Goal: Task Accomplishment & Management: Manage account settings

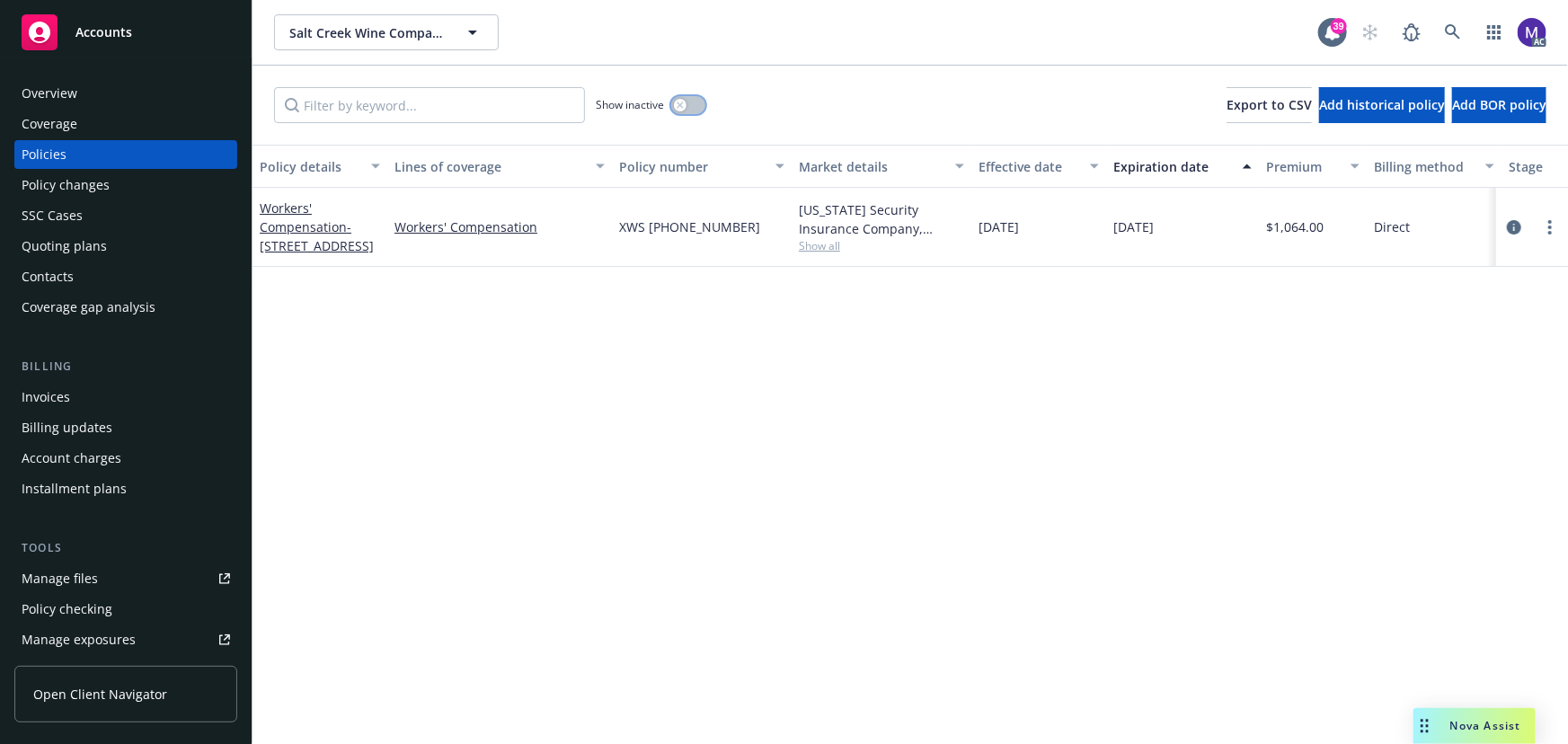
drag, startPoint x: 677, startPoint y: 107, endPoint x: 578, endPoint y: 91, distance: 100.3
click at [677, 107] on div "button" at bounding box center [680, 106] width 13 height 13
click at [403, 98] on input "Filter by keyword..." at bounding box center [429, 105] width 310 height 36
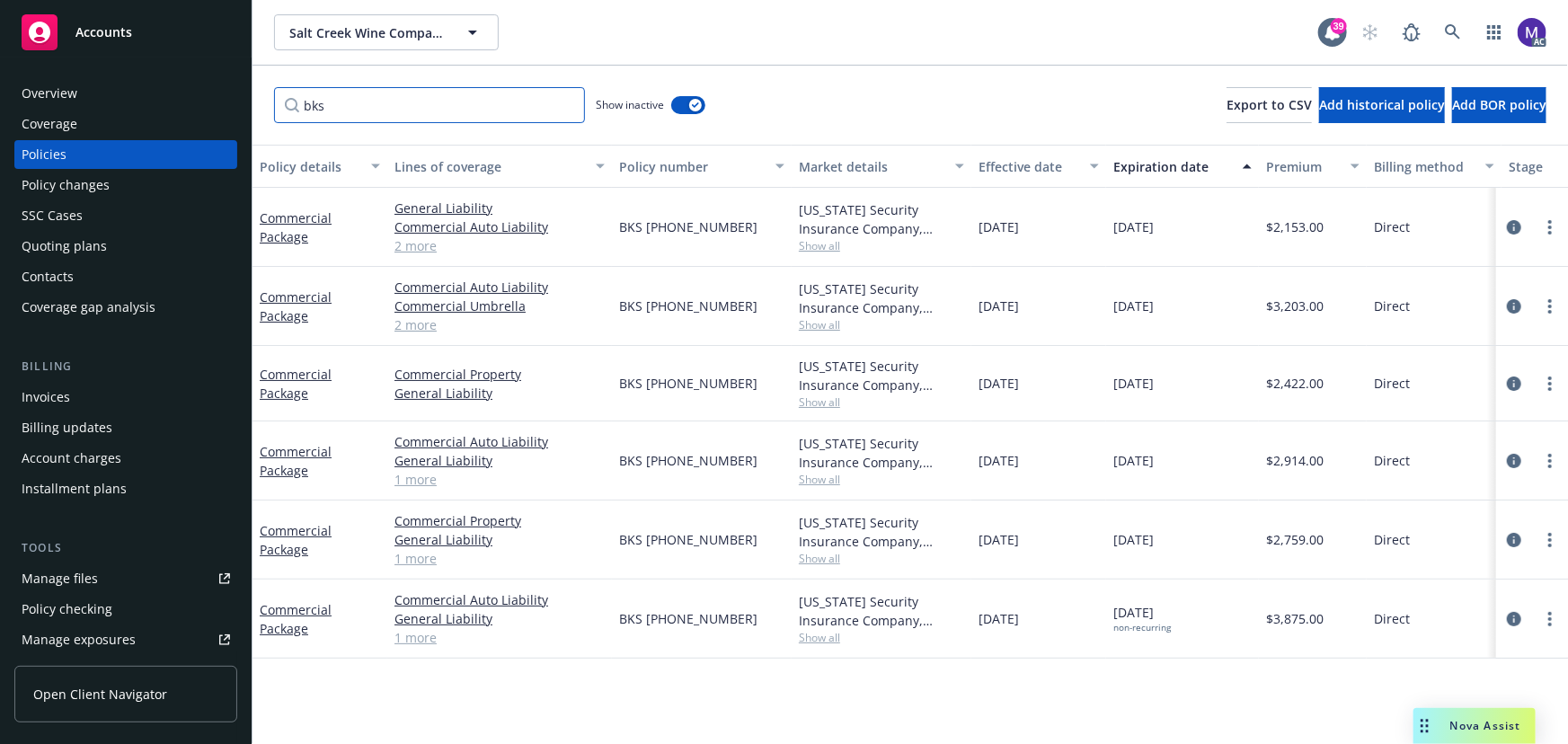
type input "bks"
drag, startPoint x: 982, startPoint y: 622, endPoint x: 1071, endPoint y: 635, distance: 89.9
click at [1071, 635] on div "[DATE]" at bounding box center [1038, 618] width 134 height 79
drag, startPoint x: 1106, startPoint y: 609, endPoint x: 1174, endPoint y: 609, distance: 68.0
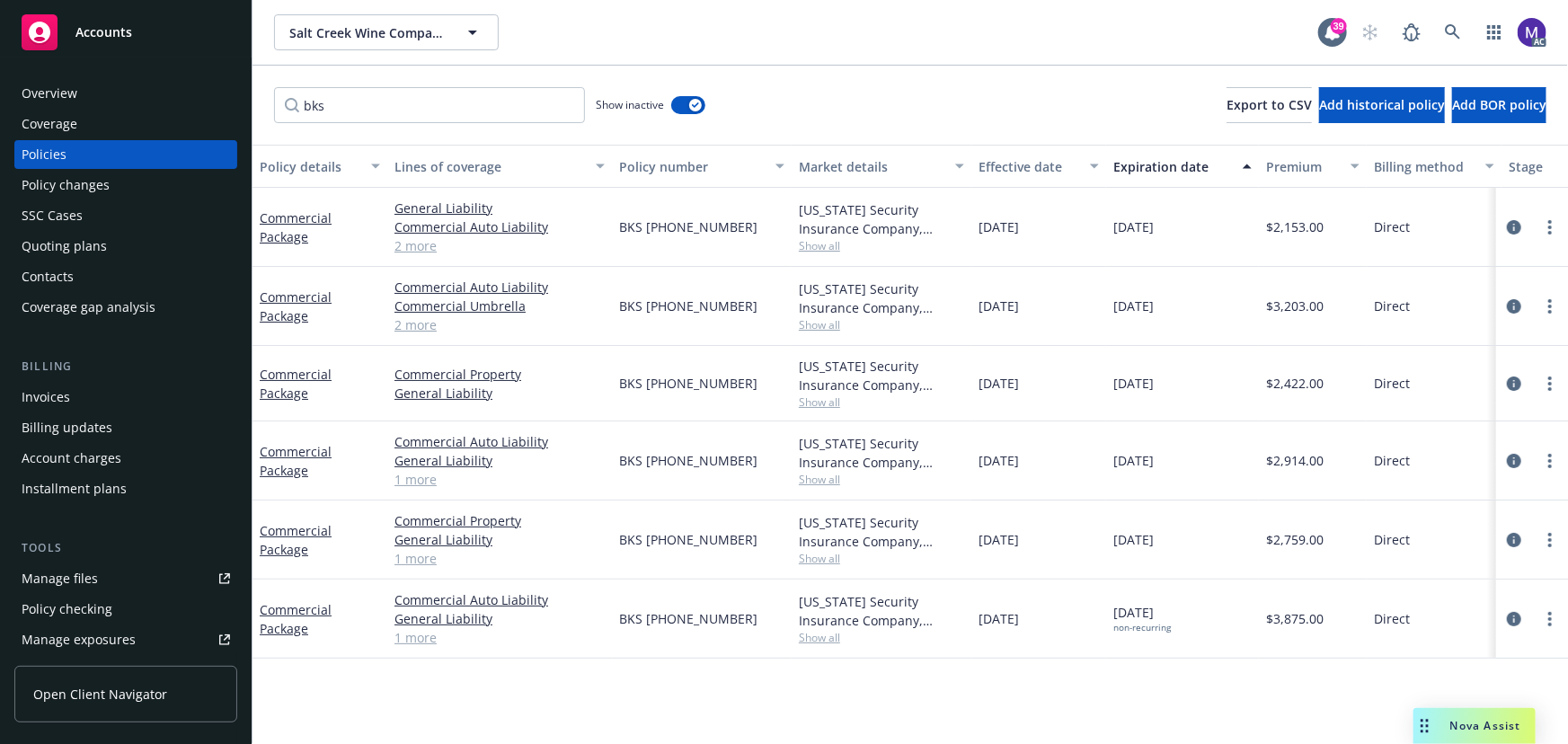
click at [1174, 609] on div "06/23/2025 non-recurring" at bounding box center [1182, 618] width 153 height 79
click at [1170, 609] on span "06/23/2025 non-recurring" at bounding box center [1142, 618] width 57 height 31
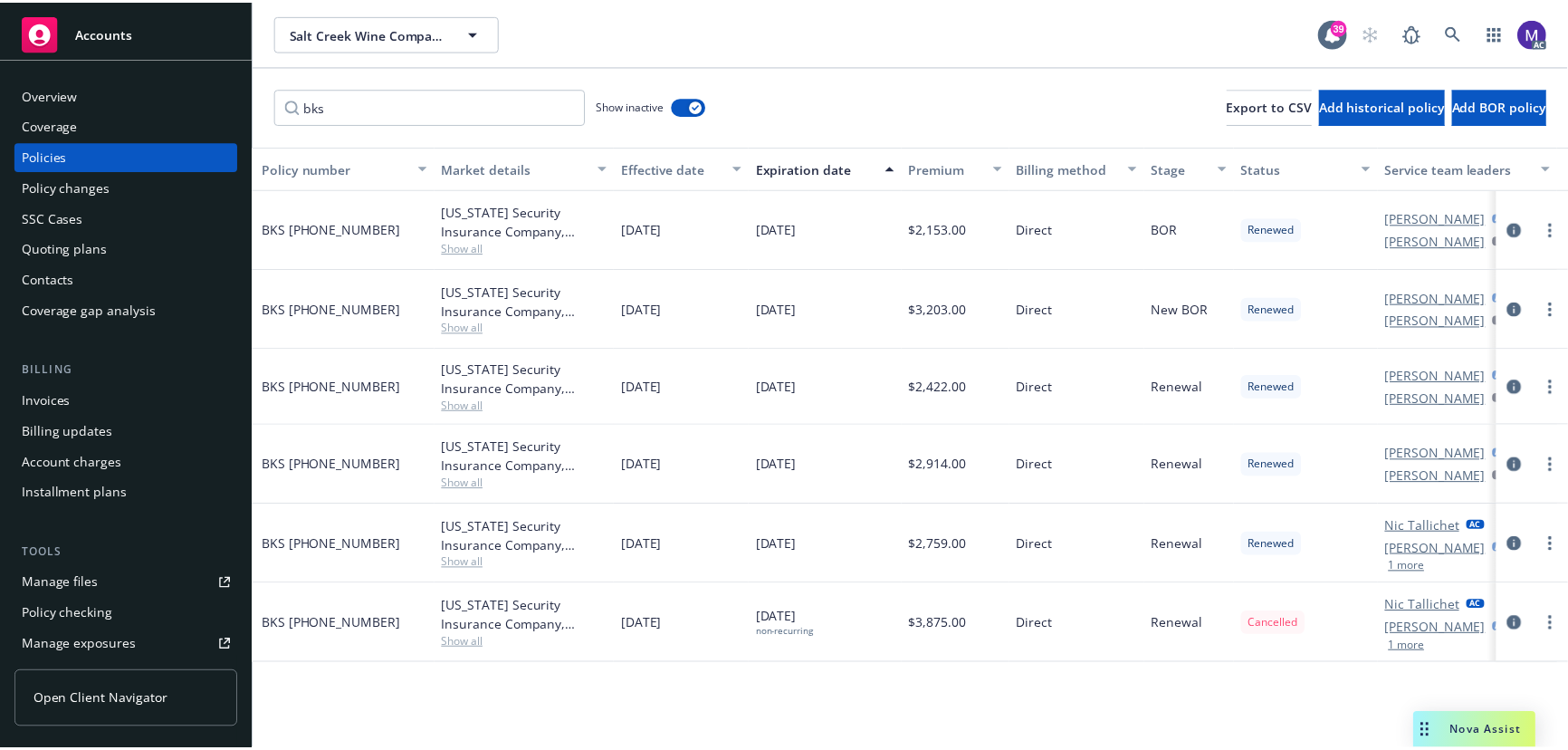
scroll to position [0, 421]
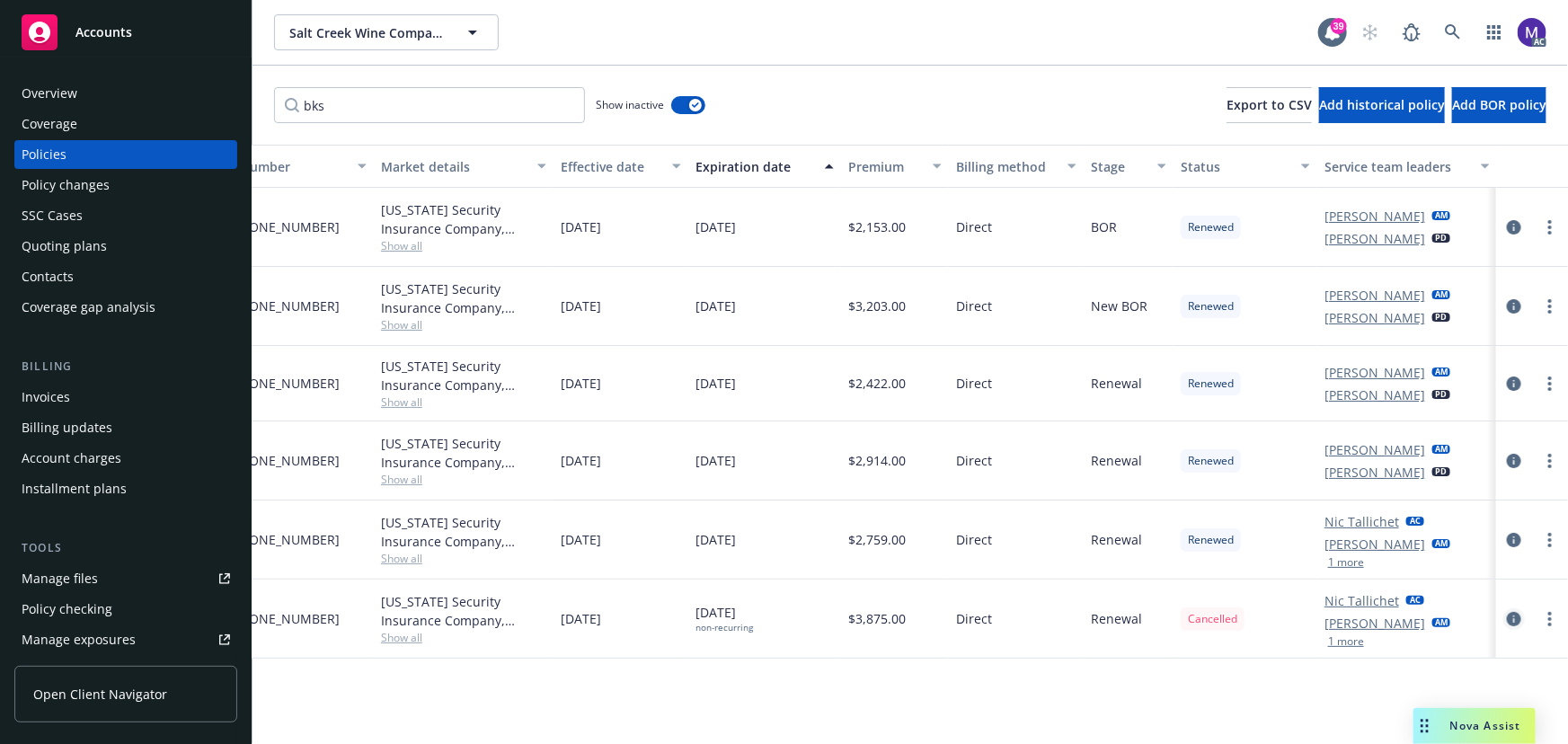
click at [1511, 619] on icon "circleInformation" at bounding box center [1514, 619] width 15 height 15
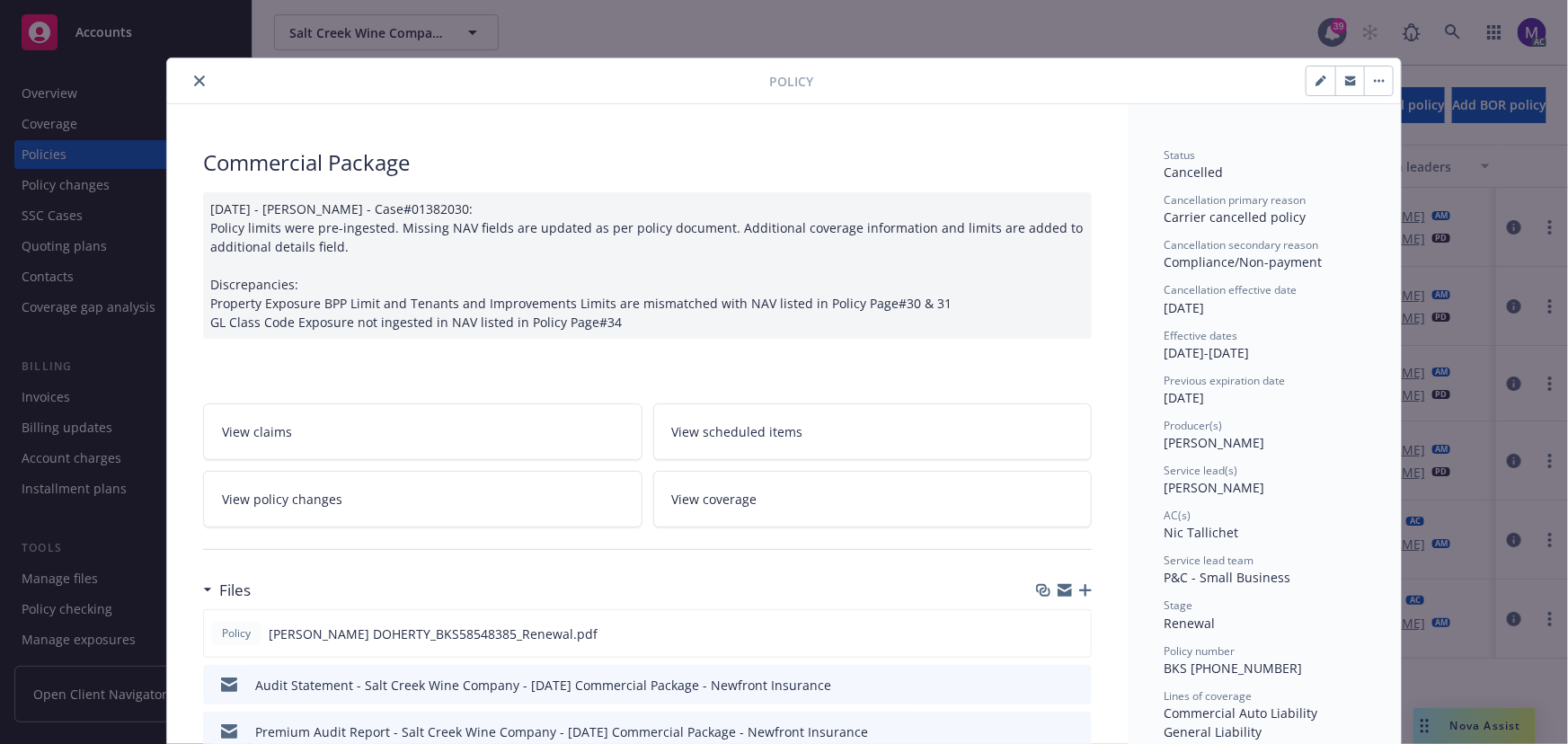
click at [405, 503] on link "View policy changes" at bounding box center [423, 498] width 439 height 57
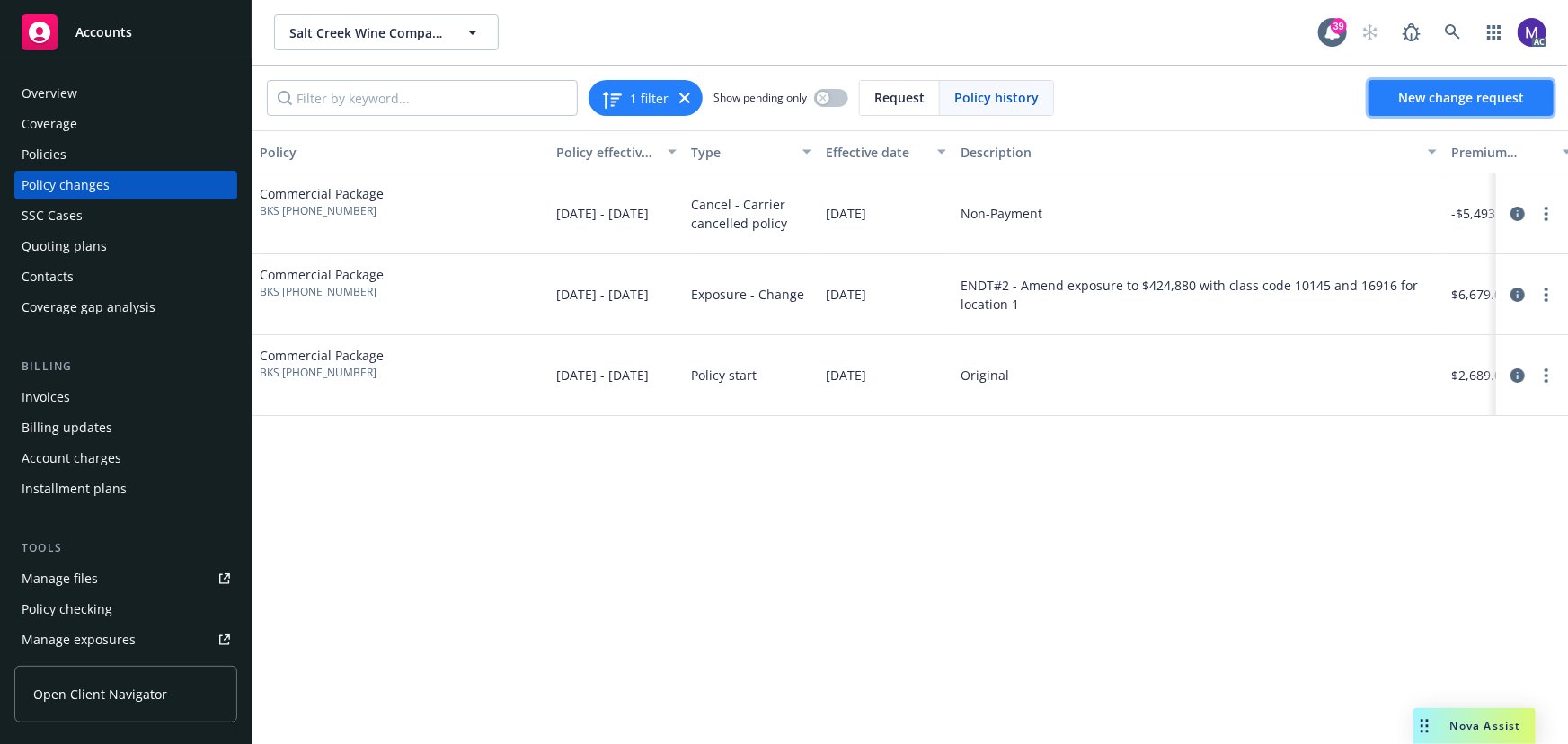
click at [1442, 103] on span "New change request" at bounding box center [1461, 97] width 126 height 17
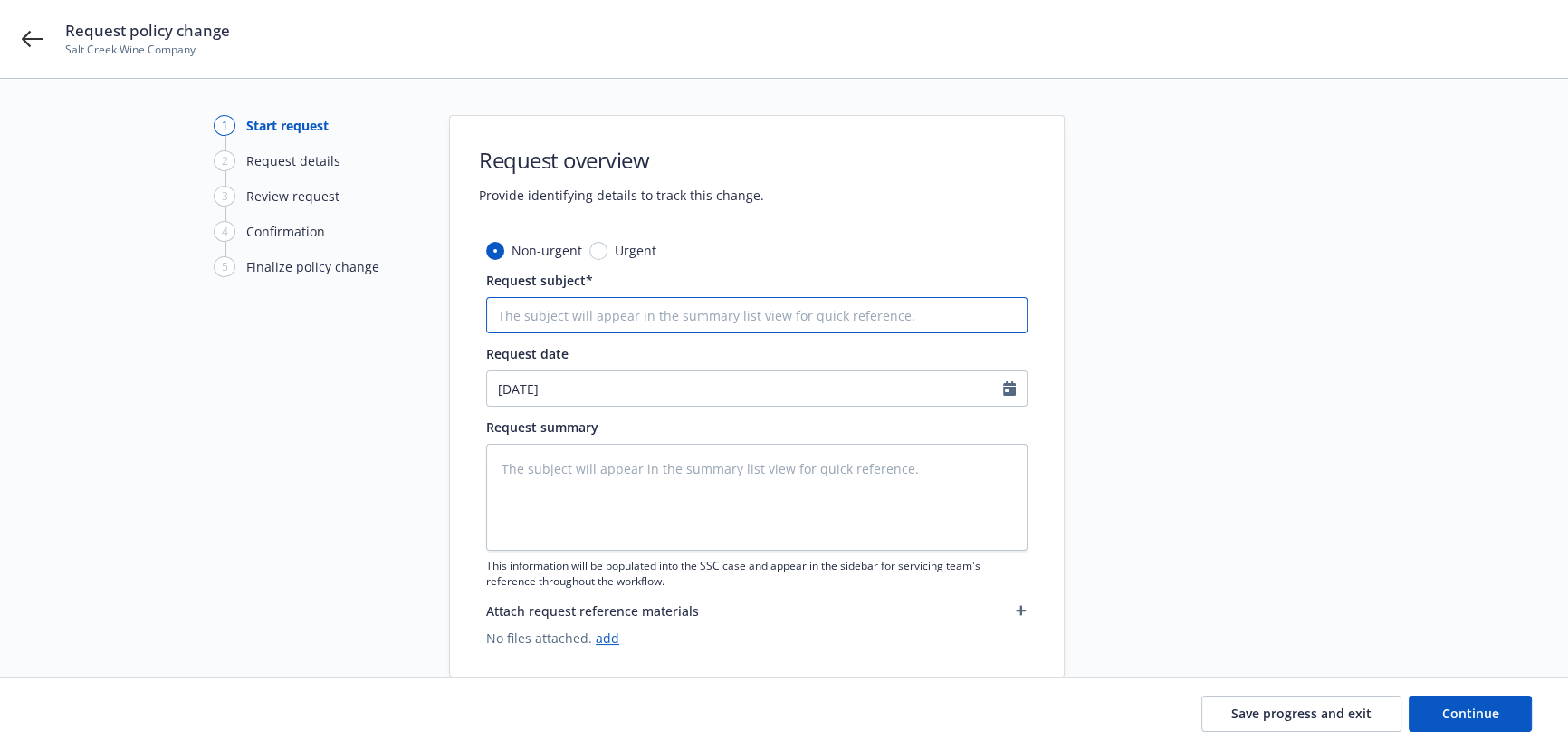
click at [600, 324] on input "Request subject*" at bounding box center [757, 315] width 542 height 36
type textarea "x"
type input "a"
type textarea "x"
type input "au"
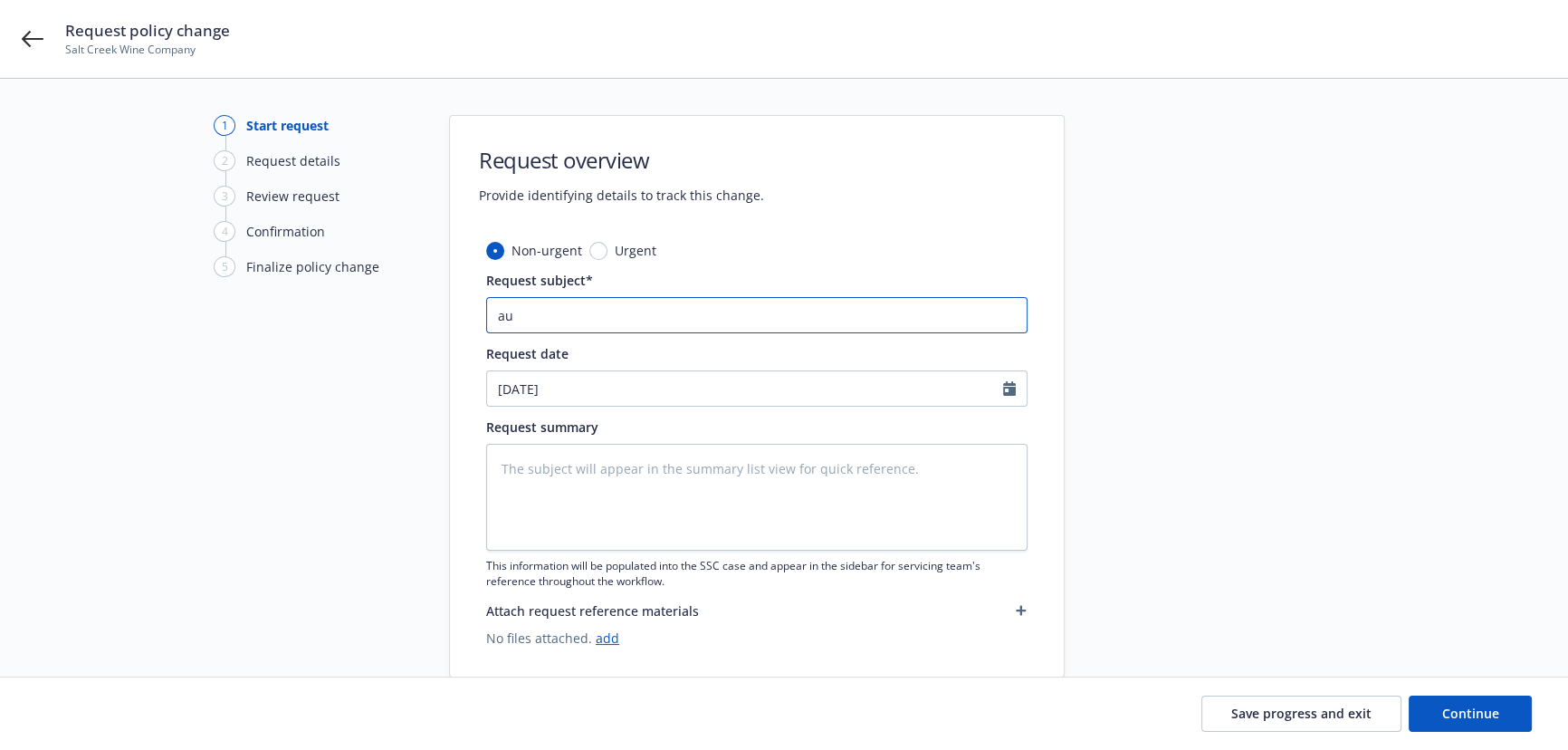
type textarea "x"
type input "aud"
type textarea "x"
type input "audi"
type textarea "x"
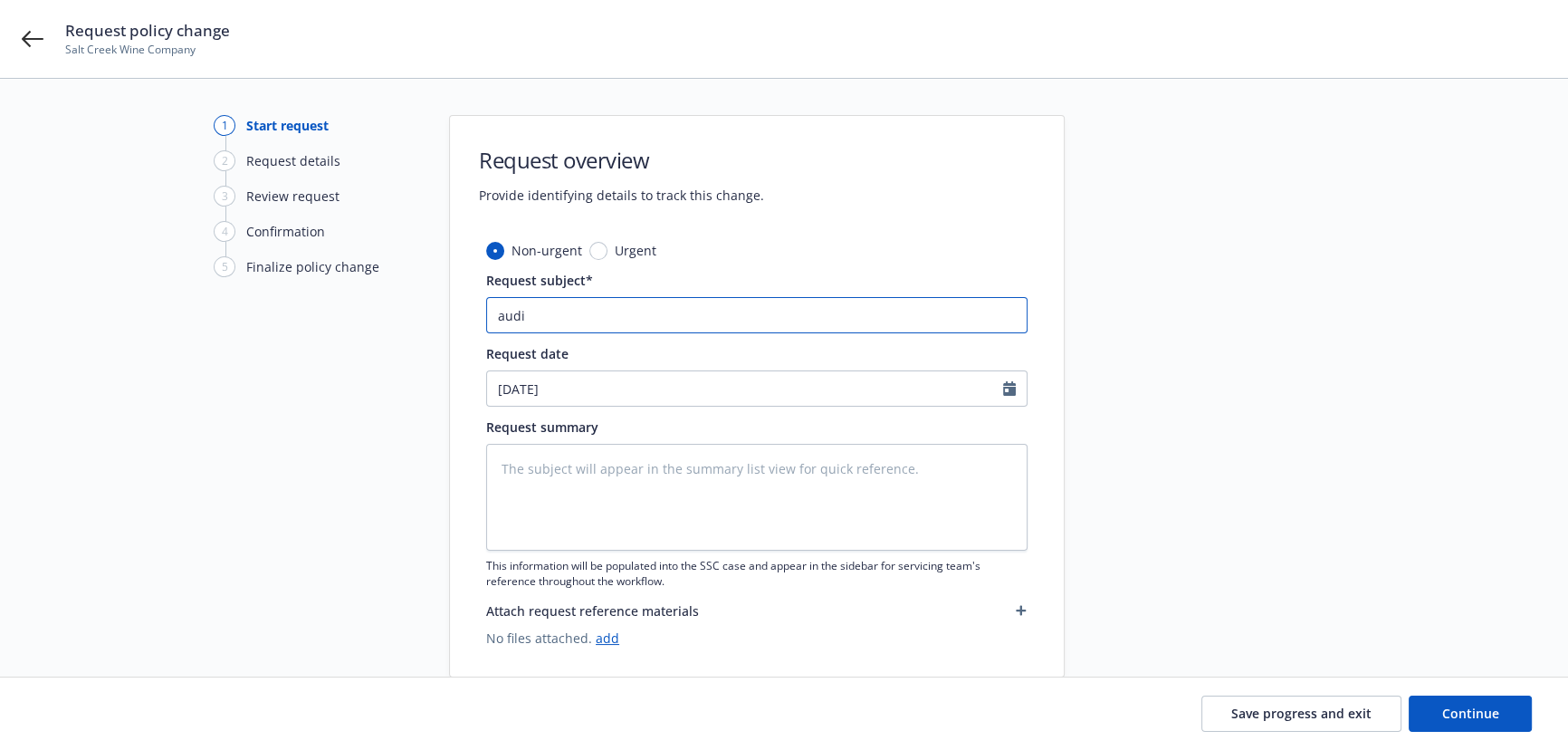
type input "audit"
type textarea "x"
type input "audits"
type textarea "x"
type input "auditss"
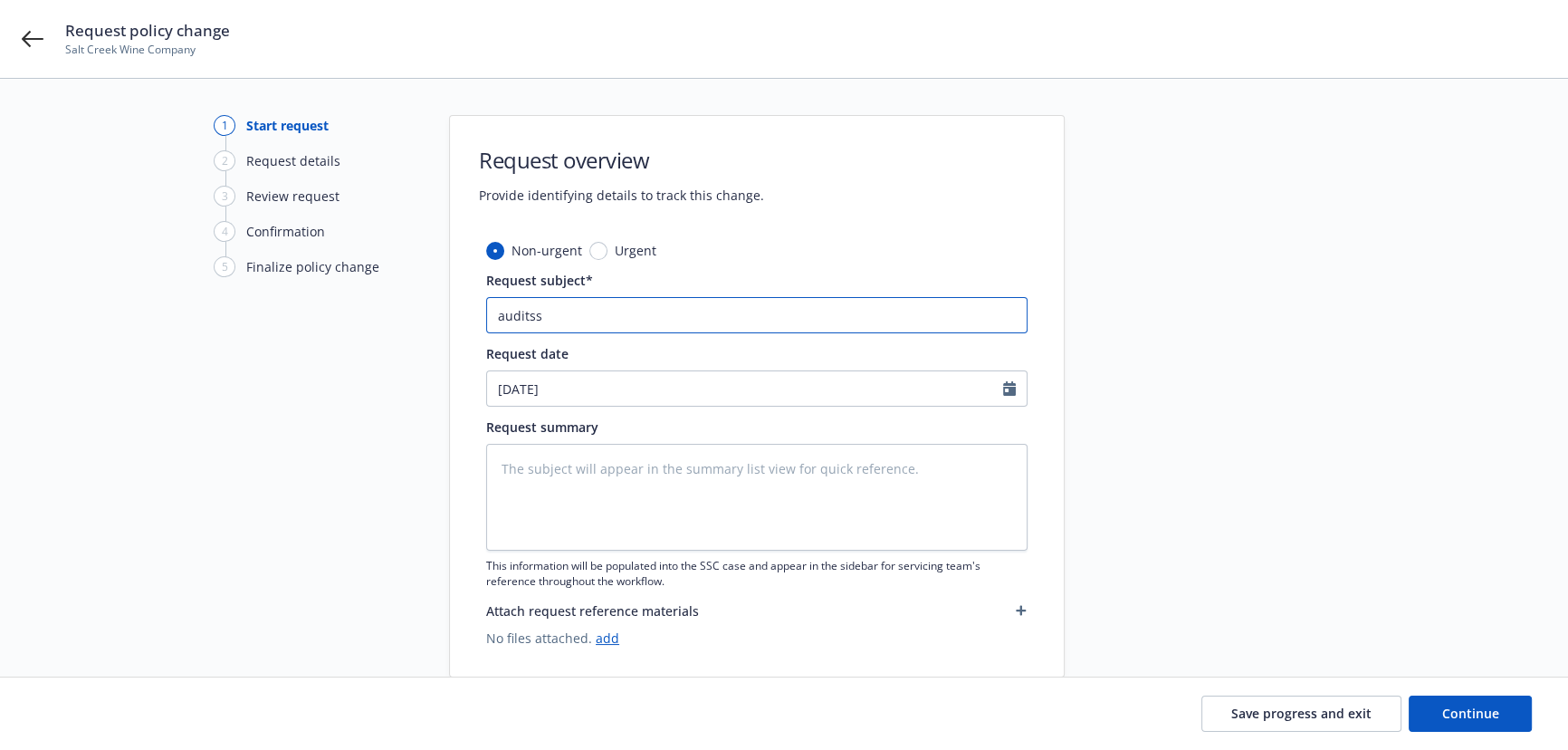
type textarea "x"
type input "auditssc"
type textarea "x"
type input "auditsscc"
type textarea "x"
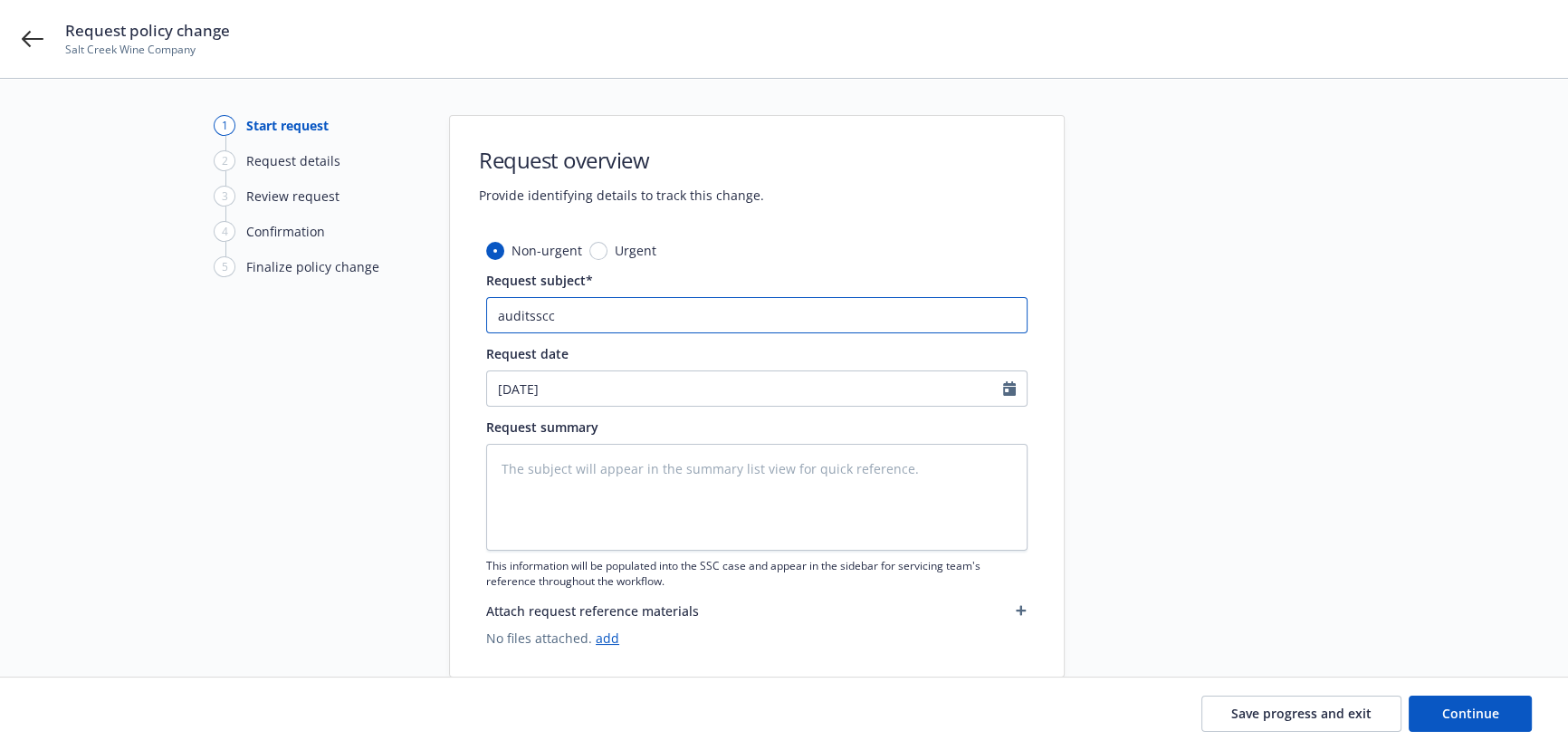
type input "auditsscca"
type textarea "x"
type input "auditssccas"
type textarea "x"
type input "auditssccase"
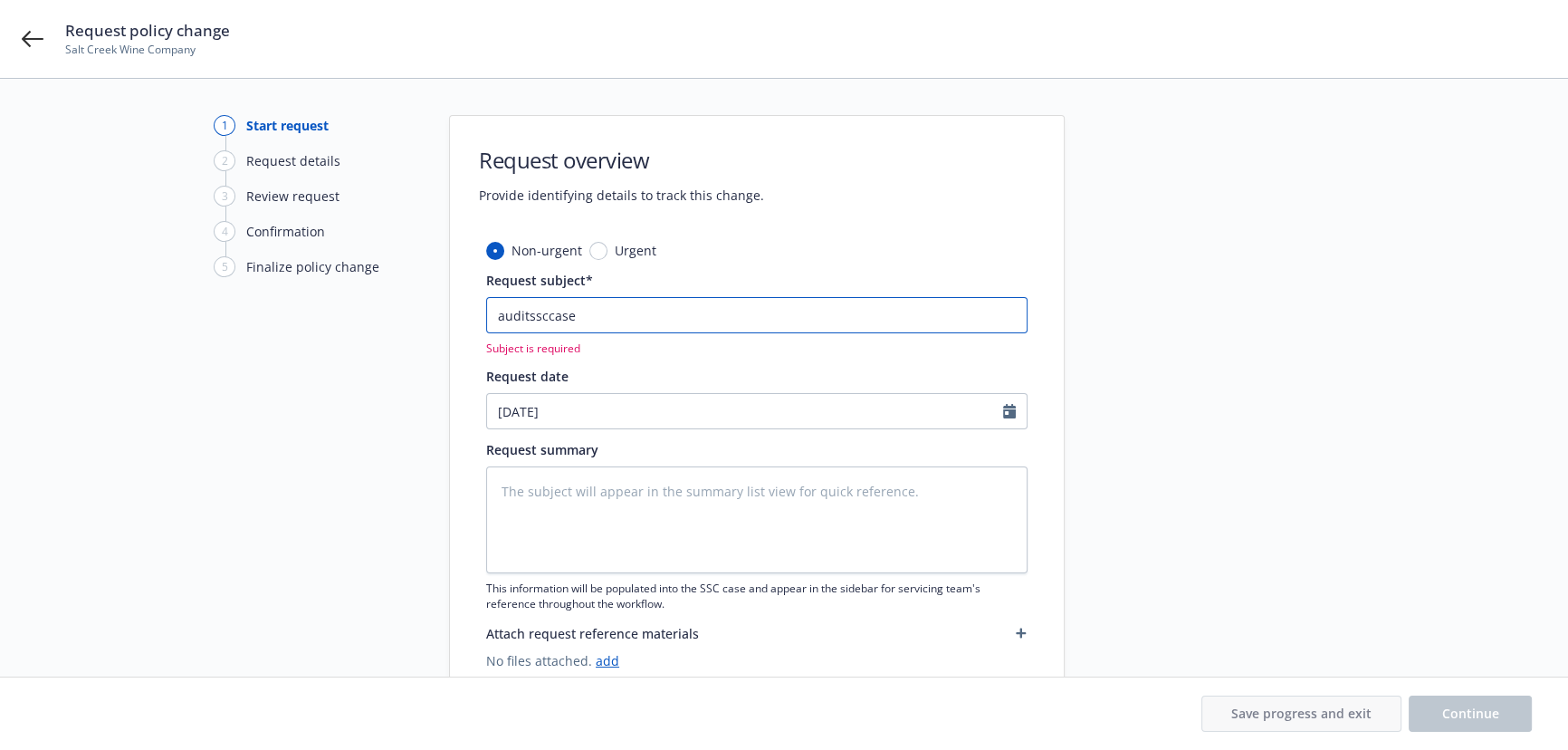
click at [606, 317] on input "auditssccase" at bounding box center [757, 315] width 542 height 36
paste input "01/24/2025-06/23/2025 Commercial Package Liberty Mutual - Audit Statement"
type textarea "x"
type input "01/24/2025-06/23/2025 Commercial Package Liberty Mutual - Audit Statement"
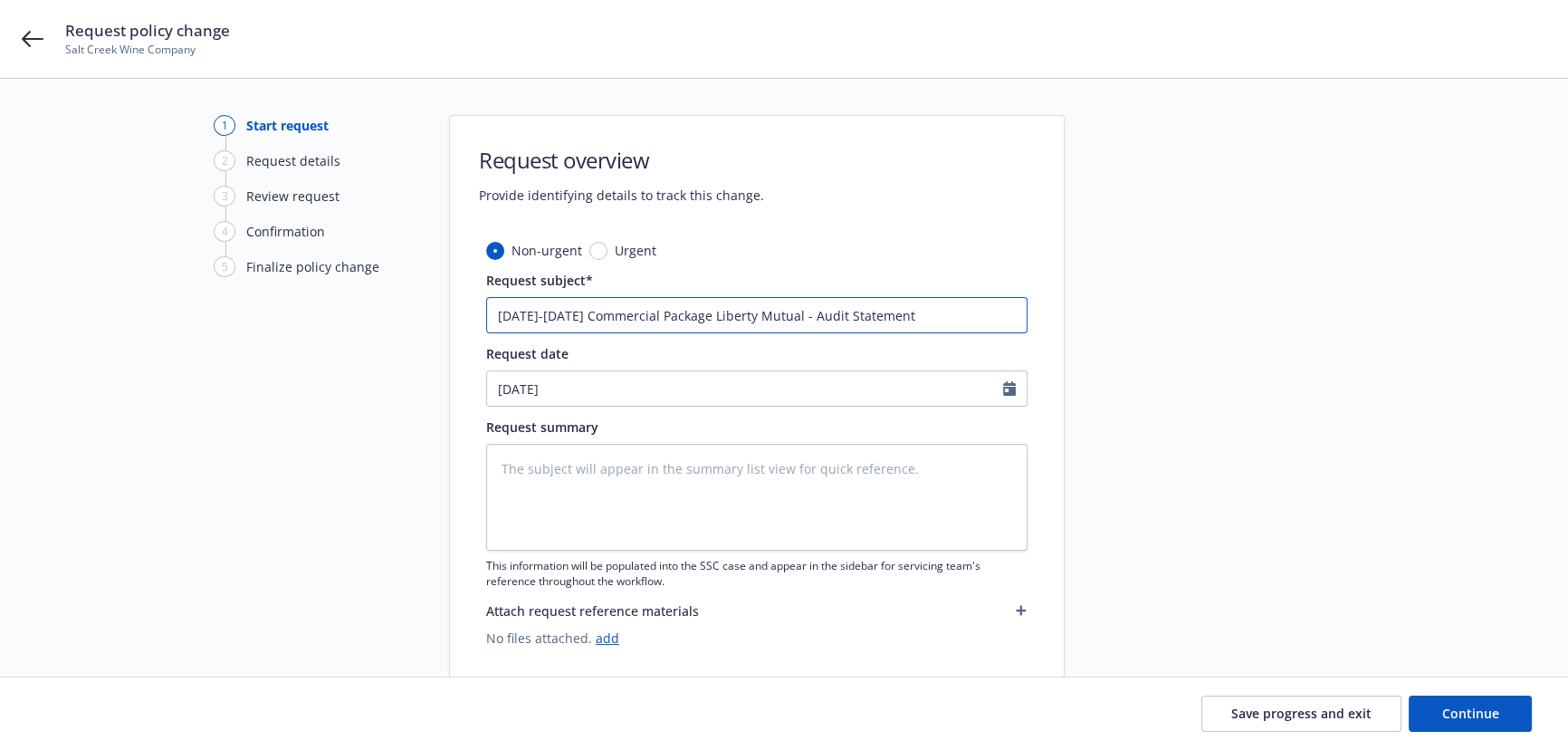
type textarea "x"
type input "01/24/2025-06/23/2025 Commercial Package Liberty Mutual - Audit Statement"
click at [603, 499] on textarea at bounding box center [757, 497] width 542 height 106
type textarea "au"
type textarea "x"
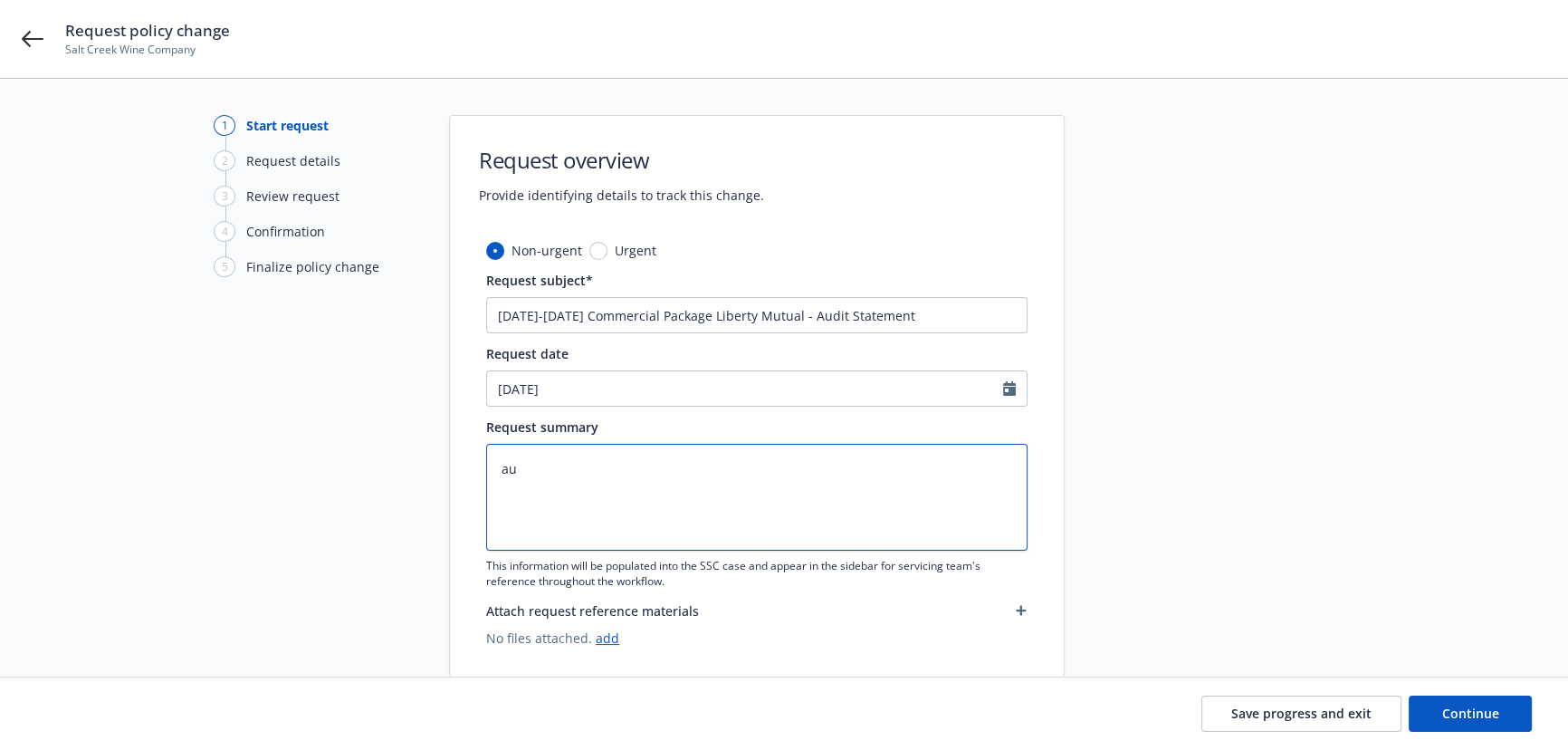
type textarea "aud"
type textarea "x"
type textarea "audi"
type textarea "x"
type textarea "audit"
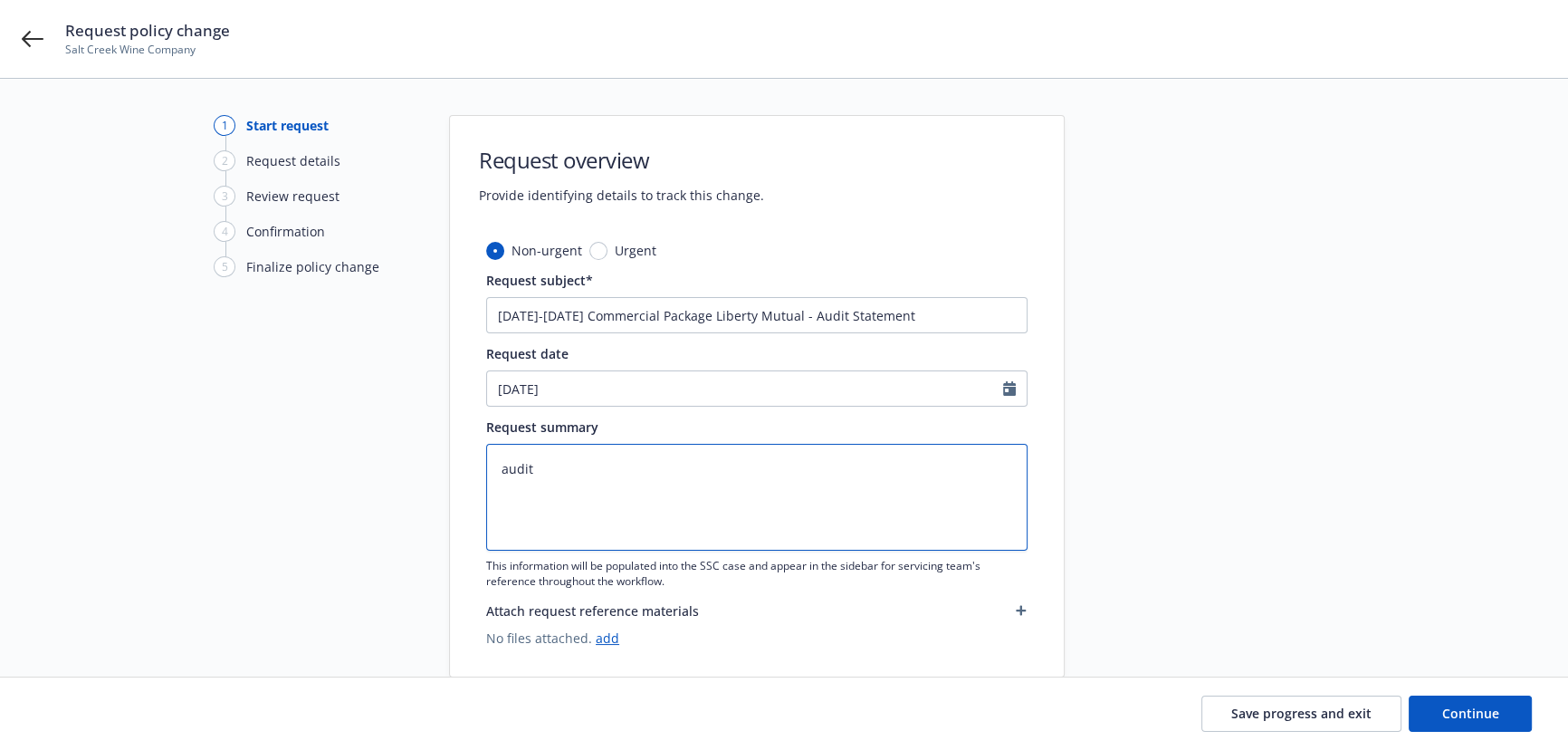
type textarea "x"
type textarea "auditc"
type textarea "x"
type textarea "auditch"
type textarea "x"
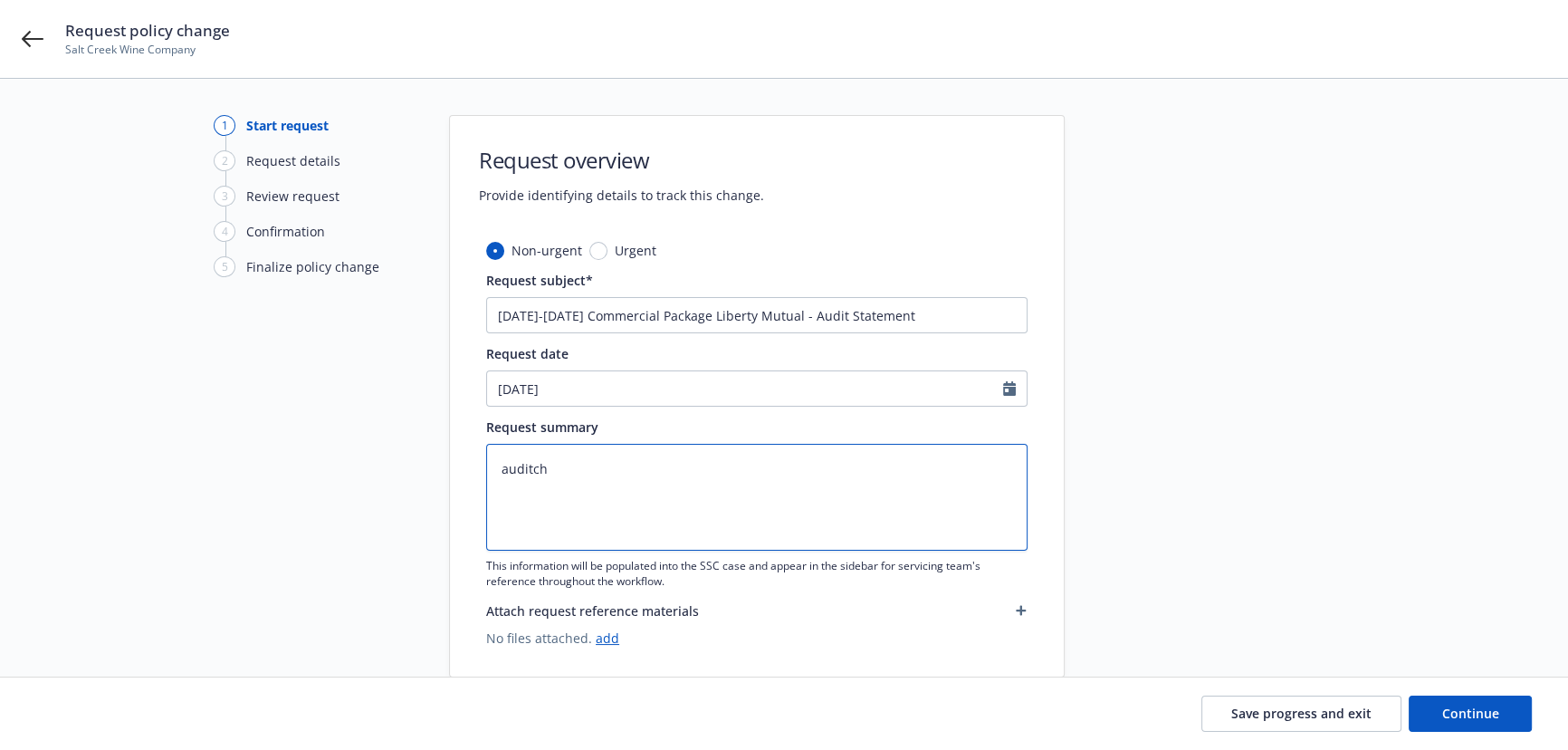
type textarea "auditcha"
type textarea "x"
type textarea "auditchan"
type textarea "x"
type textarea "auditchang"
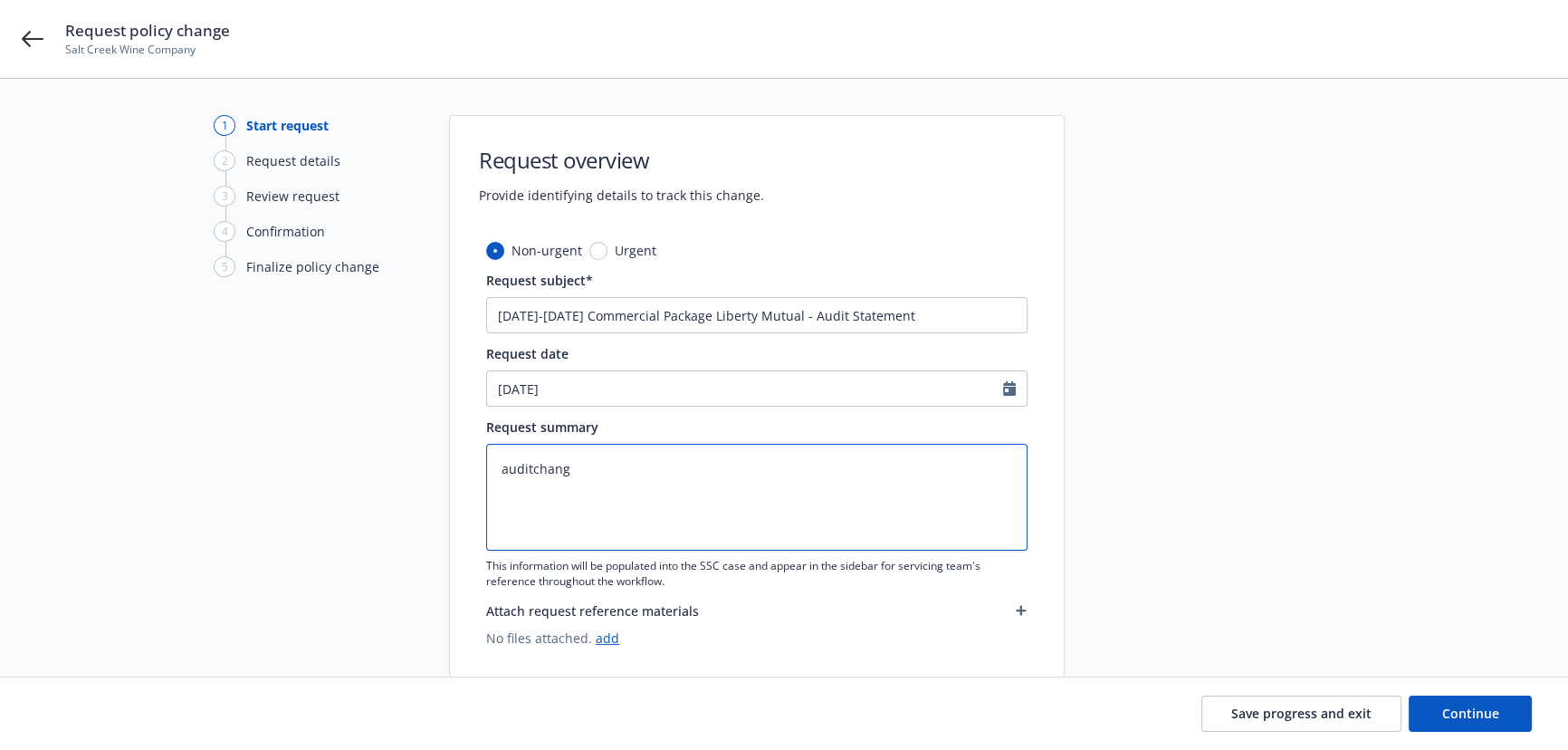
type textarea "x"
type textarea "auditchange"
paste textarea "01/24/2025-06/23/2025 Final Audit Results Original premium - $ Audited Actual P…"
type textarea "x"
type textarea "01/24/2025-06/23/2025 Final Audit Results Original premium - $ Audited Actual P…"
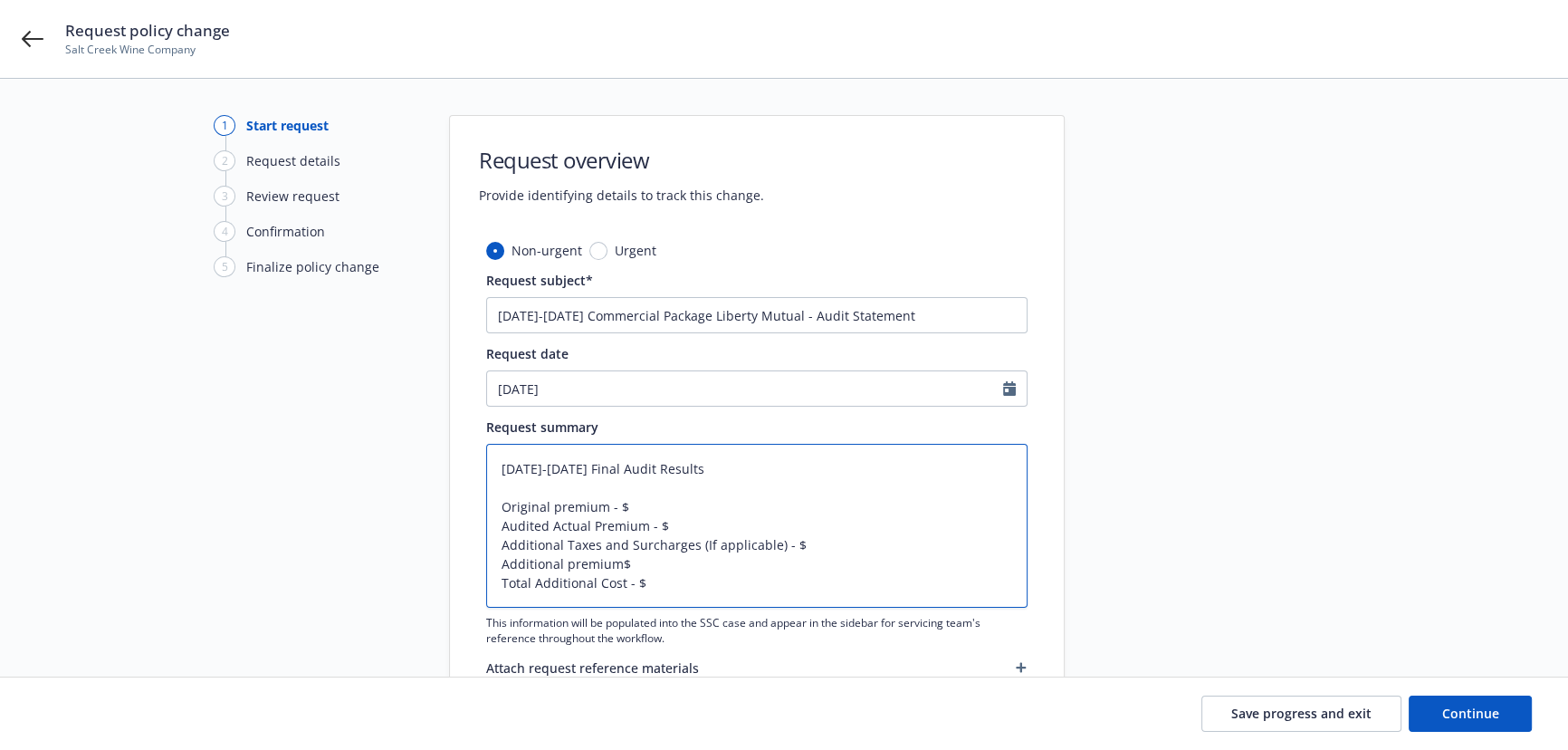
click at [554, 504] on textarea "01/24/2025-06/23/2025 Final Audit Results Original premium - $ Audited Actual P…" at bounding box center [757, 525] width 542 height 163
type textarea "x"
type textarea "01/24/2025-06/23/2025 Final Audit Results Original remium - $ Audited Actual Pr…"
type textarea "x"
type textarea "01/24/2025-06/23/2025 Final Audit Results Original Premium - $ Audited Actual P…"
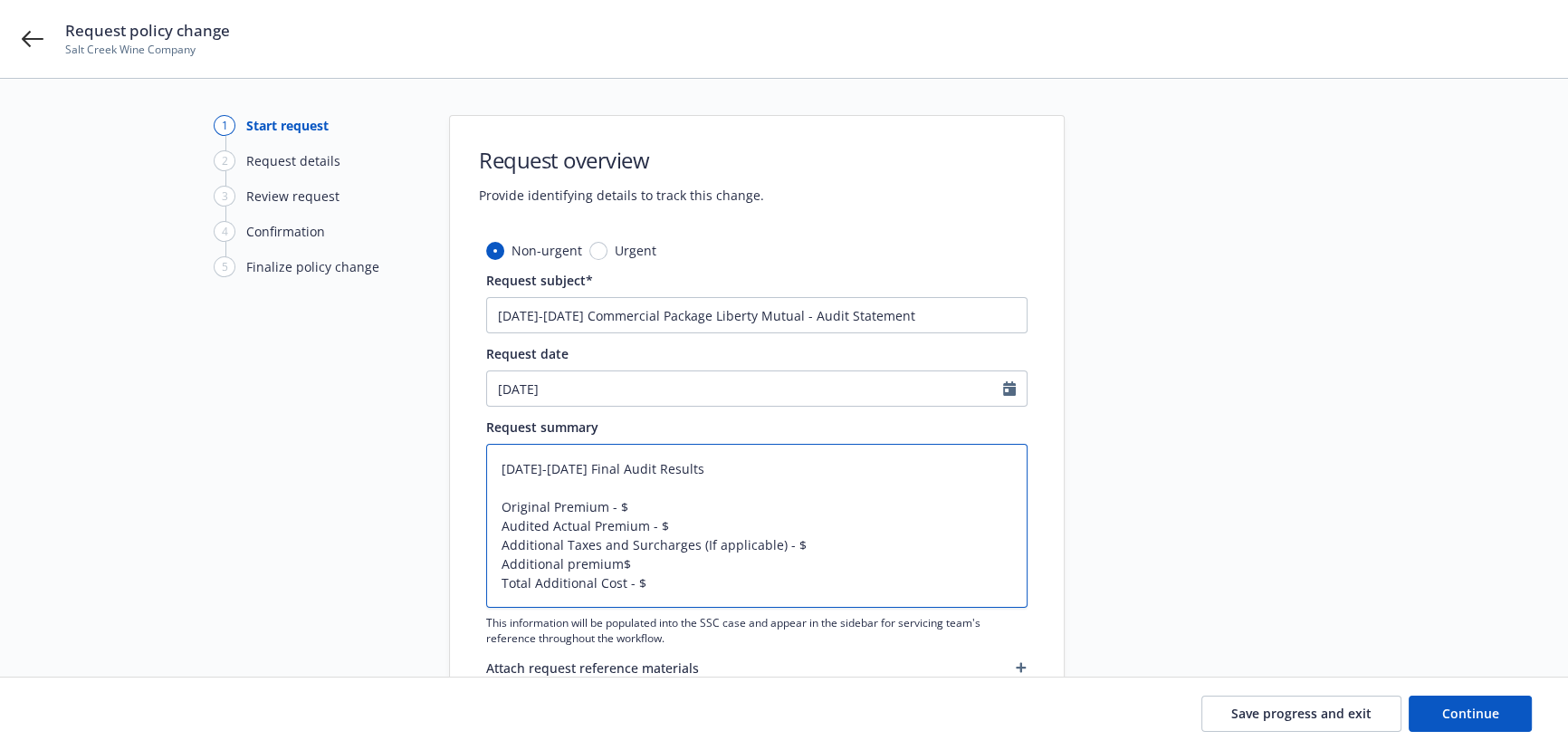
click at [634, 502] on textarea "01/24/2025-06/23/2025 Final Audit Results Original Premium - $ Audited Actual P…" at bounding box center [757, 525] width 542 height 163
type textarea "x"
type textarea "01/24/2025-06/23/2025 Final Audit Results Original Premium - $3 Audited Actual …"
type textarea "x"
type textarea "01/24/2025-06/23/2025 Final Audit Results Original Premium - $3, Audited Actual…"
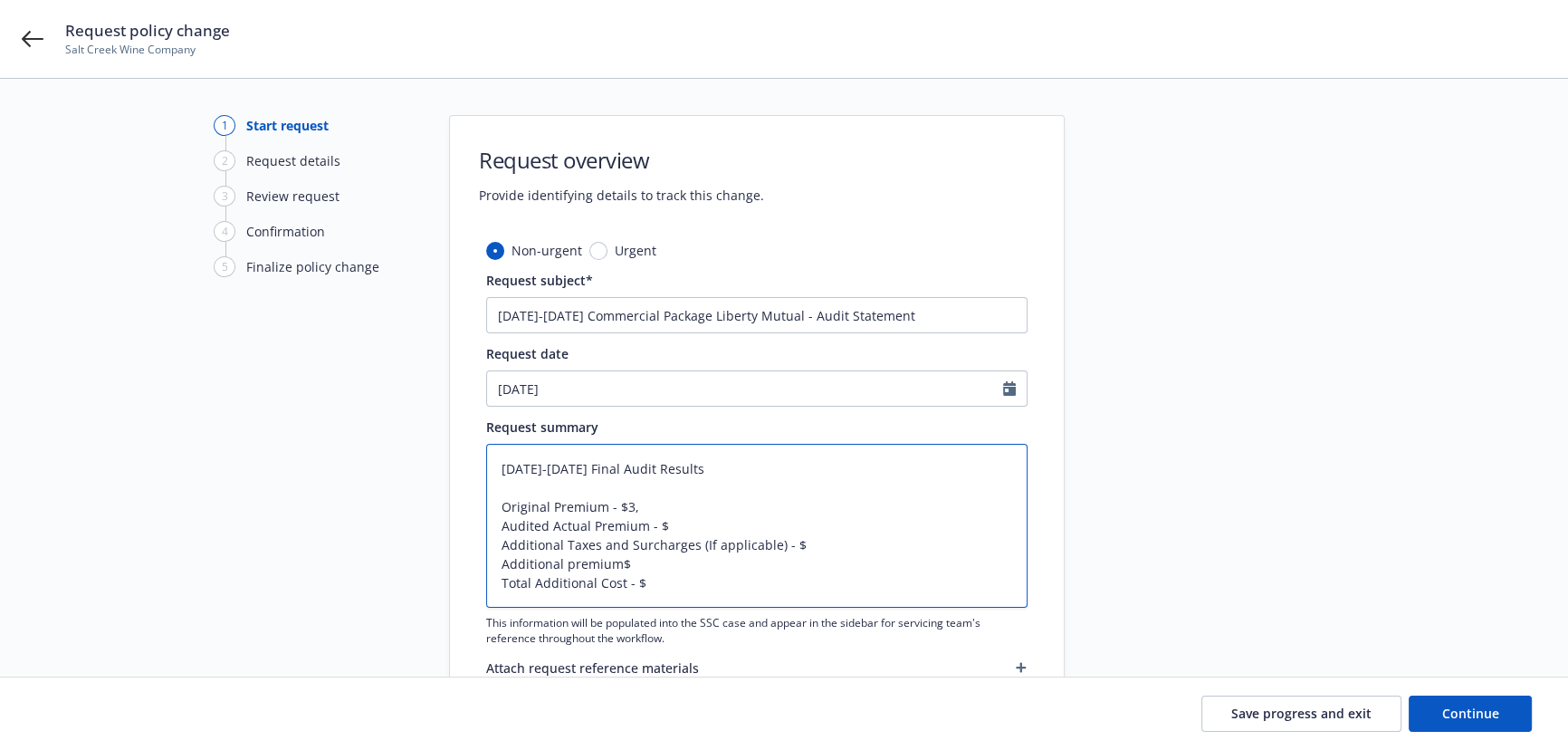
type textarea "x"
type textarea "01/24/2025-06/23/2025 Final Audit Results Original Premium - $3,3 Audited Actua…"
type textarea "x"
type textarea "01/24/2025-06/23/2025 Final Audit Results Original Premium - $3,39 Audited Actu…"
type textarea "x"
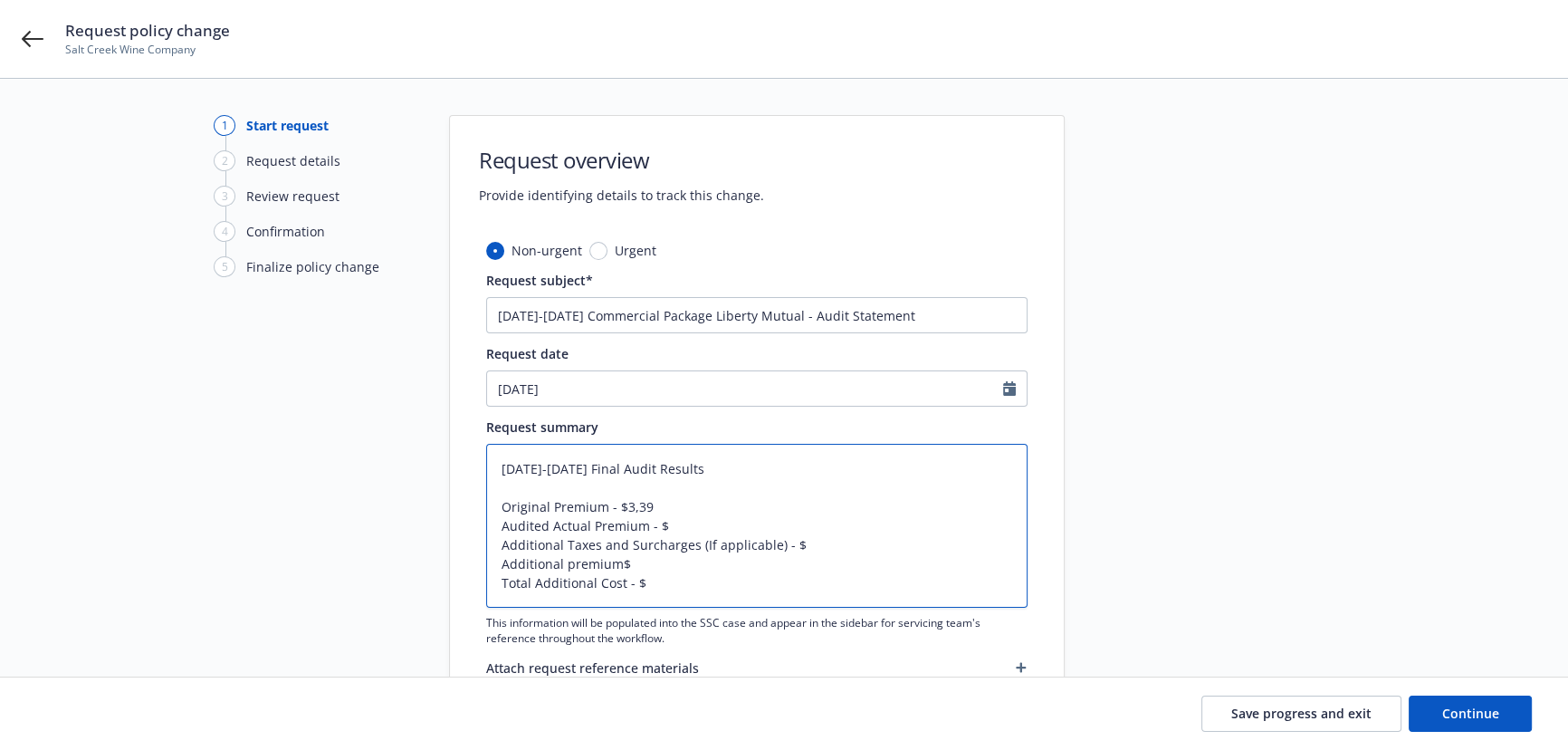
type textarea "01/24/2025-06/23/2025 Final Audit Results Original Premium - $3,396 Audited Act…"
click at [705, 531] on textarea "01/24/2025-06/23/2025 Final Audit Results Original Premium - $3,396 Audited Act…" at bounding box center [757, 525] width 542 height 163
type textarea "x"
type textarea "01/24/2025-06/23/2025 Final Audit Results Original Premium - $3,396 Audited Act…"
type textarea "x"
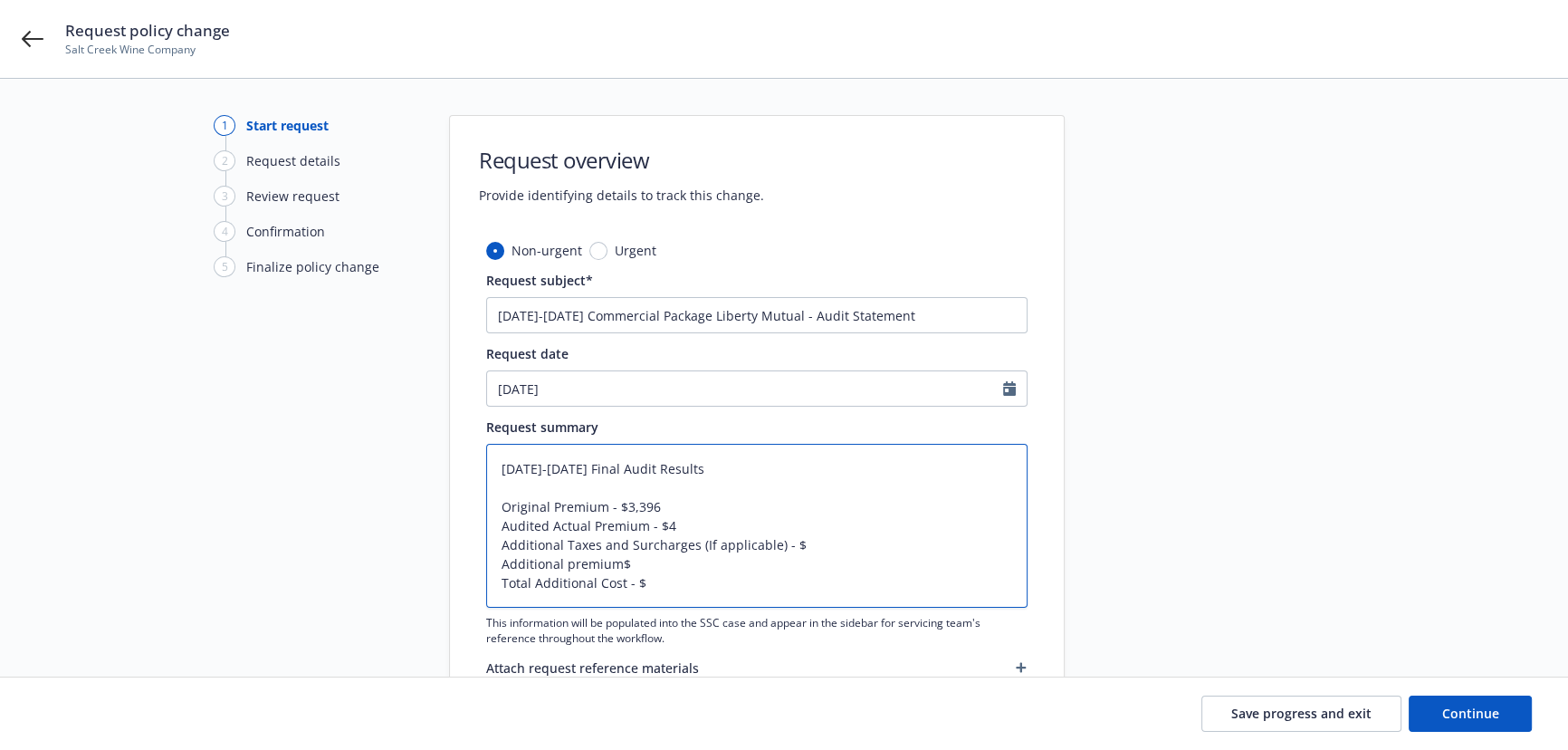
type textarea "01/24/2025-06/23/2025 Final Audit Results Original Premium - $3,396 Audited Act…"
type textarea "x"
type textarea "01/24/2025-06/23/2025 Final Audit Results Original Premium - $3,396 Audited Act…"
type textarea "x"
type textarea "01/24/2025-06/23/2025 Final Audit Results Original Premium - $3,396 Audited Act…"
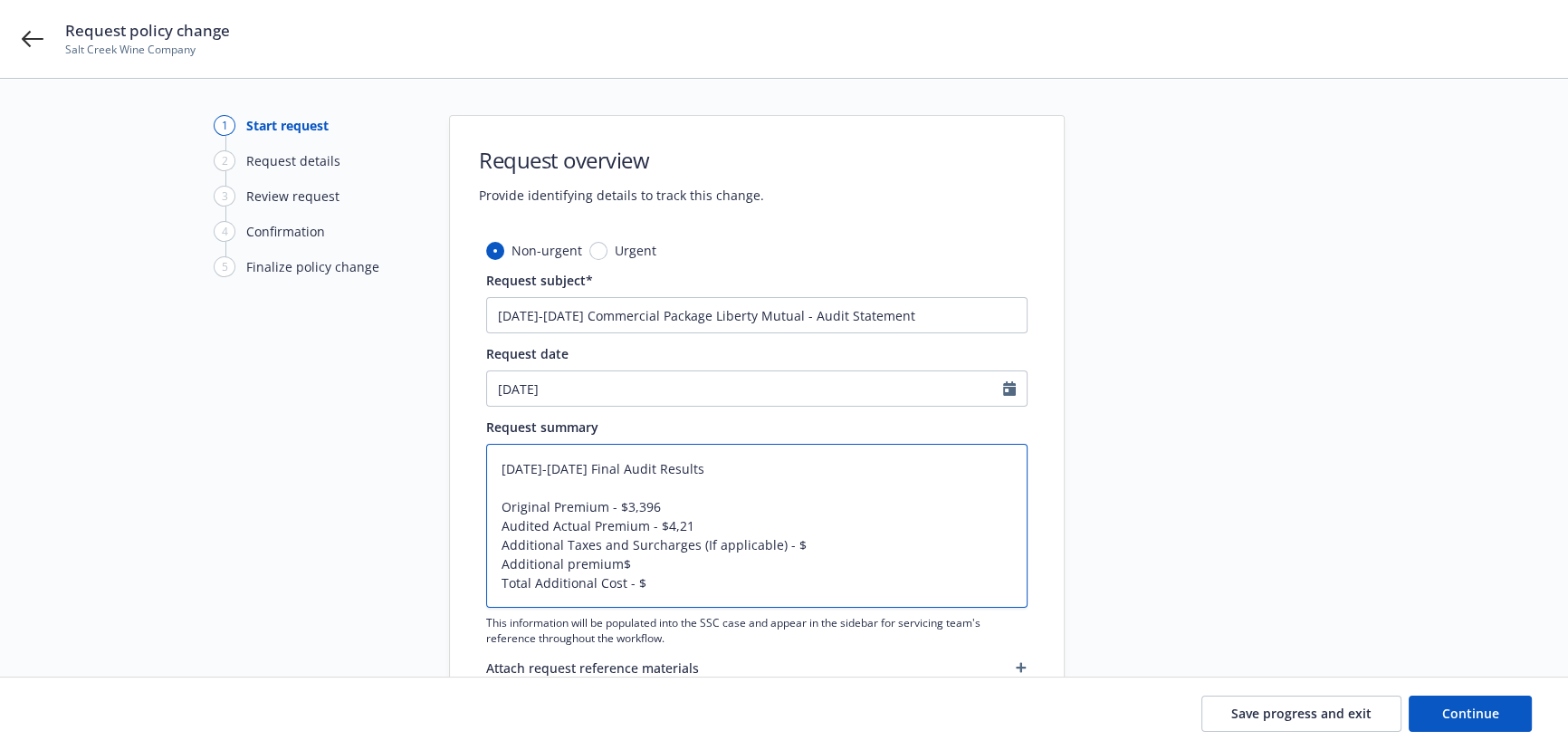
type textarea "x"
type textarea "01/24/2025-06/23/2025 Final Audit Results Original Premium - $3,396 Audited Act…"
drag, startPoint x: 810, startPoint y: 541, endPoint x: 498, endPoint y: 541, distance: 312.0
click at [498, 541] on textarea "01/24/2025-06/23/2025 Final Audit Results Original Premium - $3,396 Audited Act…" at bounding box center [757, 525] width 542 height 163
type textarea "x"
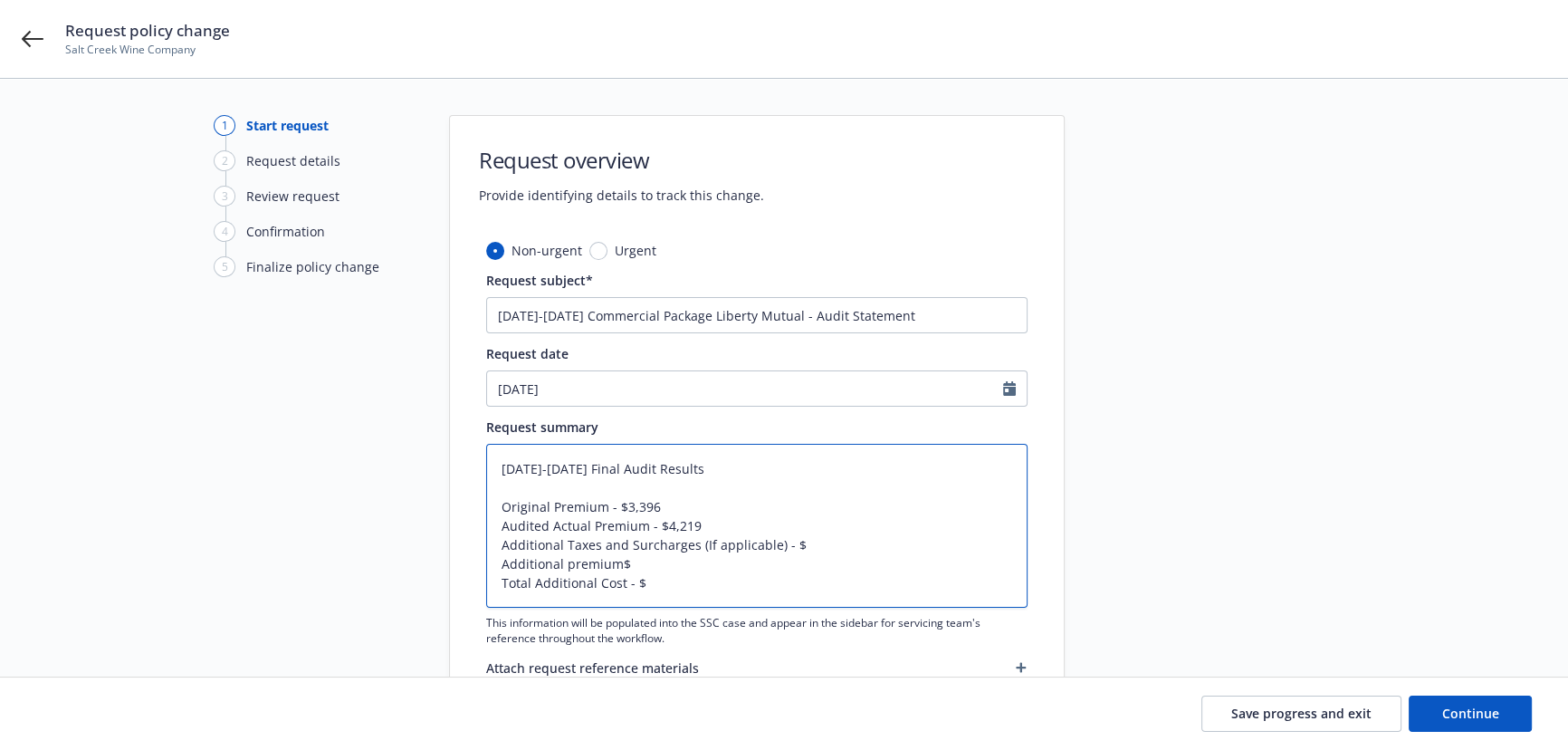
type textarea "01/24/2025-06/23/2025 Final Audit Results Original Premium - $3,396 Audited Act…"
drag, startPoint x: 661, startPoint y: 587, endPoint x: 477, endPoint y: 584, distance: 184.0
click at [477, 584] on div "Non-urgent Urgent Request subject* 01/24/2025-06/23/2025 Commercial Package Lib…" at bounding box center [756, 487] width 614 height 492
type textarea "x"
type textarea "01/24/2025-06/23/2025 Final Audit Results Original Premium - $3,396 Audited Act…"
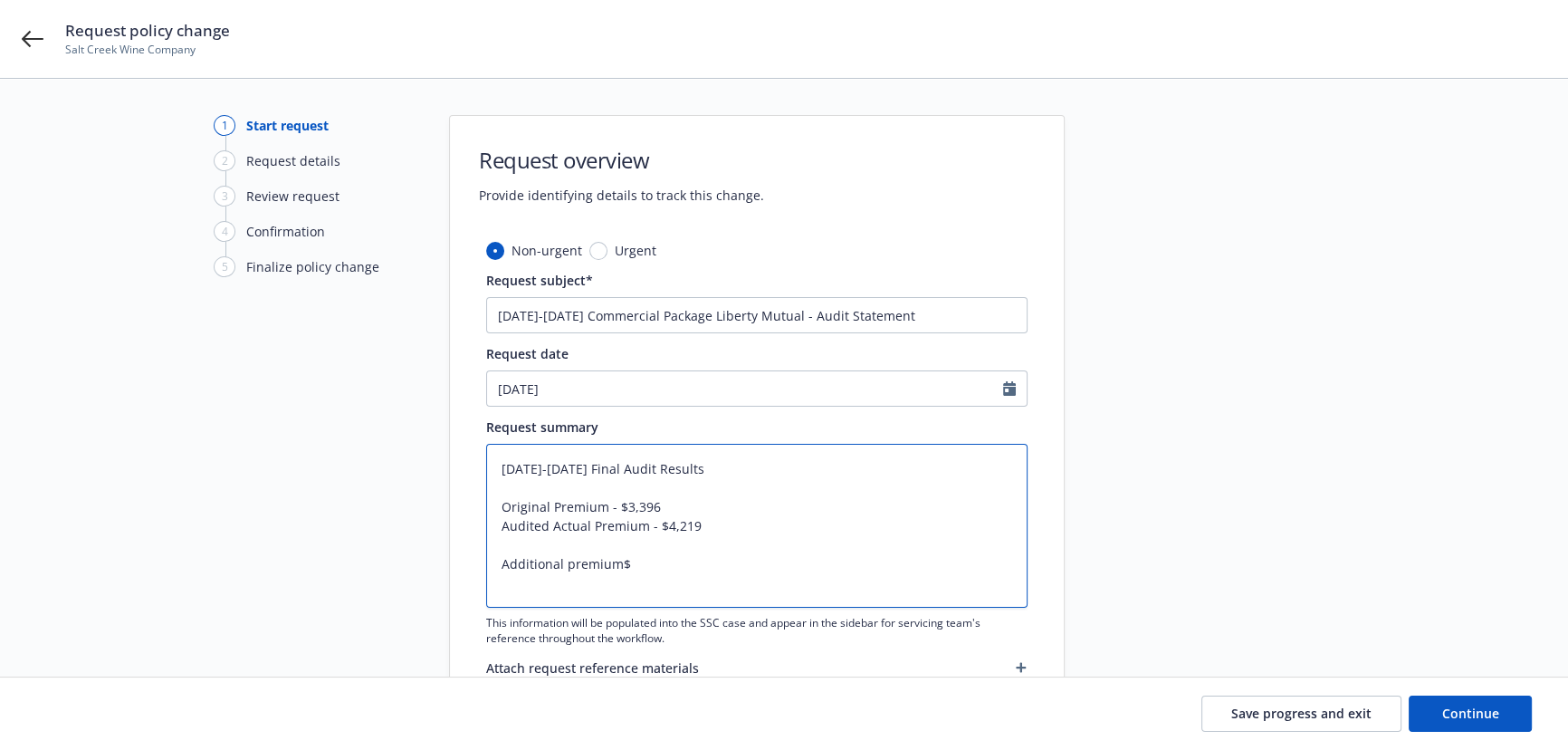
click at [504, 542] on textarea "01/24/2025-06/23/2025 Final Audit Results Original Premium - $3,396 Audited Act…" at bounding box center [757, 525] width 542 height 163
type textarea "x"
type textarea "01/24/2025-06/23/2025 Final Audit Results Original Premium - $3,396 Audited Act…"
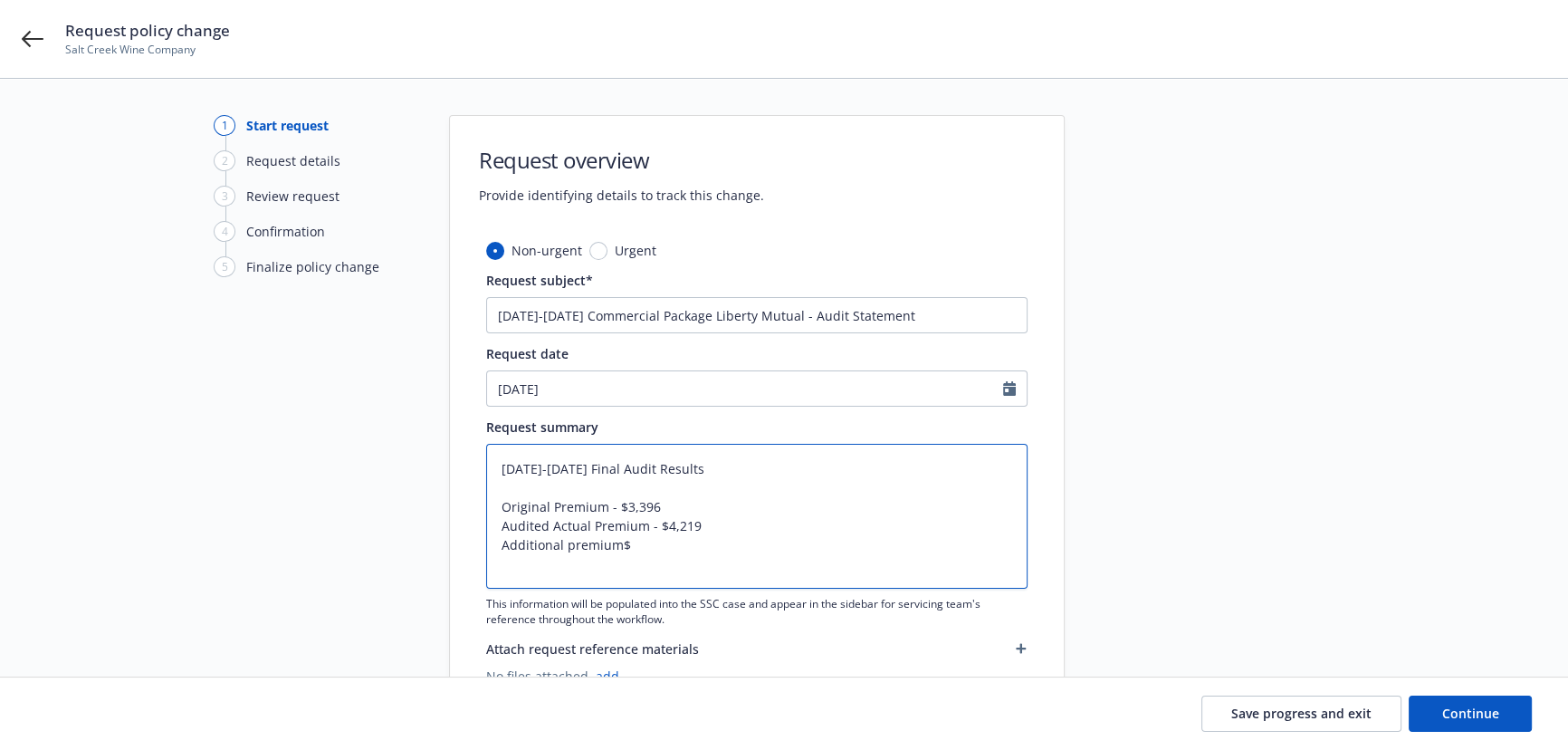
click at [572, 547] on textarea "01/24/2025-06/23/2025 Final Audit Results Original Premium - $3,396 Audited Act…" at bounding box center [757, 516] width 542 height 145
type textarea "x"
type textarea "01/24/2025-06/23/2025 Final Audit Results Original Premium - $3,396 Audited Act…"
type textarea "x"
type textarea "01/24/2025-06/23/2025 Final Audit Results Original Premium - $3,396 Audited Act…"
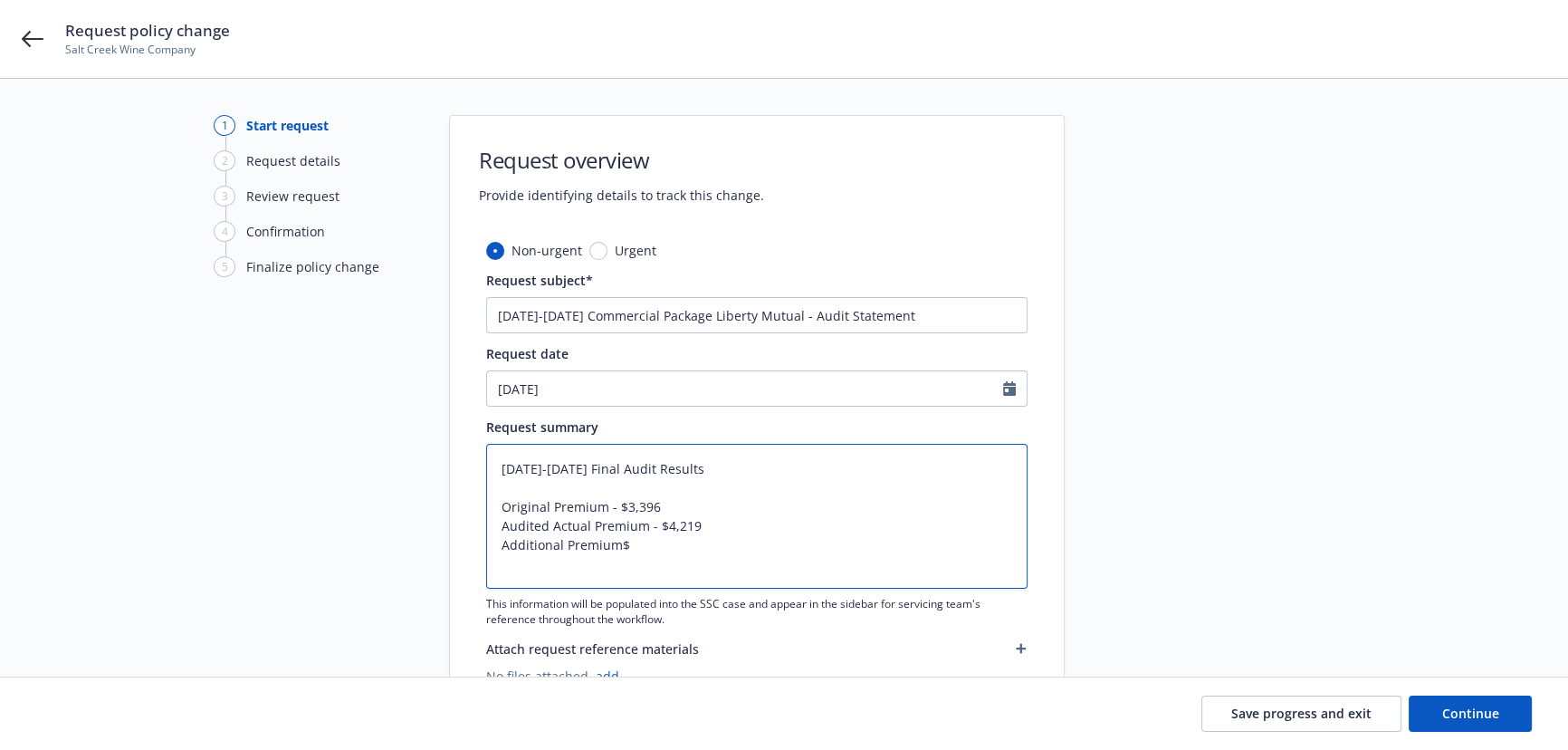
click at [620, 545] on textarea "01/24/2025-06/23/2025 Final Audit Results Original Premium - $3,396 Audited Act…" at bounding box center [757, 516] width 542 height 145
type textarea "x"
type textarea "01/24/2025-06/23/2025 Final Audit Results Original Premium - $3,396 Audited Act…"
type textarea "x"
type textarea "01/24/2025-06/23/2025 Final Audit Results Original Premium - $3,396 Audited Act…"
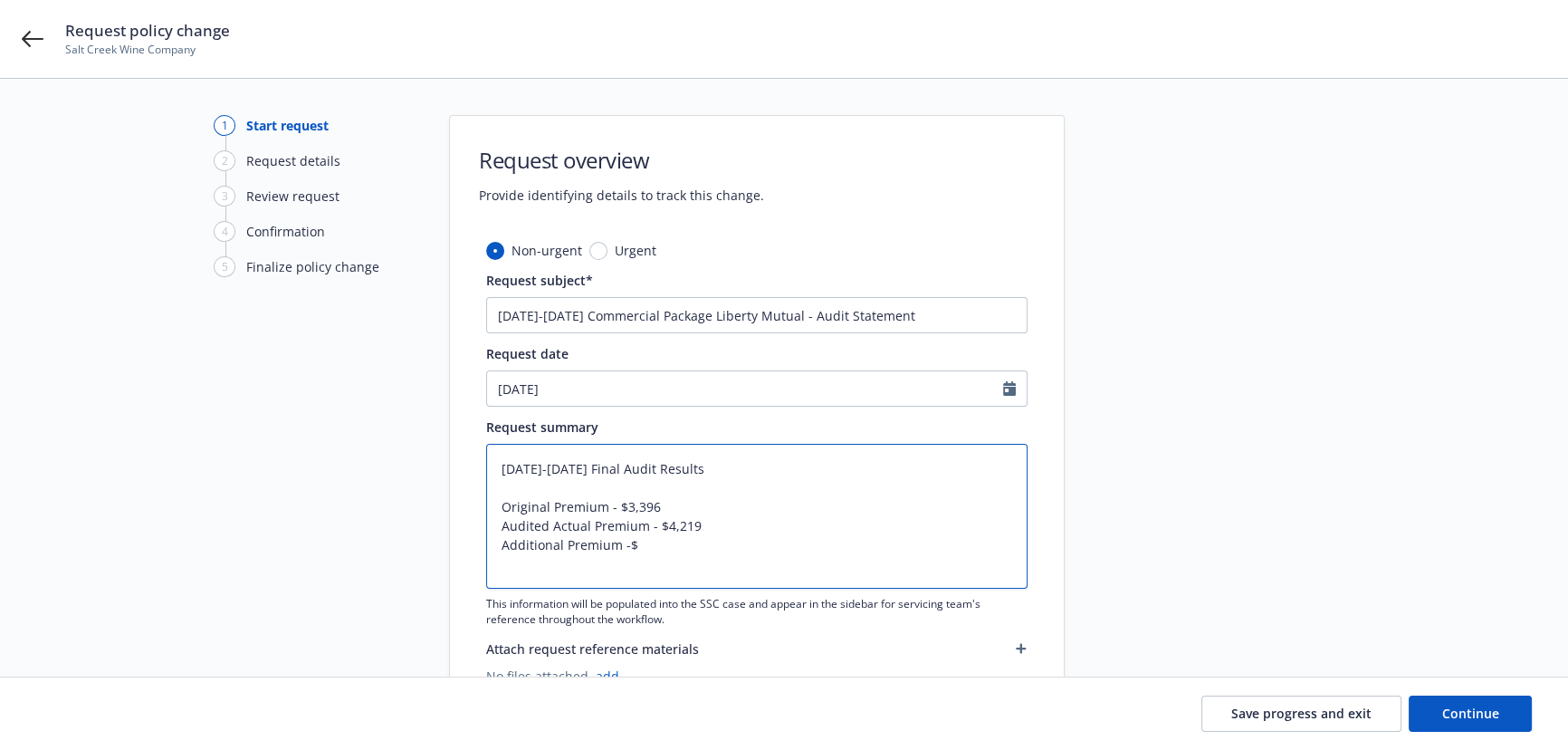
type textarea "x"
click at [663, 557] on textarea "01/24/2025-06/23/2025 Final Audit Results Original Premium - $3,396 Audited Act…" at bounding box center [757, 516] width 542 height 145
click at [670, 552] on textarea "01/24/2025-06/23/2025 Final Audit Results Original Premium - $3,396 Audited Act…" at bounding box center [757, 516] width 542 height 145
type textarea "01/24/2025-06/23/2025 Final Audit Results Original Premium - $3,396 Audited Act…"
type textarea "x"
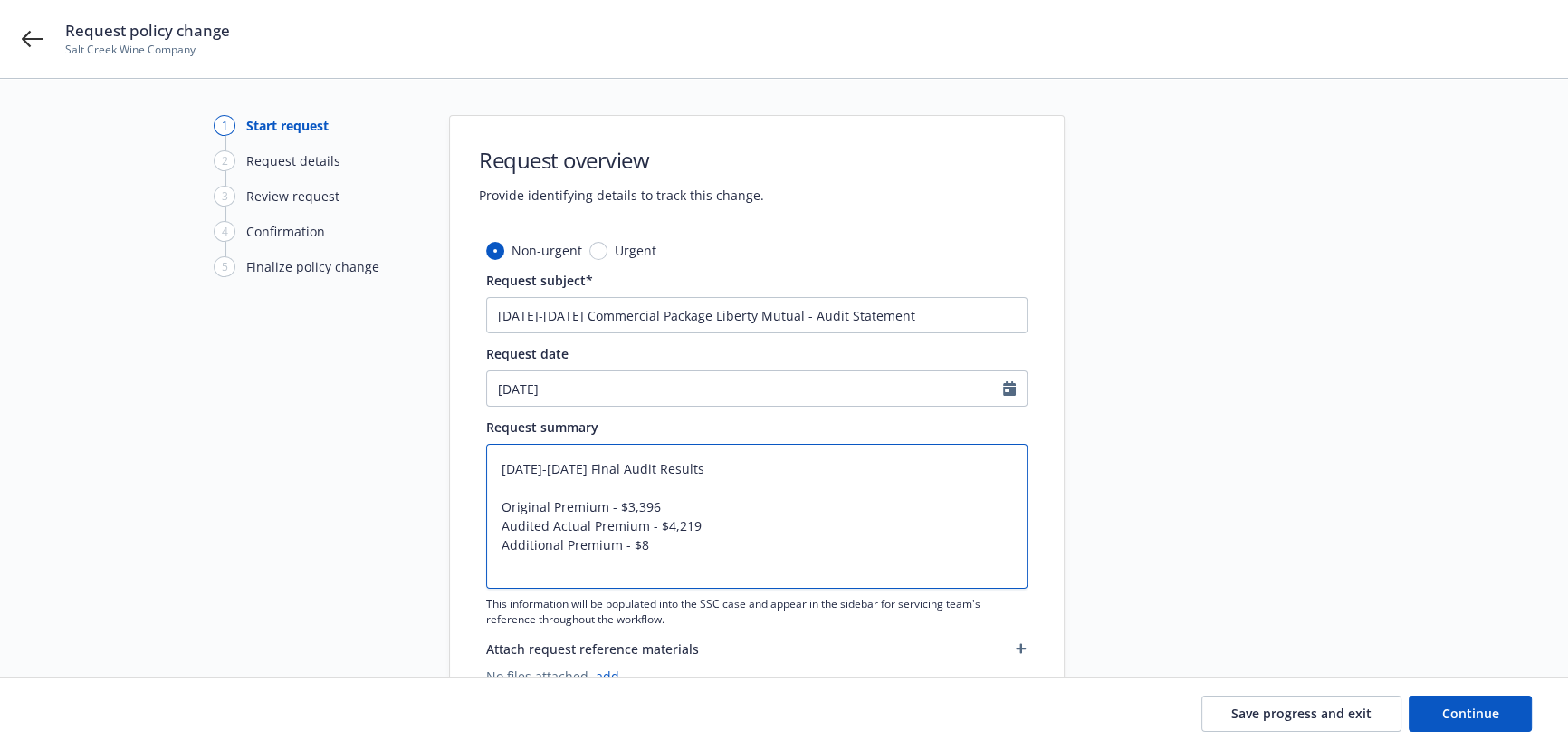
type textarea "01/24/2025-06/23/2025 Final Audit Results Original Premium - $3,396 Audited Act…"
type textarea "x"
type textarea "01/24/2025-06/23/2025 Final Audit Results Original Premium - $3,396 Audited Act…"
click at [1437, 734] on div "Save progress and exit Continue" at bounding box center [784, 714] width 1568 height 73
click at [1442, 724] on button "Continue" at bounding box center [1471, 714] width 123 height 36
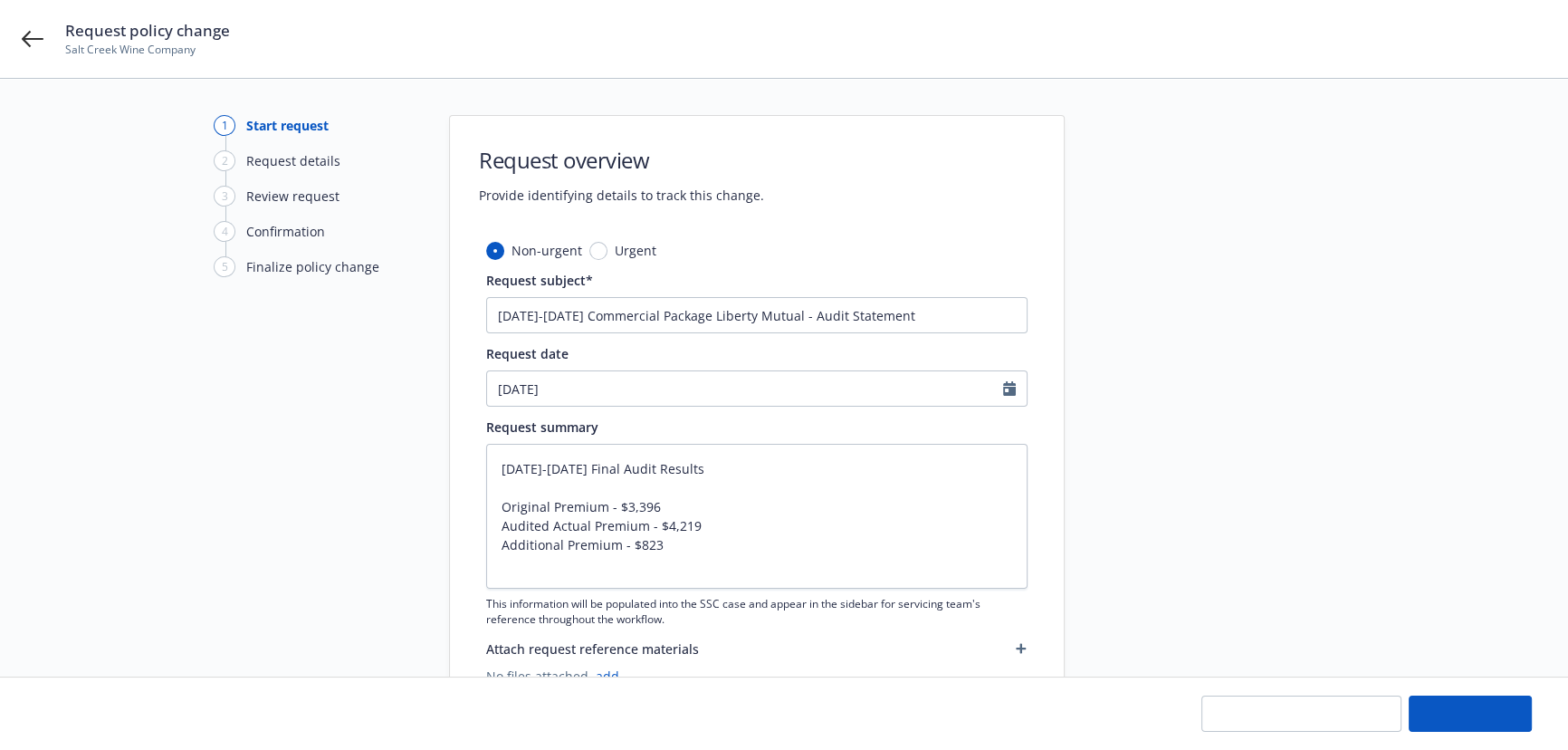
type textarea "x"
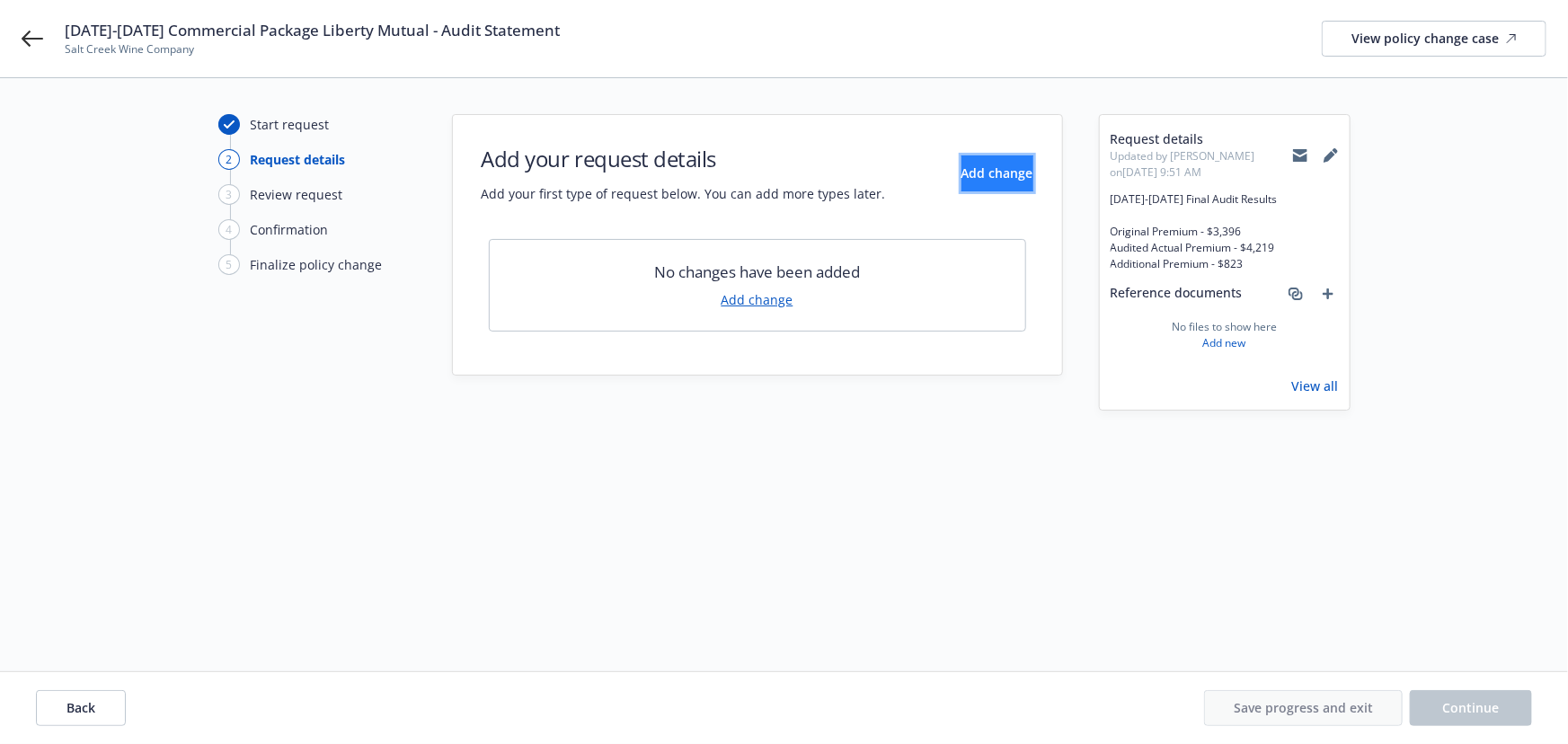
click at [961, 164] on button "Add change" at bounding box center [997, 173] width 72 height 36
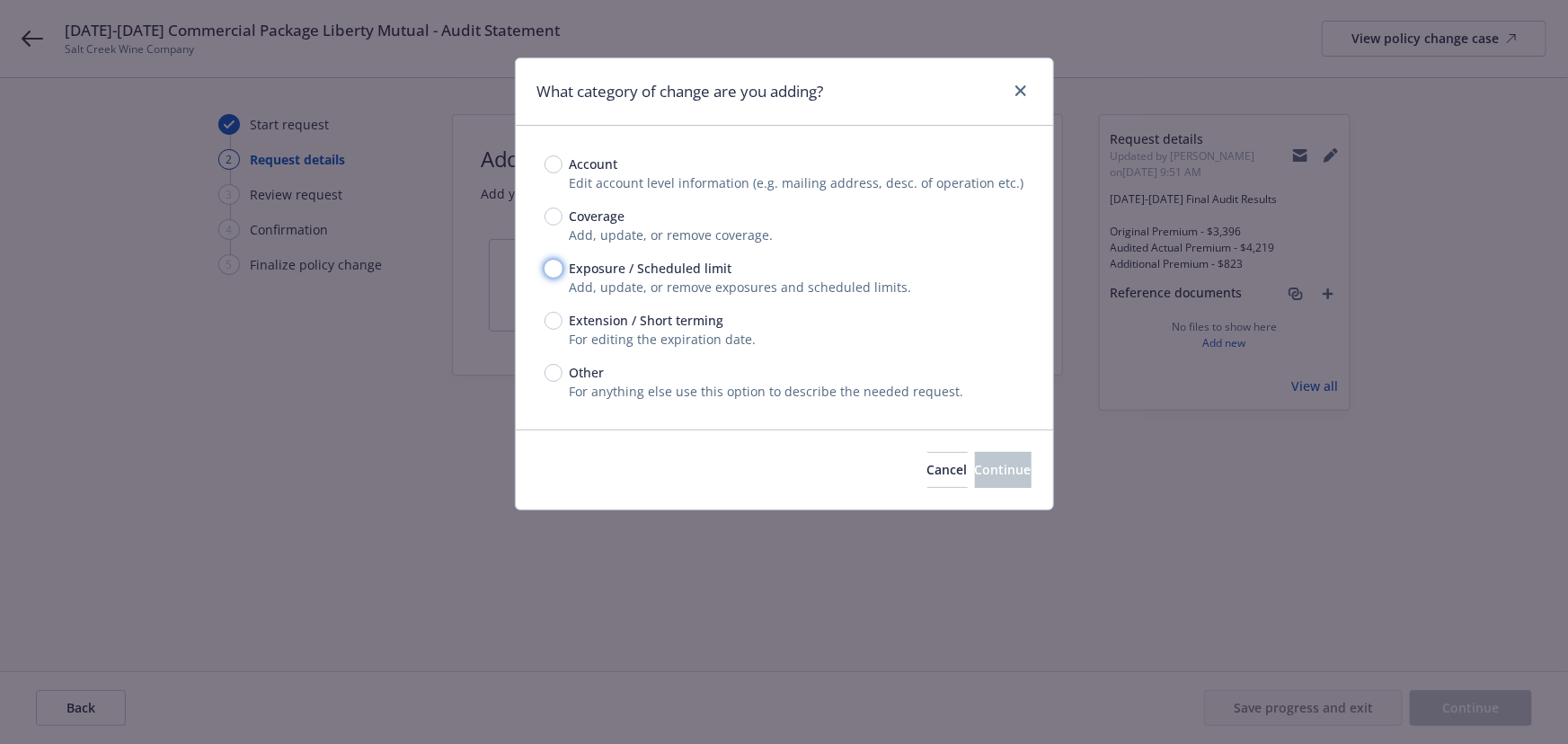
click at [550, 271] on input "Exposure / Scheduled limit" at bounding box center [553, 268] width 18 height 18
radio input "true"
click at [975, 476] on span "Continue" at bounding box center [1003, 469] width 57 height 17
type textarea "x"
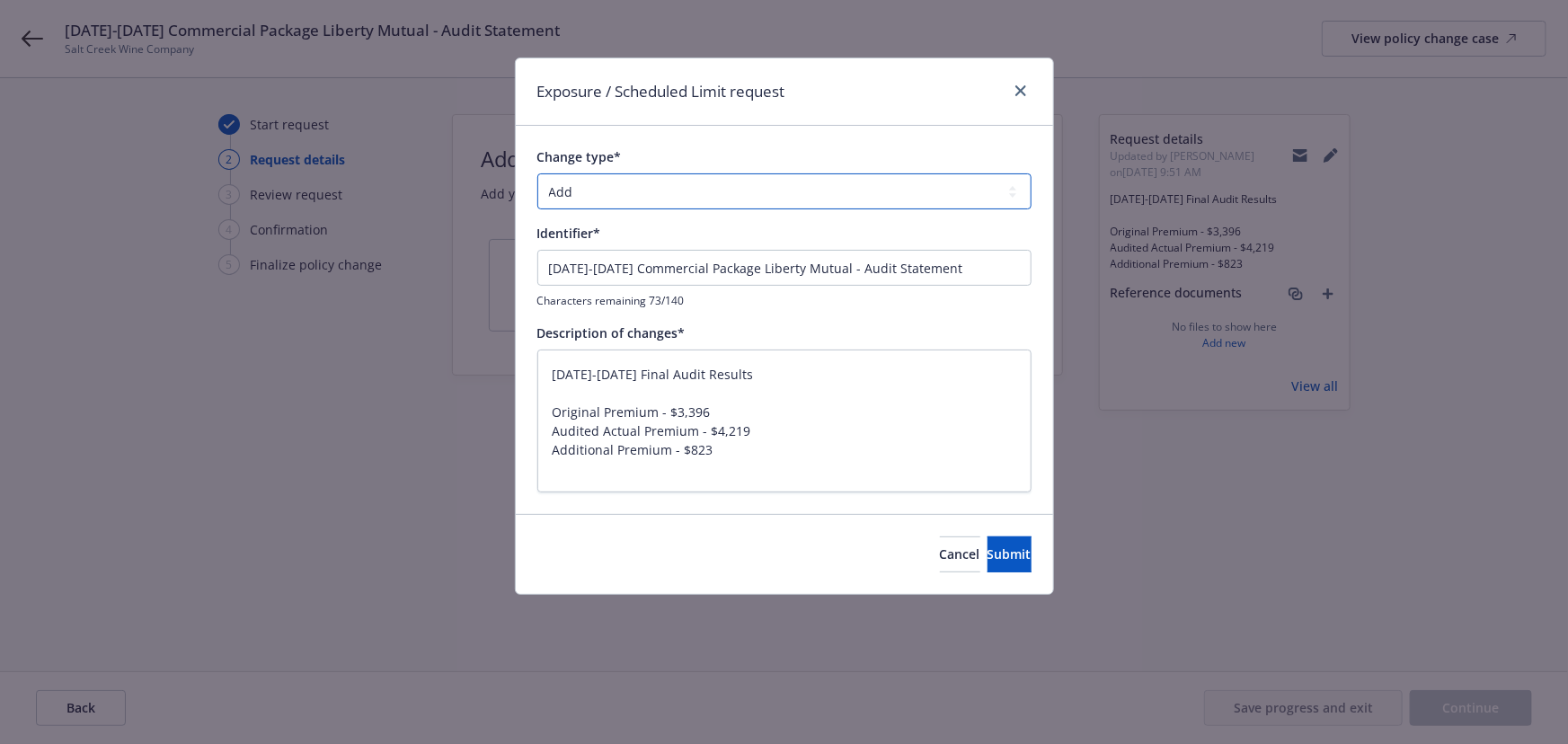
drag, startPoint x: 640, startPoint y: 196, endPoint x: 639, endPoint y: 207, distance: 11.0
click at [640, 196] on select "Add Audit Change Remove" at bounding box center [784, 191] width 494 height 36
select select "AUDIT"
click at [537, 173] on select "Add Audit Change Remove" at bounding box center [784, 191] width 494 height 36
drag, startPoint x: 804, startPoint y: 374, endPoint x: 180, endPoint y: 283, distance: 630.6
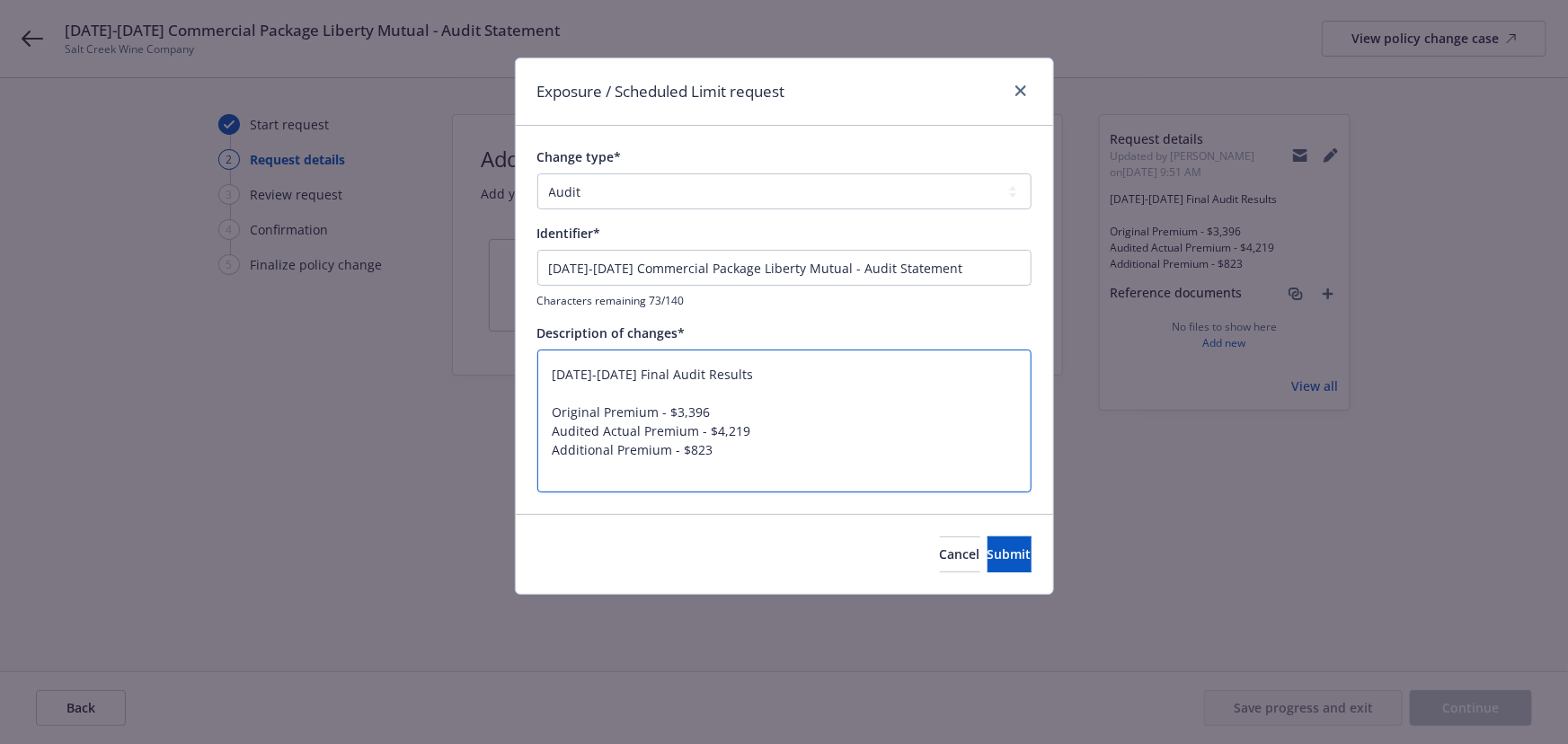
click at [178, 286] on div "Exposure / Scheduled Limit request Change type* Add Audit Change Remove Identif…" at bounding box center [784, 372] width 1568 height 744
type textarea "x"
type textarea "Original Premium - $3,396 Audited Actual Premium - $4,219 Additional Premium - …"
click at [639, 275] on input "01/24/2025-06/23/2025 Commercial Package Liberty Mutual - Audit Statement" at bounding box center [784, 268] width 494 height 36
paste input "Final Audit Results"
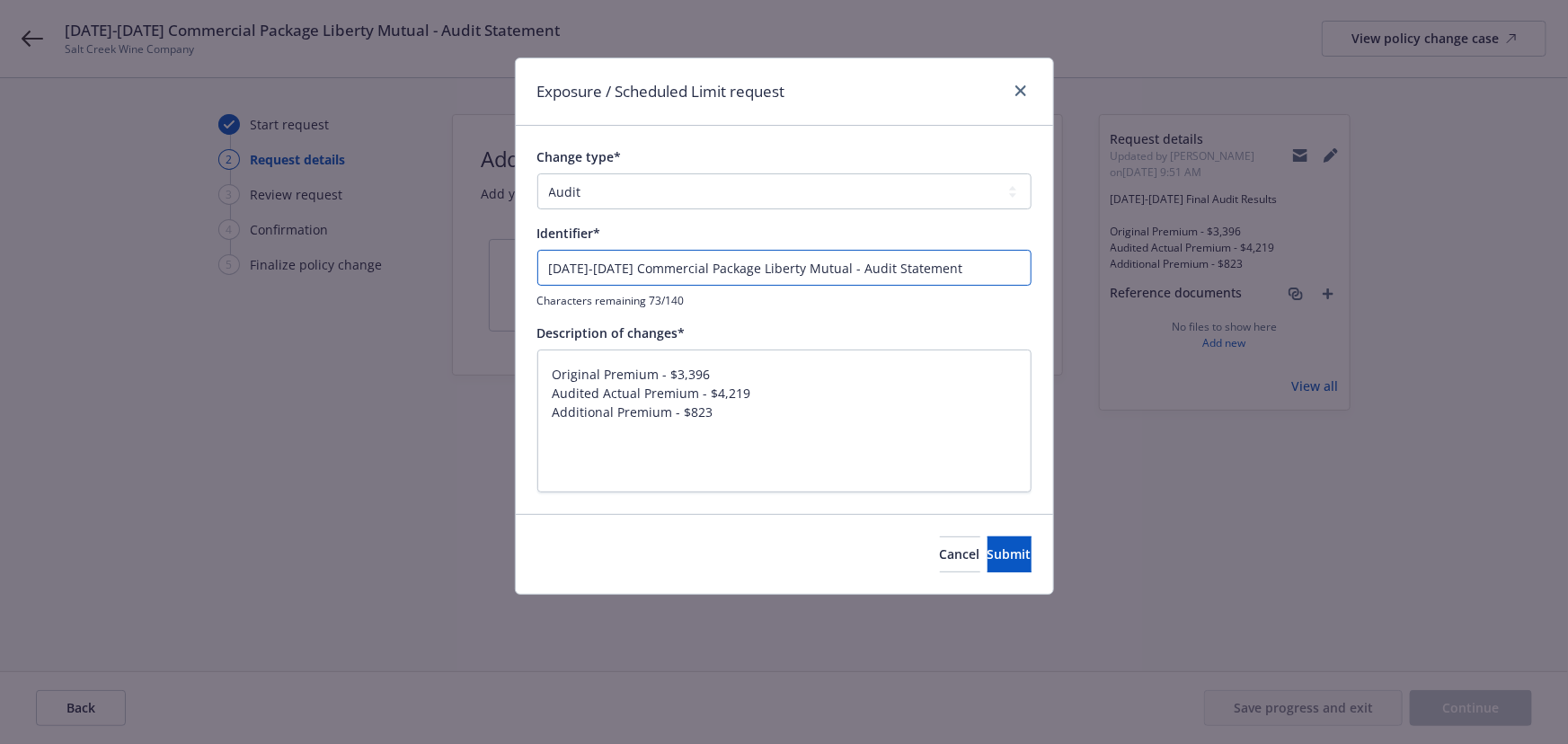
type textarea "x"
type input "01/24/2025-06/23/2025 Final Audit Results"
drag, startPoint x: 556, startPoint y: 412, endPoint x: 546, endPoint y: 275, distance: 137.4
click at [546, 275] on div "Change type* Add Audit Change Remove Identifier* 01/24/2025-06/23/2025 Final Au…" at bounding box center [784, 320] width 494 height 345
type textarea "x"
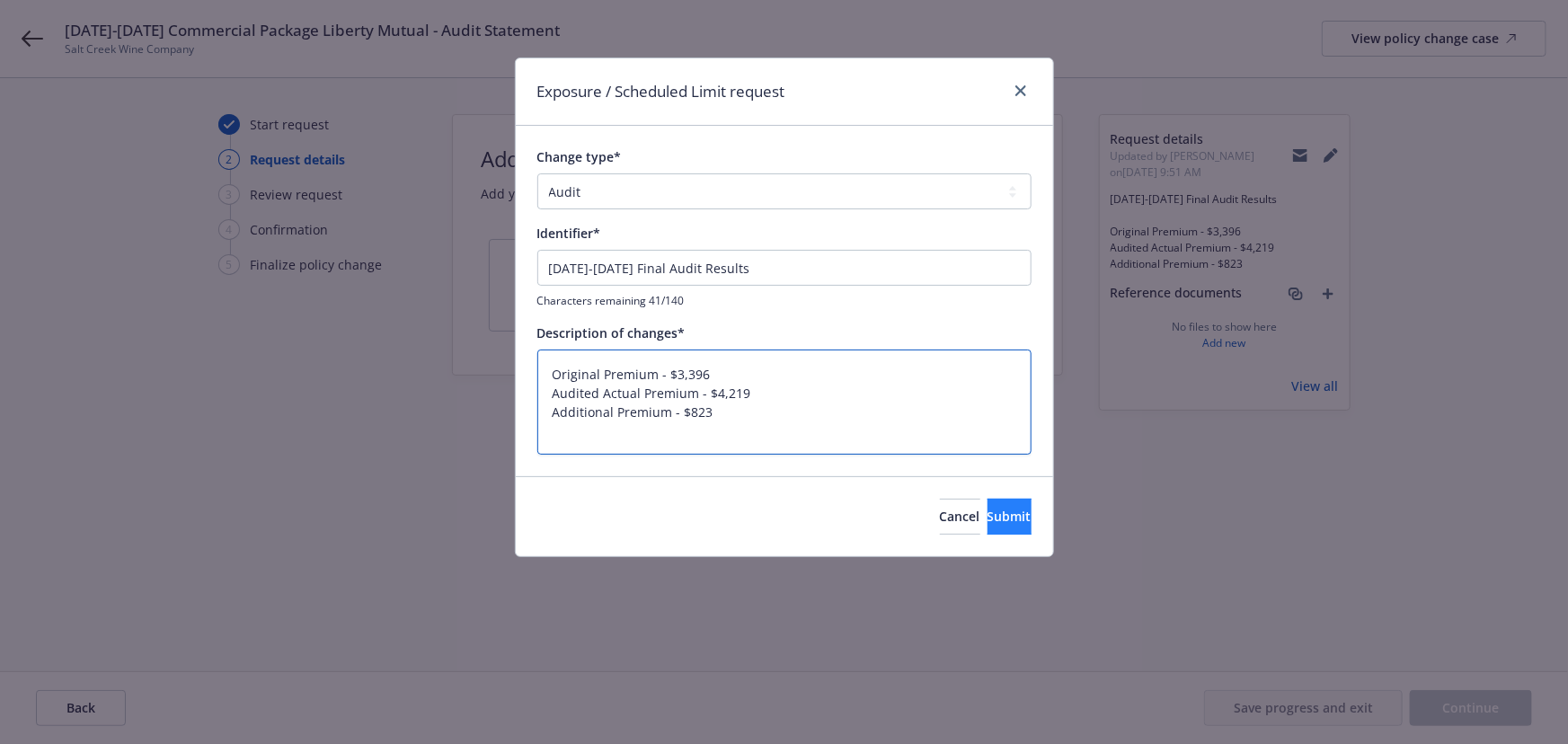
type textarea "Original Premium - $3,396 Audited Actual Premium - $4,219 Additional Premium - …"
click at [994, 531] on button "Submit" at bounding box center [1010, 516] width 44 height 36
type textarea "x"
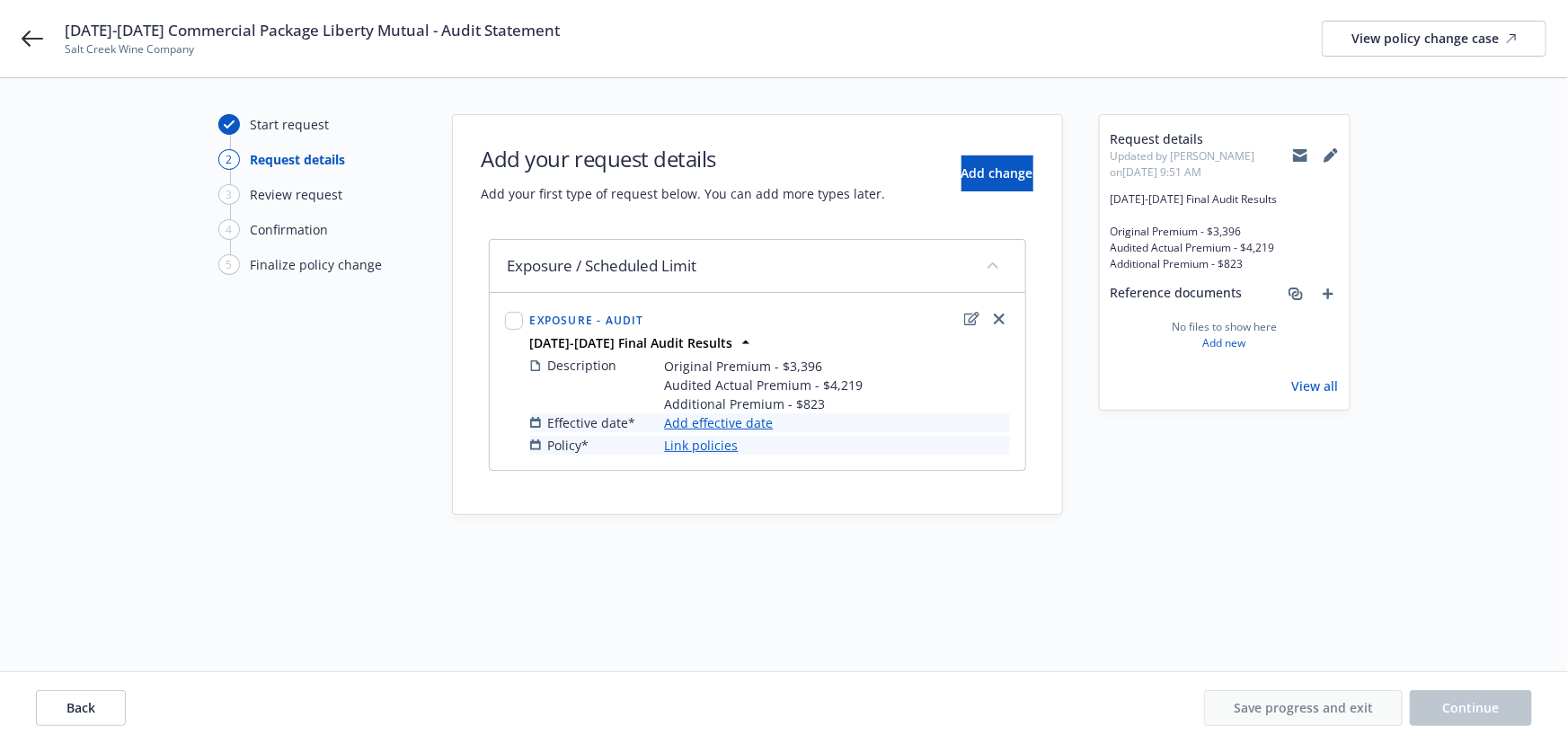
click at [746, 422] on link "Add effective date" at bounding box center [718, 422] width 108 height 19
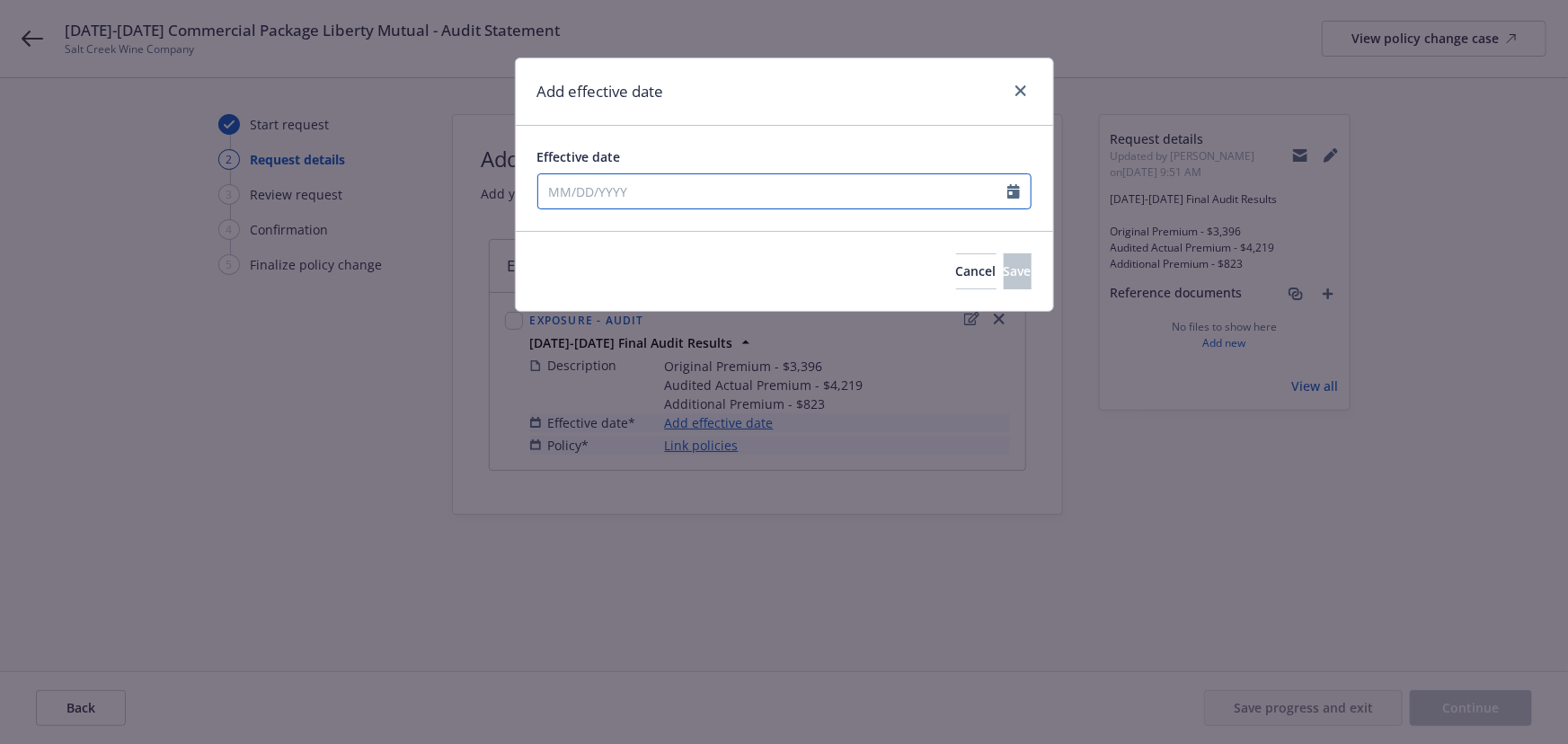
click at [580, 185] on input "Effective date" at bounding box center [773, 191] width 469 height 34
select select "9"
type input "01/24/2025"
click at [823, 116] on div "Add effective date" at bounding box center [785, 92] width 537 height 68
click at [1004, 278] on span "Save" at bounding box center [1018, 271] width 28 height 17
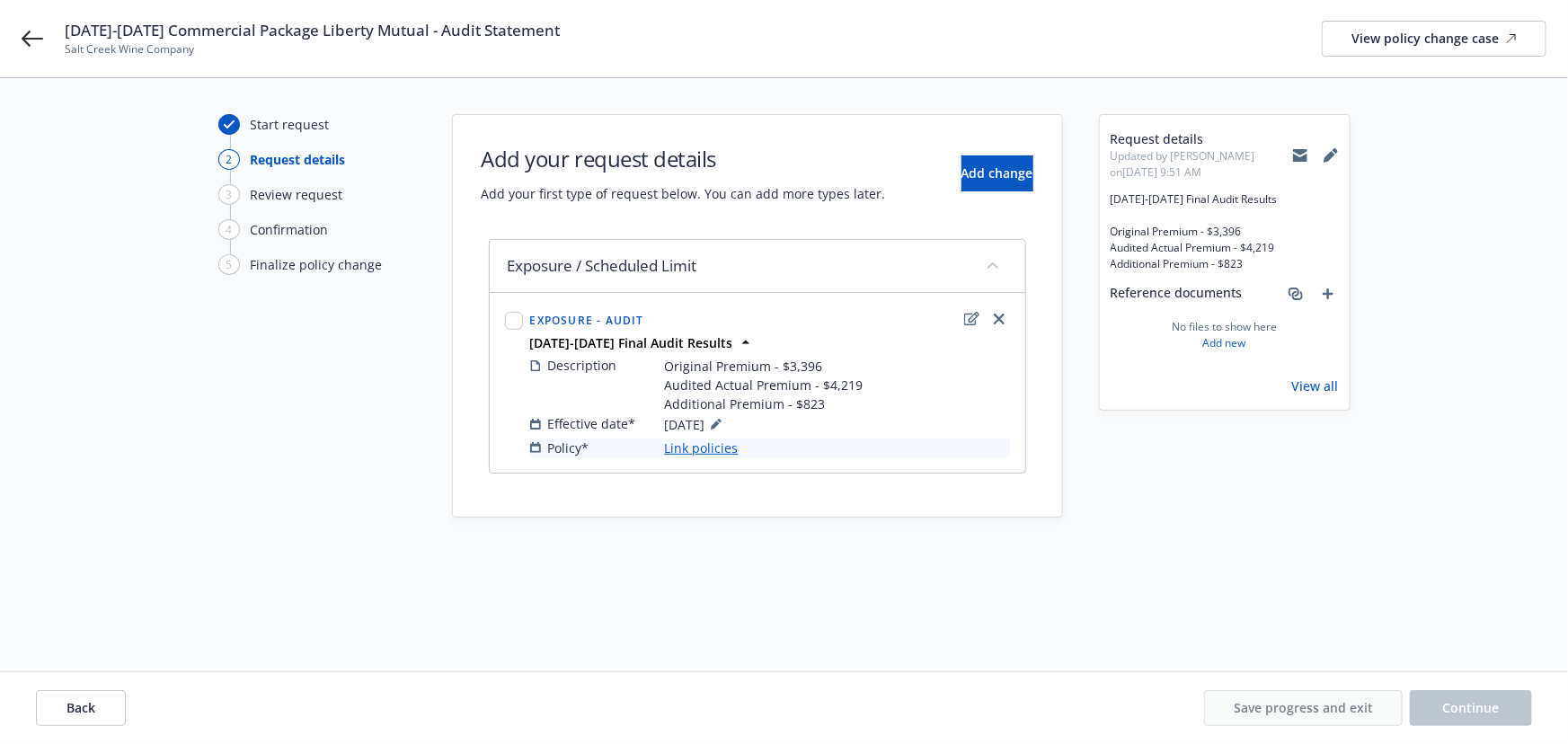
click at [688, 449] on link "Link policies" at bounding box center [702, 448] width 74 height 19
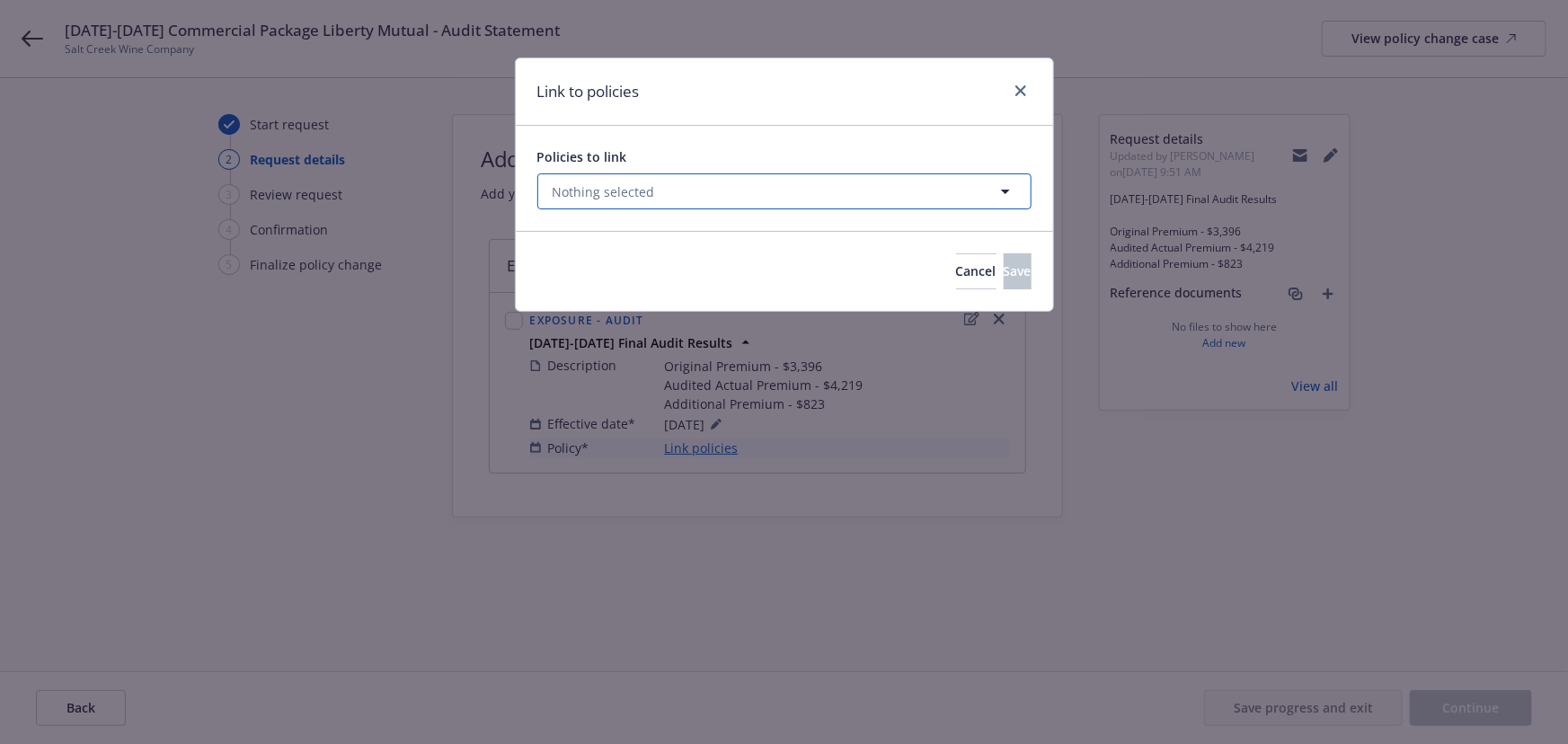
click at [560, 189] on span "Nothing selected" at bounding box center [603, 192] width 103 height 19
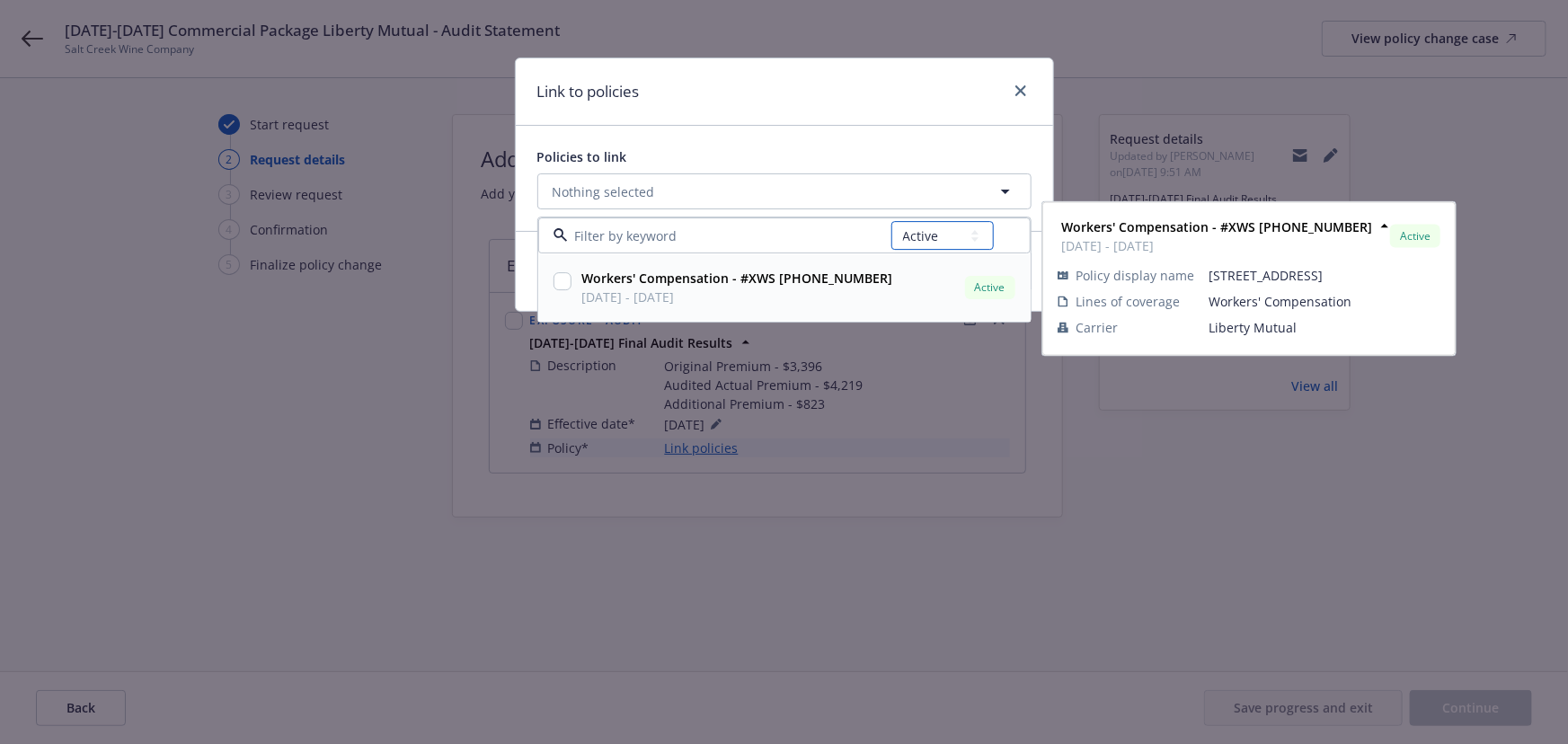
click at [921, 236] on select "All Active Upcoming Expired Cancelled" at bounding box center [942, 235] width 103 height 29
select select "CANCELLED"
click at [891, 221] on select "All Active Upcoming Expired Cancelled" at bounding box center [942, 235] width 103 height 29
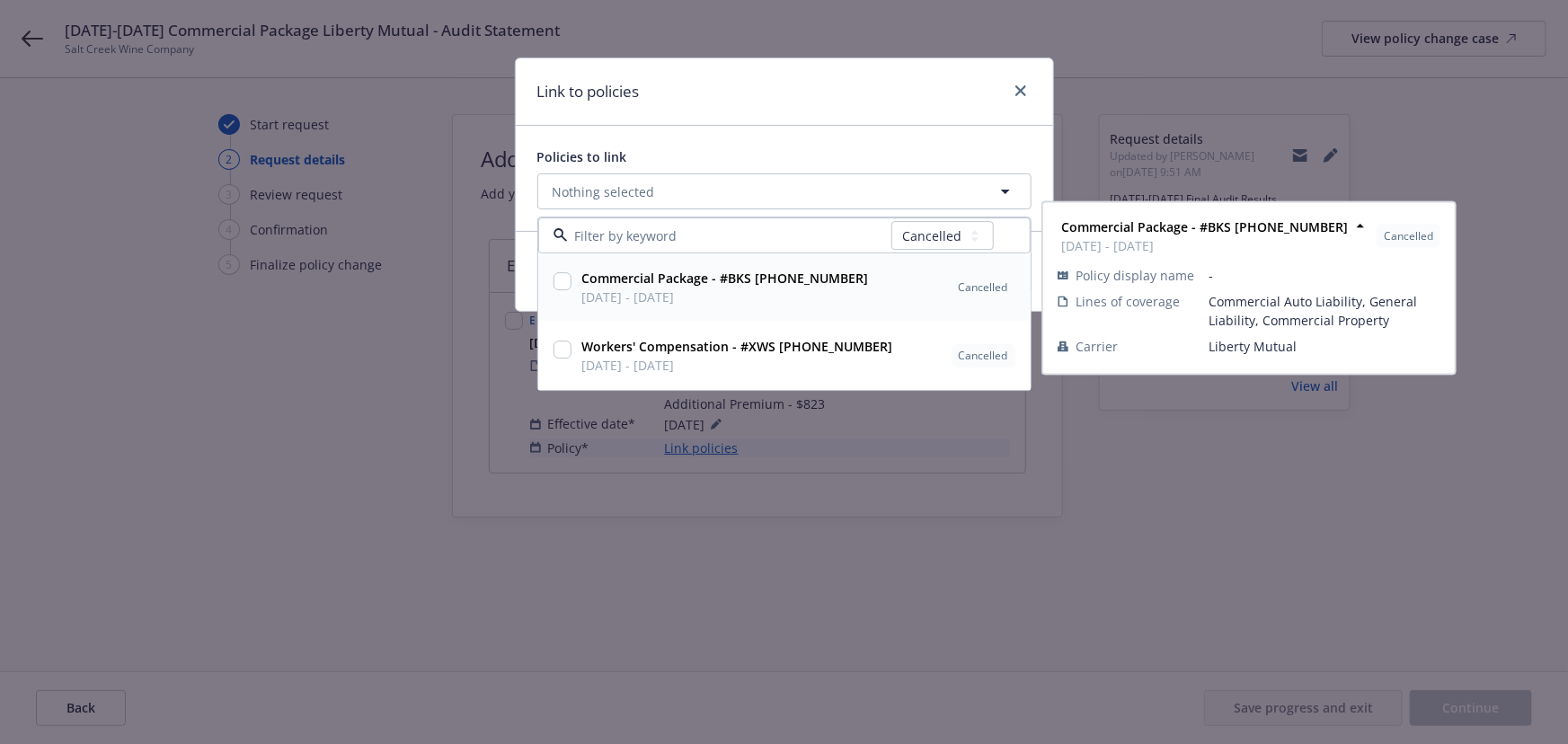
click at [557, 284] on input "checkbox" at bounding box center [562, 282] width 18 height 18
checkbox input "true"
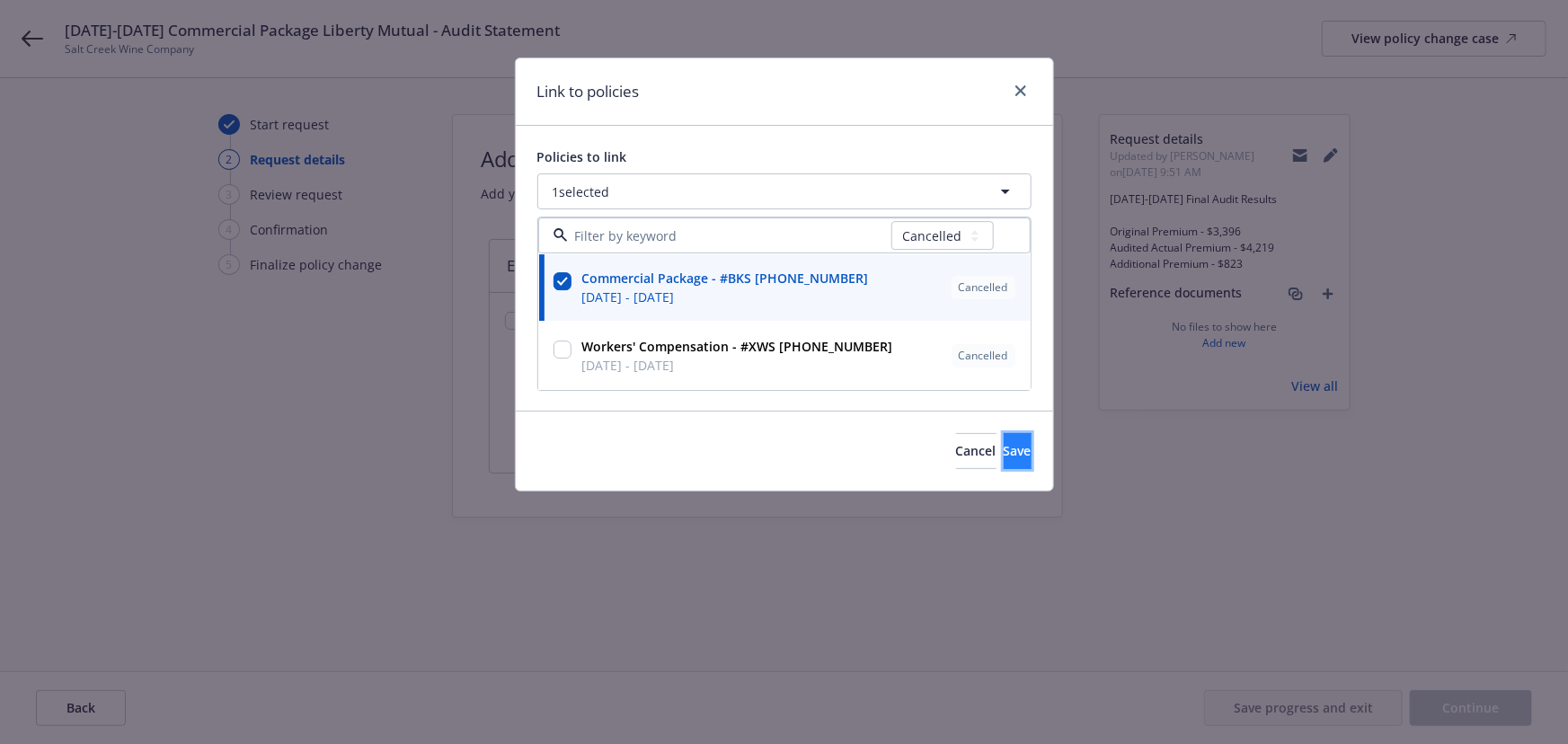
click at [1004, 458] on span "Save" at bounding box center [1018, 450] width 28 height 17
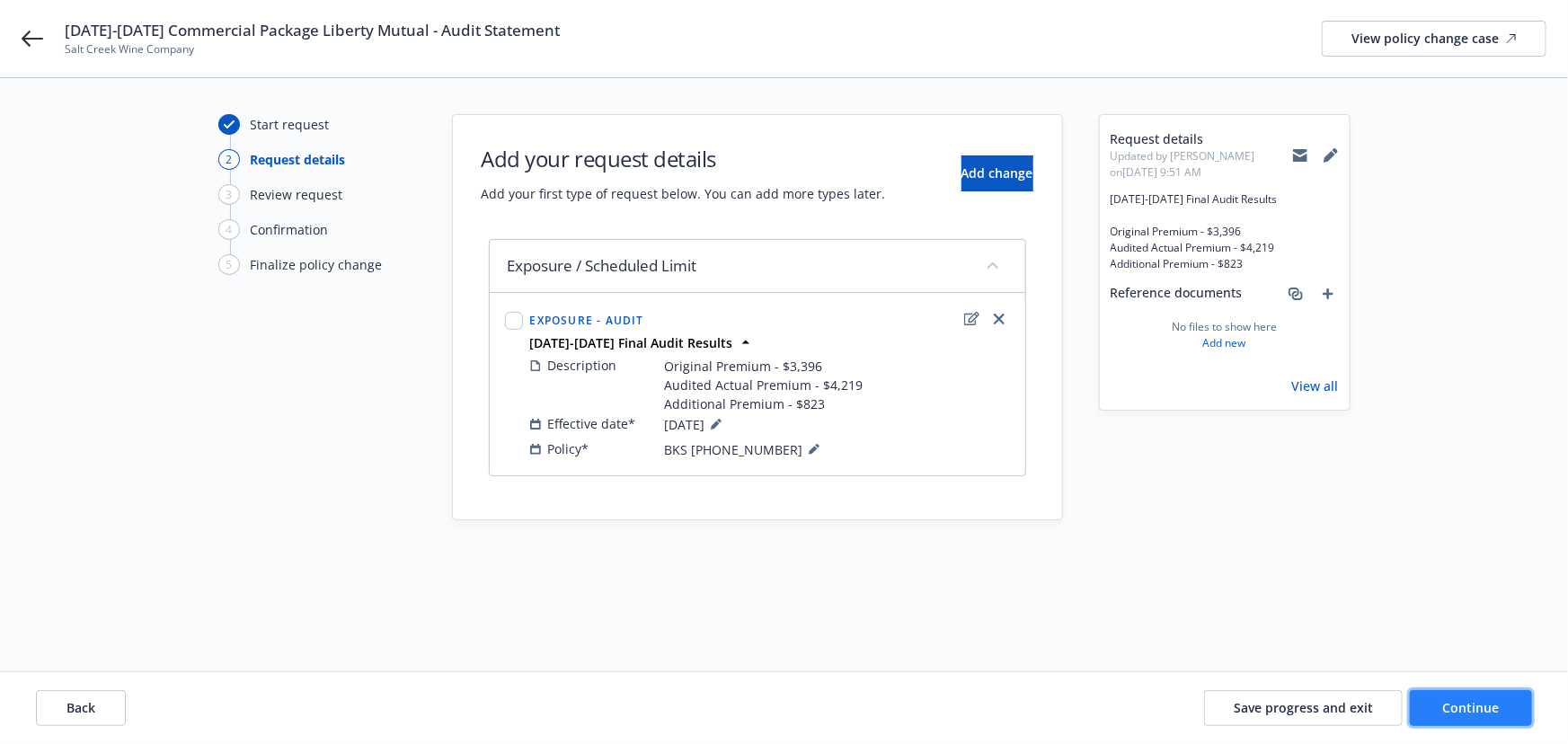
click at [1469, 707] on span "Continue" at bounding box center [1471, 707] width 57 height 17
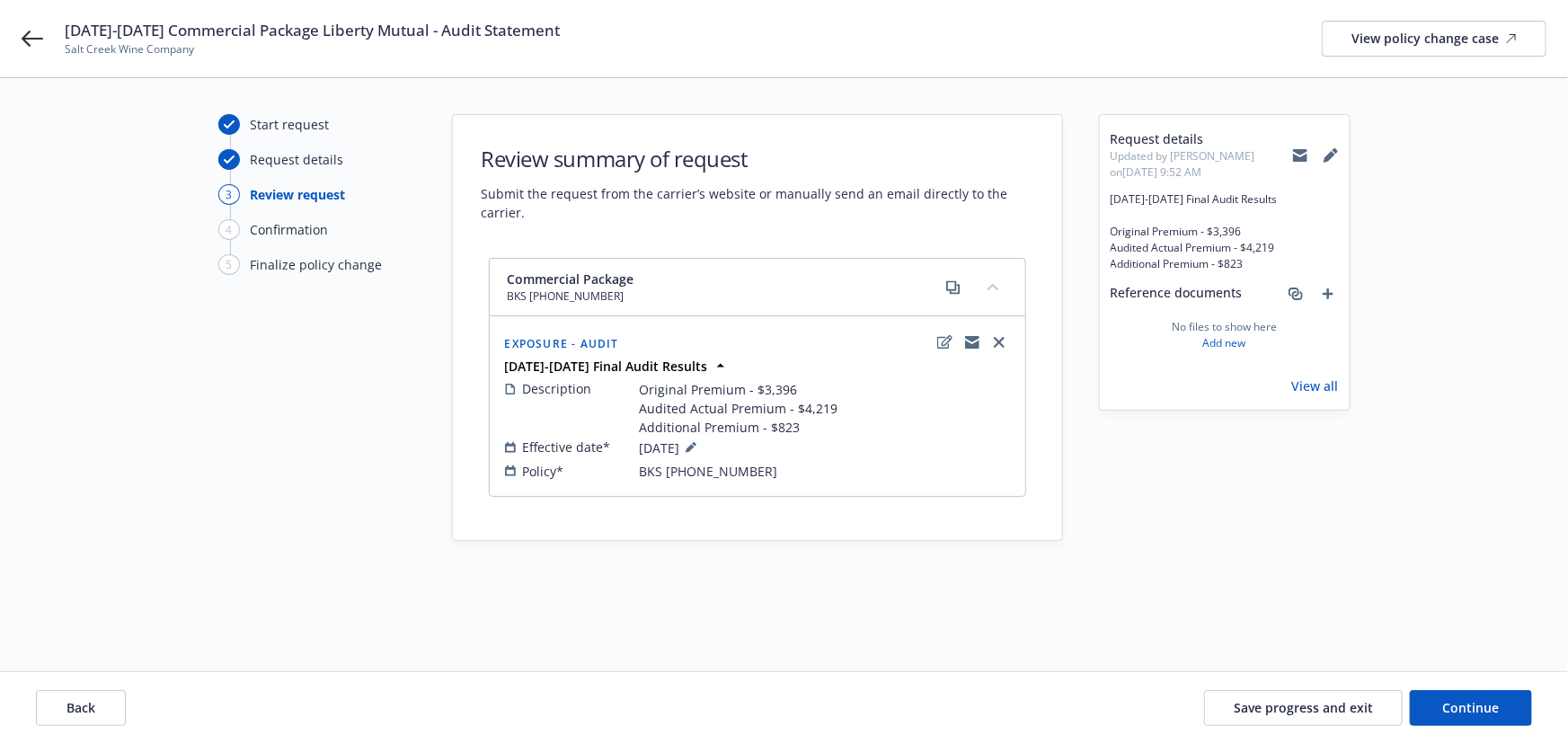
drag, startPoint x: 609, startPoint y: 33, endPoint x: 63, endPoint y: 28, distance: 546.0
click at [63, 28] on div "01/24/2025-06/23/2025 Commercial Package Liberty Mutual - Audit Statement Salt …" at bounding box center [784, 38] width 1568 height 77
drag, startPoint x: 1483, startPoint y: 699, endPoint x: 430, endPoint y: 328, distance: 1116.4
click at [1483, 699] on span "Continue" at bounding box center [1471, 707] width 57 height 17
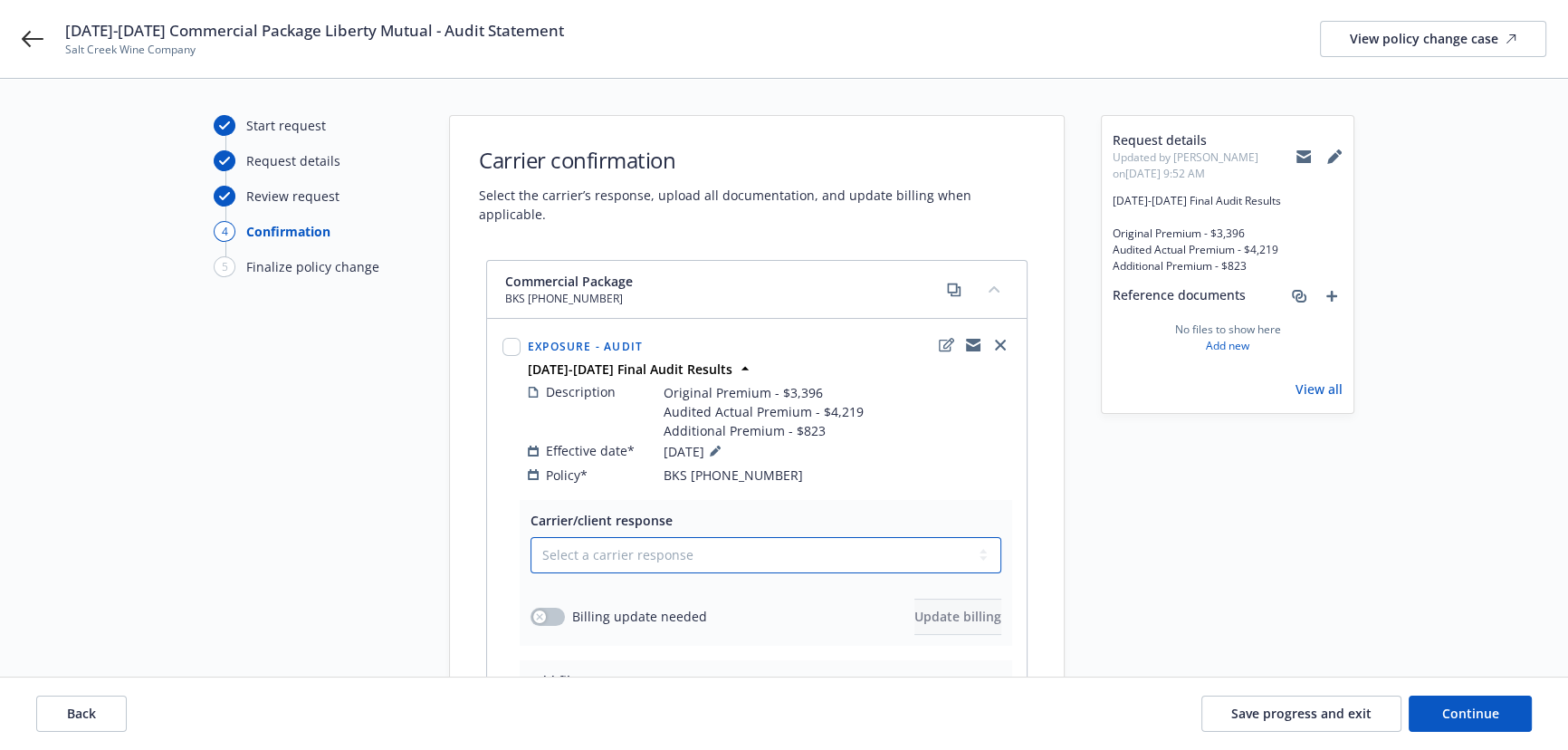
drag, startPoint x: 626, startPoint y: 522, endPoint x: 612, endPoint y: 531, distance: 16.6
click at [626, 537] on select "Select a carrier response Accepted Accepted with revision No endorsement needed…" at bounding box center [766, 555] width 471 height 36
select select "ACCEPTED"
click at [530, 537] on select "Select a carrier response Accepted Accepted with revision No endorsement needed…" at bounding box center [766, 555] width 471 height 36
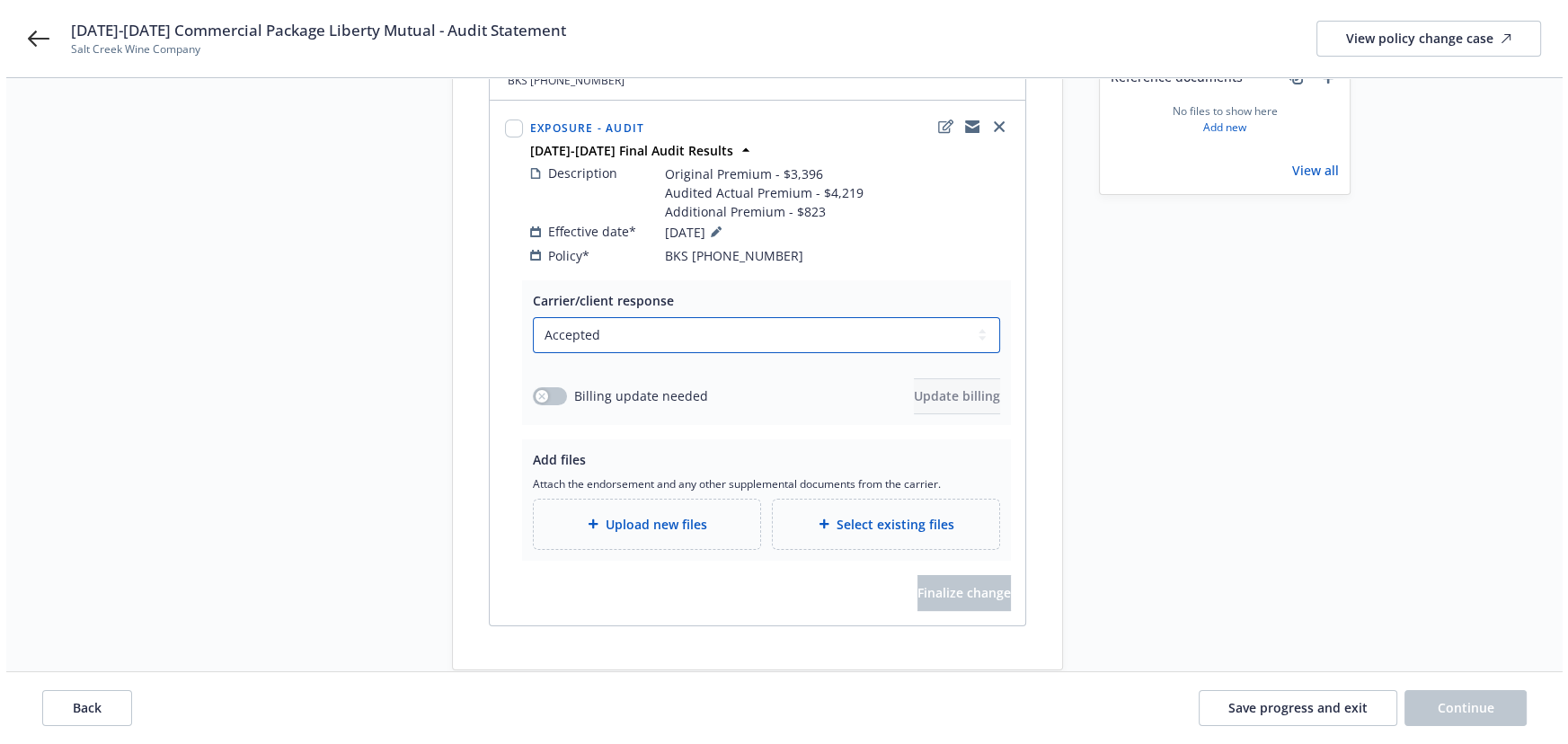
scroll to position [230, 0]
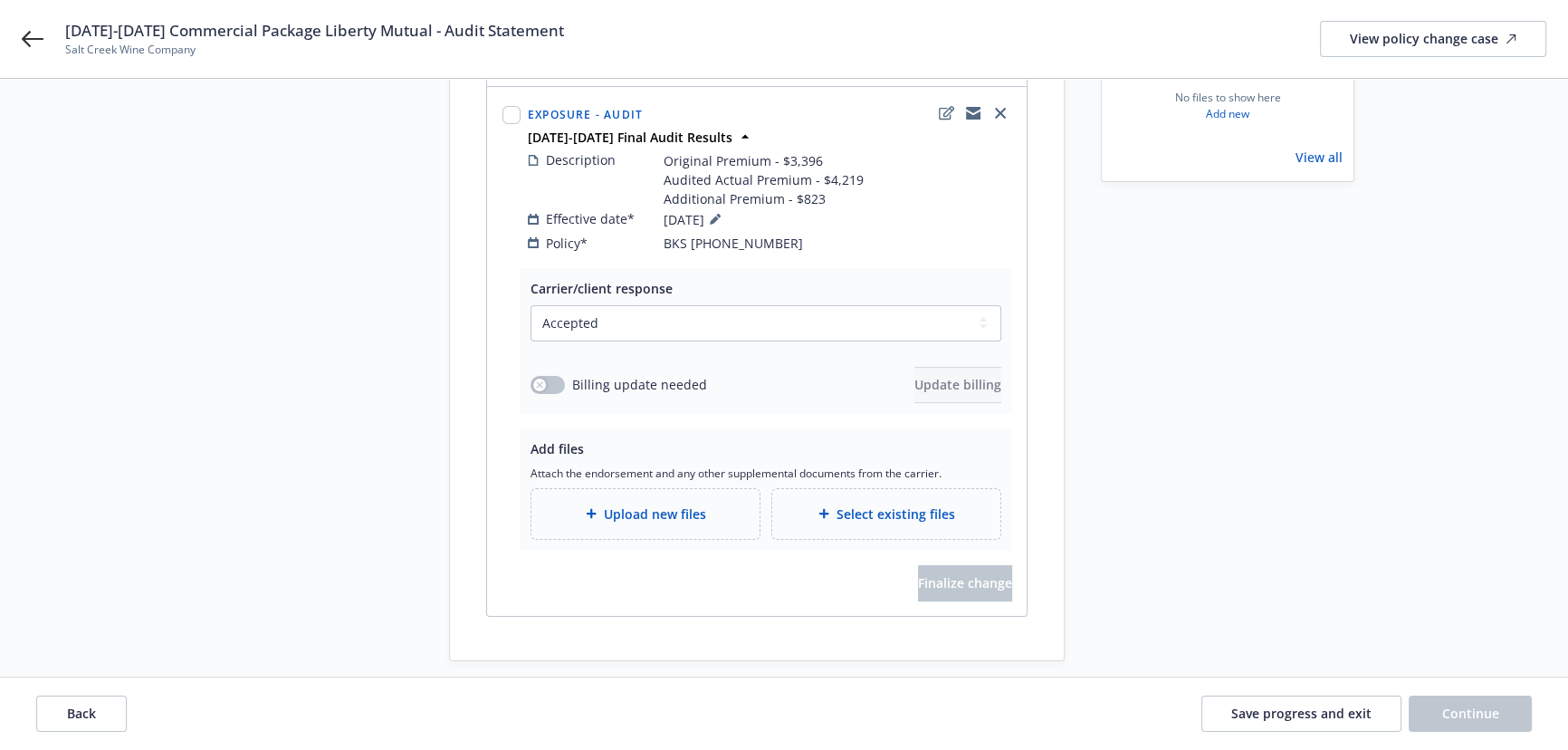
click at [544, 367] on div "Billing update needed Update billing" at bounding box center [766, 385] width 471 height 36
click at [579, 375] on span "Billing update needed" at bounding box center [640, 384] width 134 height 19
click at [531, 375] on button "button" at bounding box center [547, 384] width 35 height 18
click at [942, 375] on span "Update billing" at bounding box center [957, 384] width 87 height 17
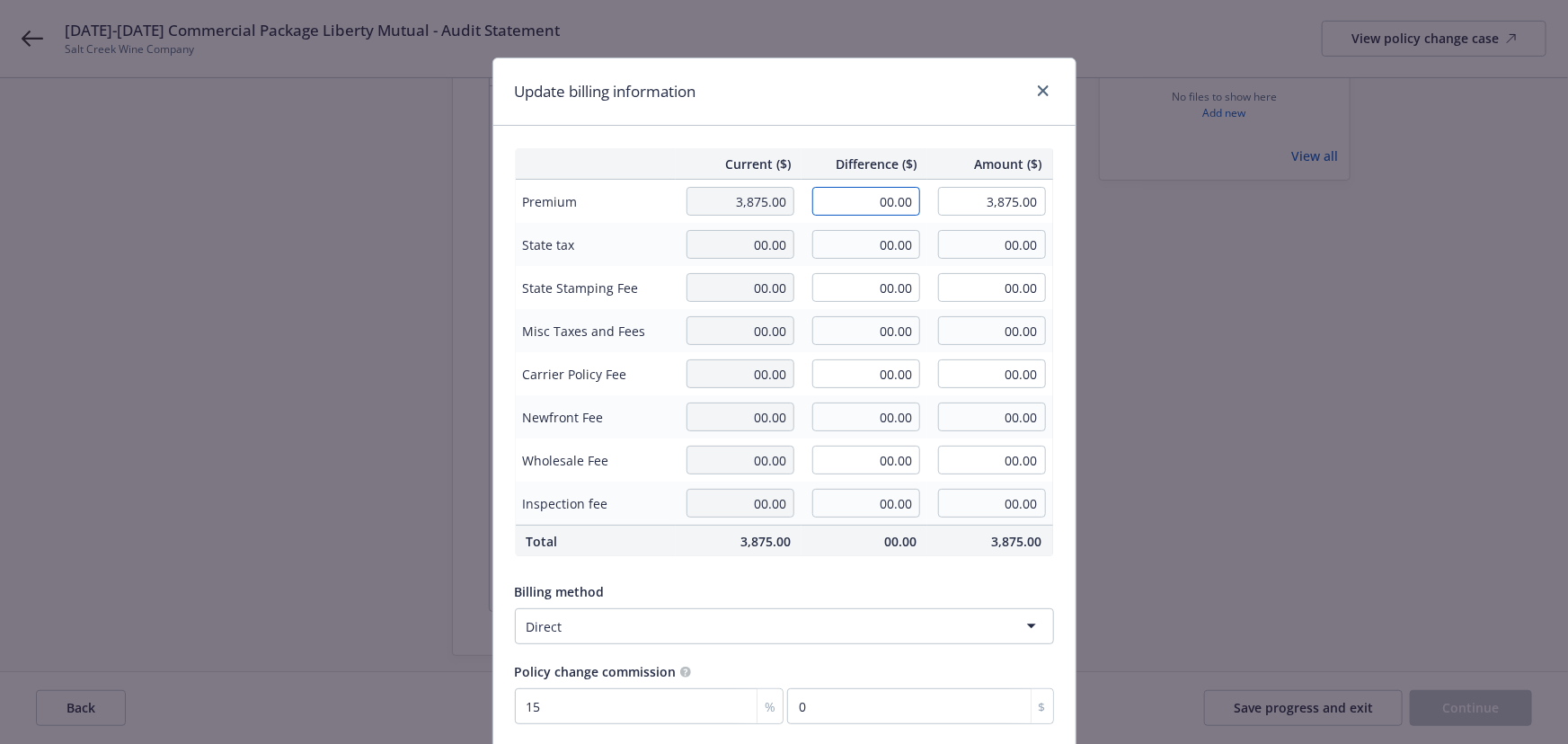
drag, startPoint x: 868, startPoint y: 200, endPoint x: 955, endPoint y: 206, distance: 87.2
click at [955, 206] on tr "Premium 3,875.00 00.00 3,875.00" at bounding box center [784, 202] width 538 height 44
type input "823.00"
type input "4,698.00"
type input "123.45"
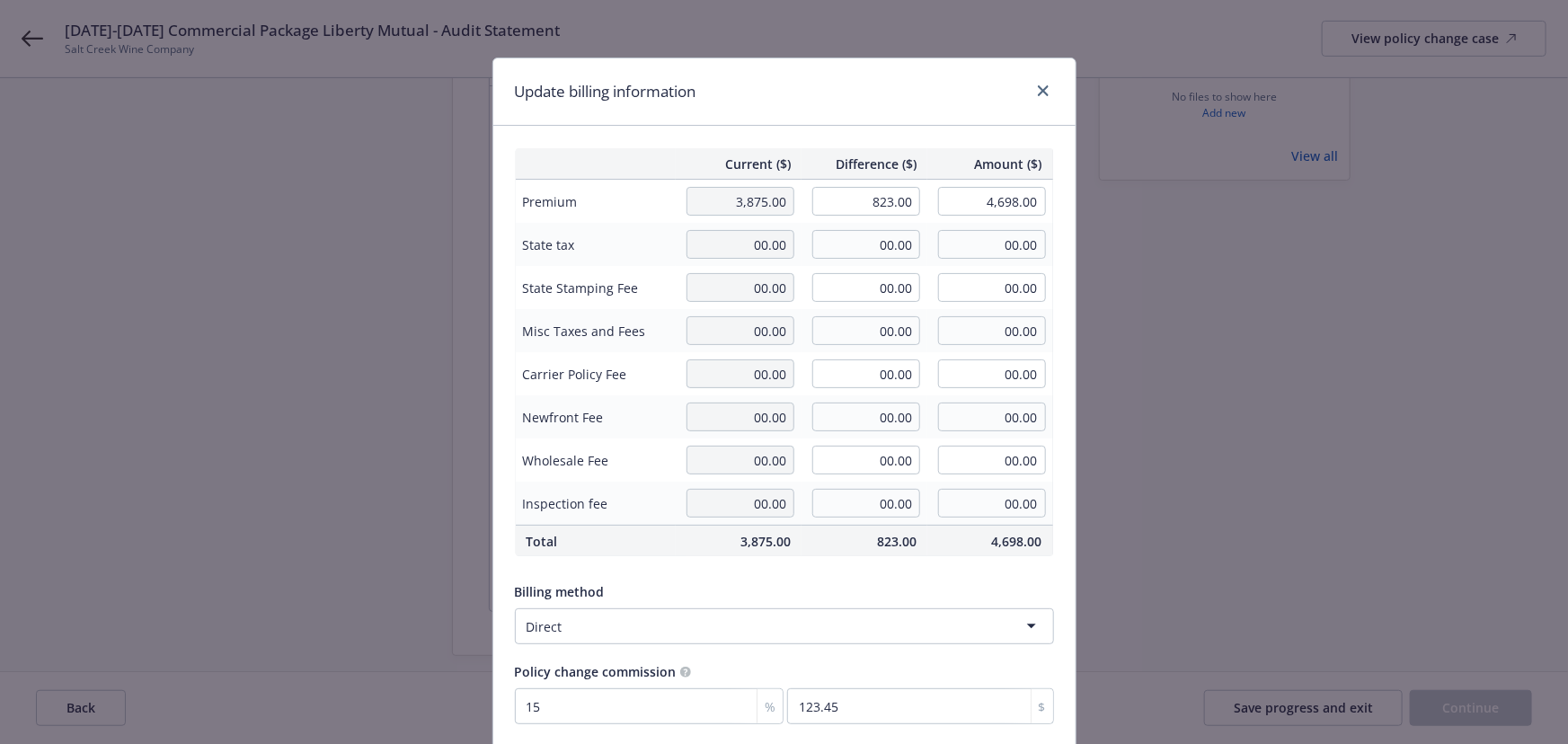
click at [869, 103] on div "Update billing information" at bounding box center [784, 92] width 582 height 68
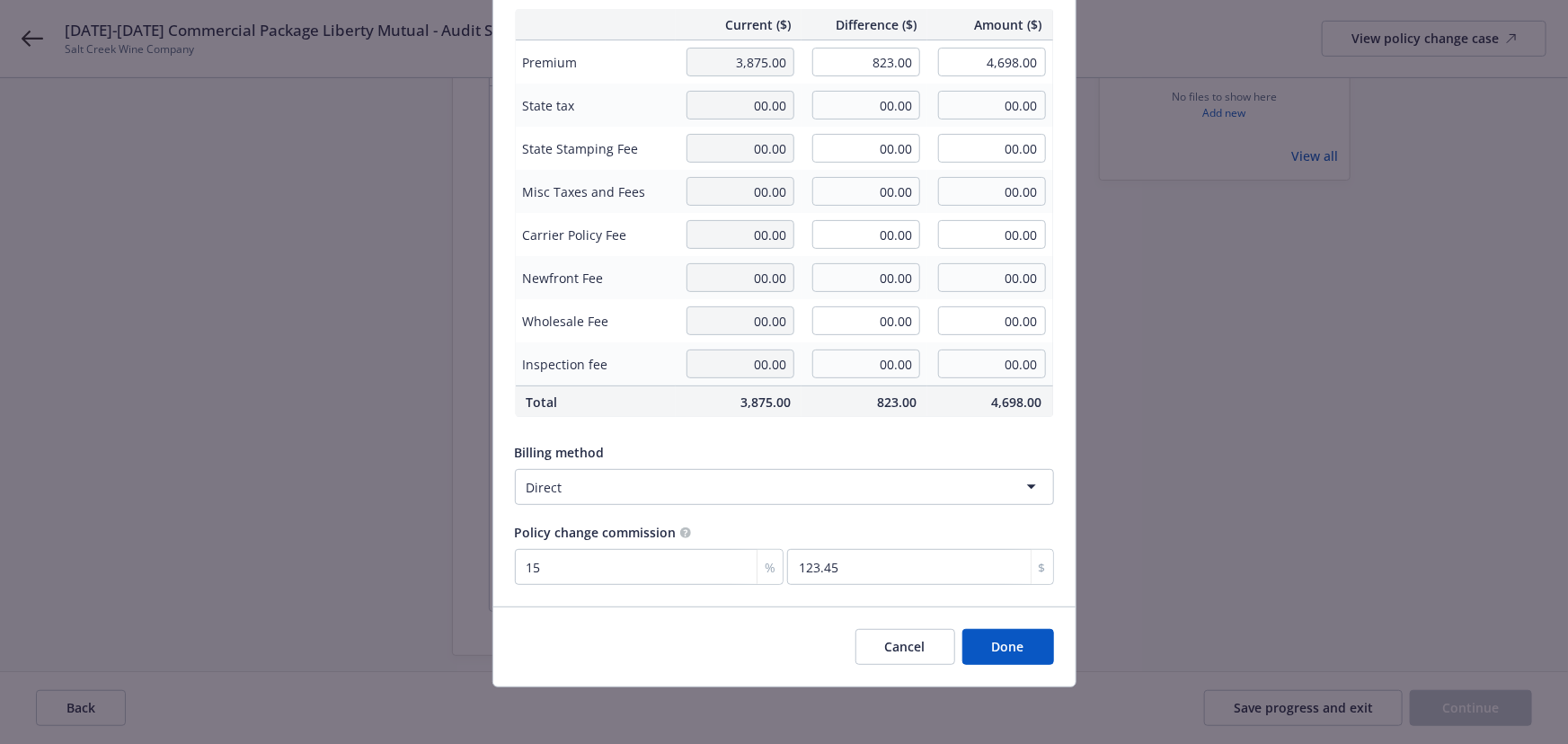
click at [991, 637] on button "Done" at bounding box center [1007, 647] width 92 height 36
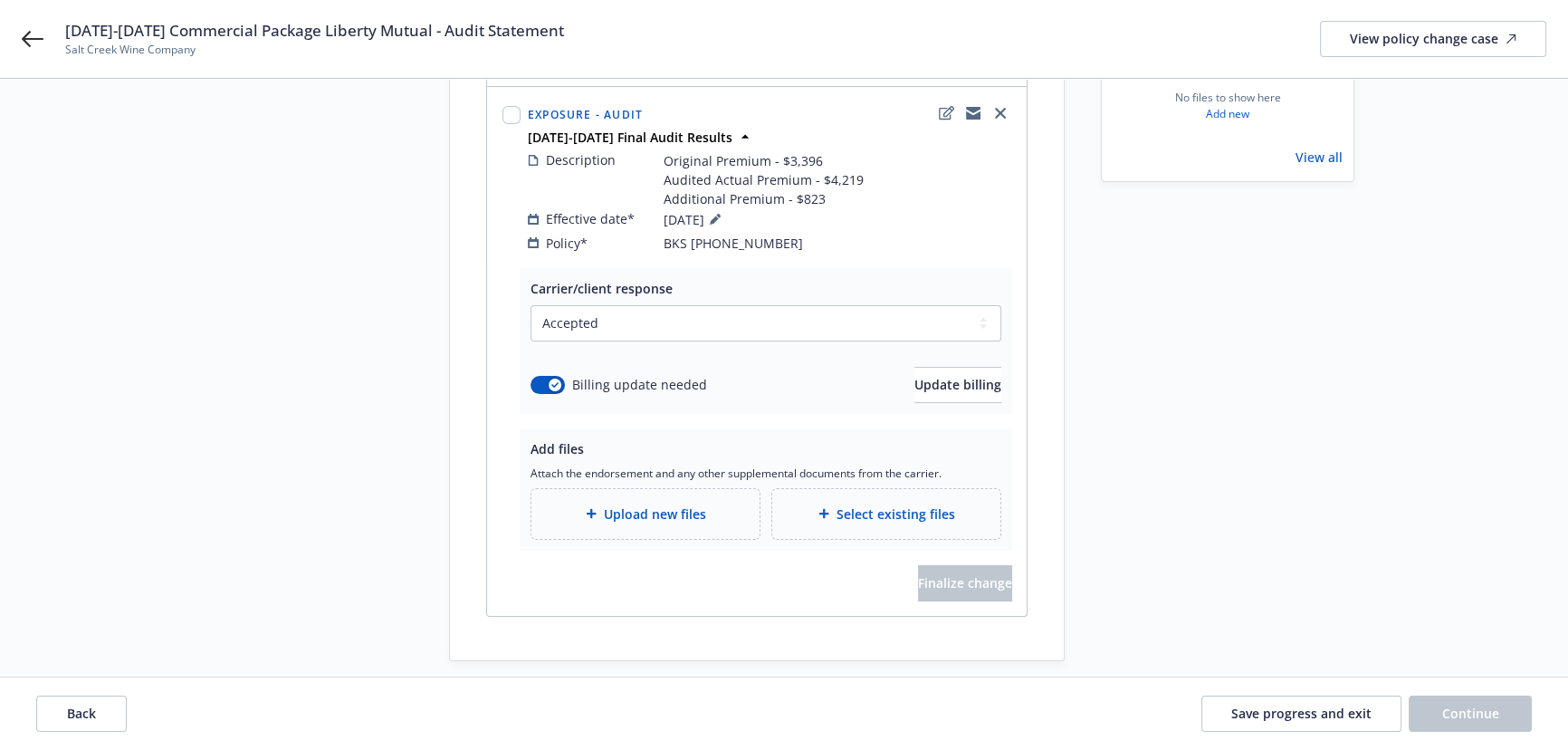
click at [641, 504] on div "Upload new files" at bounding box center [645, 514] width 228 height 50
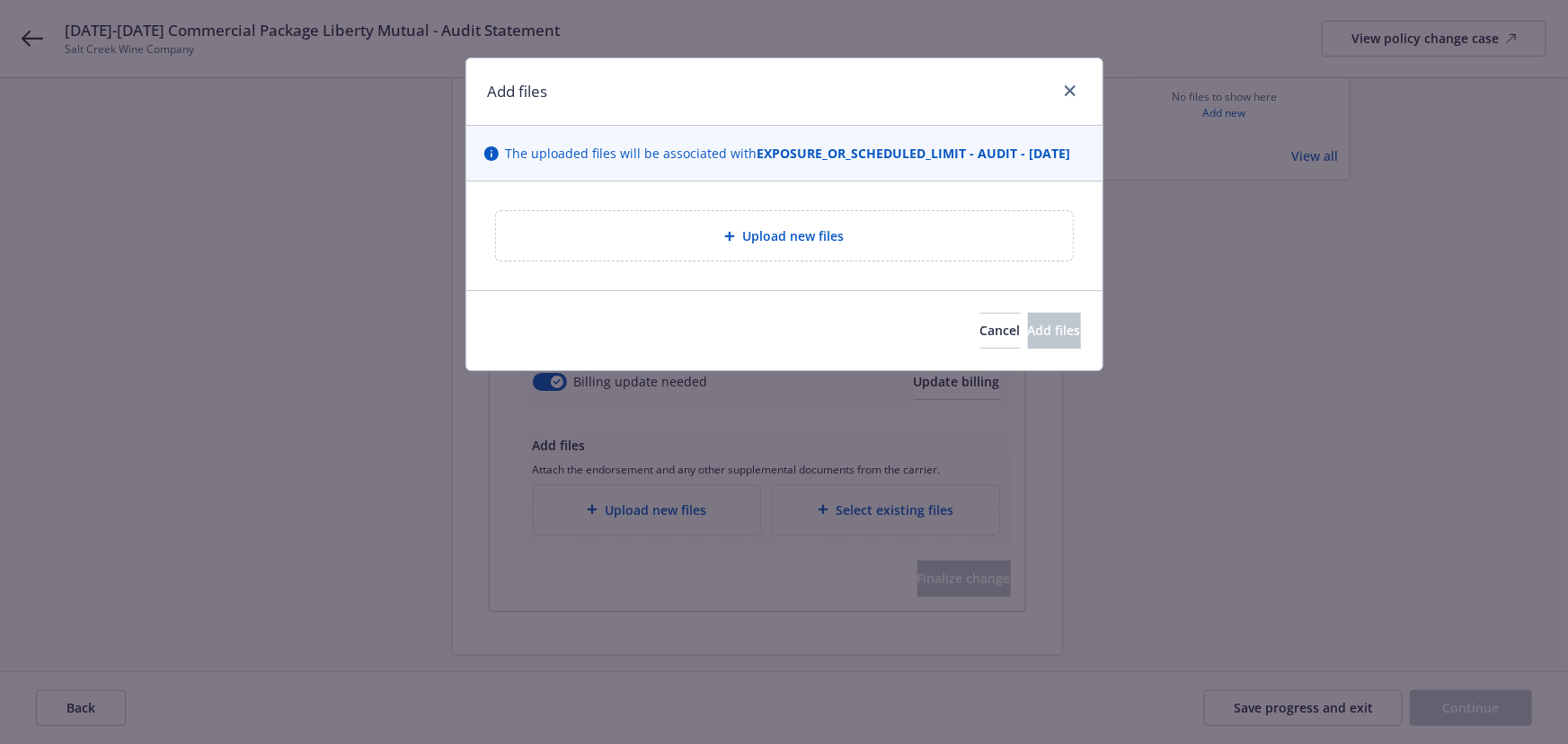
click at [829, 260] on div "Upload new files" at bounding box center [784, 235] width 576 height 49
type textarea "x"
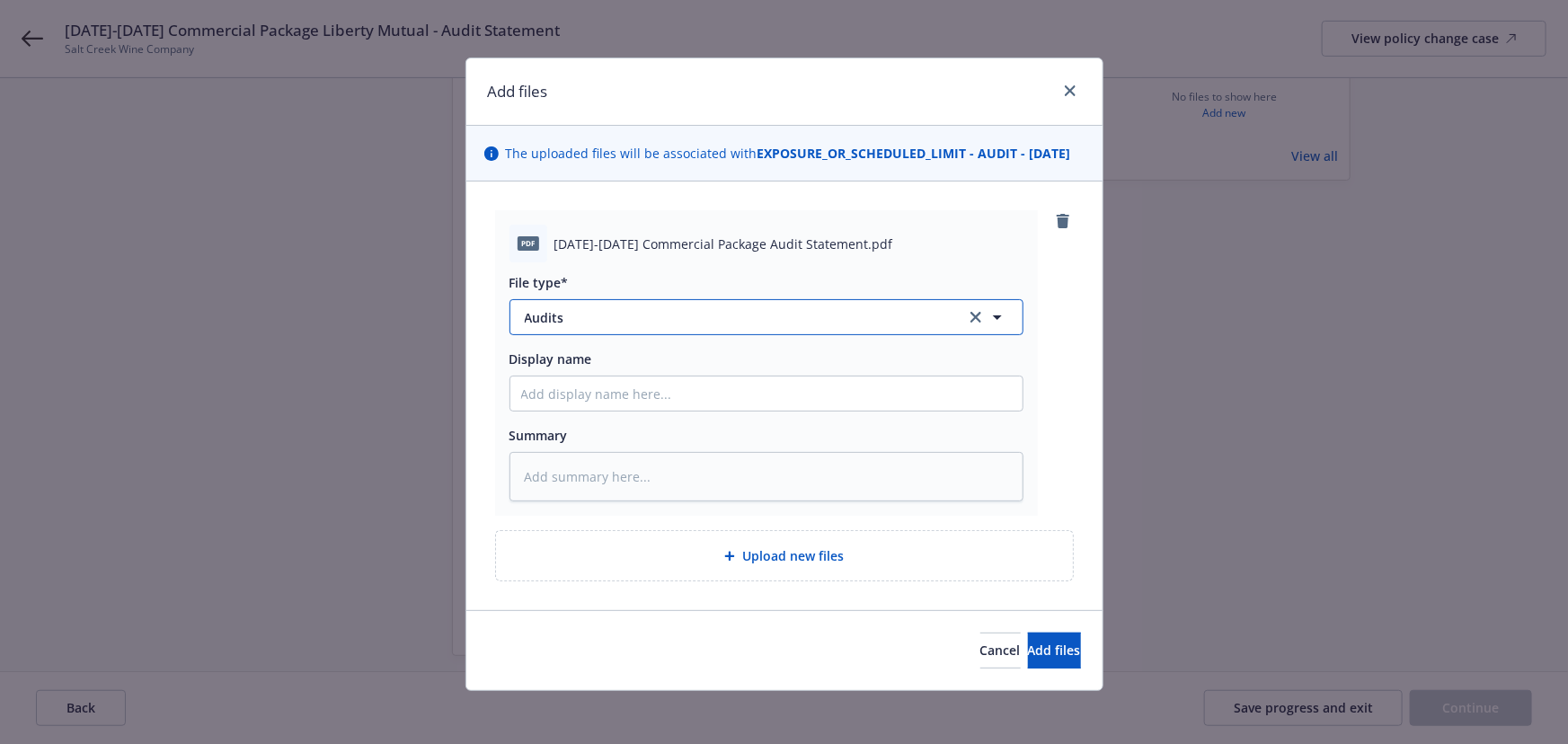
click at [584, 327] on span "Audits" at bounding box center [732, 318] width 416 height 19
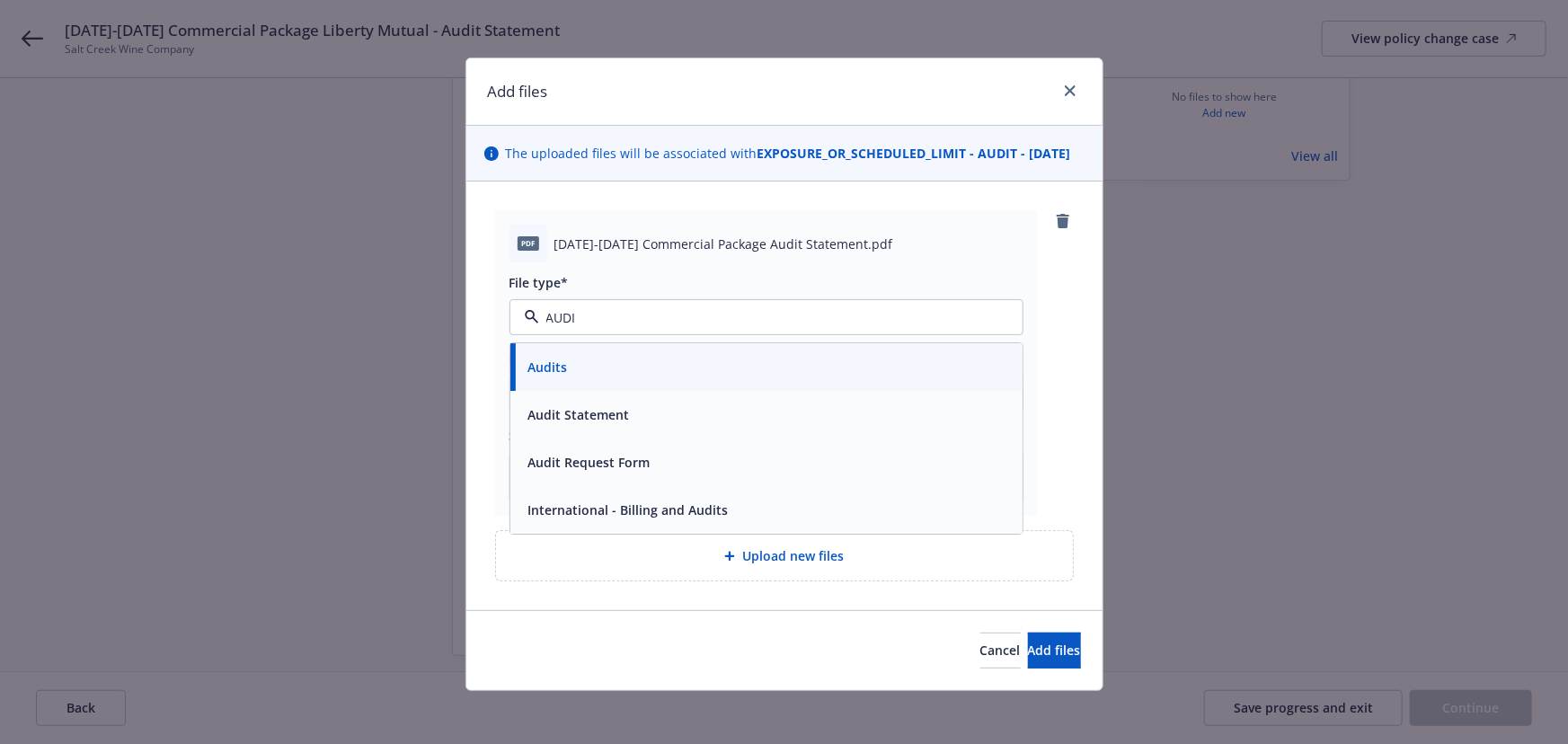
type input "AUDIT"
click at [586, 425] on span "Audit Statement" at bounding box center [579, 415] width 102 height 19
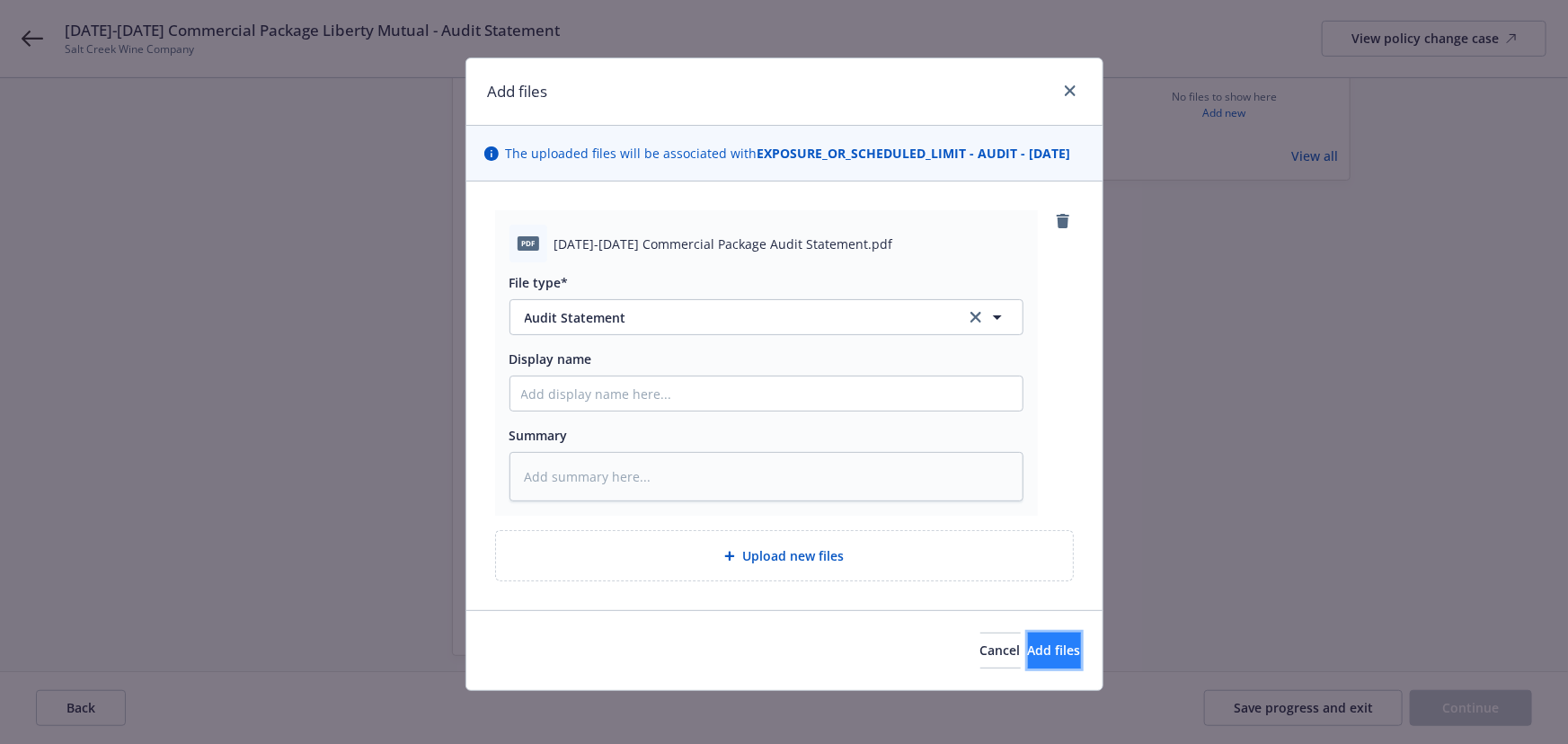
click at [1028, 659] on span "Add files" at bounding box center [1054, 649] width 53 height 17
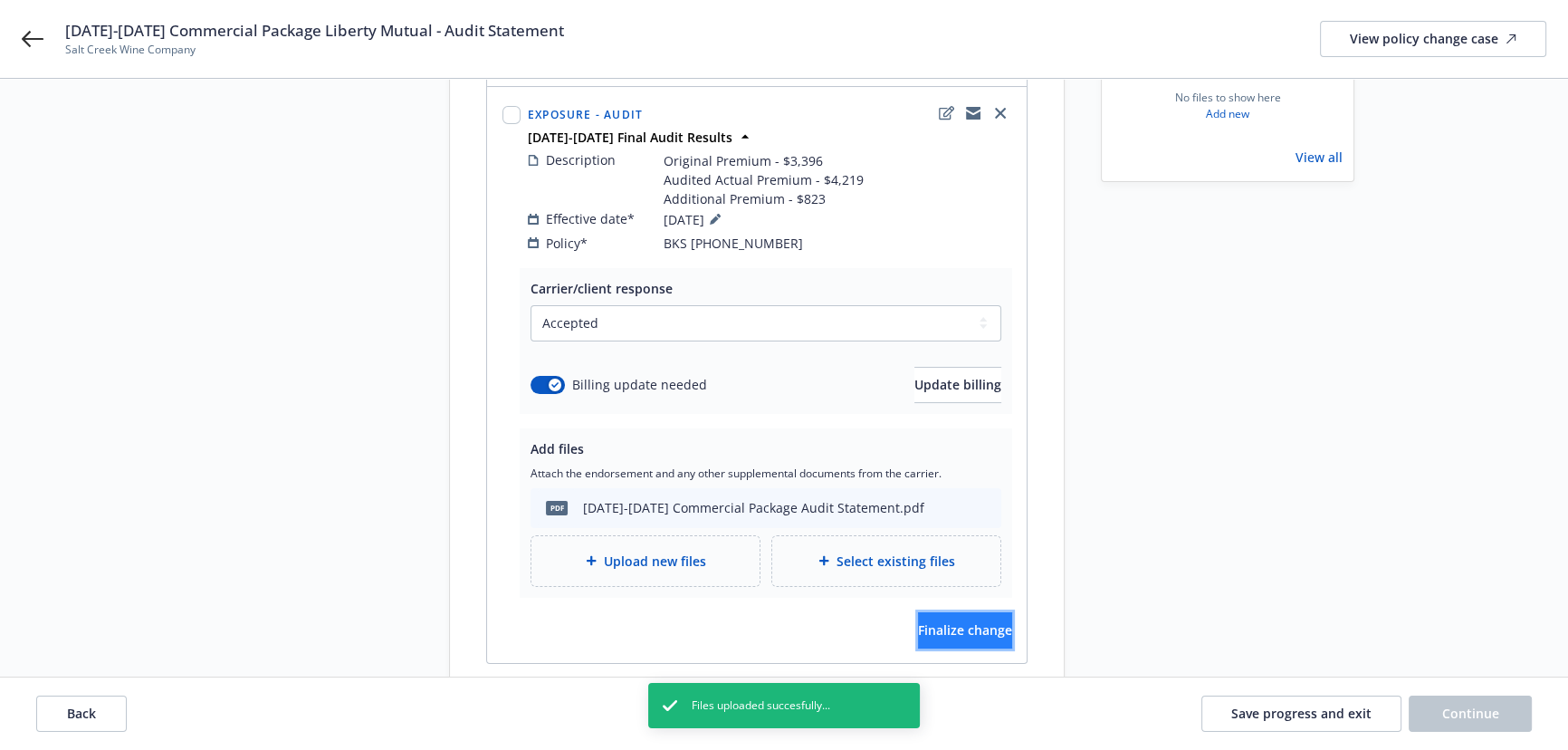
click at [940, 619] on button "Finalize change" at bounding box center [965, 630] width 94 height 36
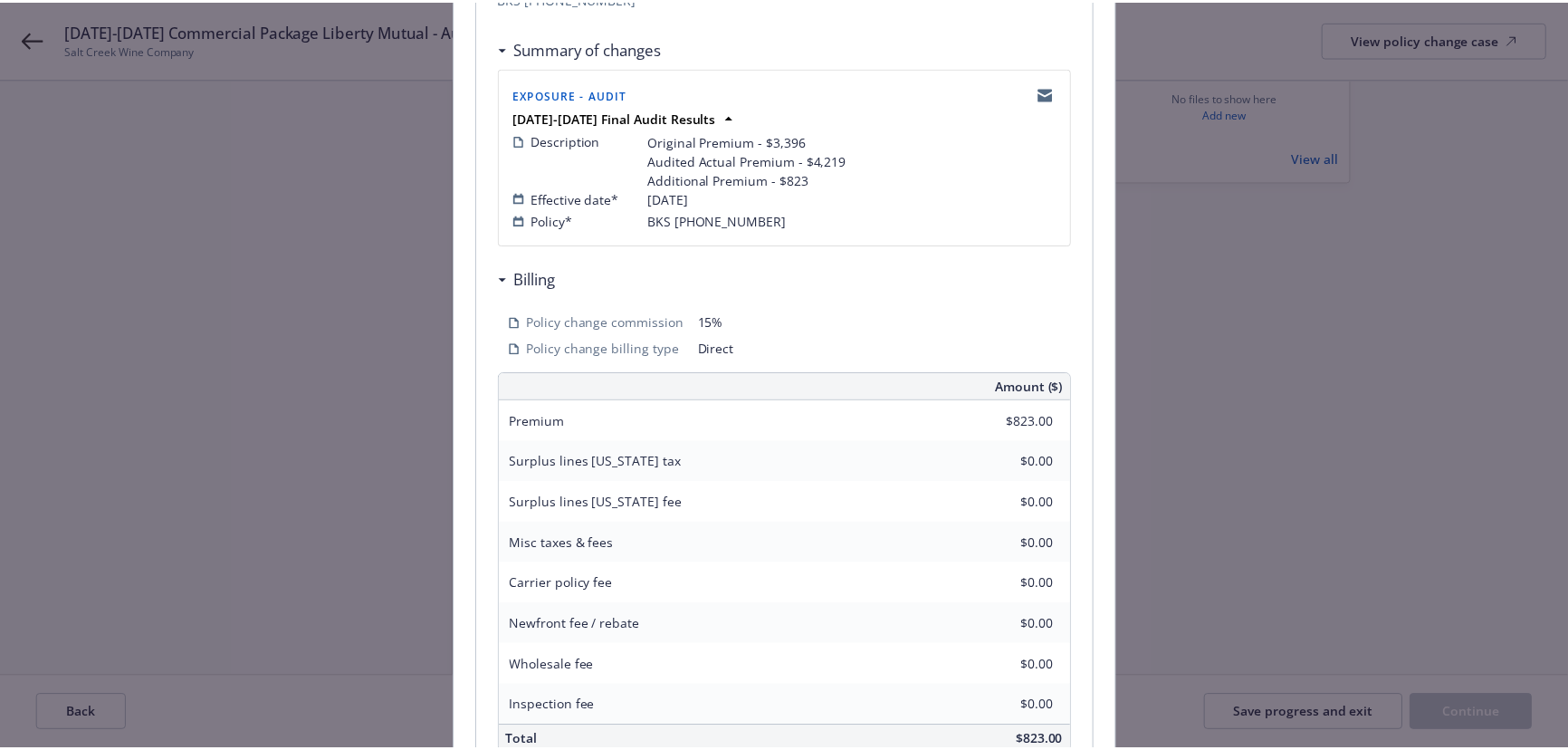
scroll to position [512, 0]
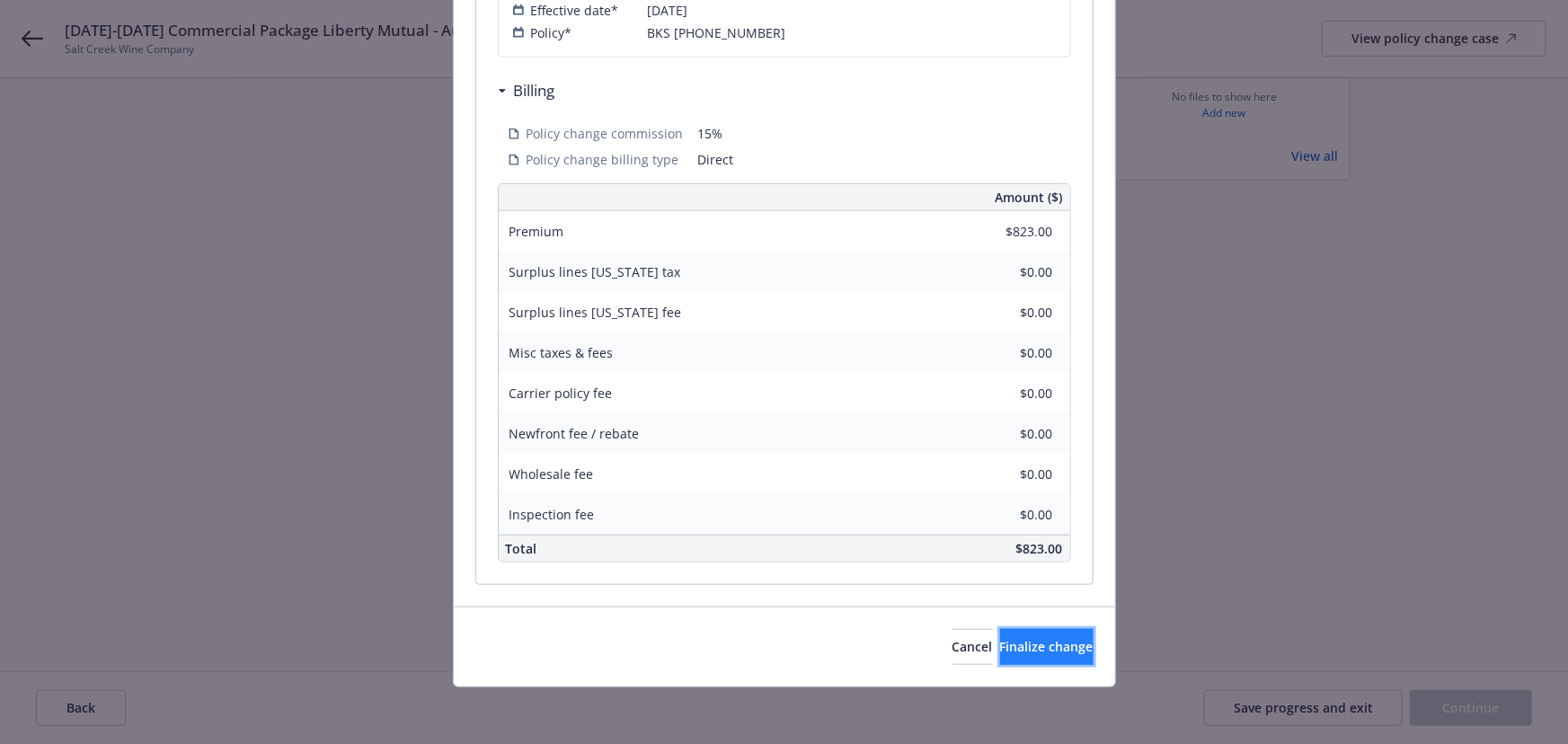
click at [1013, 655] on button "Finalize change" at bounding box center [1046, 647] width 94 height 36
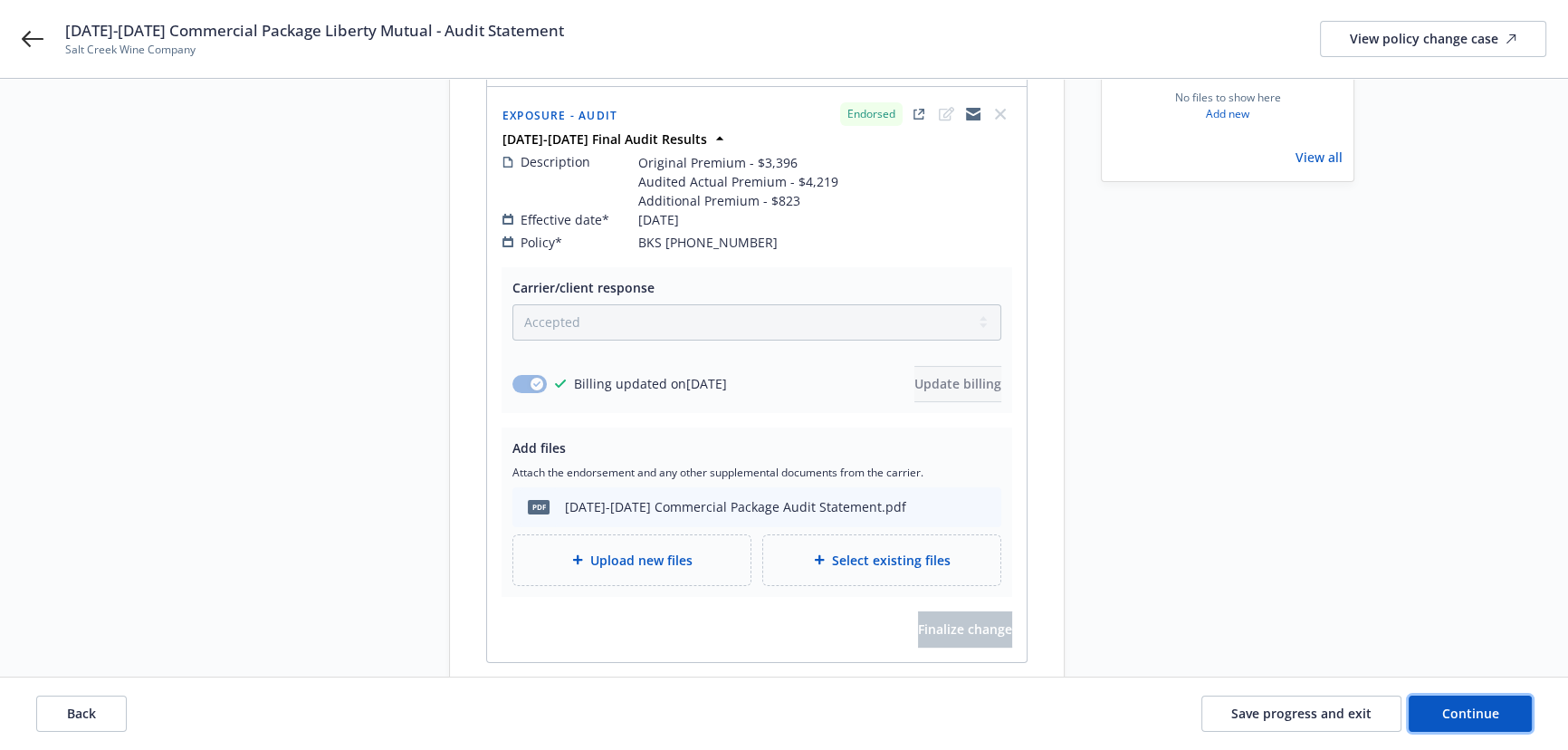
click at [1483, 722] on span "Continue" at bounding box center [1470, 713] width 57 height 17
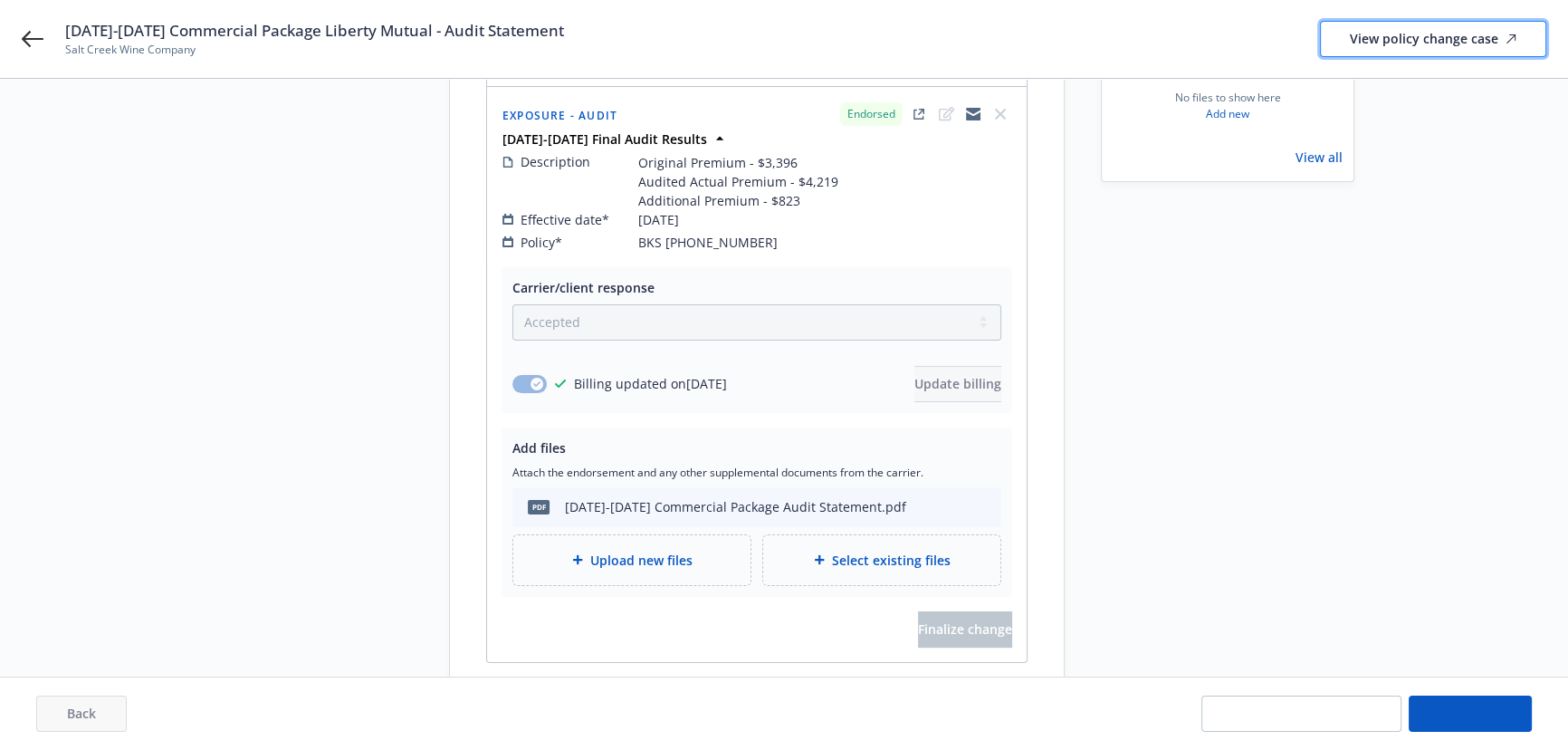
click at [1429, 37] on div "View policy change case" at bounding box center [1434, 38] width 166 height 35
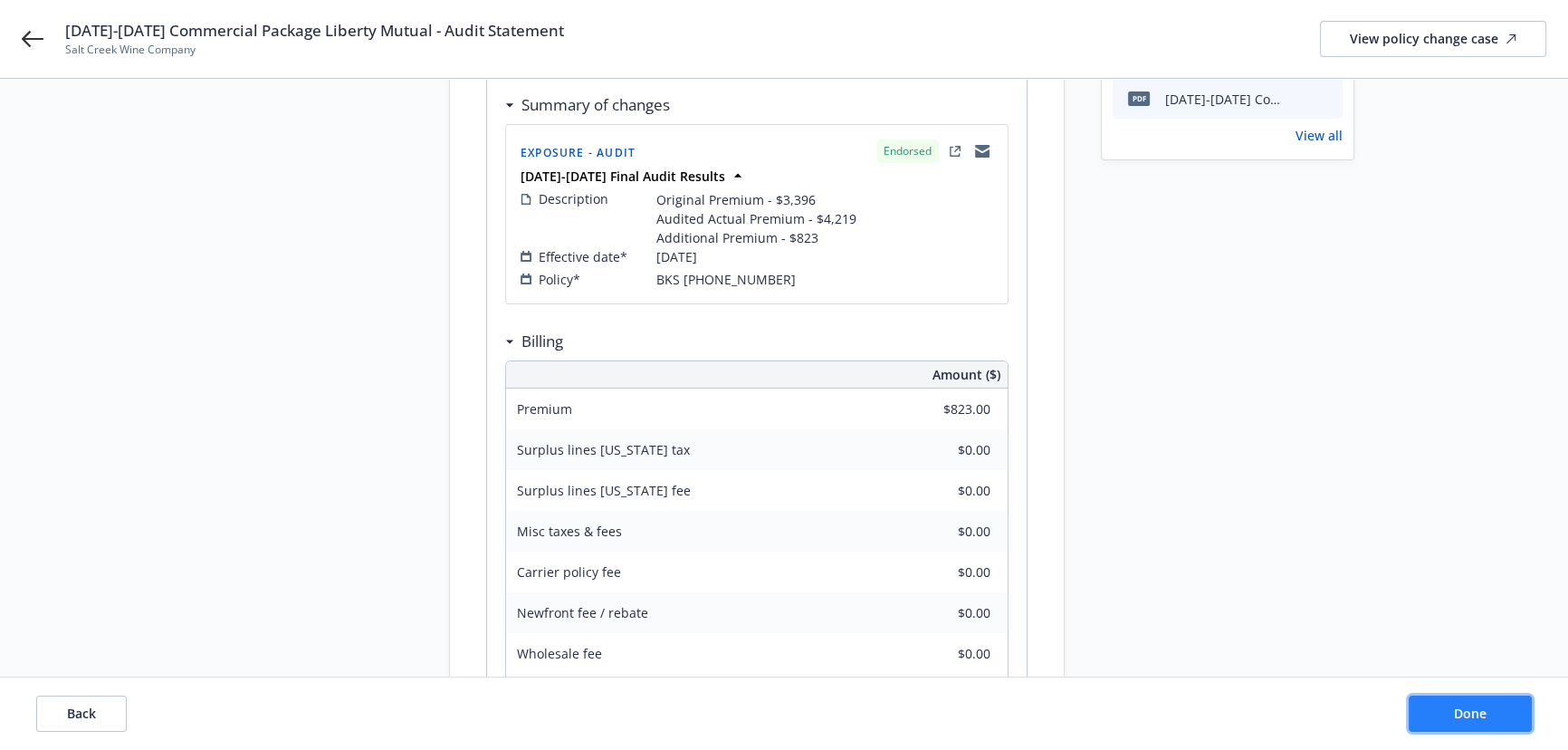
click at [1467, 717] on span "Done" at bounding box center [1470, 713] width 33 height 17
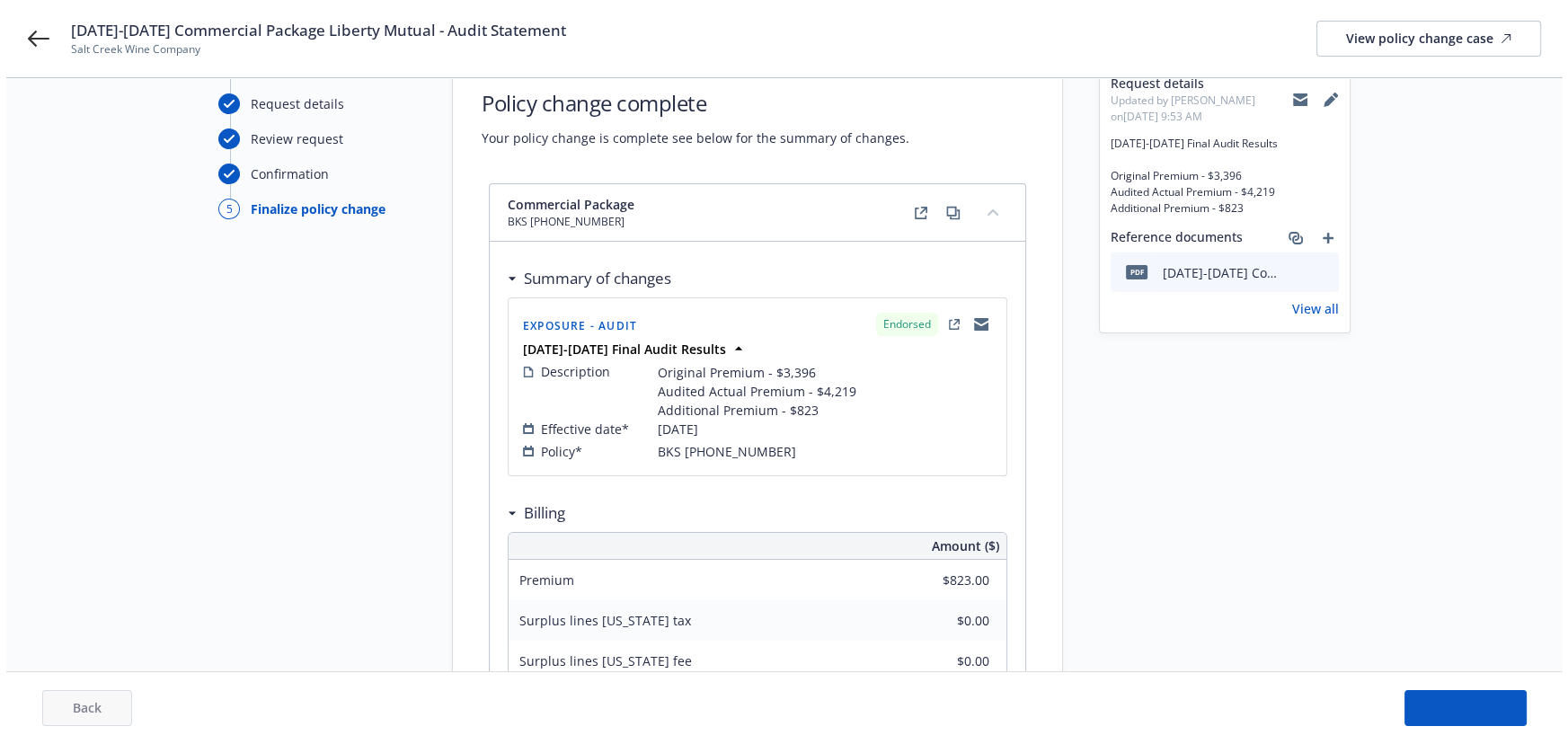
scroll to position [0, 0]
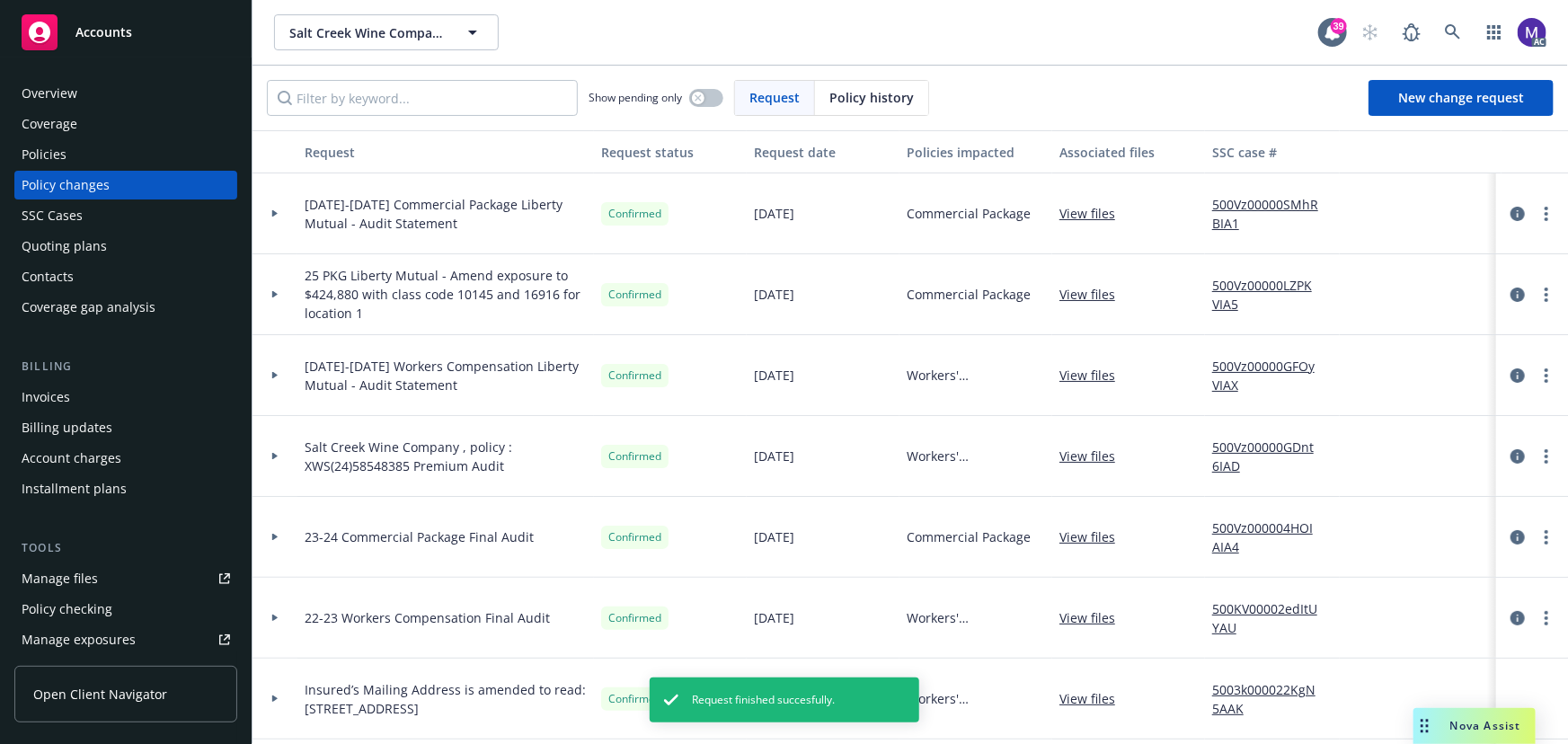
click at [272, 383] on div at bounding box center [274, 375] width 44 height 81
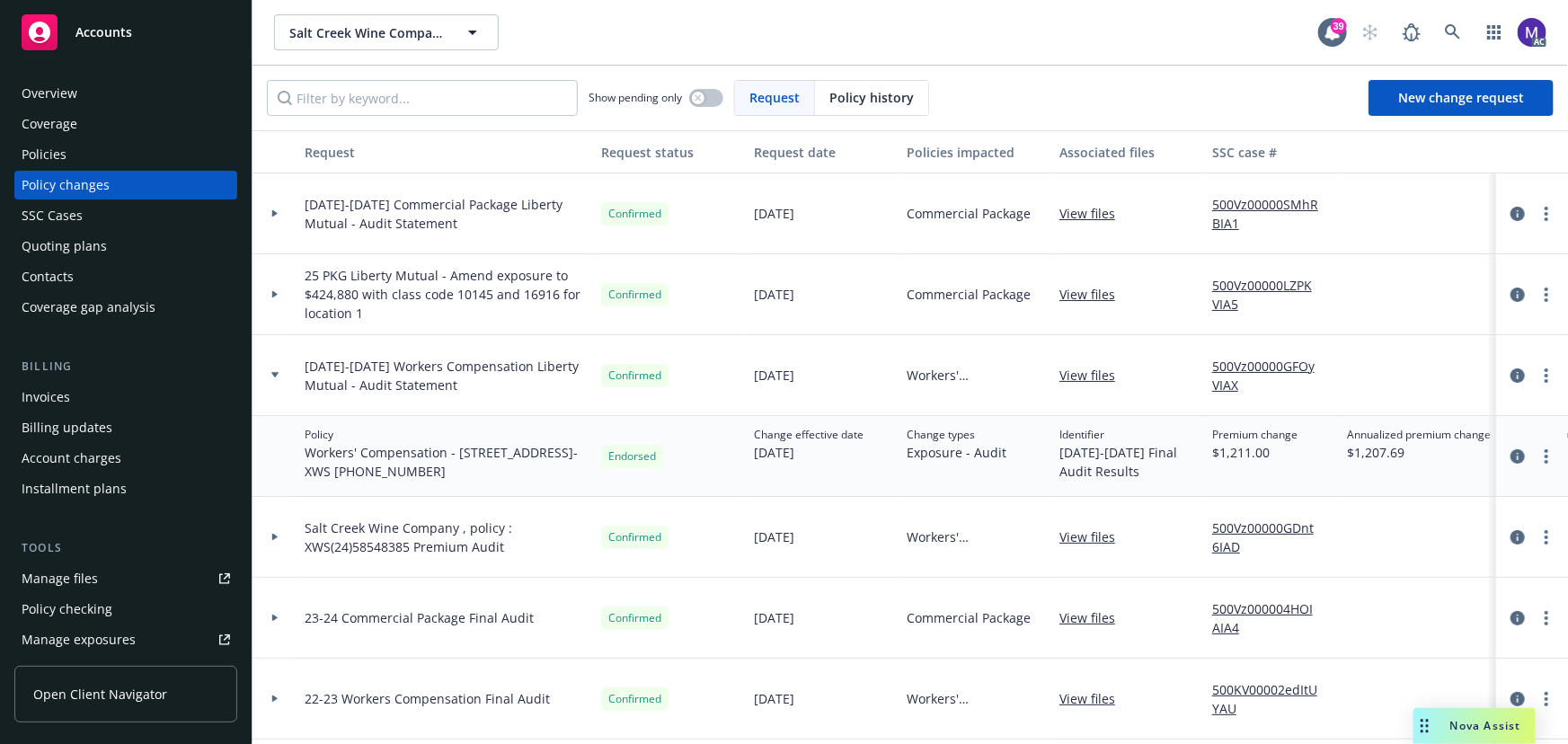
click at [295, 231] on div at bounding box center [274, 213] width 44 height 81
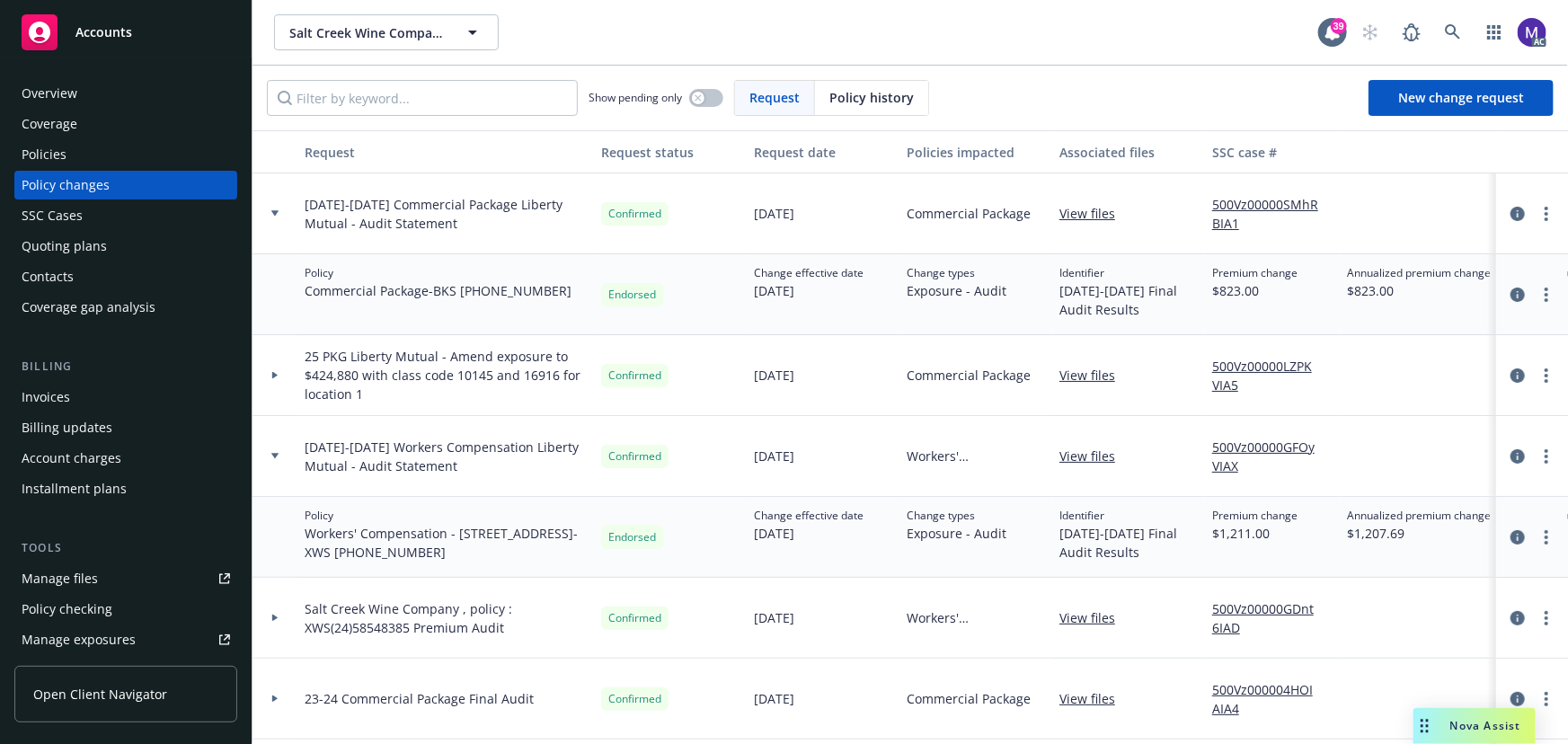
drag, startPoint x: 1536, startPoint y: 210, endPoint x: 1185, endPoint y: 178, distance: 352.5
click at [1185, 178] on div "View files" at bounding box center [1128, 213] width 153 height 81
click at [1545, 210] on icon "more" at bounding box center [1547, 214] width 4 height 15
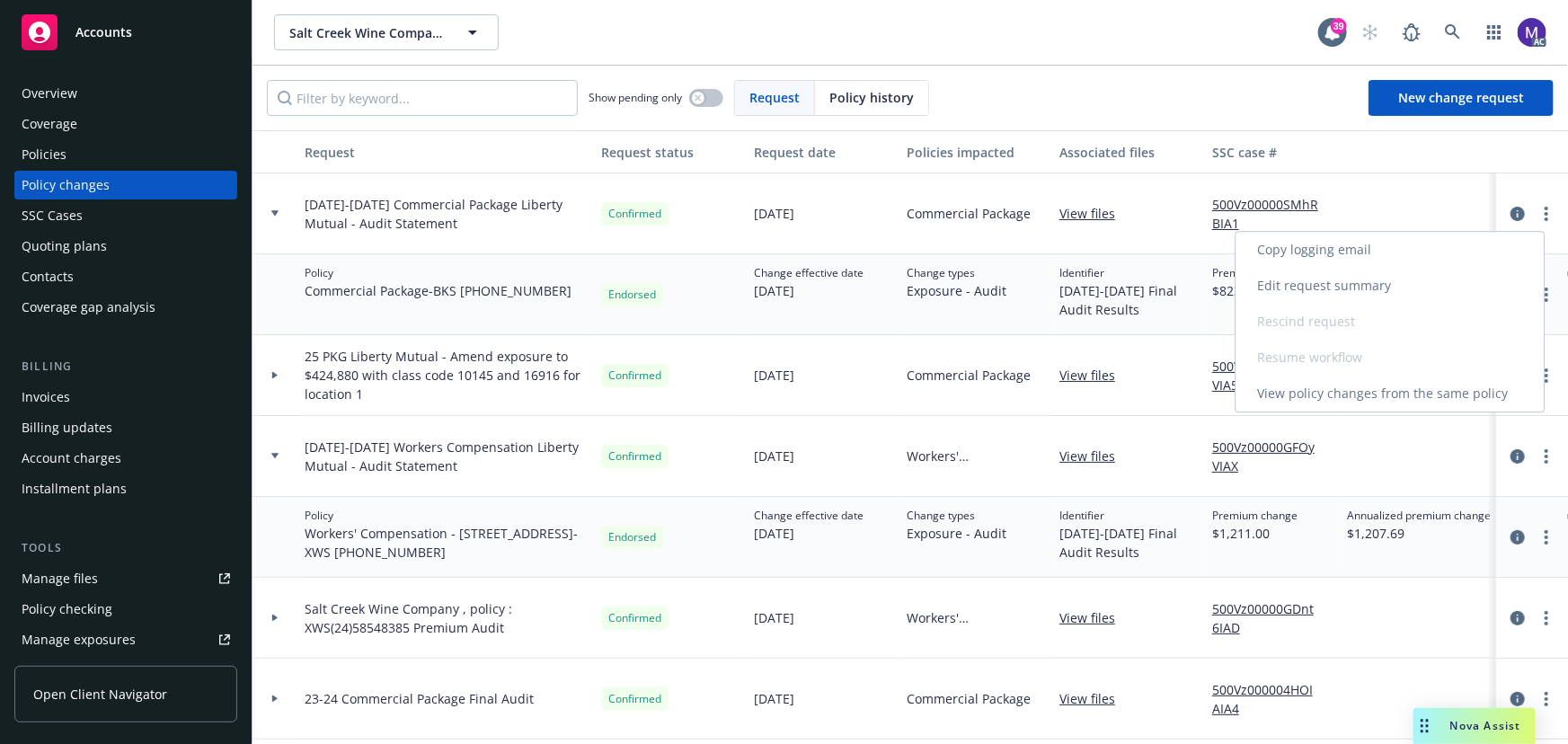
click at [1338, 289] on link "Edit request summary" at bounding box center [1390, 285] width 309 height 36
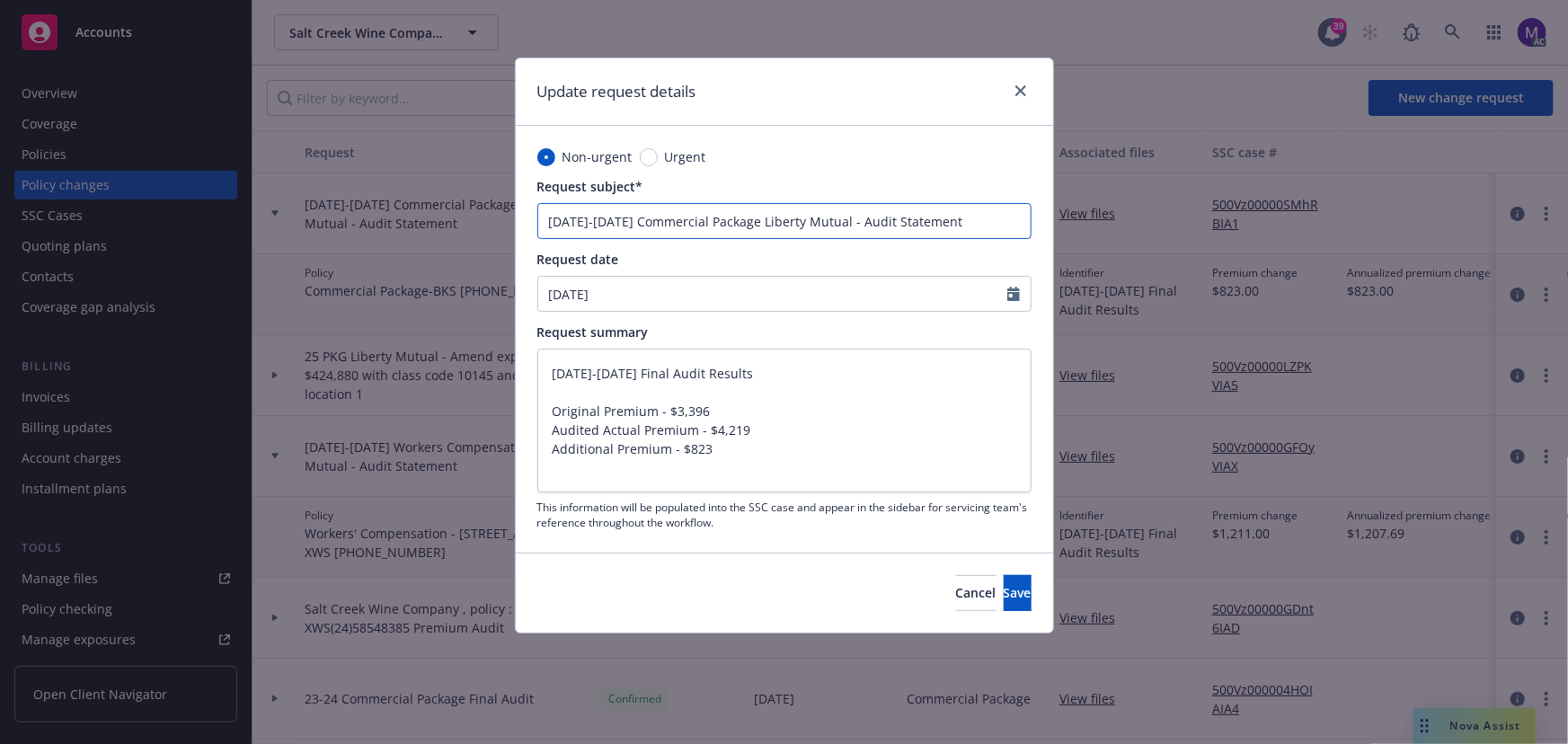
click at [602, 220] on input "01/24/2025-06/23/2025 Commercial Package Liberty Mutual - Audit Statement" at bounding box center [784, 221] width 494 height 36
type textarea "x"
type input "01/24/225-06/23/2025 Commercial Package Liberty Mutual - Audit Statement"
type textarea "x"
type input "01/24/25-06/23/2025 Commercial Package Liberty Mutual - Audit Statement"
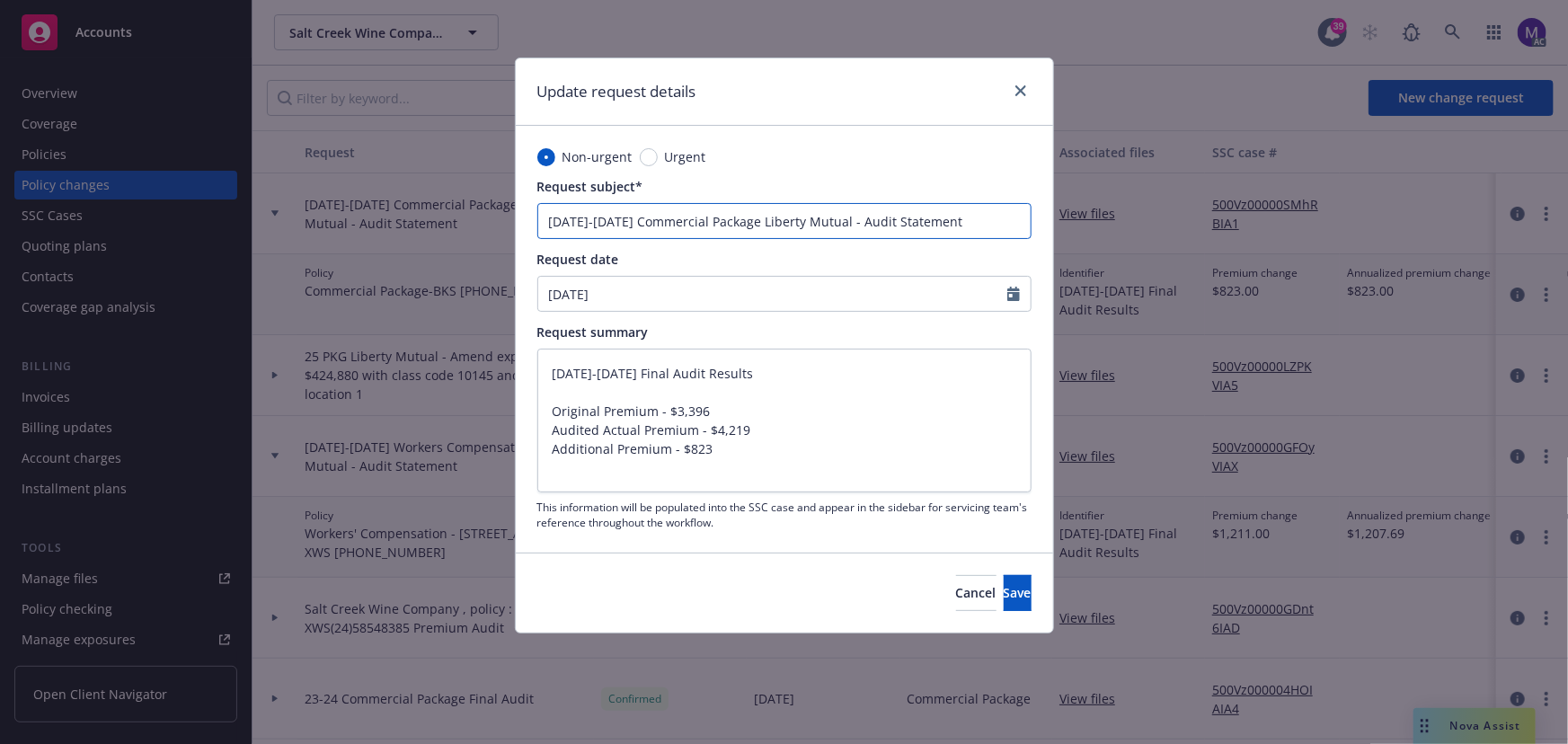
click at [656, 216] on input "01/24/25-06/23/2025 Commercial Package Liberty Mutual - Audit Statement" at bounding box center [784, 221] width 494 height 36
type textarea "x"
type input "01/24/25-06/23/225 Commercial Package Liberty Mutual - Audit Statement"
type textarea "x"
type input "01/24/25-06/23/25 Commercial Package Liberty Mutual - Audit Statement"
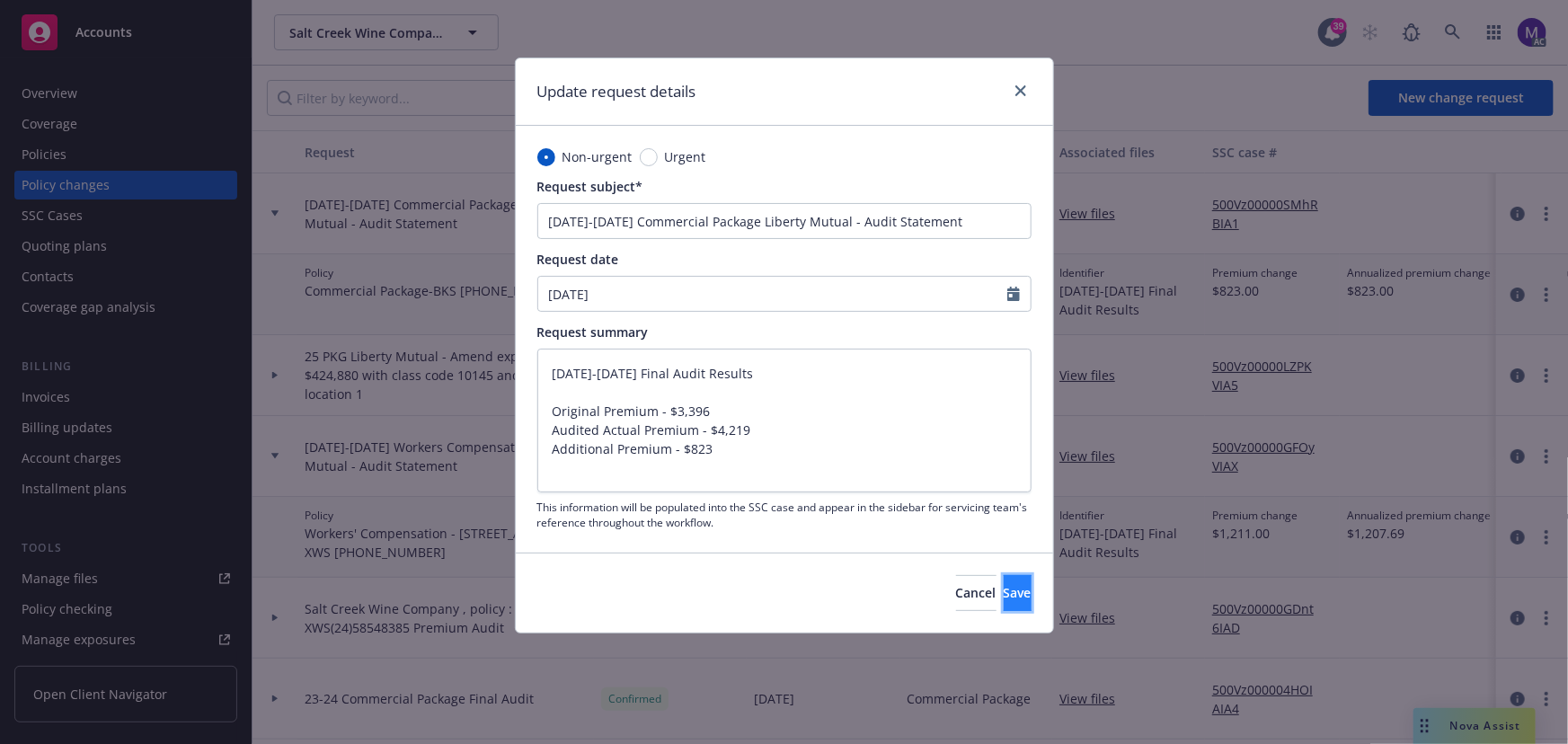
click at [1004, 594] on span "Save" at bounding box center [1018, 592] width 28 height 17
type textarea "x"
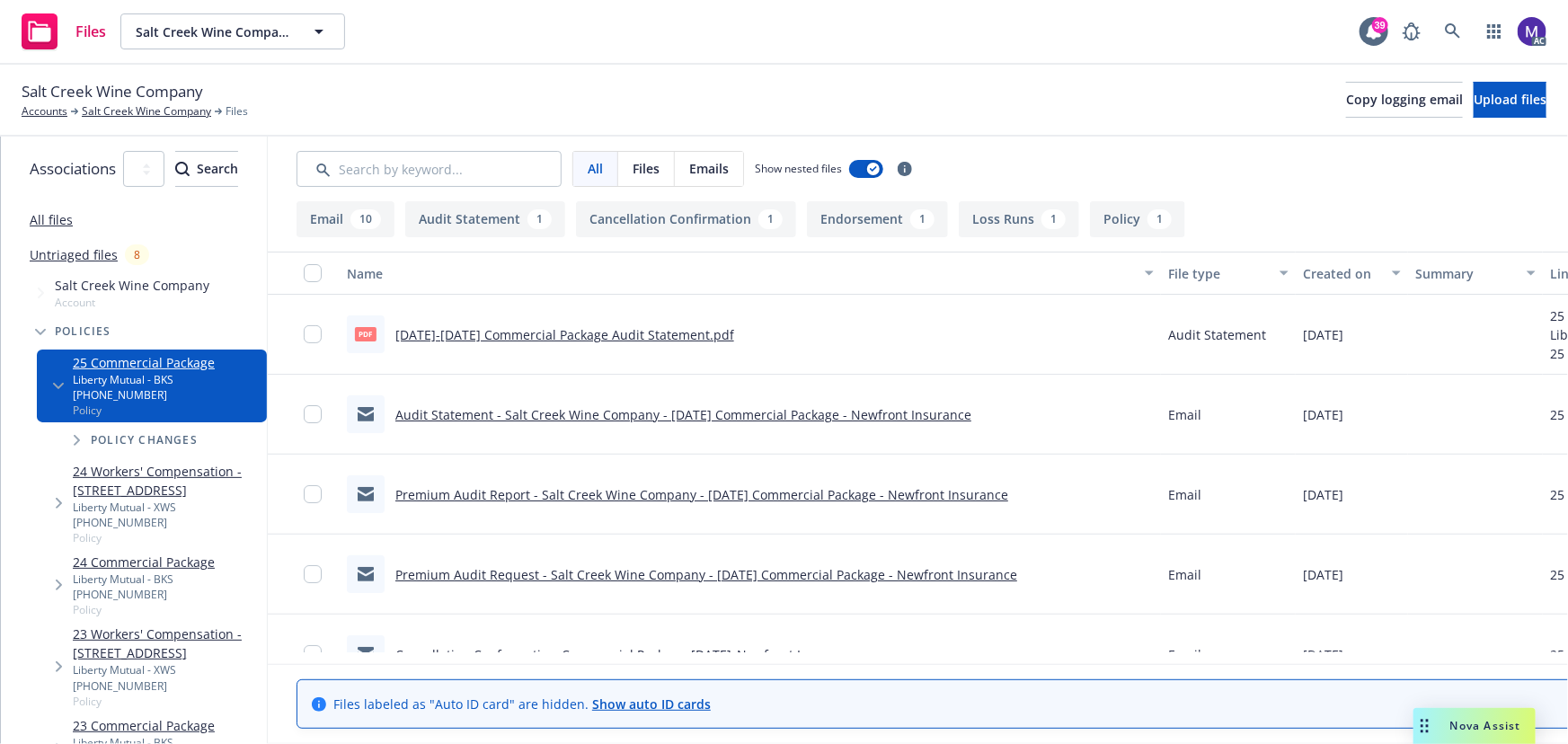
scroll to position [0, 400]
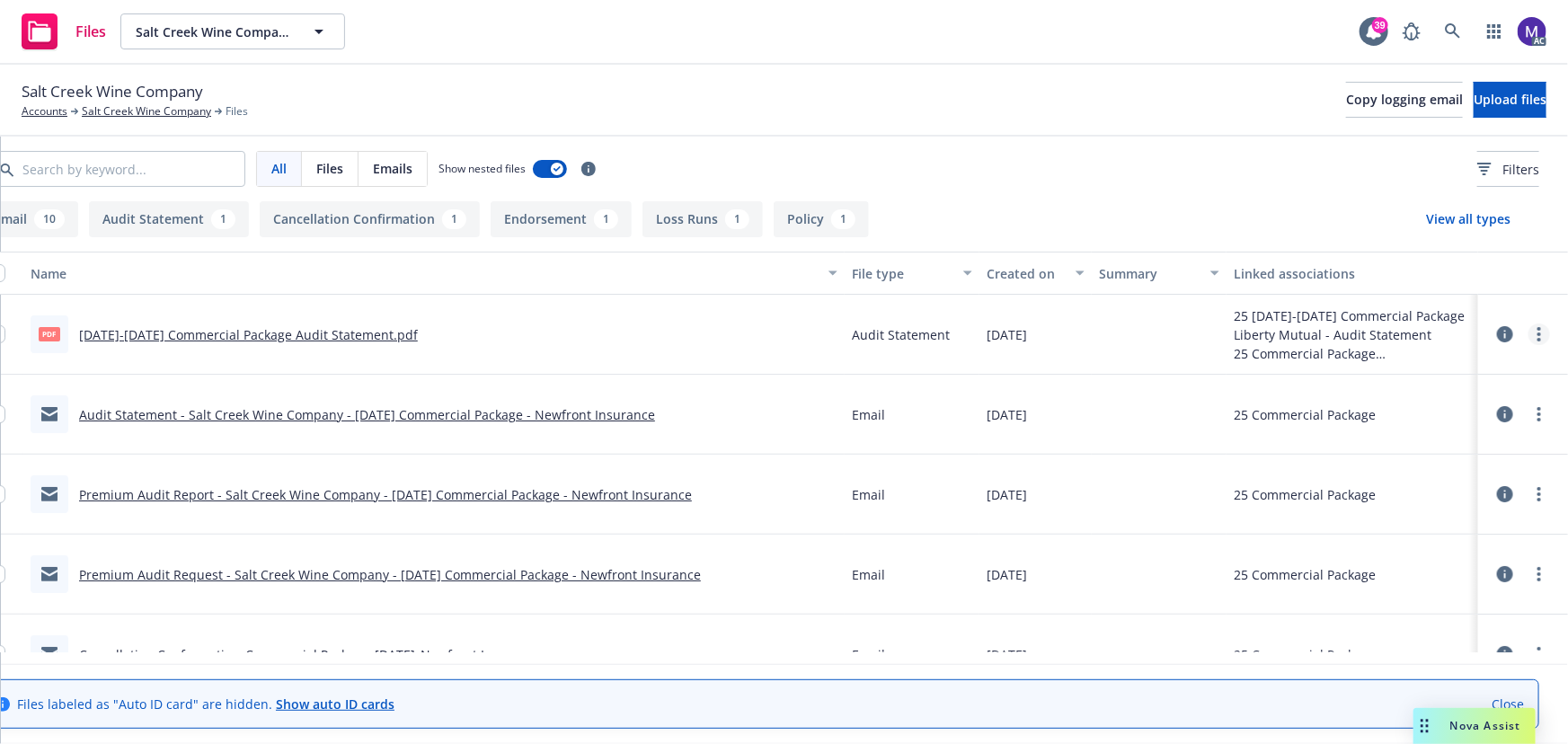
click at [1531, 334] on link "more" at bounding box center [1538, 334] width 21 height 21
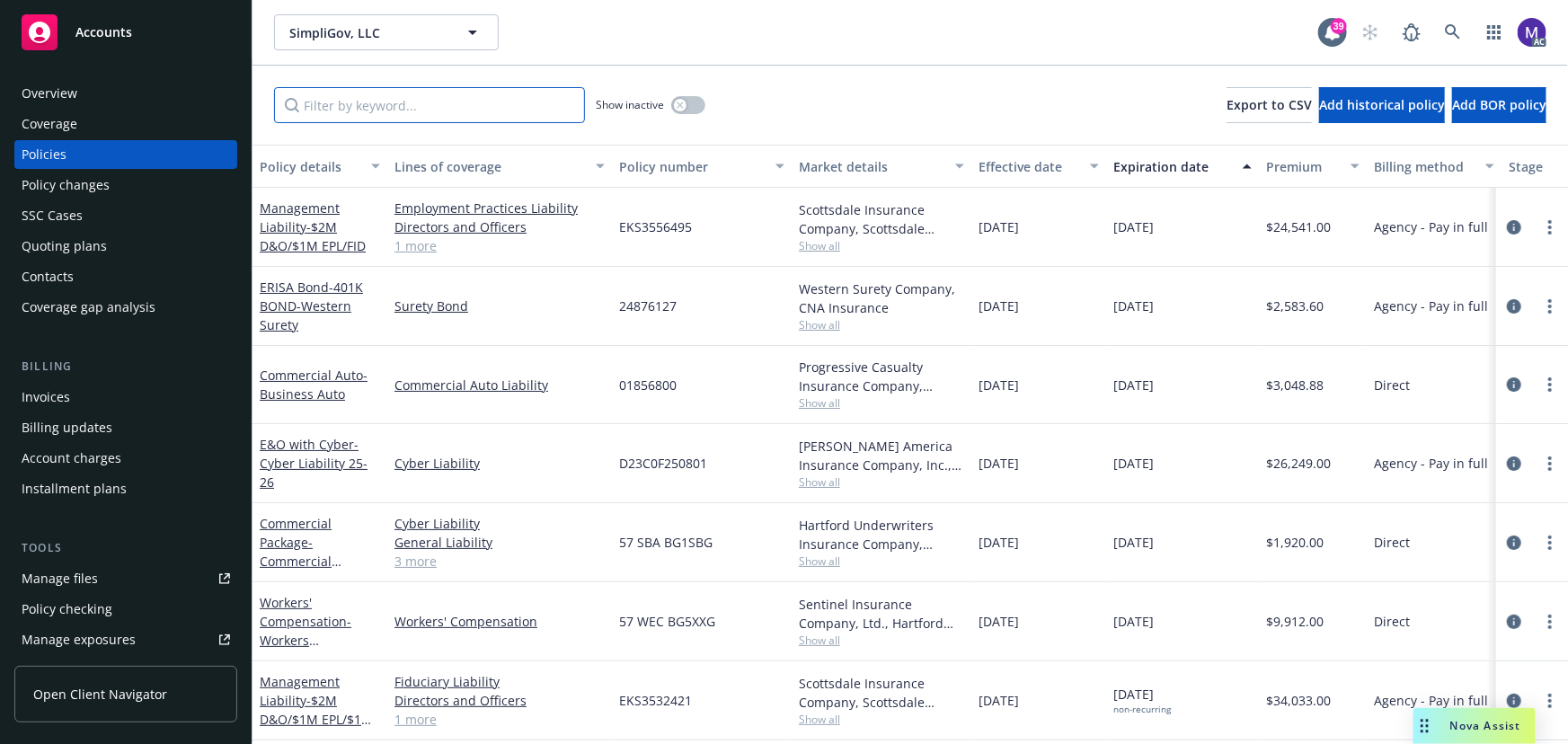
click at [373, 105] on input "Filter by keyword..." at bounding box center [429, 105] width 310 height 36
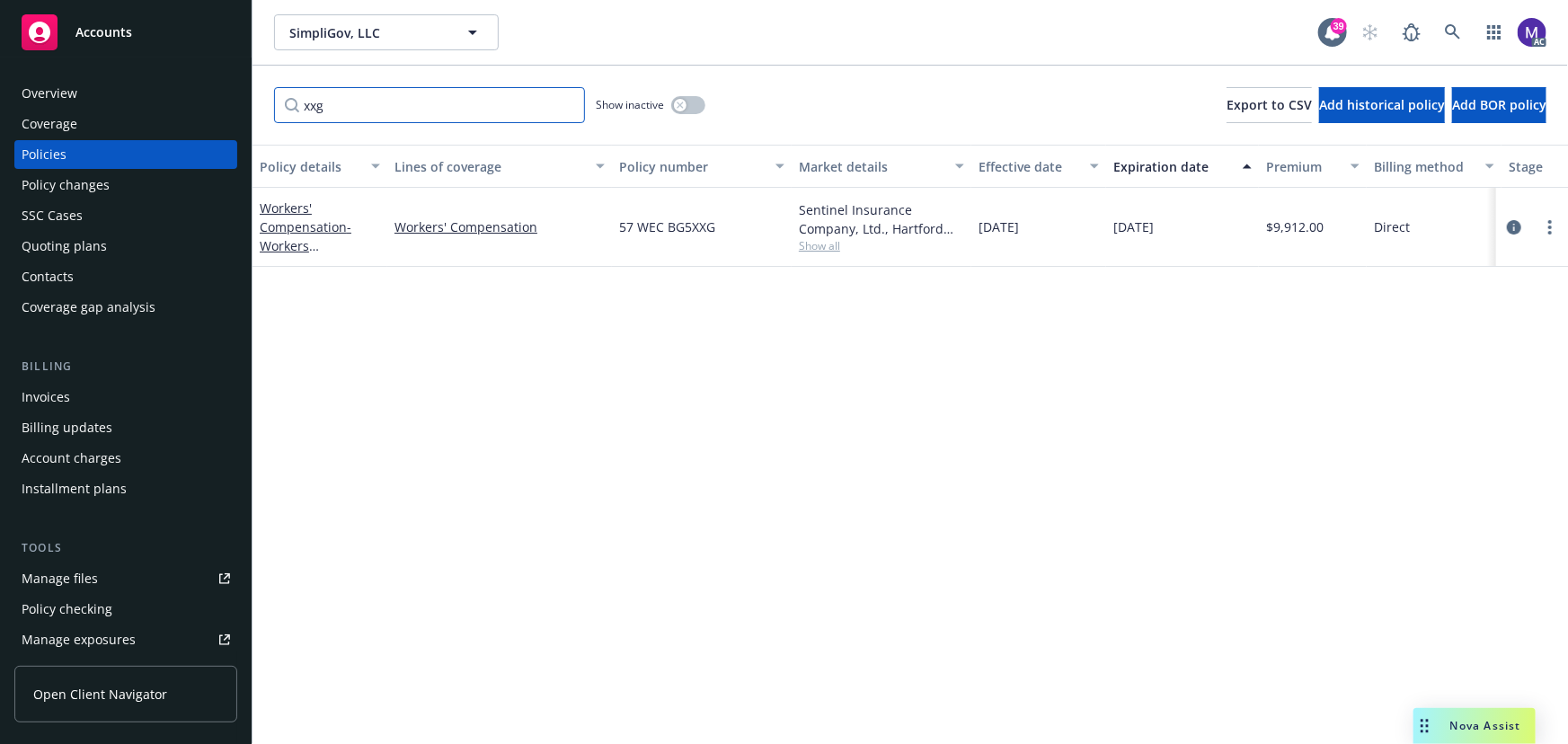
type input "xxg"
click at [680, 106] on icon "button" at bounding box center [680, 106] width 7 height 7
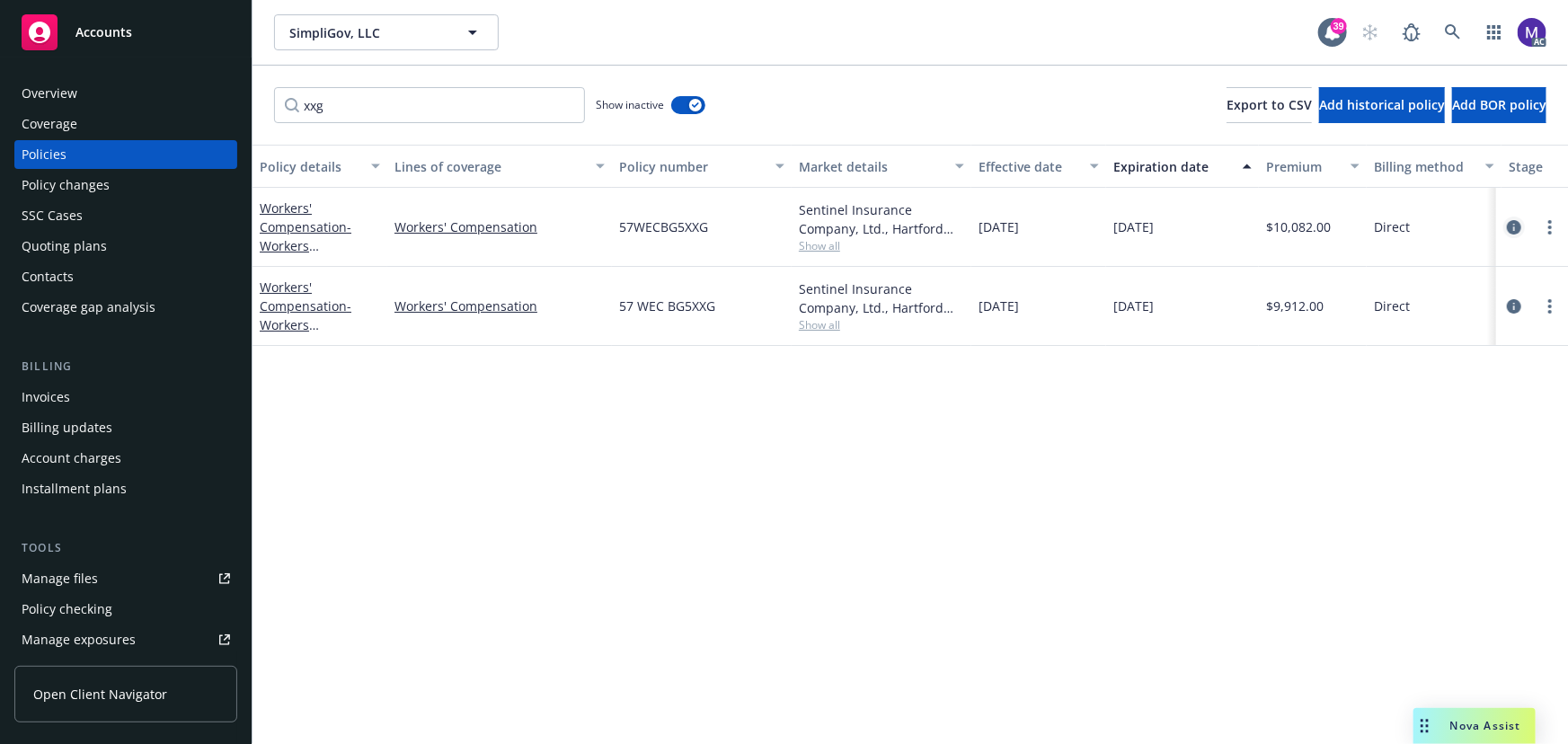
click at [1510, 223] on icon "circleInformation" at bounding box center [1514, 228] width 15 height 15
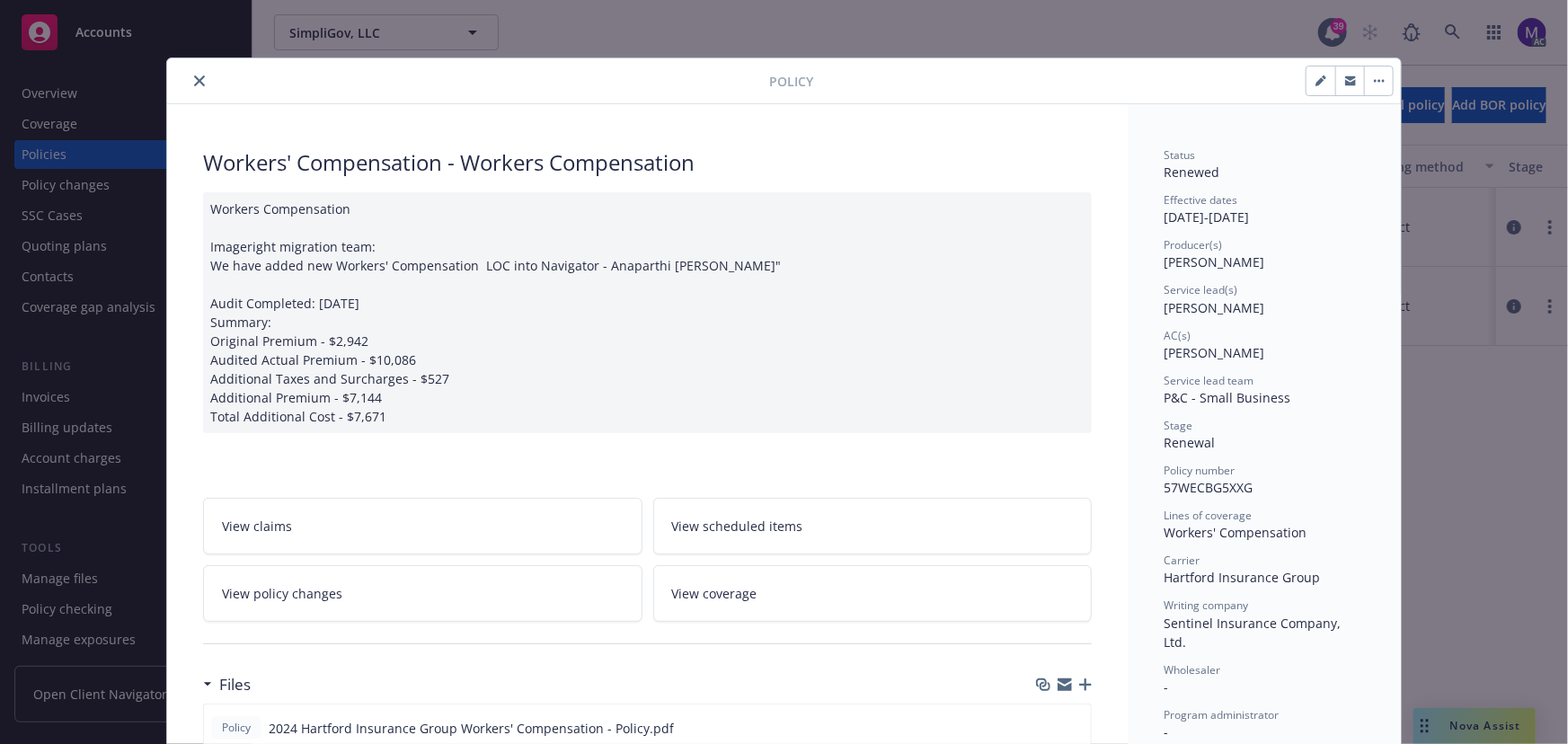
click at [327, 595] on span "View policy changes" at bounding box center [282, 593] width 120 height 19
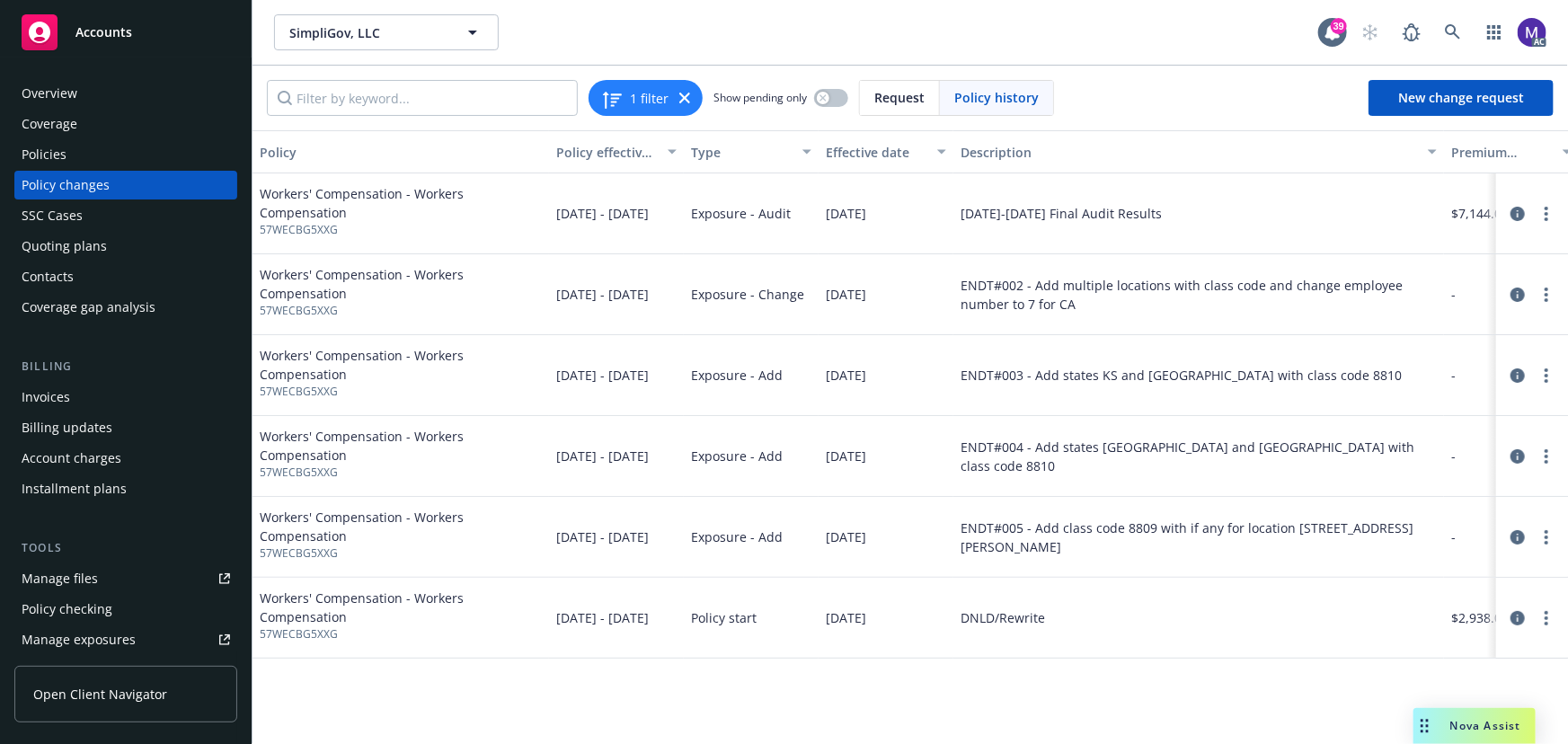
click at [102, 183] on div "Policy changes" at bounding box center [65, 184] width 88 height 29
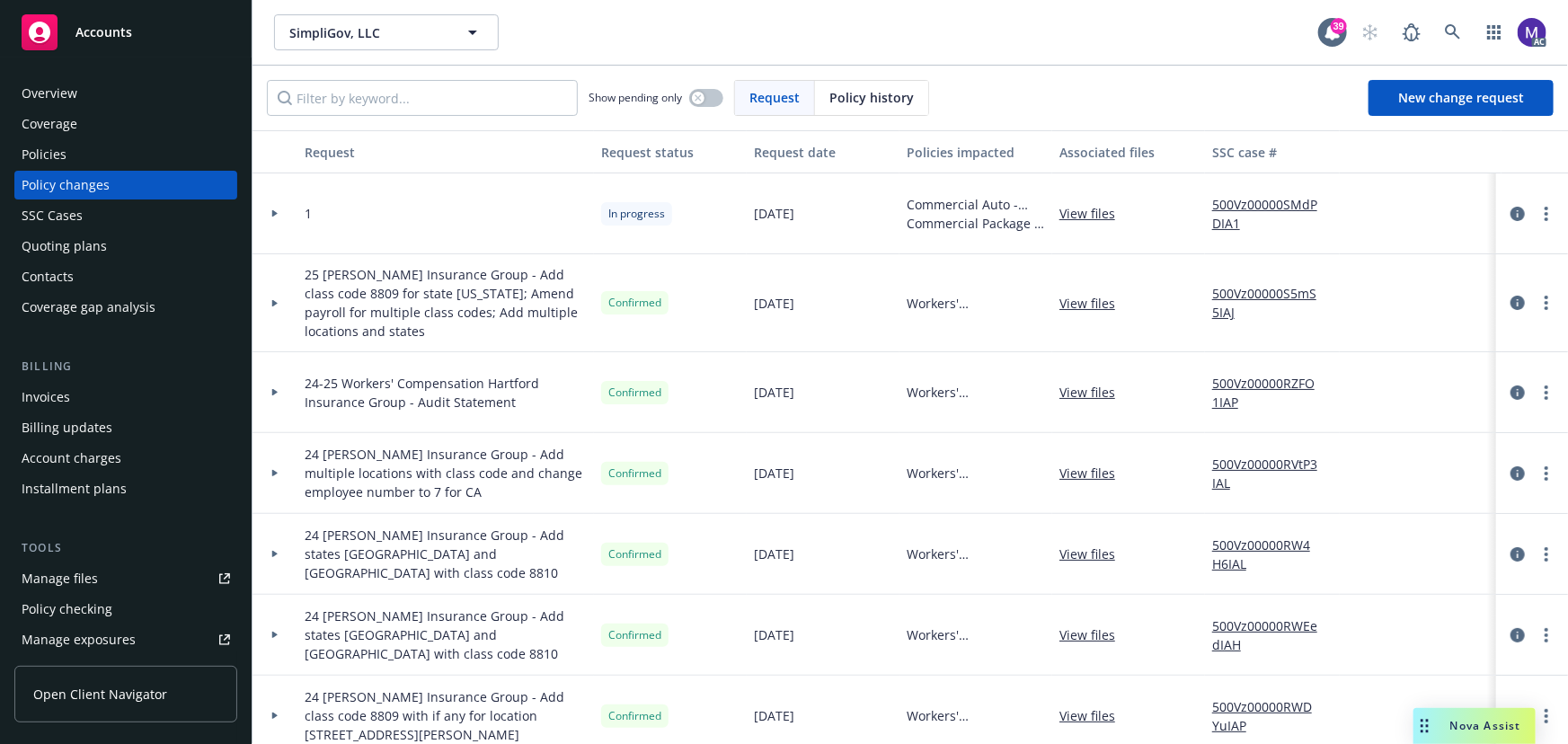
click at [274, 222] on div at bounding box center [274, 213] width 44 height 81
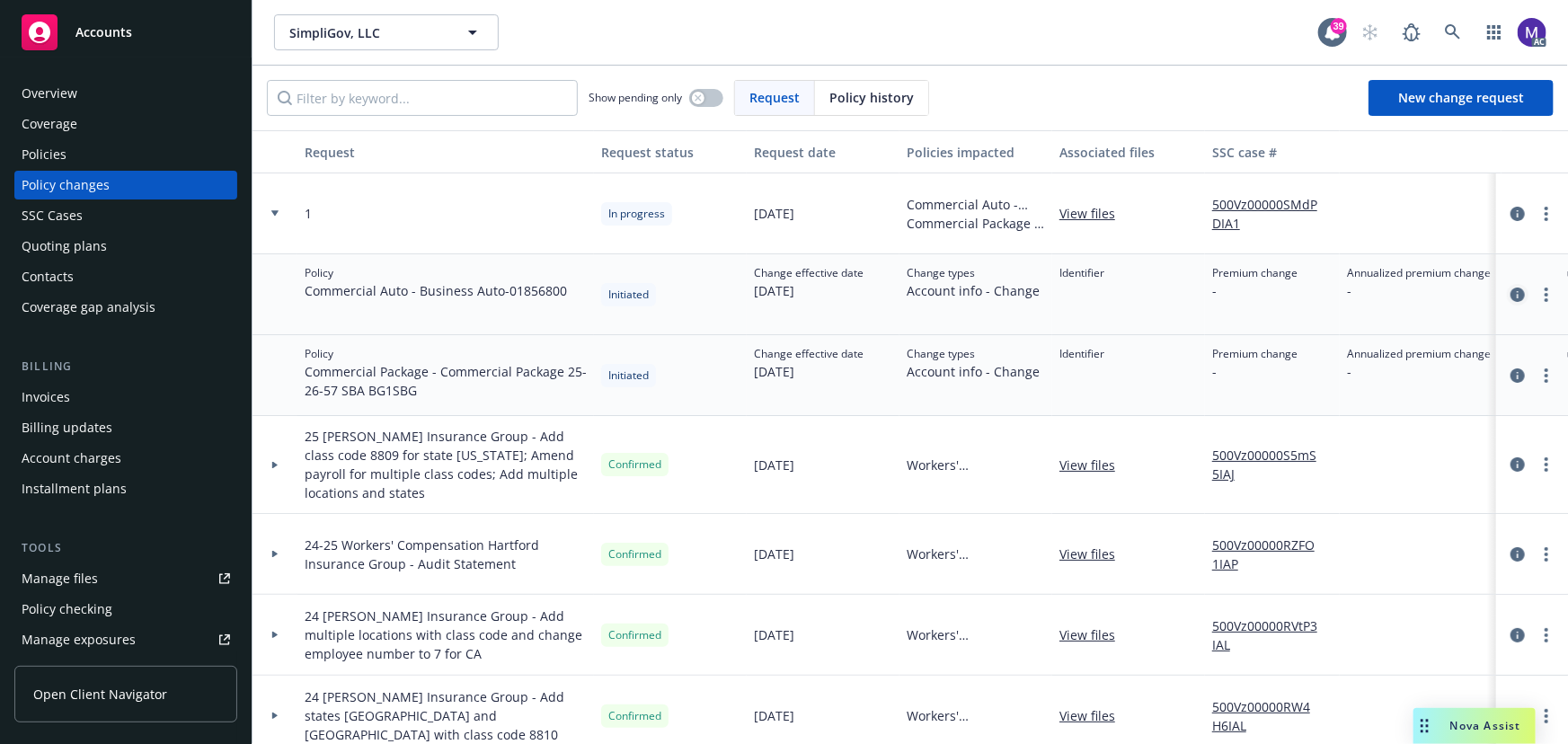
click at [1511, 292] on icon "circleInformation" at bounding box center [1518, 295] width 15 height 15
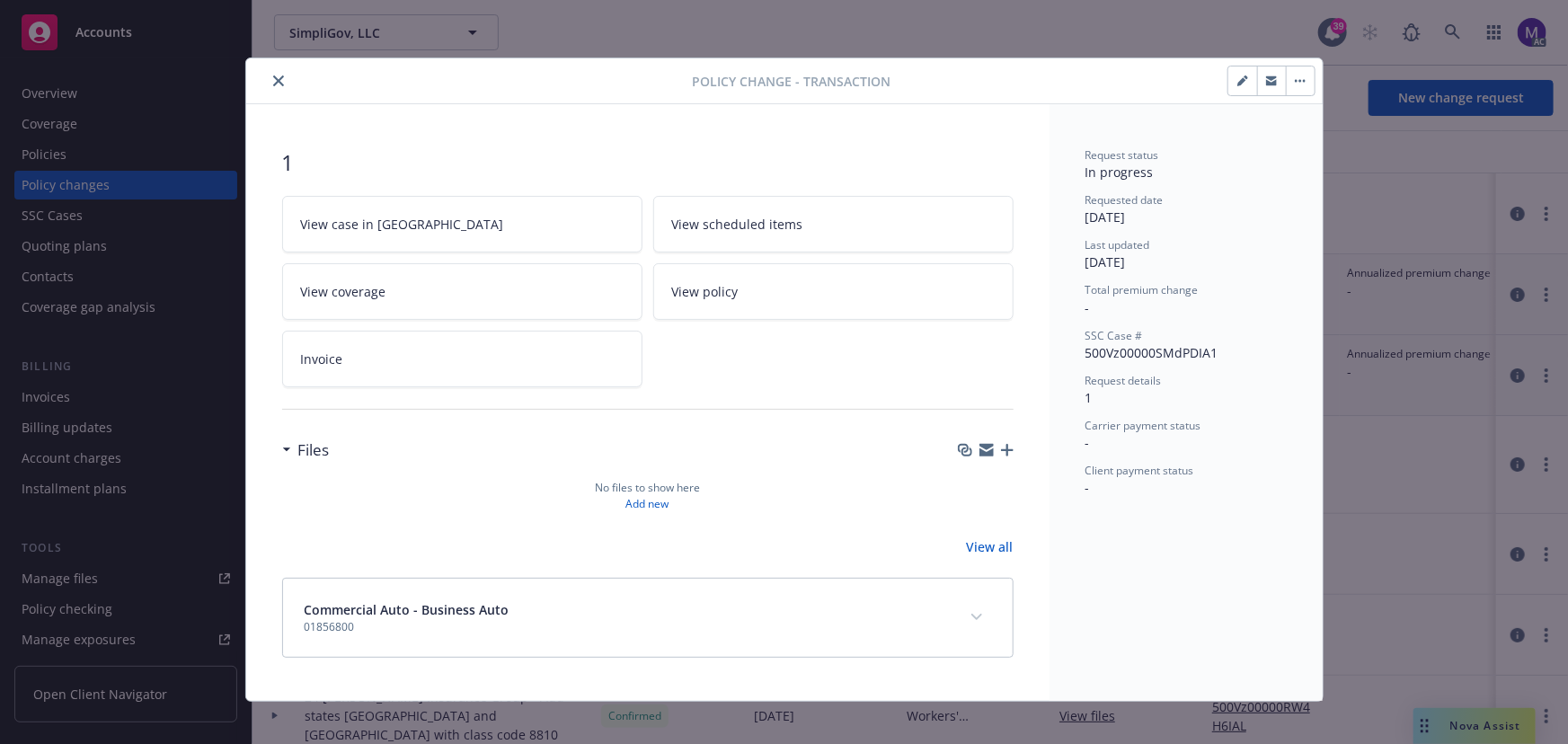
click at [276, 81] on icon "close" at bounding box center [279, 81] width 11 height 11
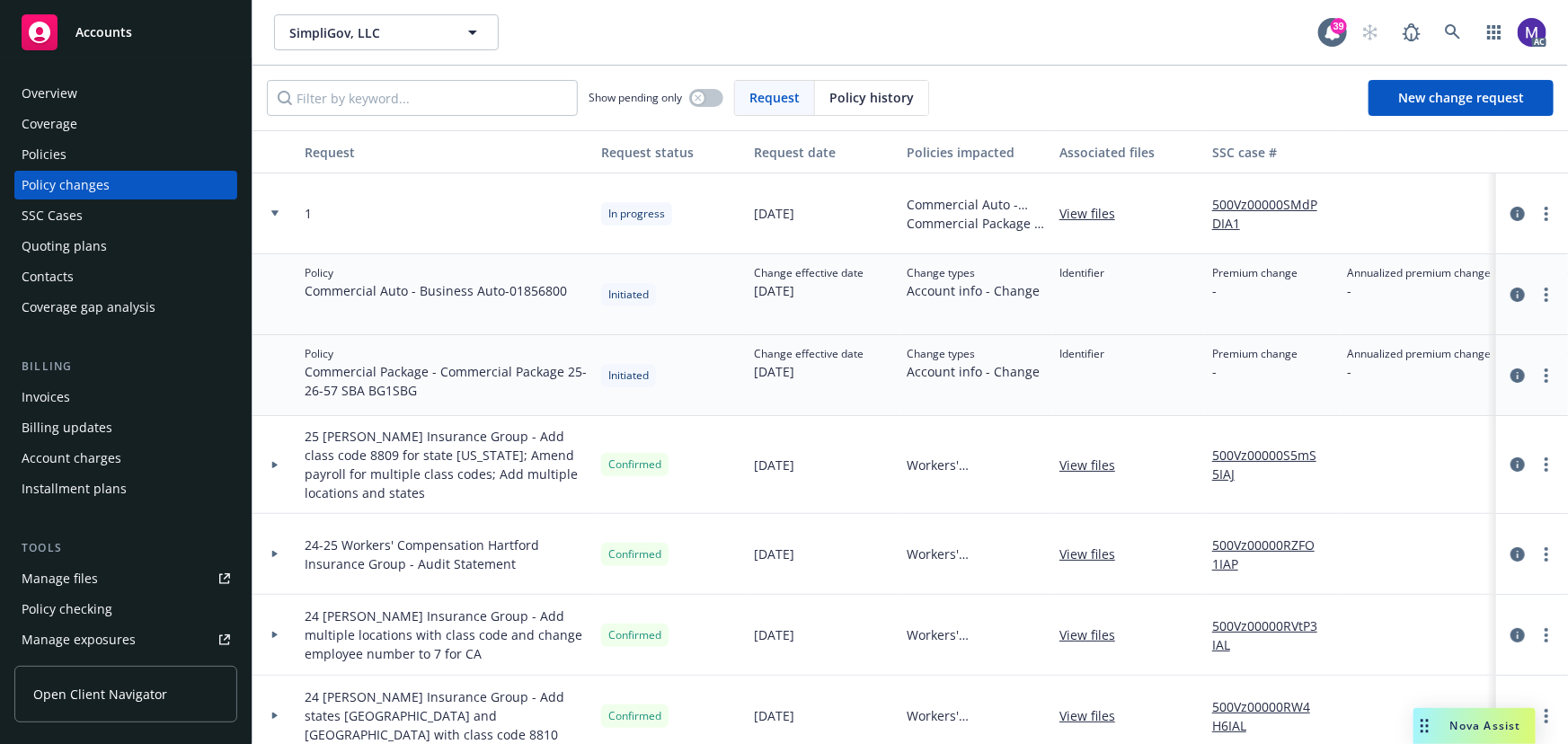
click at [278, 465] on icon at bounding box center [275, 464] width 7 height 6
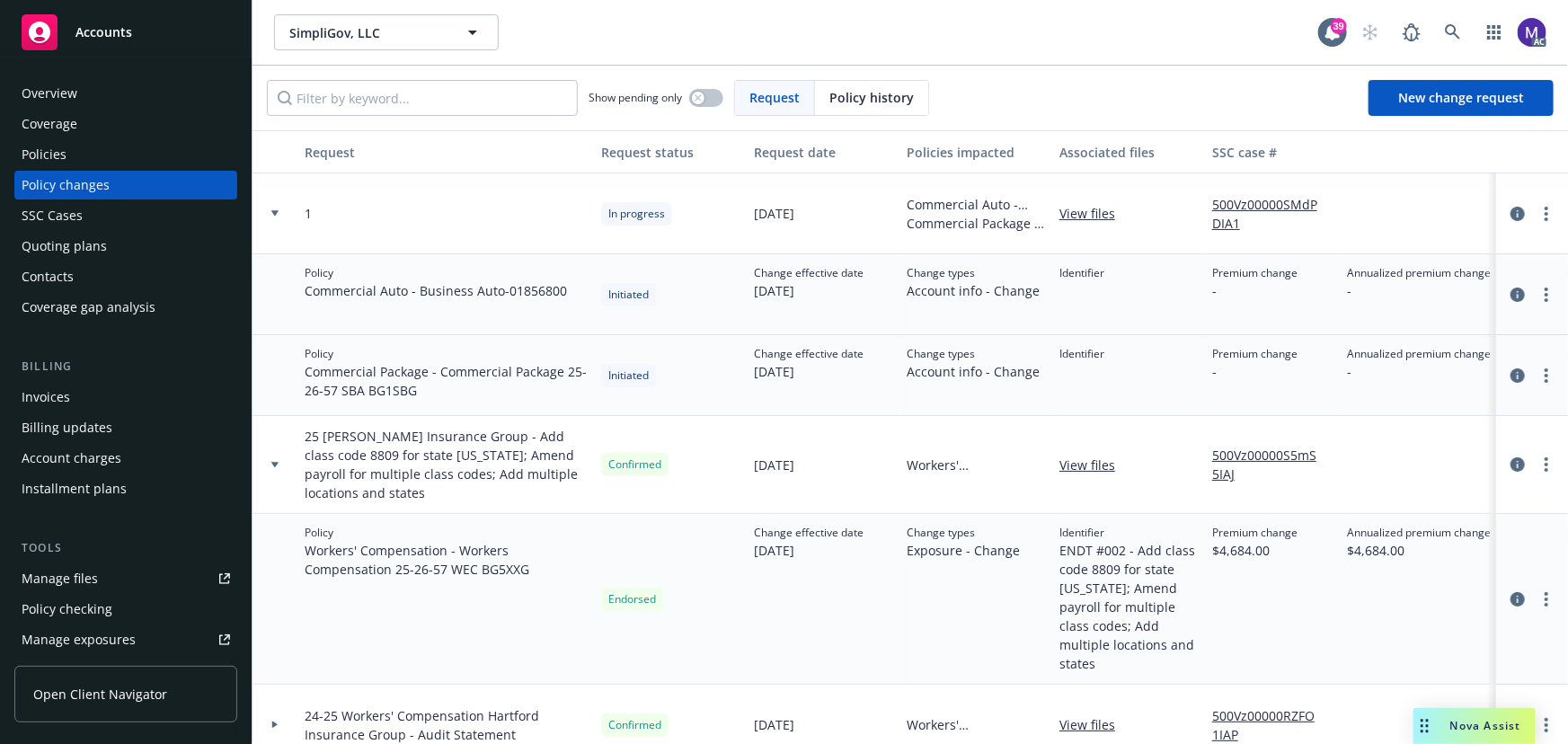
click at [1546, 594] on div at bounding box center [1532, 599] width 57 height 21
click at [1537, 594] on link "more" at bounding box center [1546, 599] width 21 height 21
click at [846, 604] on div "Change effective date 07/06/2025" at bounding box center [823, 599] width 153 height 170
click at [1536, 588] on link "more" at bounding box center [1546, 599] width 21 height 21
click at [1491, 36] on icon "button" at bounding box center [1495, 32] width 15 height 15
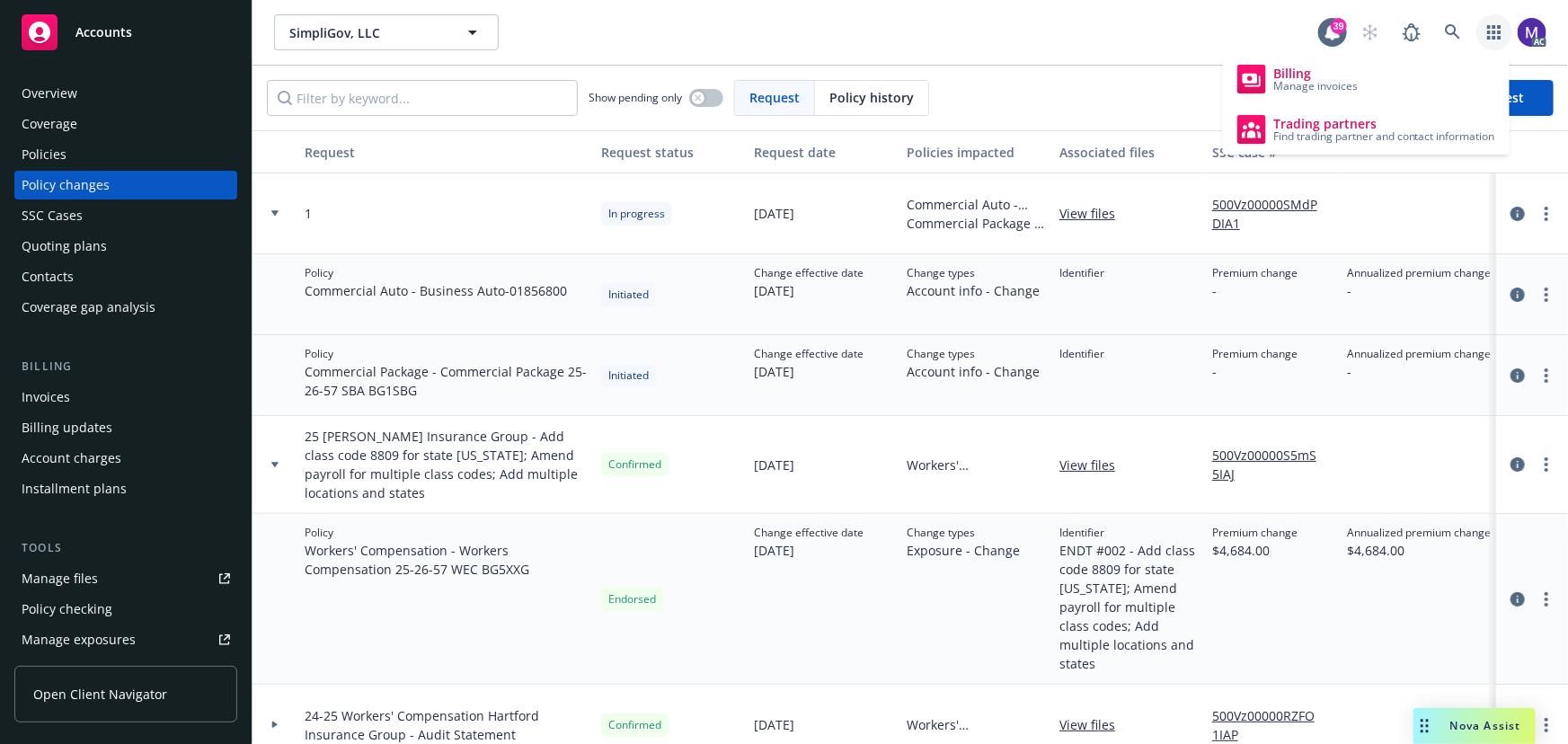
click at [504, 219] on div "1" at bounding box center [446, 213] width 297 height 81
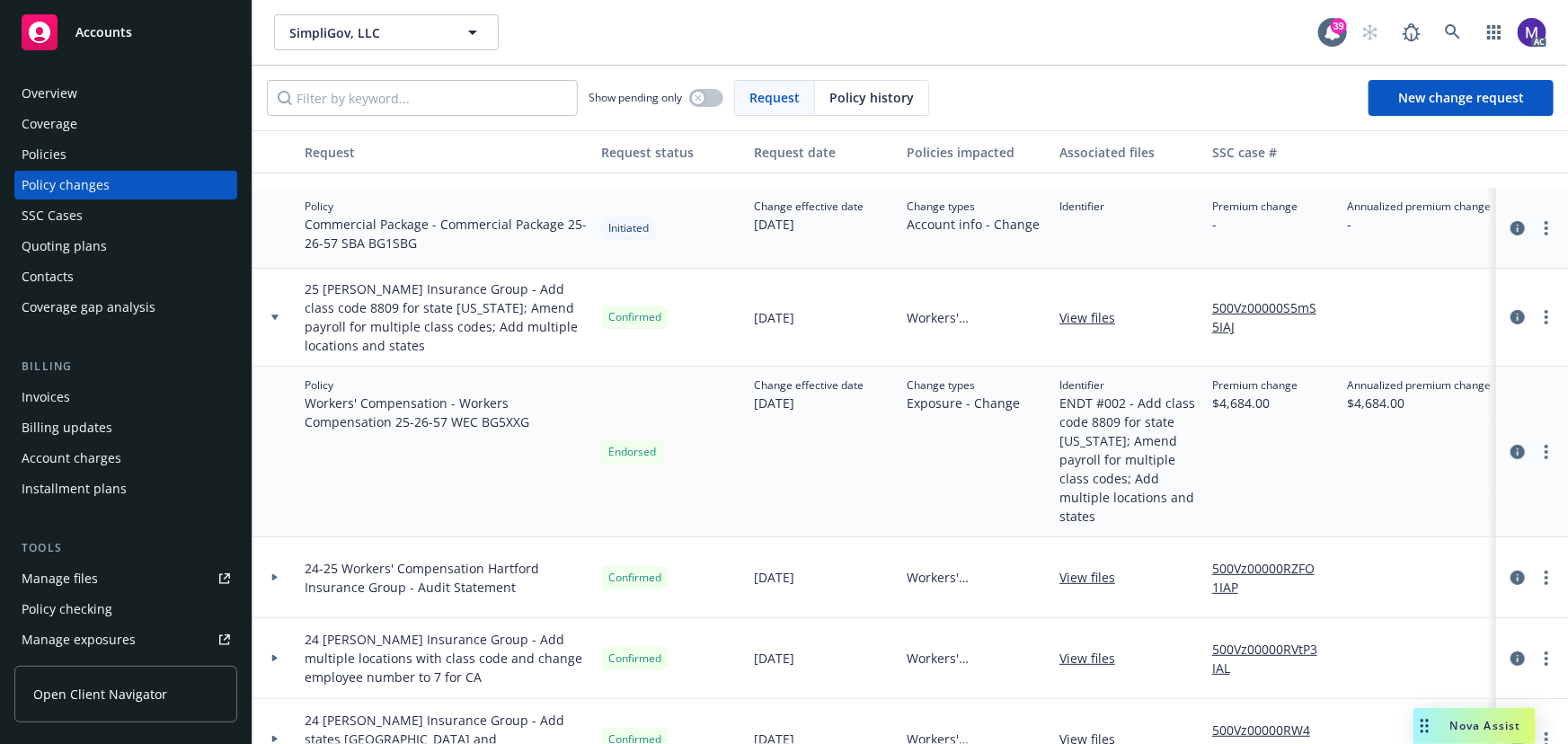
scroll to position [245, 0]
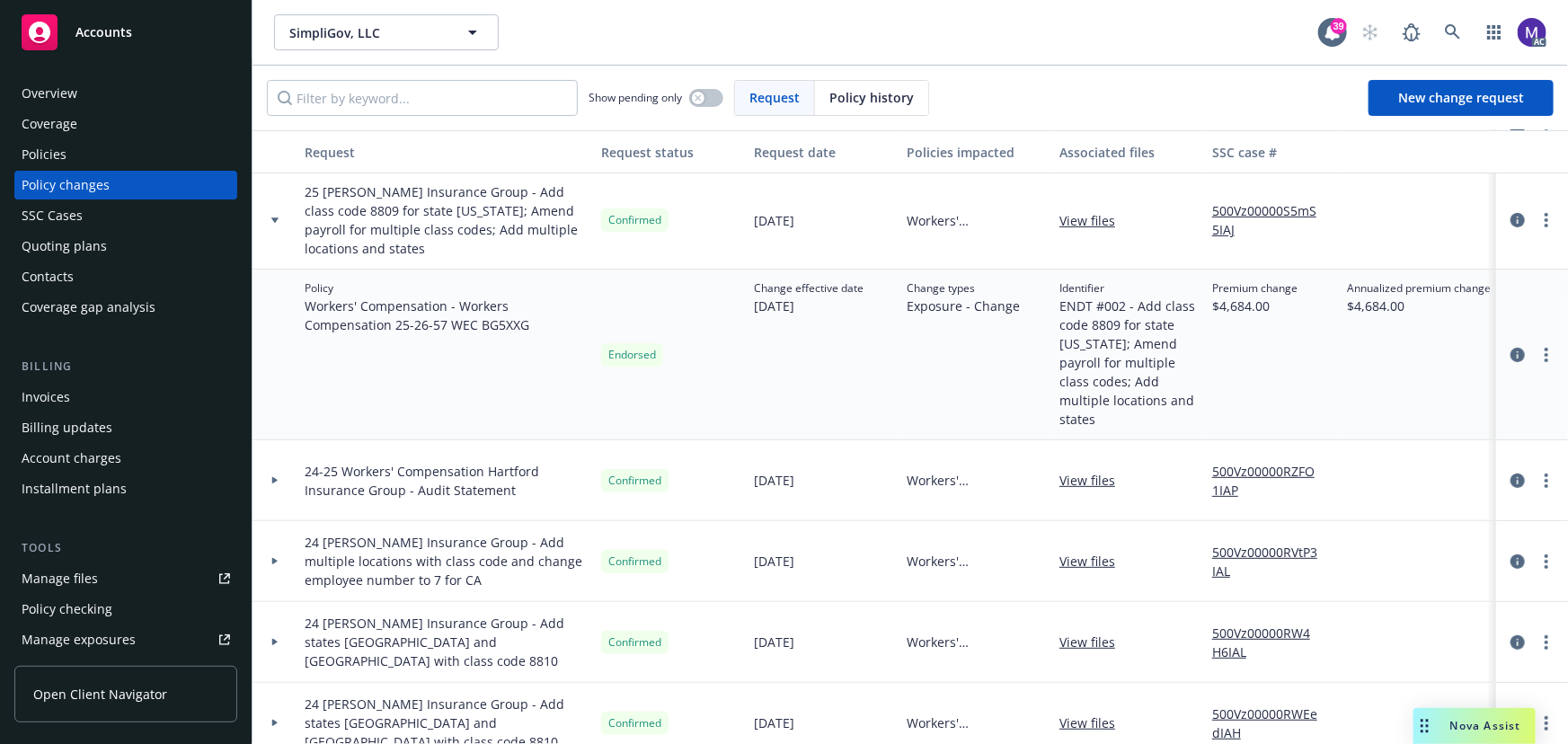
click at [288, 471] on div at bounding box center [274, 480] width 44 height 81
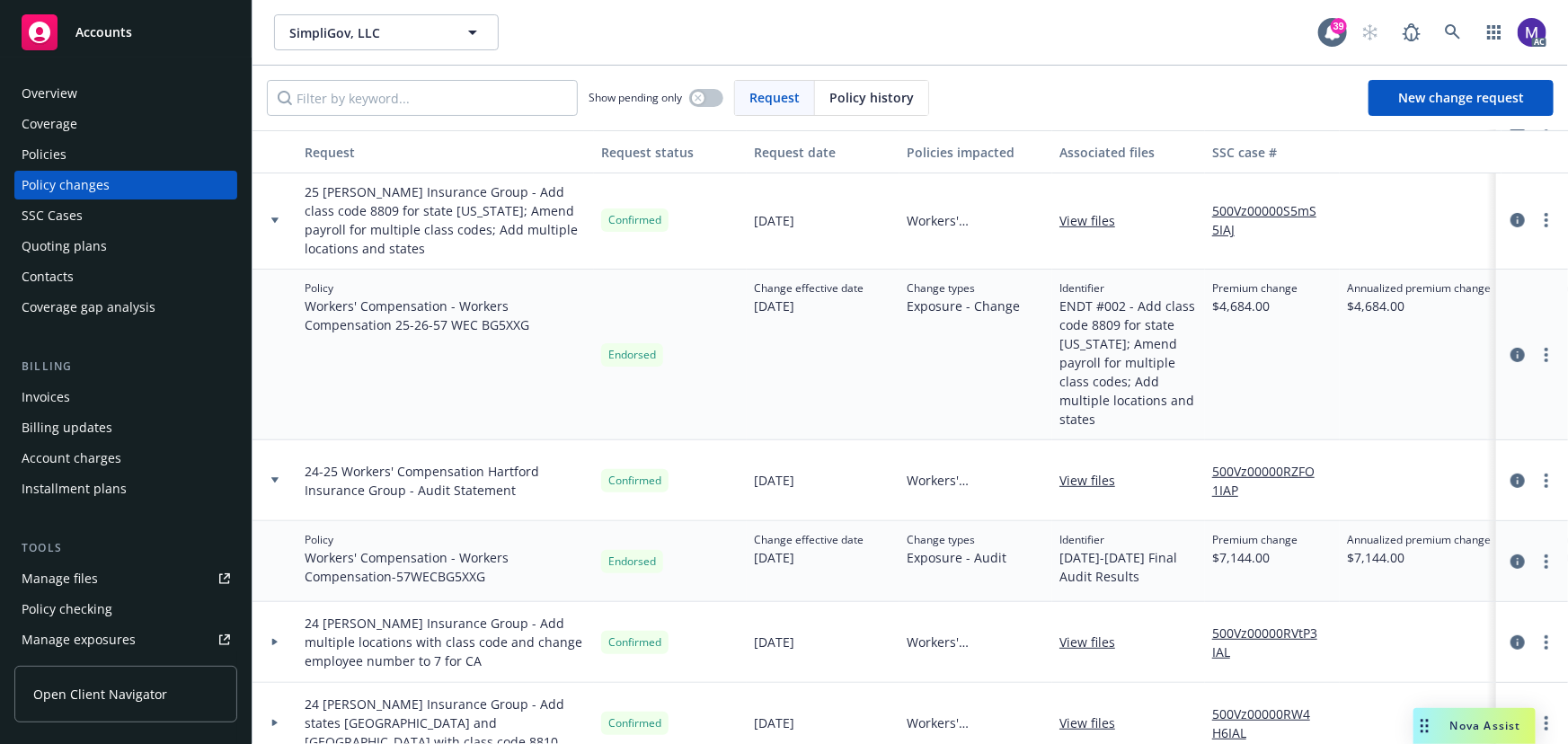
click at [1070, 471] on link "View files" at bounding box center [1094, 480] width 70 height 19
drag, startPoint x: 530, startPoint y: 467, endPoint x: 306, endPoint y: 448, distance: 224.8
click at [306, 461] on span "24-25 Workers' Compensation Hartford Insurance Group - Audit Statement" at bounding box center [446, 480] width 282 height 38
copy span "24-25 Workers' Compensation Hartford Insurance Group - Audit Statement"
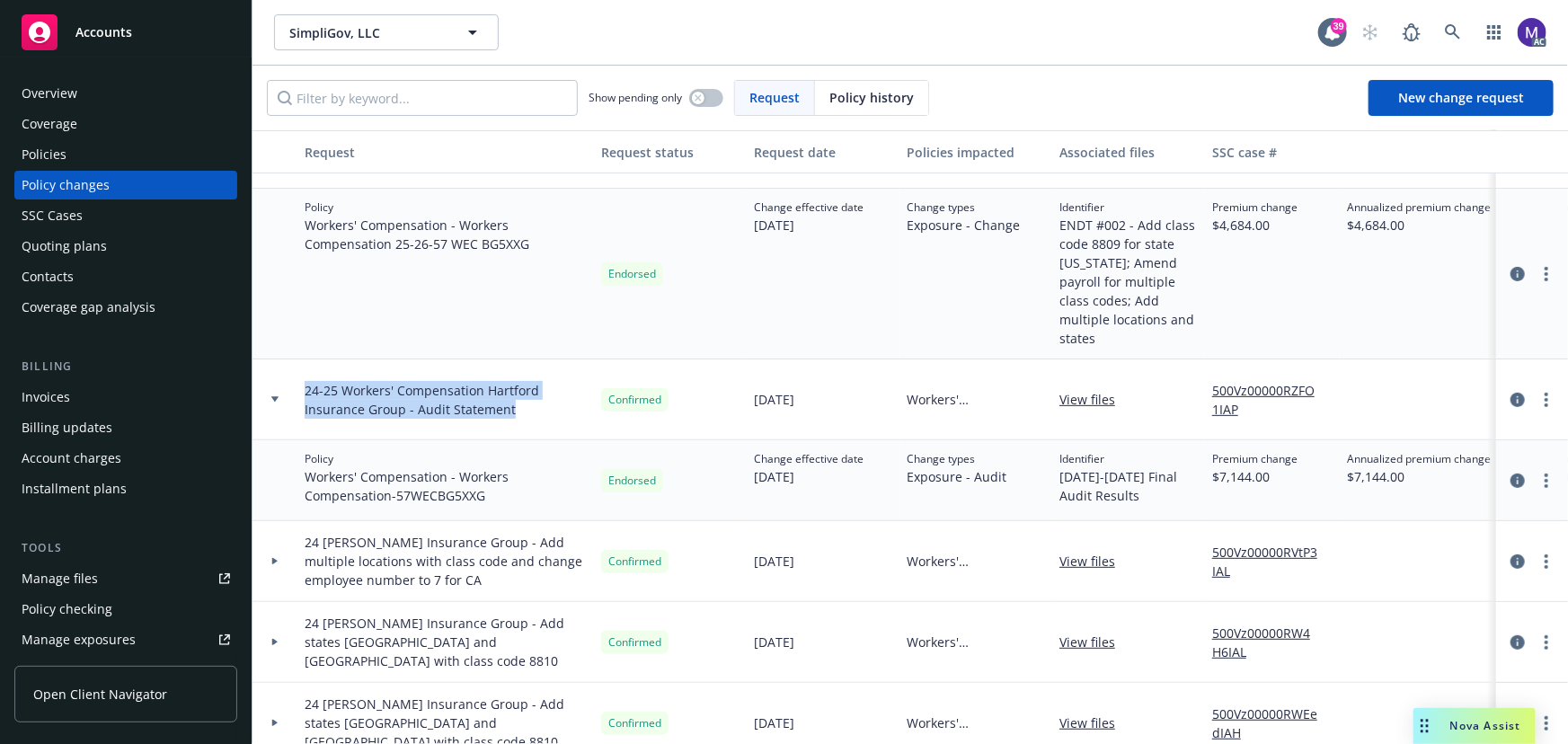
scroll to position [163, 0]
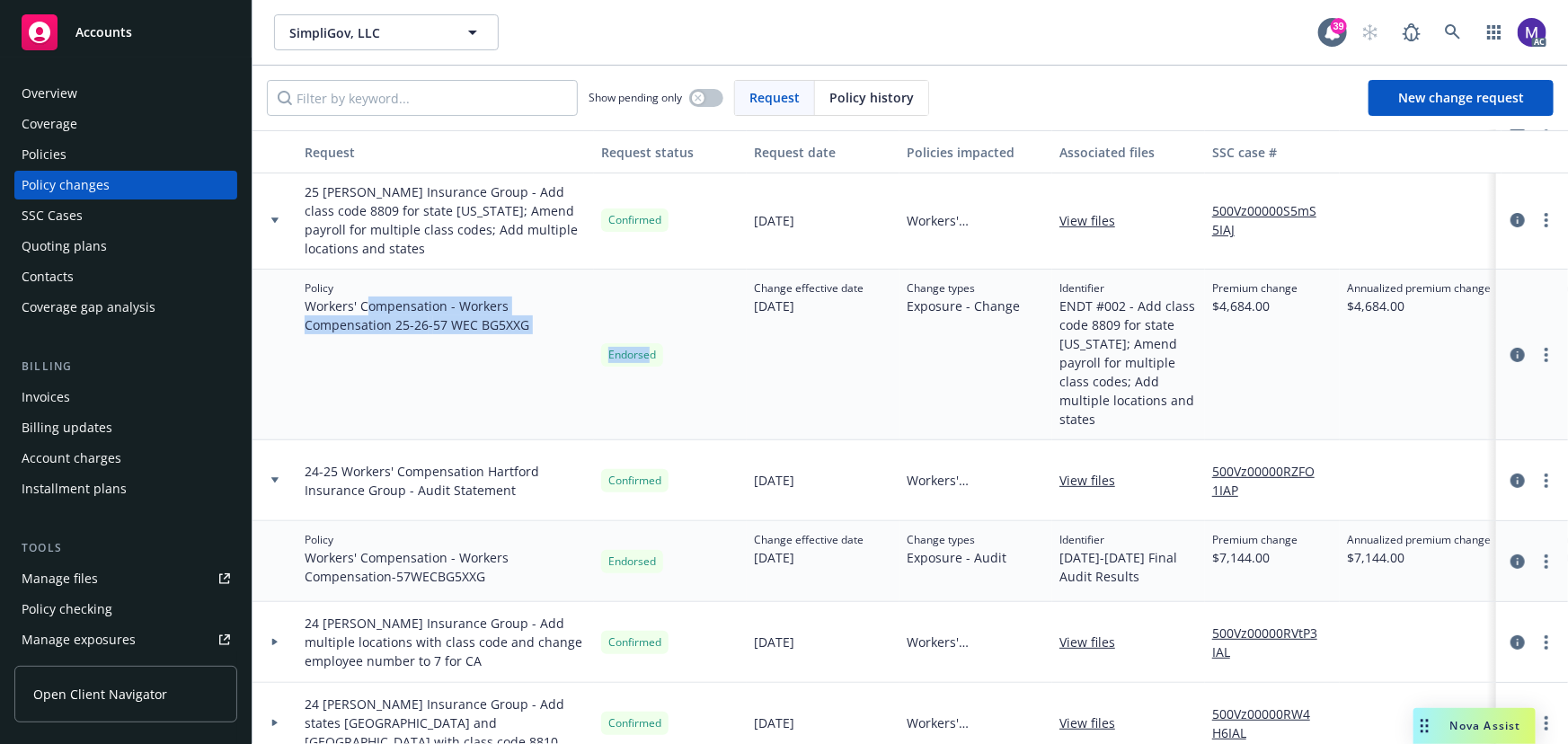
drag, startPoint x: 374, startPoint y: 310, endPoint x: 647, endPoint y: 333, distance: 274.0
click at [647, 333] on div "Policy Workers' Compensation - Workers Compensation 25-26 - 57 WEC BG5XXG Endor…" at bounding box center [1182, 355] width 1860 height 170
click at [544, 330] on span "Workers' Compensation - Workers Compensation 25-26 - 57 WEC BG5XXG" at bounding box center [446, 315] width 282 height 38
drag, startPoint x: 371, startPoint y: 467, endPoint x: 503, endPoint y: 484, distance: 133.1
click at [503, 484] on div "24-25 Workers' Compensation Hartford Insurance Group - Audit Statement" at bounding box center [446, 480] width 297 height 81
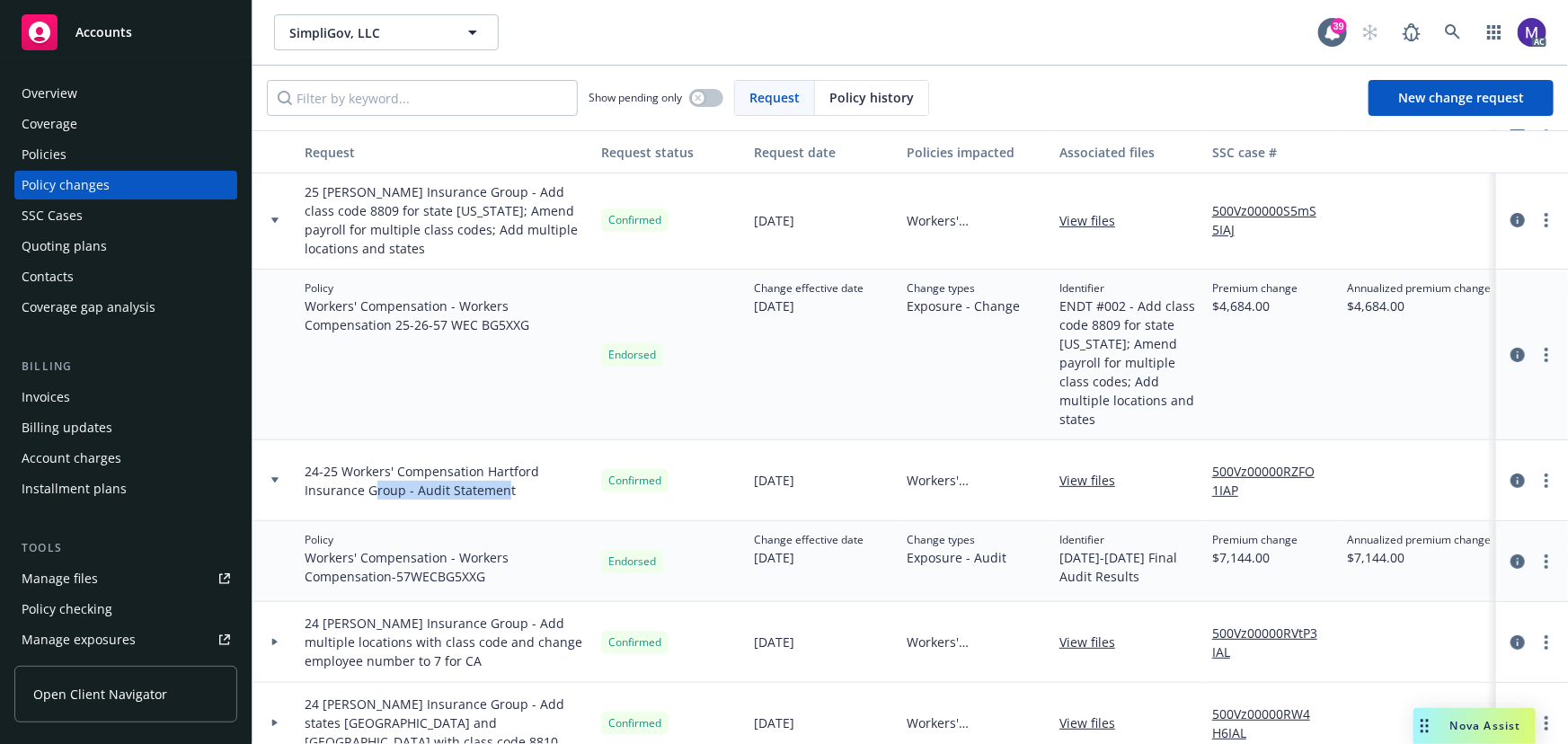
click at [503, 483] on div "24-25 Workers' Compensation Hartford Insurance Group - Audit Statement" at bounding box center [446, 480] width 297 height 81
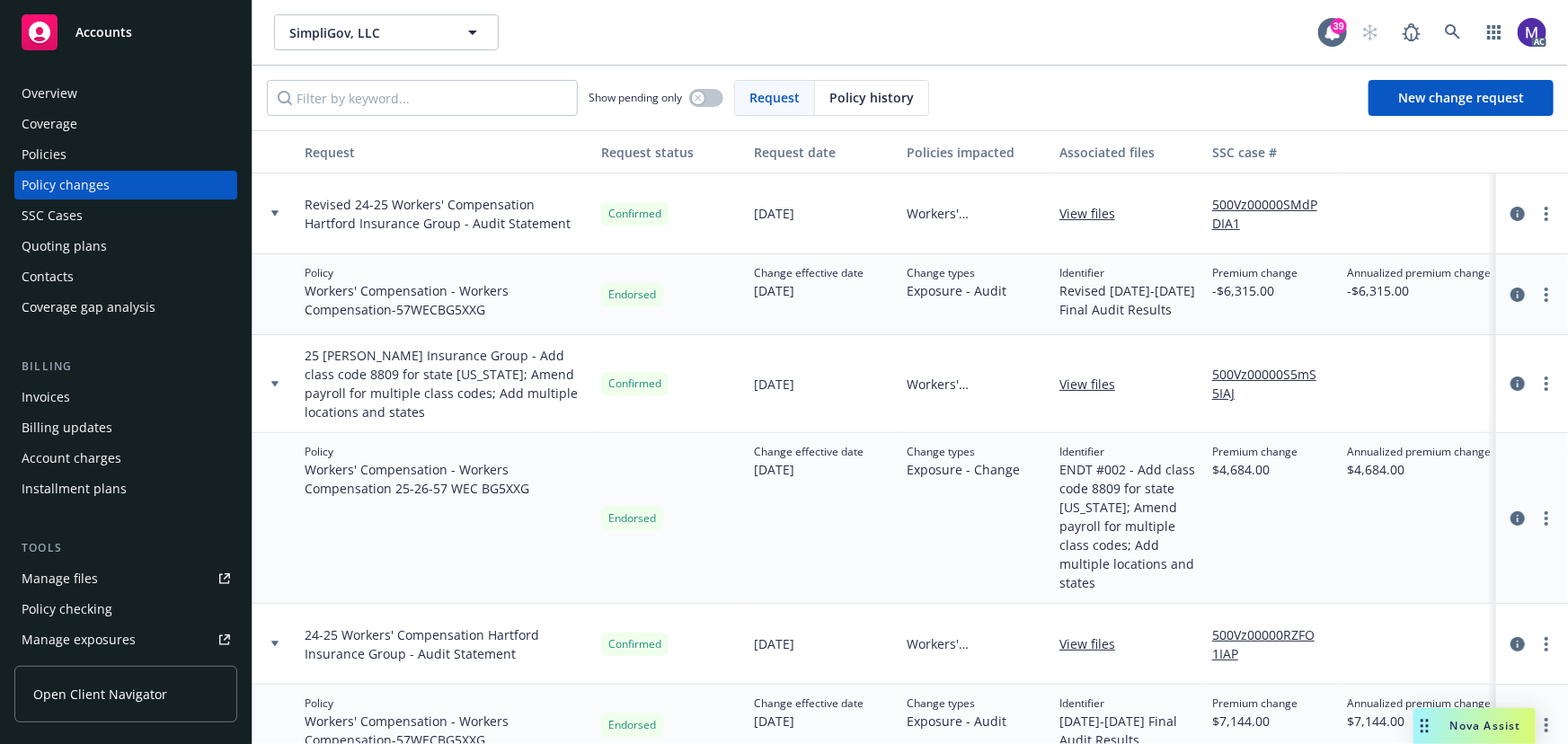
click at [70, 157] on div "Policies" at bounding box center [125, 154] width 209 height 29
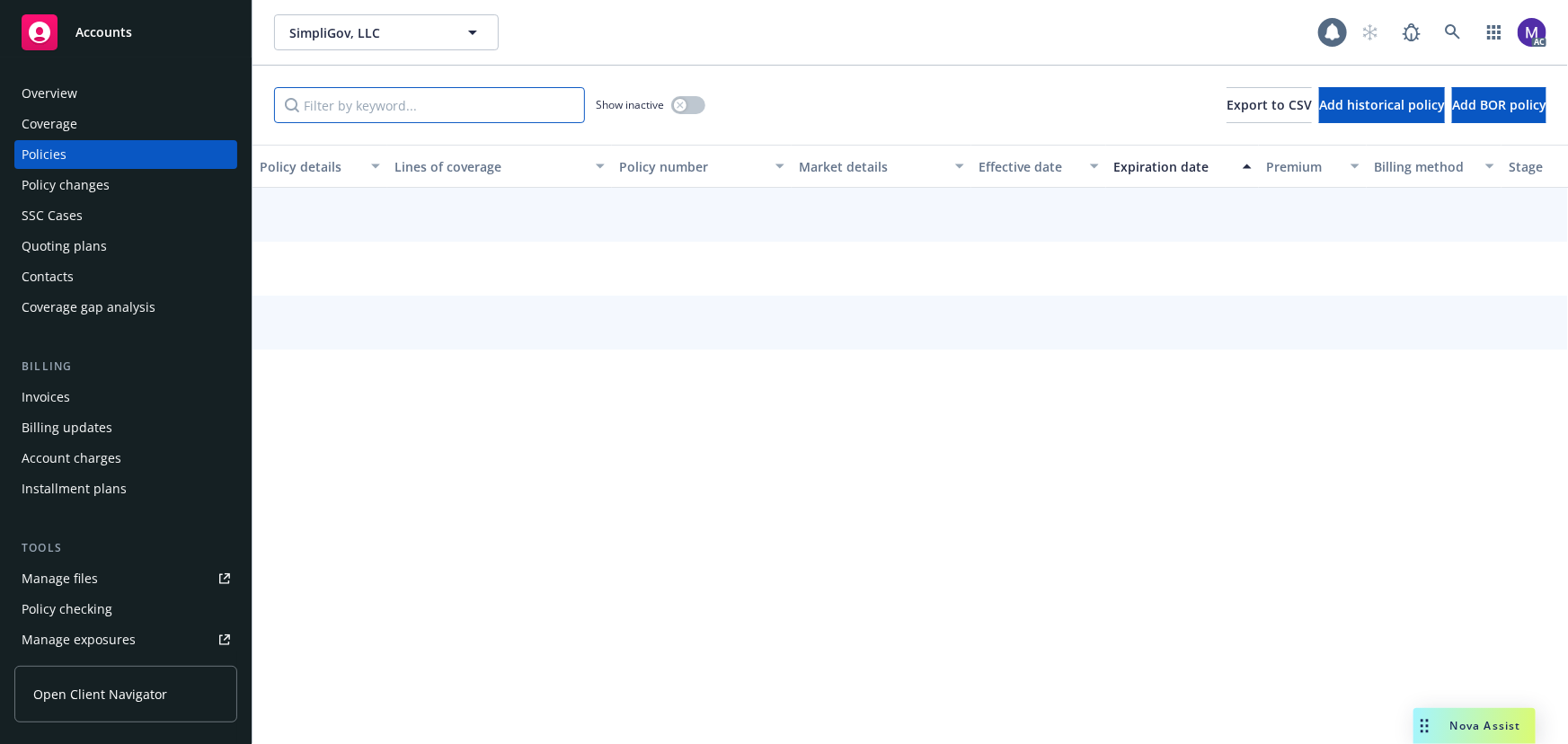
click at [341, 105] on input "Filter by keyword..." at bounding box center [429, 105] width 310 height 36
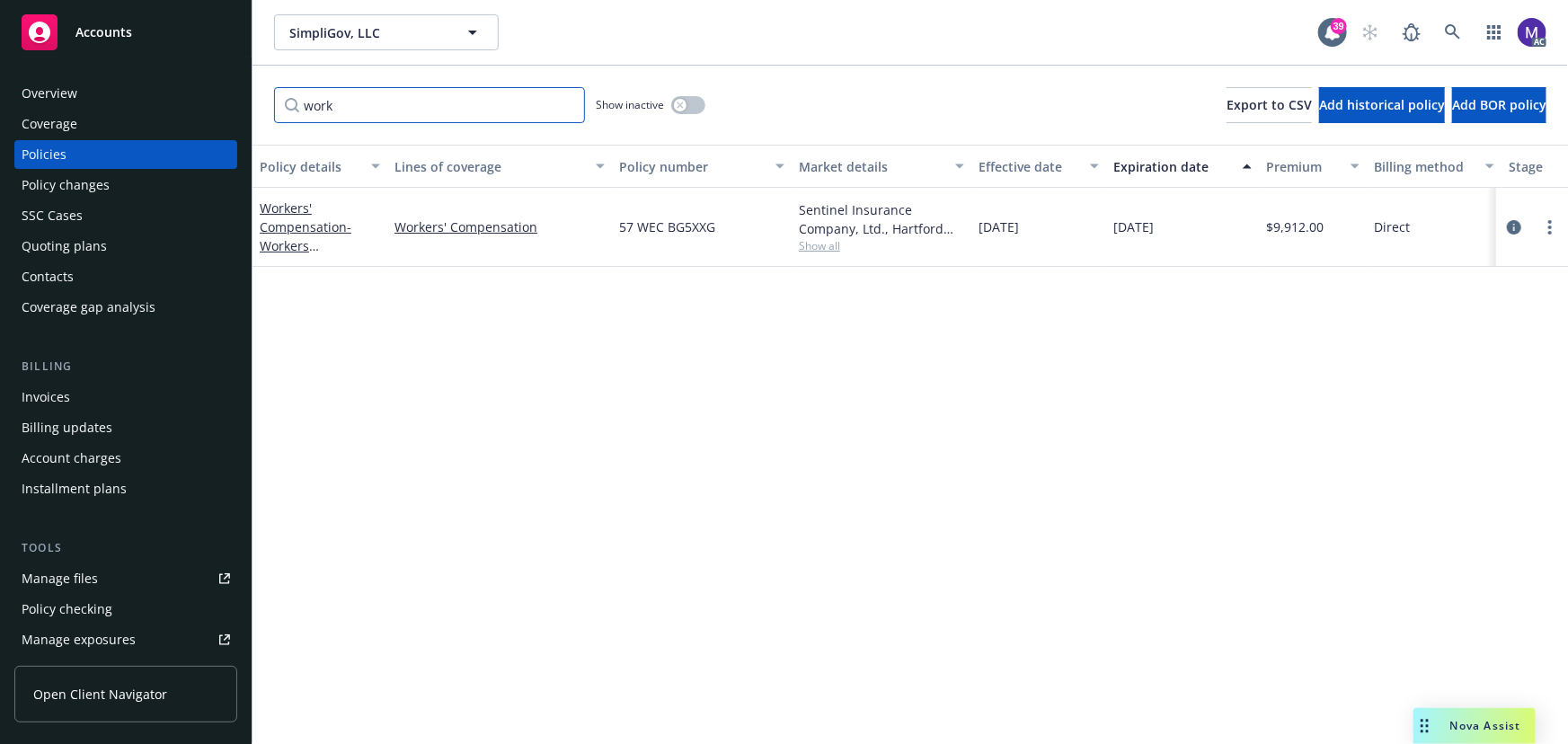
type input "work"
click at [685, 106] on div "button" at bounding box center [680, 106] width 13 height 13
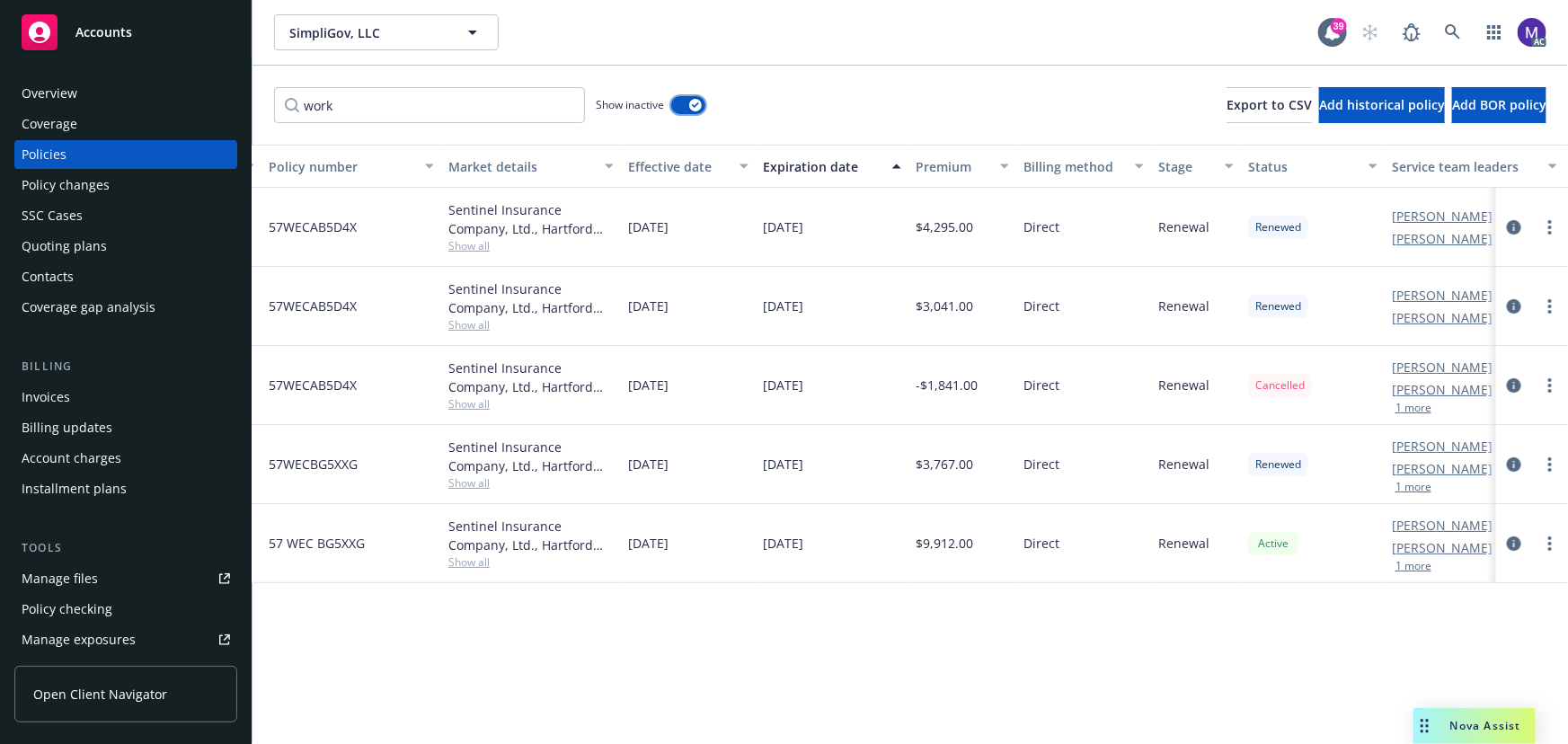
scroll to position [0, 418]
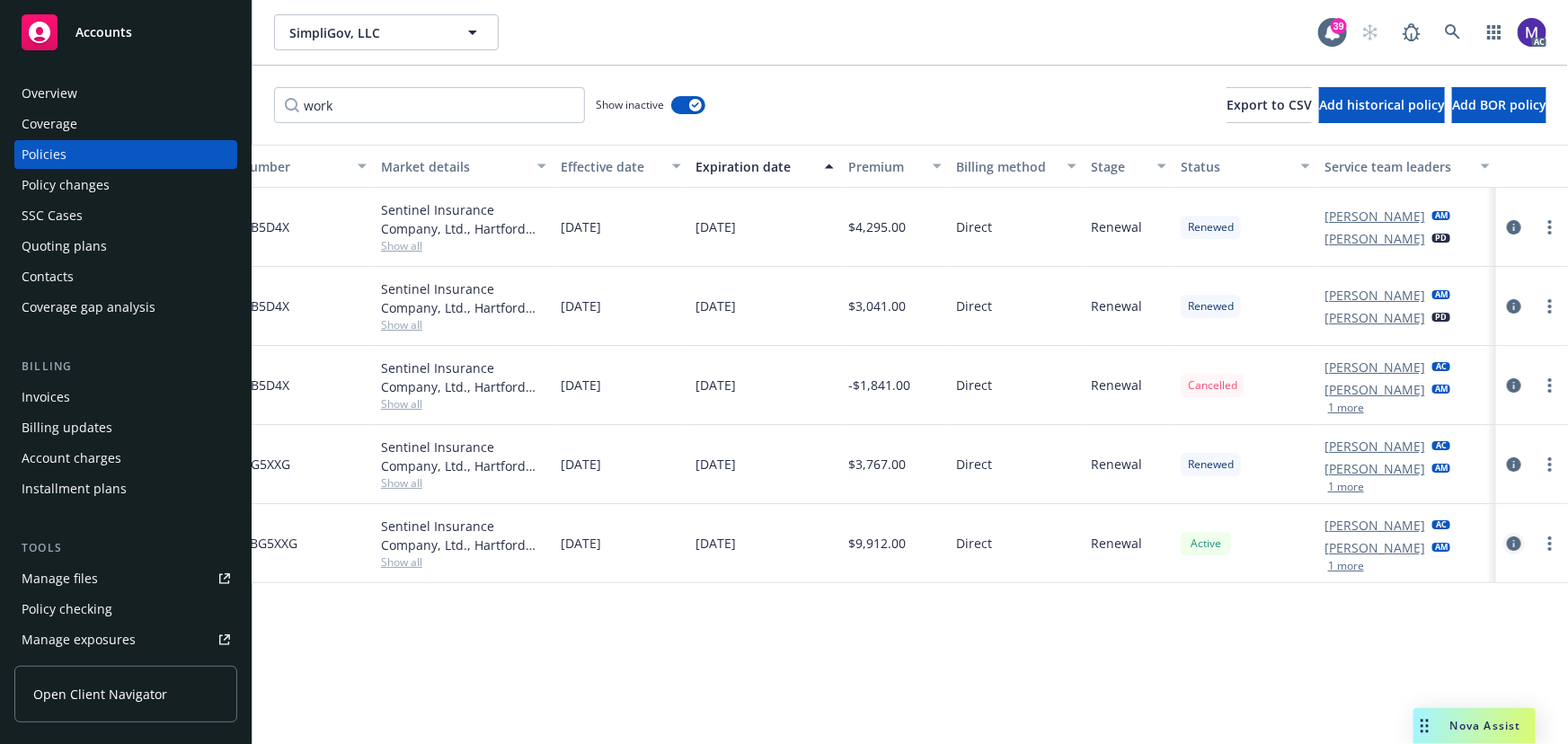
click at [1511, 539] on icon "circleInformation" at bounding box center [1514, 544] width 15 height 15
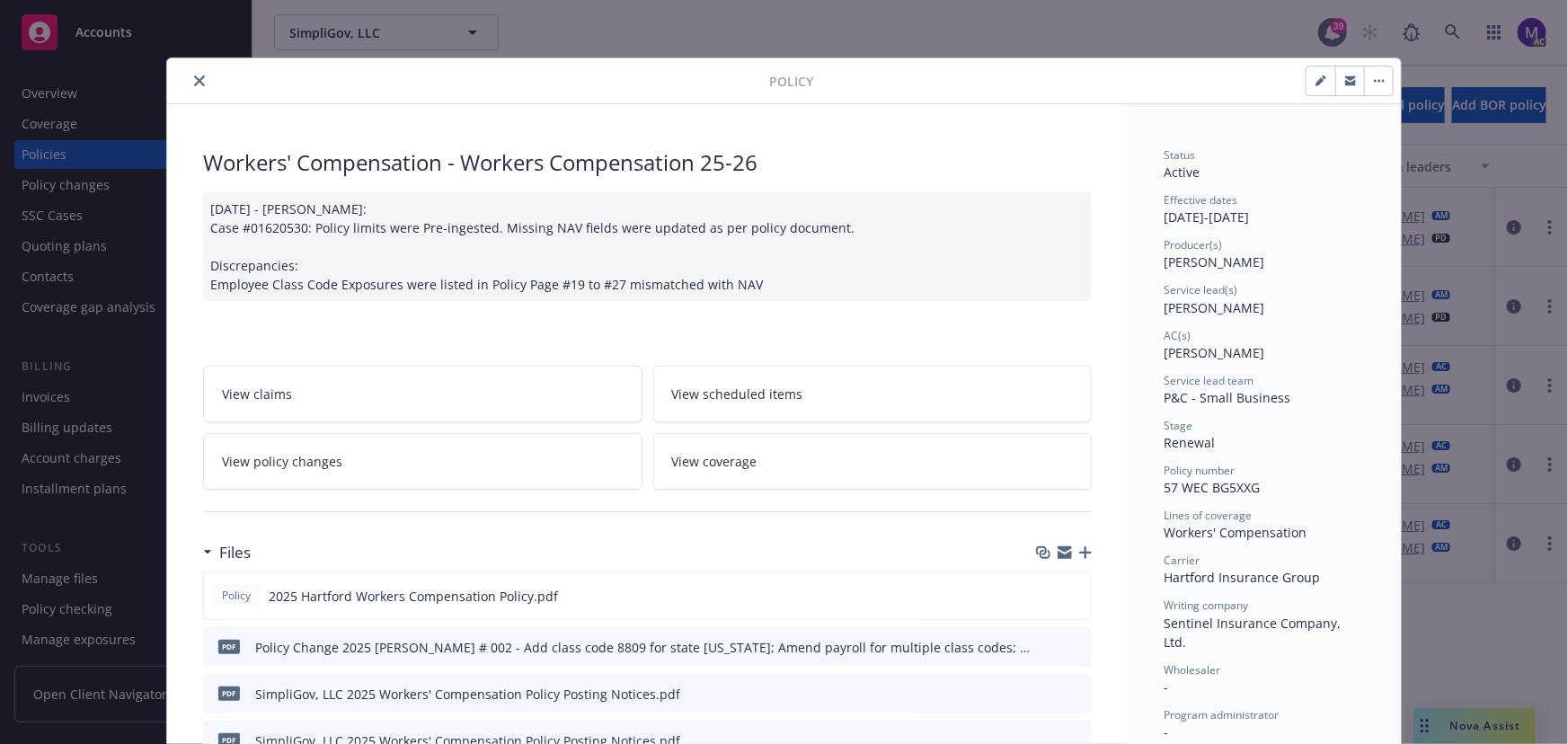
click at [201, 83] on button "close" at bounding box center [199, 81] width 21 height 21
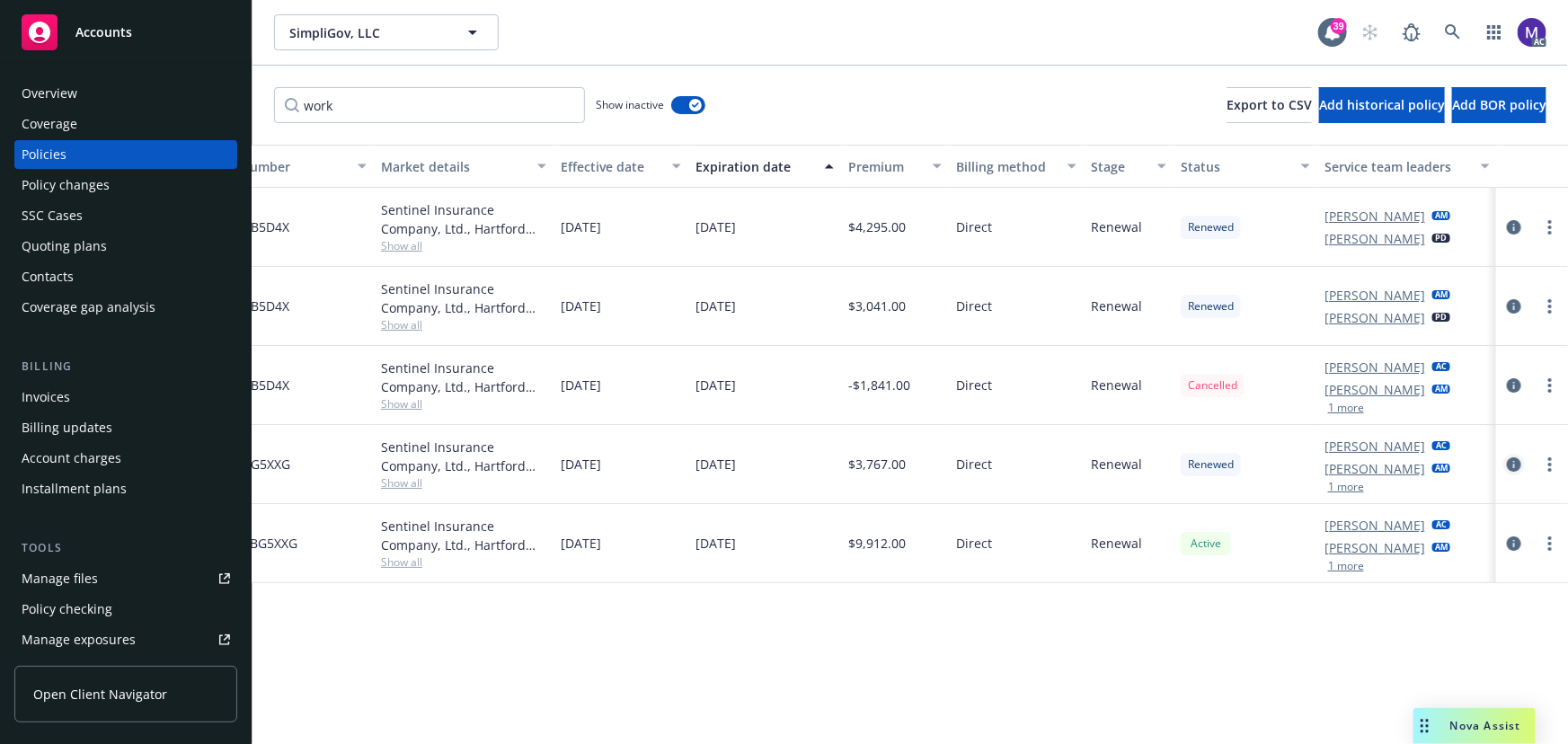
click at [1511, 465] on icon "circleInformation" at bounding box center [1514, 465] width 15 height 15
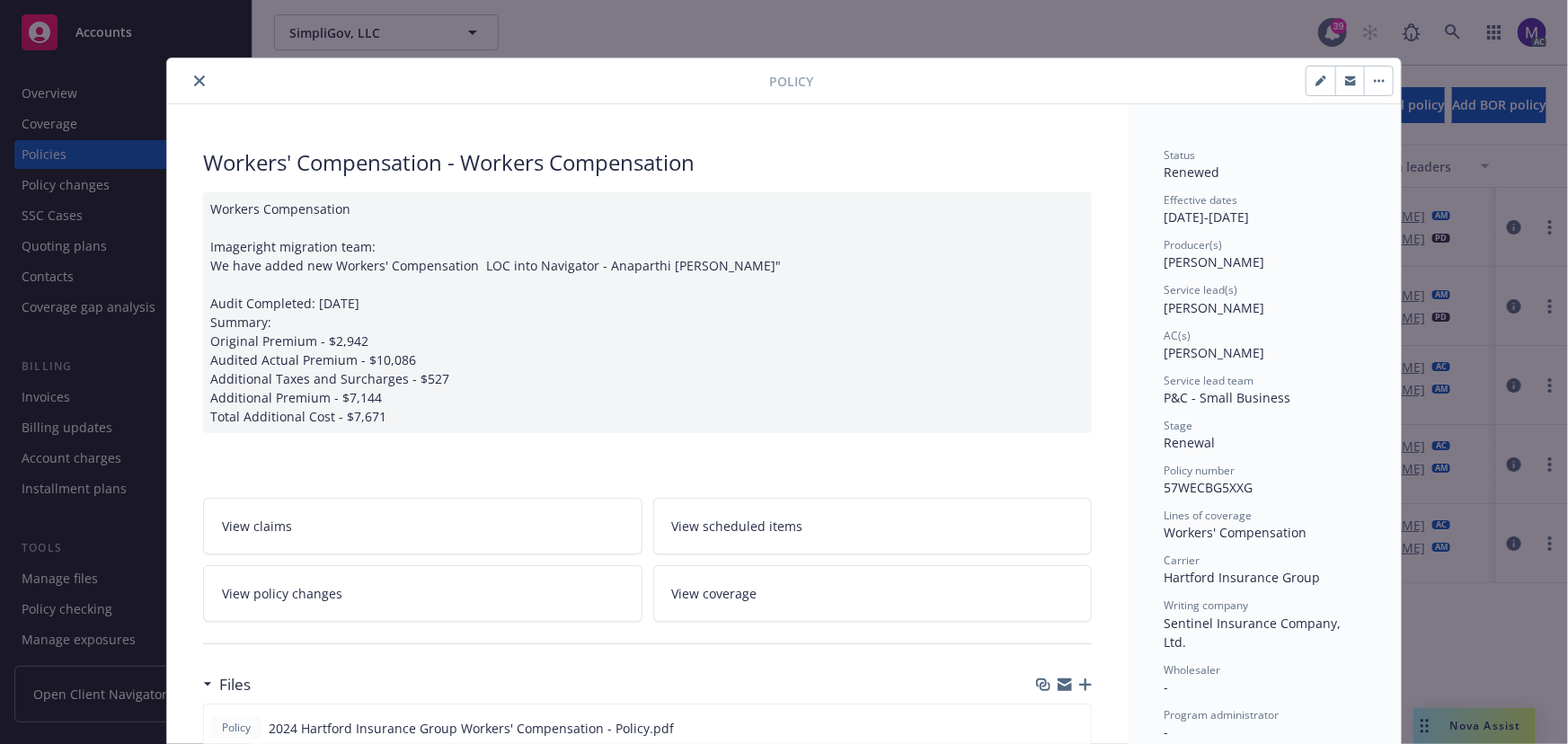
click at [401, 415] on div "Workers Compensation Imageright migration team: We have added new Workers' Comp…" at bounding box center [647, 312] width 889 height 241
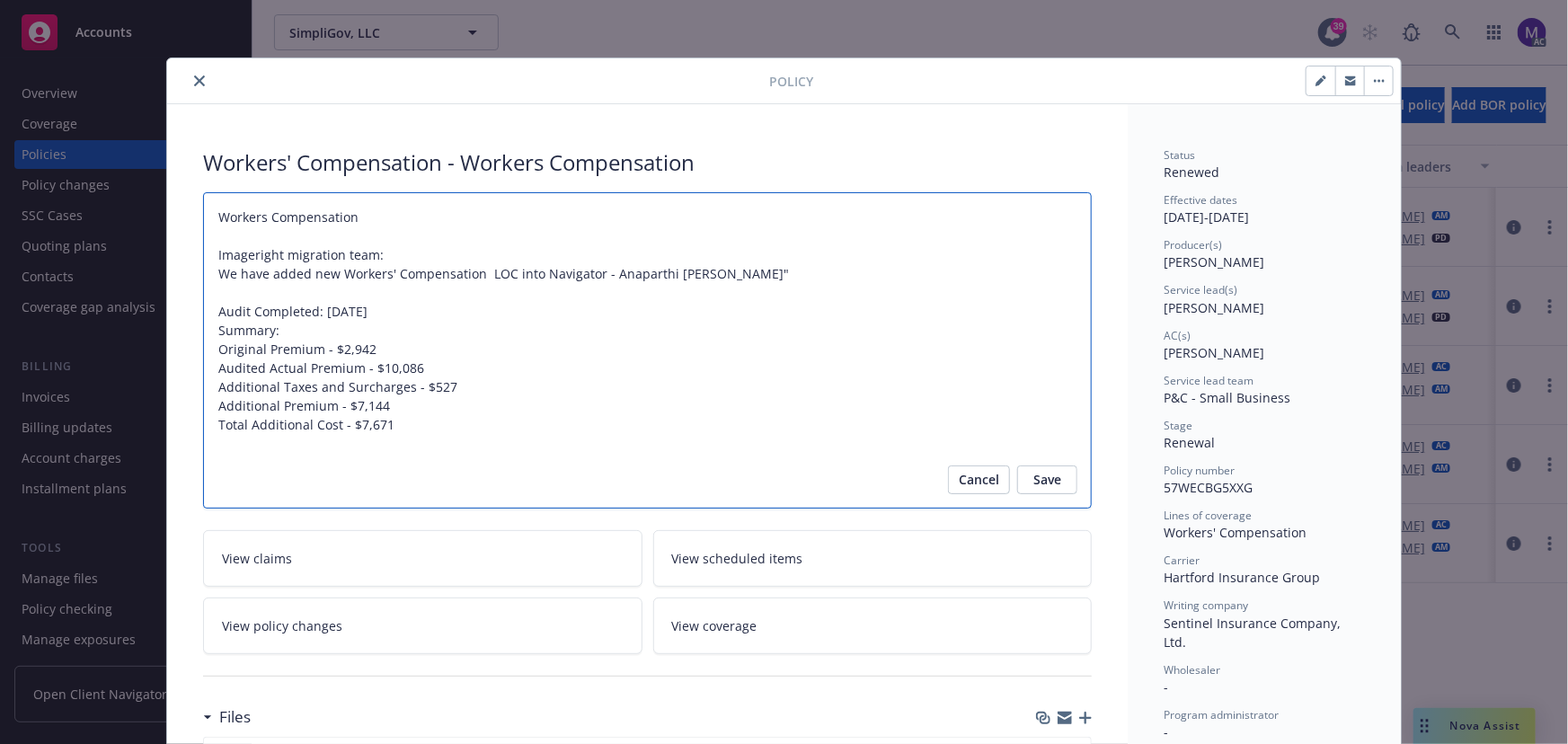
drag, startPoint x: 351, startPoint y: 404, endPoint x: 204, endPoint y: 309, distance: 175.0
click at [204, 309] on textarea "Workers Compensation Imageright migration team: We have added new Workers' Comp…" at bounding box center [647, 350] width 889 height 317
click at [421, 435] on textarea "Workers Compensation Imageright migration team: We have added new Workers' Comp…" at bounding box center [647, 350] width 889 height 317
type textarea "x"
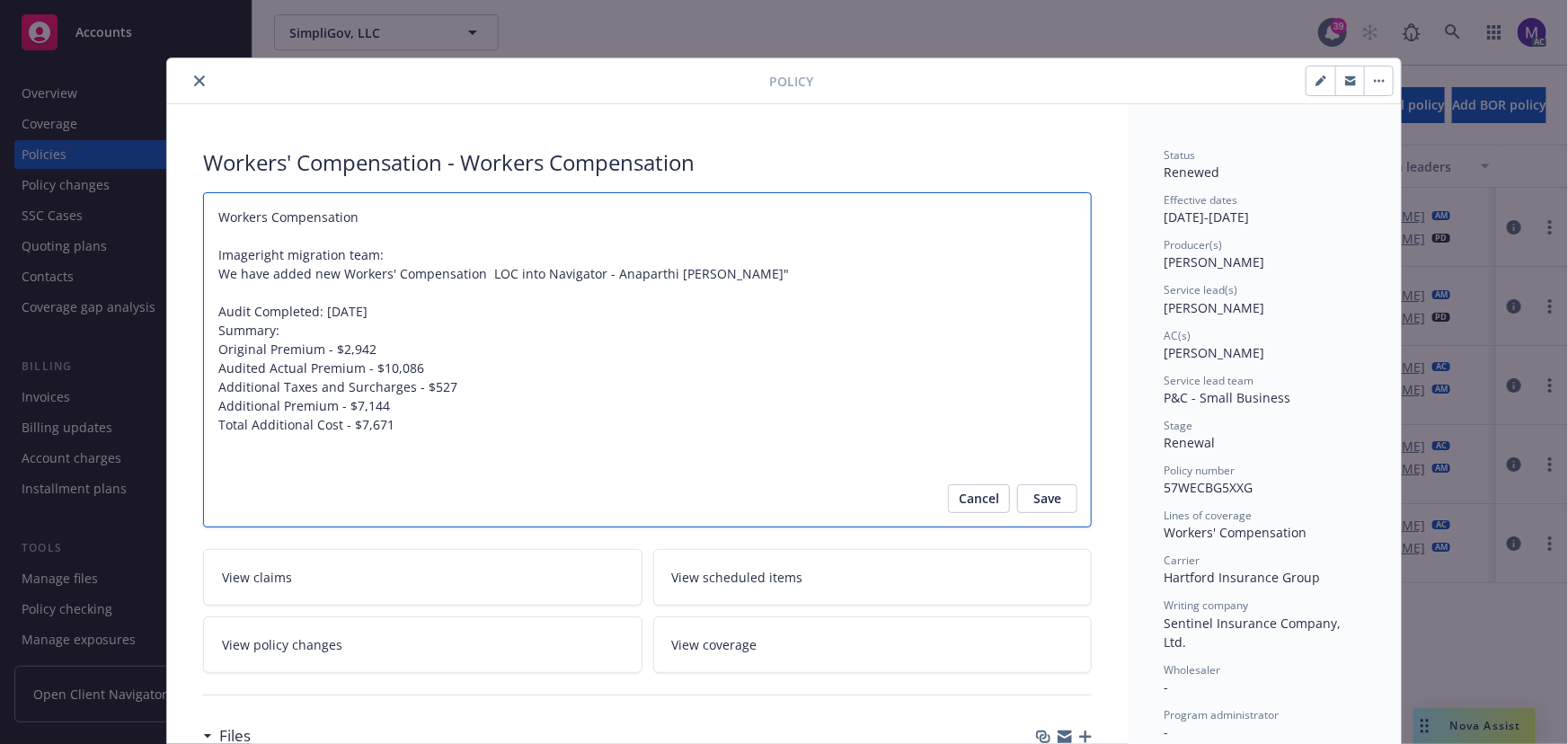
paste textarea "Audit Completed: 9/2/2025 Summary: Original Premium - $2,942 Audited Actual Pre…"
type textarea "Workers Compensation Imageright migration team: We have added new Workers' Comp…"
type textarea "x"
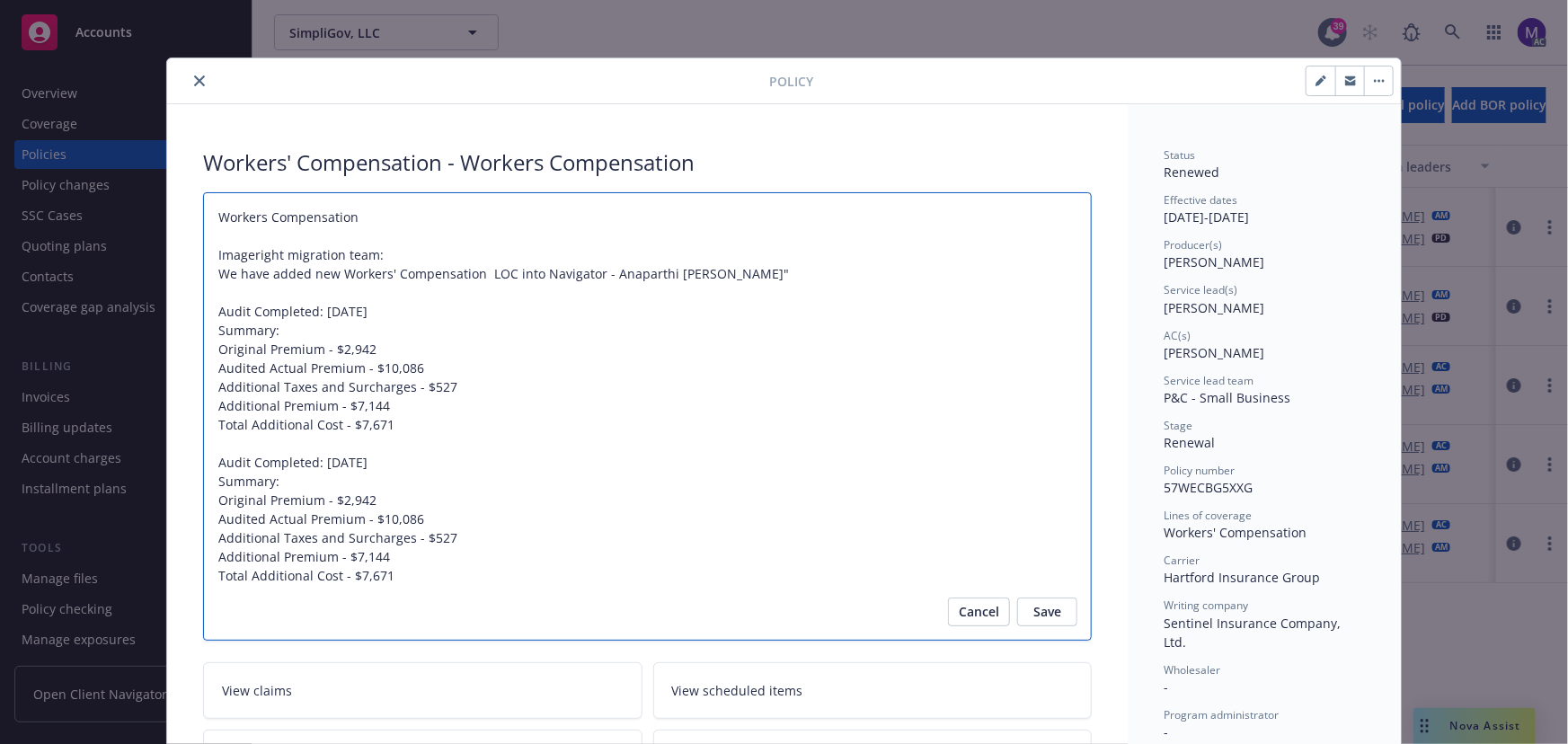
drag, startPoint x: 372, startPoint y: 460, endPoint x: 328, endPoint y: 462, distance: 44.0
click at [328, 462] on textarea "Workers Compensation Imageright migration team: We have added new Workers' Comp…" at bounding box center [647, 416] width 889 height 449
type textarea "Workers Compensation Imageright migration team: We have added new Workers' Comp…"
type textarea "x"
type textarea "Workers Compensation Imageright migration team: We have added new Workers' Comp…"
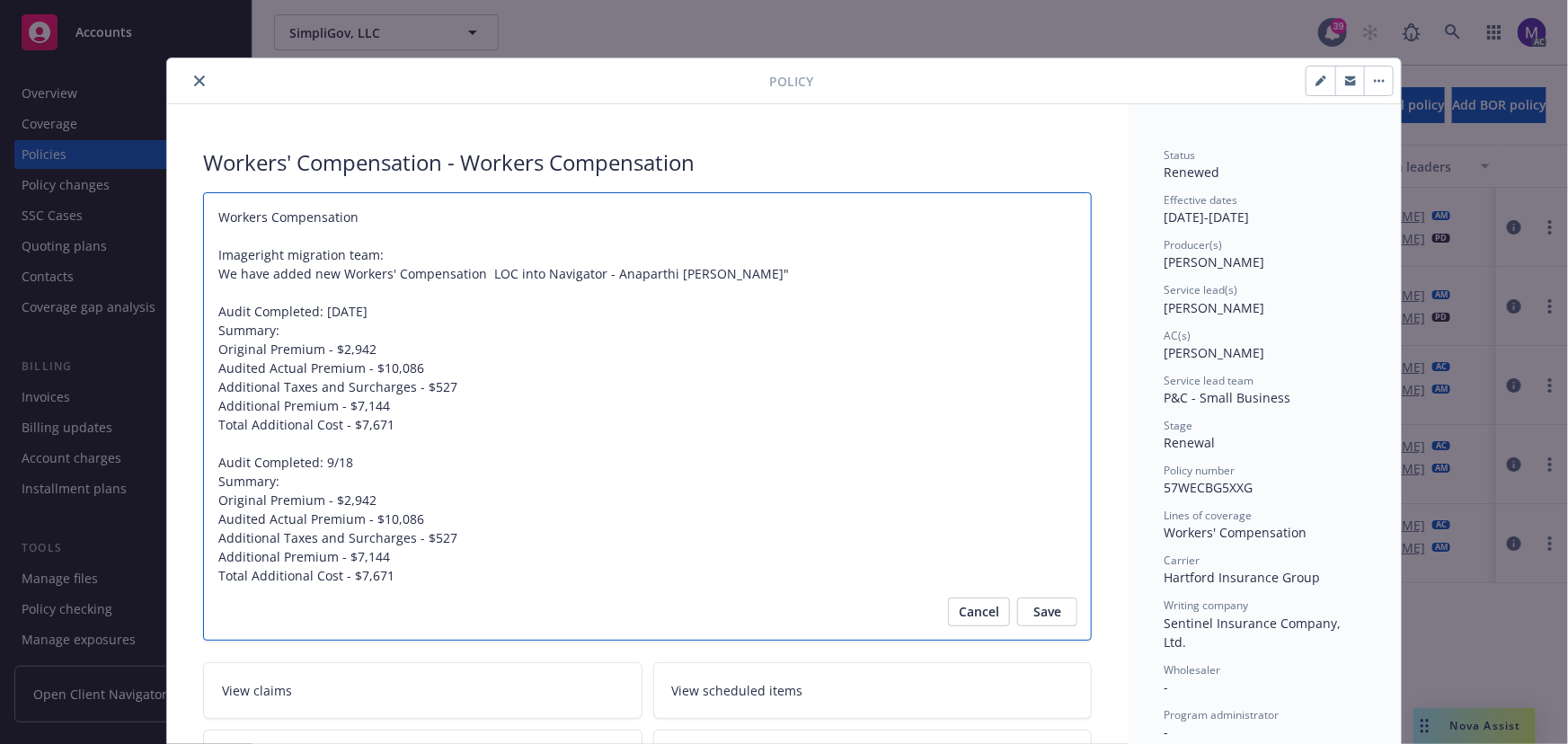
type textarea "x"
type textarea "Workers Compensation Imageright migration team: We have added new Workers' Comp…"
type textarea "x"
type textarea "Workers Compensation Imageright migration team: We have added new Workers' Comp…"
type textarea "x"
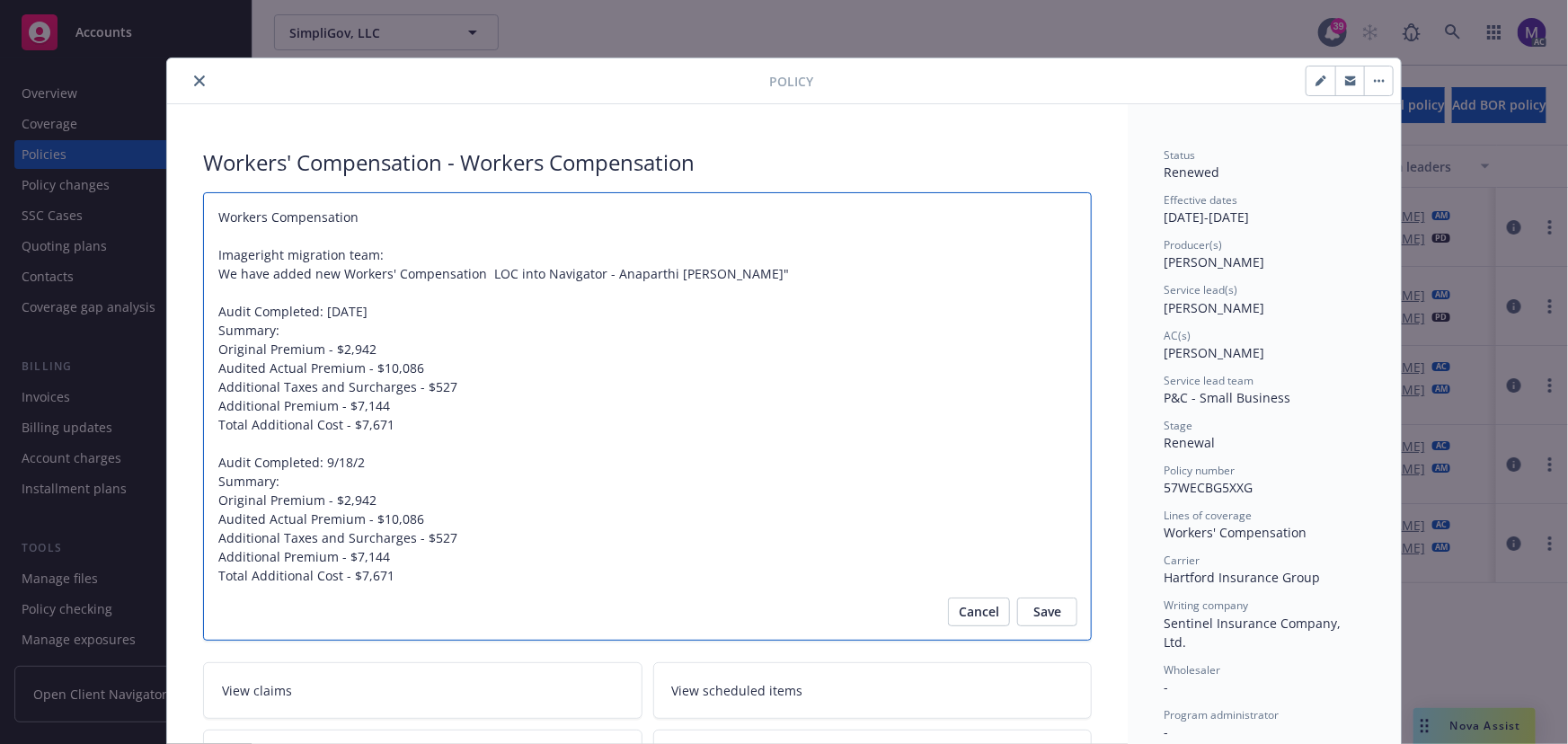
type textarea "Workers Compensation Imageright migration team: We have added new Workers' Comp…"
type textarea "x"
type textarea "Workers Compensation Imageright migration team: We have added new Workers' Comp…"
type textarea "x"
type textarea "Workers Compensation Imageright migration team: We have added new Workers' Comp…"
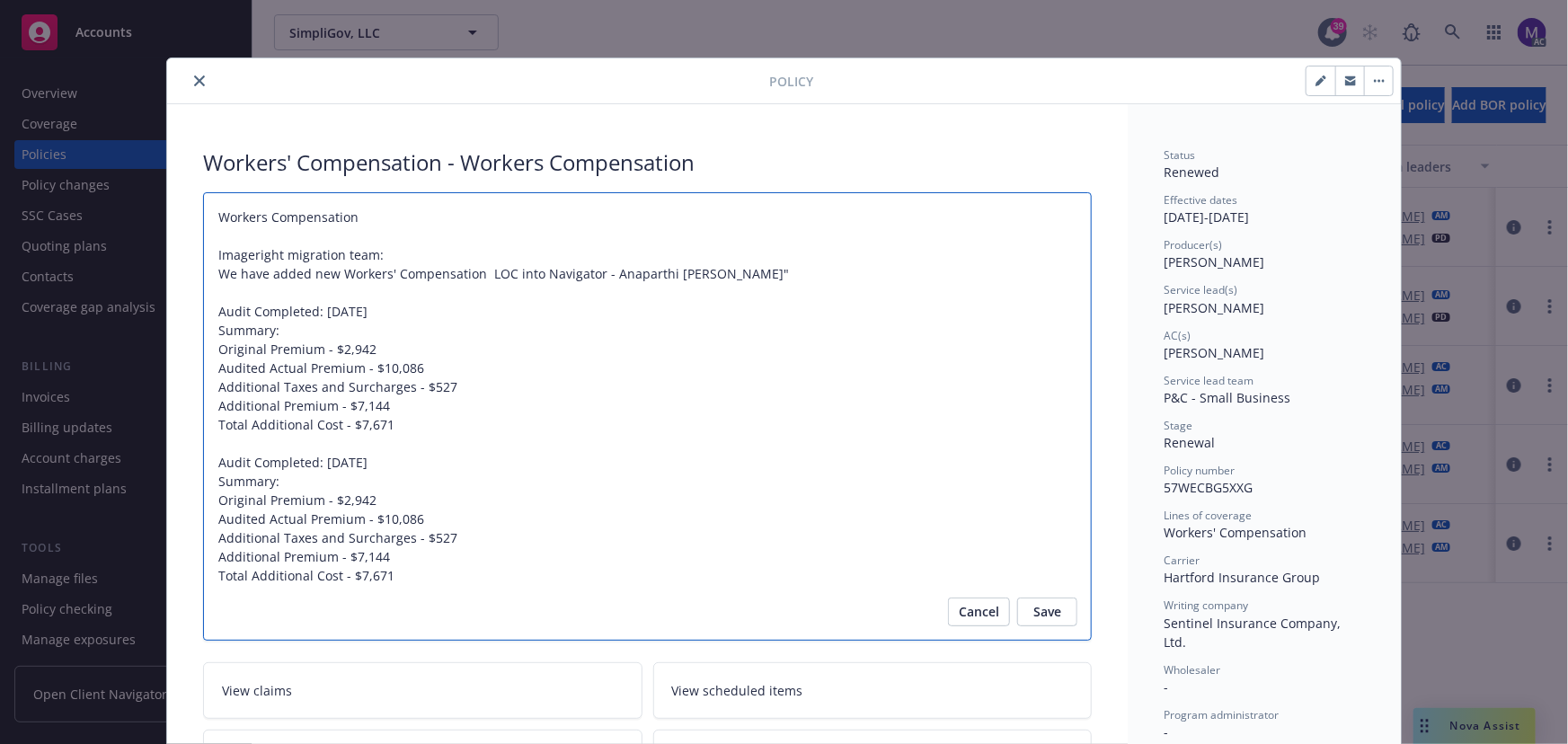
drag, startPoint x: 407, startPoint y: 592, endPoint x: 212, endPoint y: 505, distance: 213.5
click at [212, 505] on textarea "Workers Compensation Imageright migration team: We have added new Workers' Comp…" at bounding box center [647, 416] width 889 height 449
paste textarea "Including Taxes and Surcharges - $10,613 Audited Actual Premium Including Taxes…"
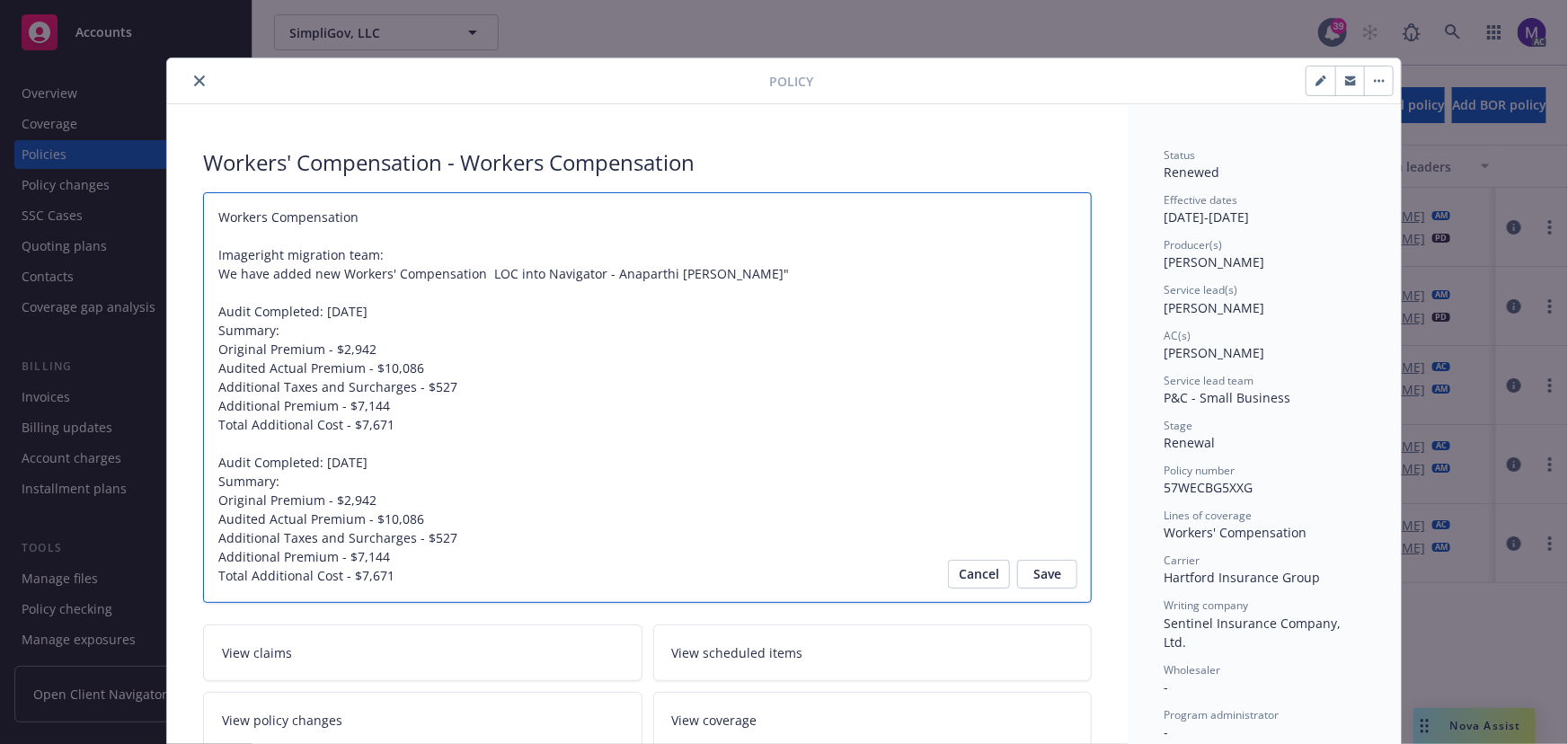
type textarea "x"
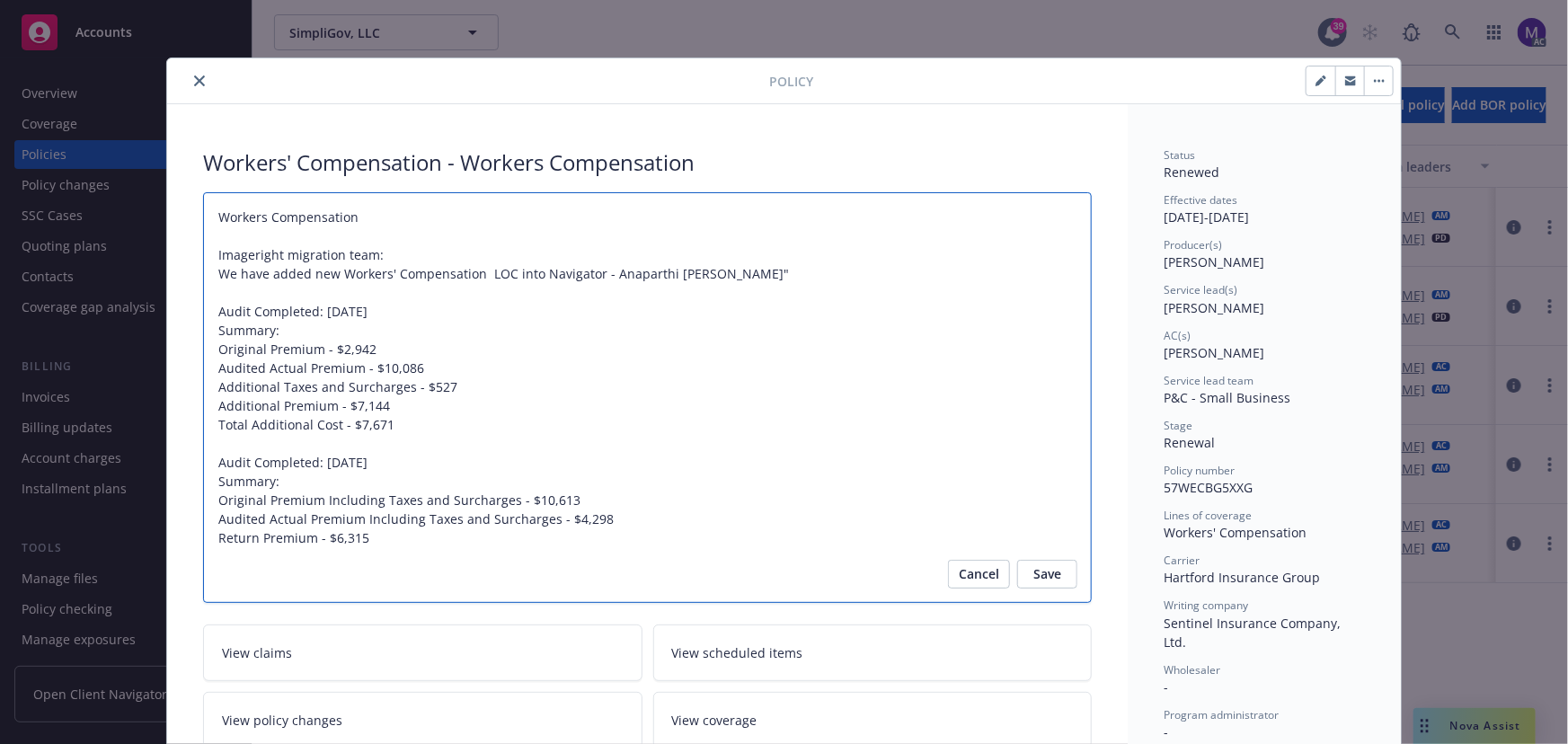
click at [519, 568] on textarea "Workers Compensation Imageright migration team: We have added new Workers' Comp…" at bounding box center [647, 397] width 889 height 411
click at [620, 541] on textarea "Workers Compensation Imageright migration team: We have added new Workers' Comp…" at bounding box center [647, 397] width 889 height 411
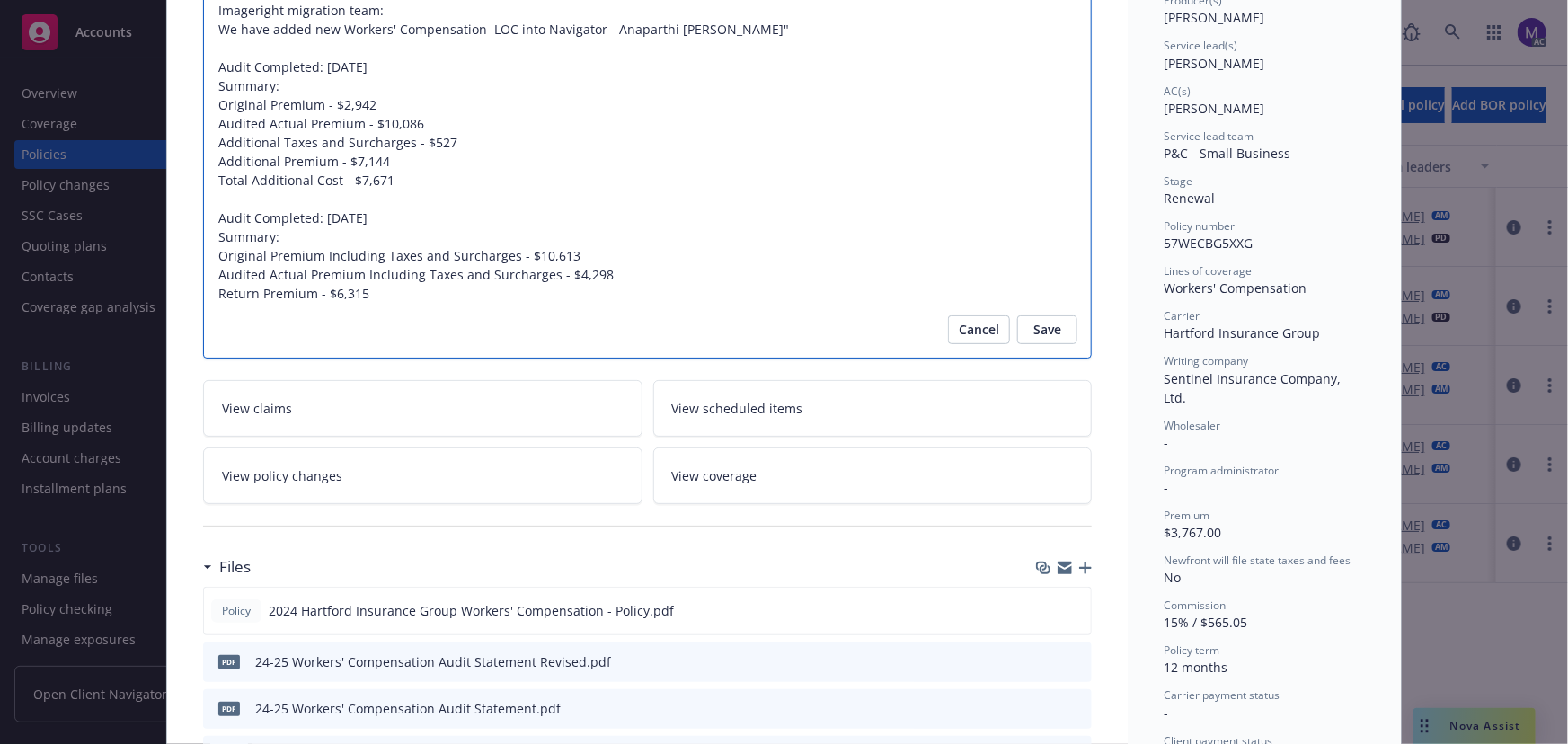
scroll to position [81, 0]
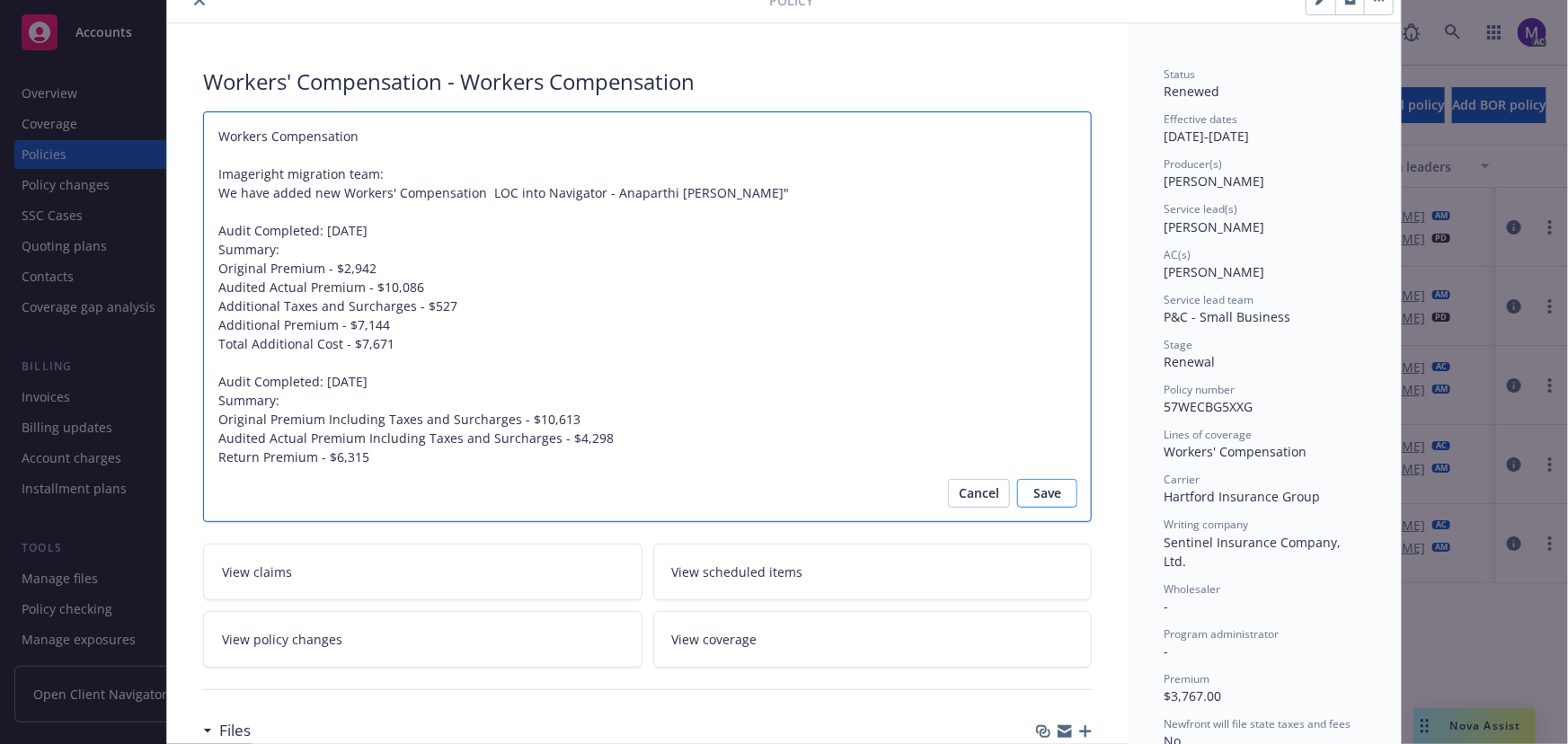
type textarea "Workers Compensation Imageright migration team: We have added new Workers' Comp…"
click at [1046, 492] on span "Save" at bounding box center [1047, 493] width 28 height 29
type textarea "x"
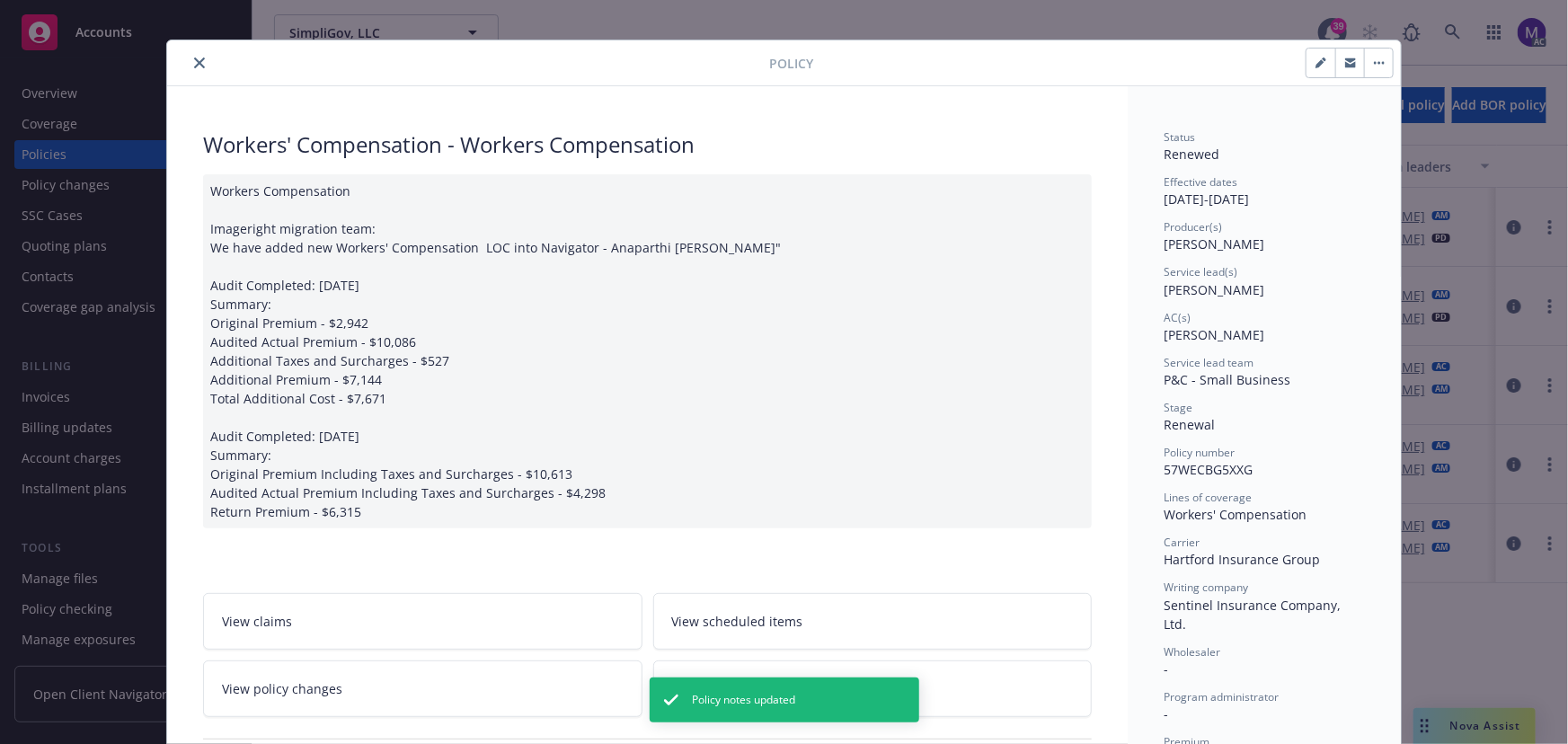
scroll to position [0, 0]
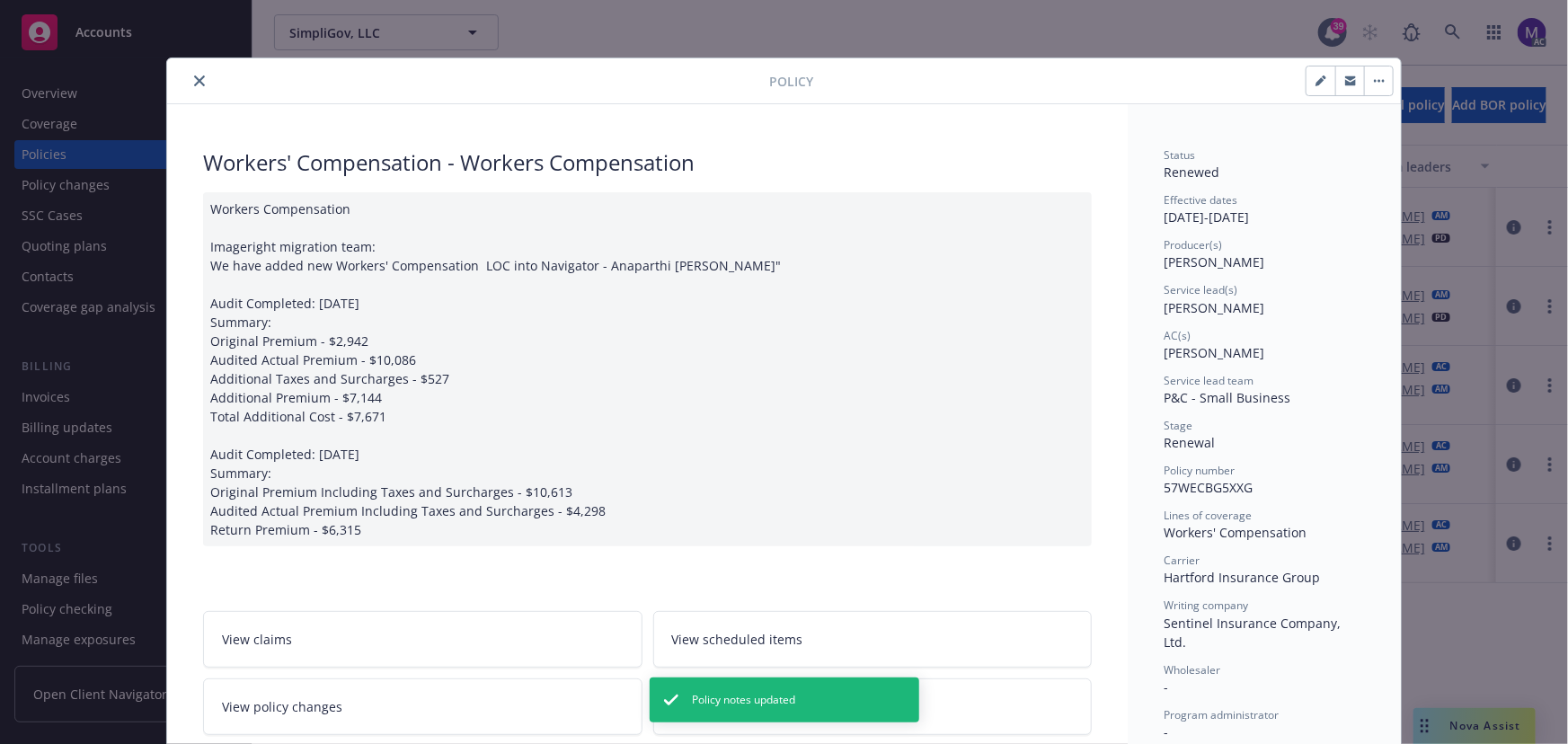
click at [196, 81] on icon "close" at bounding box center [199, 81] width 11 height 11
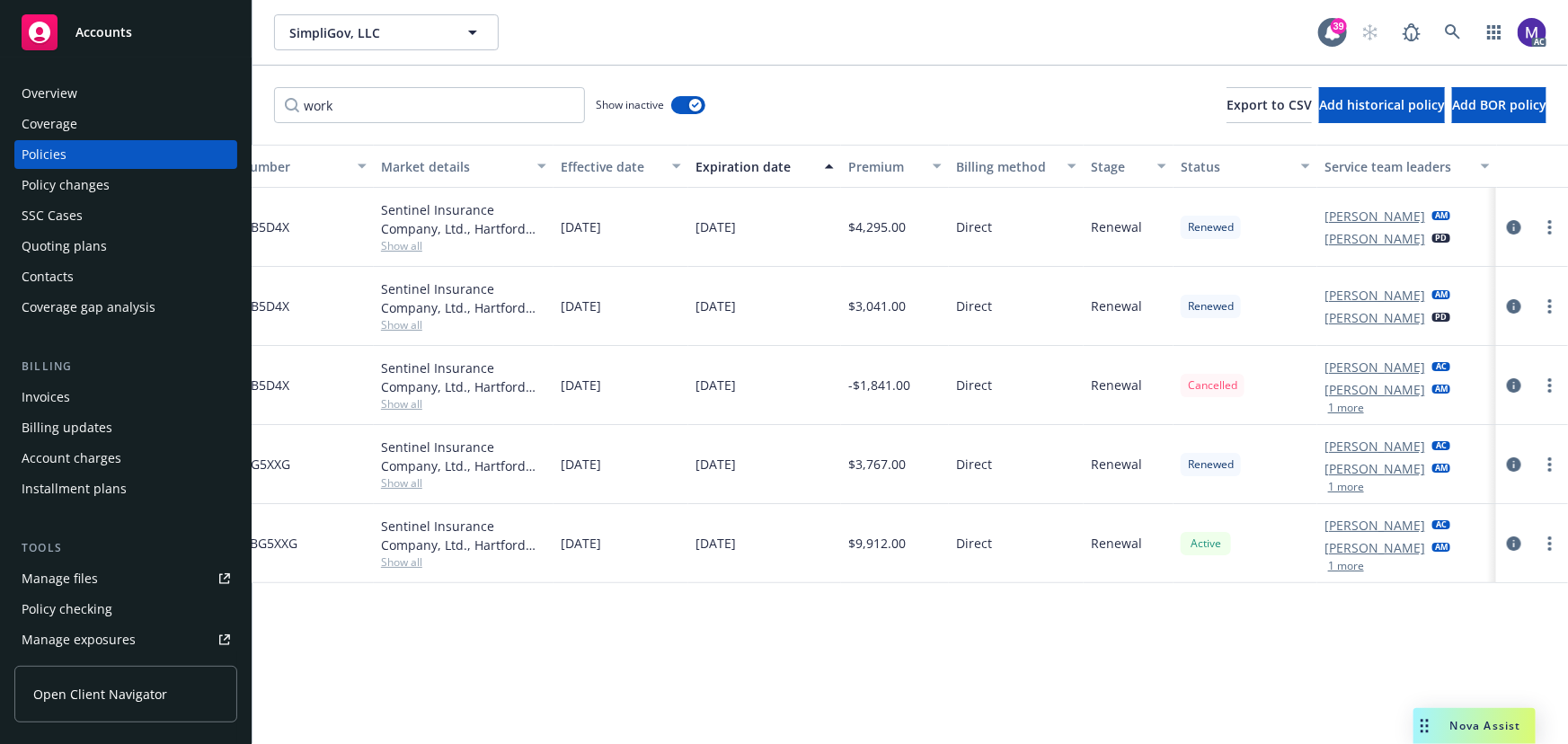
click at [72, 90] on div "Overview" at bounding box center [49, 93] width 56 height 29
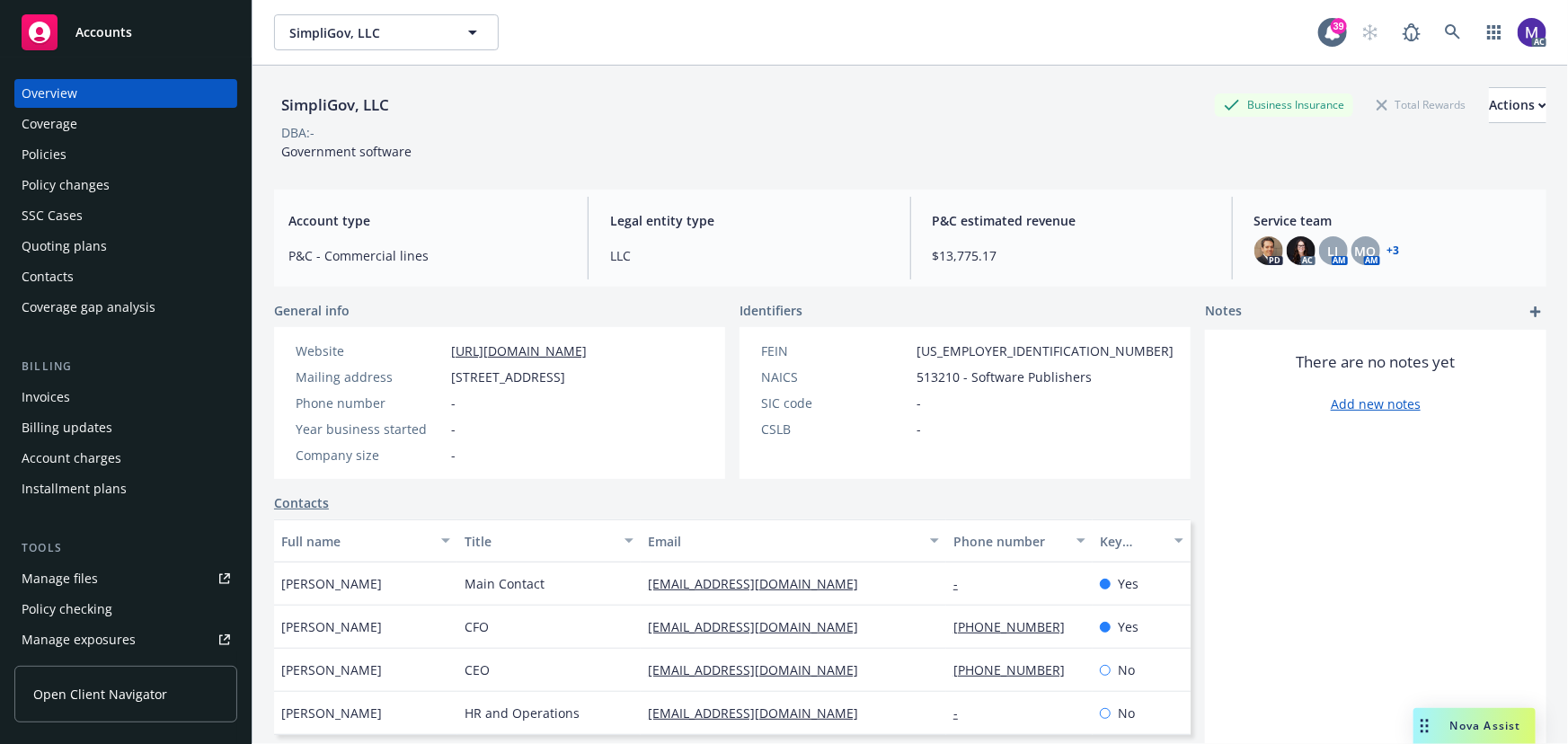
click at [341, 103] on div "SimpliGov, LLC" at bounding box center [335, 105] width 122 height 23
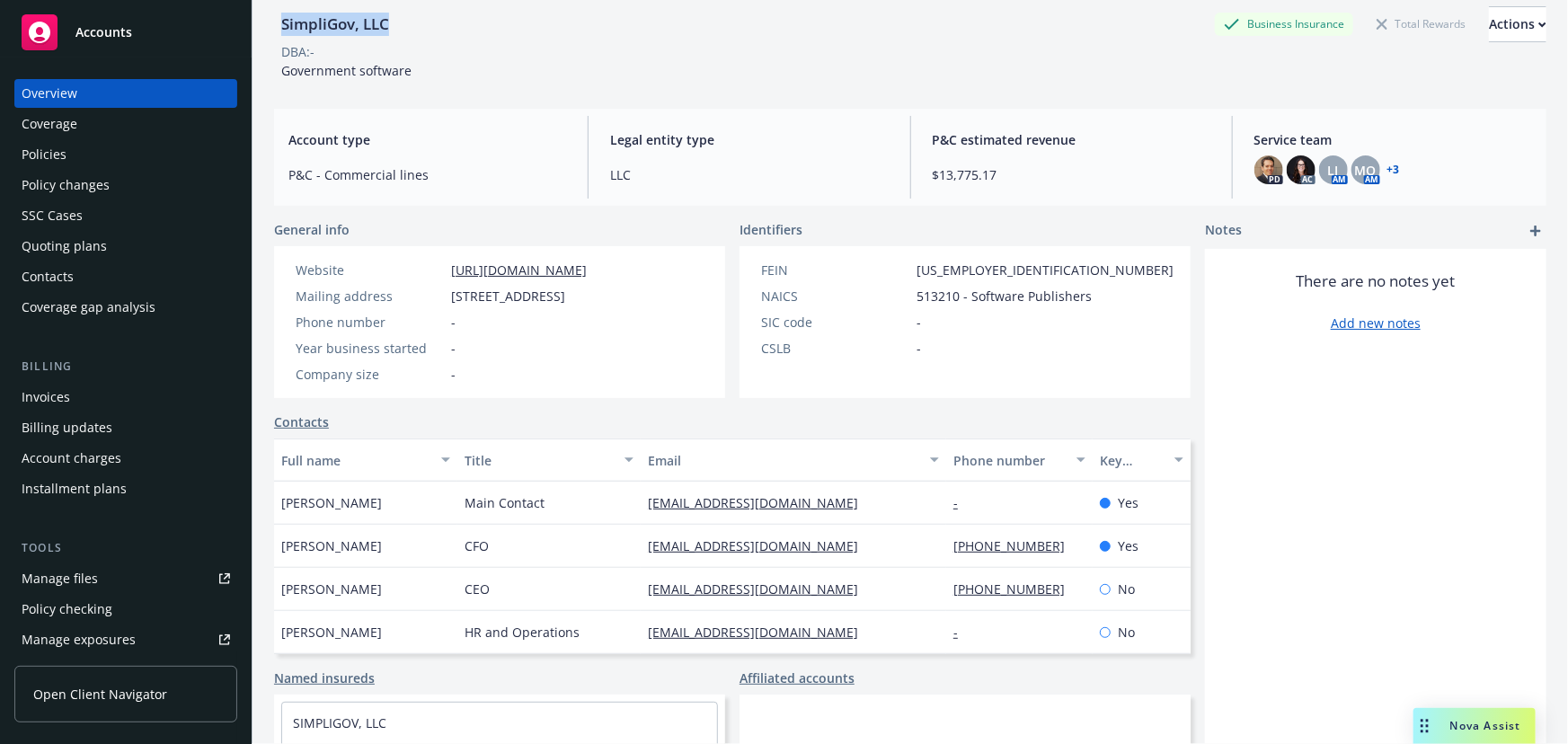
scroll to position [81, 0]
click at [486, 512] on span "Main Contact" at bounding box center [504, 502] width 80 height 19
drag, startPoint x: 638, startPoint y: 517, endPoint x: 757, endPoint y: 523, distance: 119.2
click at [757, 523] on div "lho@simpligov.com" at bounding box center [793, 503] width 306 height 44
copy link "lho@simpligov.com"
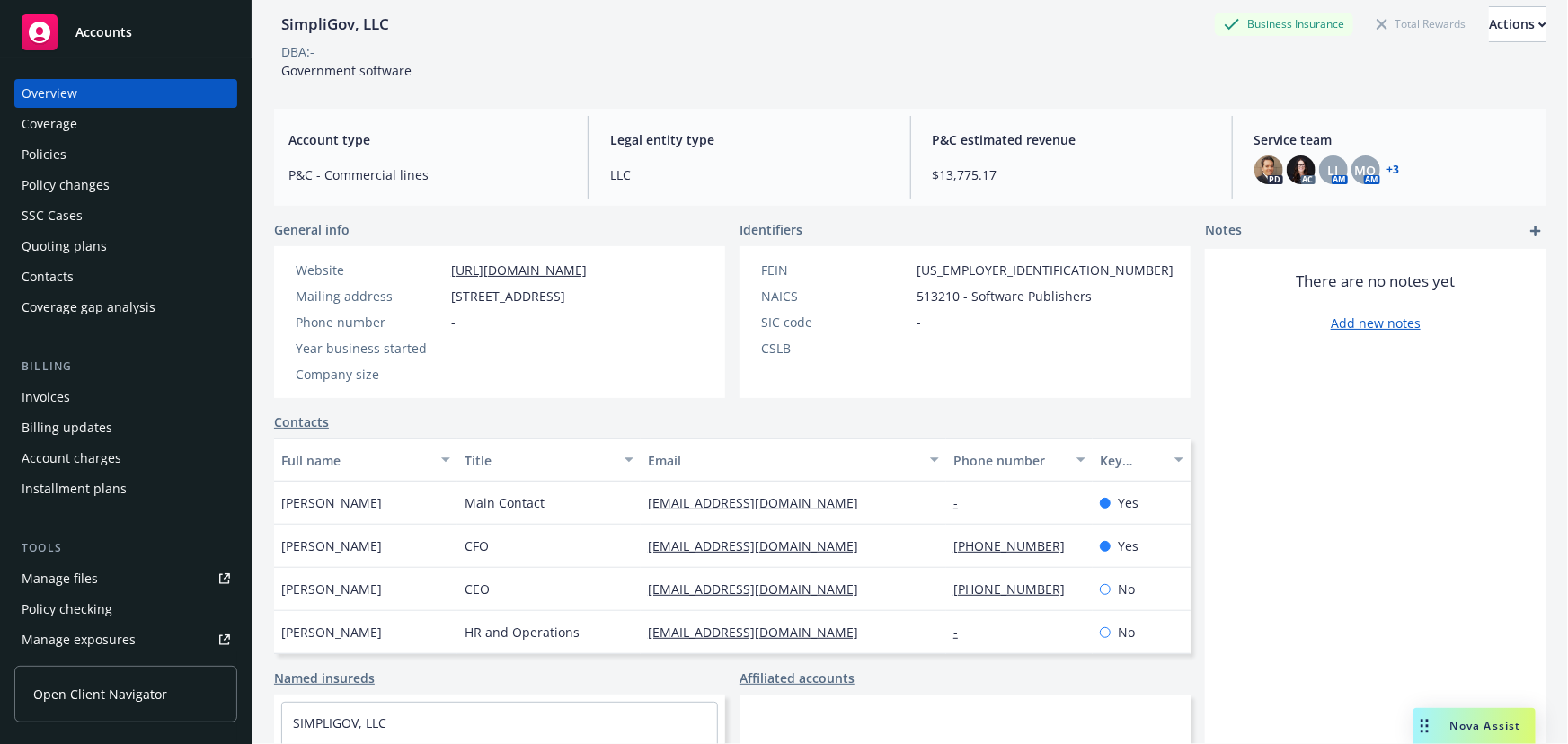
click at [354, 24] on div "SimpliGov, LLC" at bounding box center [335, 24] width 122 height 23
copy div "SimpliGov, LLC"
click at [298, 512] on span "Leila Ho" at bounding box center [331, 502] width 101 height 19
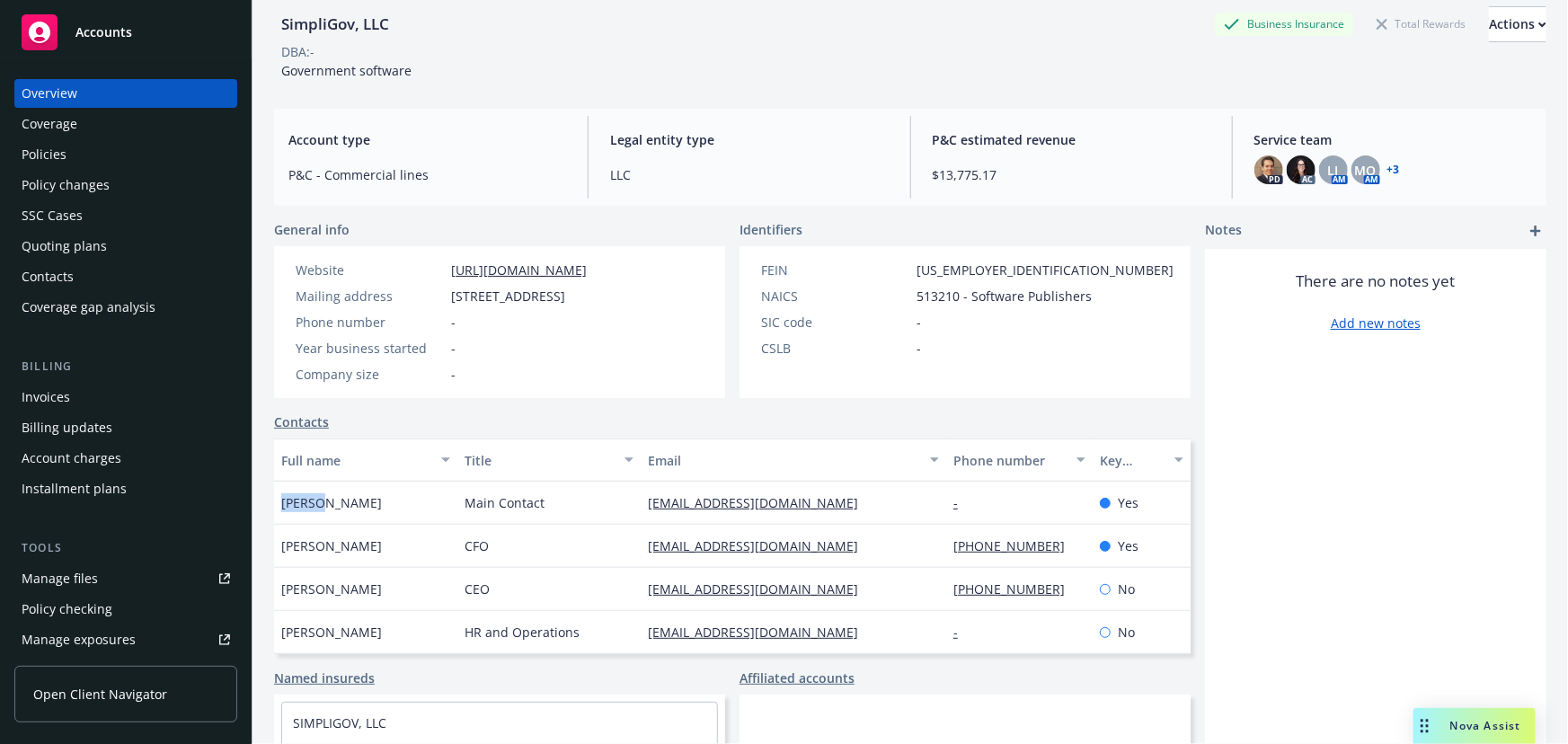
click at [298, 512] on span "Leila Ho" at bounding box center [331, 502] width 101 height 19
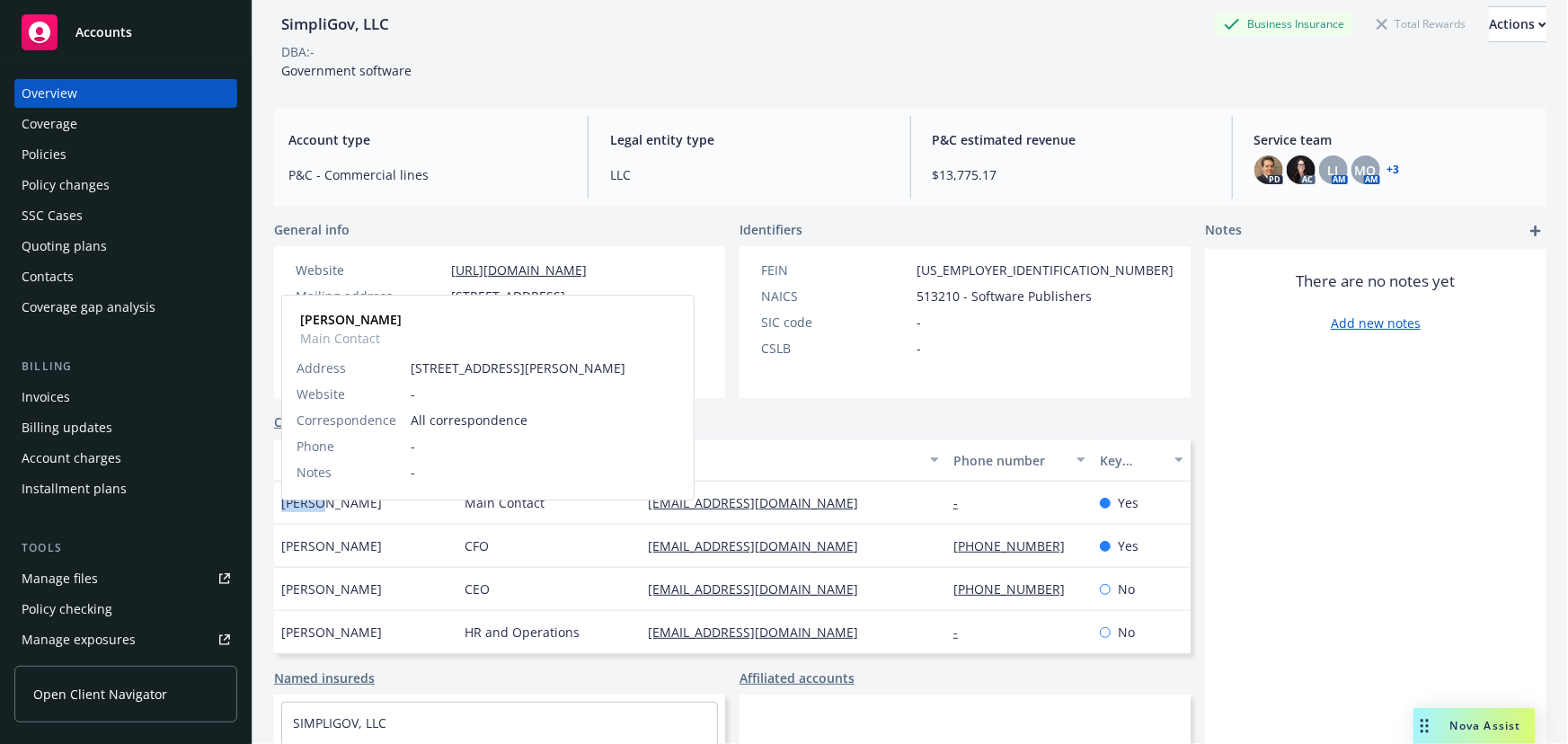
copy span "Leila"
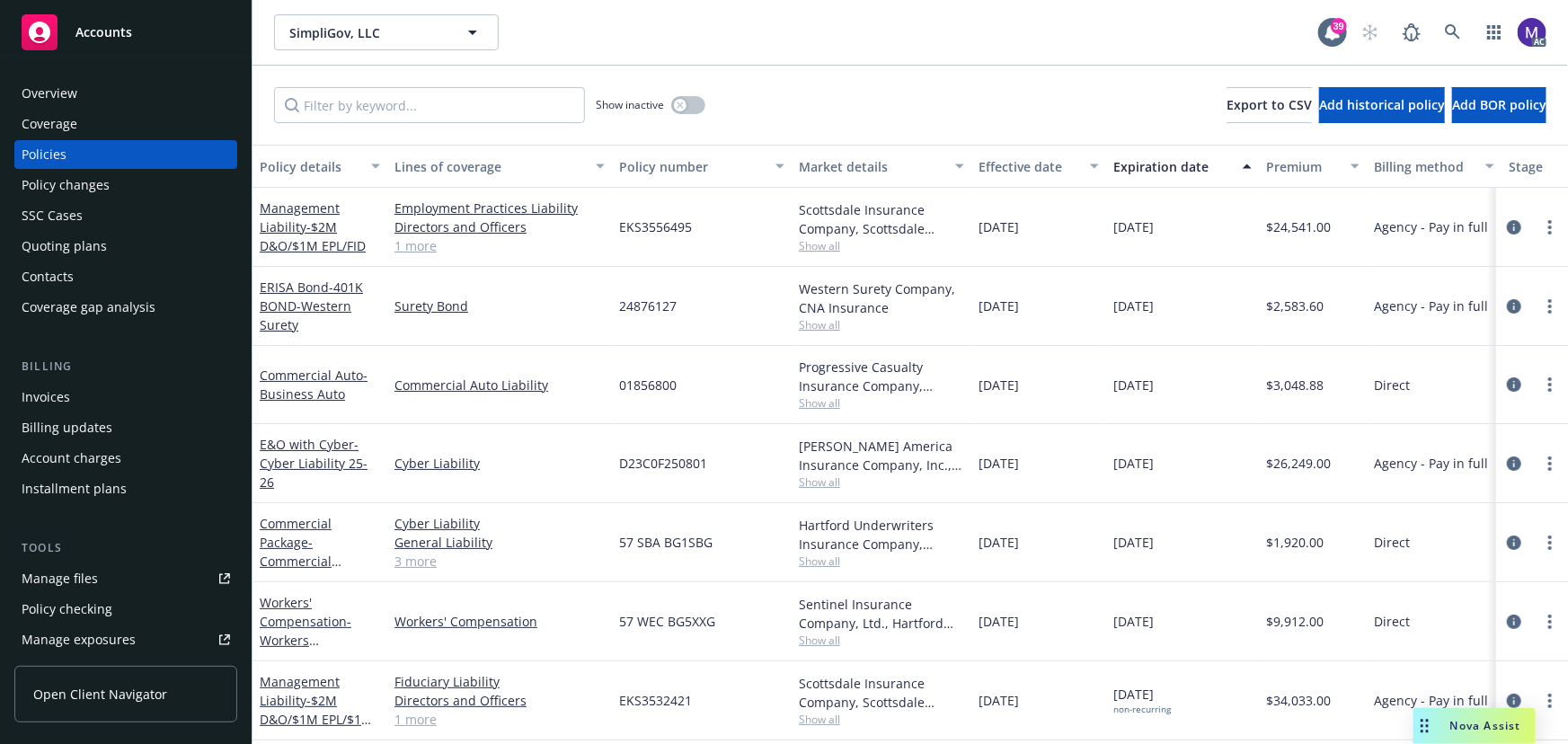
click at [72, 180] on div "Policy changes" at bounding box center [65, 184] width 88 height 29
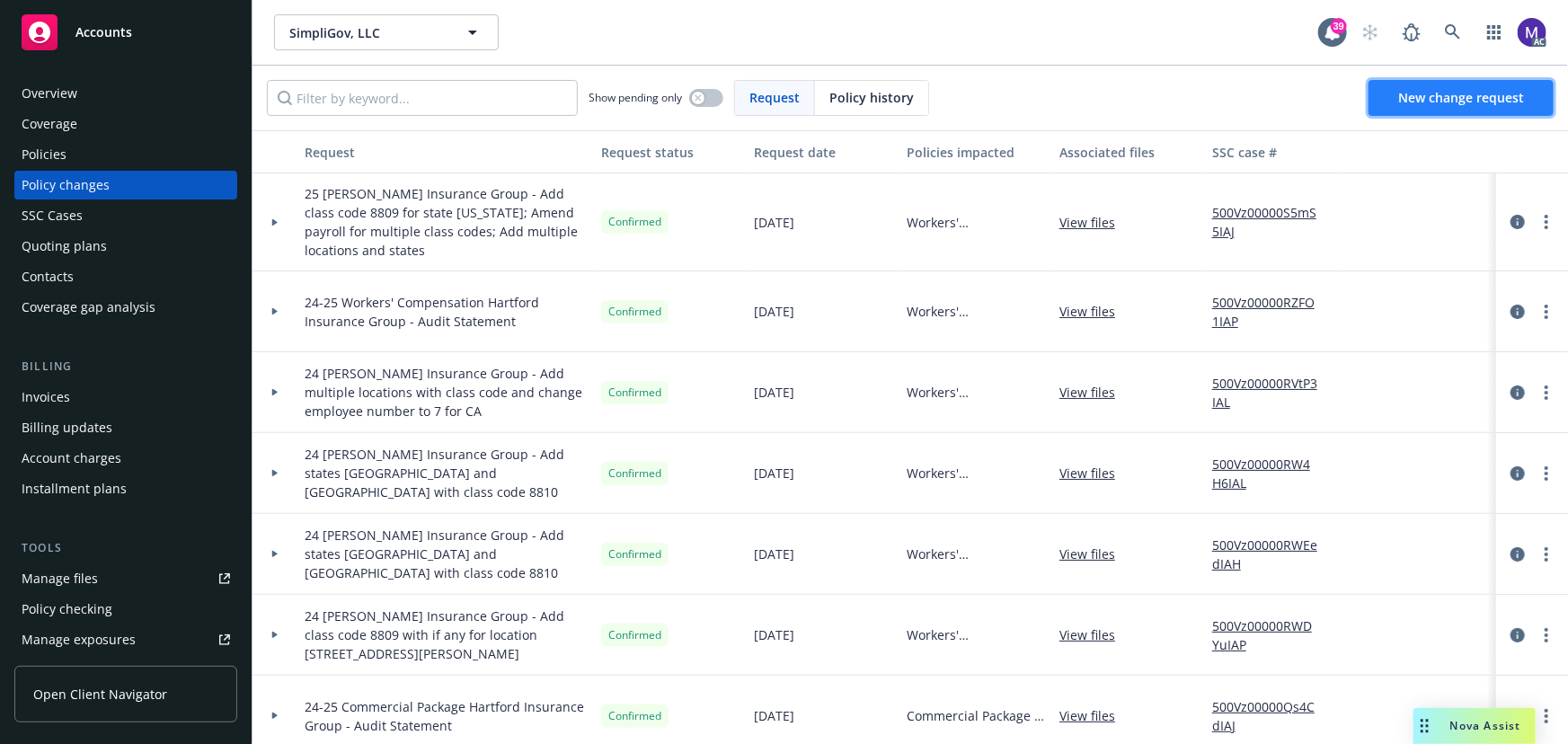
click at [1431, 98] on span "New change request" at bounding box center [1461, 97] width 126 height 17
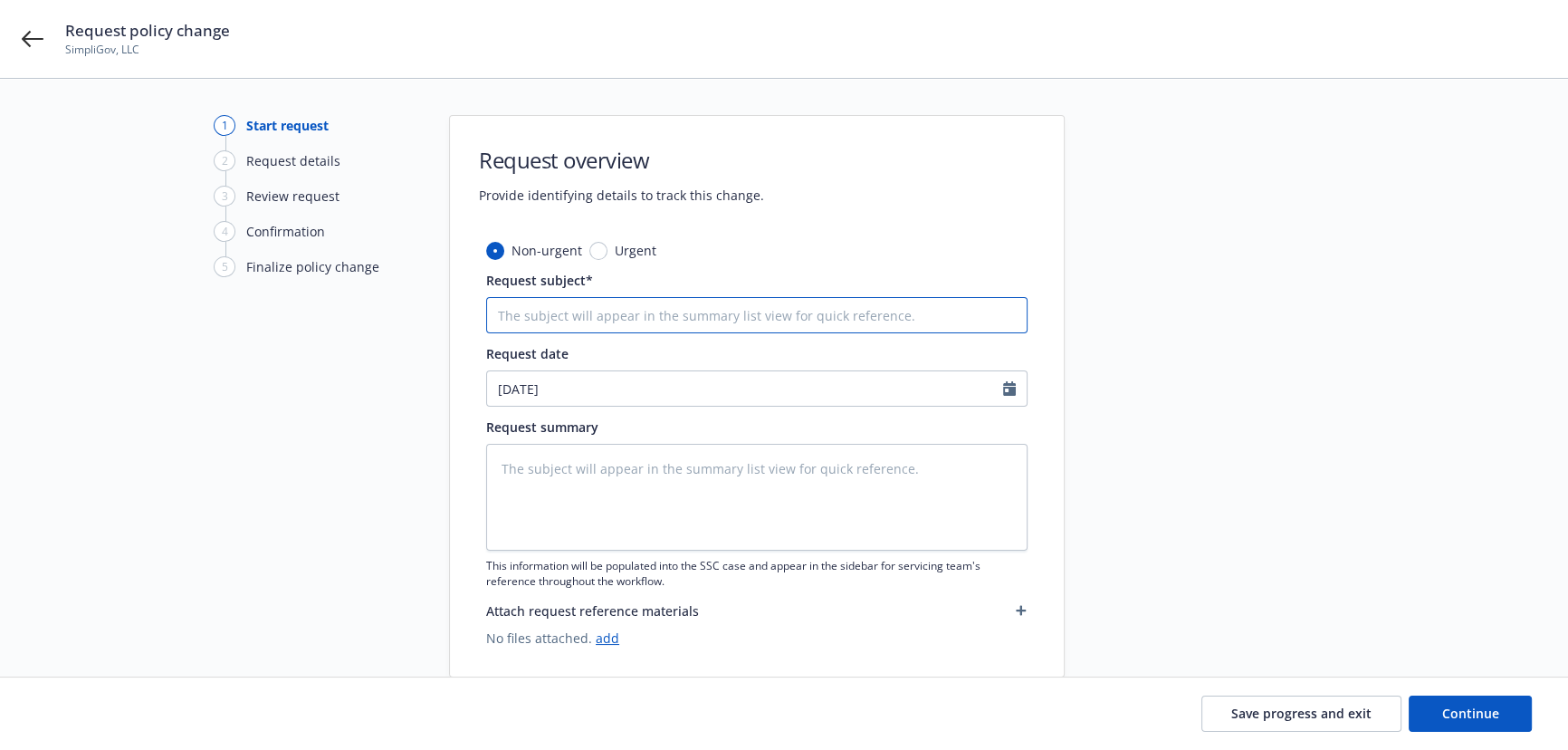
click at [614, 324] on input "Request subject*" at bounding box center [757, 315] width 542 height 36
type textarea "x"
type input "1"
click at [549, 489] on textarea at bounding box center [757, 497] width 542 height 106
type textarea "x"
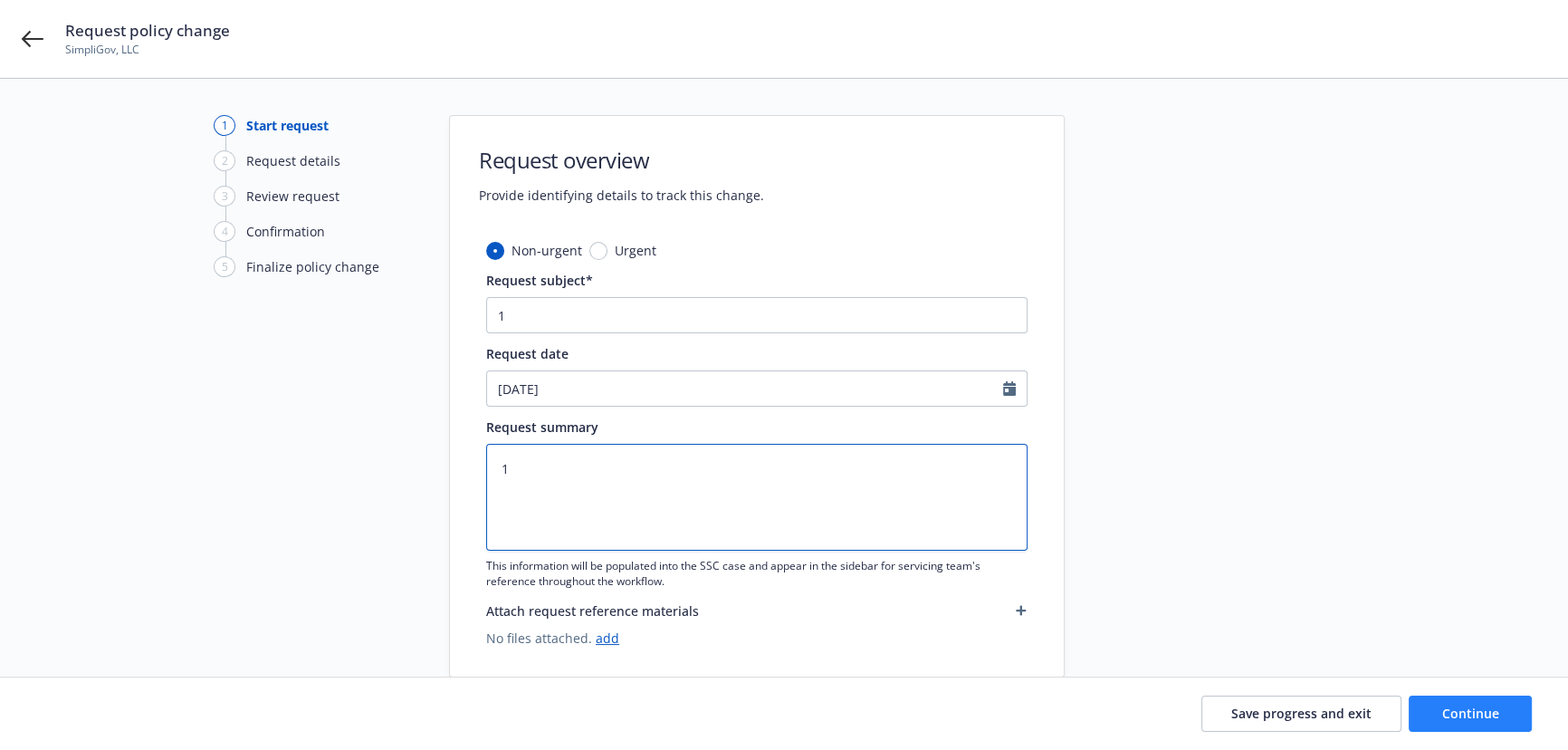
type textarea "1"
click at [1447, 705] on span "Continue" at bounding box center [1470, 713] width 57 height 17
type textarea "x"
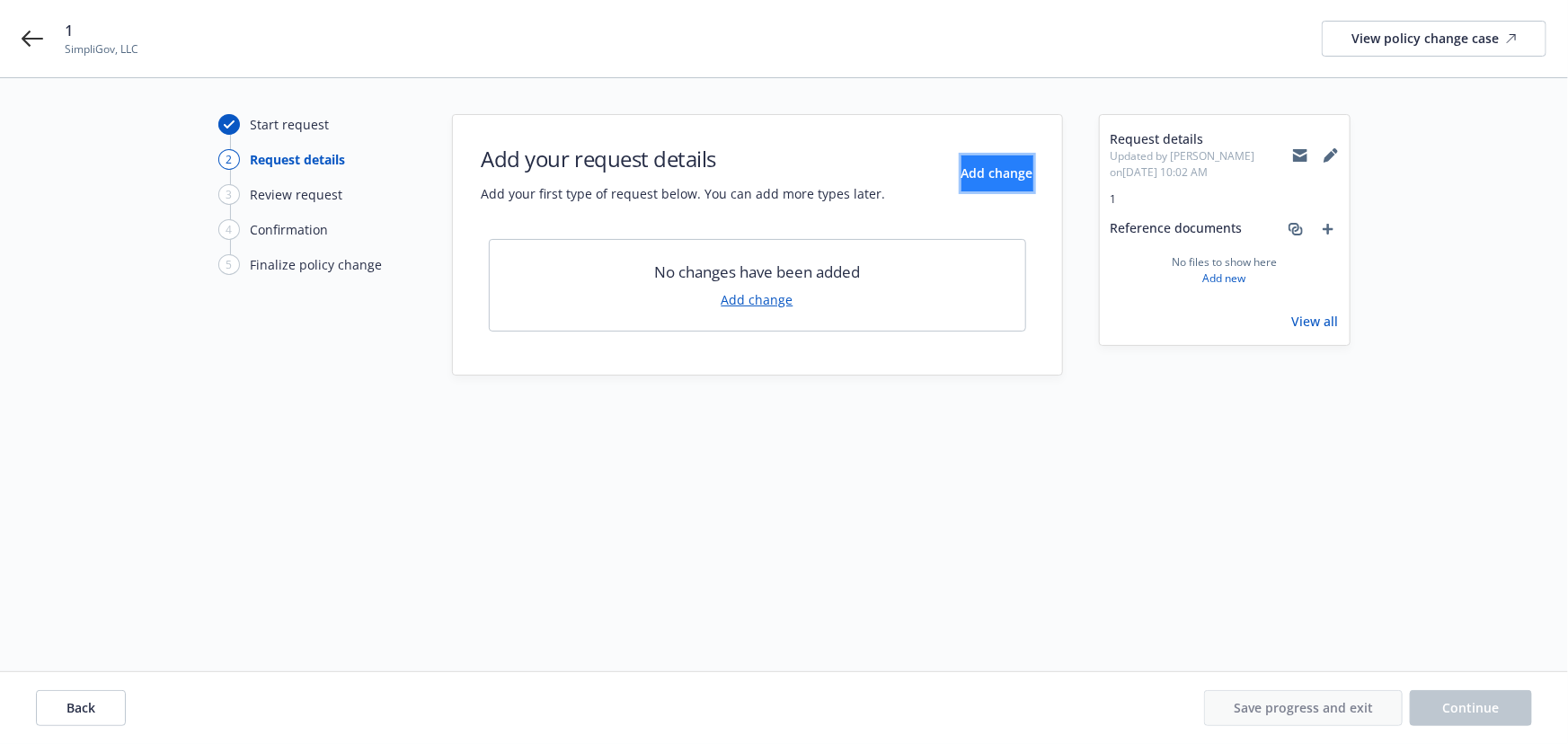
click at [961, 173] on span "Add change" at bounding box center [997, 172] width 72 height 17
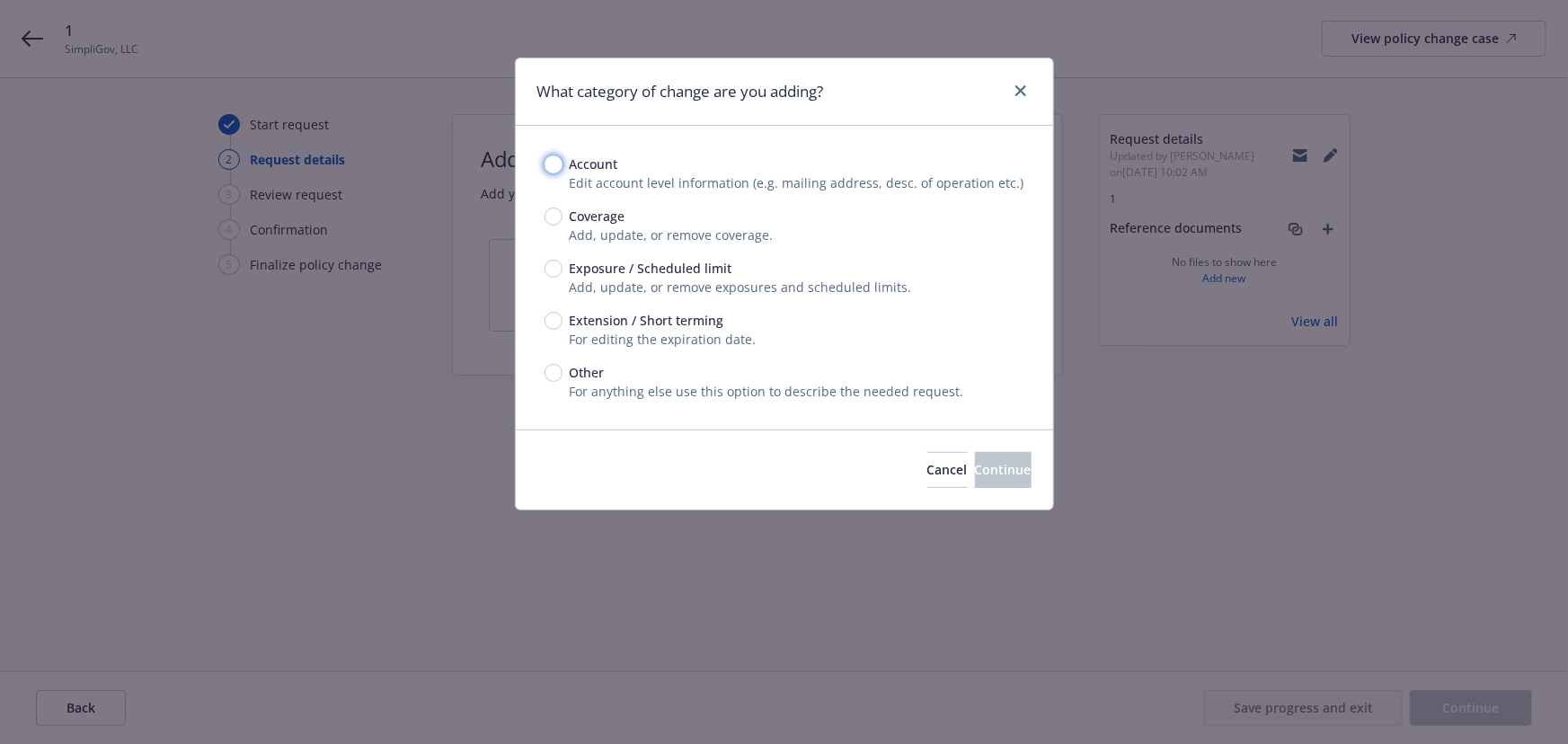
click at [550, 164] on input "Account" at bounding box center [553, 164] width 18 height 18
radio input "true"
click at [975, 468] on span "Continue" at bounding box center [1003, 469] width 57 height 17
select select "US"
select select "LLC"
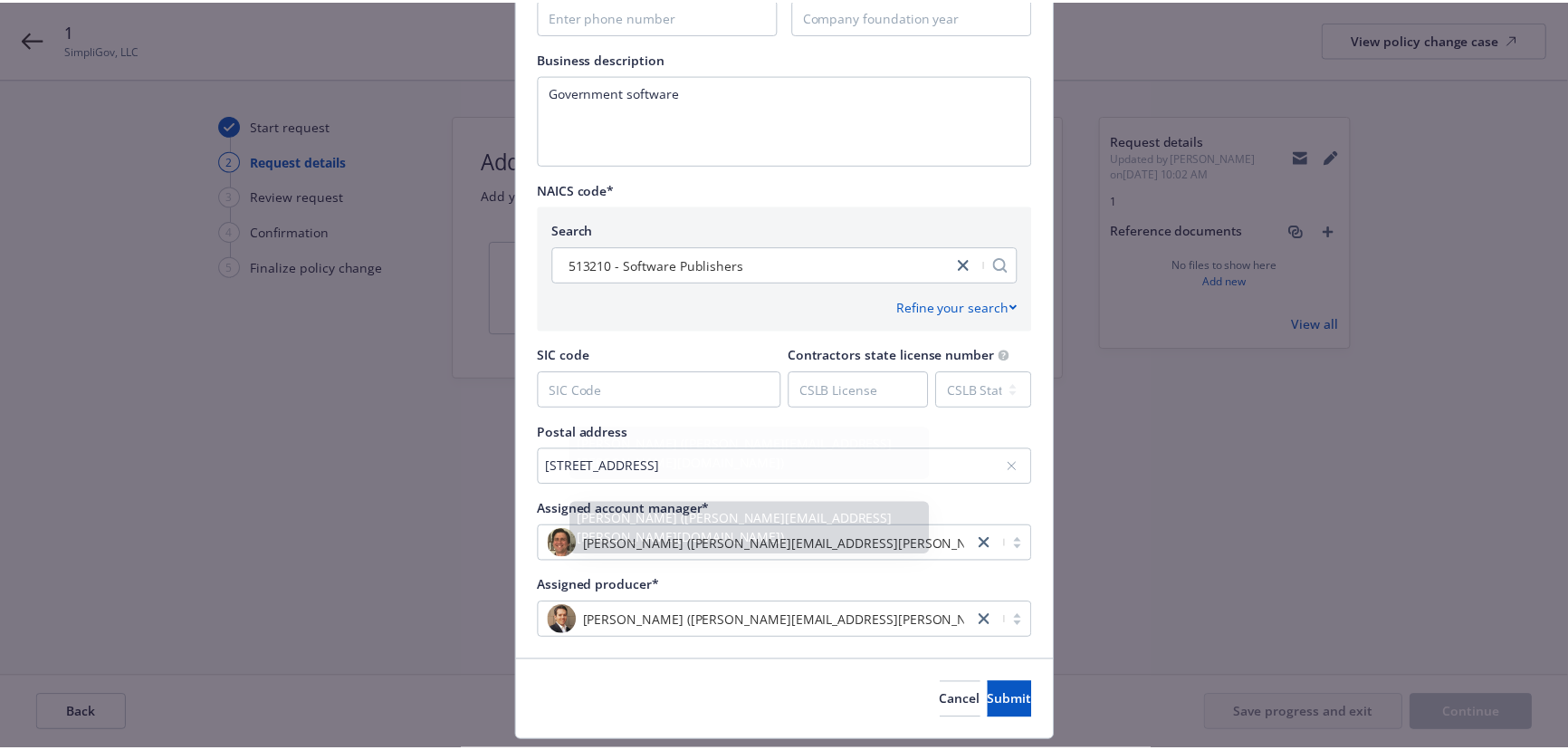
scroll to position [729, 0]
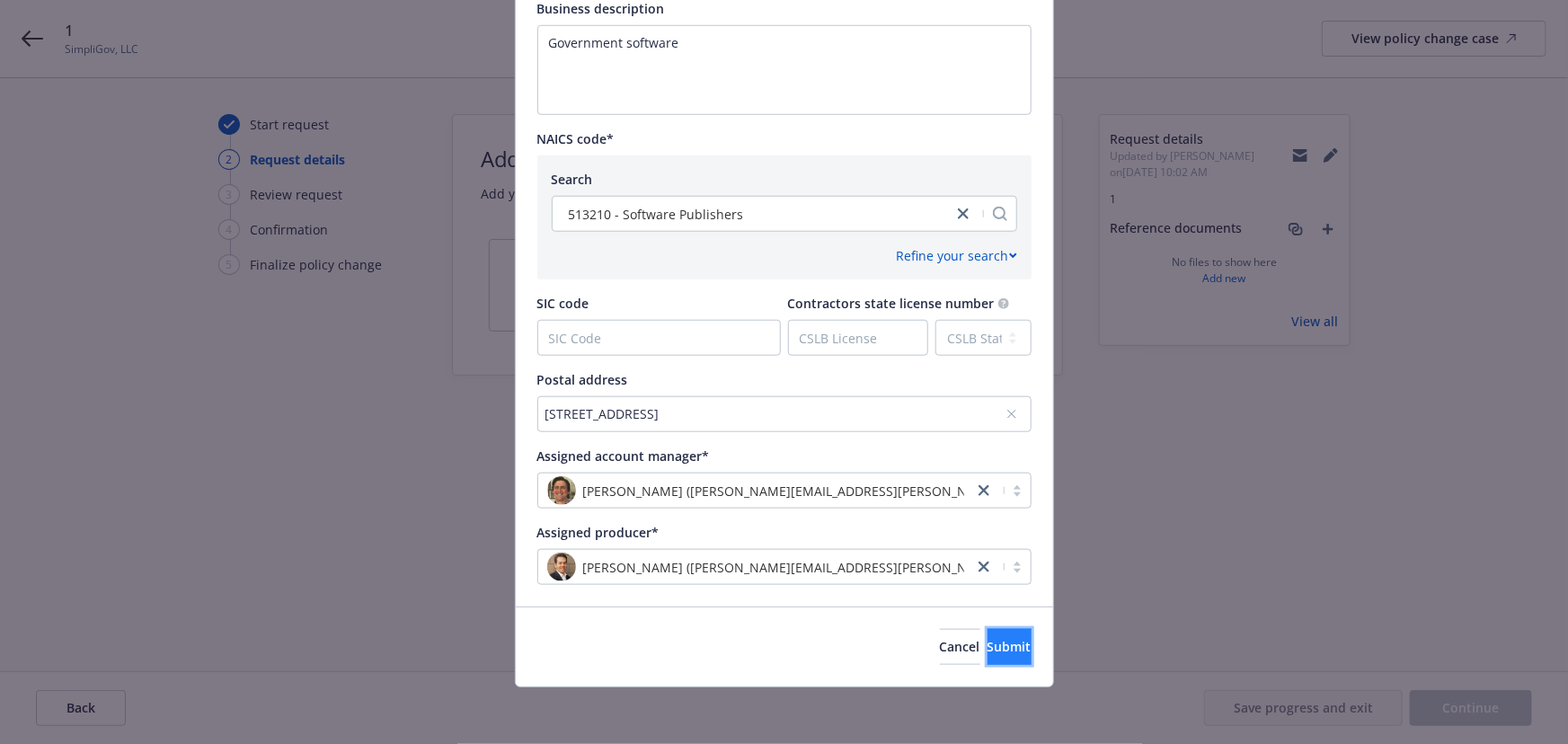
click at [988, 640] on span "Submit" at bounding box center [1010, 646] width 44 height 17
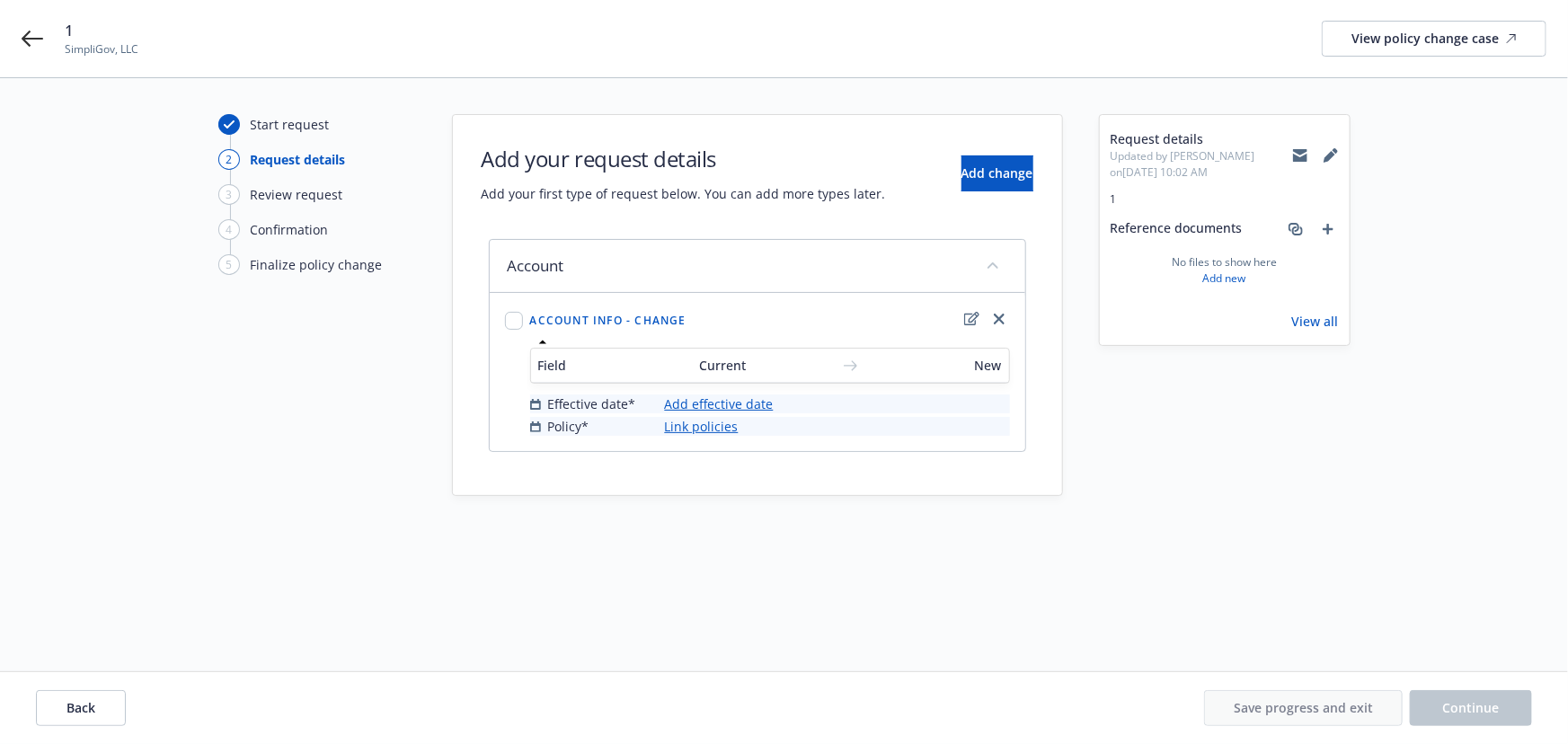
click at [717, 403] on link "Add effective date" at bounding box center [718, 404] width 108 height 19
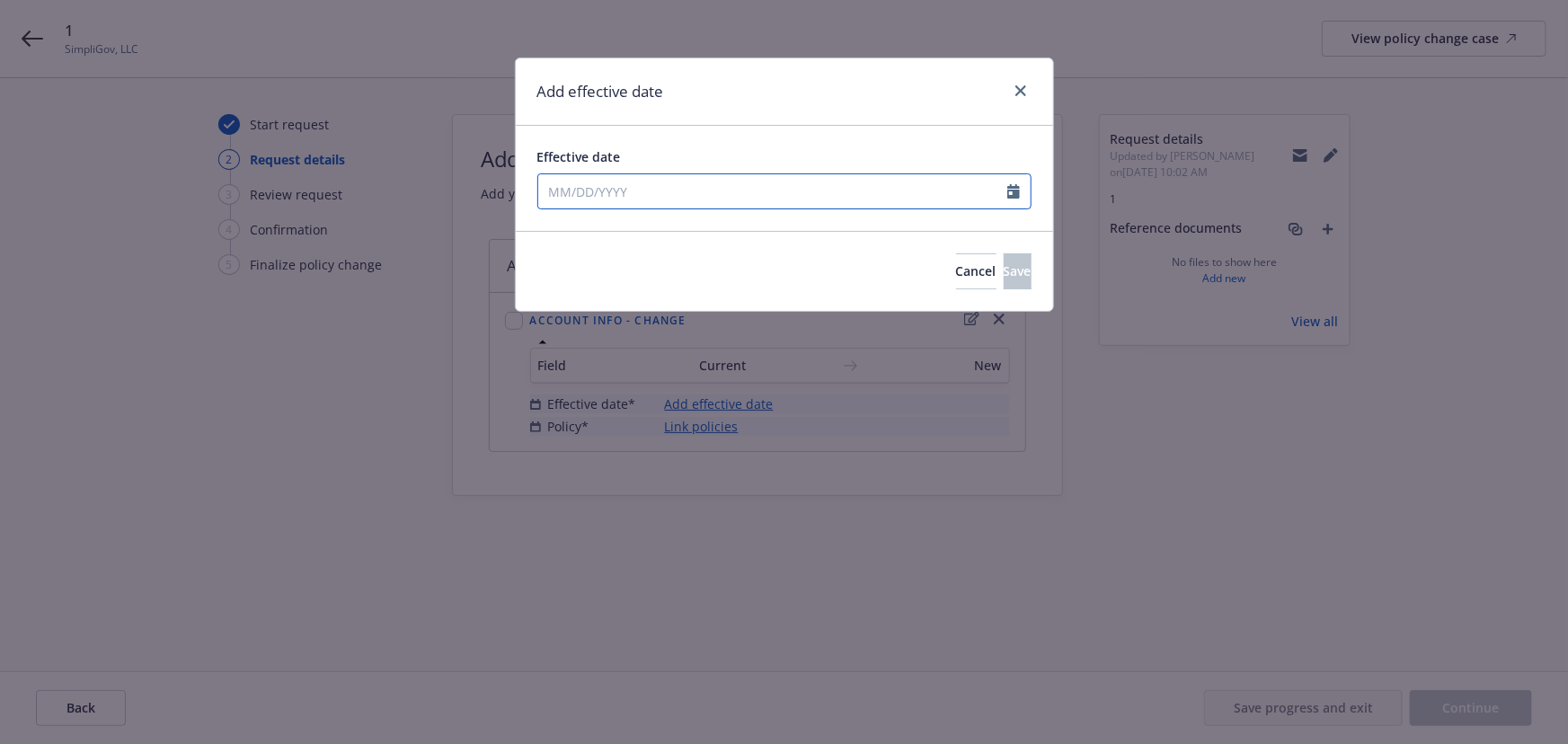
select select "9"
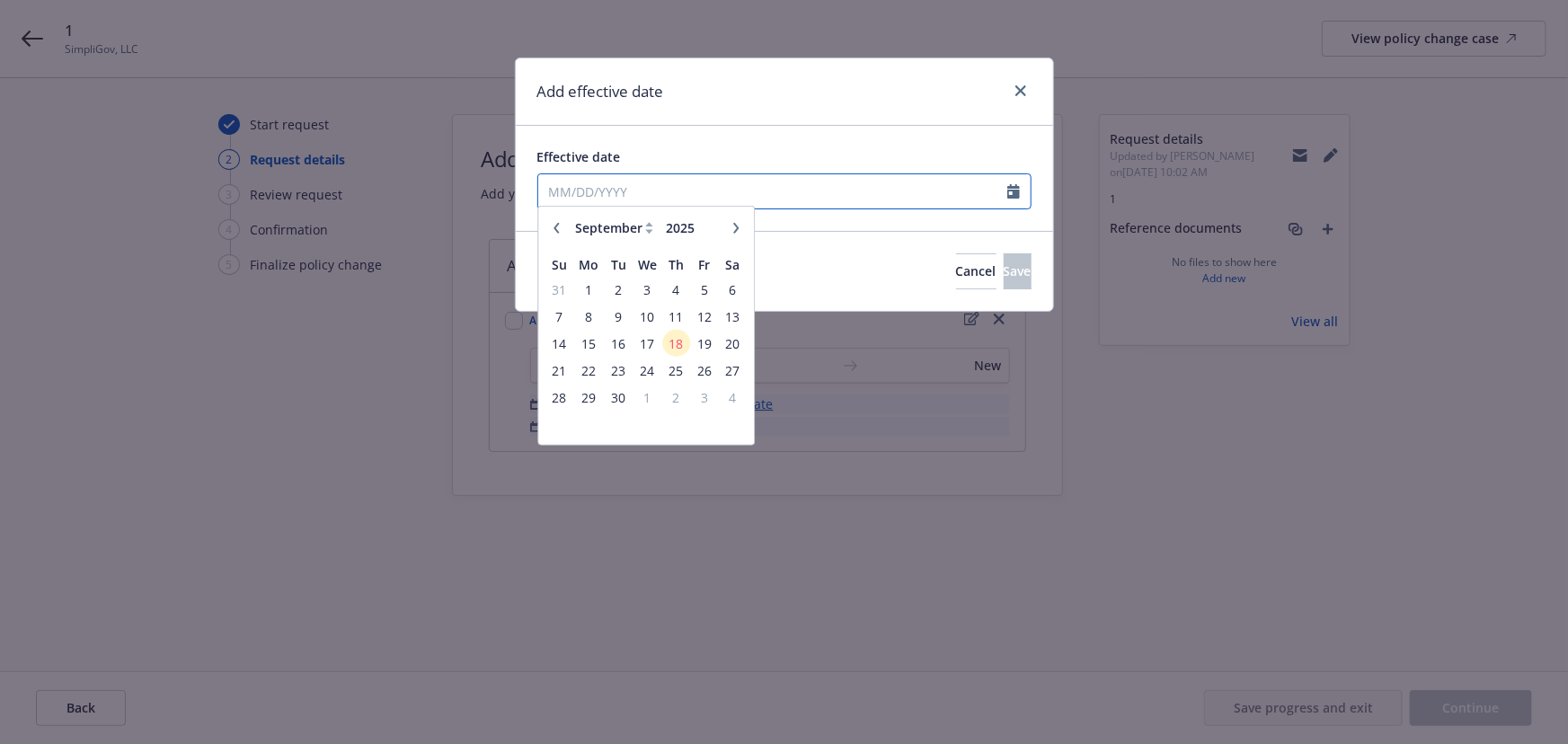
click at [669, 199] on input "Effective date" at bounding box center [773, 191] width 469 height 34
click at [671, 342] on span "18" at bounding box center [676, 350] width 24 height 22
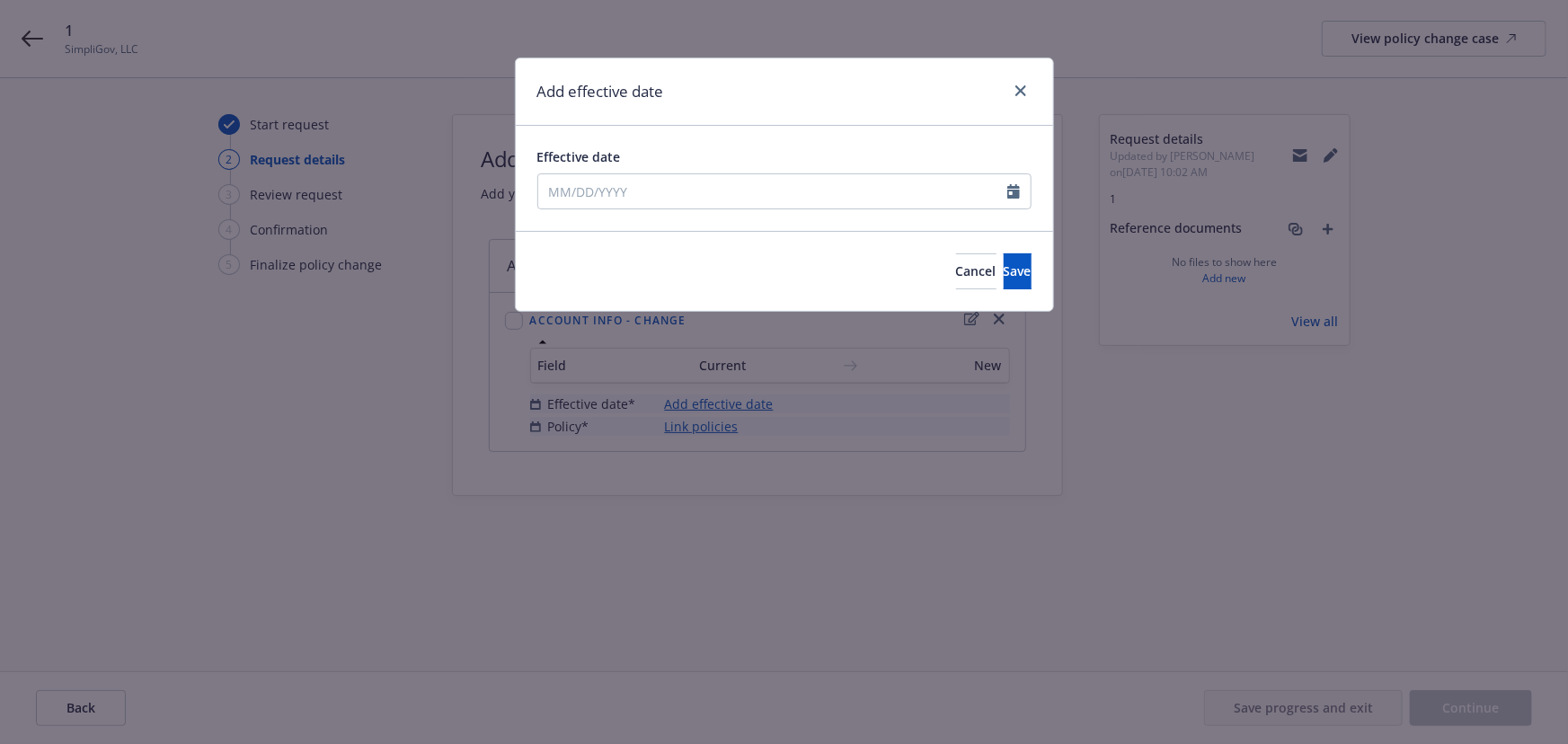
type input "[DATE]"
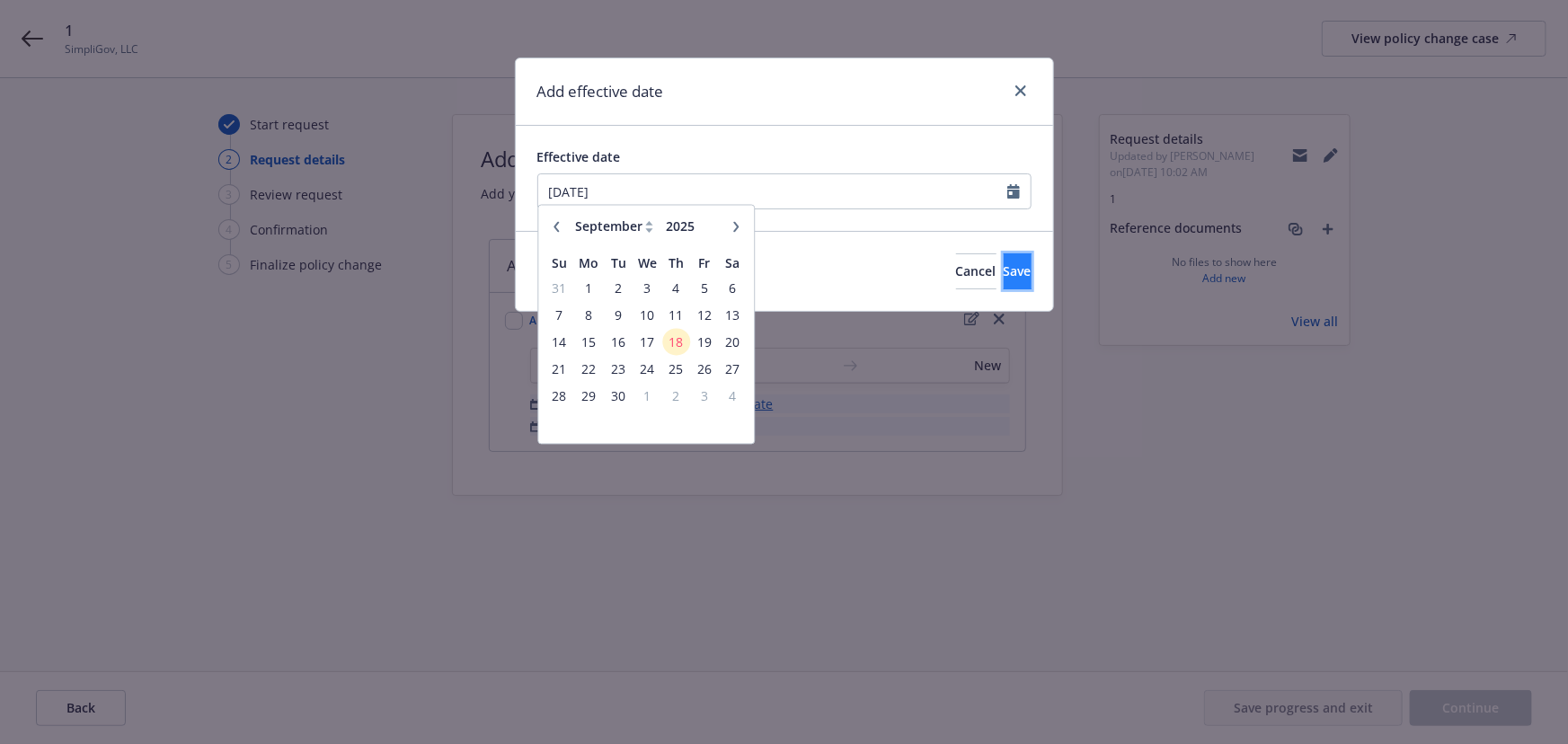
click at [1004, 270] on button "Save" at bounding box center [1018, 271] width 28 height 36
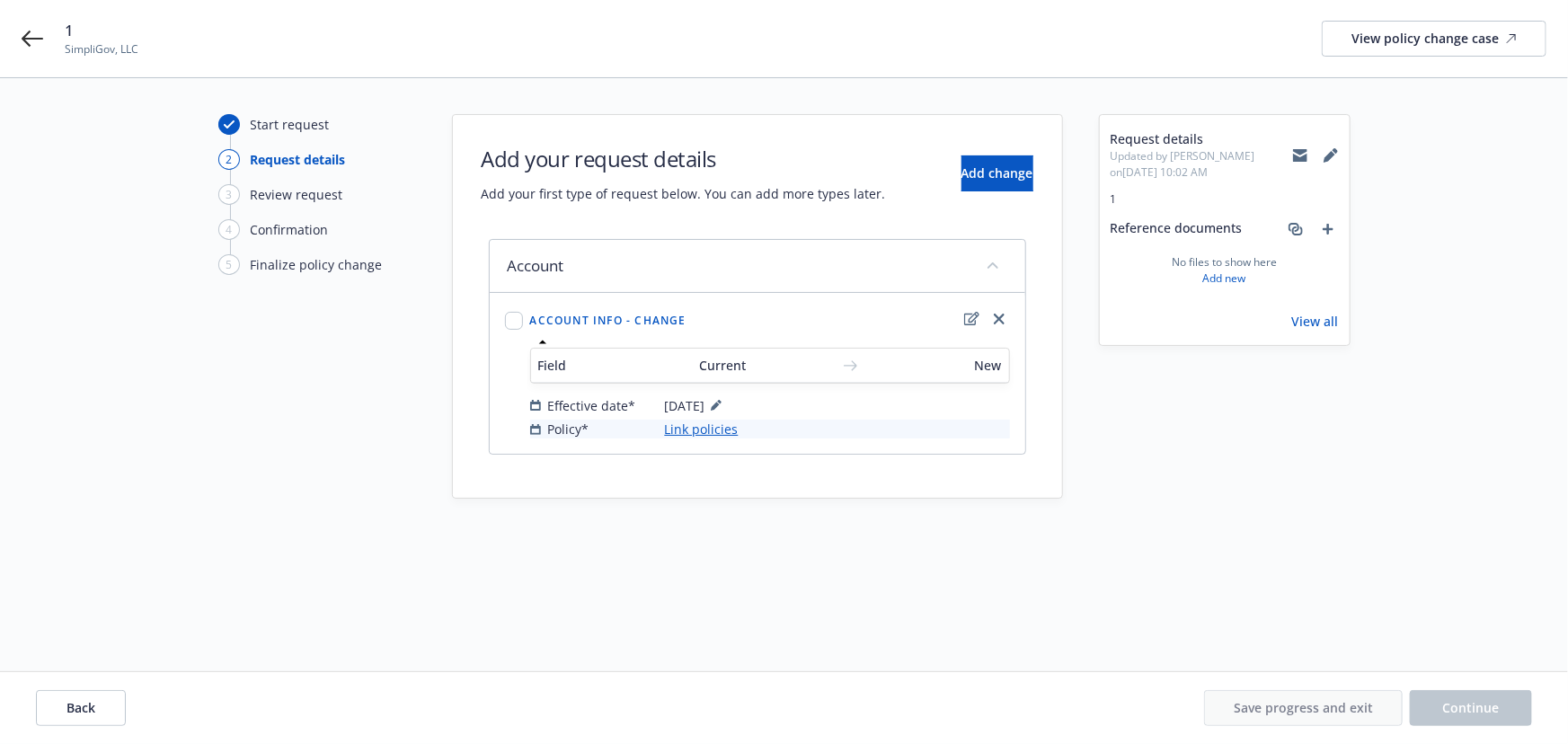
click at [719, 422] on link "Link policies" at bounding box center [702, 429] width 74 height 19
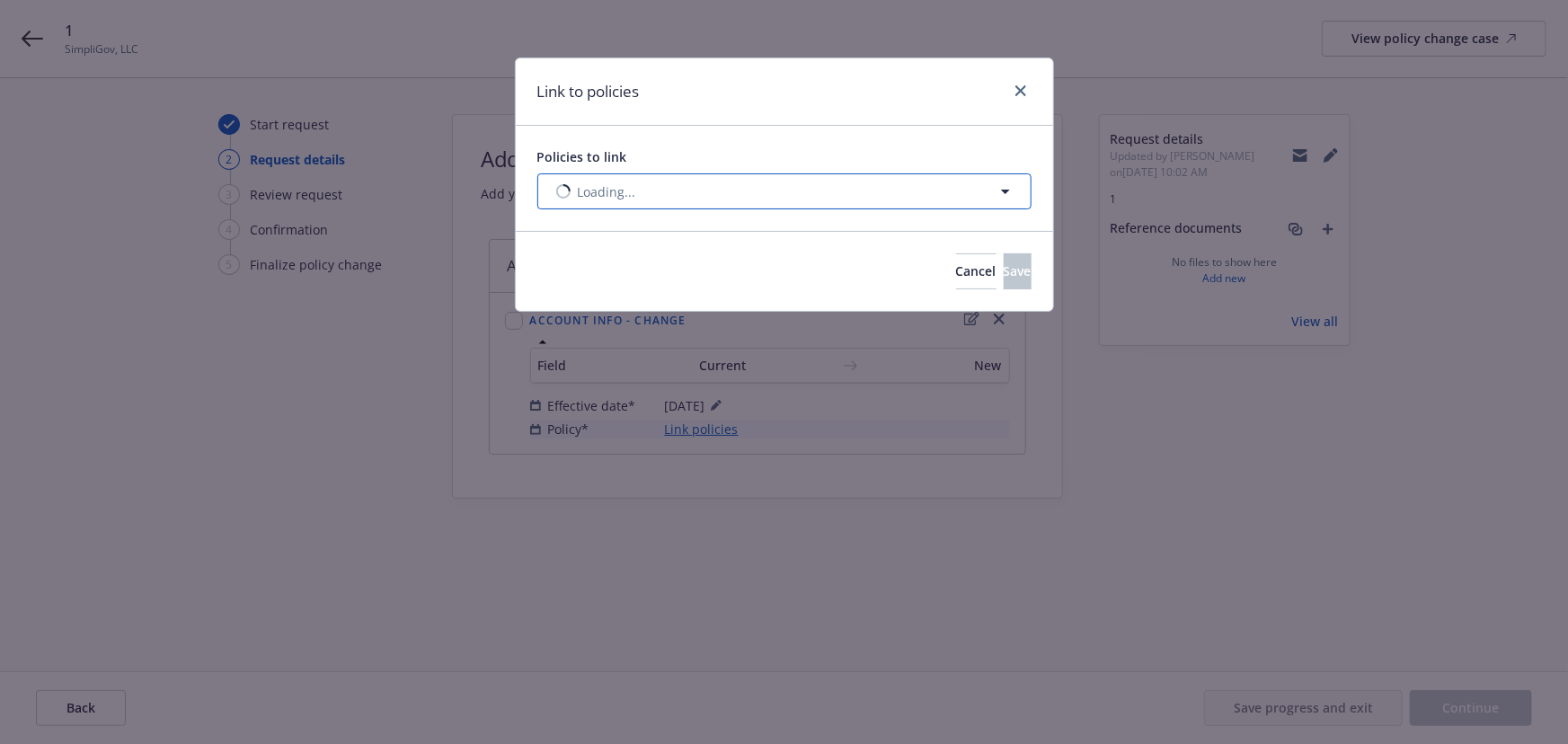
click at [682, 201] on button "Loading..." at bounding box center [784, 191] width 494 height 36
select select "ACTIVE"
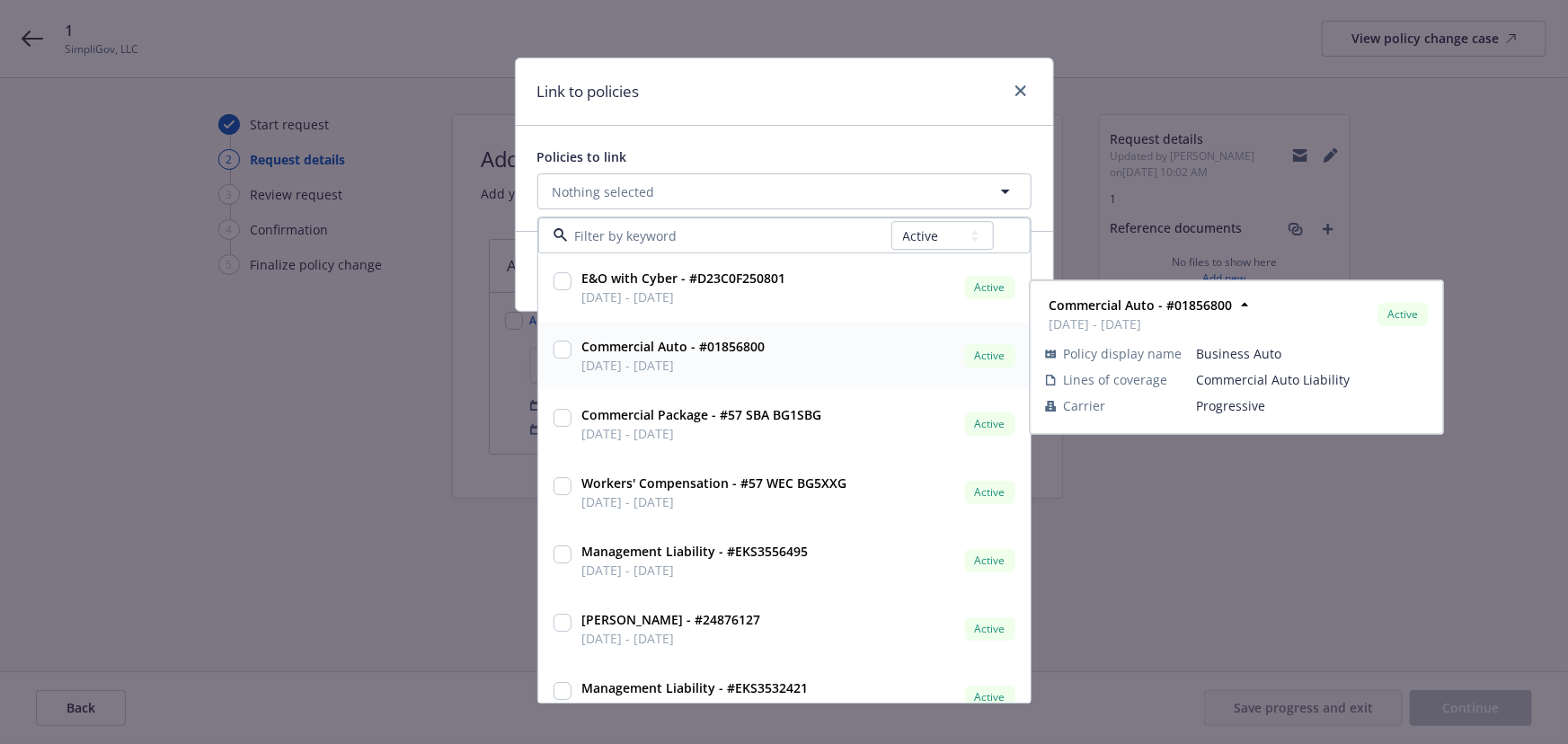
click at [562, 351] on input "checkbox" at bounding box center [562, 349] width 18 height 18
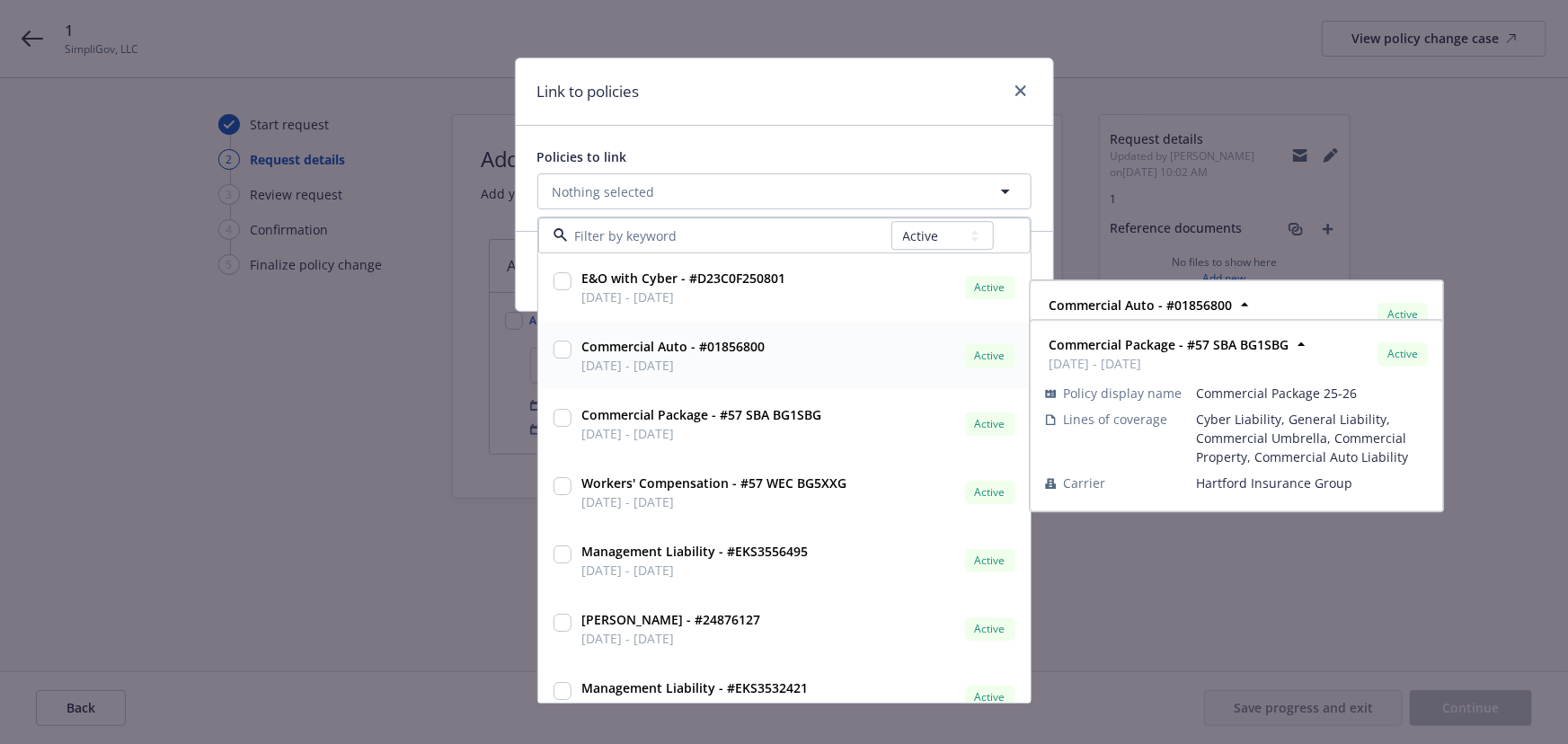
checkbox input "true"
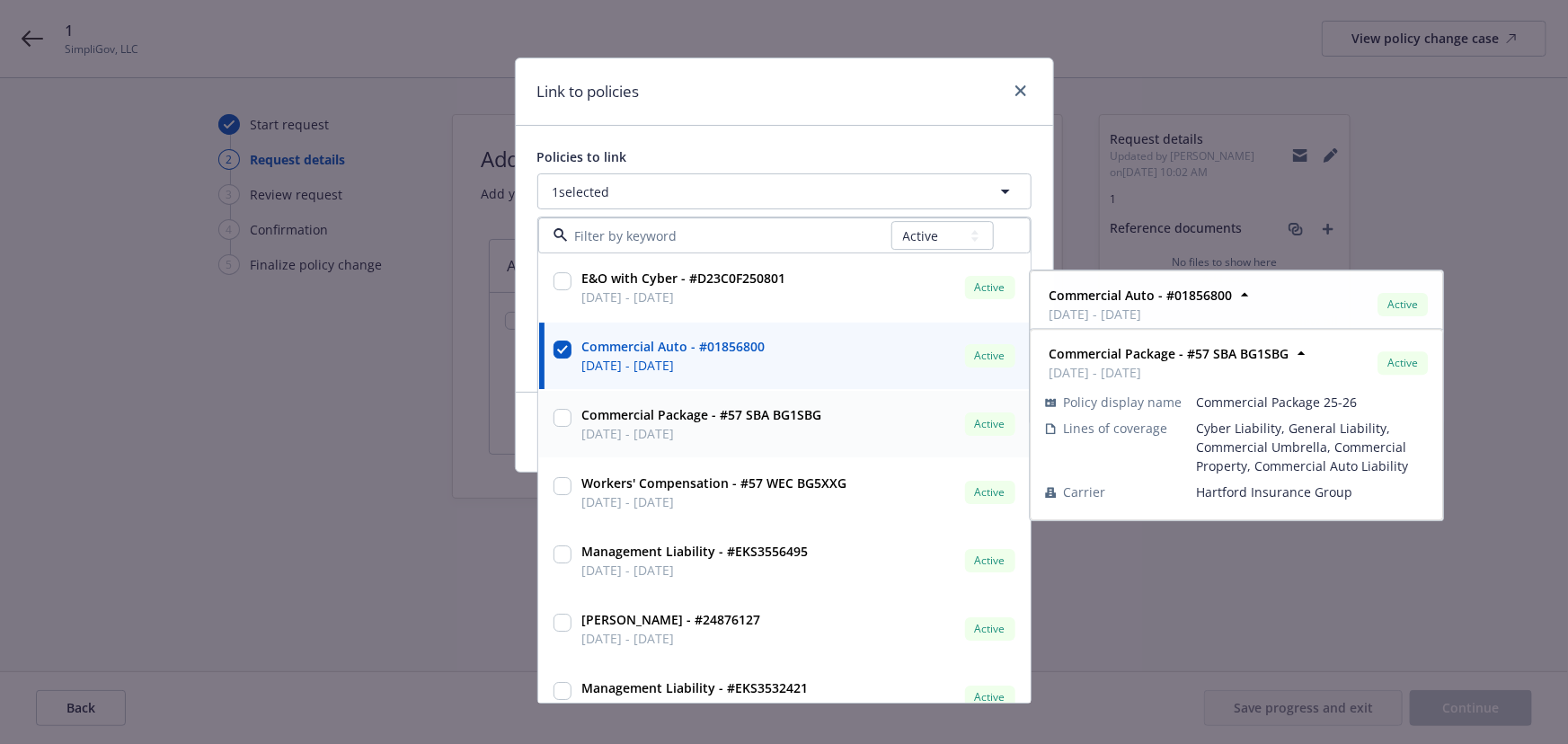
click at [568, 425] on div at bounding box center [562, 419] width 18 height 19
checkbox input "true"
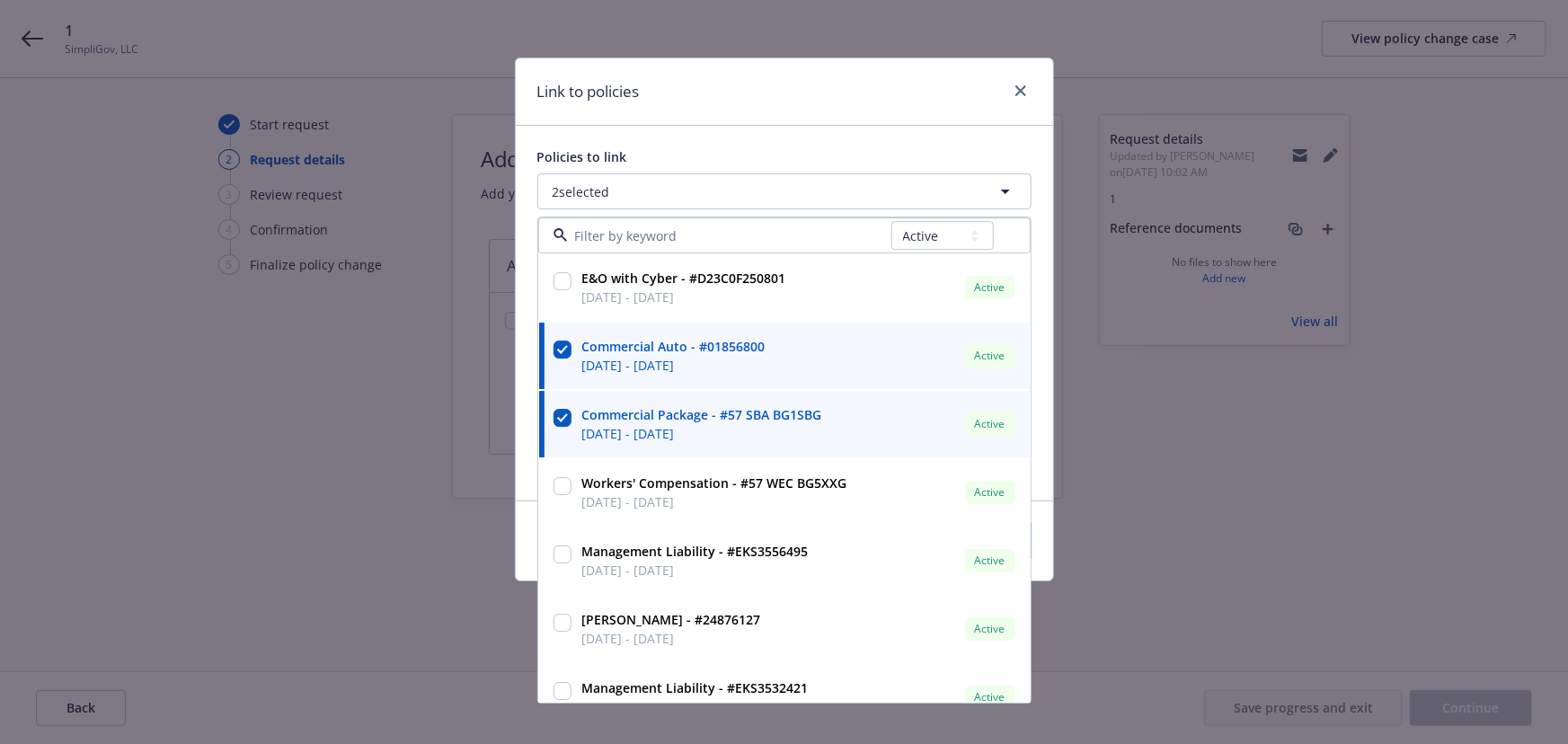
click at [467, 416] on div "Link to policies Policies to link 2 selected All Active Upcoming Expired Cancel…" at bounding box center [784, 372] width 1568 height 744
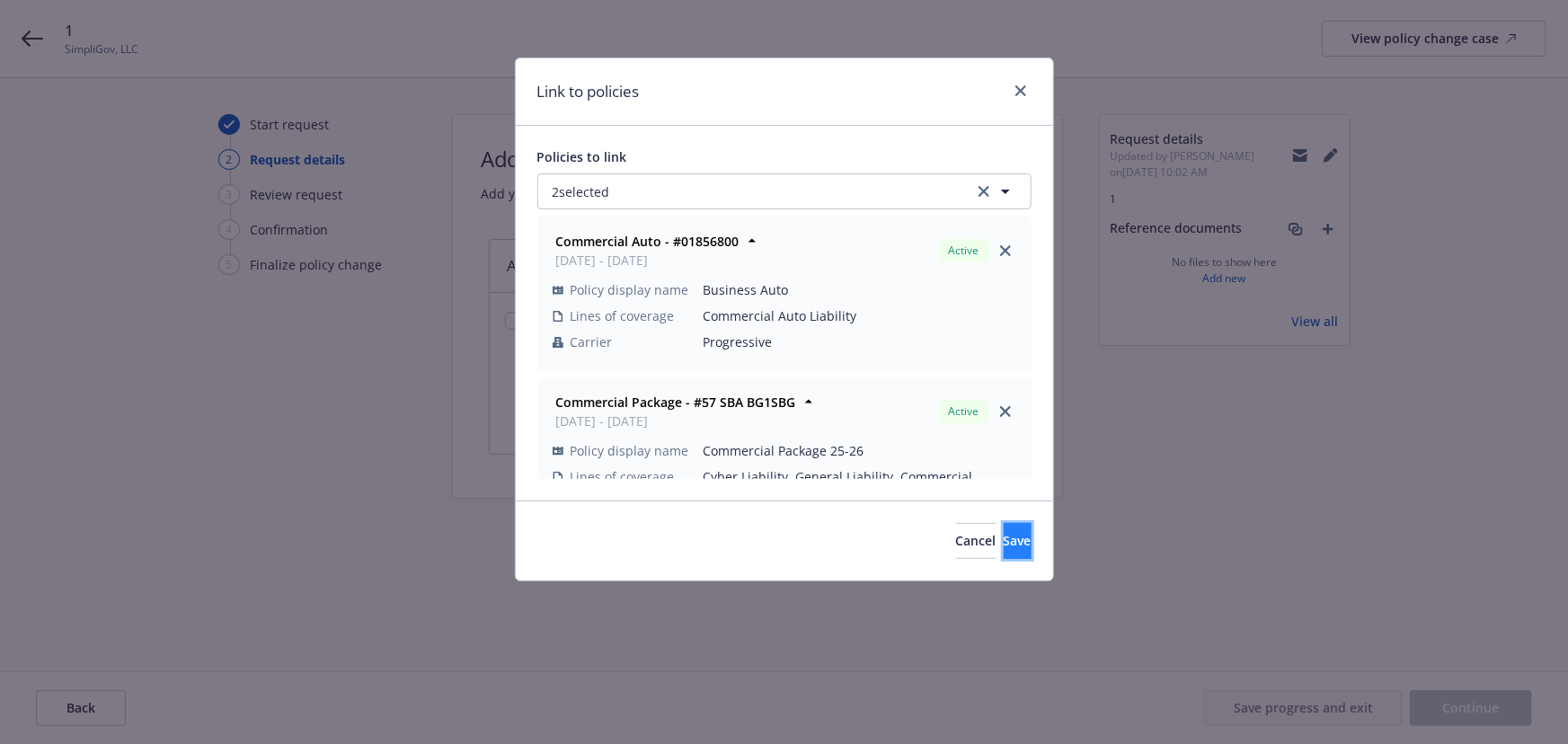
click at [1004, 543] on span "Save" at bounding box center [1018, 540] width 28 height 17
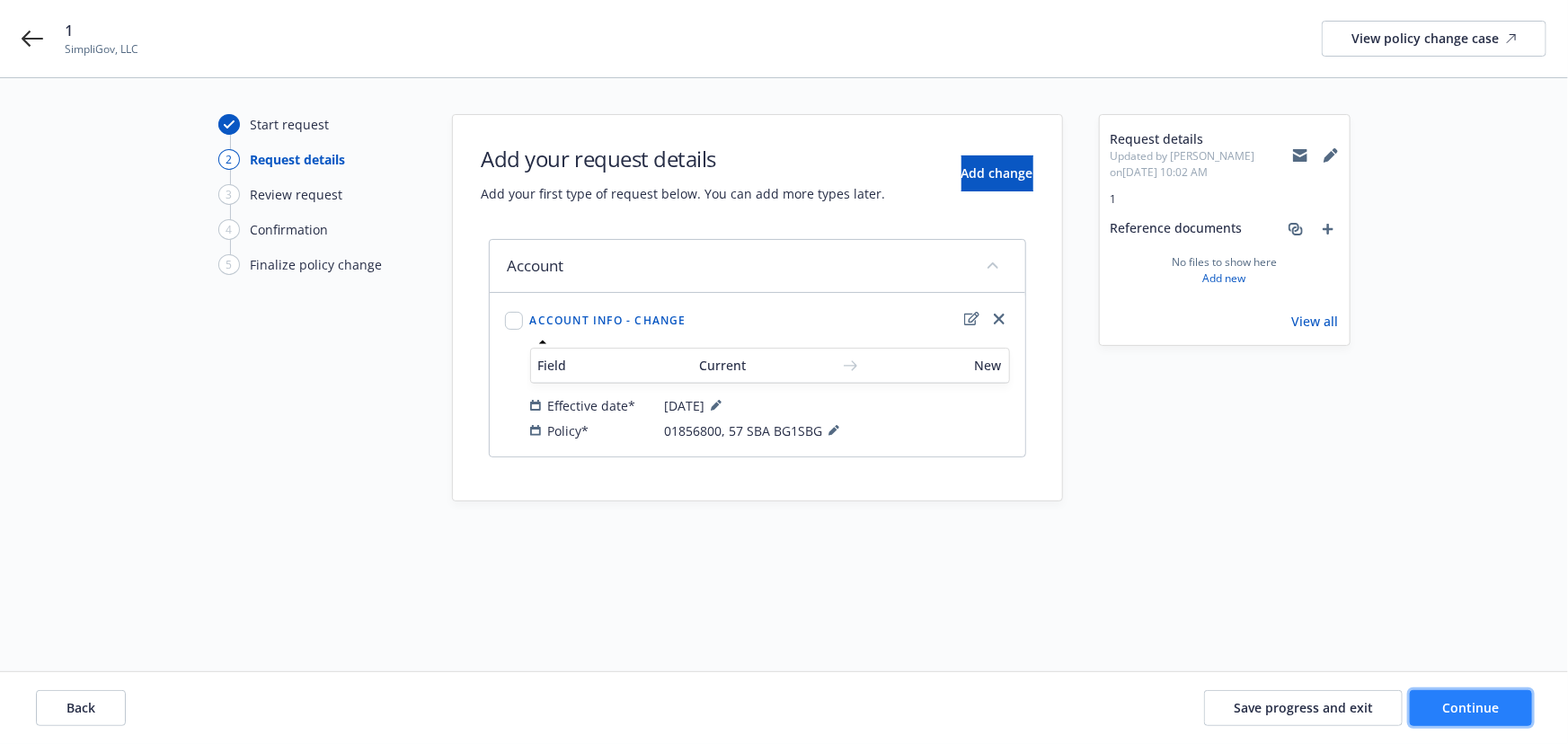
click at [1466, 719] on button "Continue" at bounding box center [1471, 708] width 122 height 36
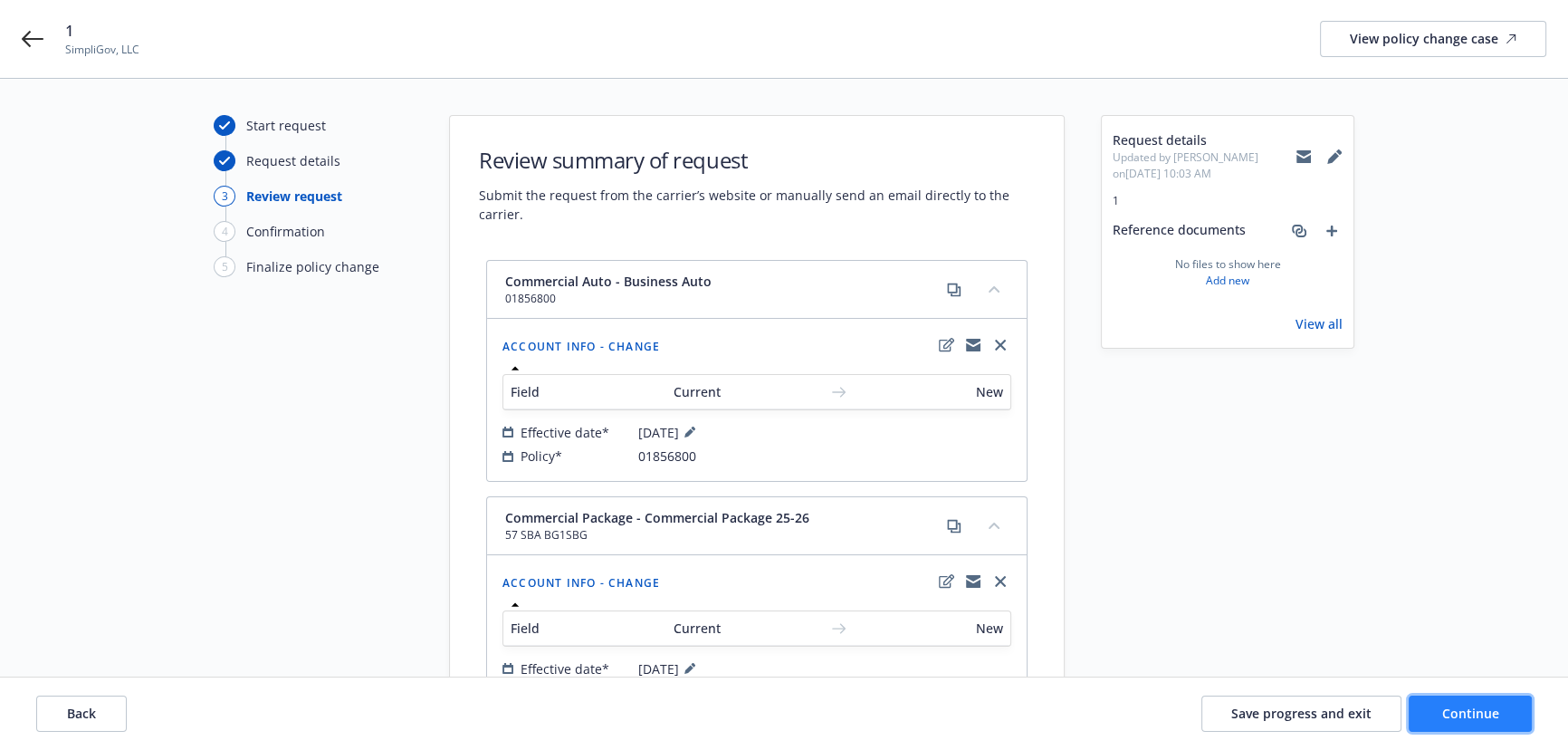
click at [1466, 715] on span "Continue" at bounding box center [1470, 713] width 57 height 17
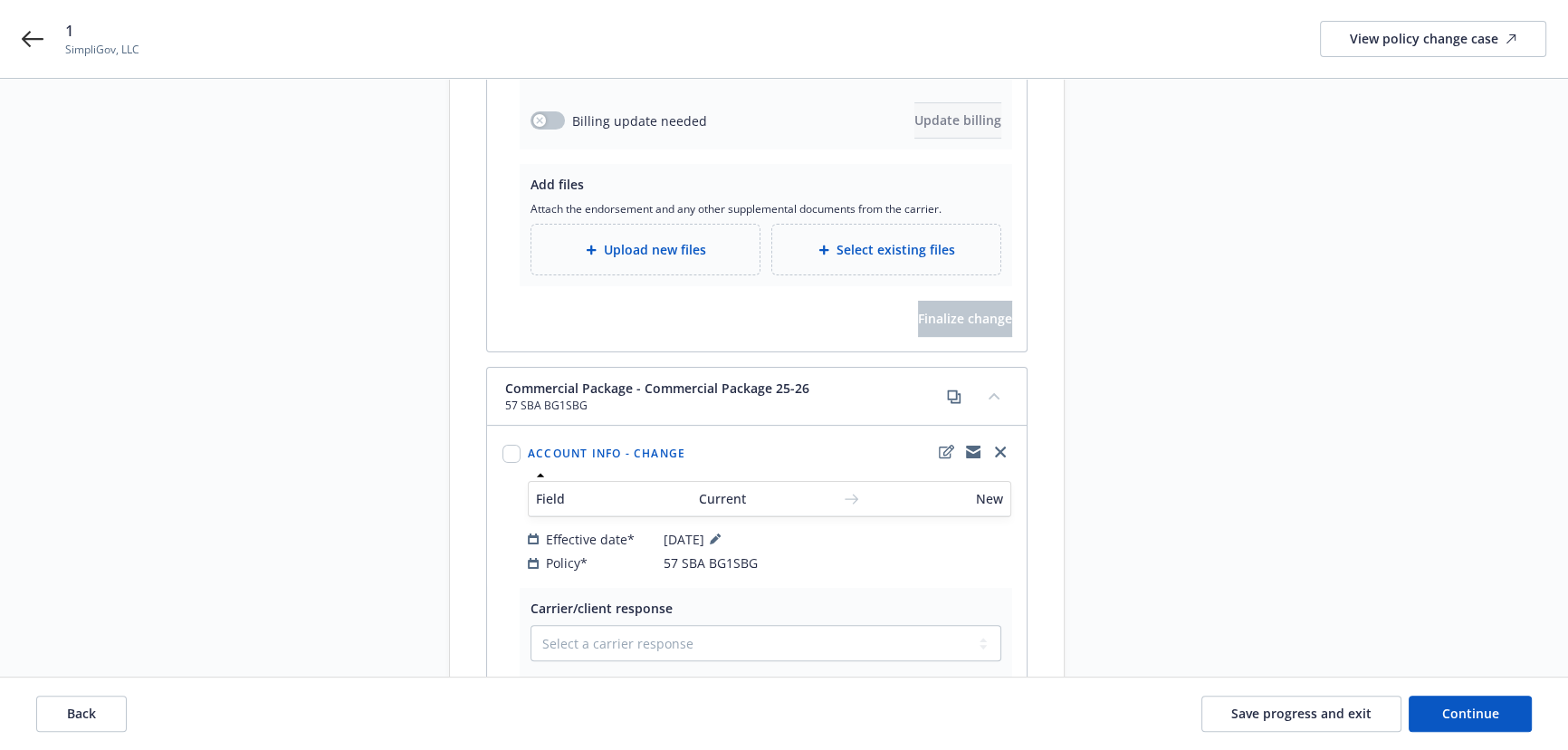
scroll to position [658, 0]
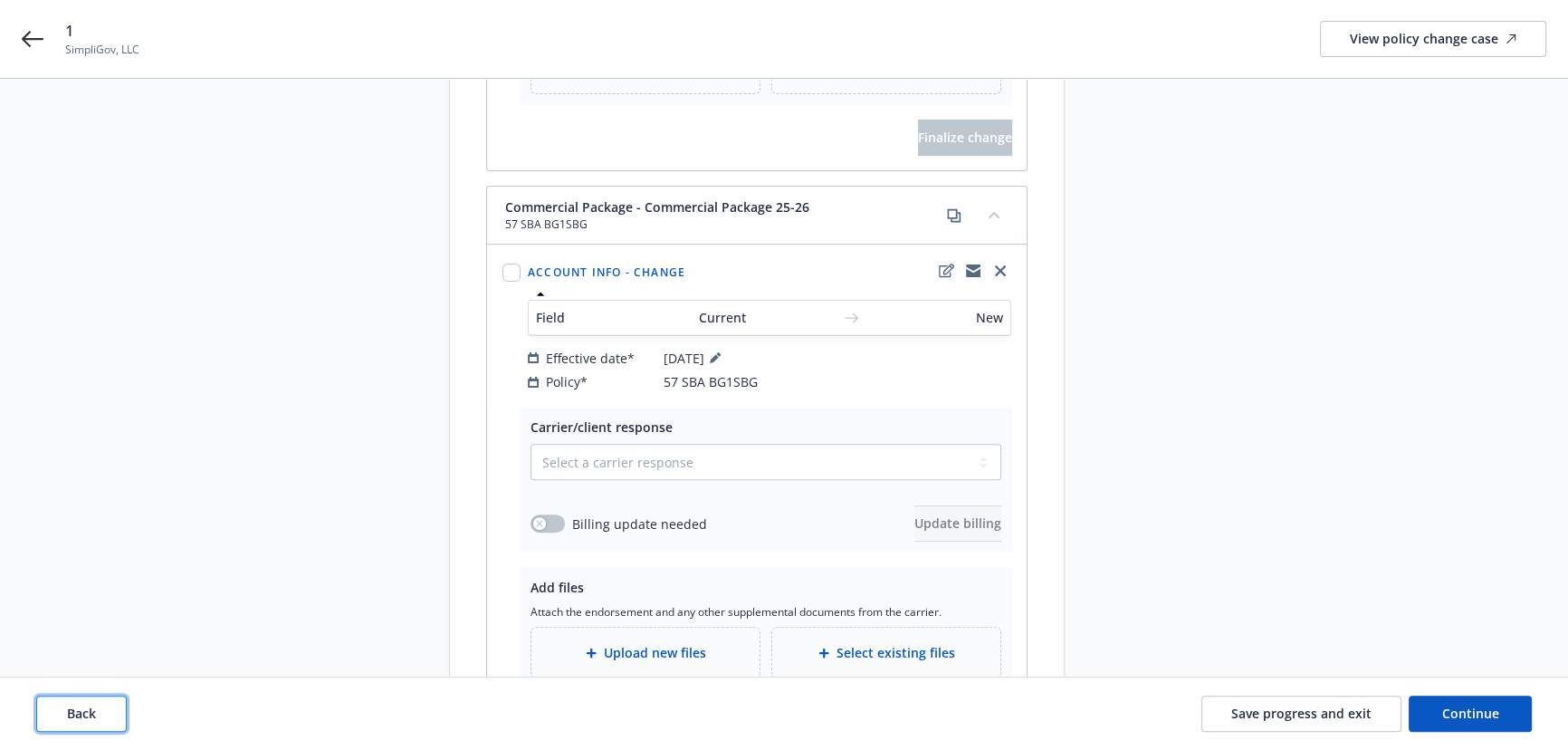
click at [103, 712] on button "Back" at bounding box center [81, 714] width 91 height 36
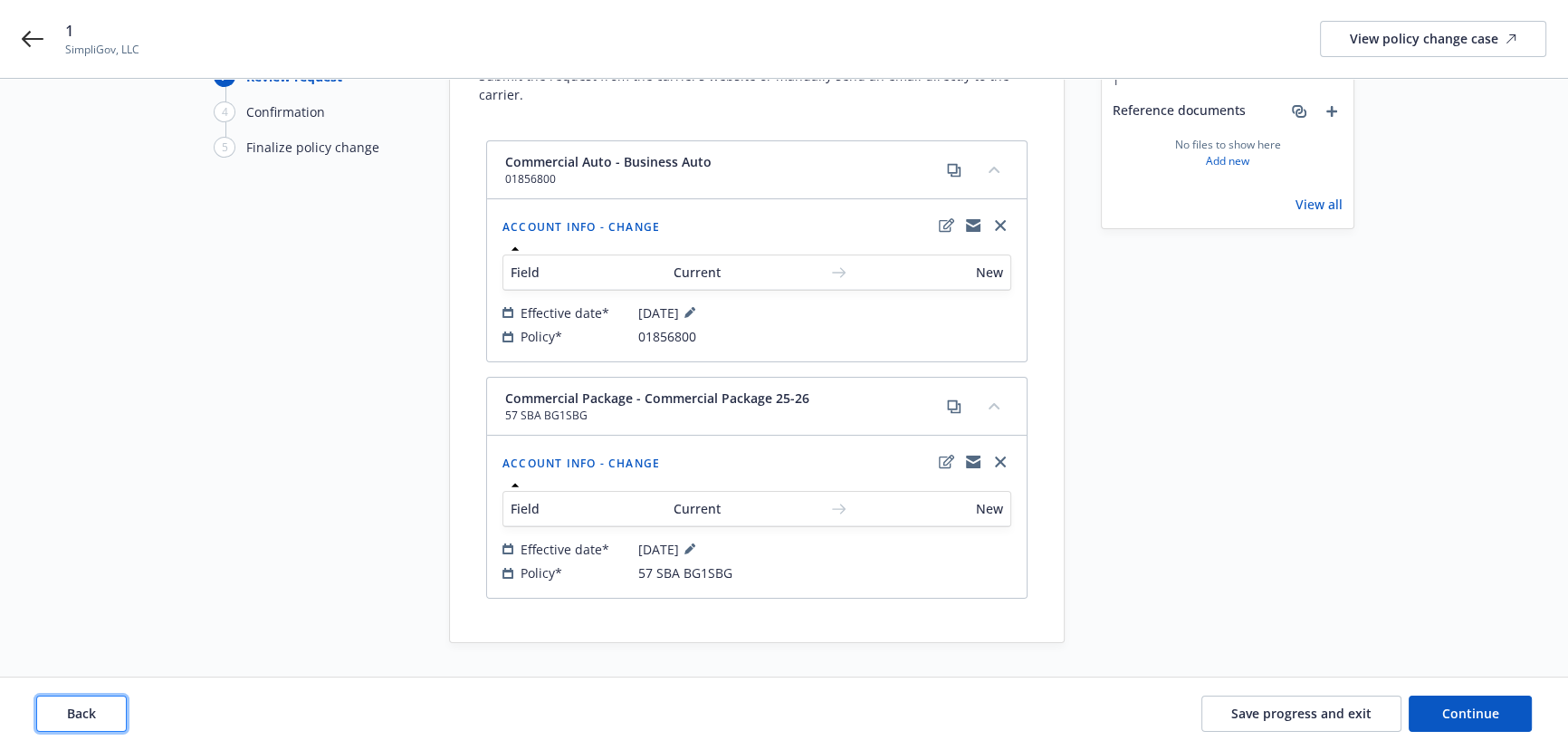
click at [103, 712] on button "Back" at bounding box center [81, 714] width 91 height 36
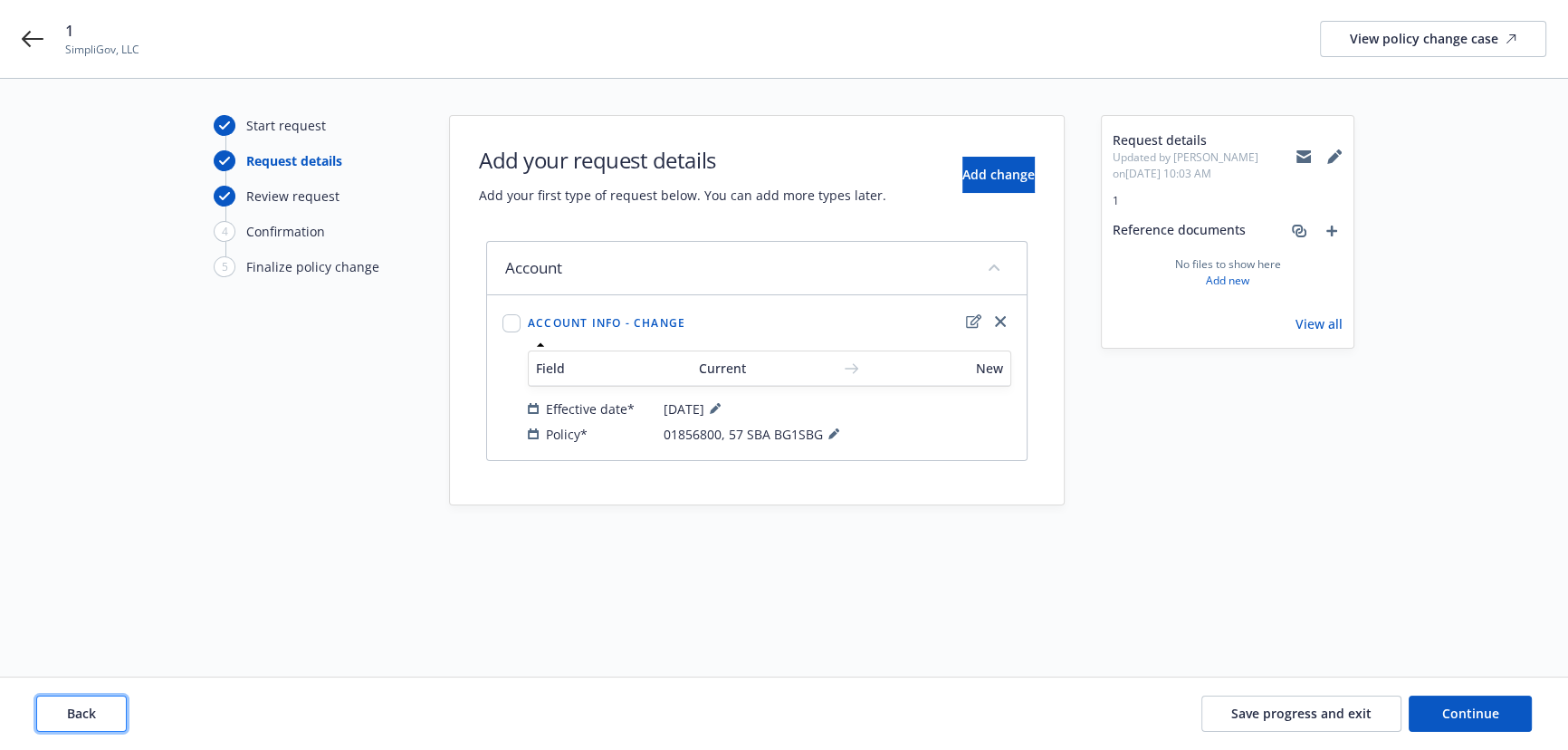
scroll to position [0, 0]
click at [968, 179] on span "Add change" at bounding box center [1005, 174] width 73 height 17
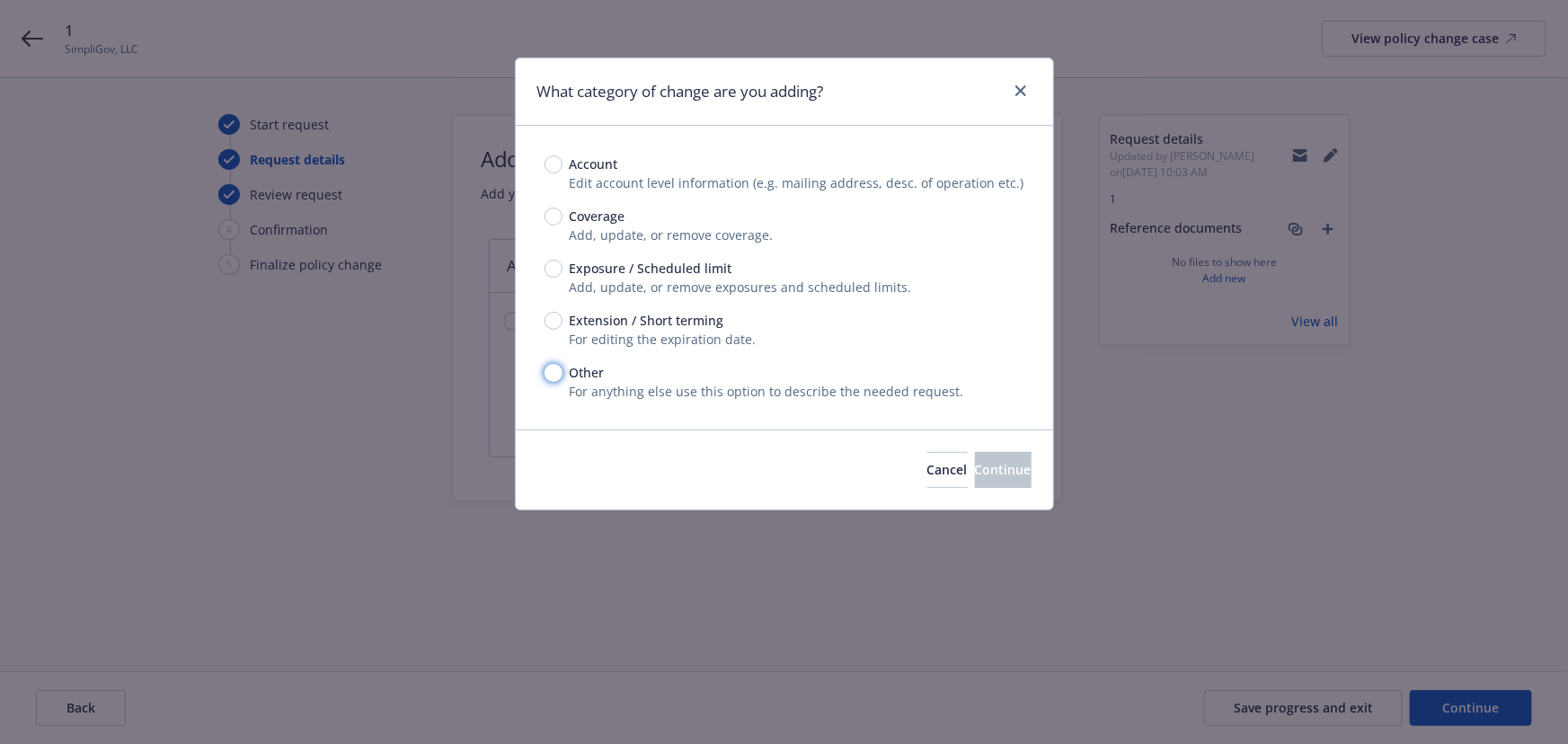
click at [556, 373] on input "Other" at bounding box center [553, 372] width 18 height 18
radio input "true"
click at [975, 464] on span "Continue" at bounding box center [1003, 469] width 57 height 17
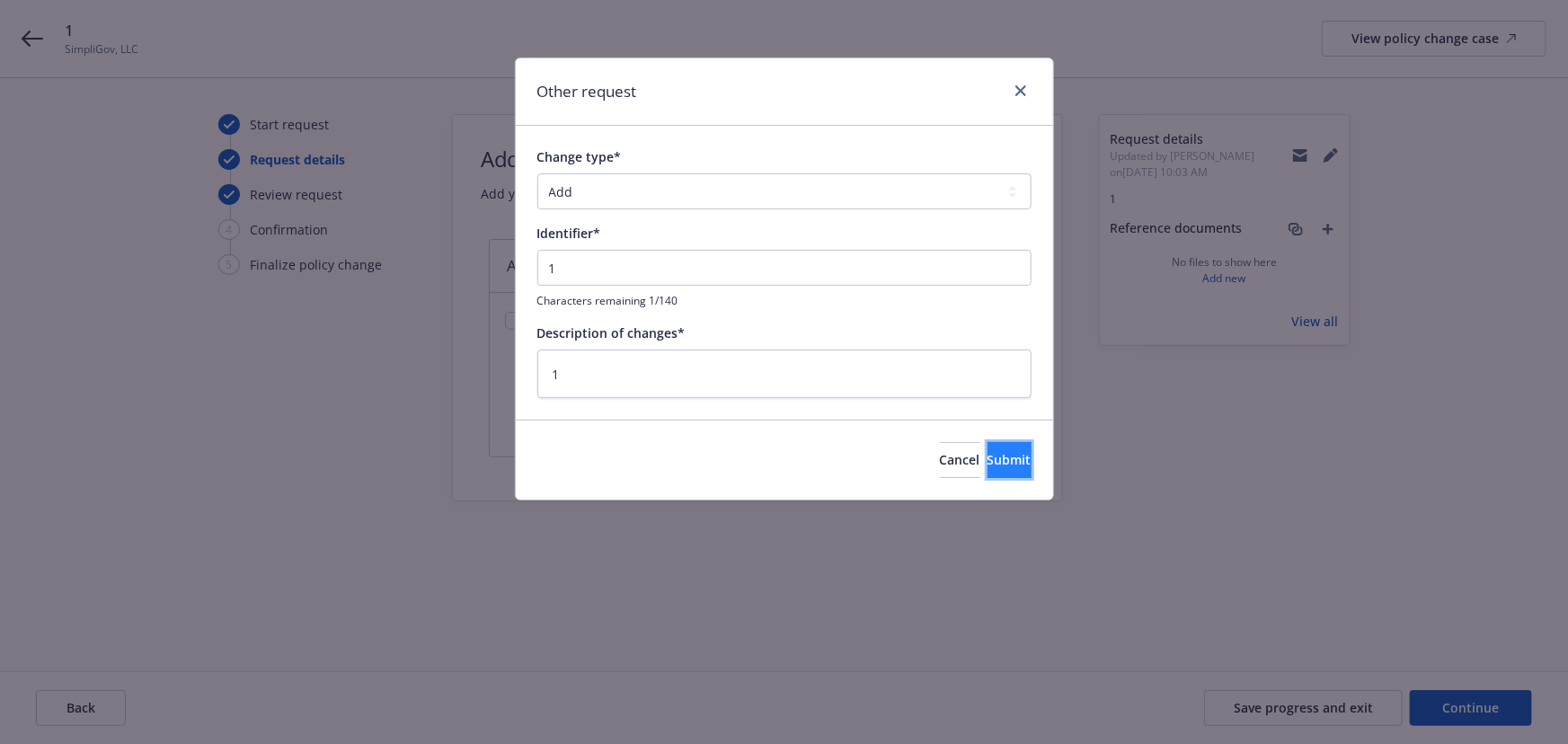
click at [988, 460] on span "Submit" at bounding box center [1010, 460] width 44 height 17
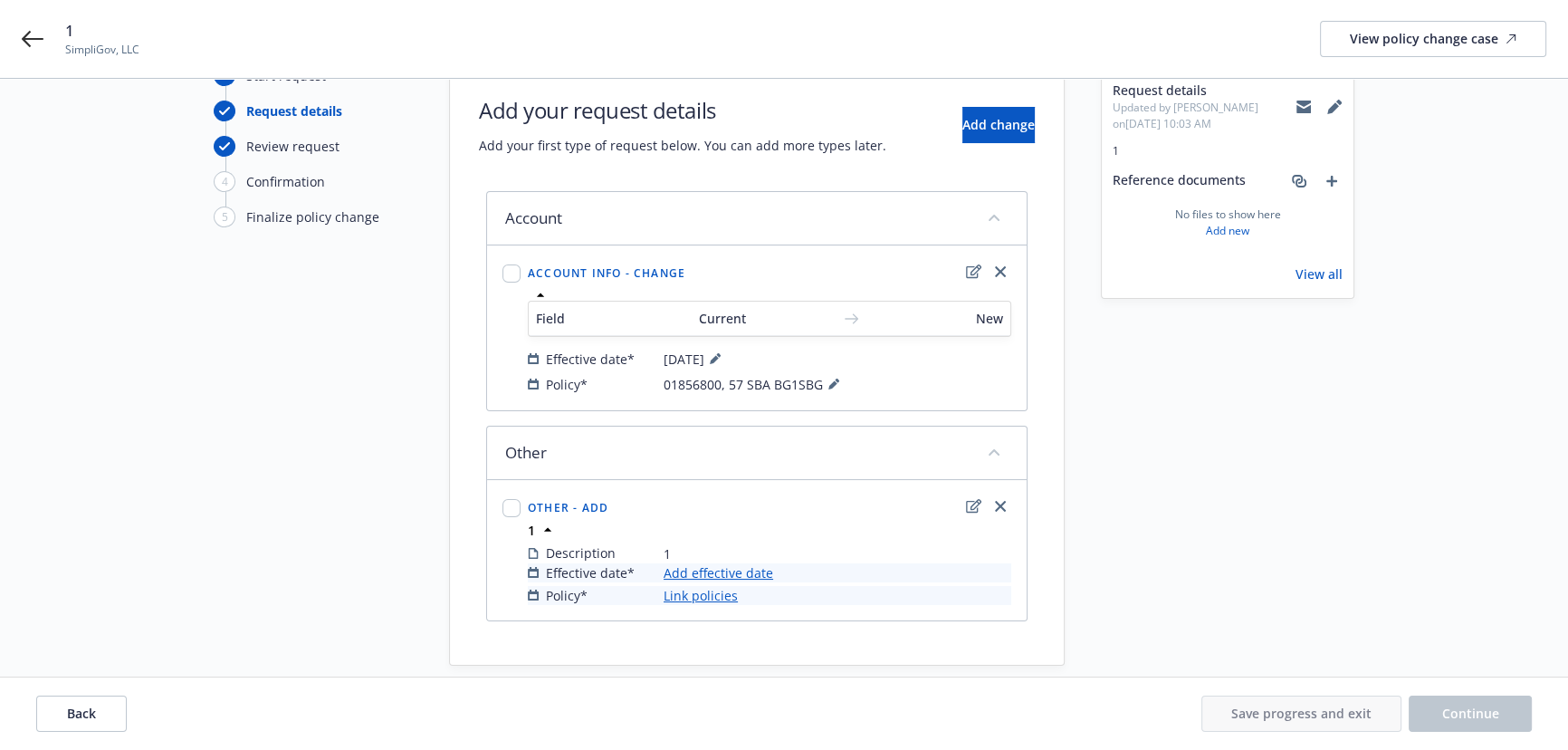
scroll to position [73, 0]
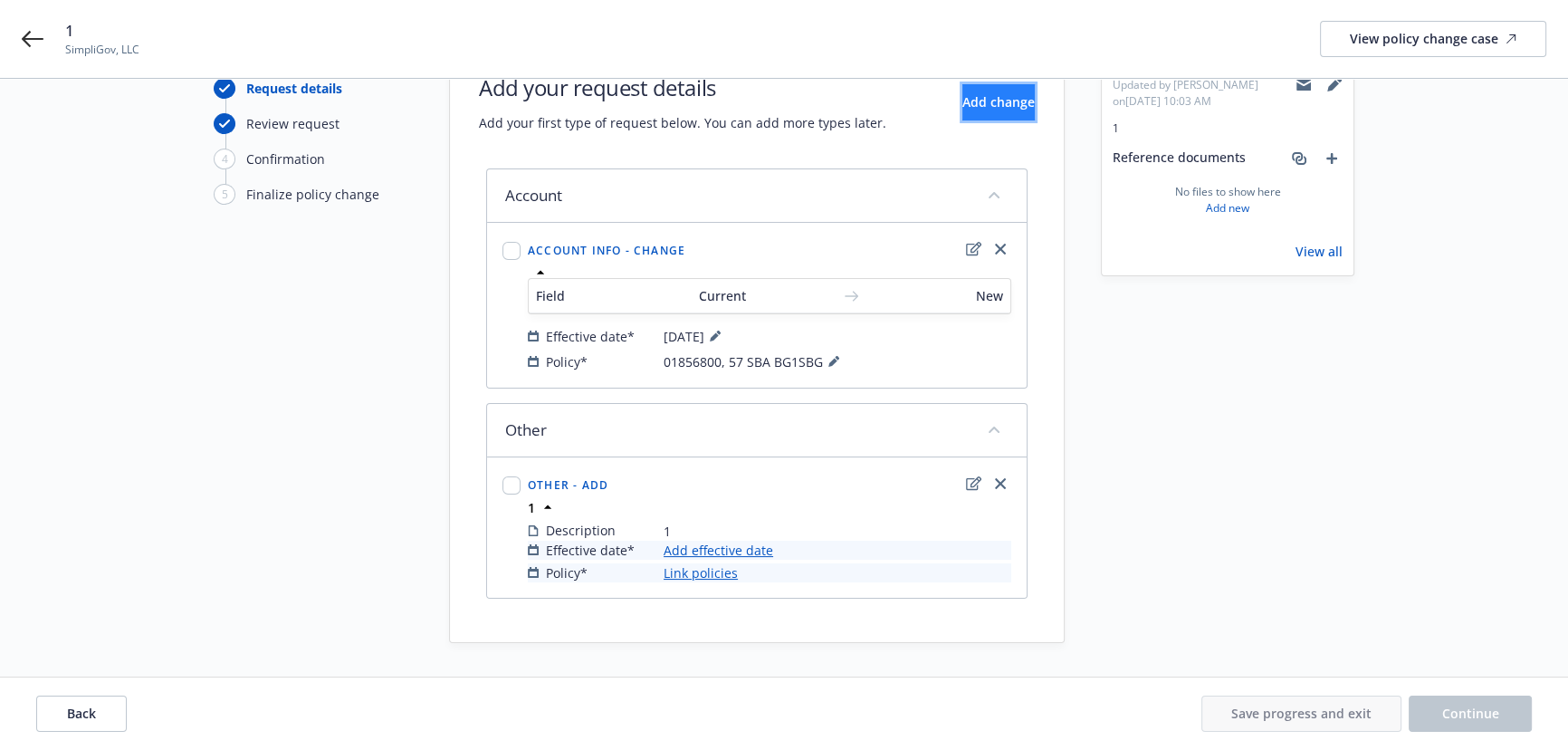
click at [963, 104] on span "Add change" at bounding box center [999, 102] width 73 height 17
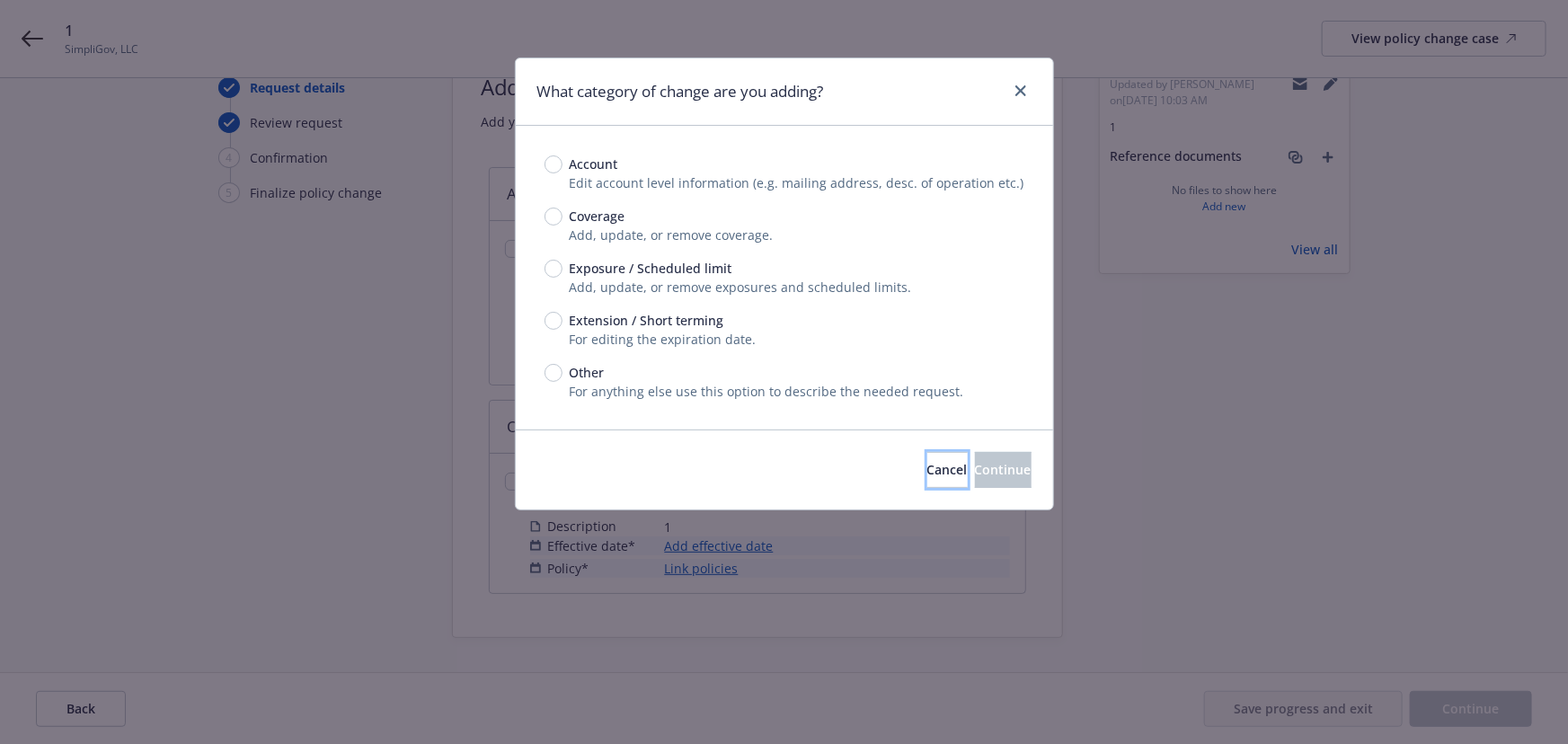
click at [928, 472] on span "Cancel" at bounding box center [948, 469] width 41 height 17
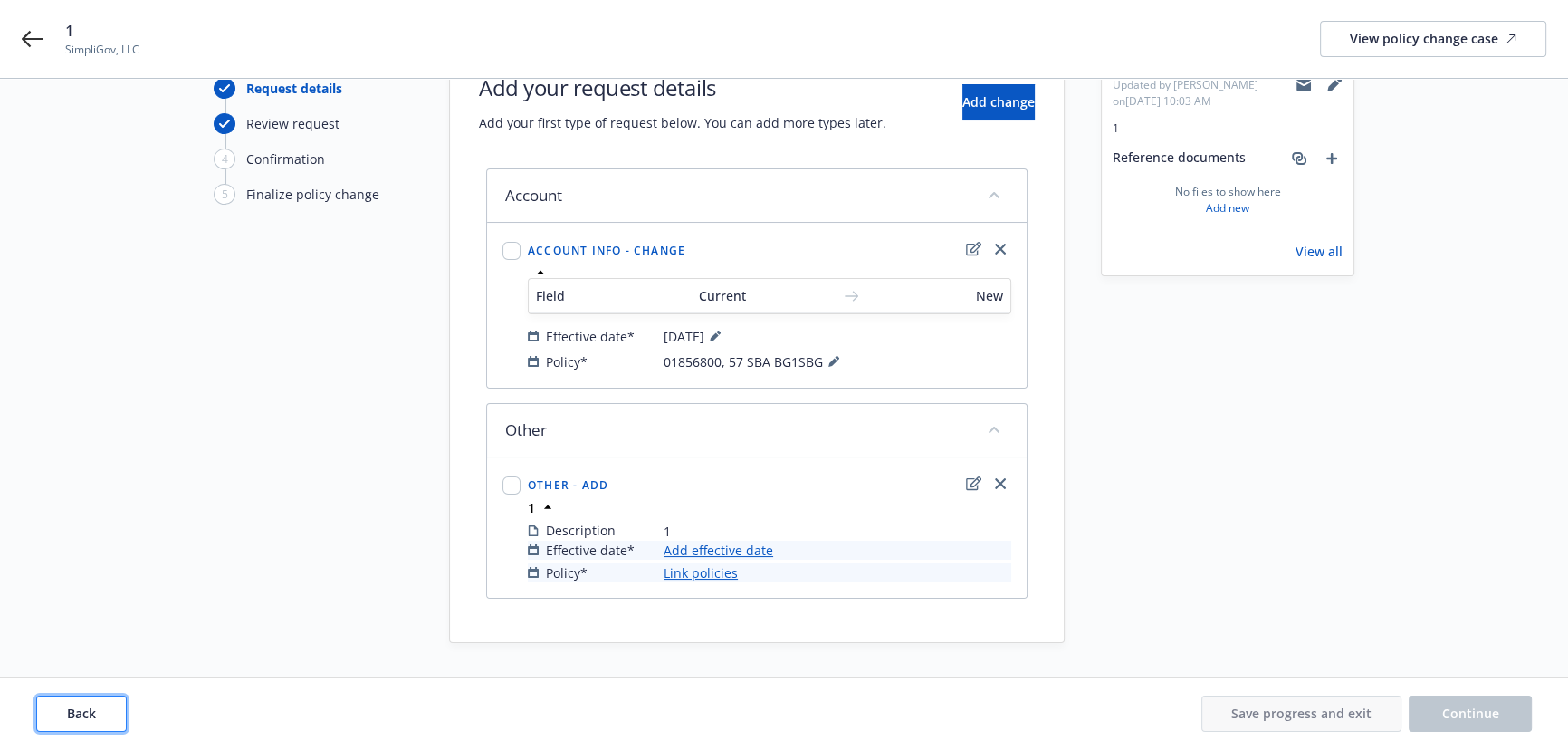
click at [99, 712] on button "Back" at bounding box center [81, 714] width 91 height 36
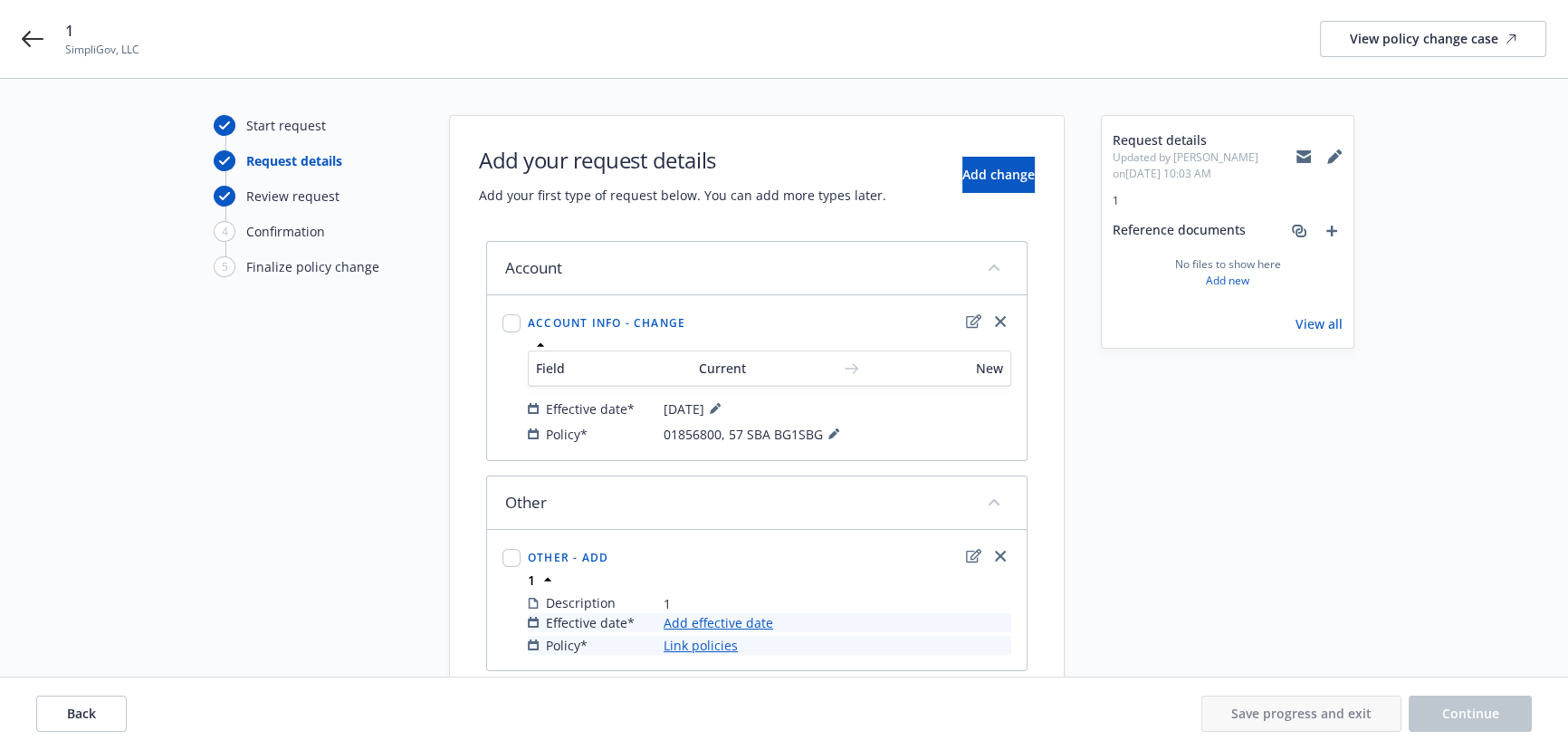
click at [99, 712] on div "Back Save progress and exit Continue" at bounding box center [784, 714] width 1496 height 36
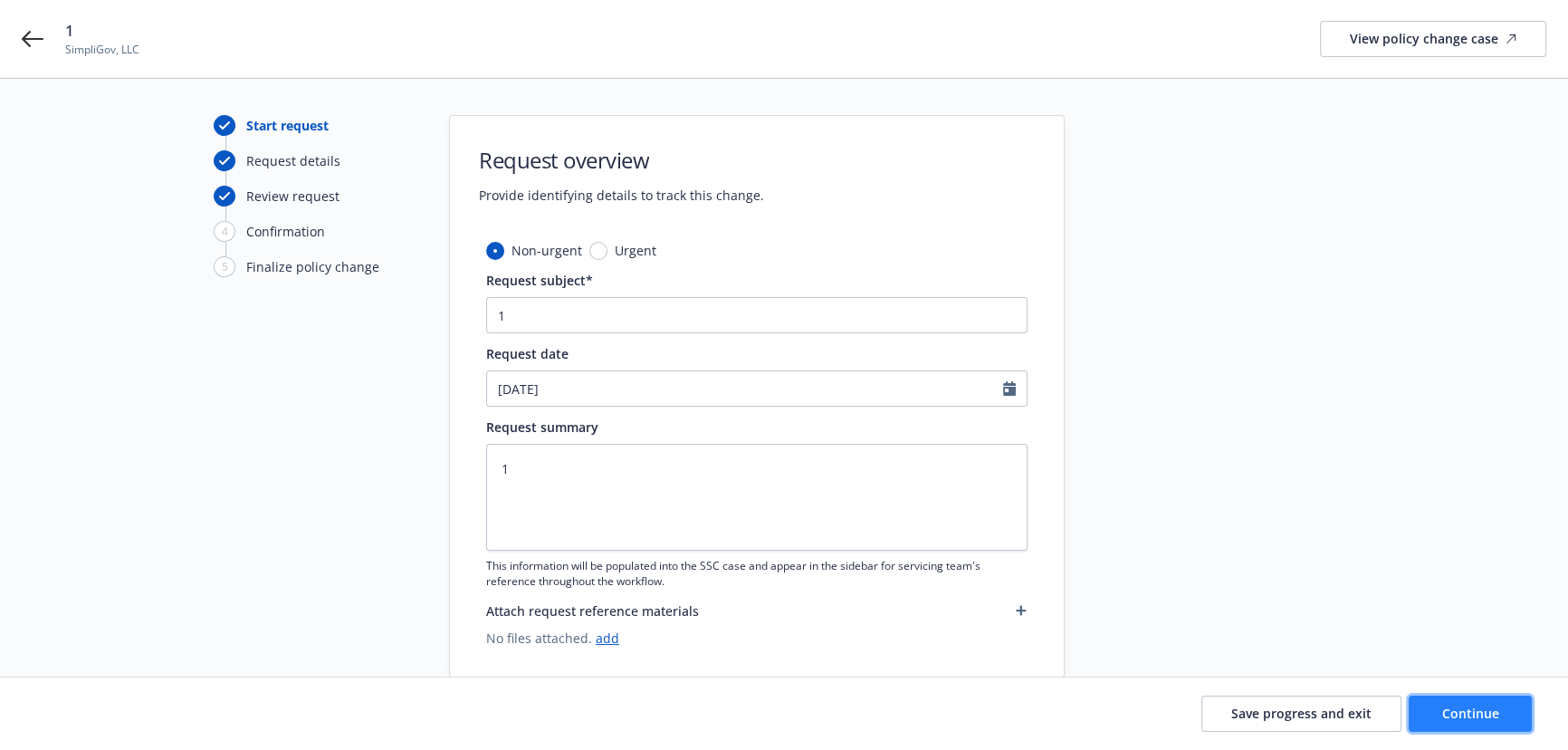
click at [1446, 716] on span "Continue" at bounding box center [1470, 713] width 57 height 17
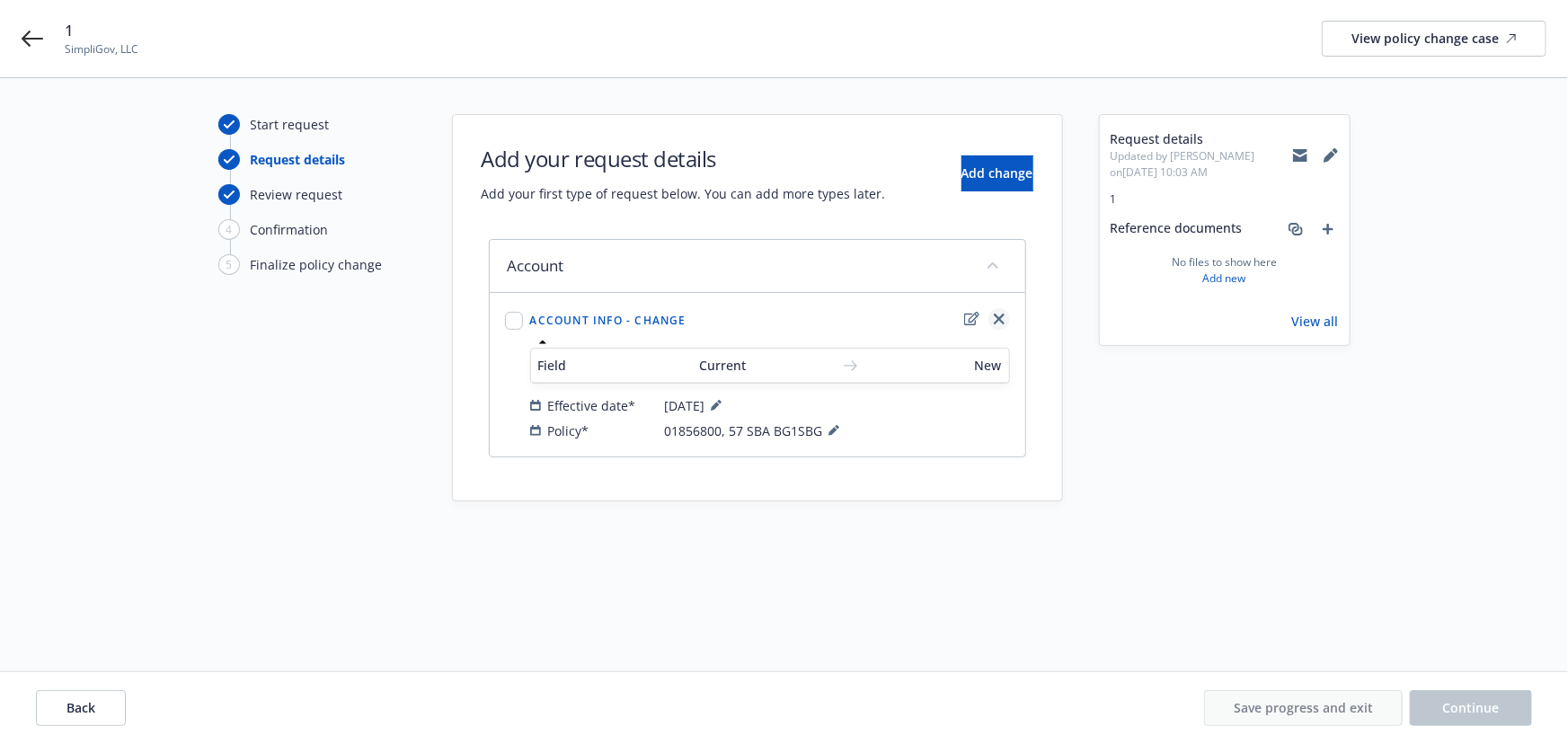
click at [995, 320] on icon "close" at bounding box center [999, 319] width 11 height 11
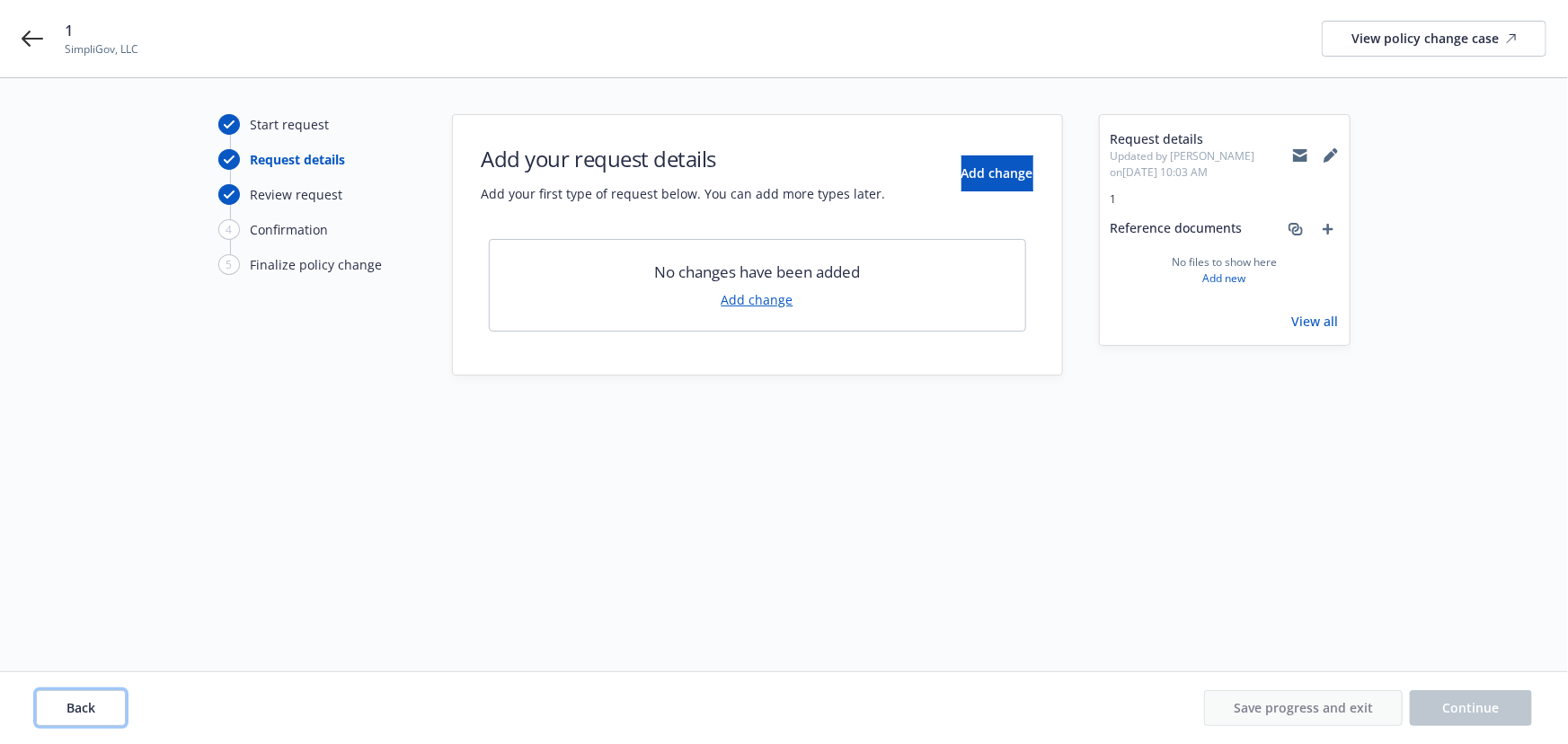
click at [62, 713] on button "Back" at bounding box center [81, 708] width 90 height 36
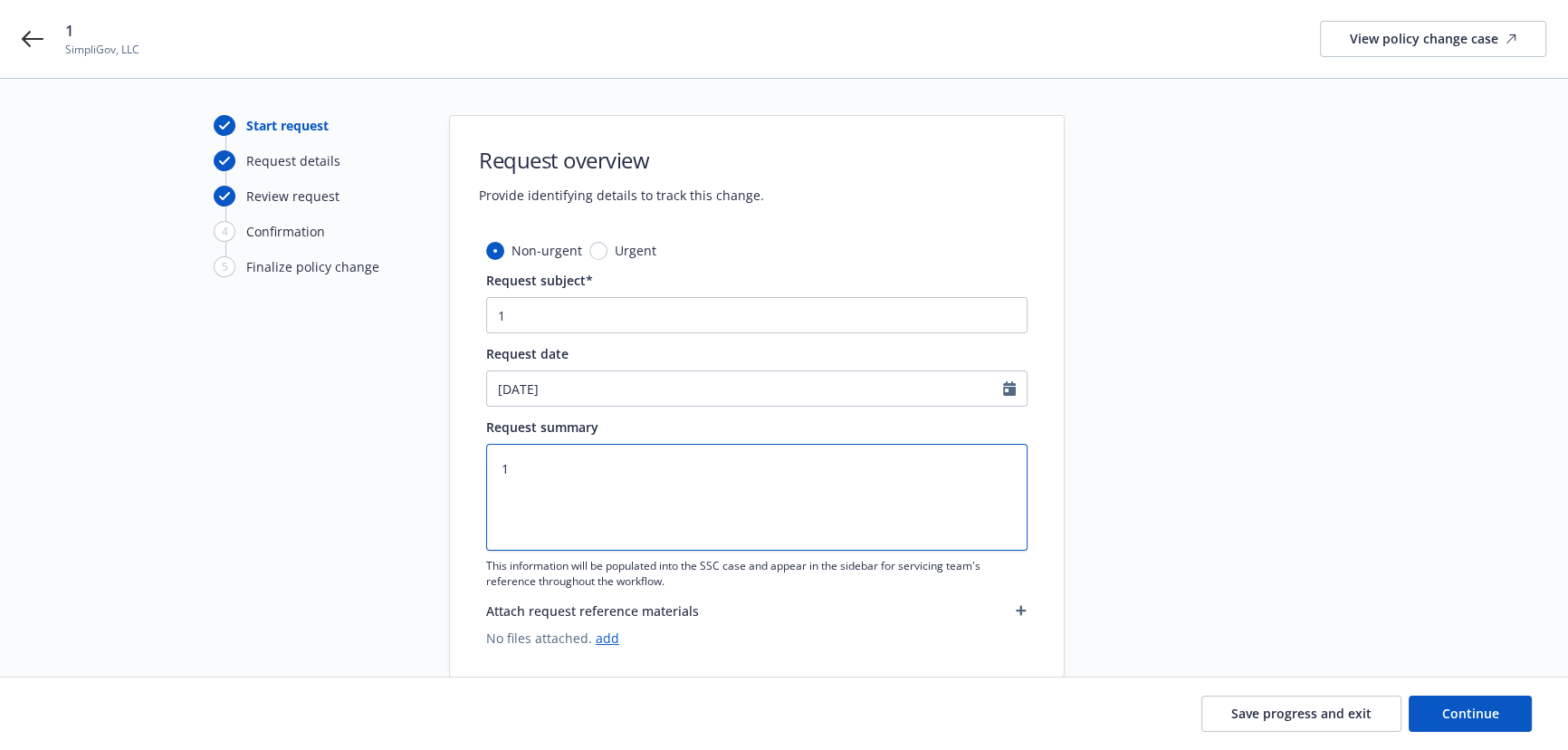
drag, startPoint x: 544, startPoint y: 475, endPoint x: 480, endPoint y: 471, distance: 64.1
click at [480, 471] on div "Non-urgent Urgent Request subject* 1 Request date 09/18/2025 Request summary 1 …" at bounding box center [756, 459] width 614 height 435
type textarea "x"
click at [572, 316] on input "1" at bounding box center [757, 315] width 542 height 36
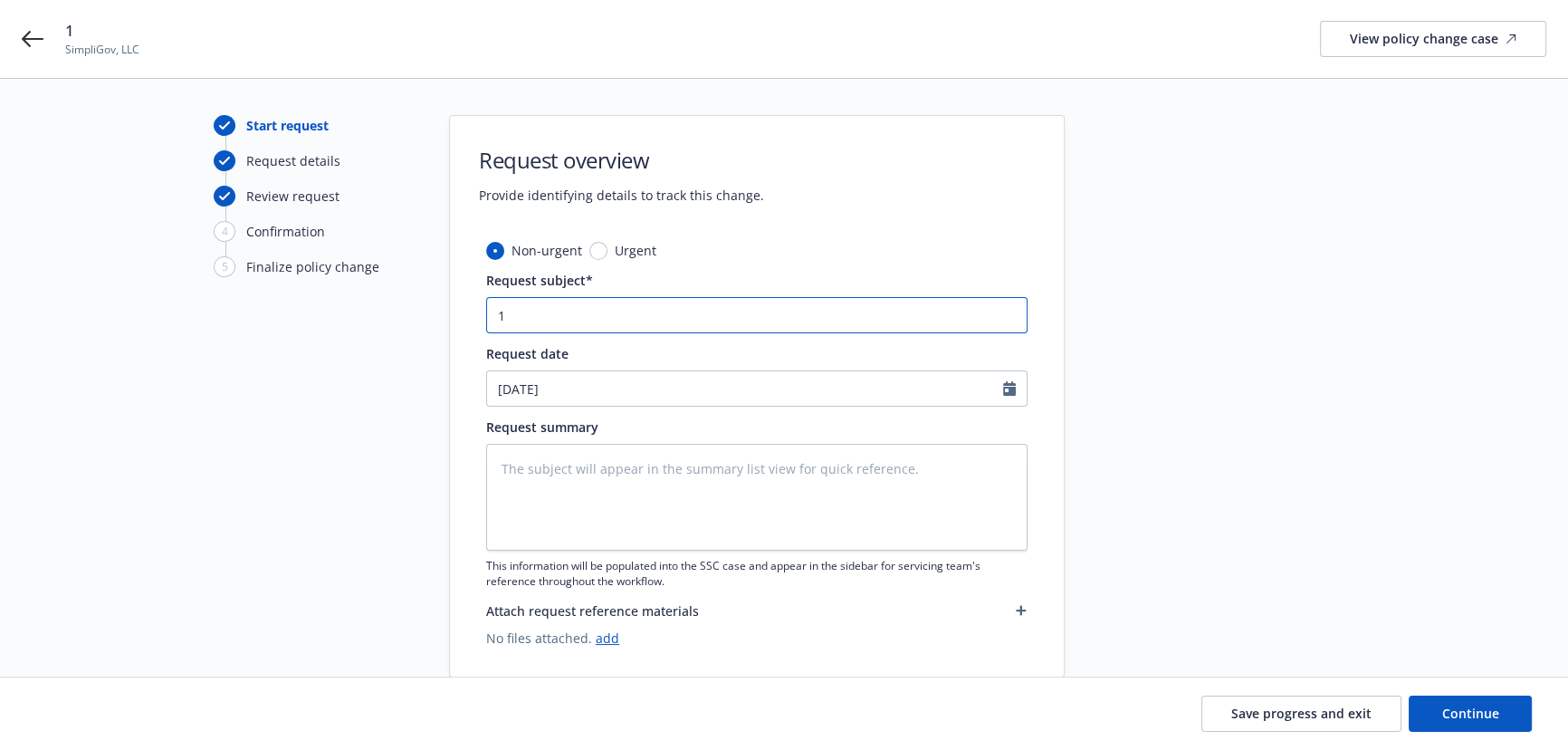
paste input "24-25 Workers' Compensation Hartford Insurance Group - Audit Statement"
type input "124-25 Workers' Compensation Hartford Insurance Group - Audit Statement"
type textarea "x"
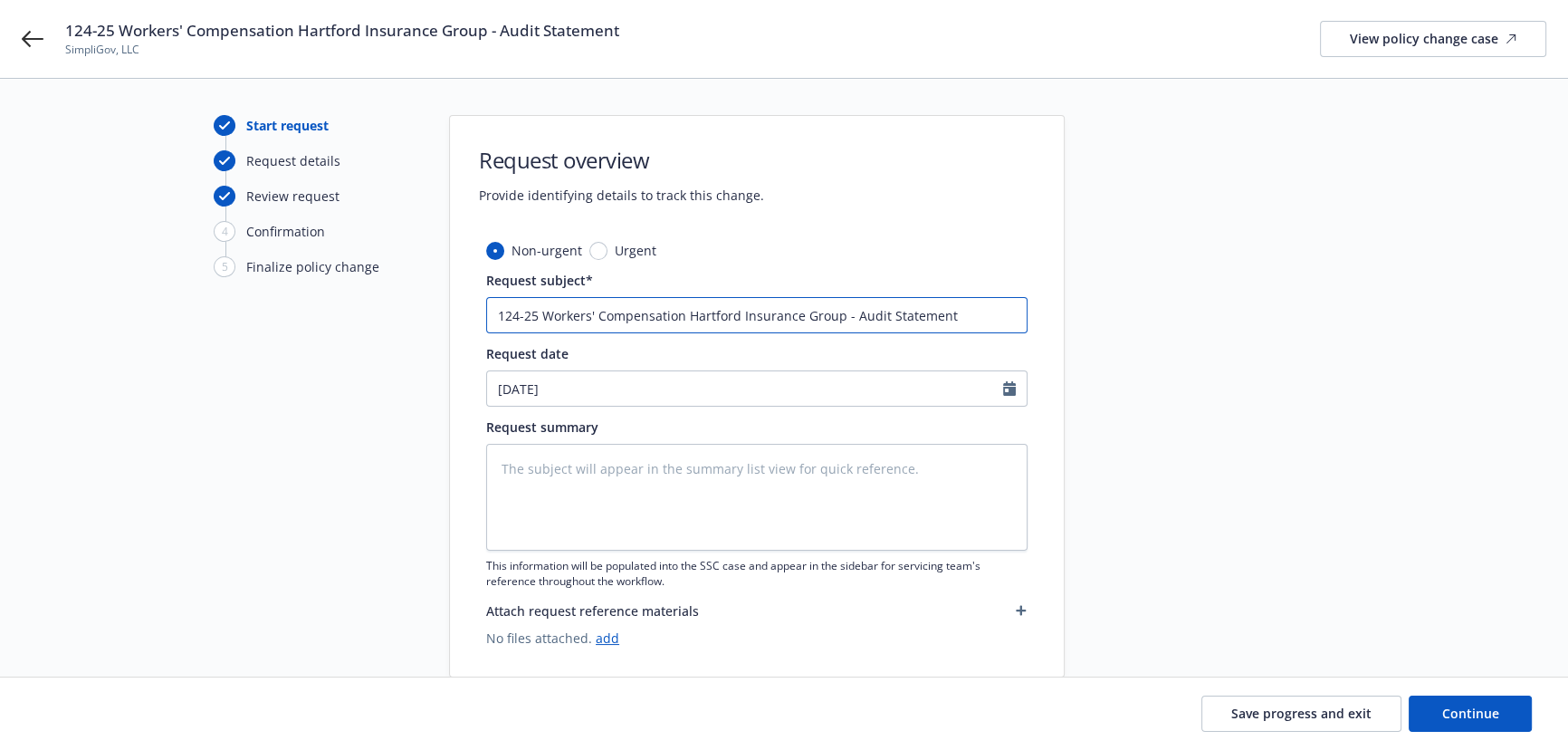
click at [506, 314] on input "124-25 Workers' Compensation Hartford Insurance Group - Audit Statement" at bounding box center [757, 315] width 542 height 36
type input "24-25 Workers' Compensation Hartford Insurance Group - Audit Statement"
type textarea "x"
type input "R24-25 Workers' Compensation Hartford Insurance Group - Audit Statement"
type textarea "x"
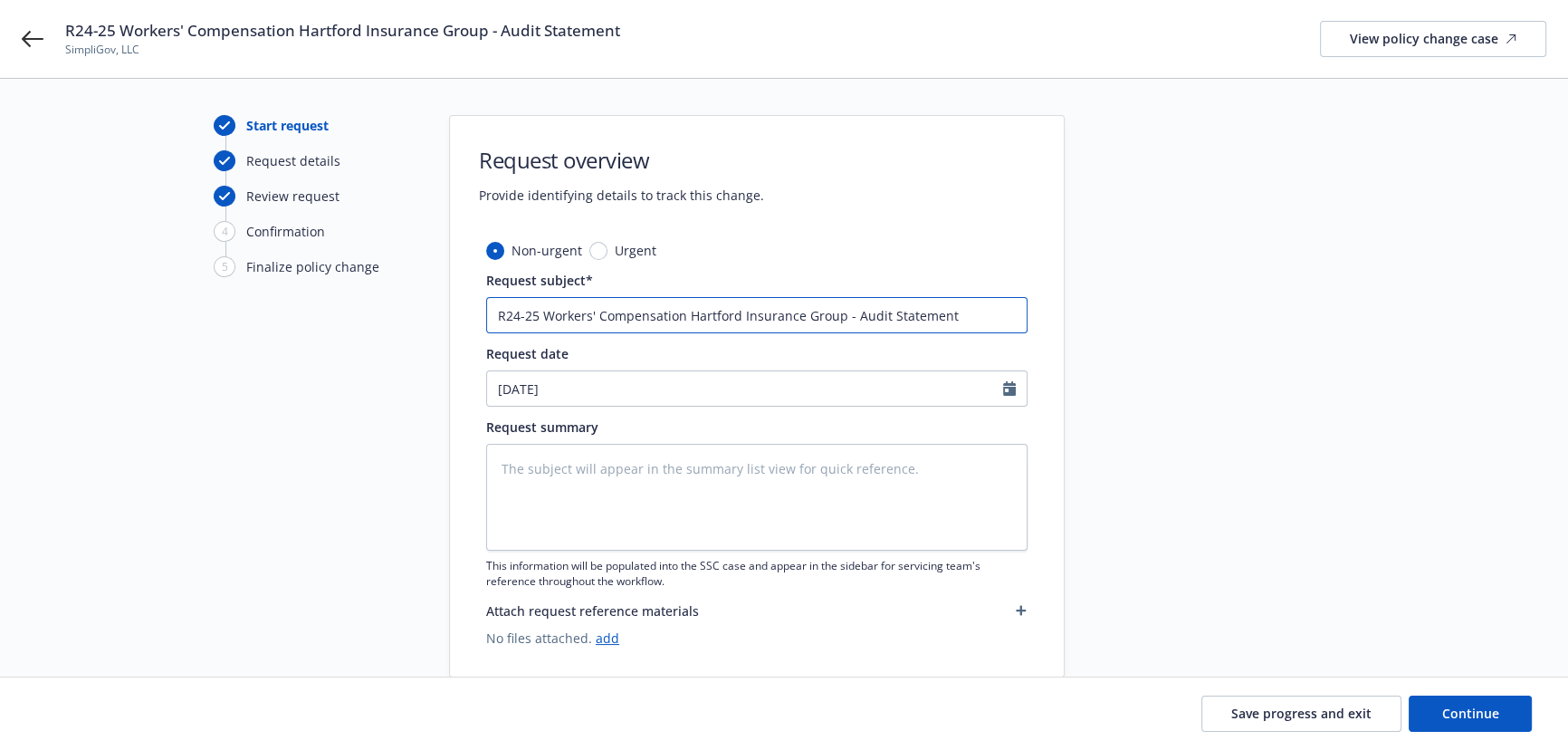
type input "Re24-25 Workers' Compensation Hartford Insurance Group - Audit Statement"
type textarea "x"
type input "Rev24-25 Workers' Compensation Hartford Insurance Group - Audit Statement"
type textarea "x"
type input "Revi24-25 Workers' Compensation Hartford Insurance Group - Audit Statement"
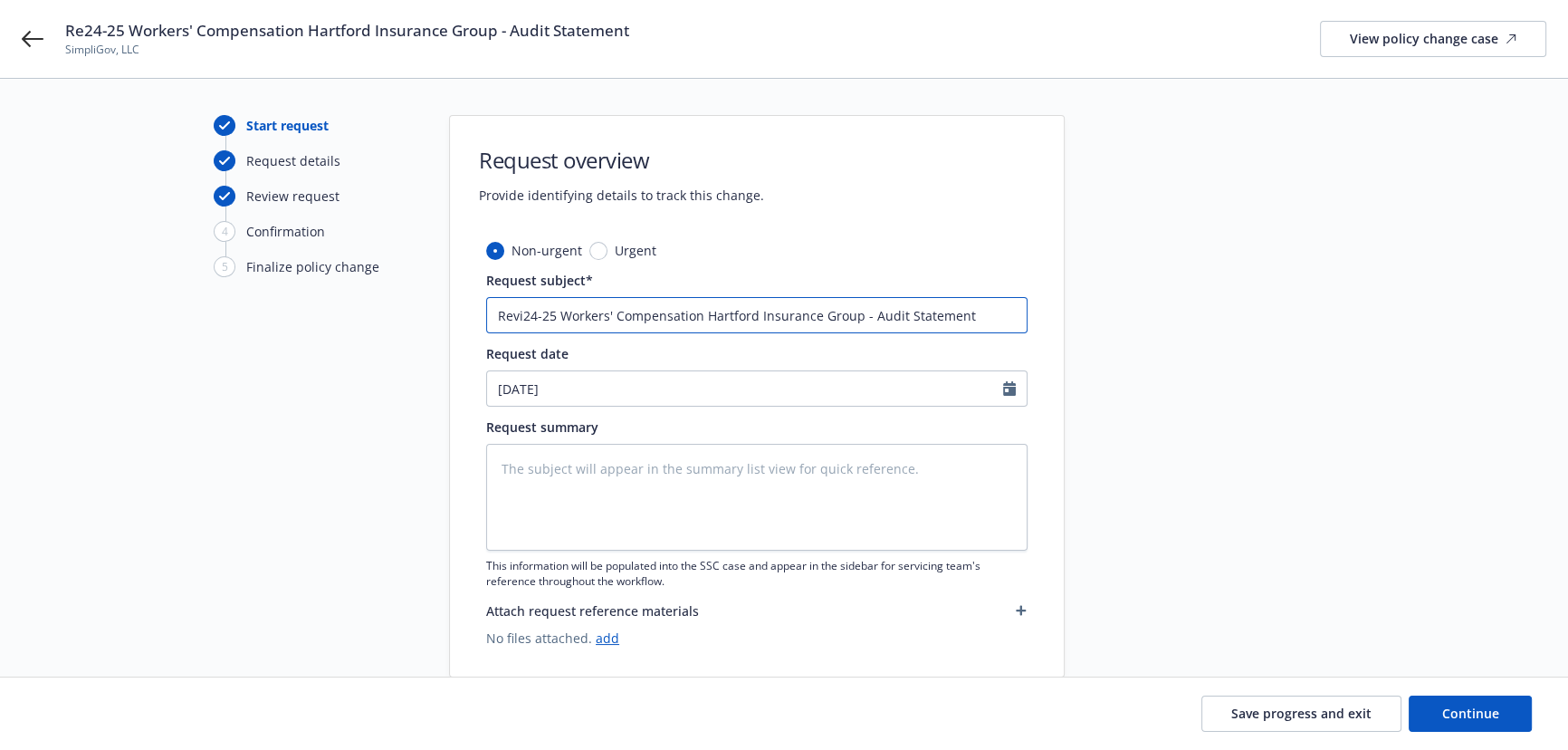
type textarea "x"
type input "Revis24-25 Workers' Compensation Hartford Insurance Group - Audit Statement"
type textarea "x"
type input "Revise24-25 Workers' Compensation Hartford Insurance Group - Audit Statement"
type textarea "x"
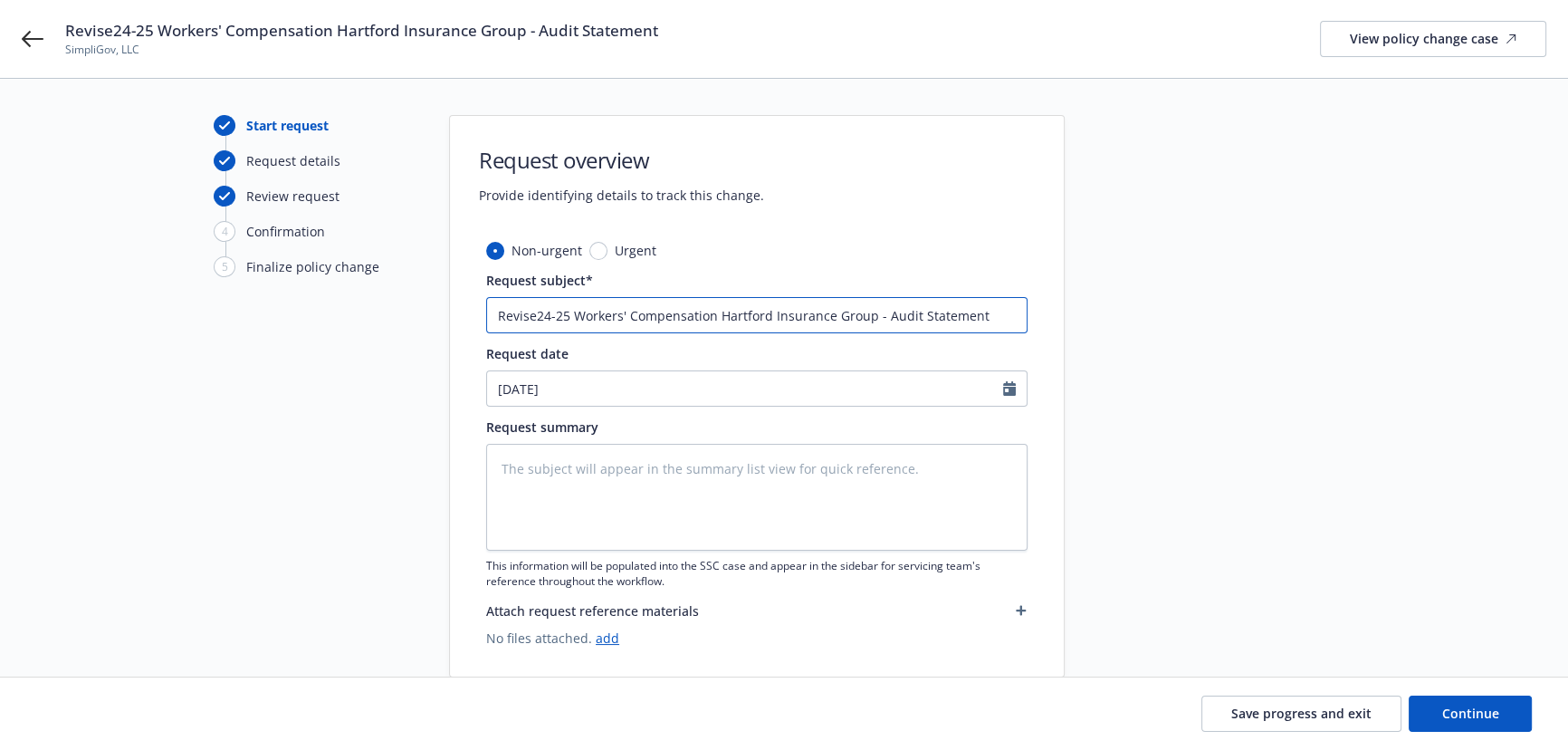
type input "Revised24-25 Workers' Compensation Hartford Insurance Group - Audit Statement"
type textarea "x"
type input "Revised 24-25 Workers' Compensation Hartford Insurance Group - Audit Statement"
click at [572, 488] on textarea at bounding box center [757, 497] width 542 height 106
type textarea "x"
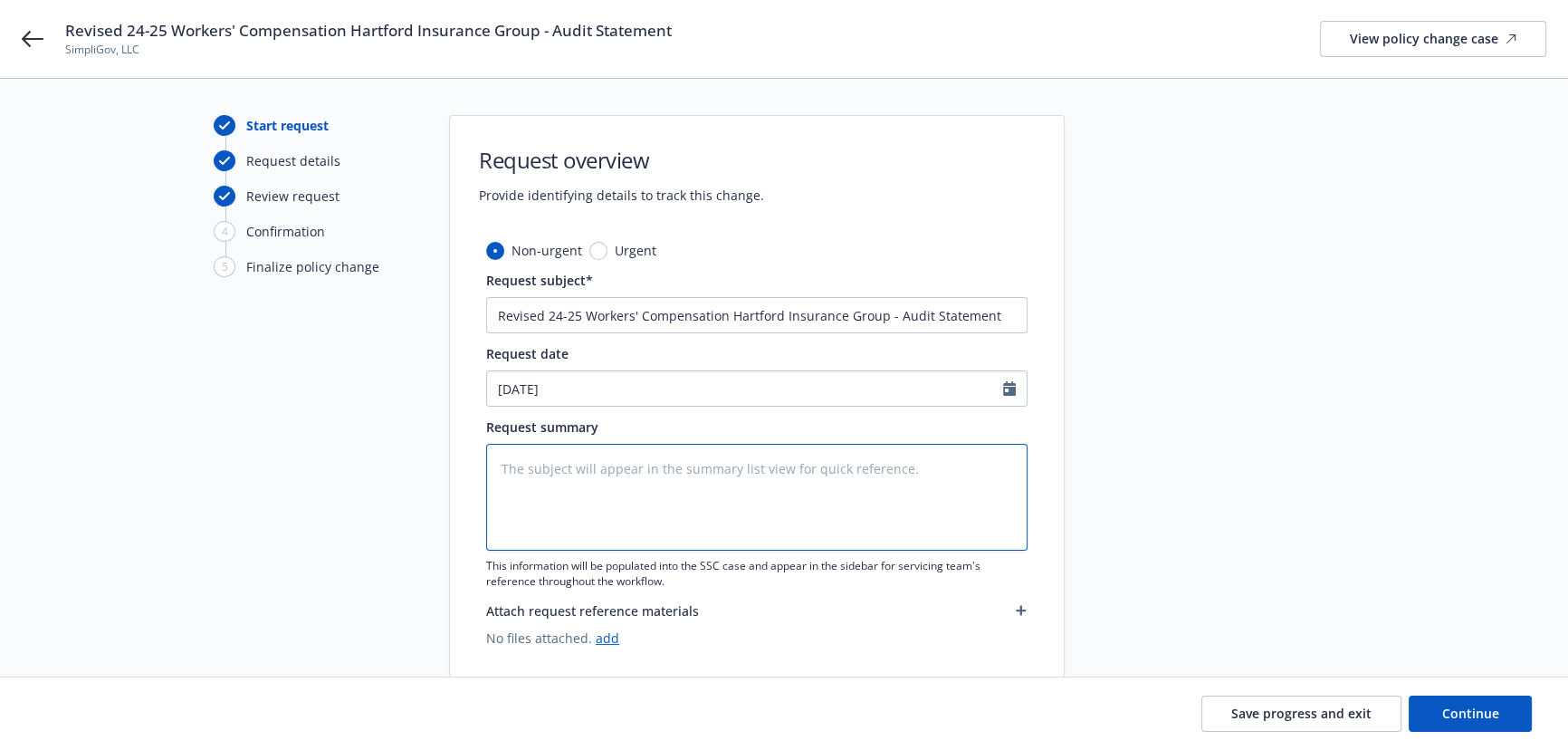
type textarea "a"
type textarea "x"
type textarea "au"
type textarea "x"
type textarea "aud"
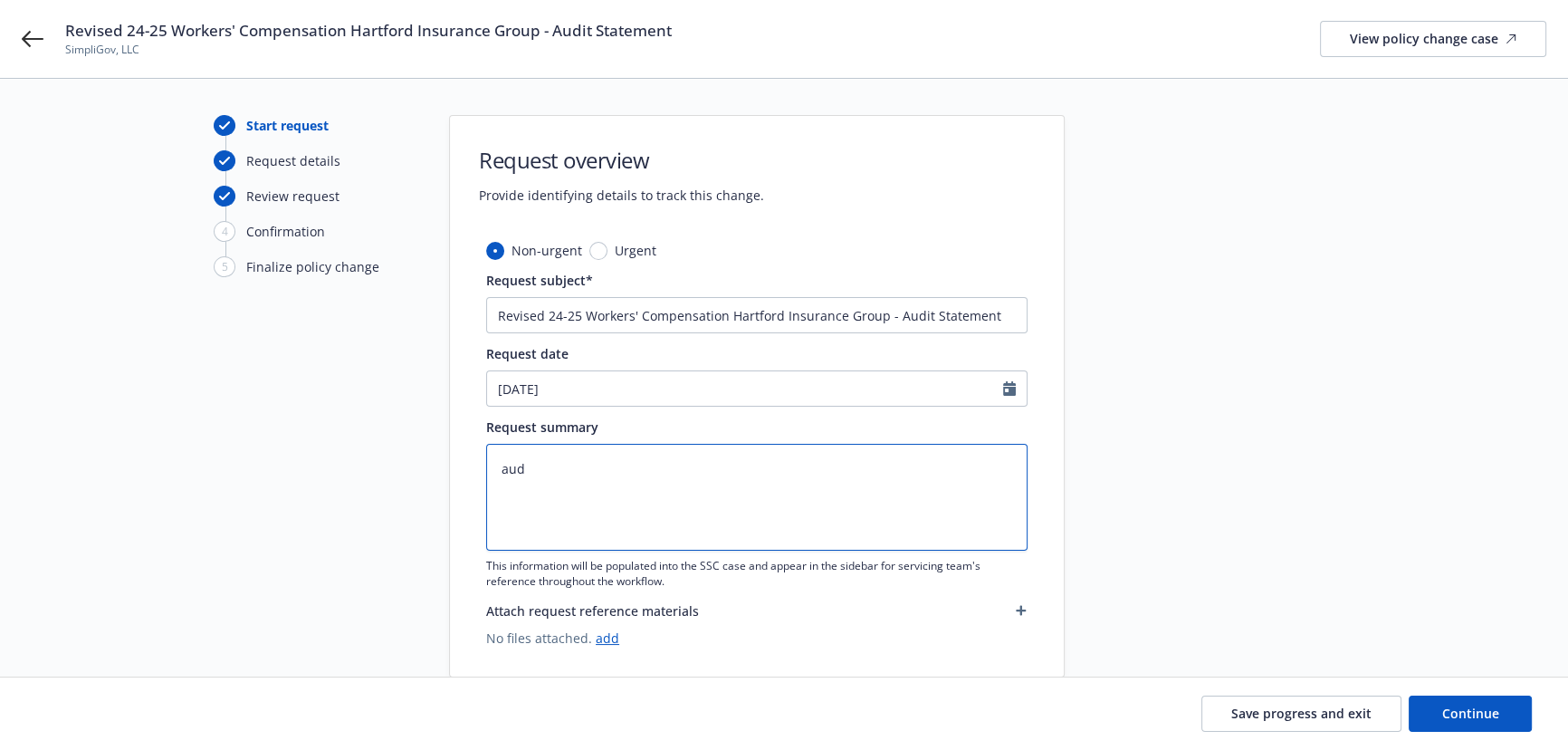
type textarea "x"
type textarea "audi"
type textarea "x"
type textarea "audit"
type textarea "x"
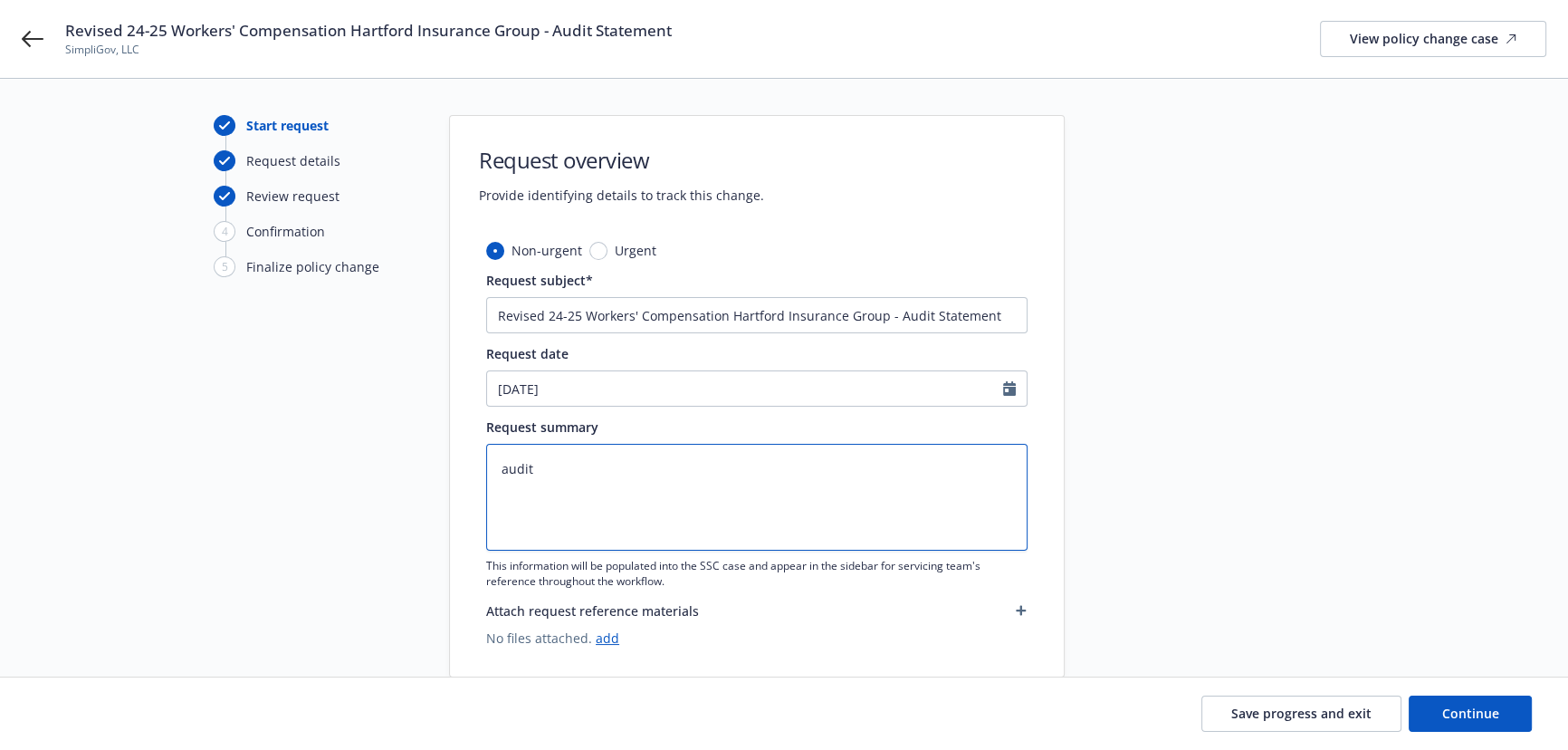
type textarea "auditc"
type textarea "x"
type textarea "auditch"
type textarea "x"
type textarea "auditcha"
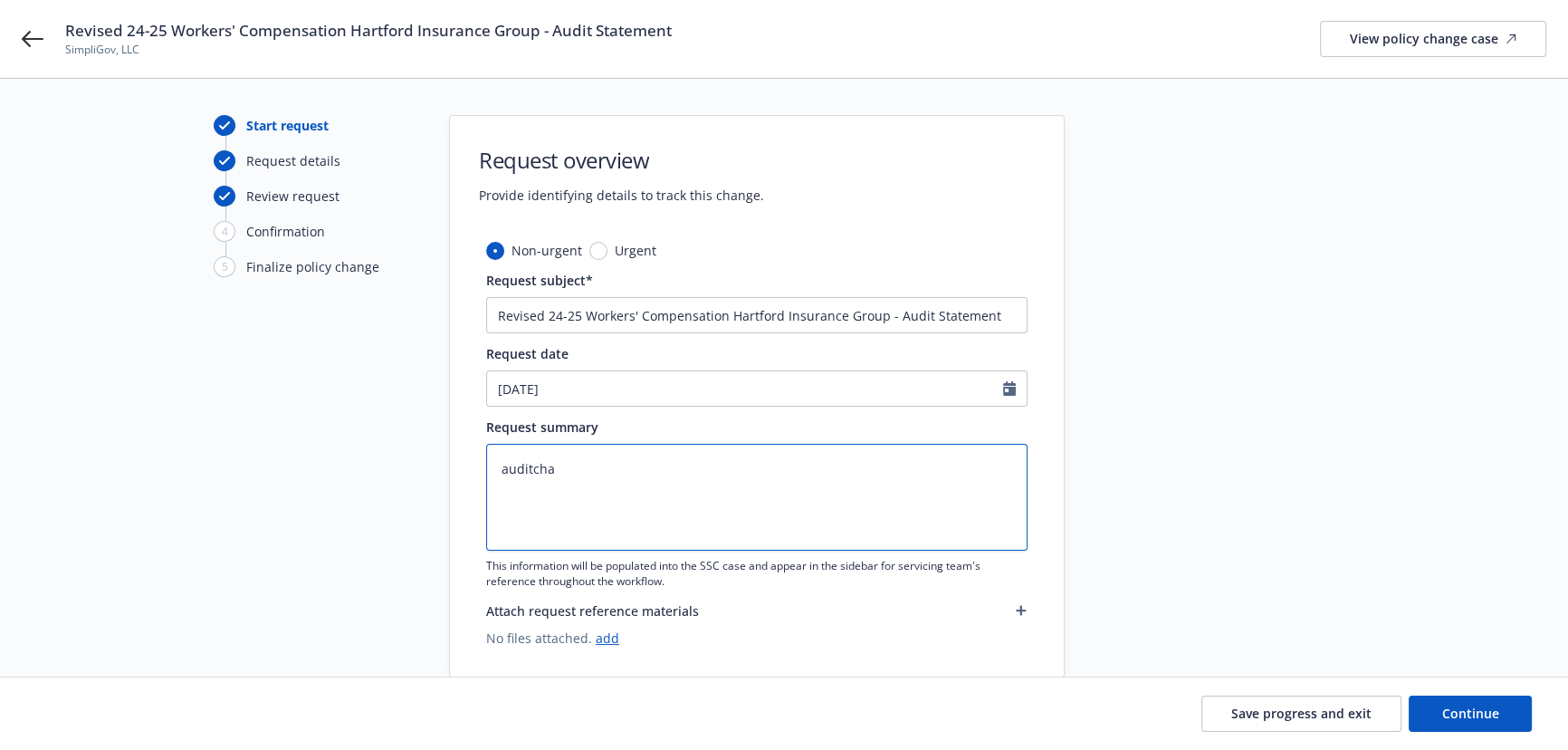
type textarea "x"
type textarea "auditchan"
type textarea "x"
type textarea "auditchang"
type textarea "x"
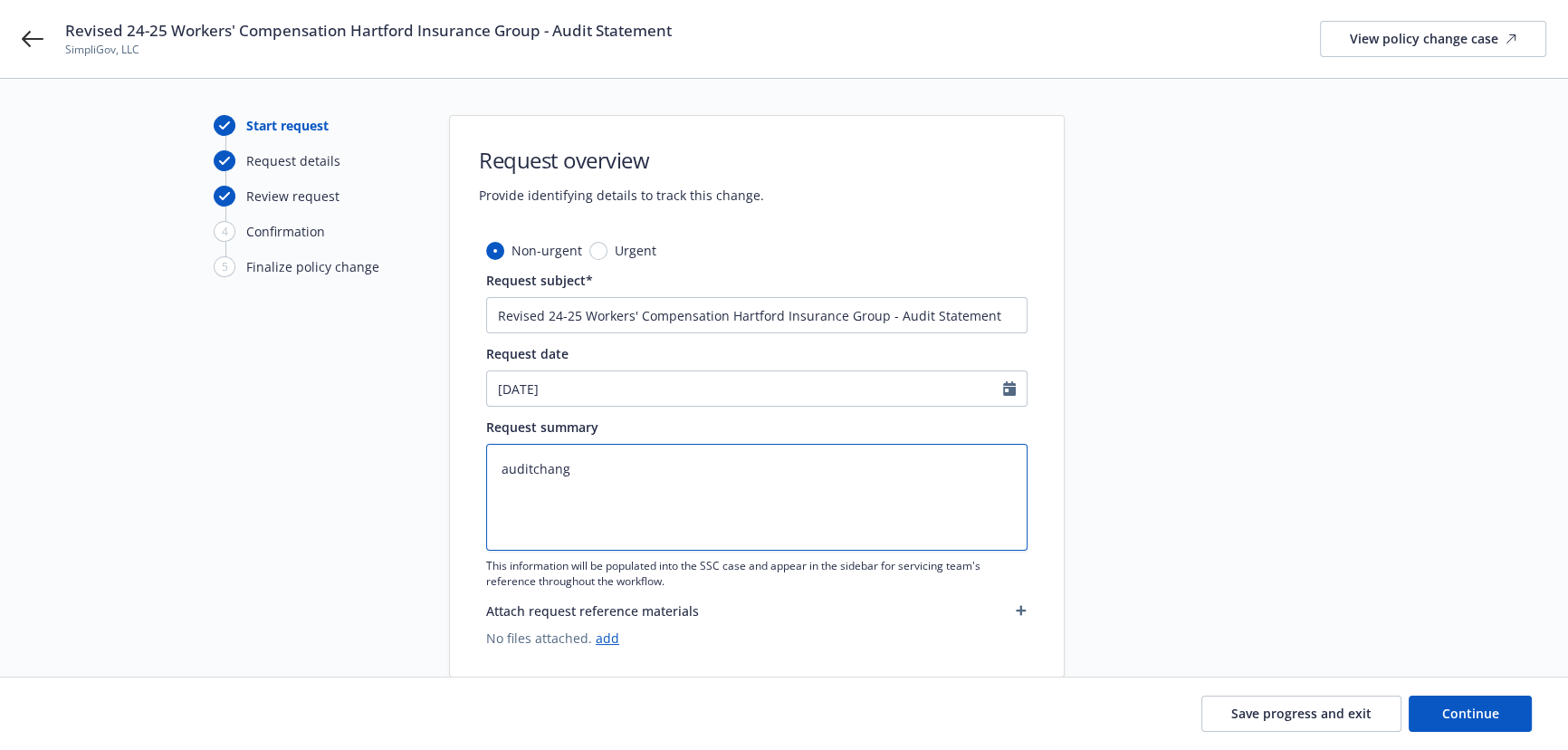
type textarea "auditchange"
paste textarea "2024-2025 Final Audit Results Original premium - $ Audited Actual Premium - $ A…"
type textarea "x"
type textarea "2024-2025 Final Audit Results Original premium - $ Audited Actual Premium - $ A…"
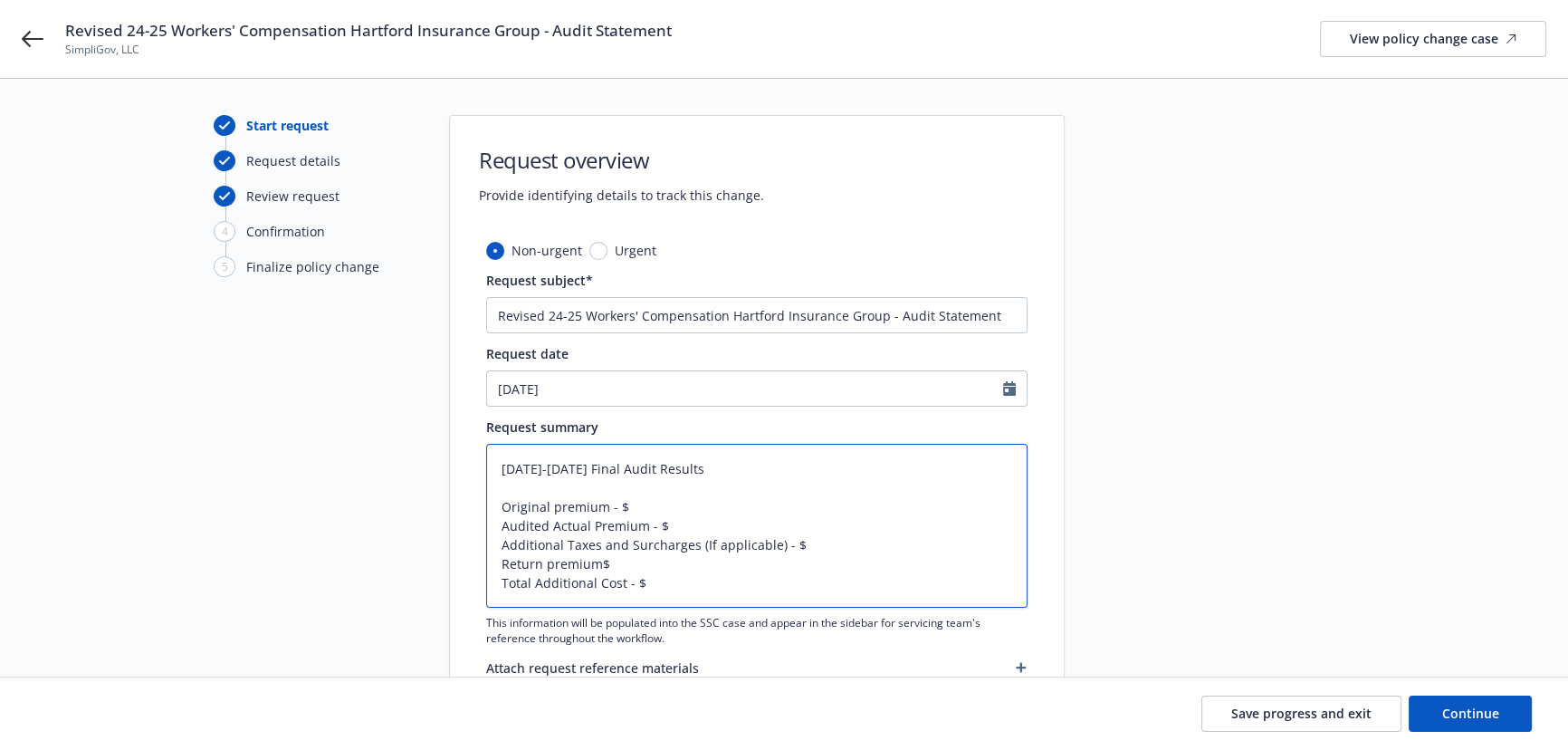
type textarea "x"
click at [501, 465] on textarea "2024-2025 Final Audit Results Original premium - $ Audited Actual Premium - $ A…" at bounding box center [757, 525] width 542 height 163
type textarea "R2024-2025 Final Audit Results Original premium - $ Audited Actual Premium - $ …"
type textarea "x"
type textarea "Re2024-2025 Final Audit Results Original premium - $ Audited Actual Premium - $…"
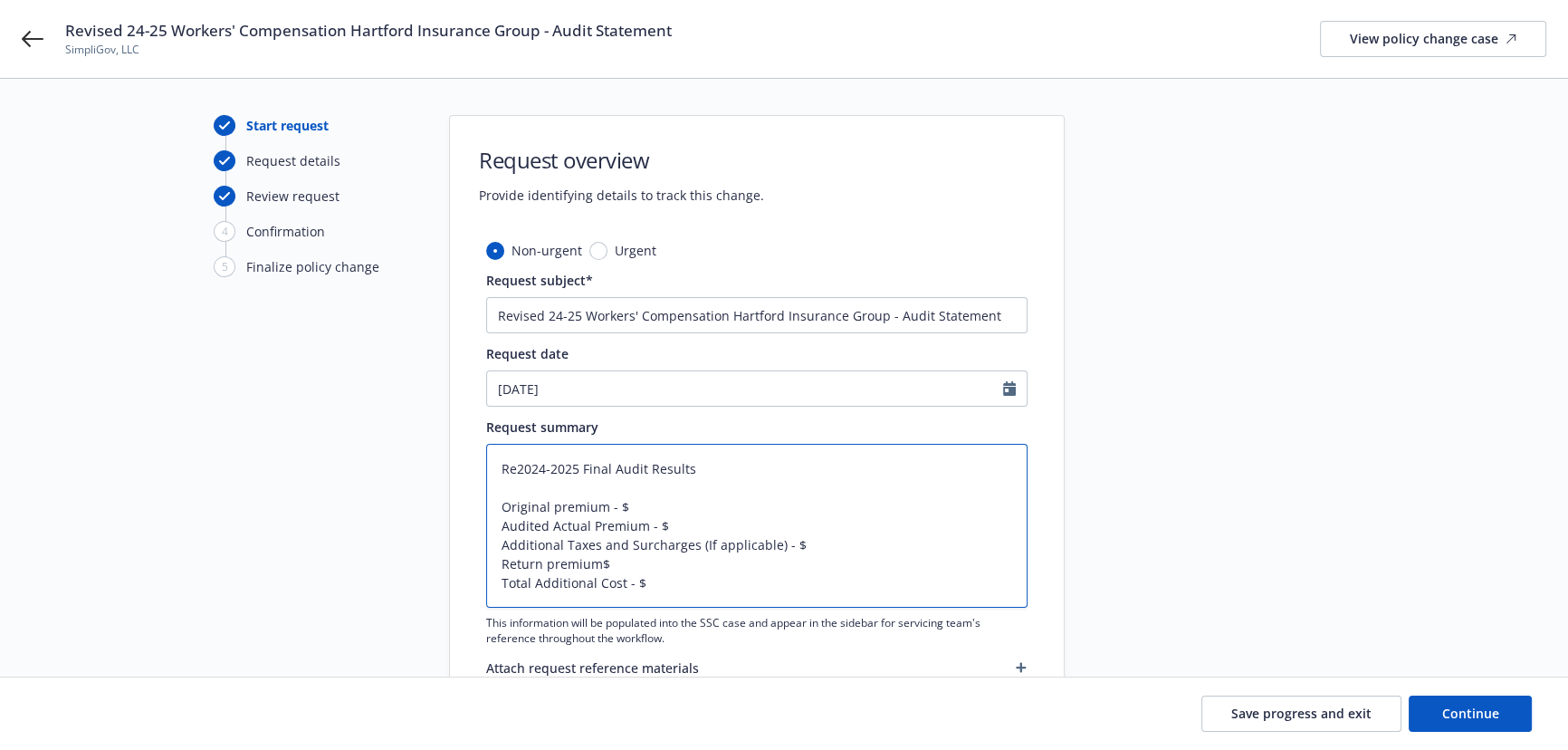
type textarea "x"
type textarea "Rev2024-2025 Final Audit Results Original premium - $ Audited Actual Premium - …"
type textarea "x"
type textarea "Revi2024-2025 Final Audit Results Original premium - $ Audited Actual Premium -…"
type textarea "x"
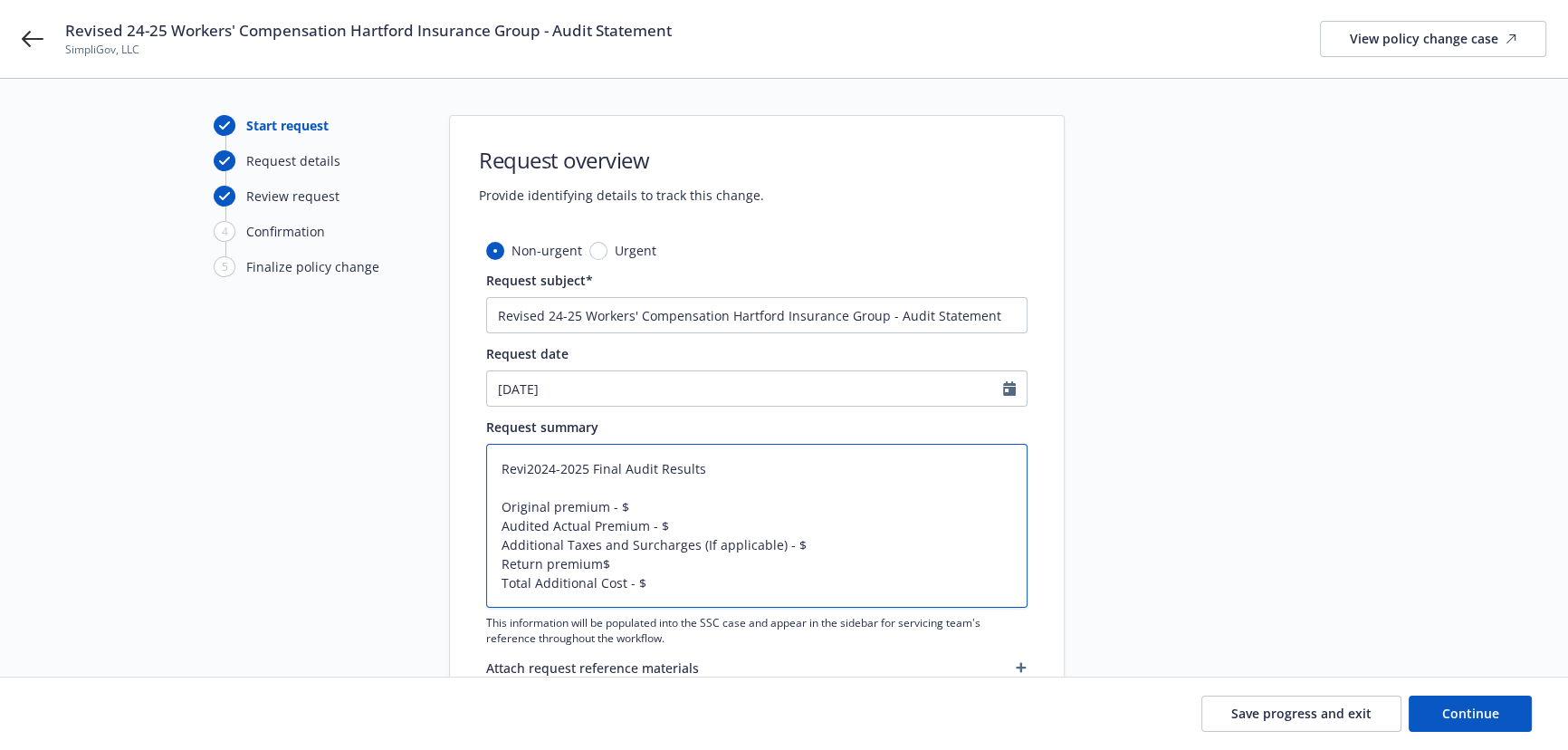
type textarea "Revis2024-2025 Final Audit Results Original premium - $ Audited Actual Premium …"
type textarea "x"
type textarea "Revise2024-2025 Final Audit Results Original premium - $ Audited Actual Premium…"
type textarea "x"
type textarea "Revised2024-2025 Final Audit Results Original premium - $ Audited Actual Premiu…"
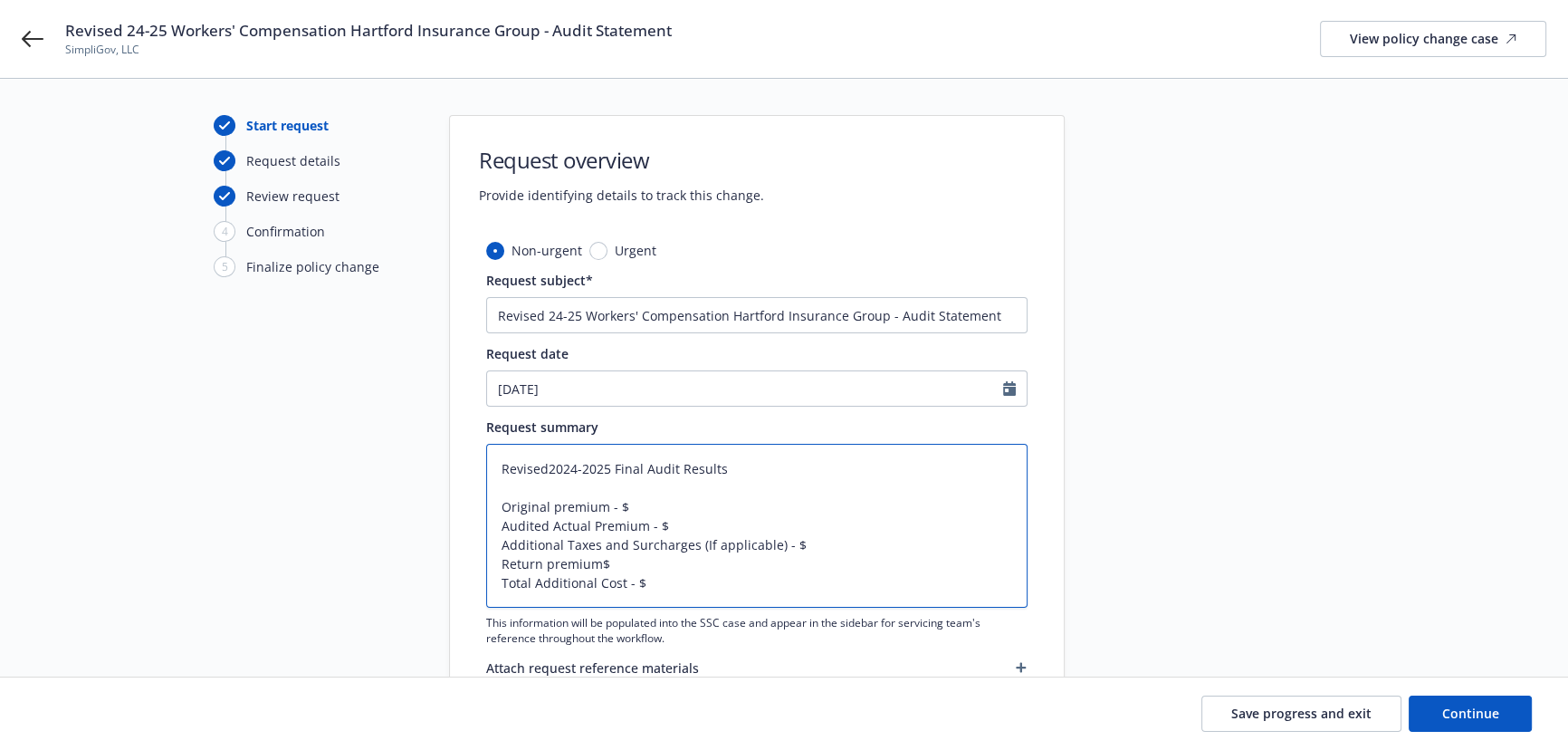
type textarea "x"
type textarea "Revised 2024-2025 Final Audit Results Original premium - $ Audited Actual Premi…"
click at [555, 510] on textarea "Revised 2024-2025 Final Audit Results Original premium - $ Audited Actual Premi…" at bounding box center [757, 525] width 542 height 163
type textarea "x"
type textarea "Revised 2024-2025 Final Audit Results Original remium - $ Audited Actual Premiu…"
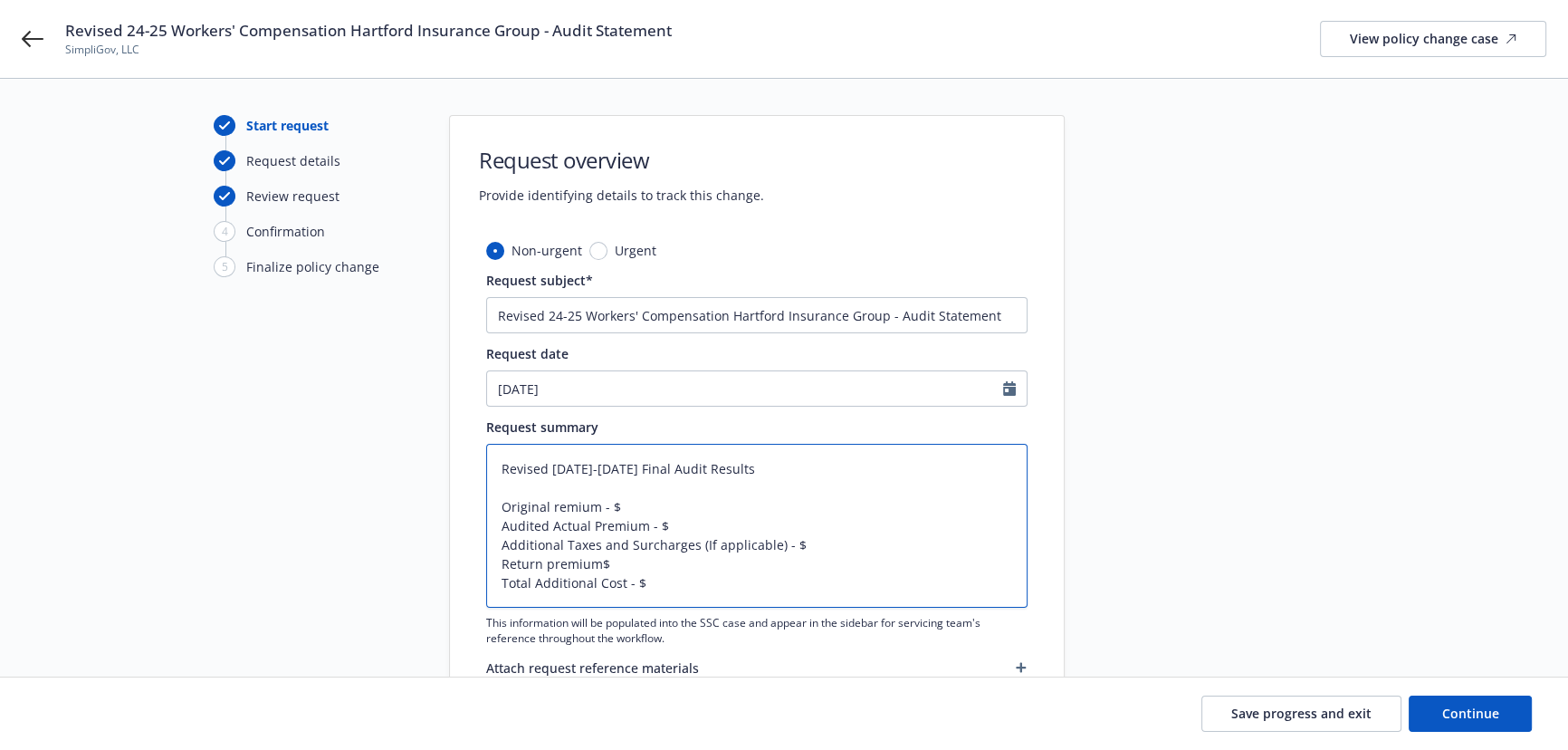
type textarea "x"
type textarea "Revised 2024-2025 Final Audit Results Original Premium - $ Audited Actual Premi…"
click at [624, 502] on textarea "Revised 2024-2025 Final Audit Results Original Premium - $ Audited Actual Premi…" at bounding box center [757, 525] width 542 height 163
type textarea "x"
type textarea "Revised 2024-2025 Final Audit Results Original Premium - $10 Audited Actual Pre…"
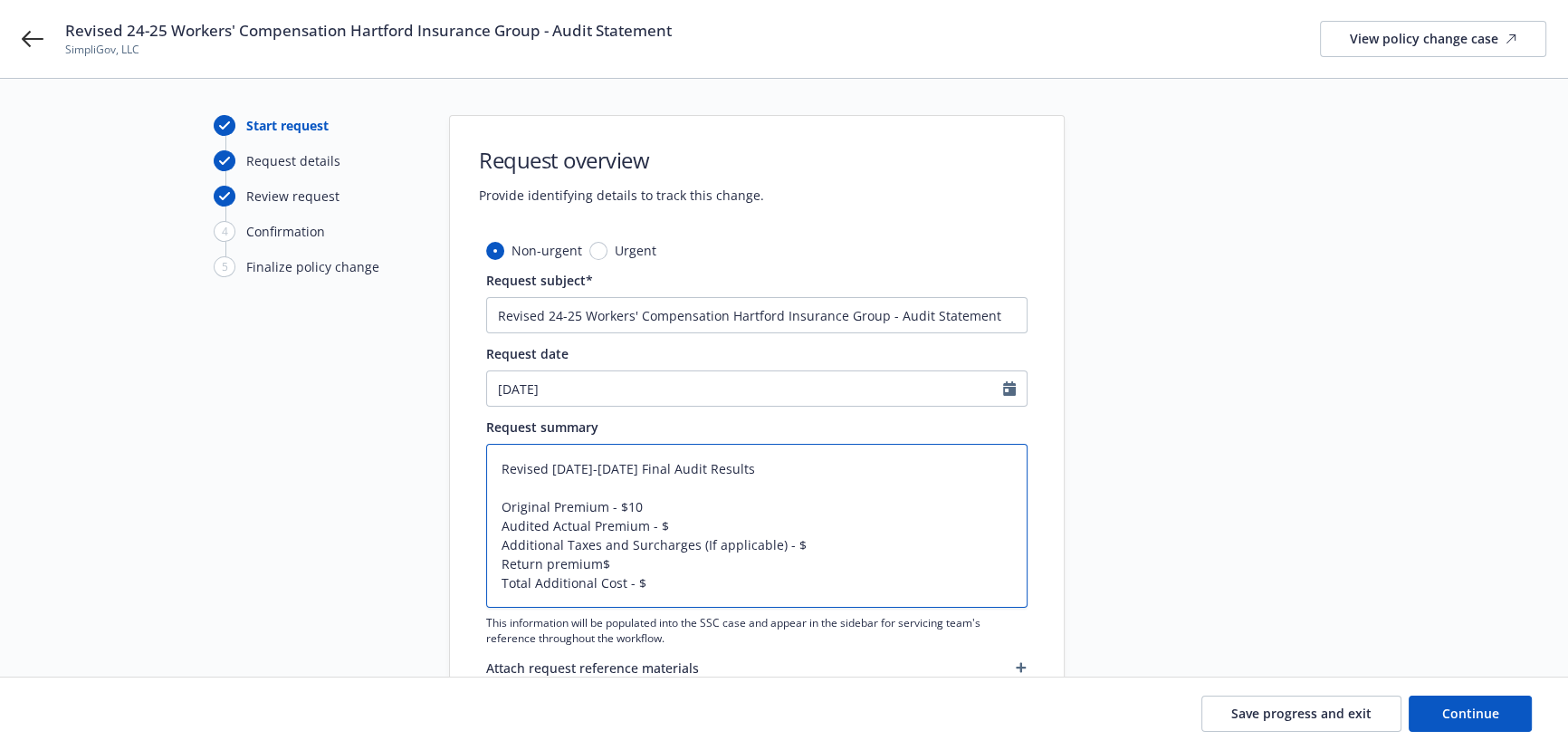
type textarea "x"
type textarea "Revised 2024-2025 Final Audit Results Original Premium - $10, Audited Actual Pr…"
type textarea "x"
type textarea "Revised 2024-2025 Final Audit Results Original Premium - $10,6 Audited Actual P…"
type textarea "x"
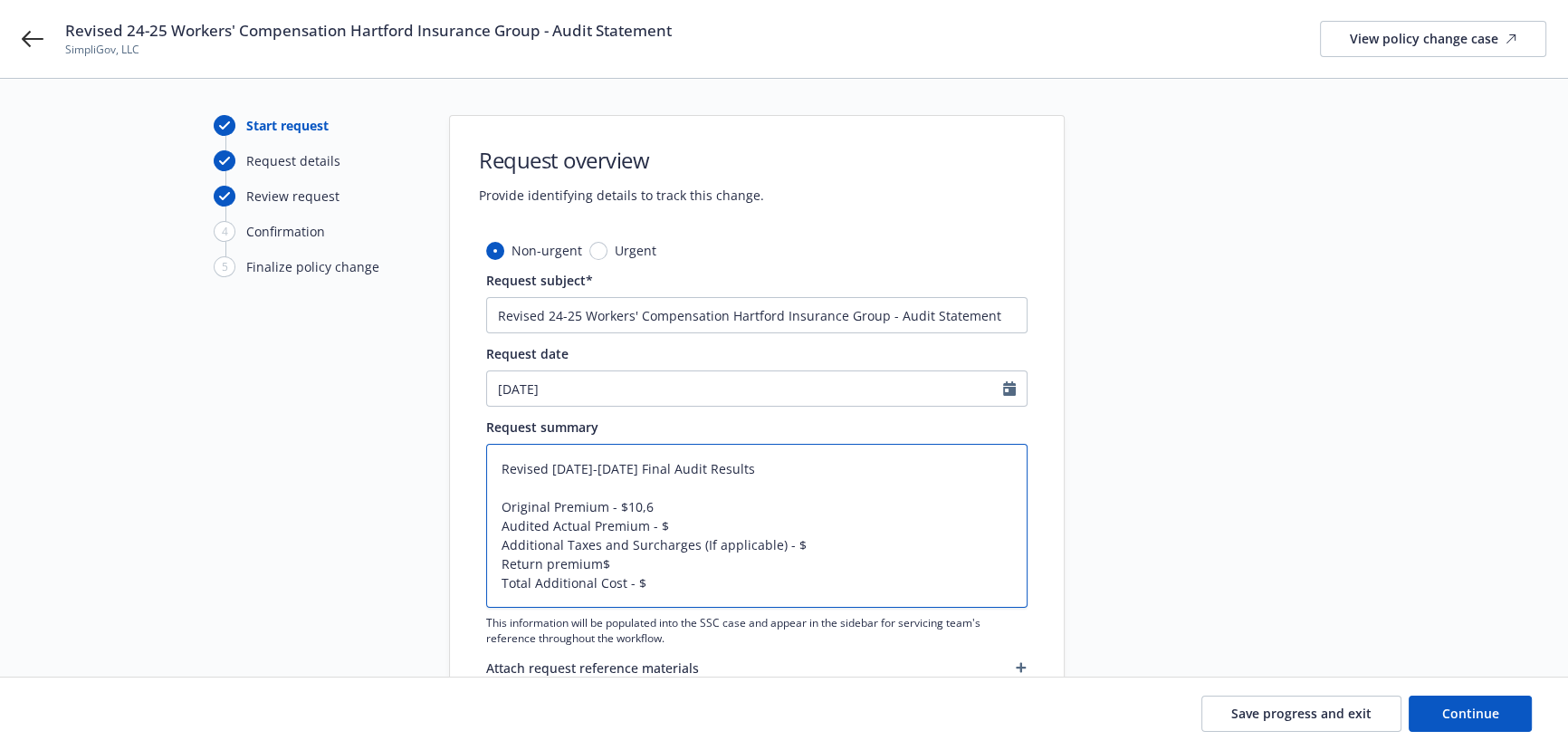
type textarea "Revised 2024-2025 Final Audit Results Original Premium - $10,61 Audited Actual …"
type textarea "x"
type textarea "Revised 2024-2025 Final Audit Results Original Premium - $10,613 Audited Actual…"
click at [688, 528] on textarea "Revised 2024-2025 Final Audit Results Original Premium - $10,613 Audited Actual…" at bounding box center [757, 525] width 542 height 163
drag, startPoint x: 563, startPoint y: 543, endPoint x: 694, endPoint y: 545, distance: 131.0
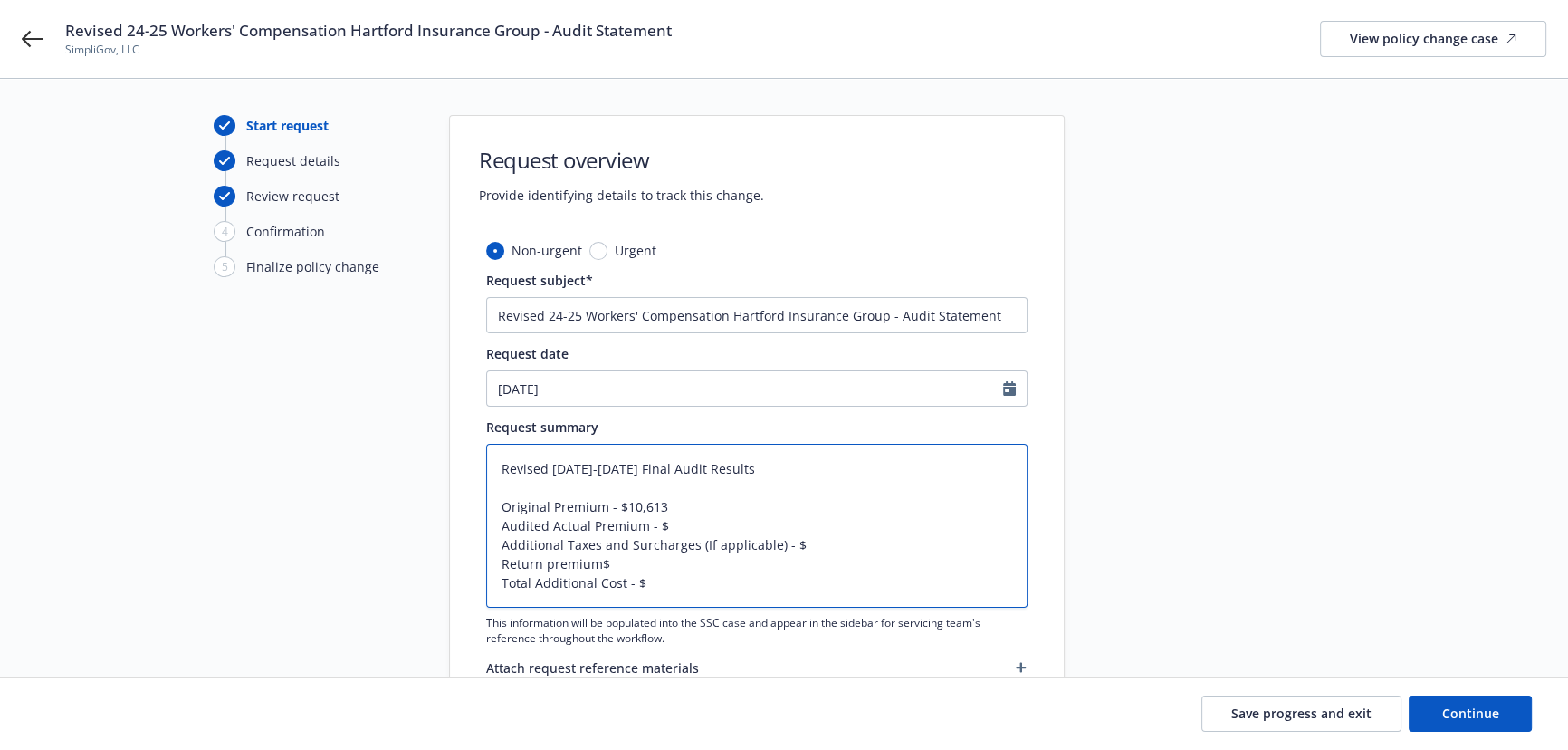
click at [694, 545] on textarea "Revised 2024-2025 Final Audit Results Original Premium - $10,613 Audited Actual…" at bounding box center [757, 525] width 542 height 163
type textarea "x"
click at [607, 508] on textarea "Revised 2024-2025 Final Audit Results Original Premium - $10,613 Audited Actual…" at bounding box center [757, 525] width 542 height 163
type textarea "Revised 2024-2025 Final Audit Results Original Premium - $10,613 Audited Actual…"
type textarea "x"
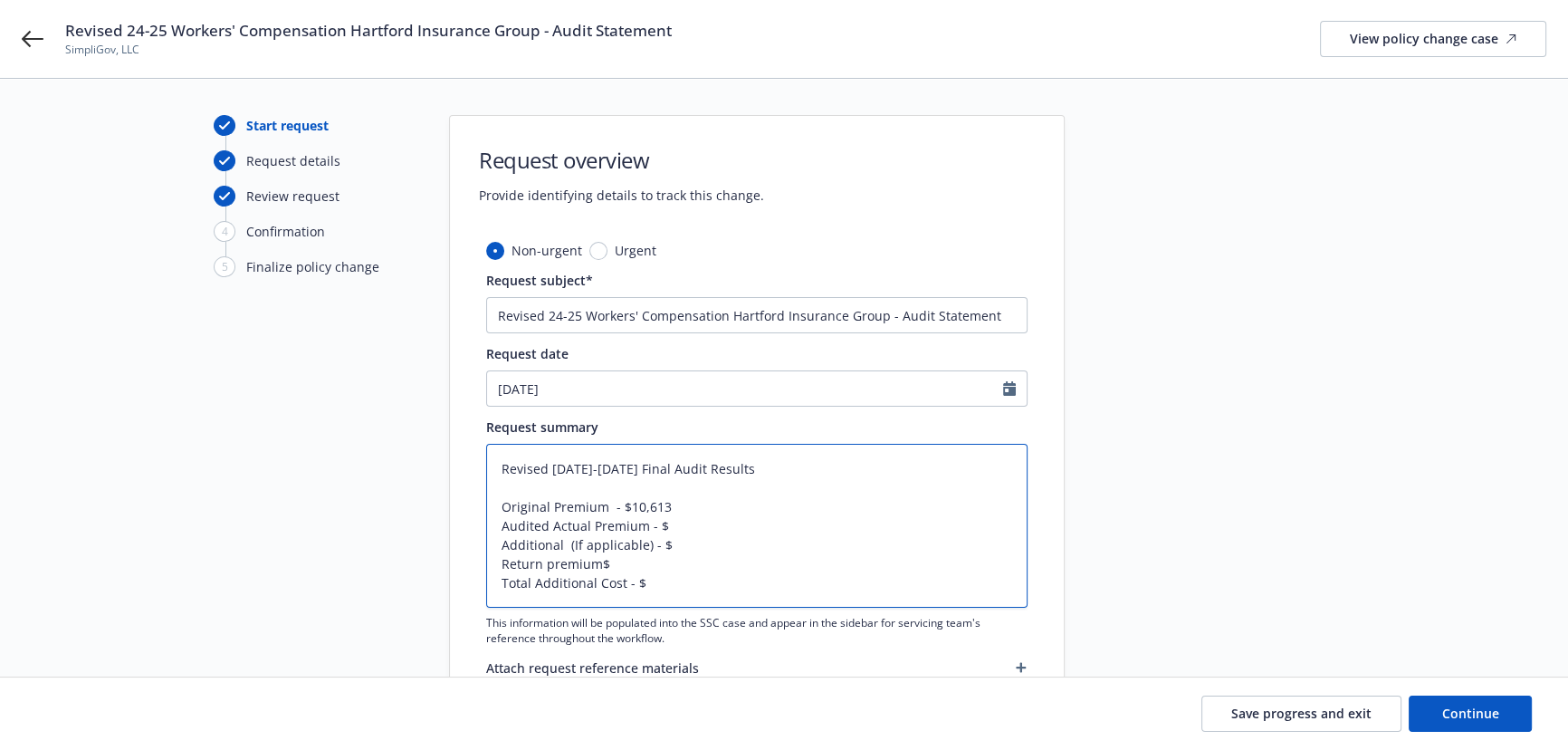
type textarea "Revised 2024-2025 Final Audit Results Original Premium I - $10,613 Audited Actu…"
type textarea "x"
type textarea "Revised 2024-2025 Final Audit Results Original Premium In - $10,613 Audited Act…"
type textarea "x"
type textarea "Revised 2024-2025 Final Audit Results Original Premium Incl - $10,613 Audited A…"
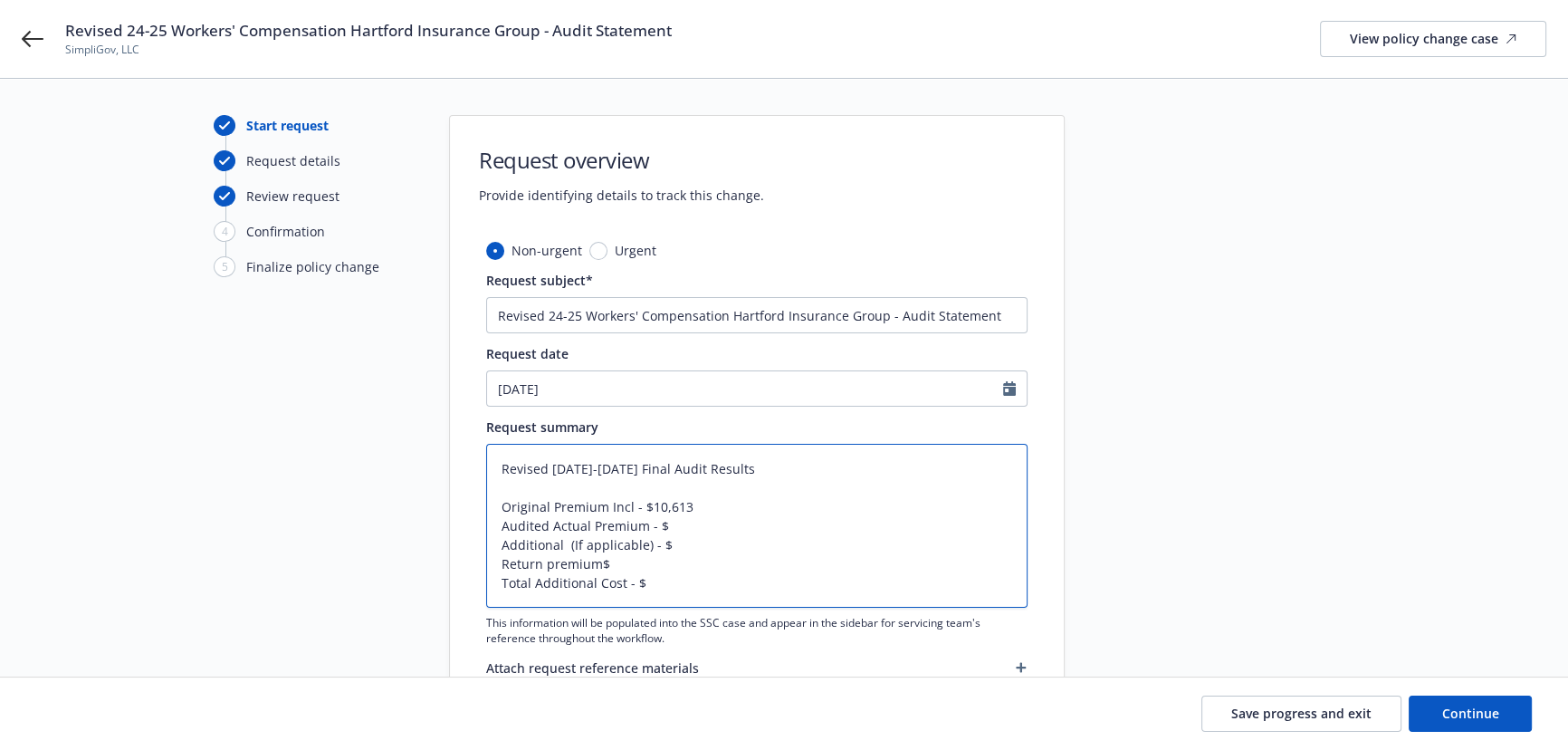
type textarea "x"
type textarea "Revised 2024-2025 Final Audit Results Original Premium Inclu - $10,613 Audited …"
type textarea "x"
type textarea "Revised 2024-2025 Final Audit Results Original Premium Includ - $10,613 Audited…"
type textarea "x"
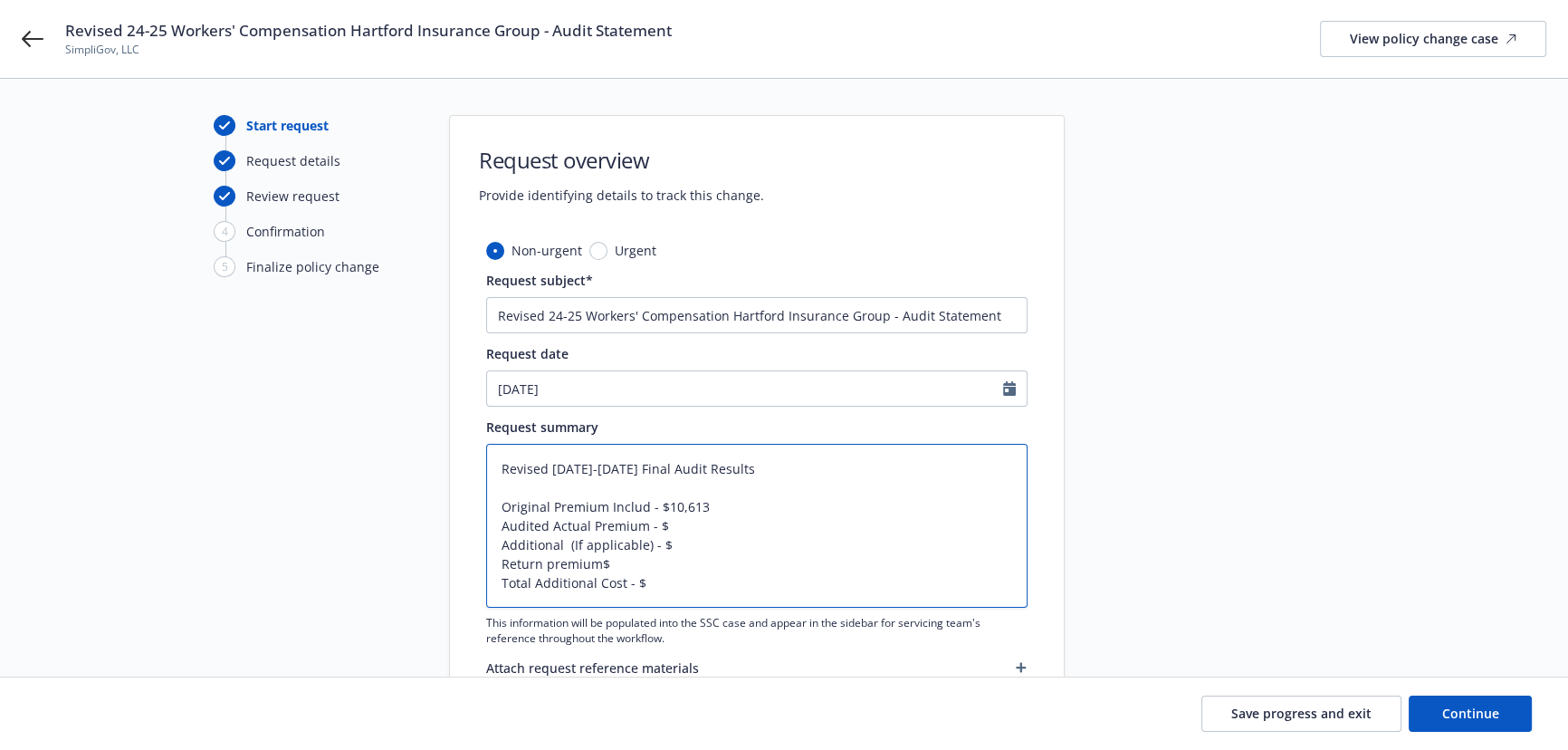
type textarea "Revised 2024-2025 Final Audit Results Original Premium Includi - $10,613 Audite…"
type textarea "x"
type textarea "Revised 2024-2025 Final Audit Results Original Premium Includin - $10,613 Audit…"
type textarea "x"
type textarea "Revised 2024-2025 Final Audit Results Original Premium Including - $10,613 Audi…"
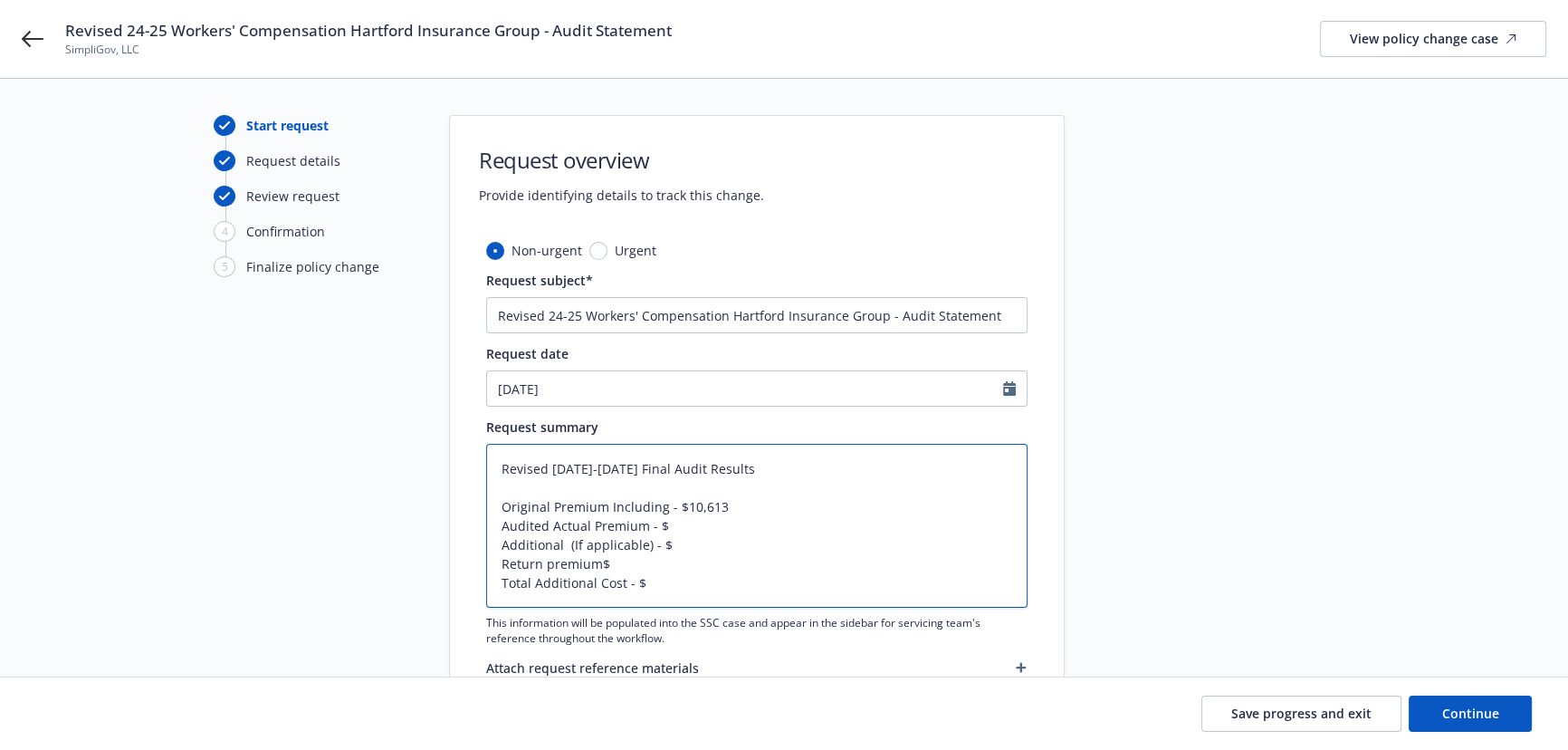
type textarea "x"
paste textarea "Taxes and Surcharges"
type textarea "Revised 2024-2025 Final Audit Results Original Premium Including Taxes and Surc…"
click at [644, 521] on textarea "Revised 2024-2025 Final Audit Results Original Premium Including Taxes and Surc…" at bounding box center [757, 525] width 542 height 163
type textarea "x"
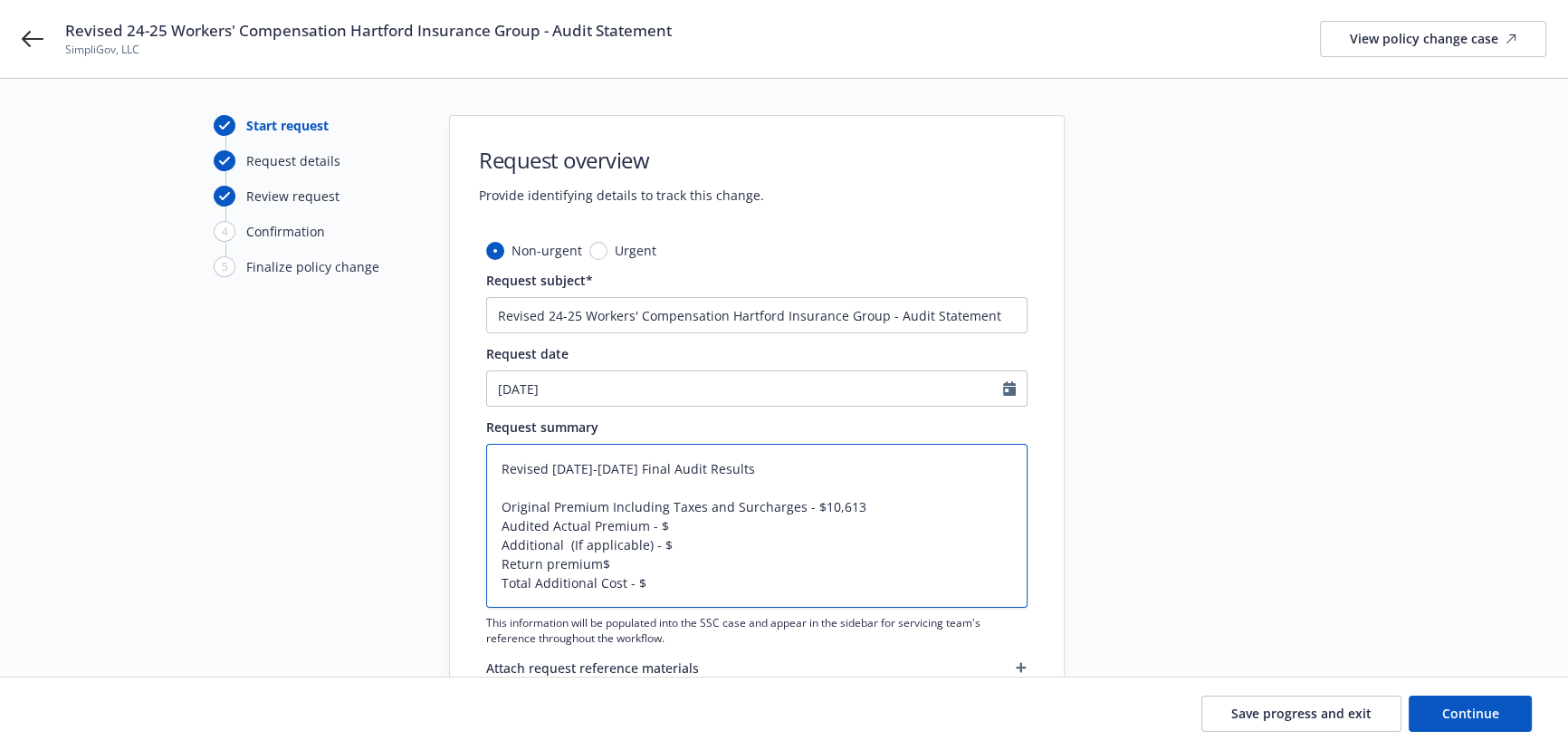
type textarea "Revised 2024-2025 Final Audit Results Original Premium Including Taxes and Surc…"
type textarea "x"
type textarea "Revised 2024-2025 Final Audit Results Original Premium Including Taxes and Surc…"
type textarea "x"
type textarea "Revised 2024-2025 Final Audit Results Original Premium Including Taxes and Surc…"
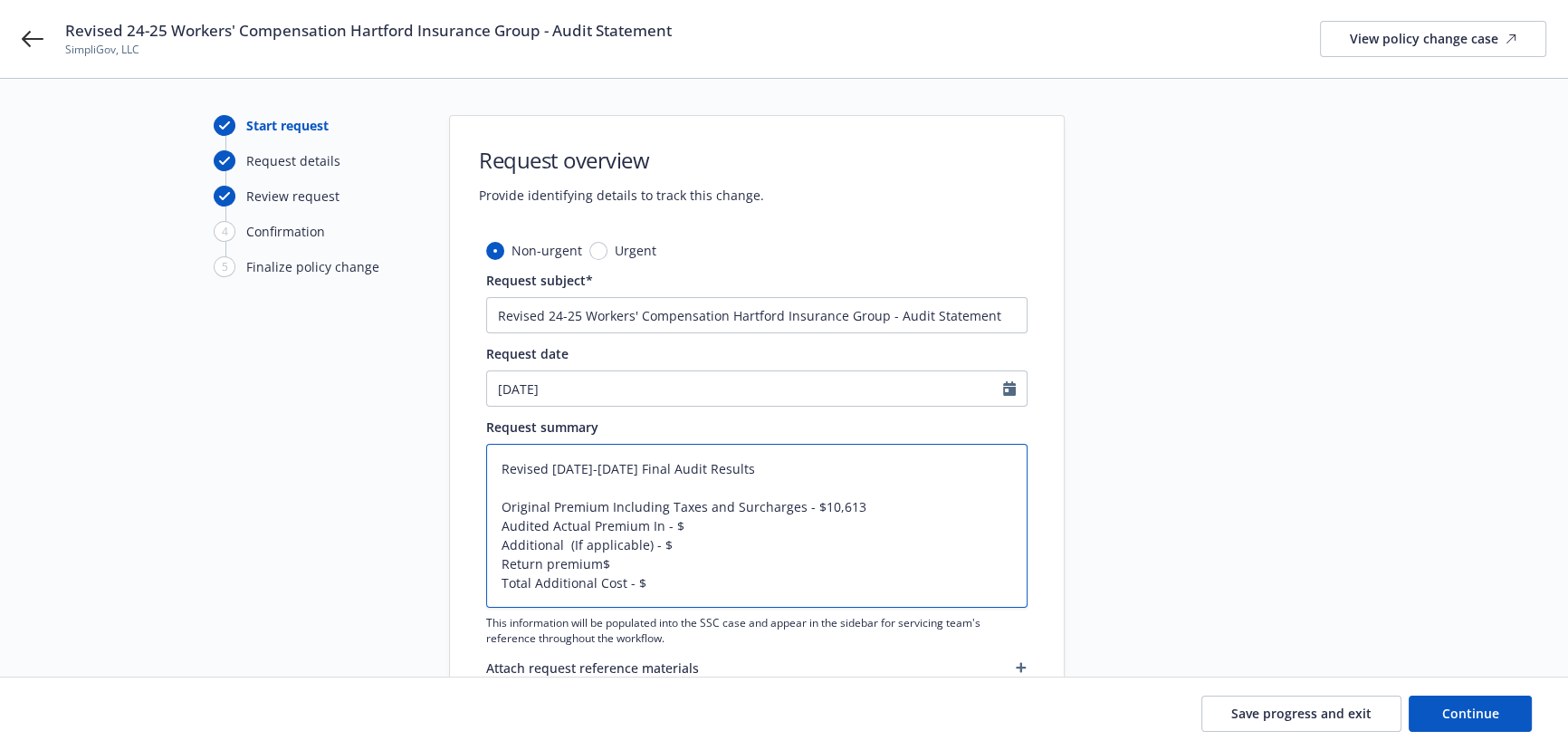
type textarea "x"
type textarea "Revised 2024-2025 Final Audit Results Original Premium Including Taxes and Surc…"
type textarea "x"
type textarea "Revised 2024-2025 Final Audit Results Original Premium Including Taxes and Surc…"
type textarea "x"
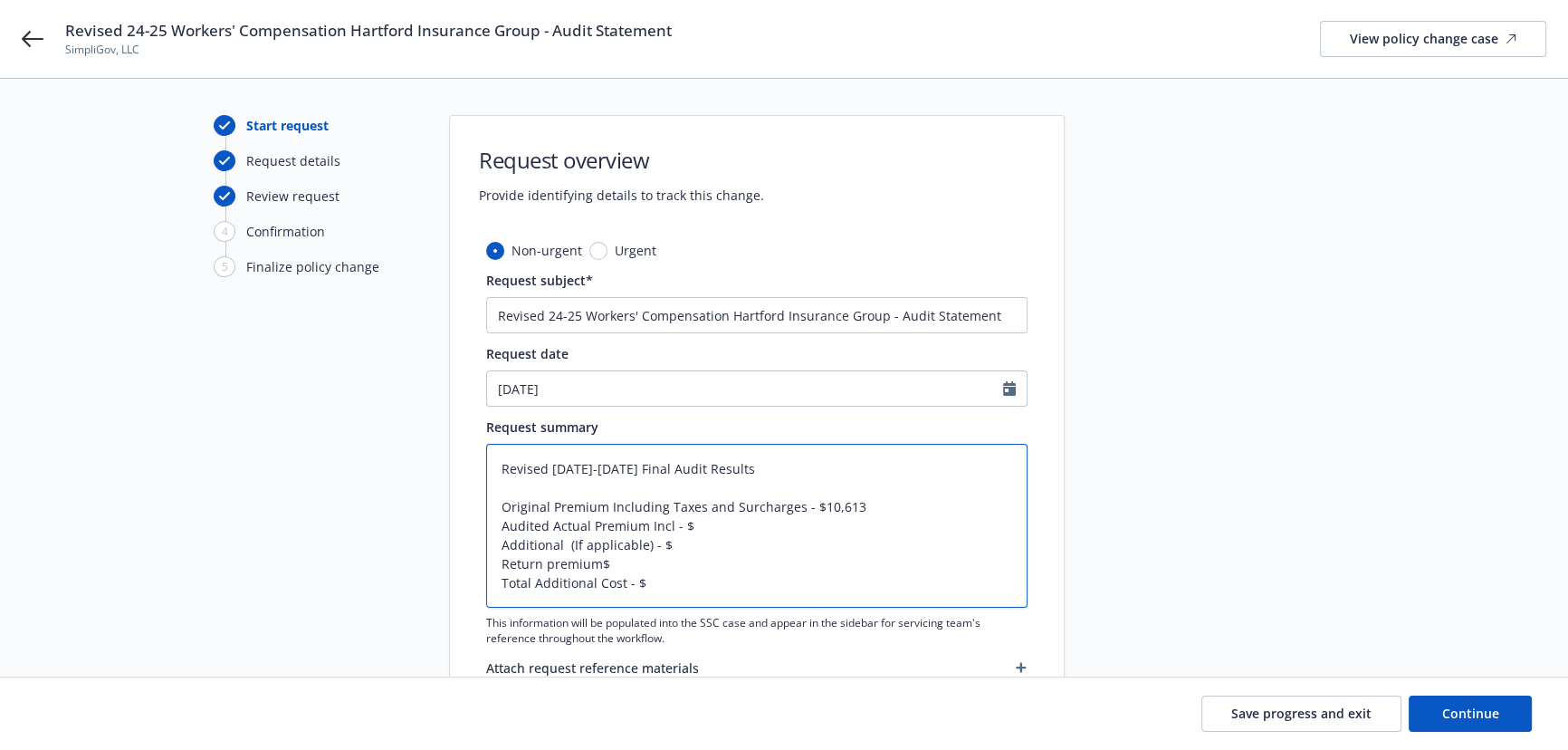
type textarea "Revised 2024-2025 Final Audit Results Original Premium Including Taxes and Surc…"
type textarea "x"
type textarea "Revised 2024-2025 Final Audit Results Original Premium Including Taxes and Surc…"
type textarea "x"
type textarea "Revised 2024-2025 Final Audit Results Original Premium Including Taxes and Surc…"
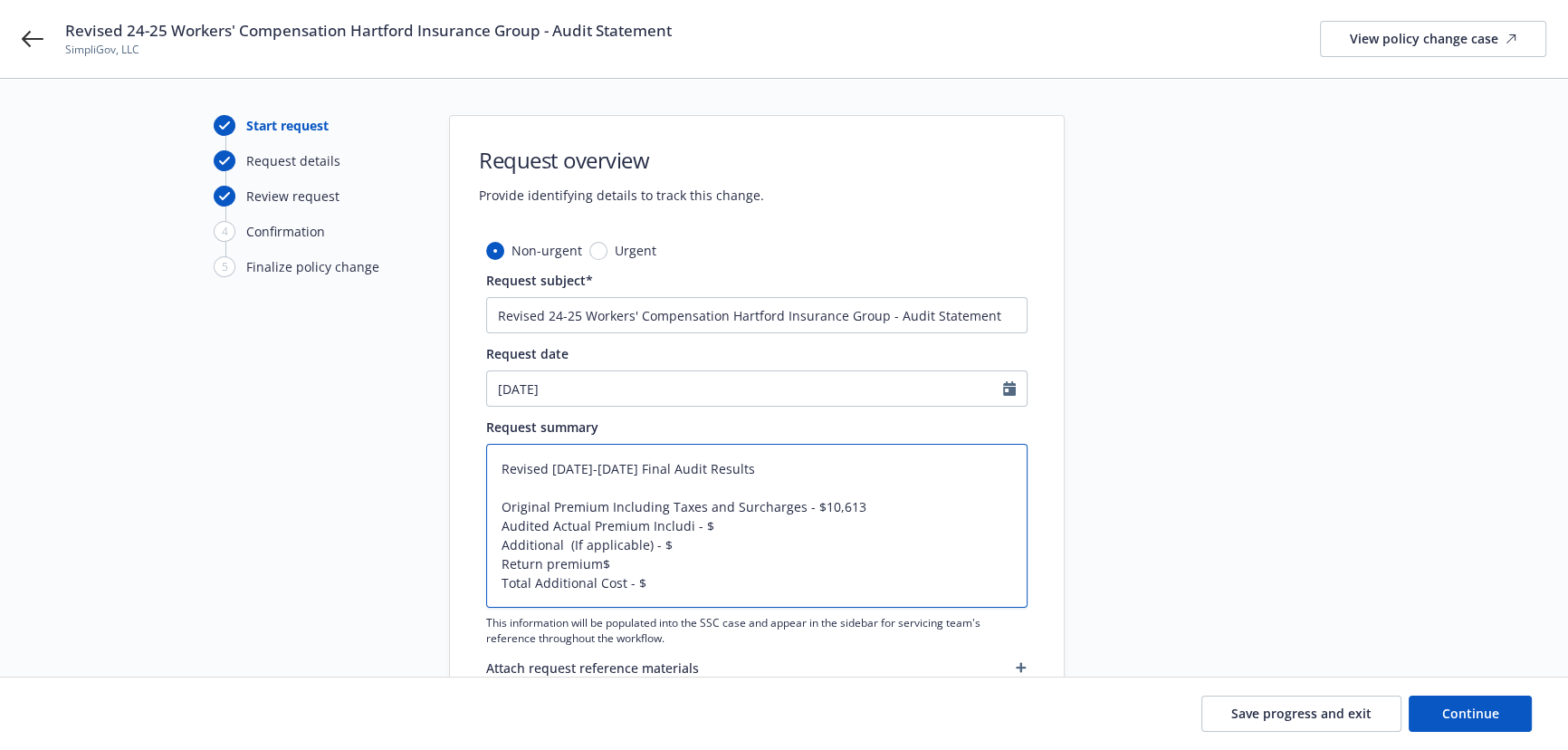
type textarea "x"
type textarea "Revised 2024-2025 Final Audit Results Original Premium Including Taxes and Surc…"
type textarea "x"
type textarea "Revised 2024-2025 Final Audit Results Original Premium Including Taxes and Surc…"
type textarea "x"
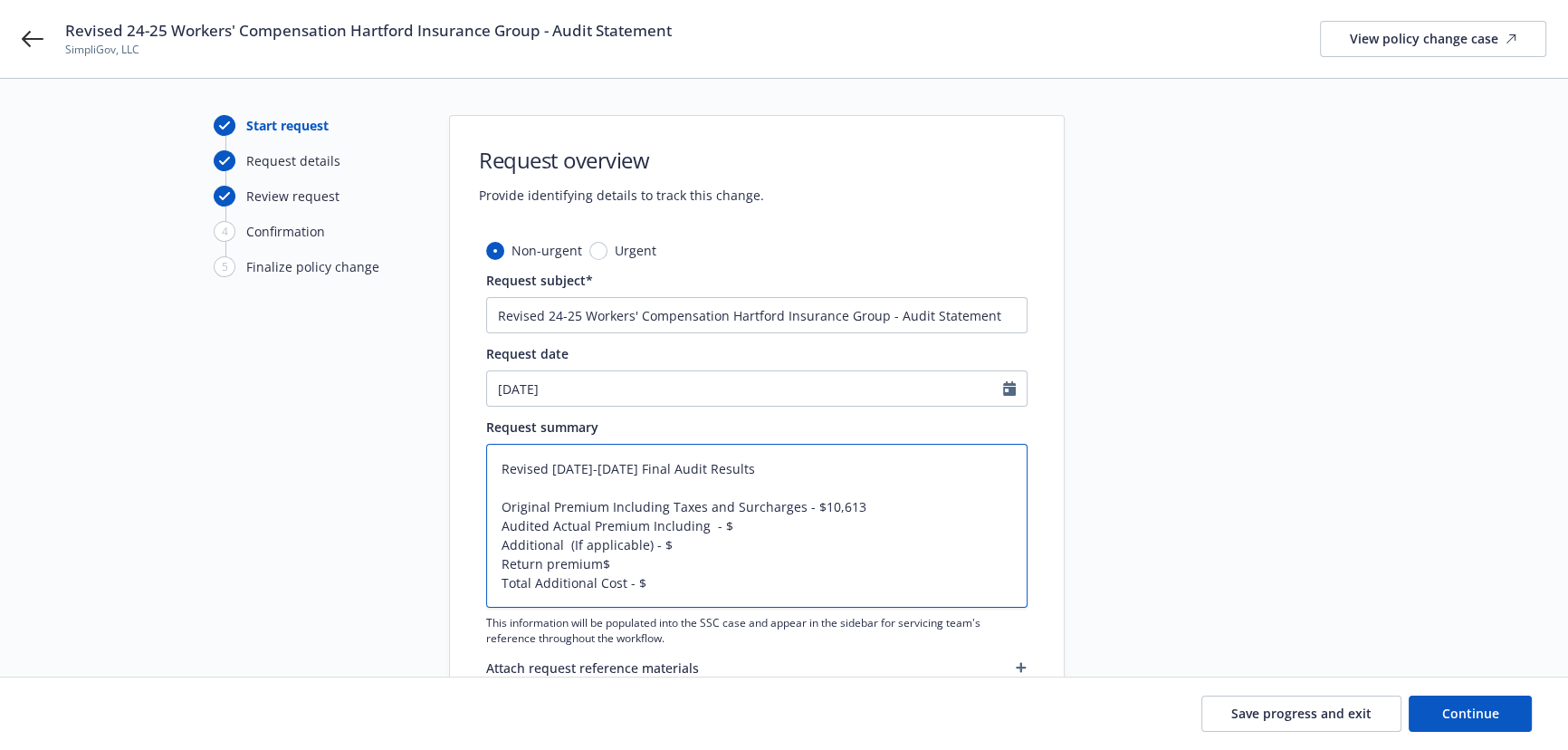
paste textarea "Taxes and Surcharges"
type textarea "Revised 2024-2025 Final Audit Results Original Premium Including Taxes and Surc…"
drag, startPoint x: 617, startPoint y: 545, endPoint x: 474, endPoint y: 548, distance: 143.0
click at [474, 548] on div "Non-urgent Urgent Request subject* Revised 24-25 Workers' Compensation Hartford…" at bounding box center [756, 487] width 614 height 492
type textarea "x"
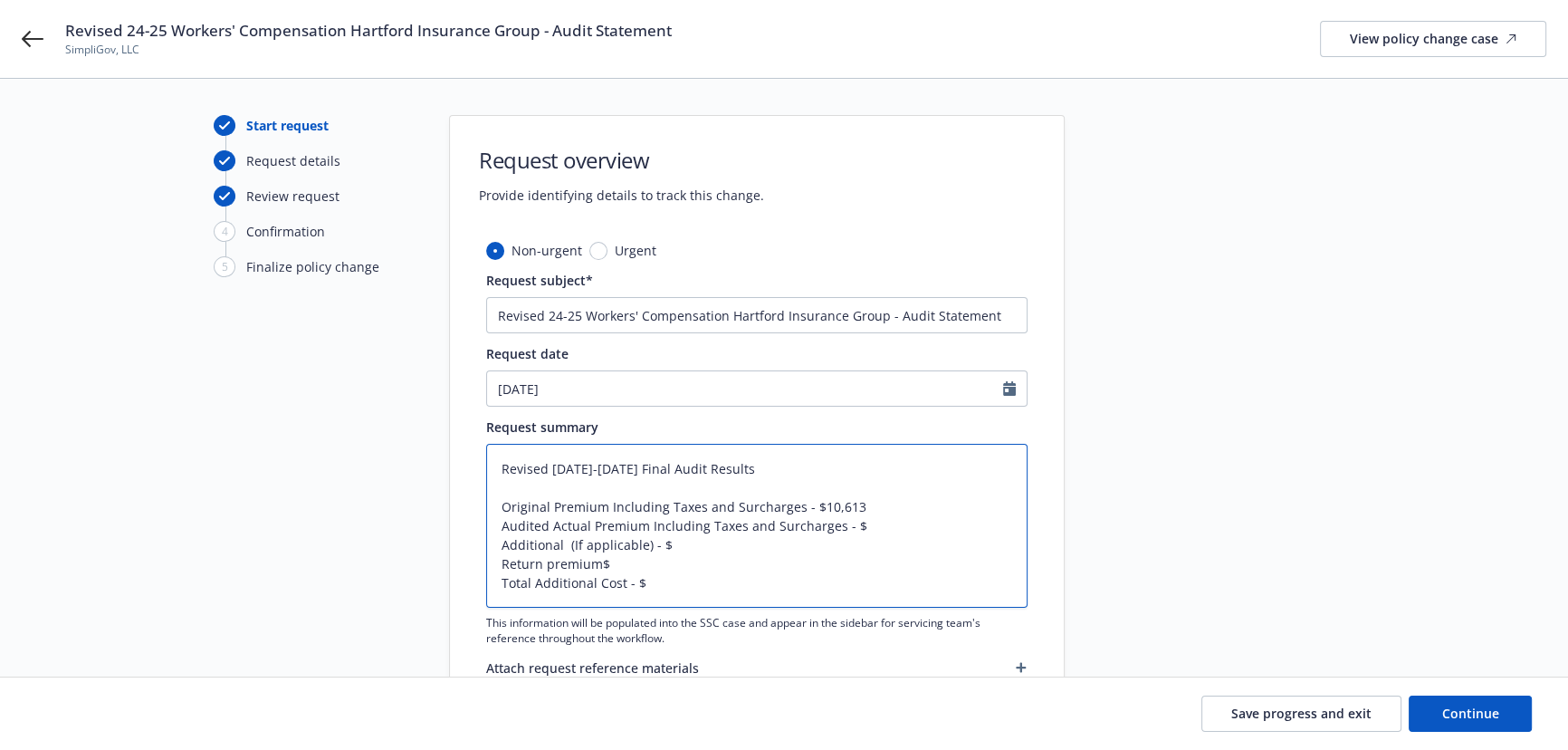
type textarea "Revised 2024-2025 Final Audit Results Original Premium Including Taxes and Surc…"
drag, startPoint x: 666, startPoint y: 586, endPoint x: 440, endPoint y: 591, distance: 226.1
click at [440, 591] on div "Start request Request details Review request 4 Confirmation 5 Finalize policy c…" at bounding box center [784, 424] width 1525 height 619
type textarea "x"
type textarea "Revised 2024-2025 Final Audit Results Original Premium Including Taxes and Surc…"
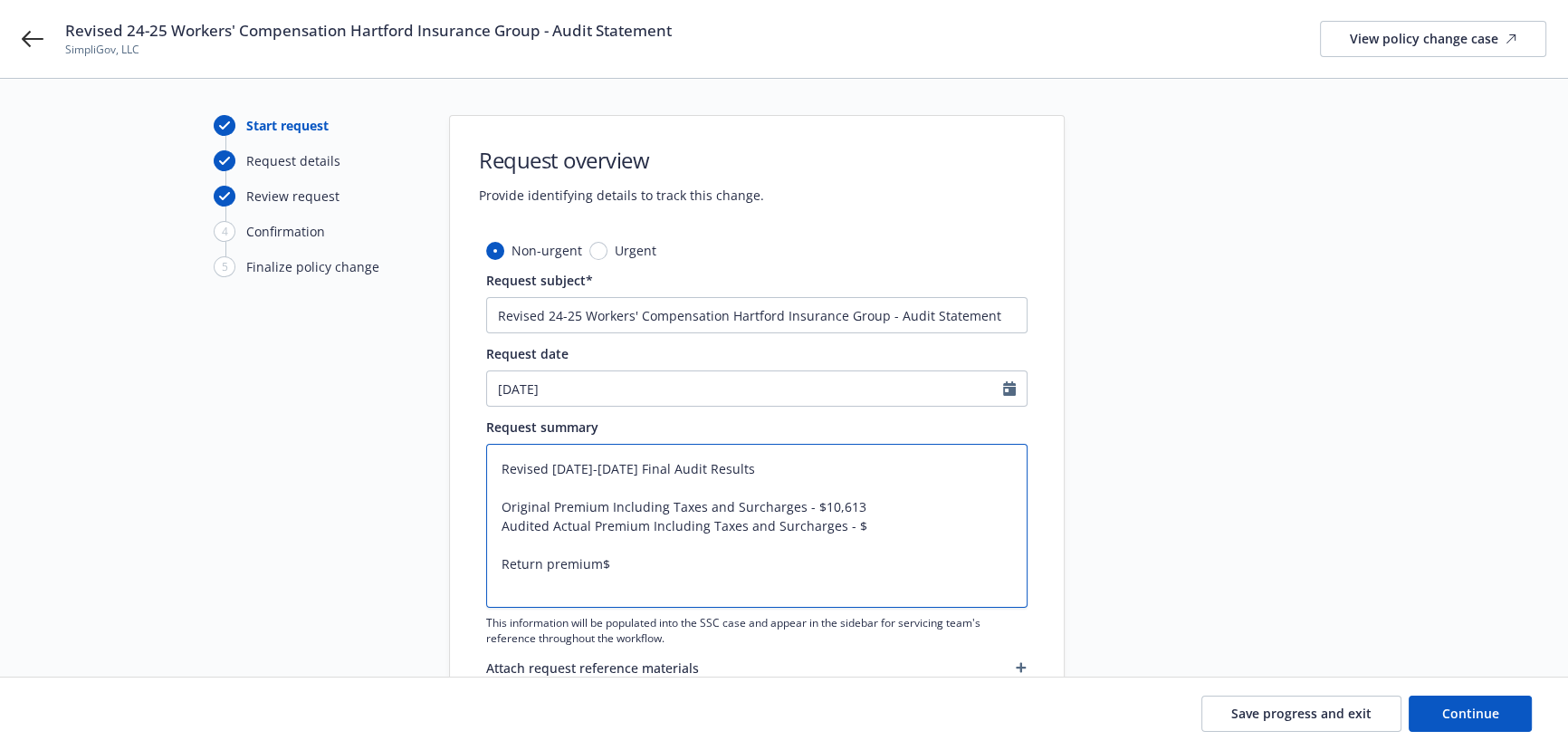
click at [505, 550] on textarea "Revised 2024-2025 Final Audit Results Original Premium Including Taxes and Surc…" at bounding box center [757, 525] width 542 height 163
type textarea "x"
type textarea "Revised 2024-2025 Final Audit Results Original Premium Including Taxes and Surc…"
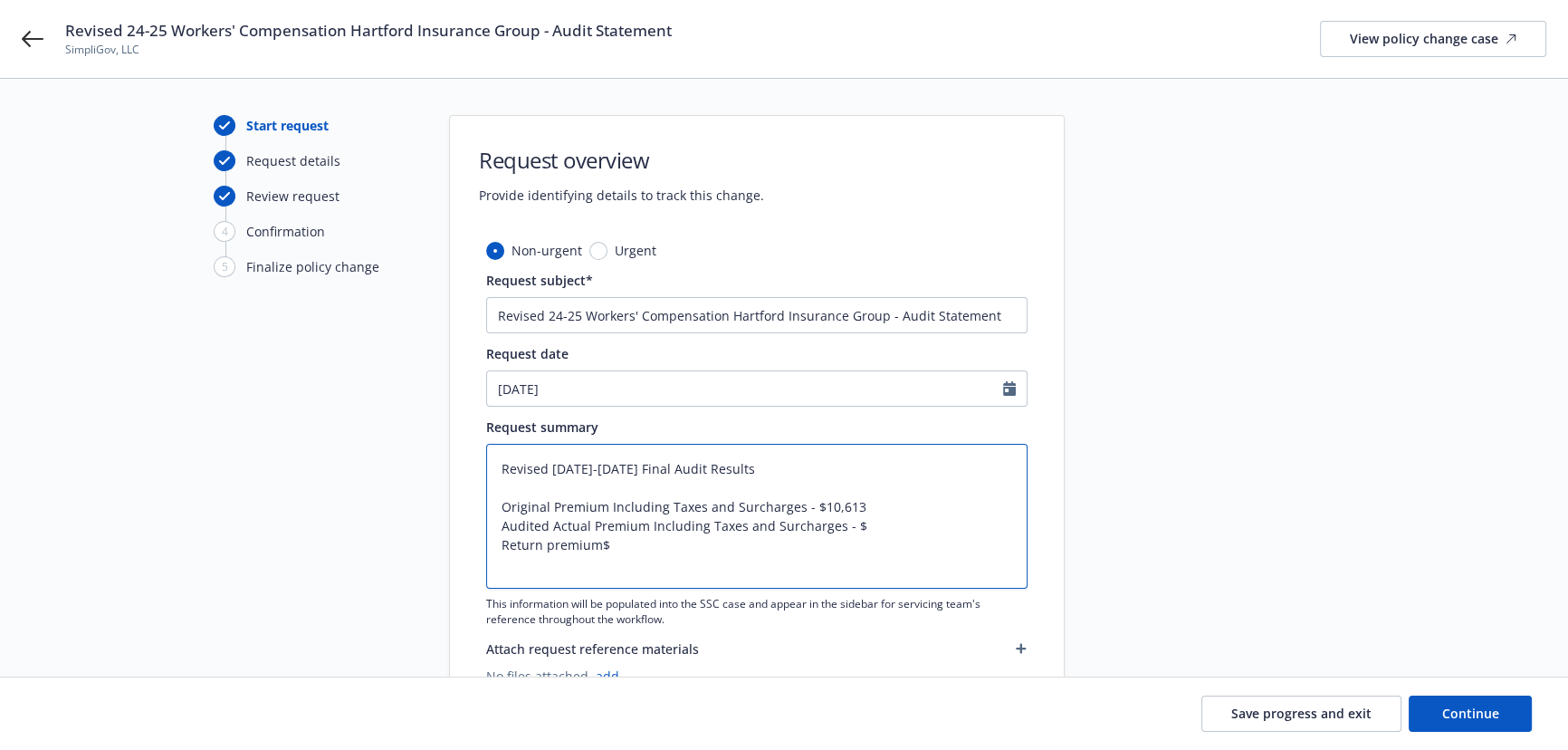
click at [548, 544] on textarea "Revised 2024-2025 Final Audit Results Original Premium Including Taxes and Surc…" at bounding box center [757, 516] width 542 height 145
type textarea "x"
type textarea "Revised 2024-2025 Final Audit Results Original Premium Including Taxes and Surc…"
type textarea "x"
type textarea "Revised 2024-2025 Final Audit Results Original Premium Including Taxes and Surc…"
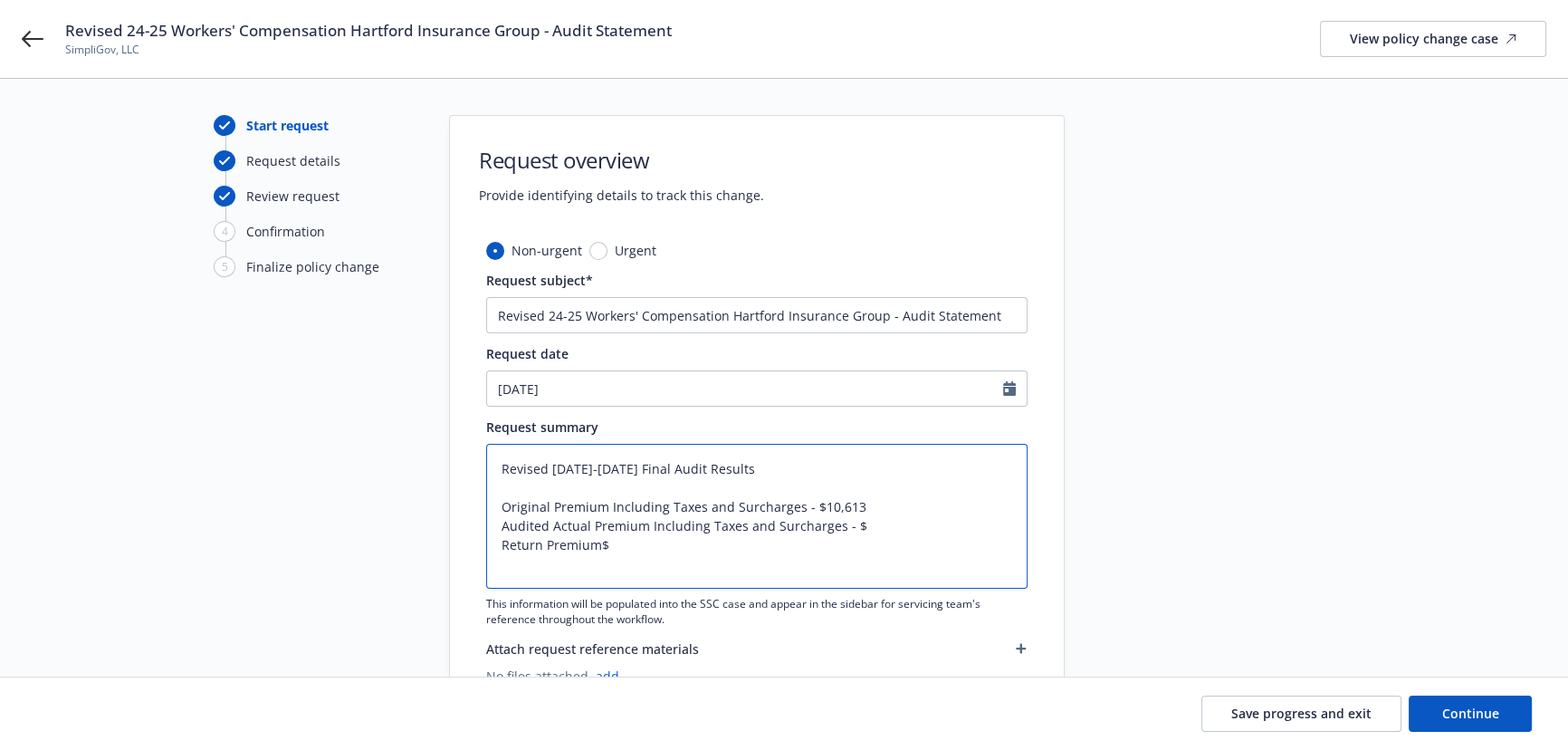
type textarea "x"
type textarea "Revised 2024-2025 Final Audit Results Original Premium Including Taxes and Surc…"
type textarea "x"
type textarea "Revised 2024-2025 Final Audit Results Original Premium Including Taxes and Surc…"
type textarea "x"
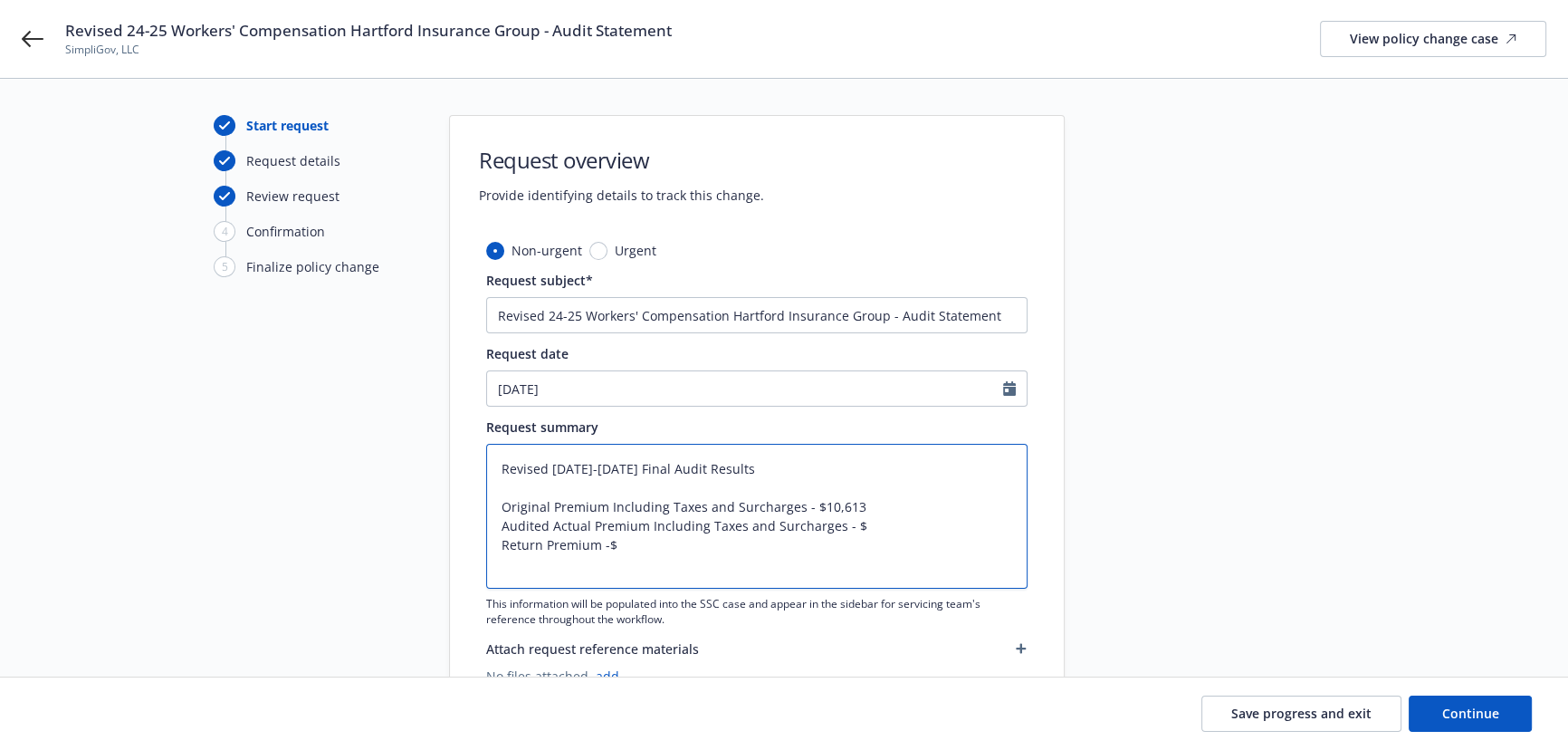
type textarea "Revised 2024-2025 Final Audit Results Original Premium Including Taxes and Surc…"
type textarea "x"
type textarea "Revised 2024-2025 Final Audit Results Original Premium Including Taxes and Surc…"
type textarea "x"
type textarea "Revised 2024-2025 Final Audit Results Original Premium Including Taxes and Surc…"
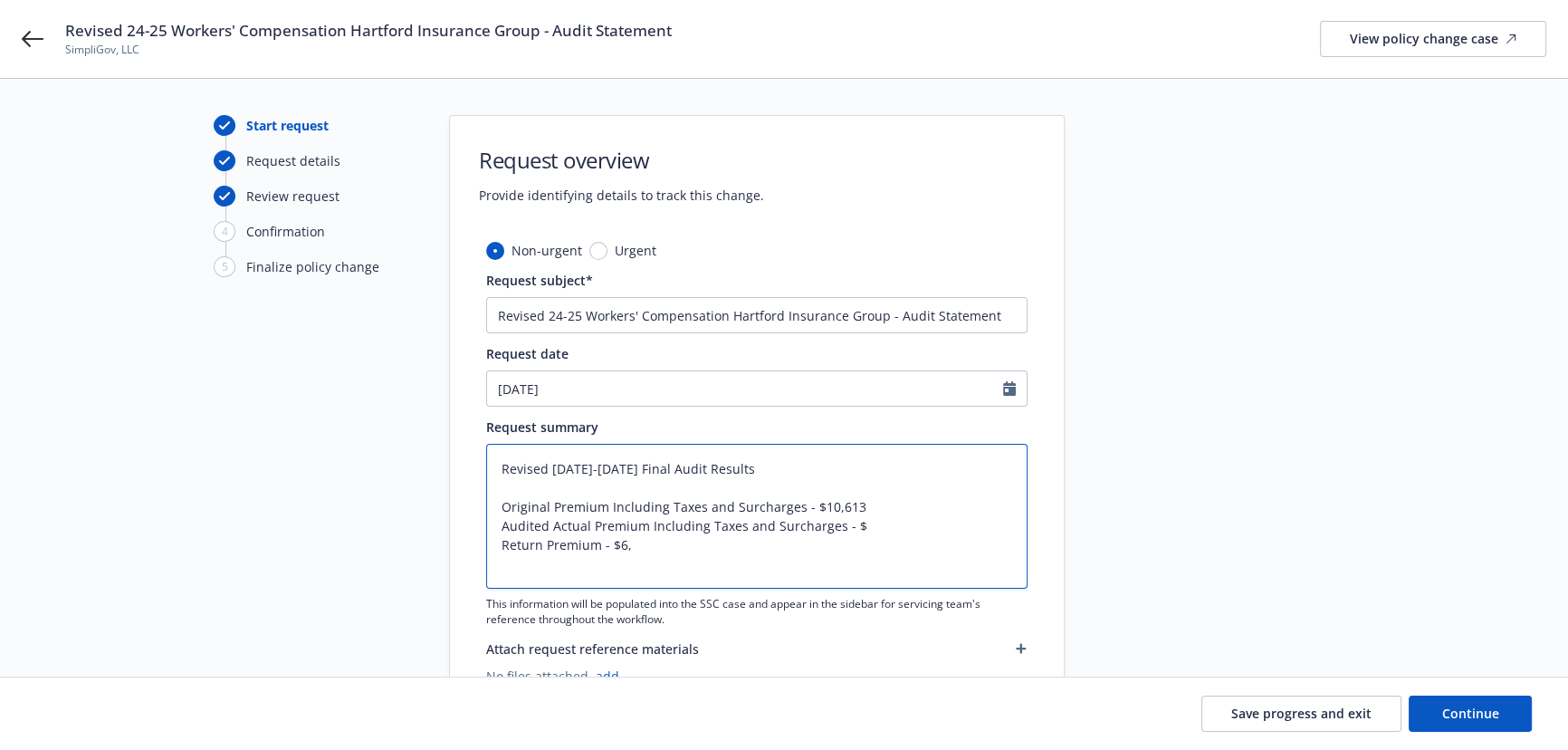
type textarea "x"
type textarea "Revised 2024-2025 Final Audit Results Original Premium Including Taxes and Surc…"
type textarea "x"
type textarea "Revised 2024-2025 Final Audit Results Original Premium Including Taxes and Surc…"
type textarea "x"
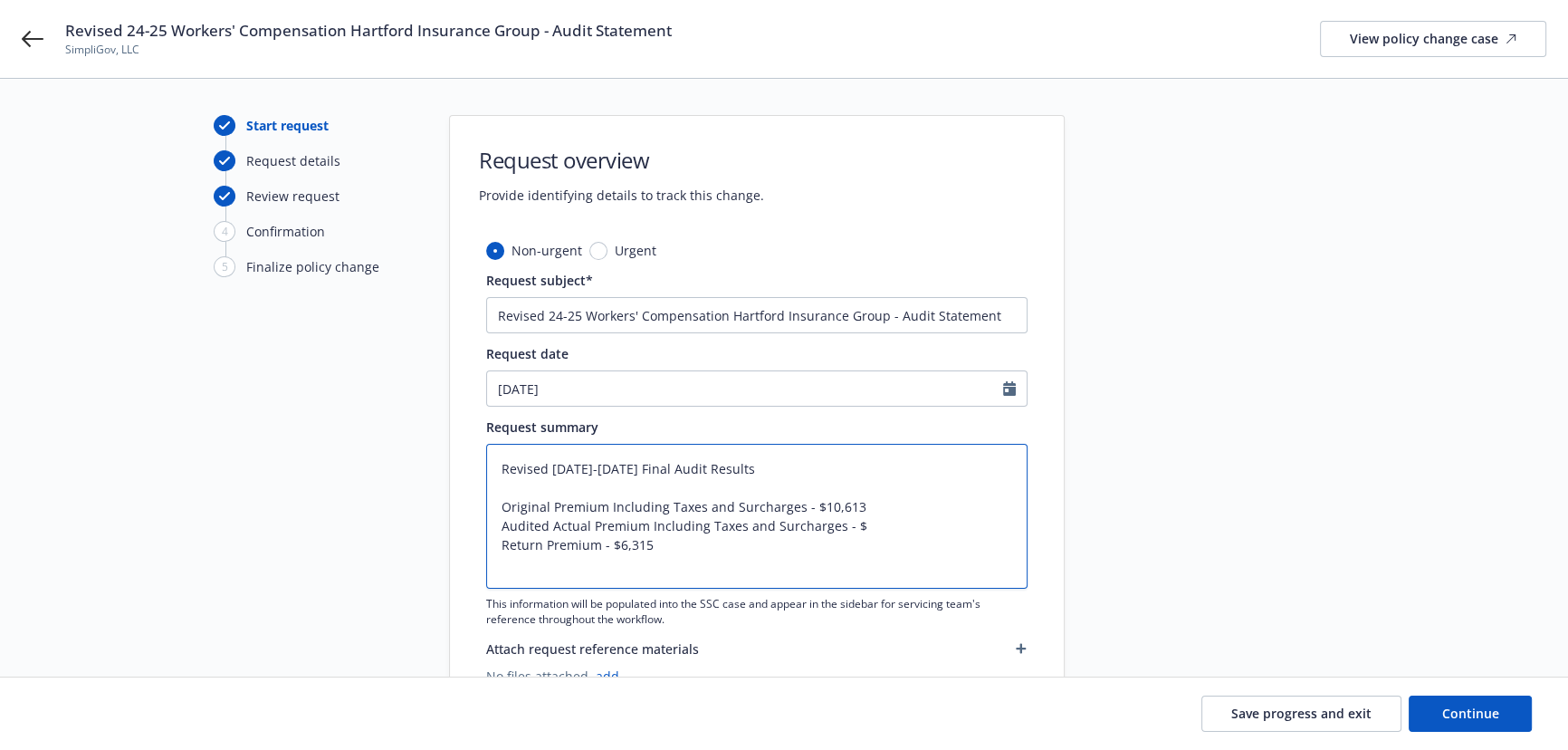
click at [877, 512] on textarea "Revised 2024-2025 Final Audit Results Original Premium Including Taxes and Surc…" at bounding box center [757, 516] width 542 height 145
click at [883, 525] on textarea "Revised 2024-2025 Final Audit Results Original Premium Including Taxes and Surc…" at bounding box center [757, 516] width 542 height 145
click at [885, 520] on textarea "Revised 2024-2025 Final Audit Results Original Premium Including Taxes and Surc…" at bounding box center [757, 516] width 542 height 145
type textarea "Revised 2024-2025 Final Audit Results Original Premium Including Taxes and Surc…"
type textarea "x"
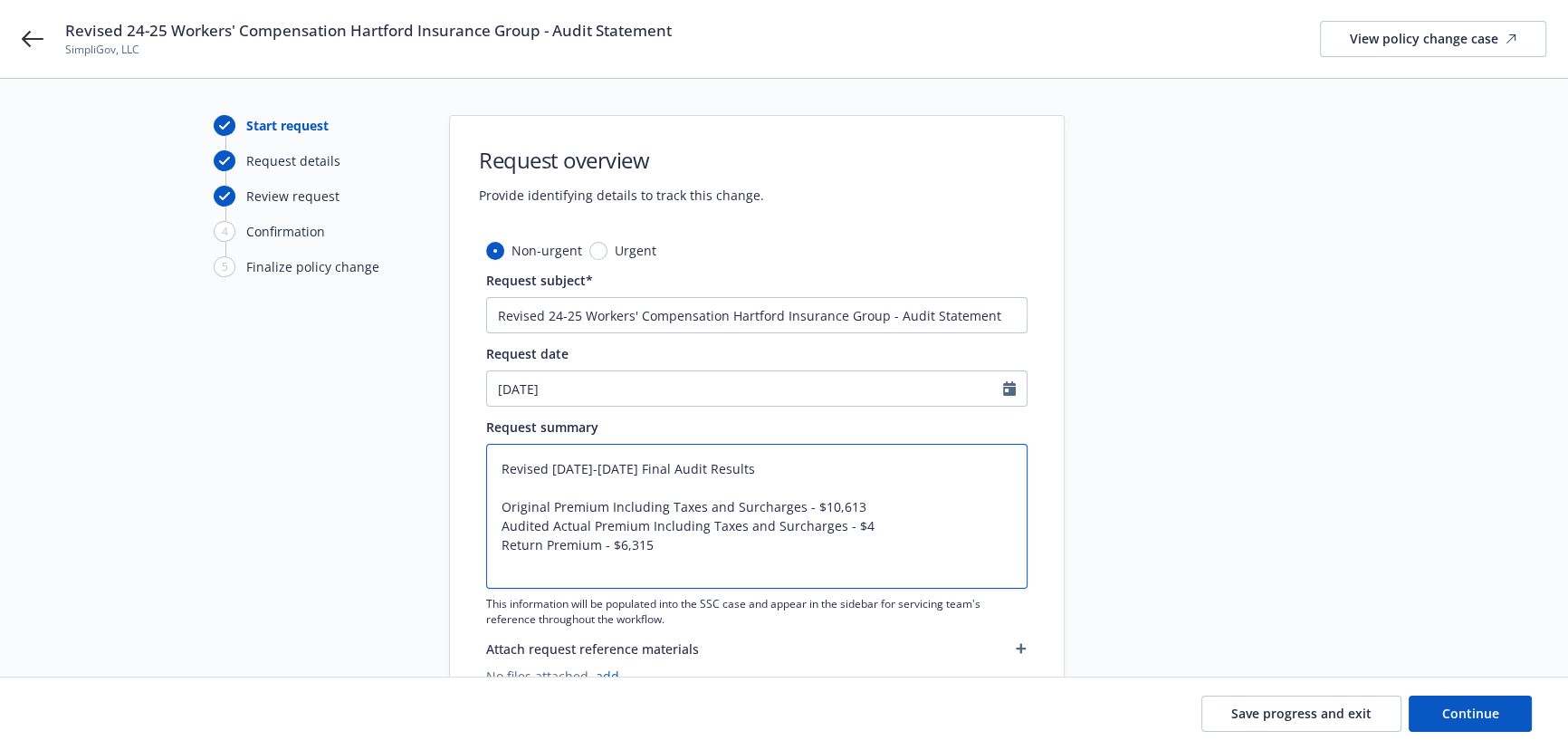
type textarea "Revised 2024-2025 Final Audit Results Original Premium Including Taxes and Surc…"
type textarea "x"
type textarea "Revised 2024-2025 Final Audit Results Original Premium Including Taxes and Surc…"
type textarea "x"
type textarea "Revised 2024-2025 Final Audit Results Original Premium Including Taxes and Surc…"
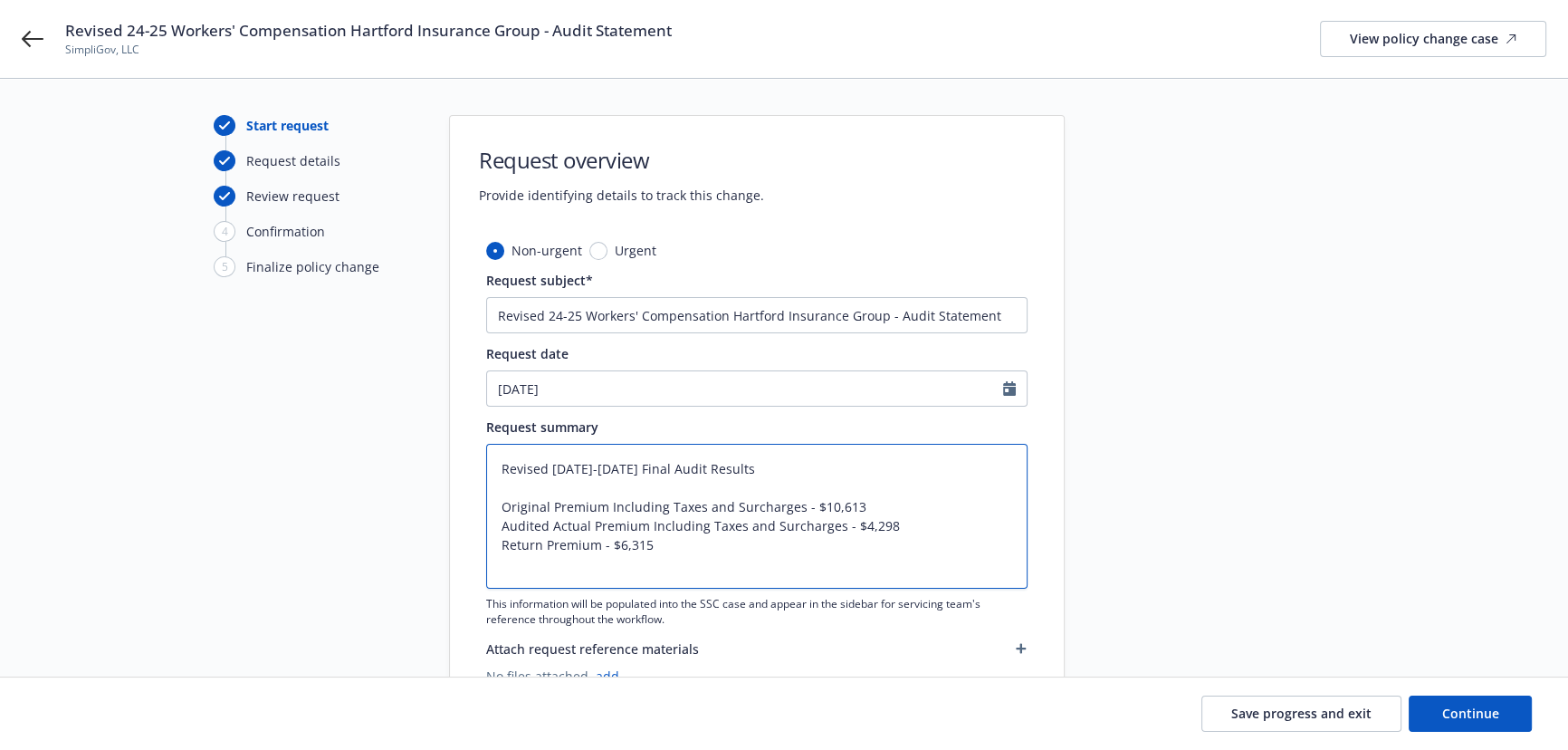
click at [606, 580] on textarea "Revised 2024-2025 Final Audit Results Original Premium Including Taxes and Surc…" at bounding box center [757, 516] width 542 height 145
type textarea "x"
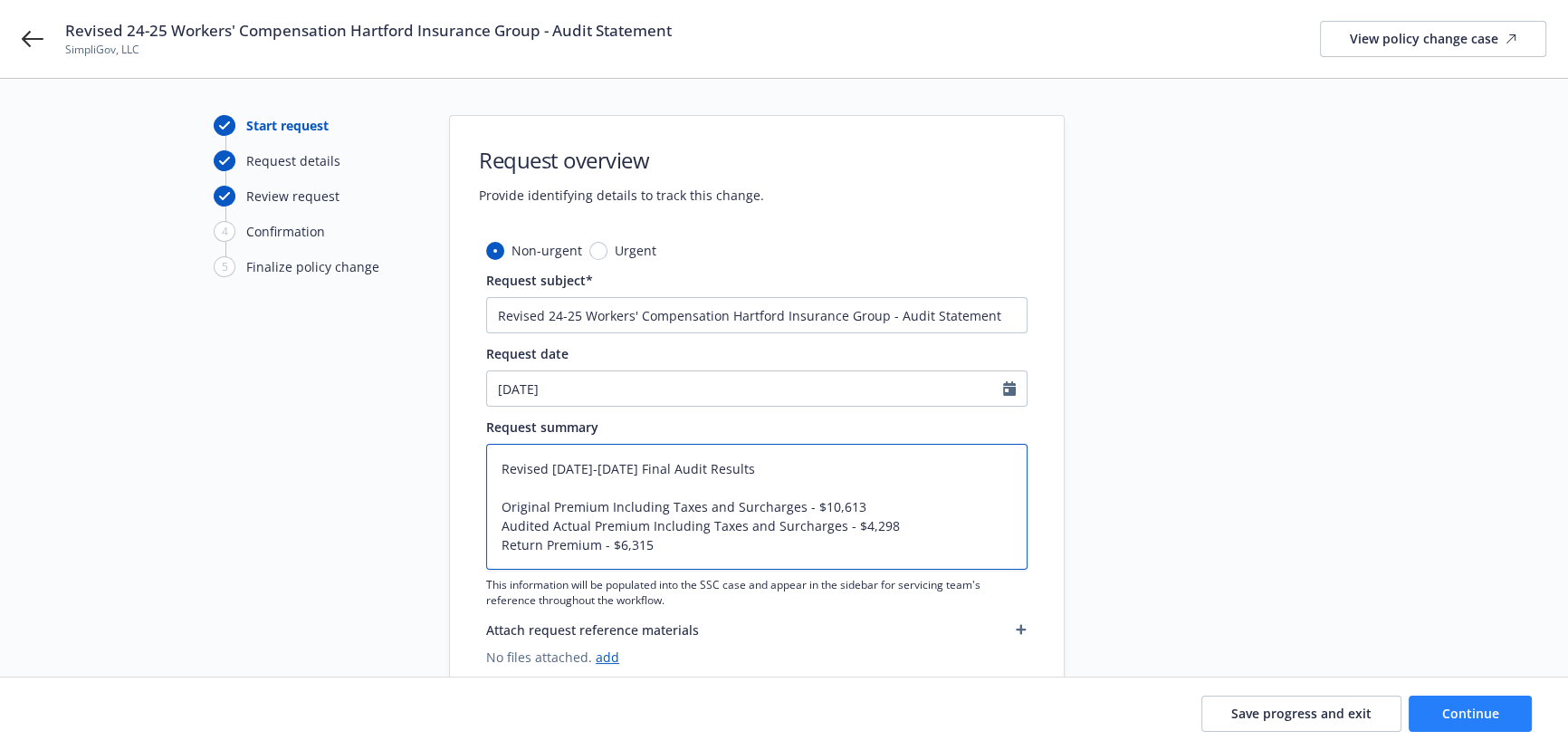
type textarea "Revised 2024-2025 Final Audit Results Original Premium Including Taxes and Surc…"
click at [1449, 717] on span "Continue" at bounding box center [1470, 713] width 57 height 17
type textarea "x"
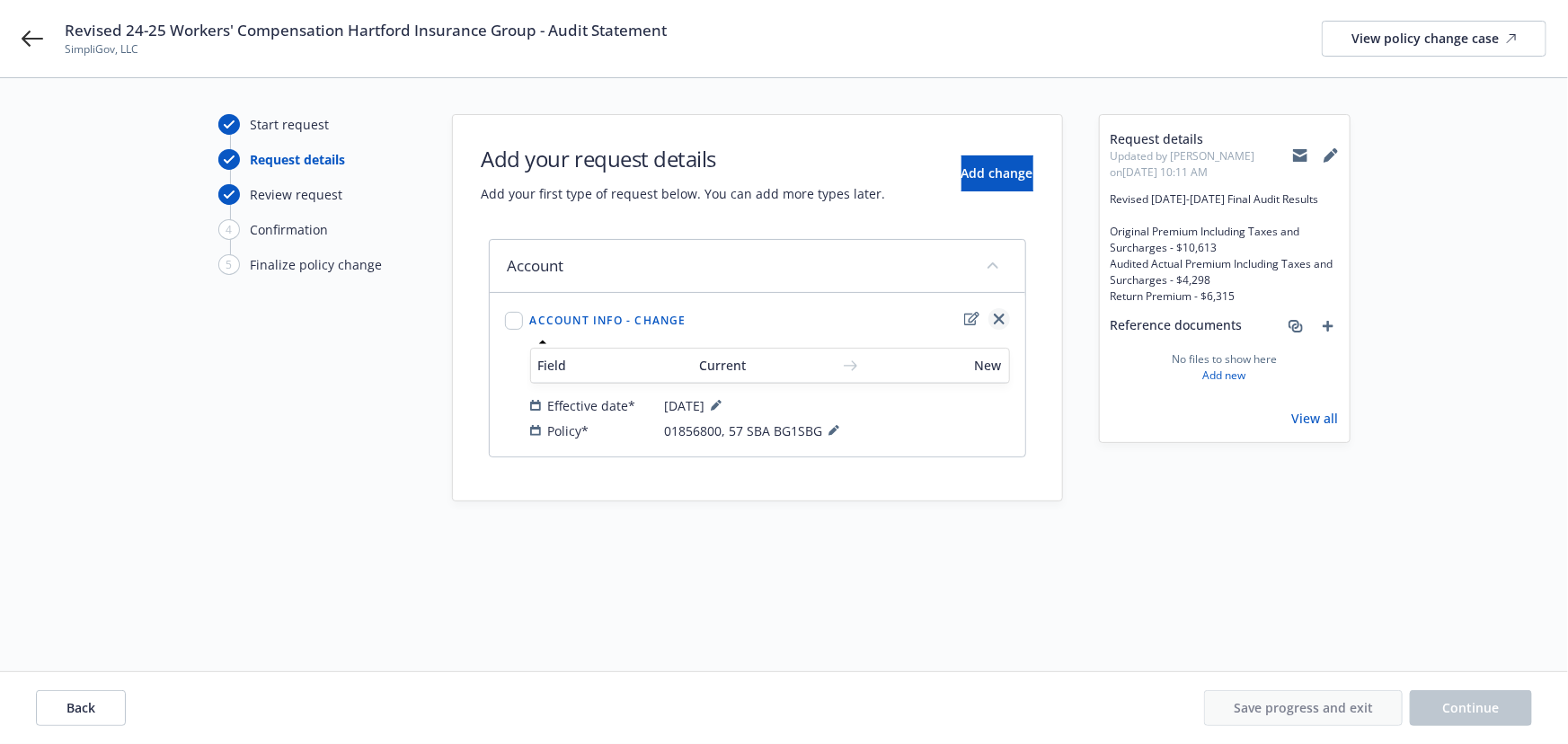
click at [995, 320] on icon "close" at bounding box center [999, 319] width 11 height 11
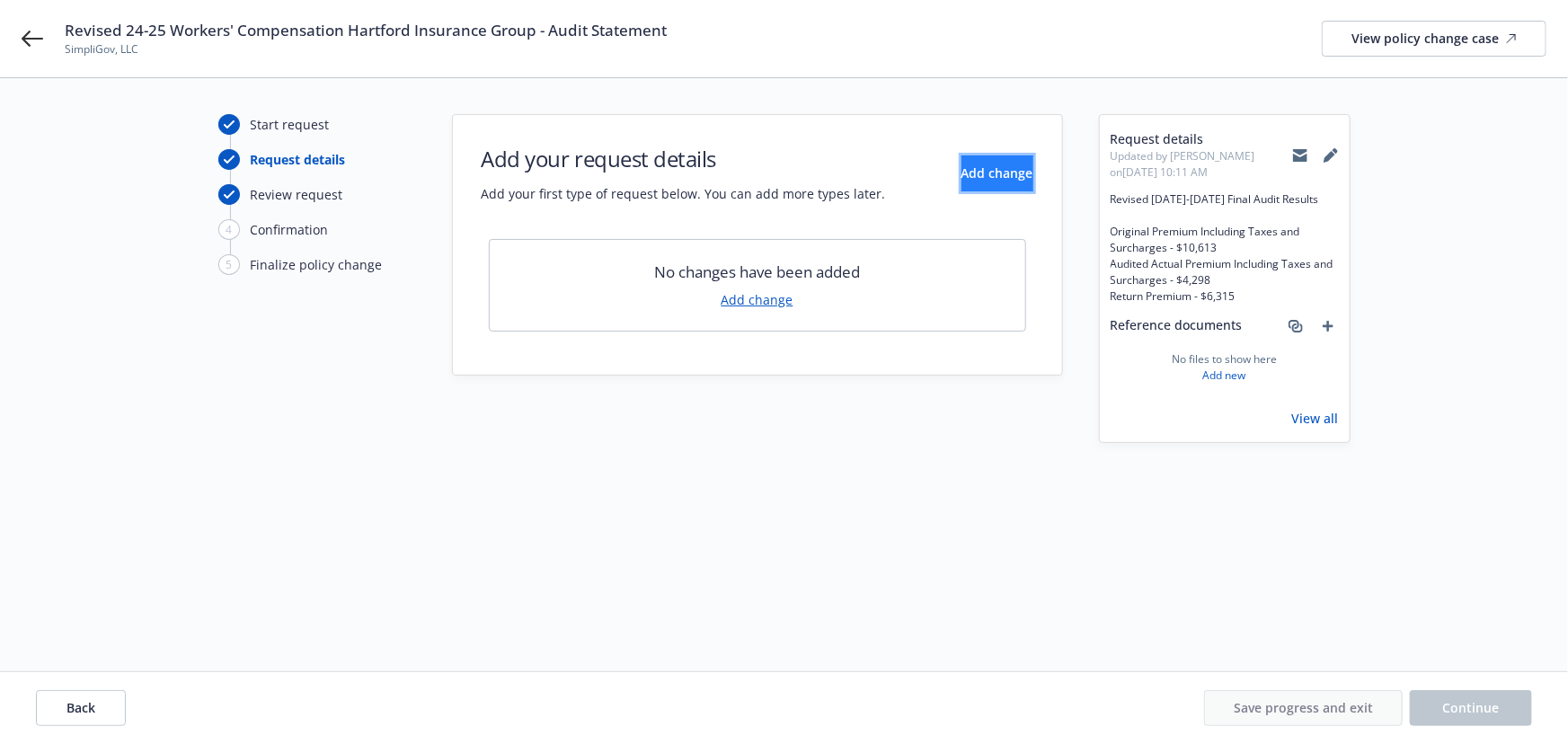
click at [969, 175] on span "Add change" at bounding box center [997, 172] width 72 height 17
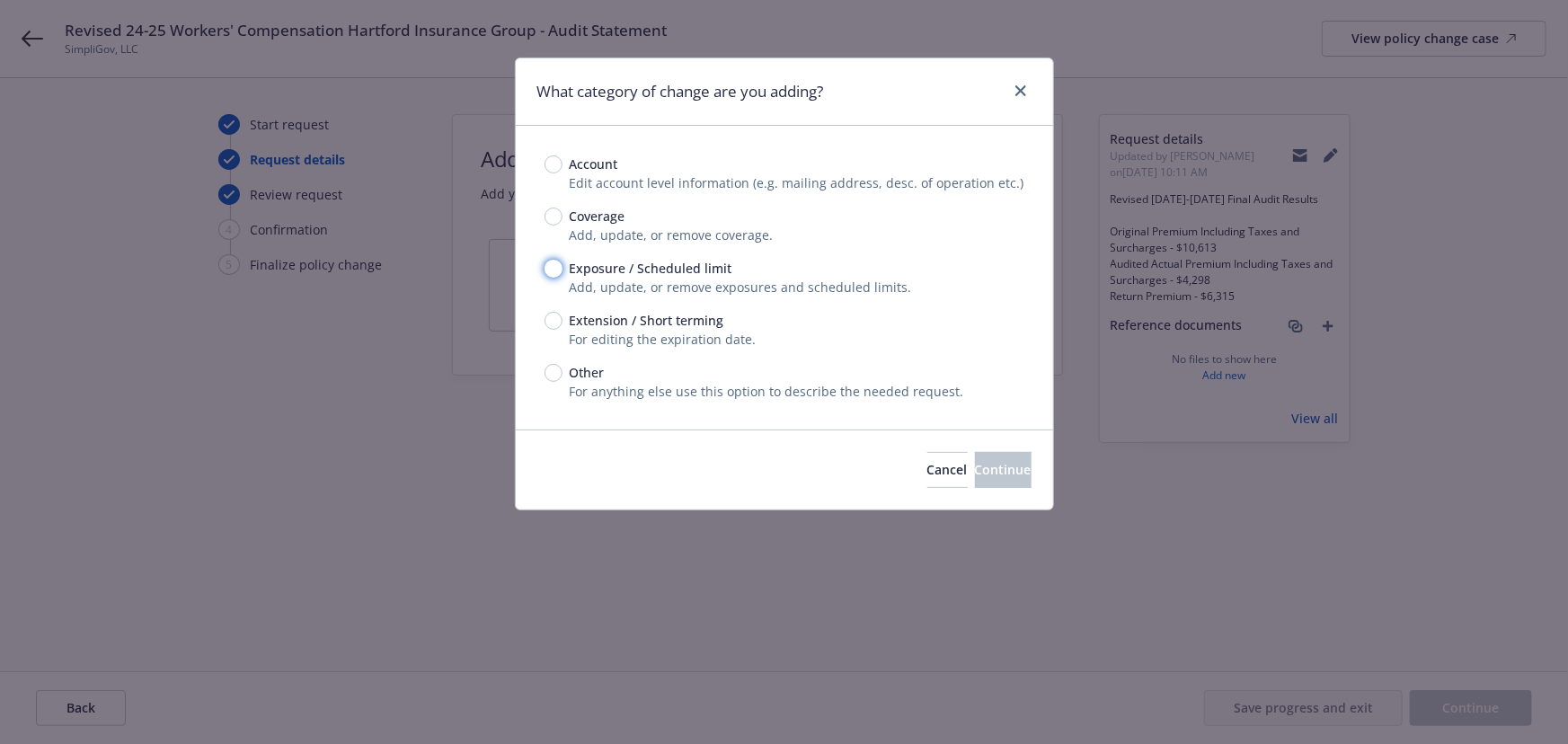
click at [557, 269] on input "Exposure / Scheduled limit" at bounding box center [553, 268] width 18 height 18
radio input "true"
click at [975, 479] on button "Continue" at bounding box center [1003, 470] width 57 height 36
type textarea "x"
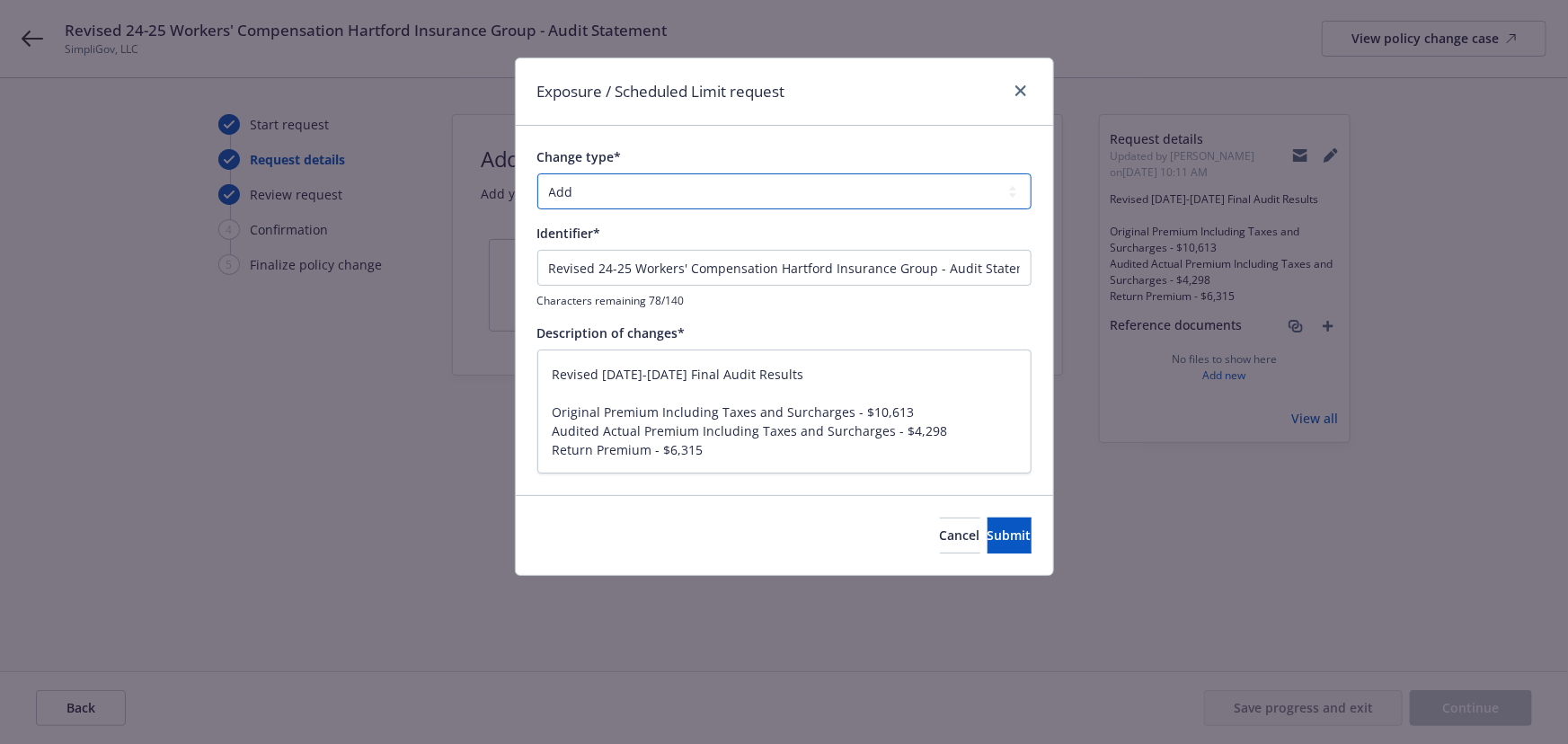
click at [678, 196] on select "Add Audit Change Remove" at bounding box center [784, 191] width 494 height 36
select select "AUDIT"
click at [537, 173] on select "Add Audit Change Remove" at bounding box center [784, 191] width 494 height 36
drag, startPoint x: 756, startPoint y: 380, endPoint x: -108, endPoint y: 296, distance: 868.1
click at [0, 296] on html "Revised 24-25 Workers' Compensation Hartford Insurance Group - Audit Statement …" at bounding box center [784, 372] width 1568 height 744
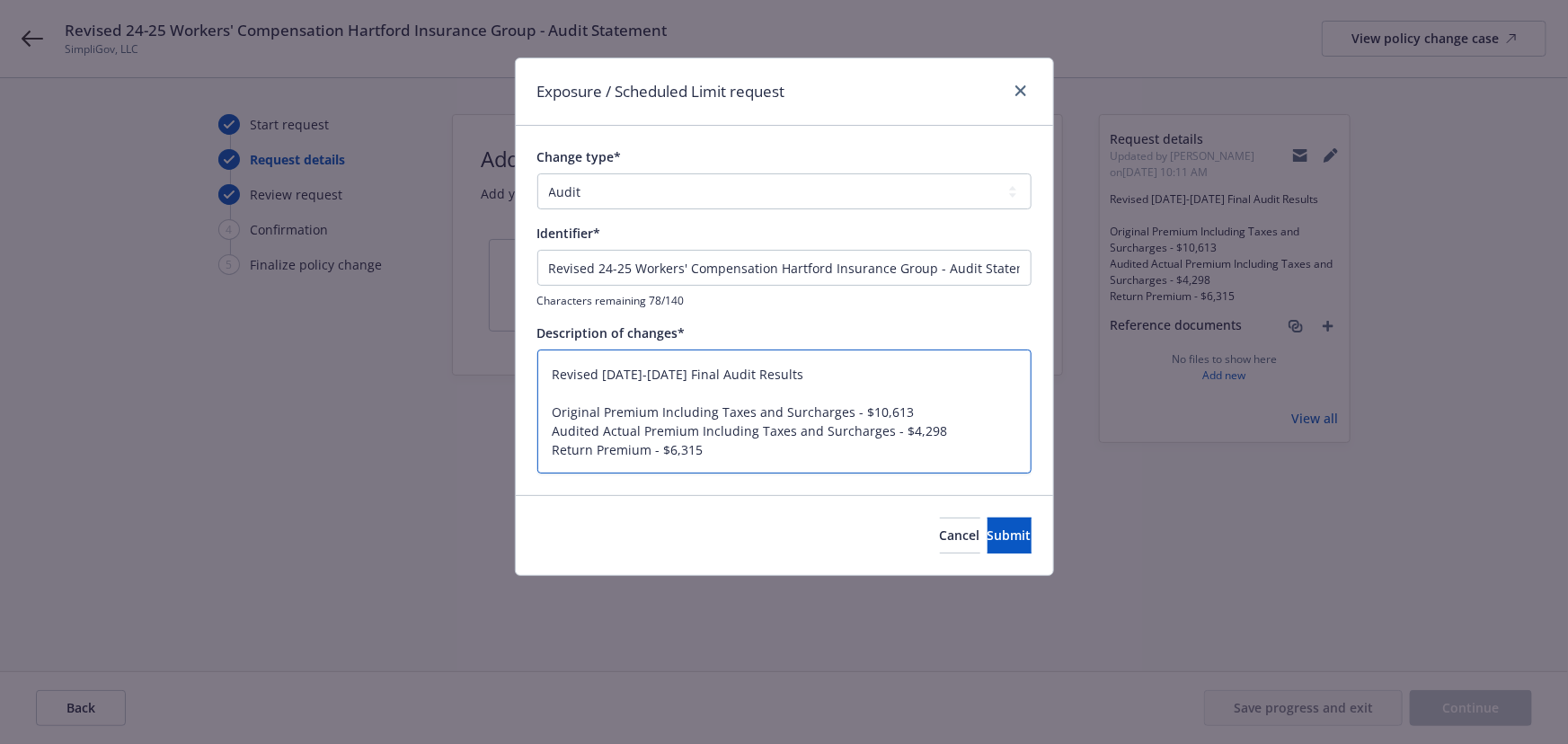
type textarea "x"
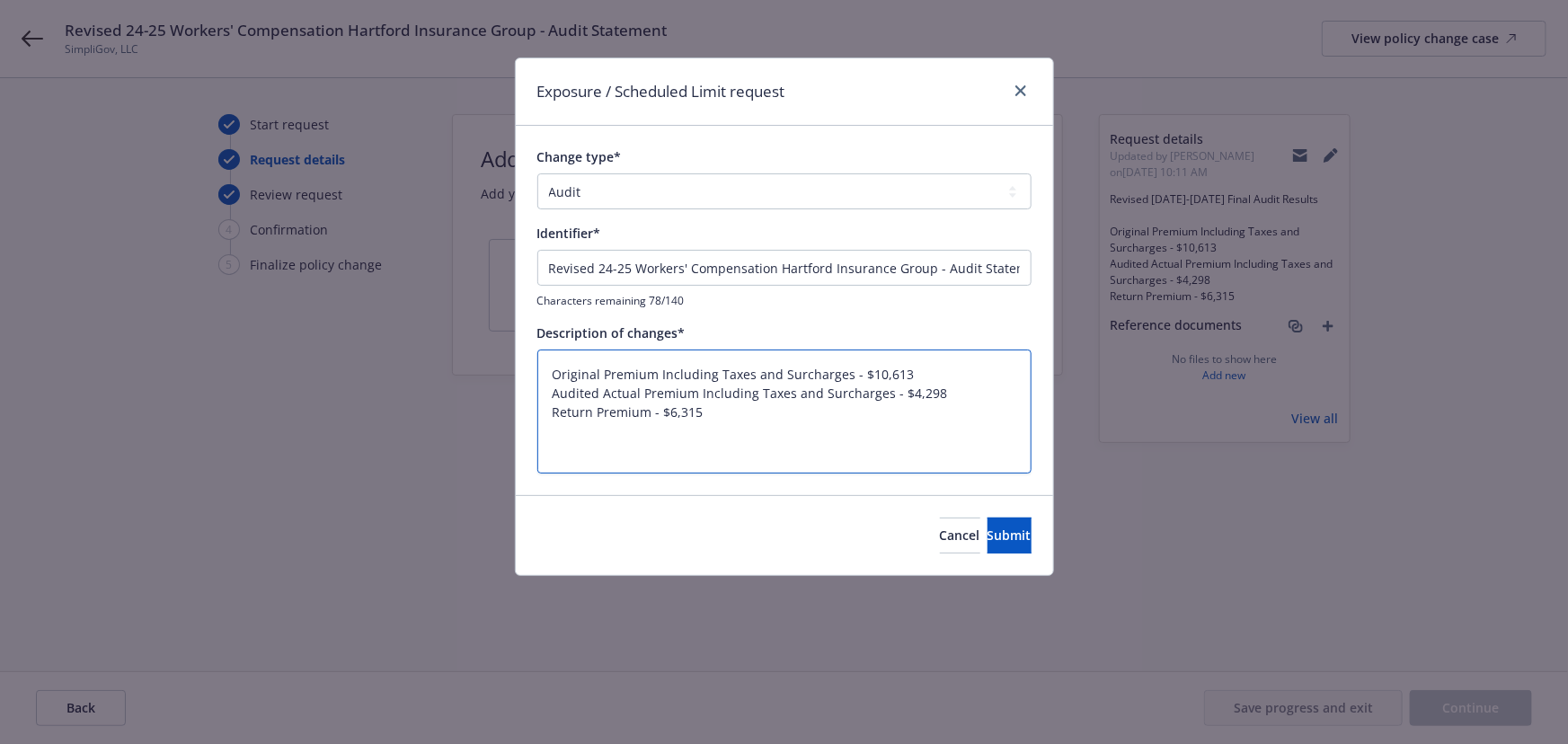
type textarea "Original Premium Including Taxes and Surcharges - $10,613 Audited Actual Premiu…"
click at [620, 272] on input "Revised 24-25 Workers' Compensation Hartford Insurance Group - Audit Statement" at bounding box center [784, 268] width 494 height 36
paste input "024-2025 Final Audit Results"
type input "Revised 2024-2025 Final Audit Results"
type textarea "x"
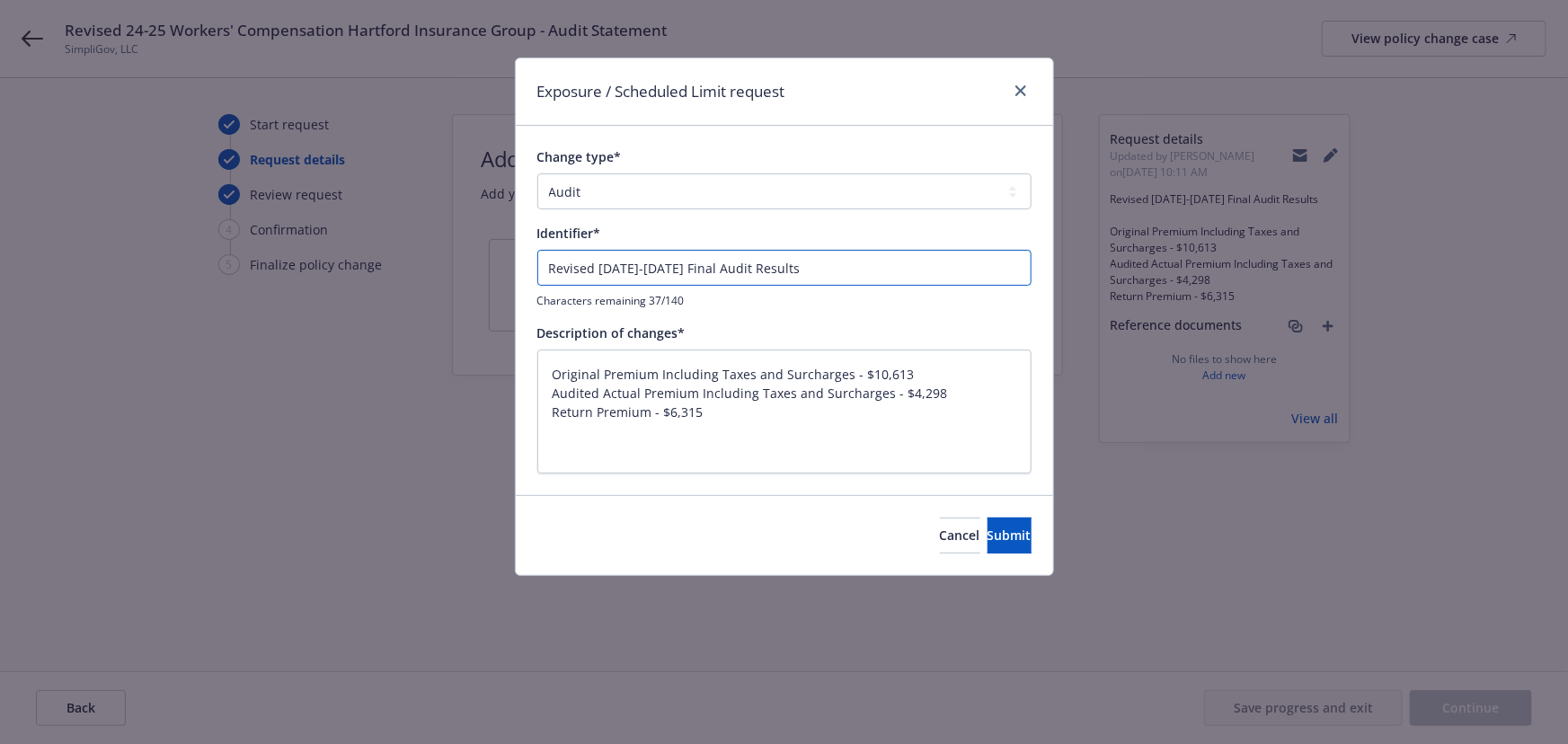
type input "Revised 2024-2025 Final Audit Results"
drag, startPoint x: 550, startPoint y: 400, endPoint x: 555, endPoint y: 246, distance: 154.1
click at [554, 250] on div "Change type* Add Audit Change Remove Identifier* Revised 2024-2025 Final Audit …" at bounding box center [784, 310] width 494 height 326
type textarea "x"
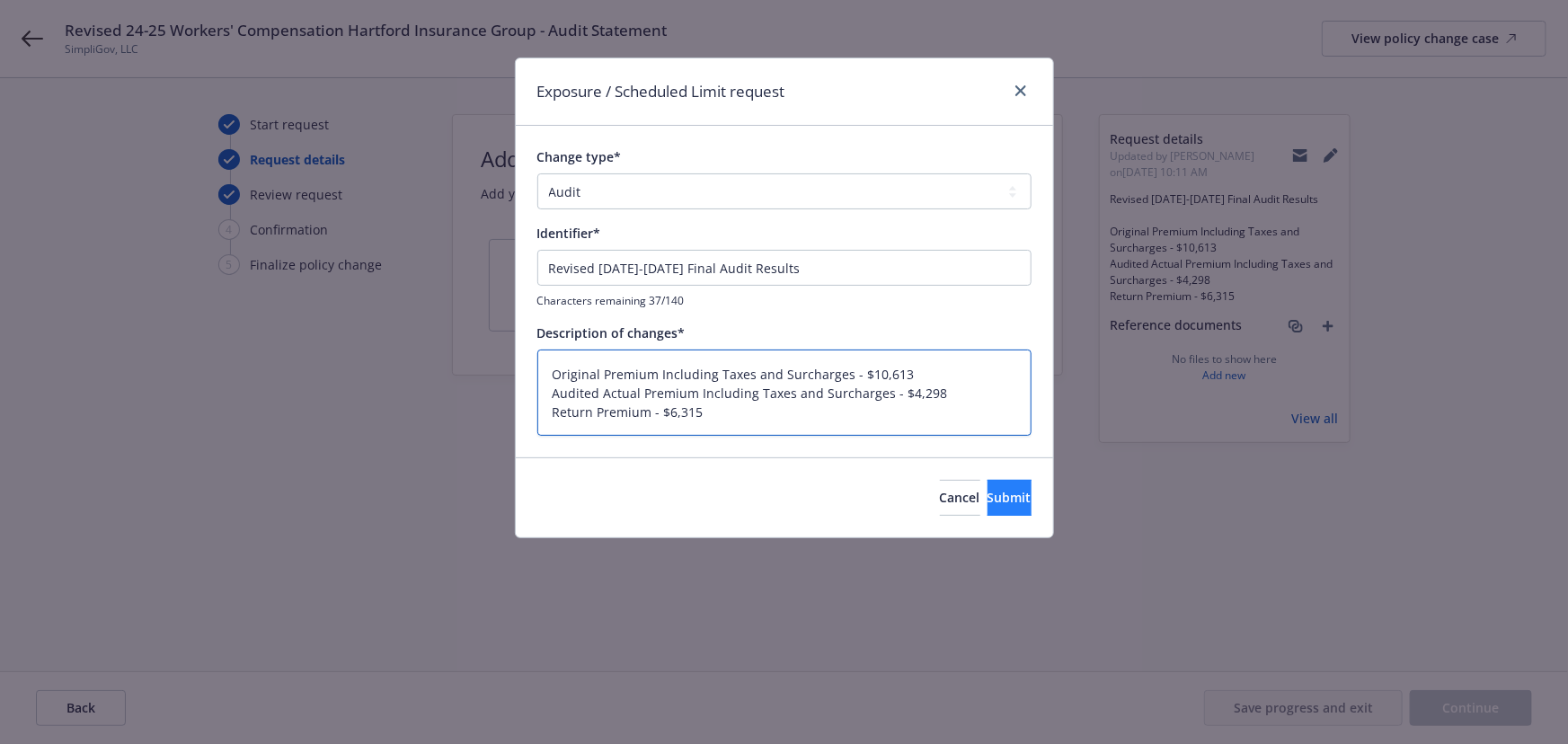
type textarea "Original Premium Including Taxes and Surcharges - $10,613 Audited Actual Premiu…"
click at [1004, 492] on button "Submit" at bounding box center [1010, 498] width 44 height 36
type textarea "x"
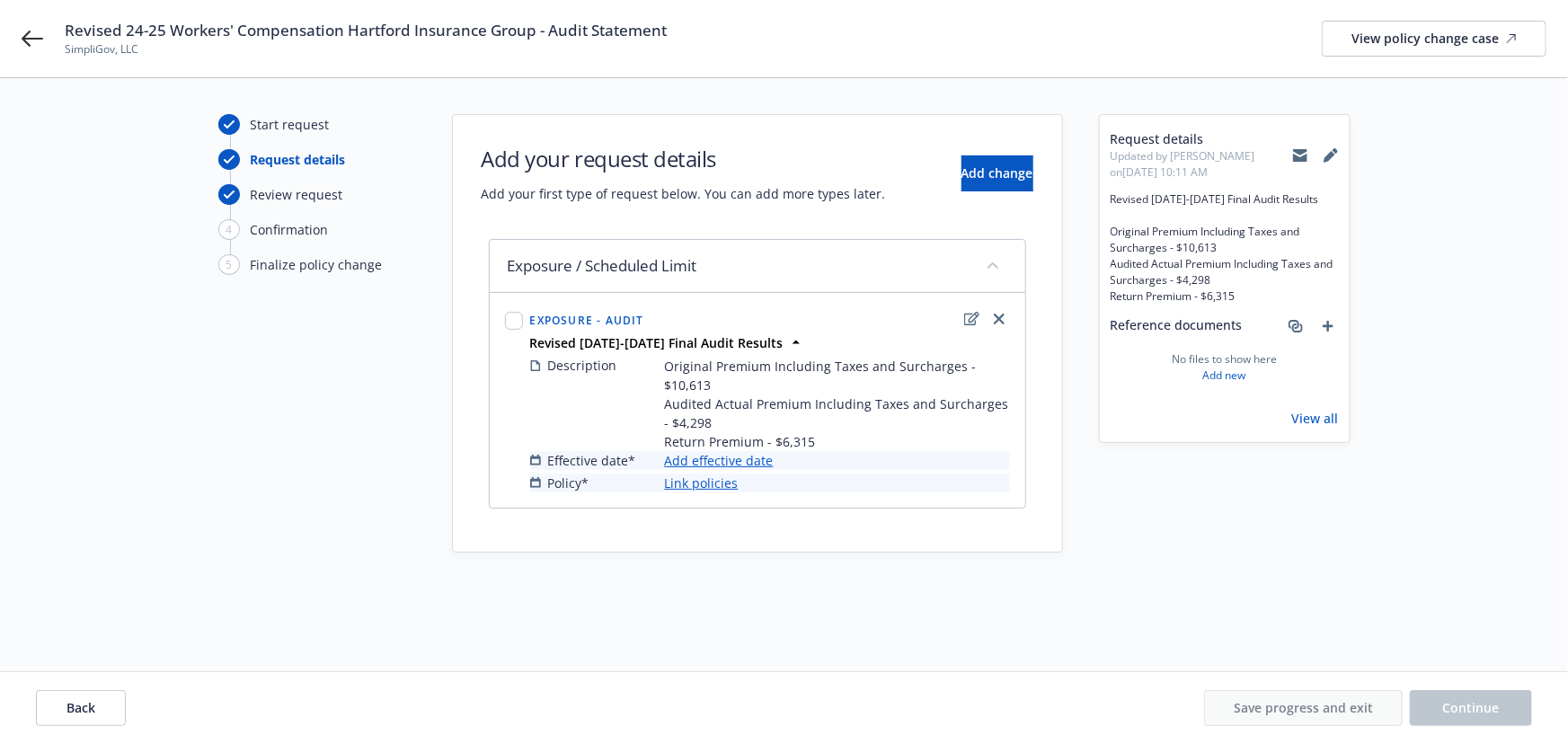
click at [751, 460] on link "Add effective date" at bounding box center [718, 460] width 108 height 19
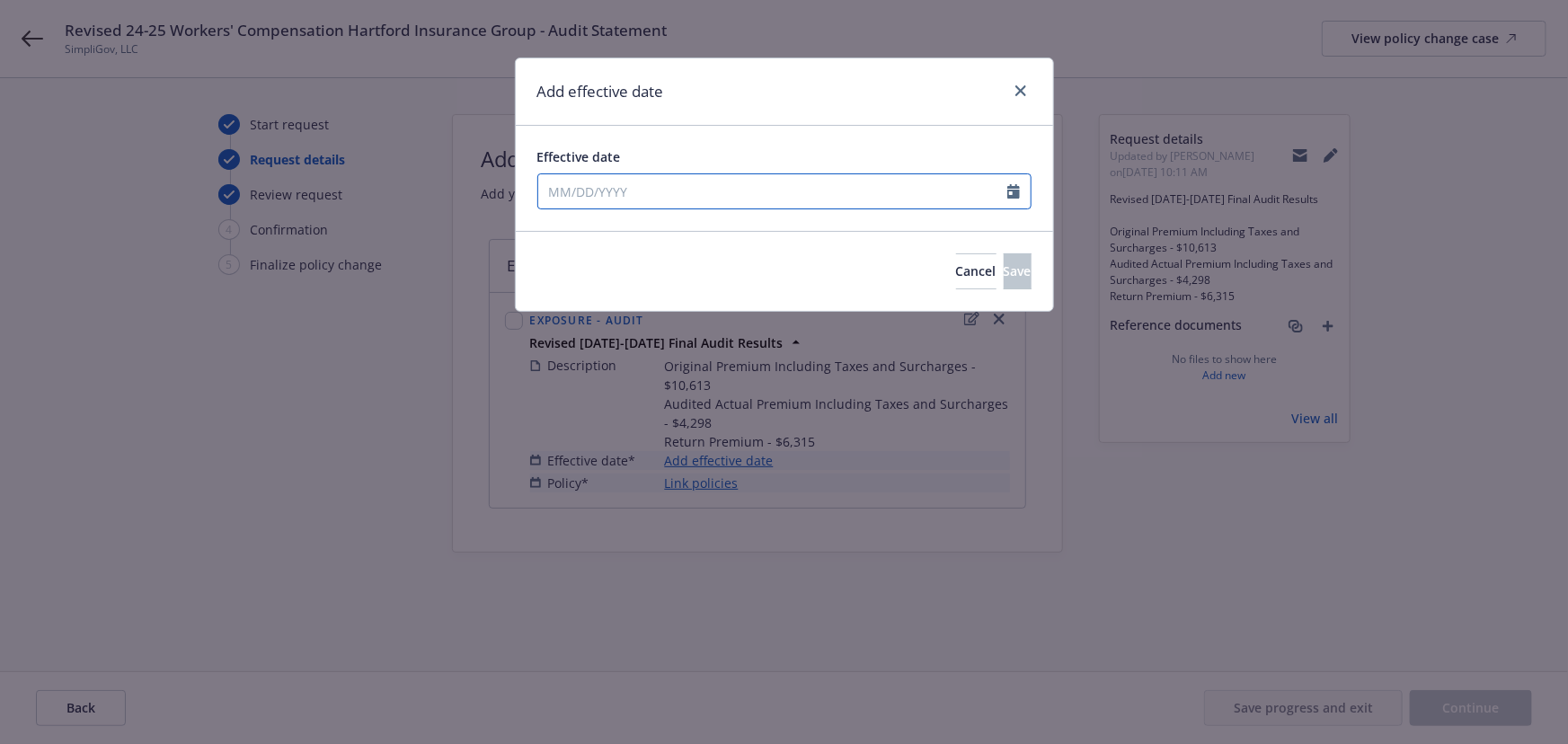
click at [587, 195] on input "Effective date" at bounding box center [773, 191] width 469 height 34
select select "9"
type input "07/06/2024"
click at [713, 109] on div "Add effective date" at bounding box center [785, 92] width 537 height 68
click at [1004, 267] on button "Save" at bounding box center [1018, 271] width 28 height 36
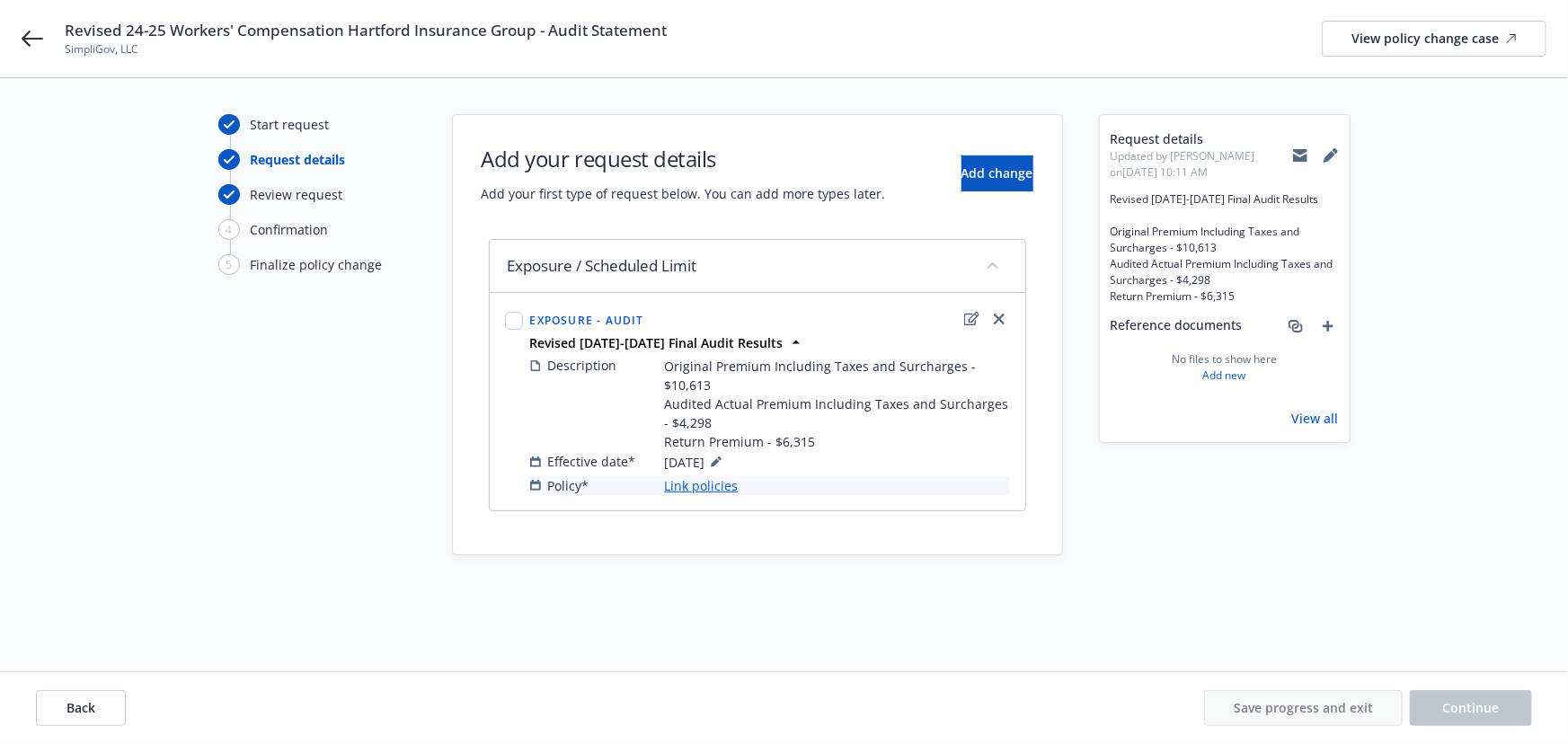
click at [717, 483] on link "Link policies" at bounding box center [702, 485] width 74 height 19
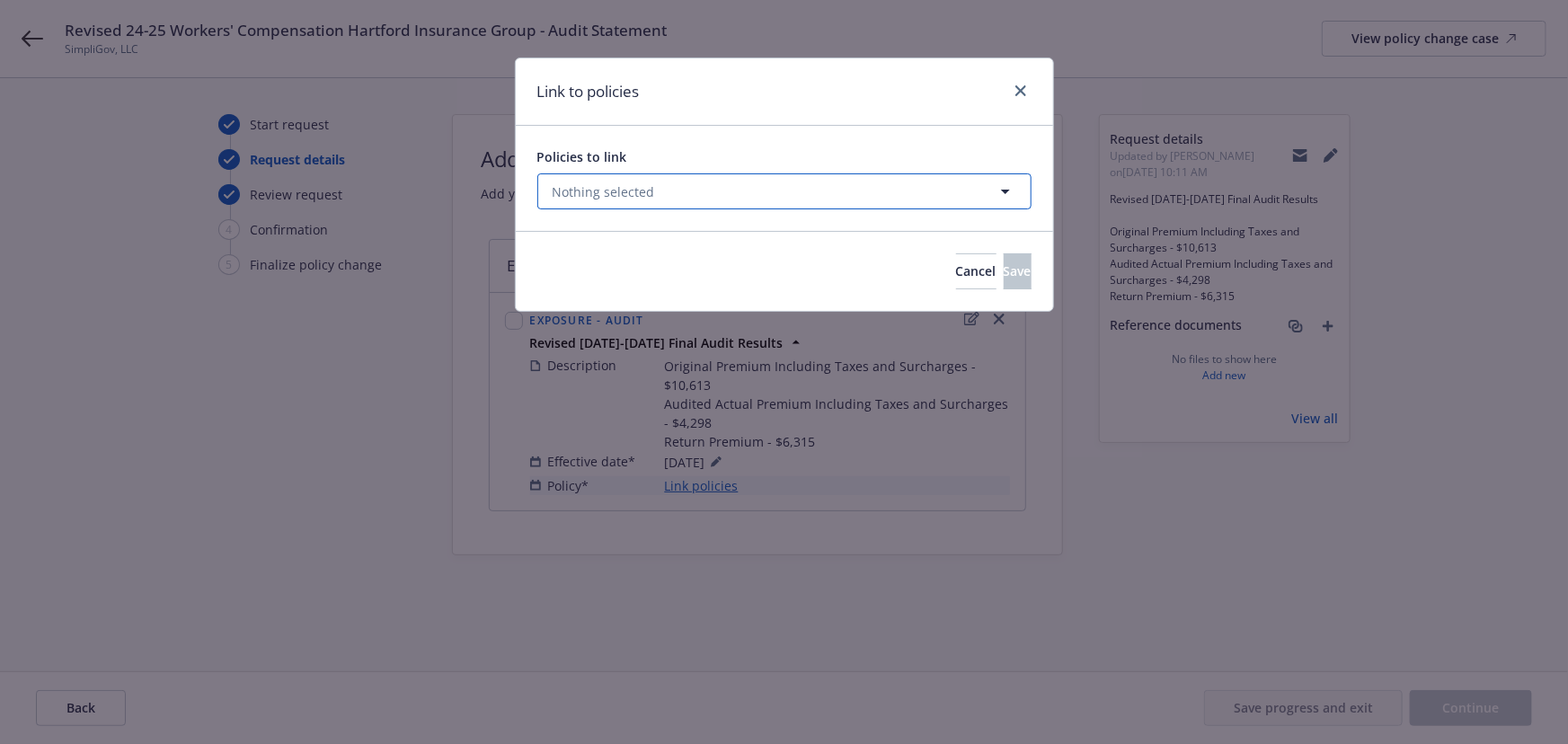
click at [629, 206] on button "Nothing selected" at bounding box center [784, 191] width 494 height 36
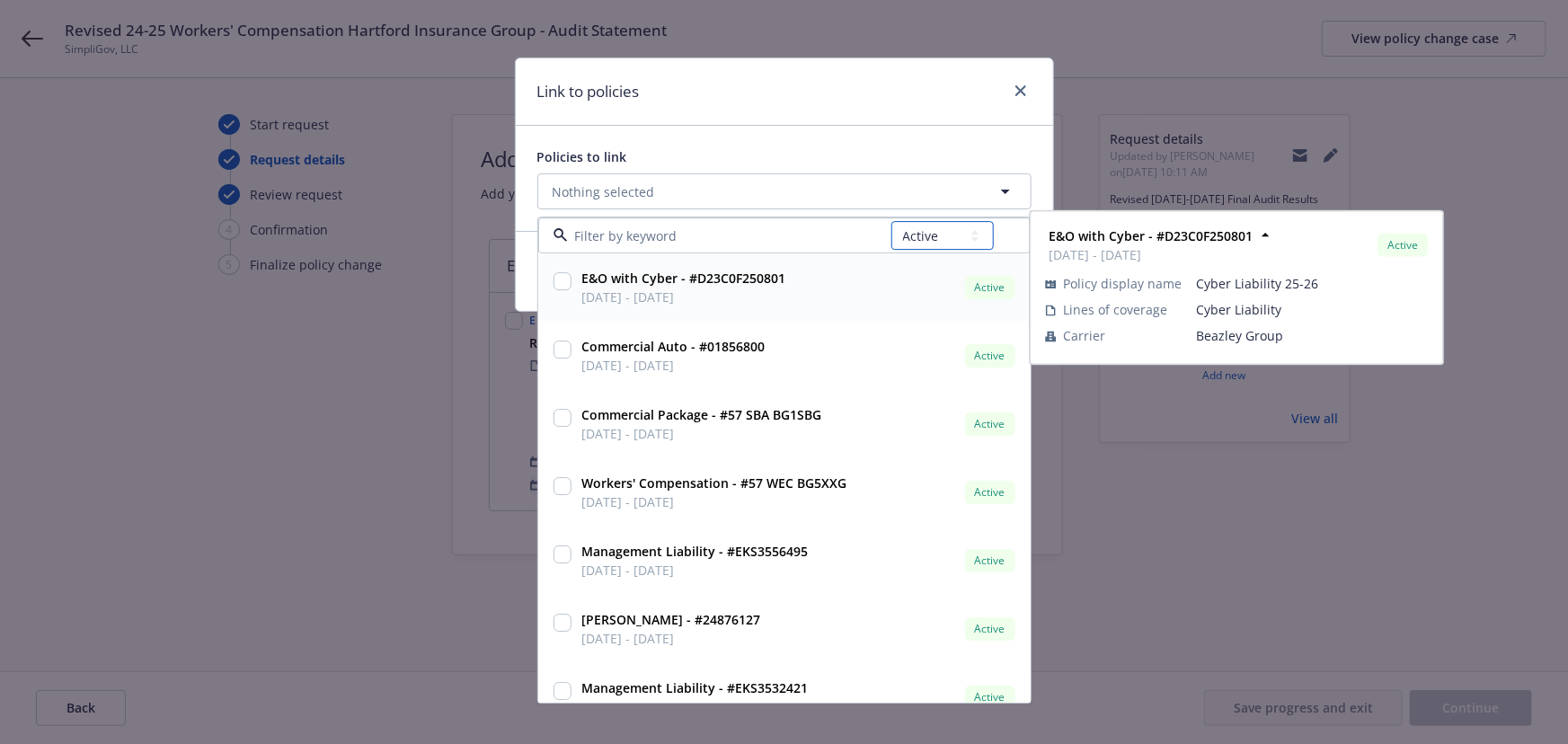
drag, startPoint x: 920, startPoint y: 235, endPoint x: 929, endPoint y: 249, distance: 16.6
click at [922, 235] on select "All Active Upcoming Expired Cancelled" at bounding box center [942, 235] width 103 height 29
select select "EXPIRED"
click at [891, 221] on select "All Active Upcoming Expired Cancelled" at bounding box center [942, 235] width 103 height 29
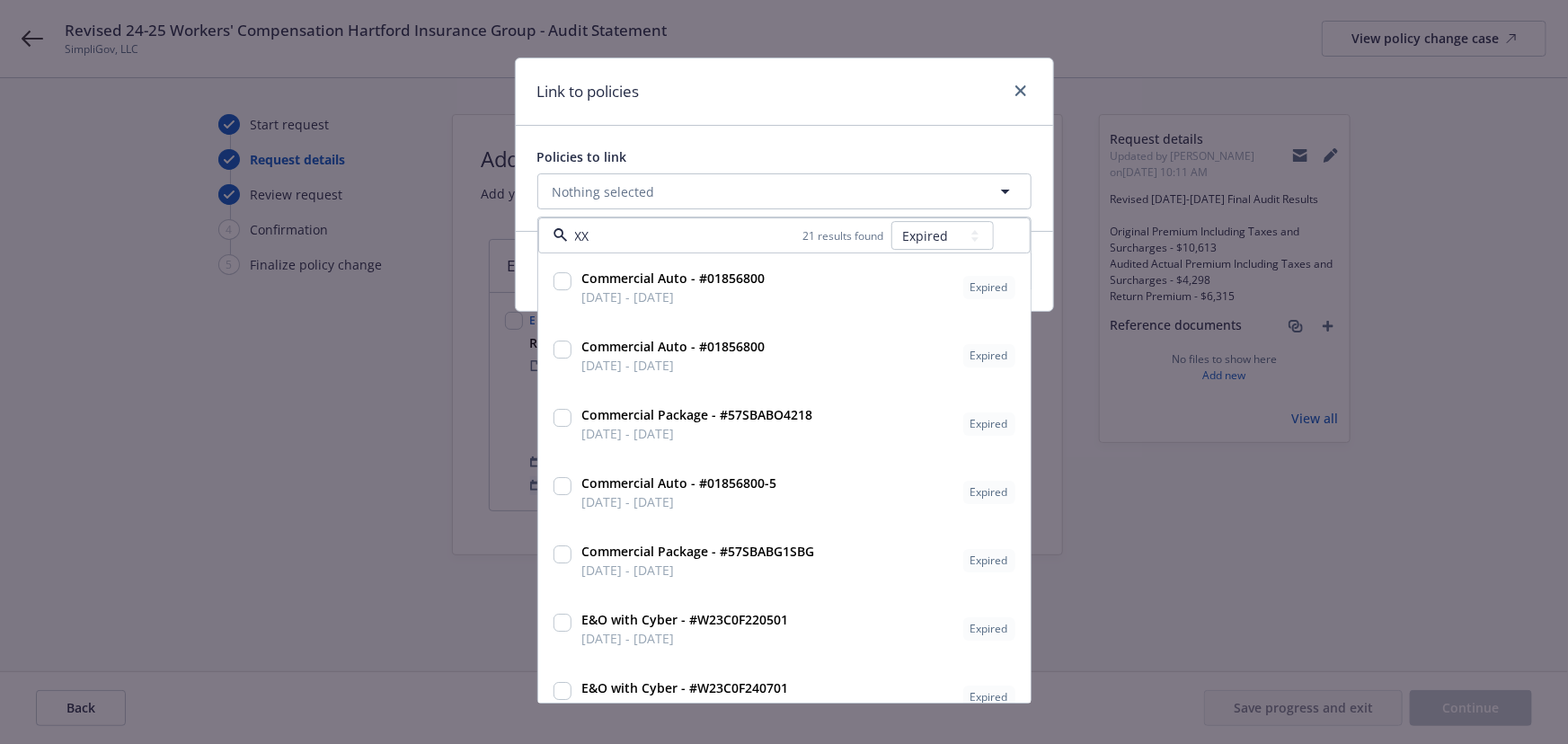
type input "XXG"
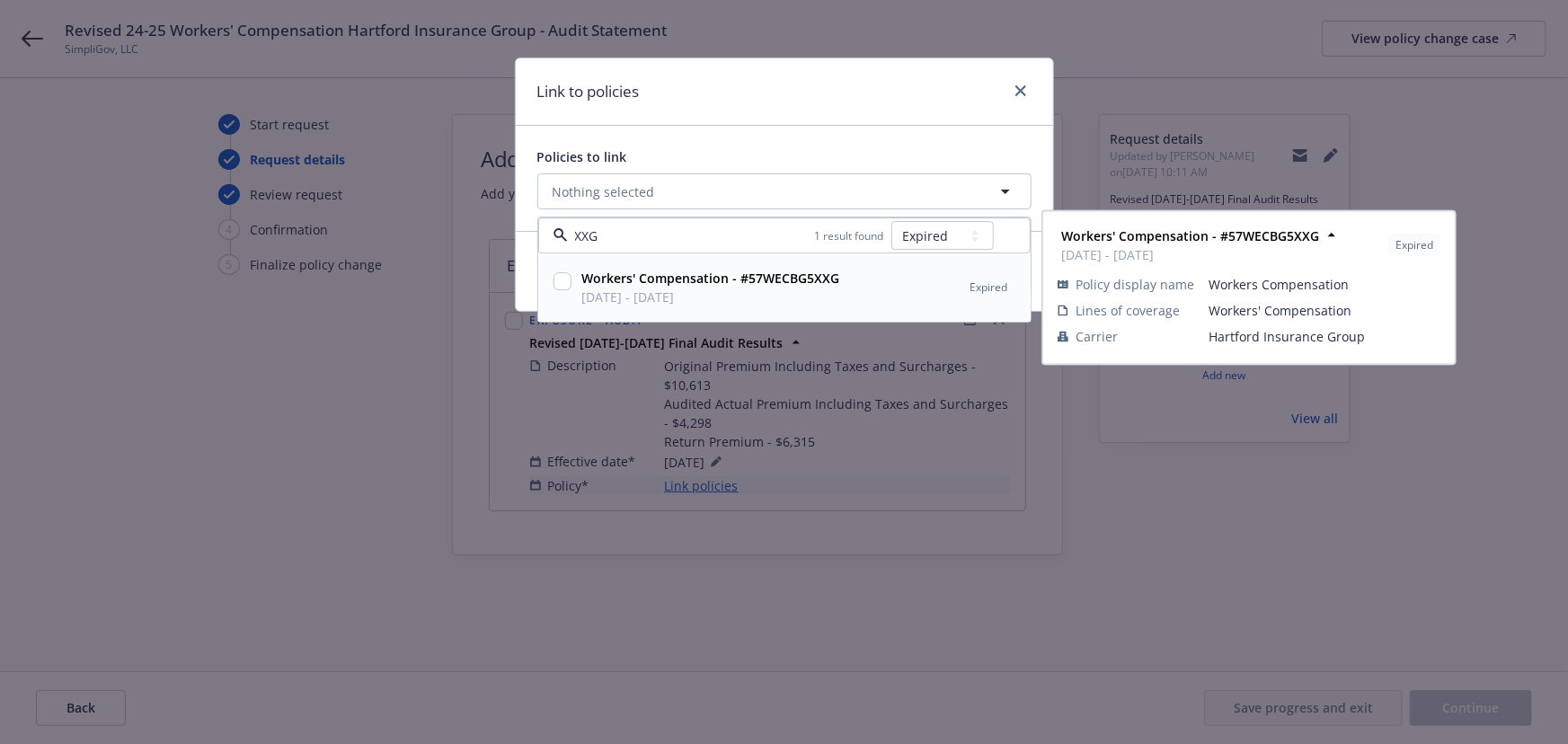
click at [562, 281] on input "checkbox" at bounding box center [562, 282] width 18 height 18
checkbox input "true"
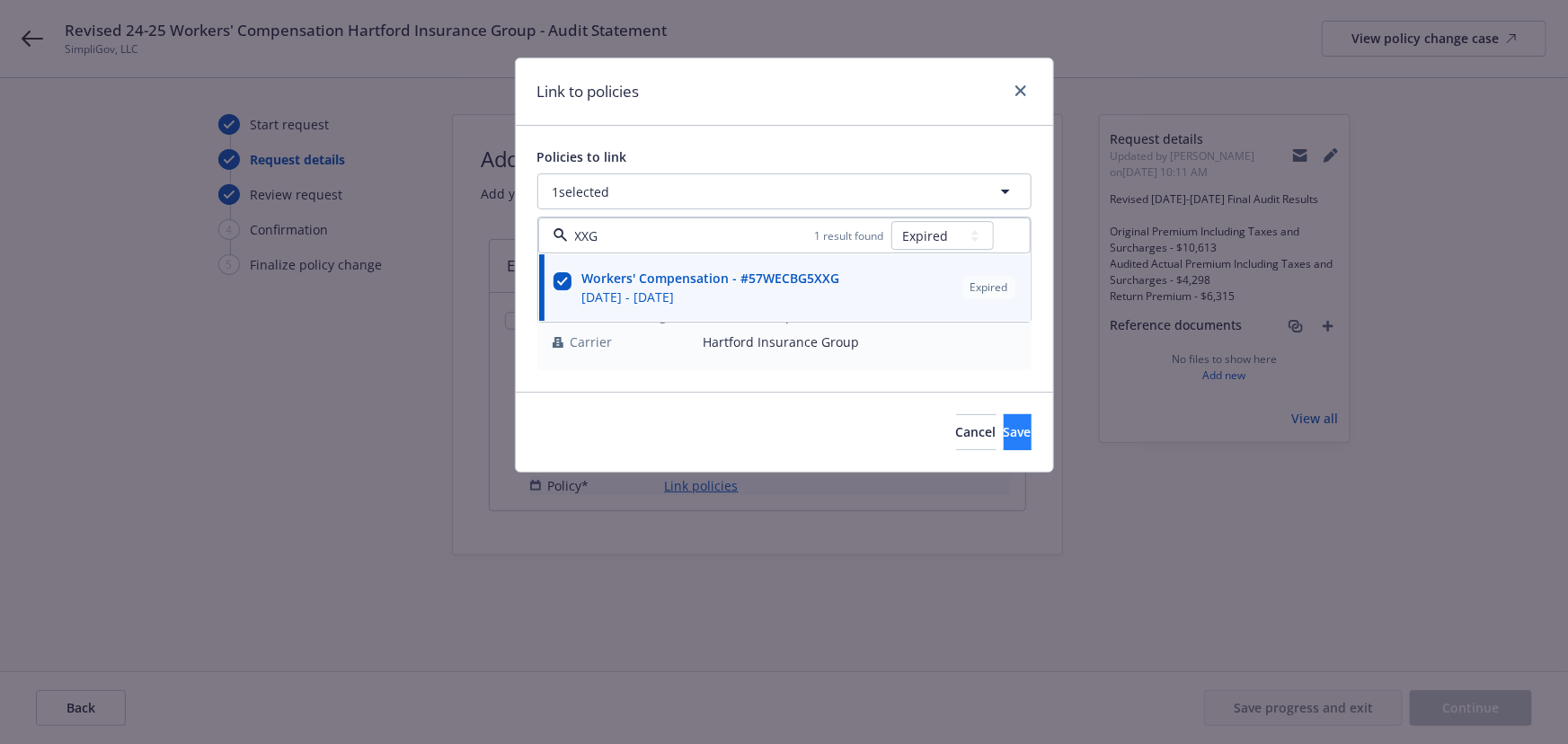
type input "XXG"
click at [1004, 423] on span "Save" at bounding box center [1018, 432] width 28 height 17
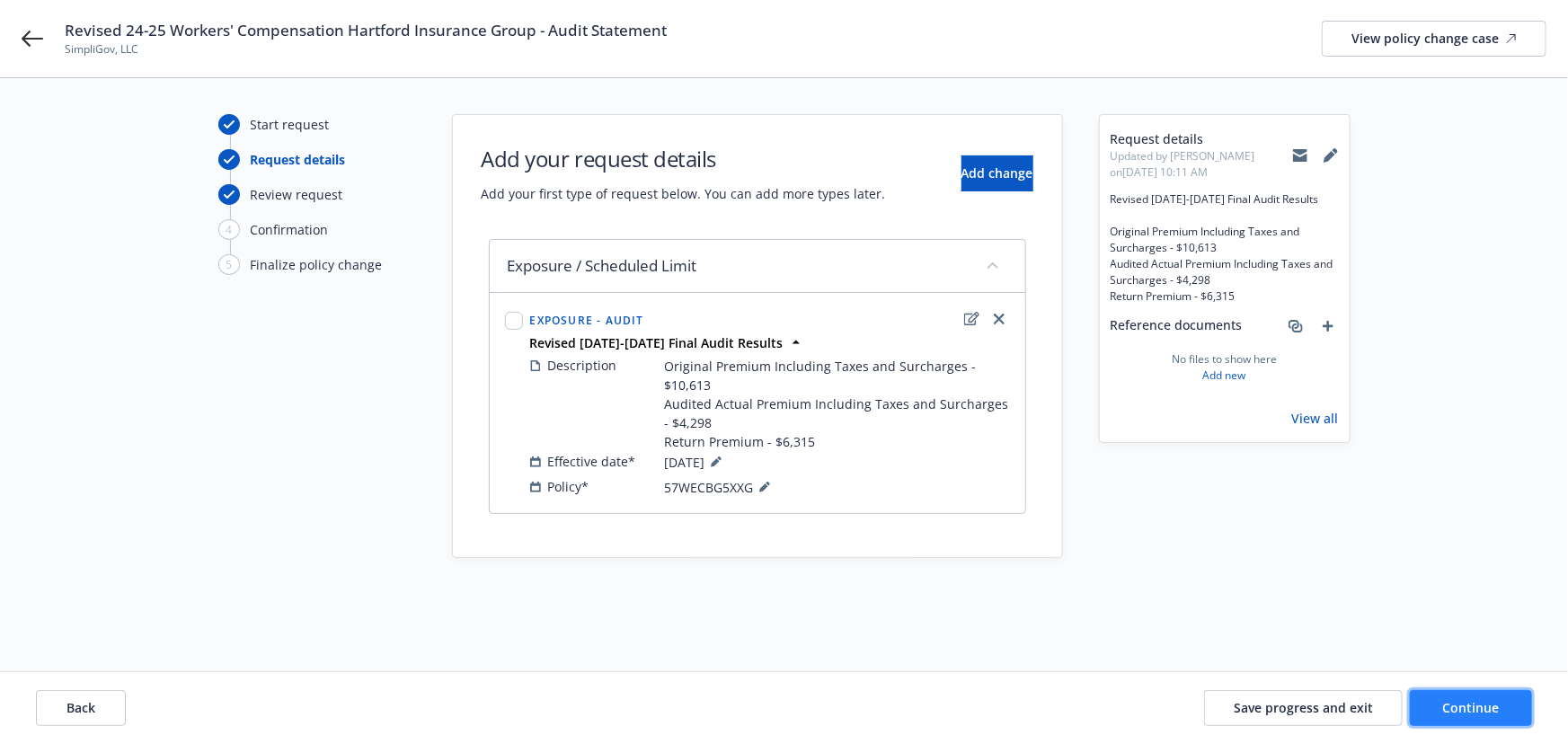
click at [1482, 705] on span "Continue" at bounding box center [1471, 707] width 57 height 17
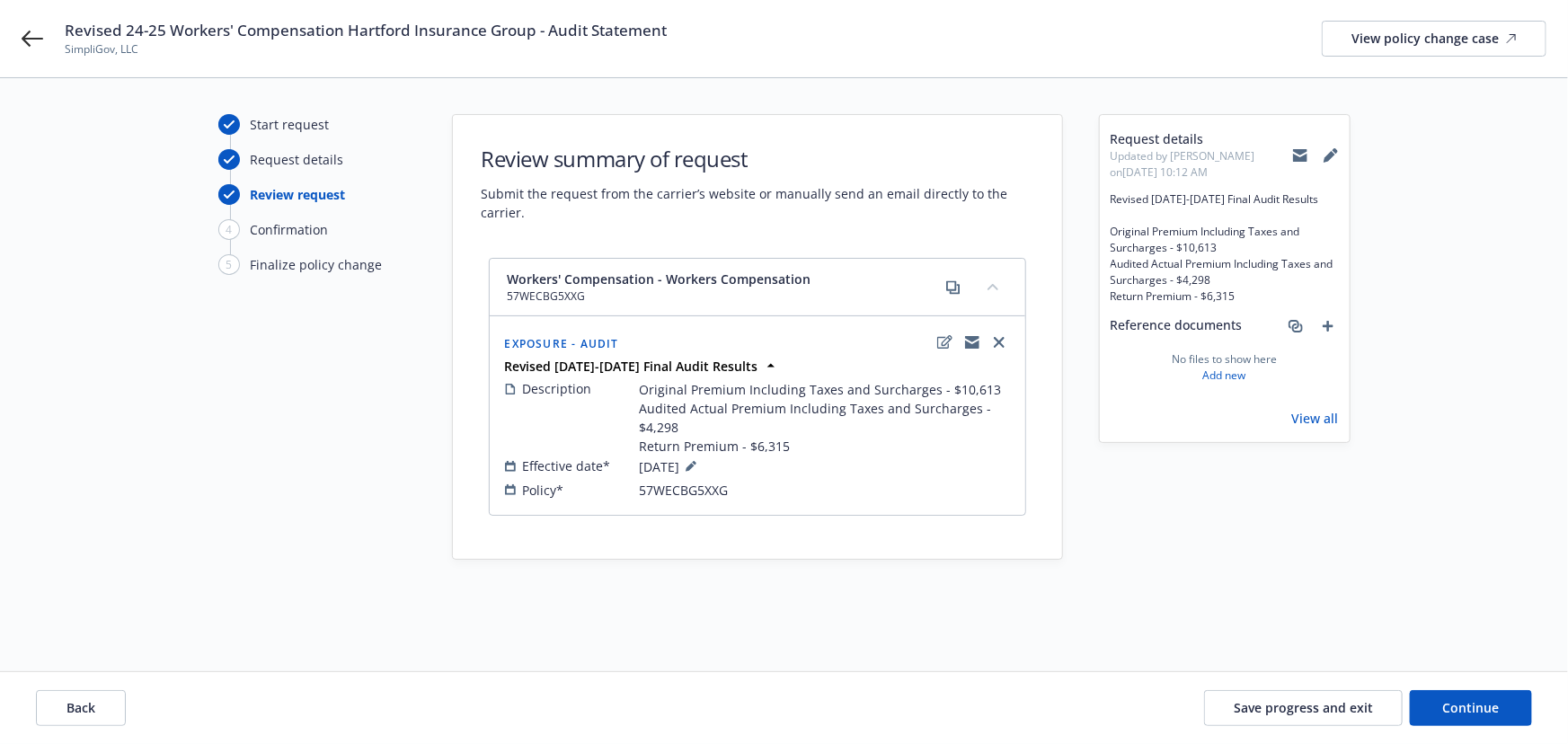
click at [1447, 728] on div "Back Save progress and exit Continue" at bounding box center [784, 708] width 1568 height 72
click at [1449, 719] on button "Continue" at bounding box center [1471, 708] width 122 height 36
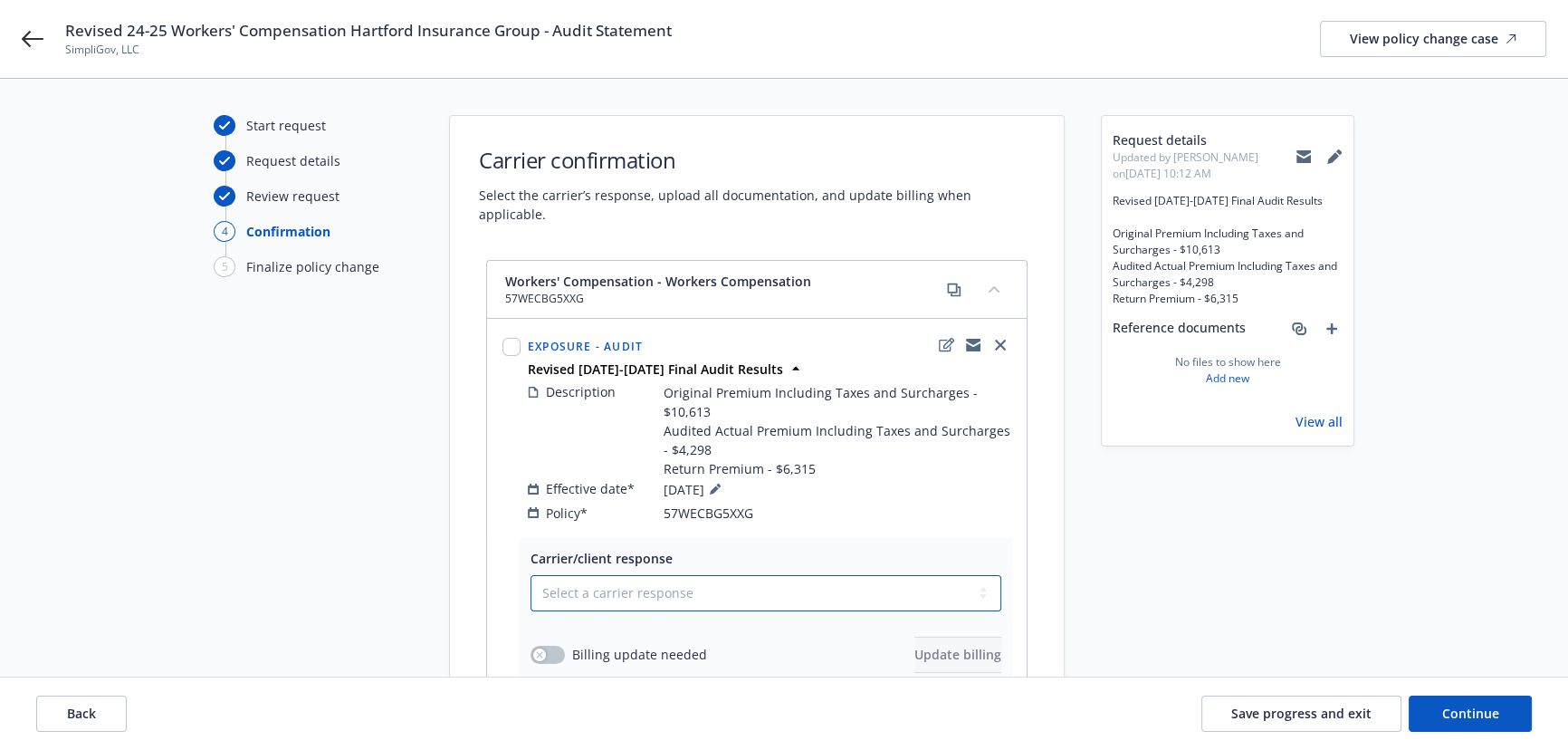
click at [595, 580] on select "Select a carrier response Accepted Accepted with revision No endorsement needed…" at bounding box center [766, 593] width 471 height 36
select select "ACCEPTED"
click at [530, 575] on select "Select a carrier response Accepted Accepted with revision No endorsement needed…" at bounding box center [766, 593] width 471 height 36
click at [553, 645] on button "button" at bounding box center [547, 654] width 35 height 18
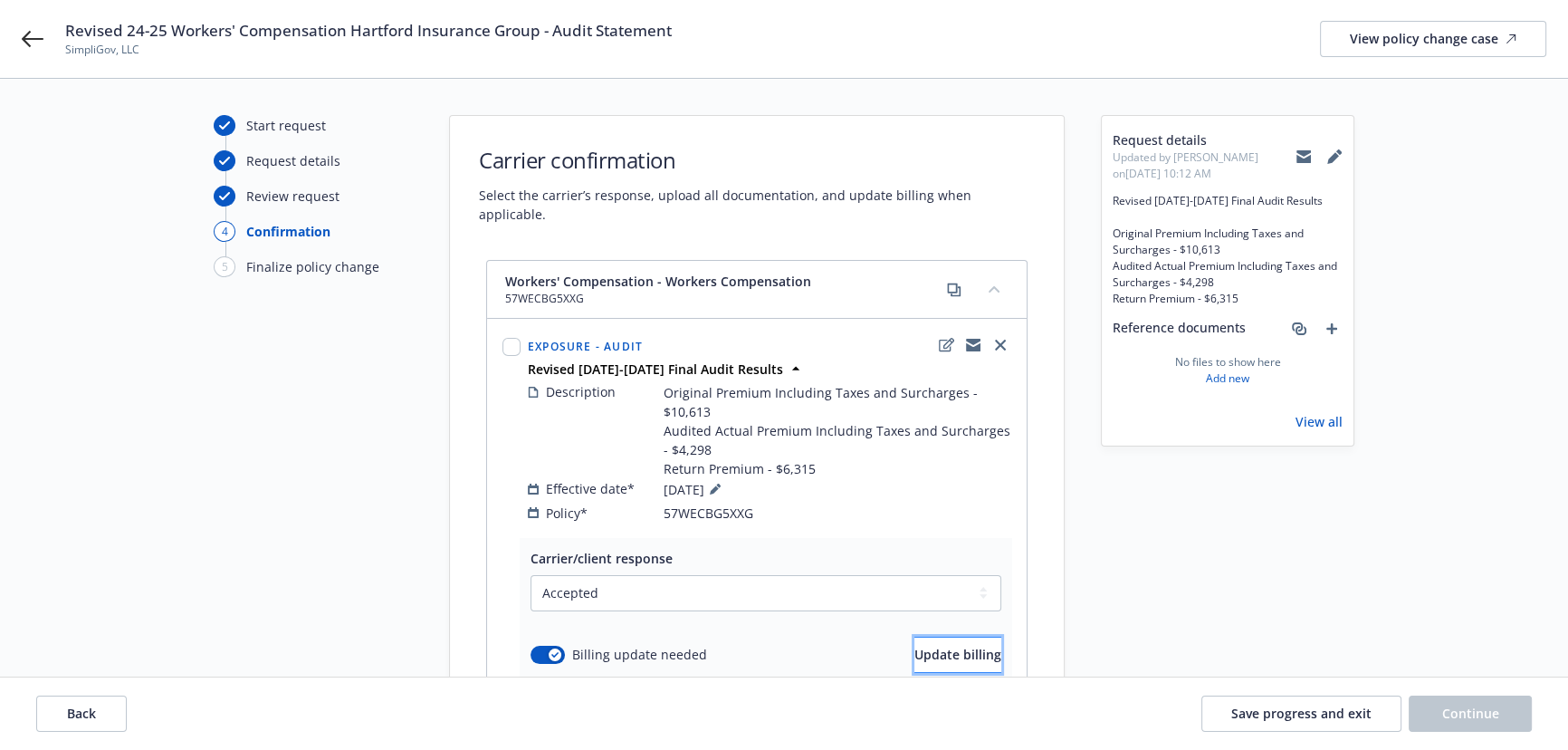
click at [927, 645] on span "Update billing" at bounding box center [957, 654] width 87 height 17
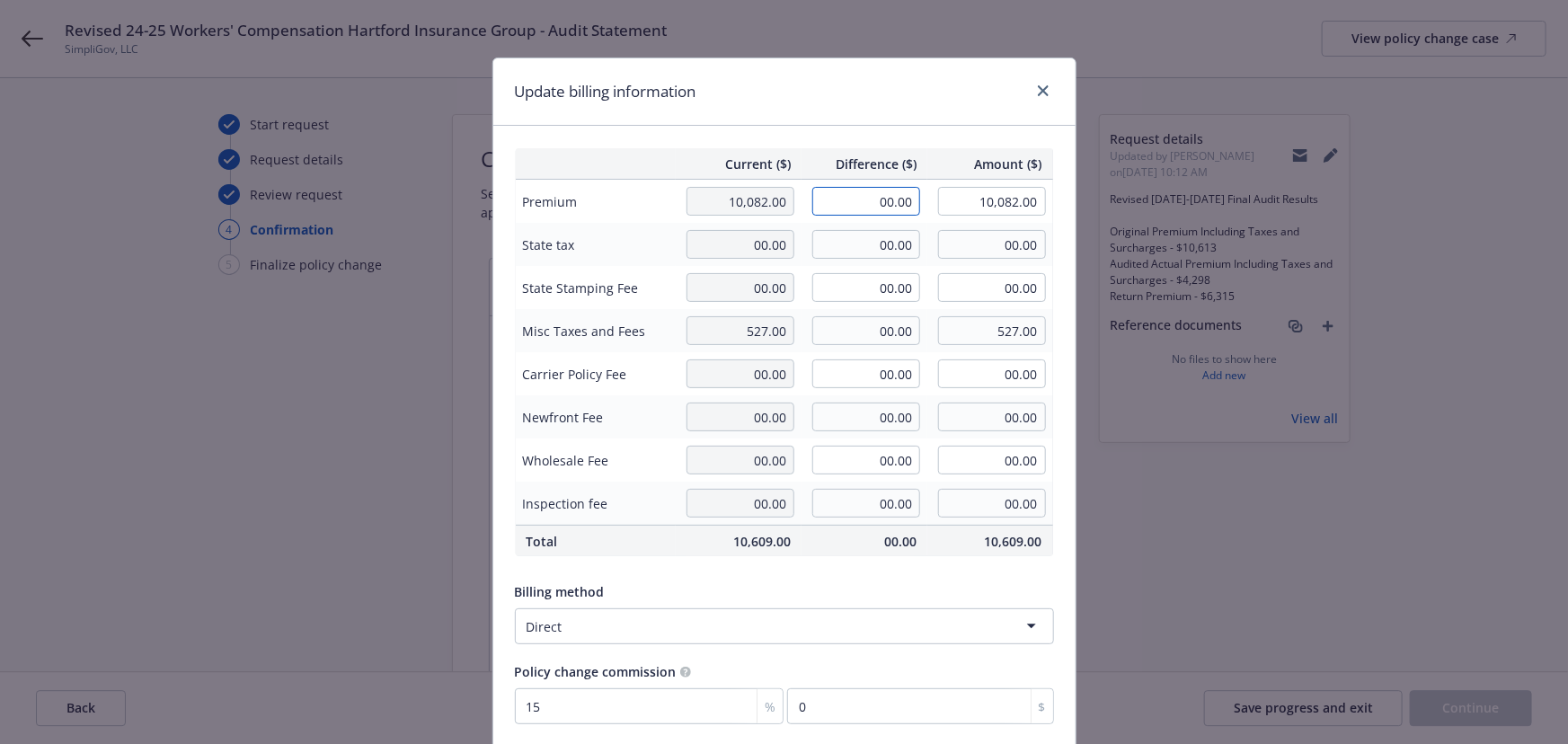
drag, startPoint x: 864, startPoint y: 196, endPoint x: 963, endPoint y: 201, distance: 99.1
click at [963, 201] on tr "Premium 10,082.00 00.00 10,082.00" at bounding box center [784, 202] width 538 height 44
type input "-6,315.00"
type input "3,767.00"
type input "-947.25"
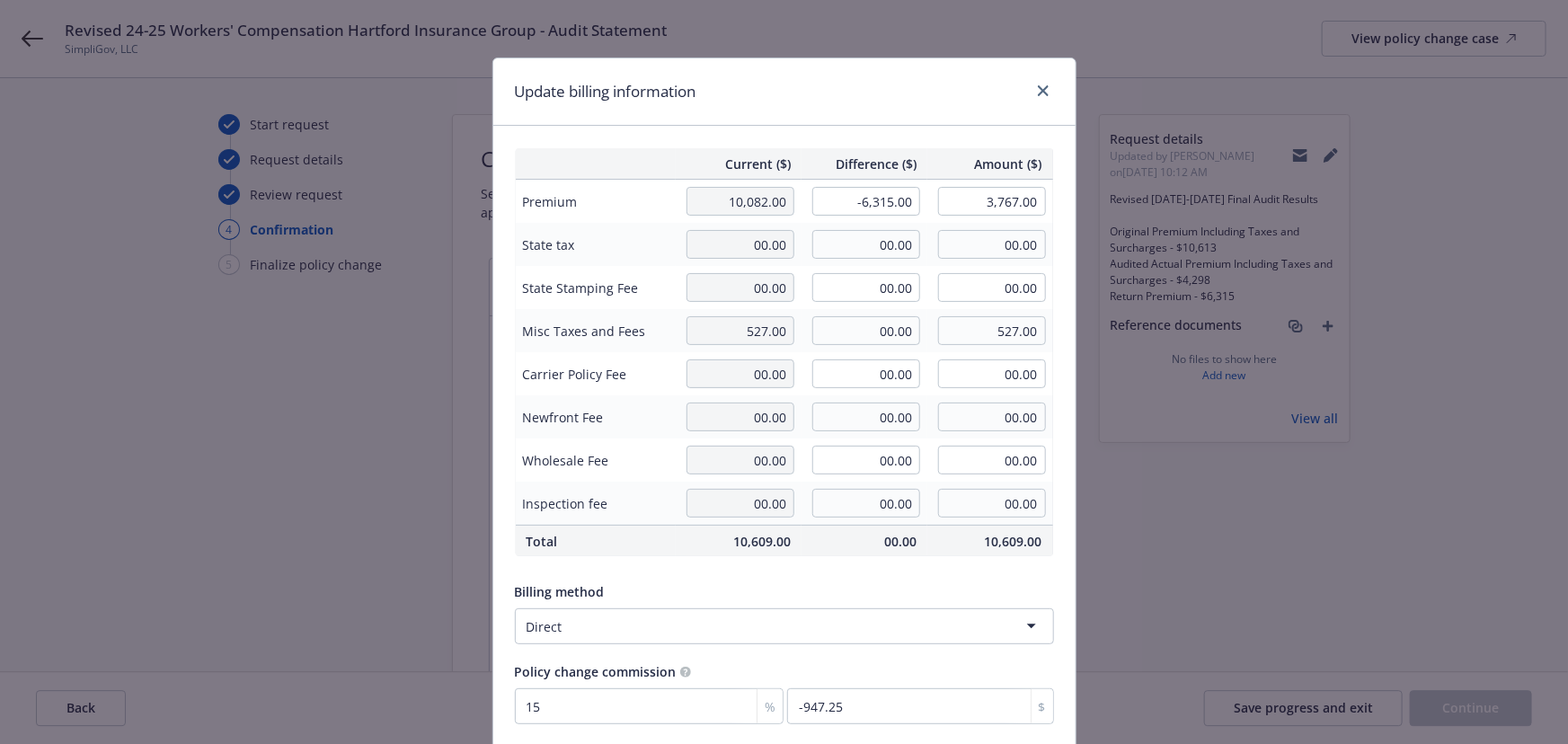
click at [827, 74] on div "Update billing information" at bounding box center [784, 92] width 582 height 68
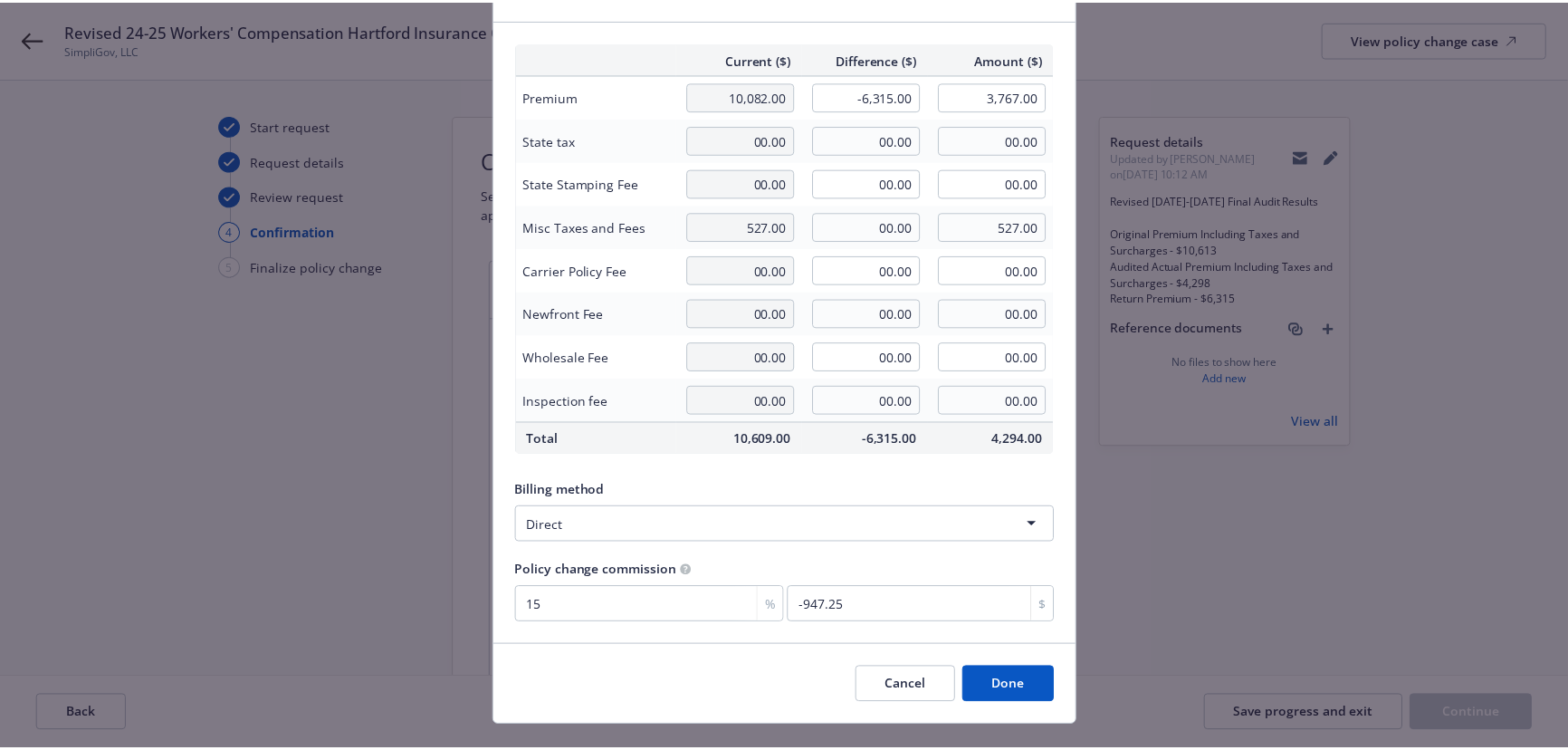
scroll to position [140, 0]
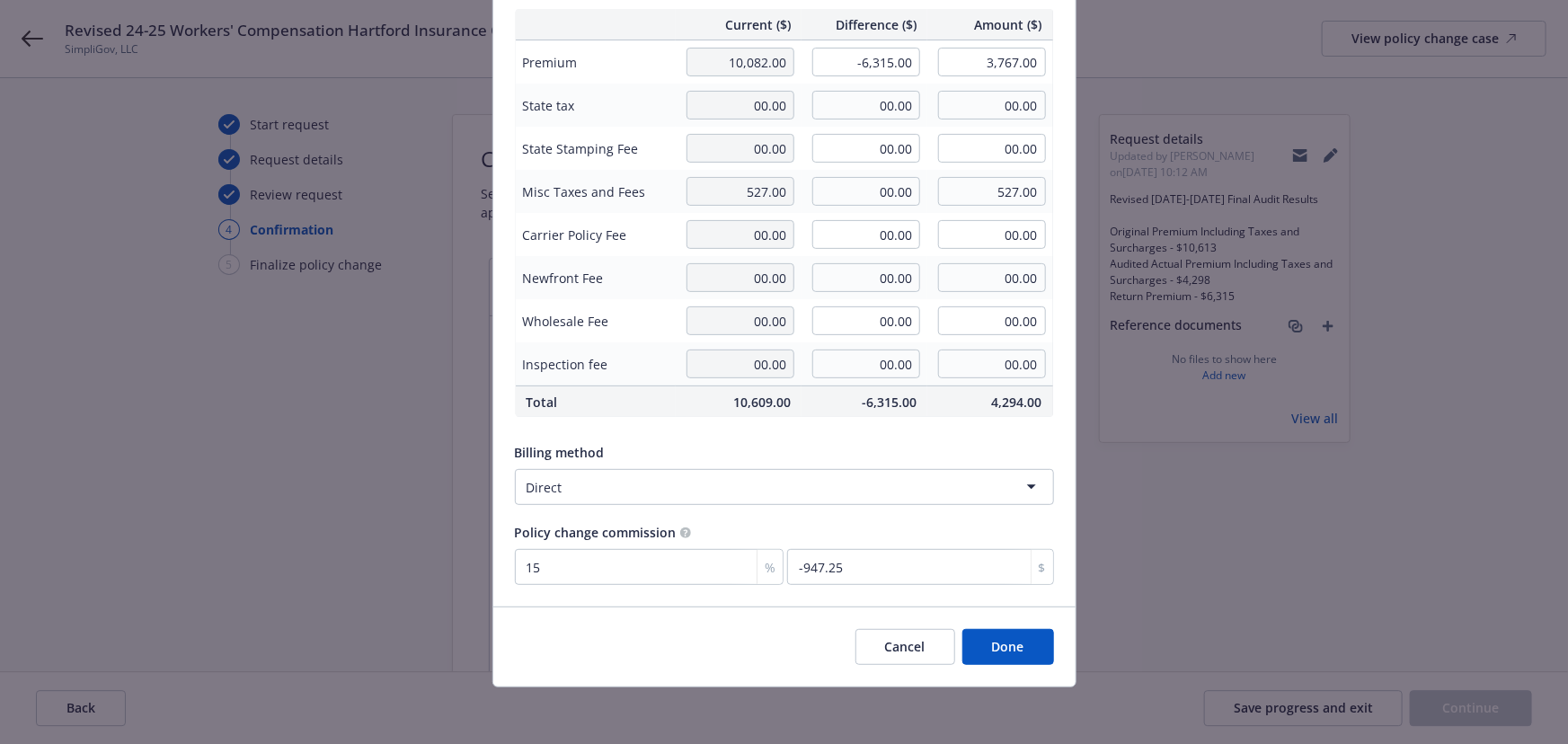
click at [984, 635] on button "Done" at bounding box center [1007, 647] width 92 height 36
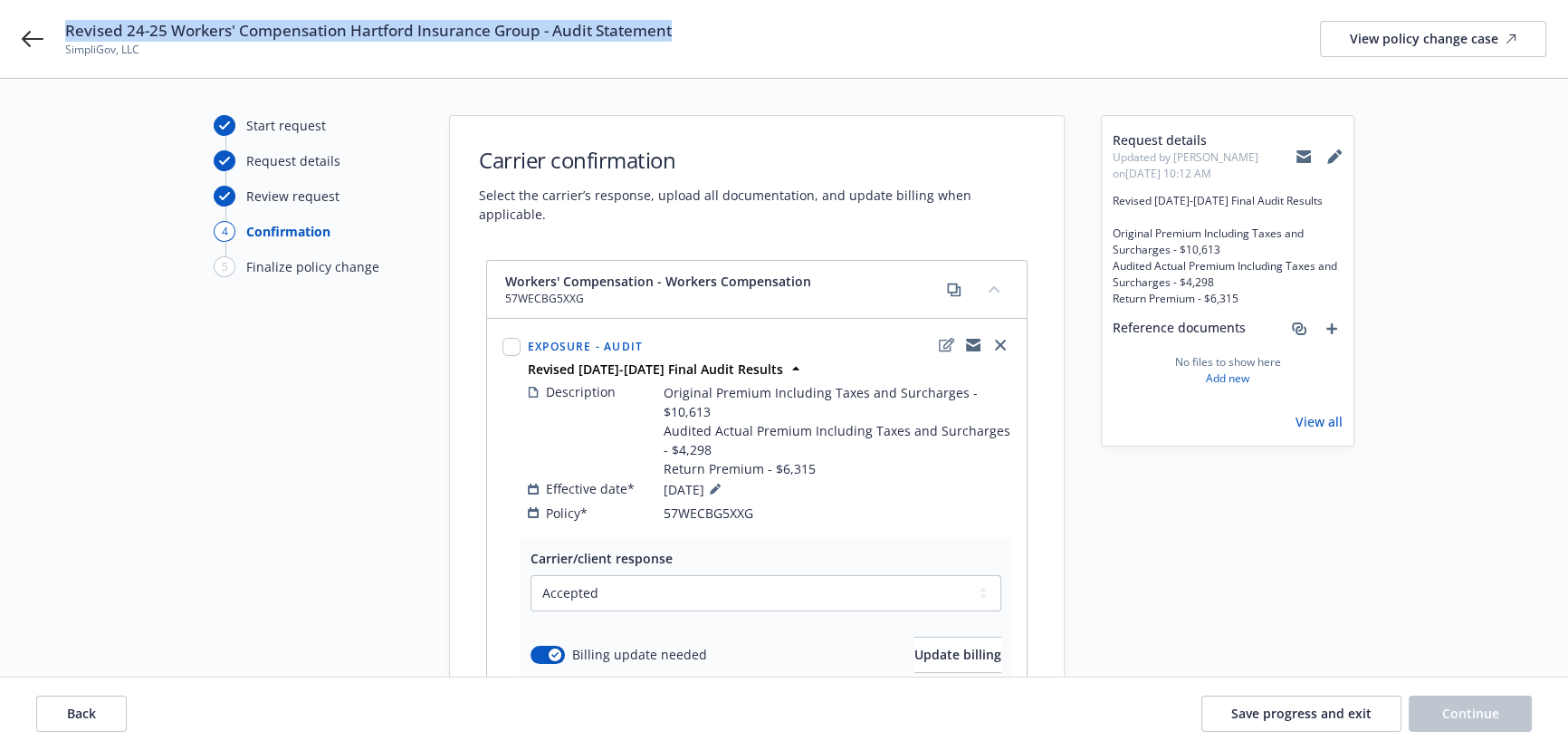
drag, startPoint x: 691, startPoint y: 36, endPoint x: 63, endPoint y: 25, distance: 628.1
click at [63, 25] on div "Revised 24-25 Workers' Compensation Hartford Insurance Group - Audit Statement …" at bounding box center [784, 38] width 1568 height 78
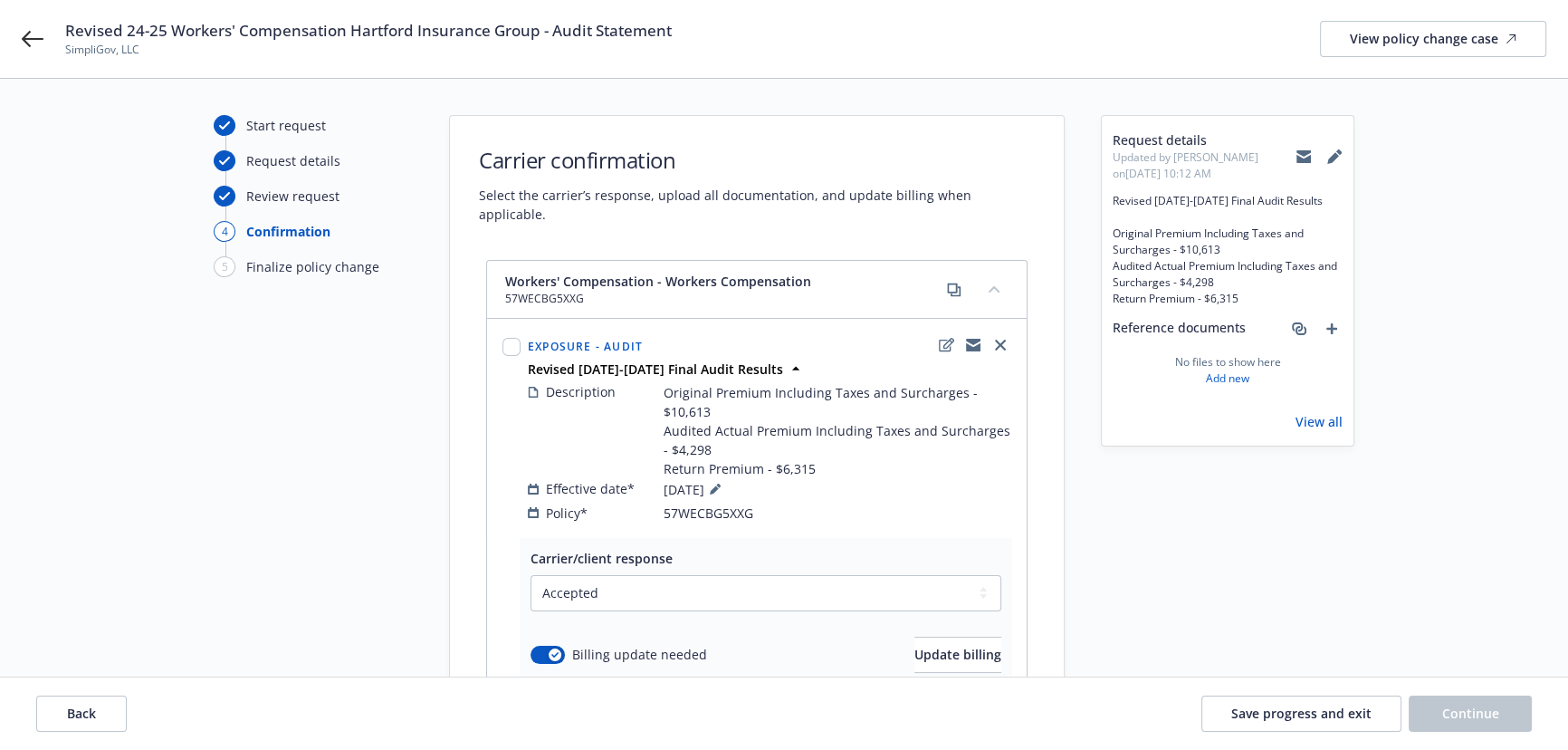
click at [708, 47] on div "Revised 24-25 Workers' Compensation Hartford Insurance Group - Audit Statement …" at bounding box center [806, 38] width 1481 height 38
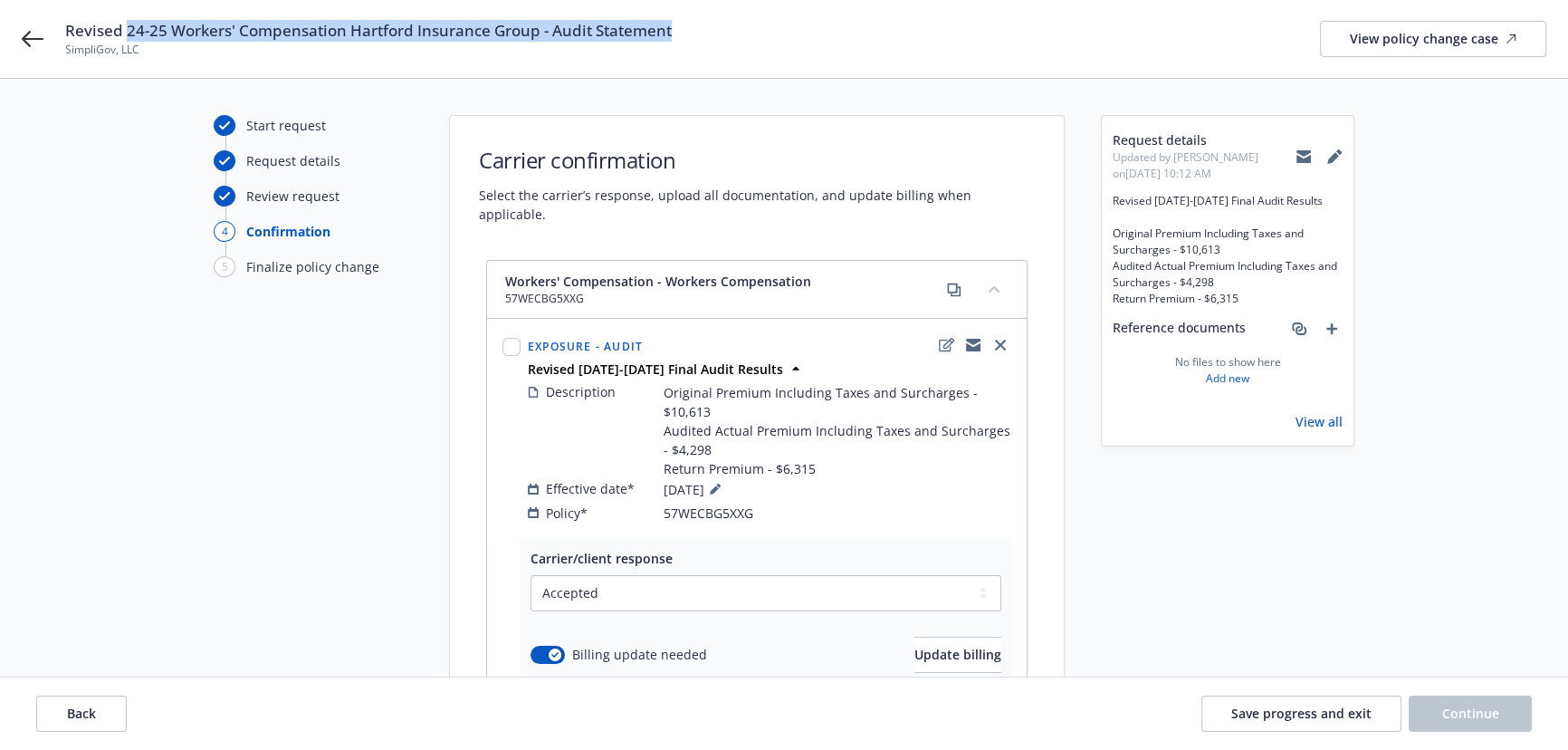
drag, startPoint x: 677, startPoint y: 29, endPoint x: 129, endPoint y: 32, distance: 548.0
click at [129, 32] on div "Revised 24-25 Workers' Compensation Hartford Insurance Group - Audit Statement …" at bounding box center [806, 38] width 1481 height 38
copy span "24-25 Workers' Compensation Hartford Insurance Group - Audit Statement"
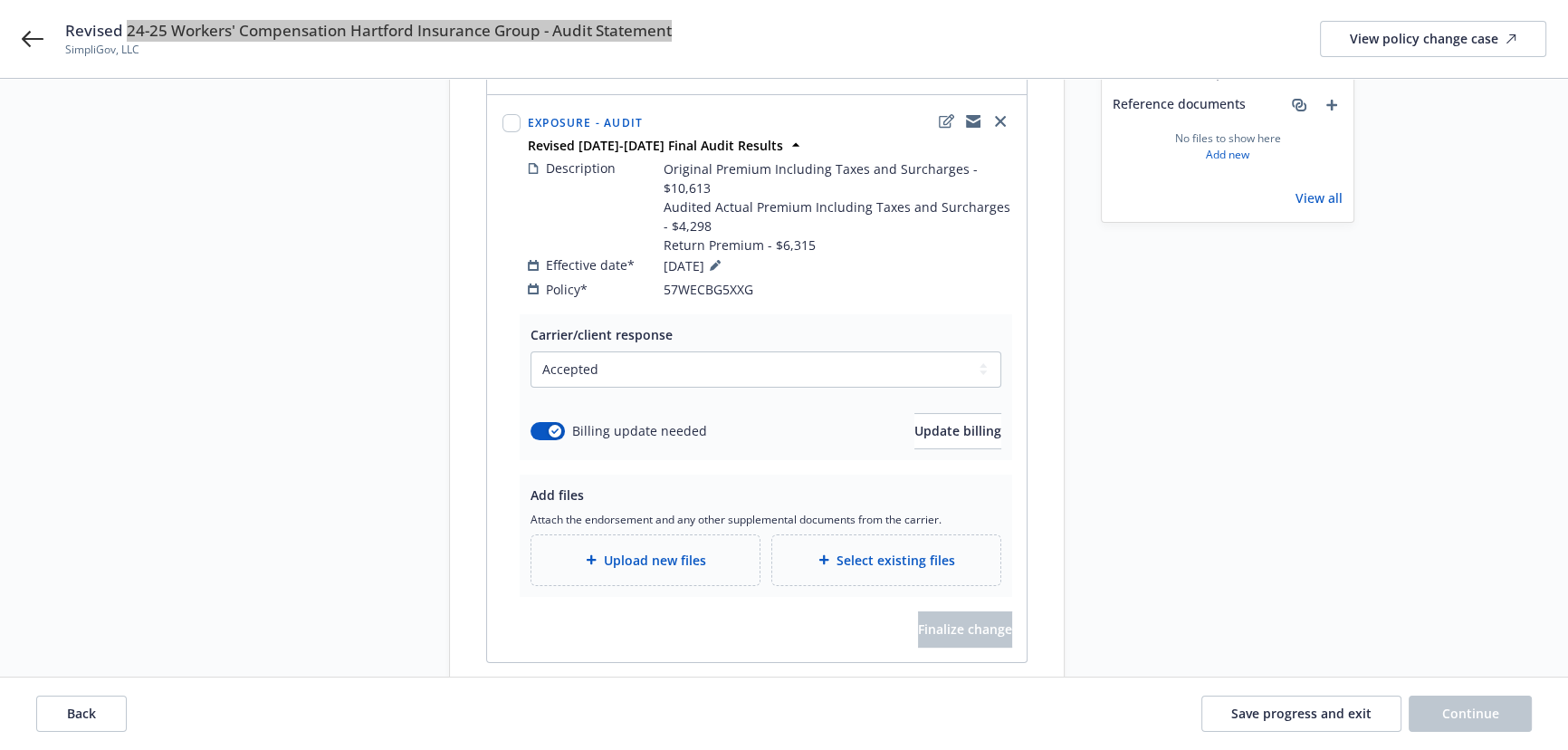
scroll to position [271, 0]
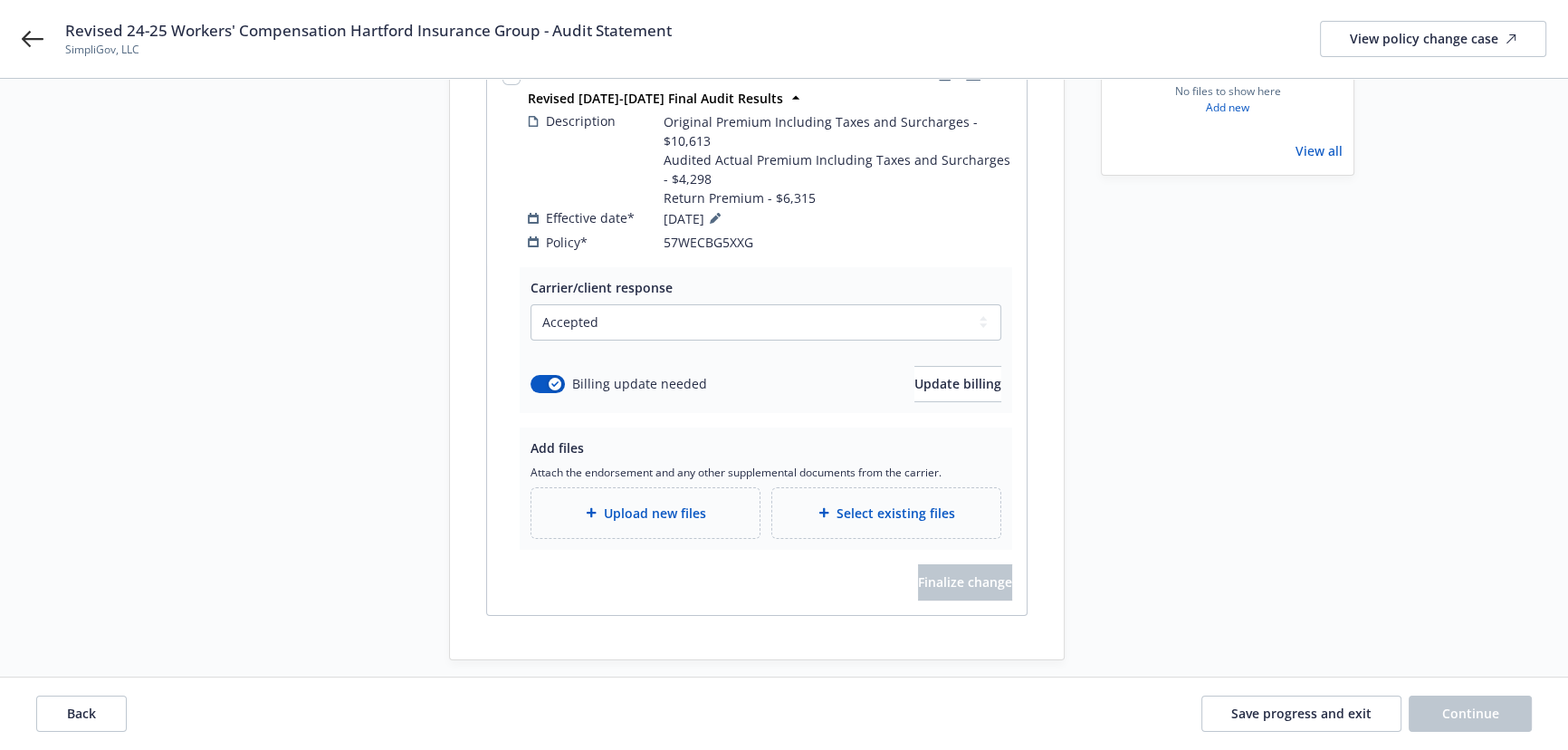
click at [643, 507] on div "Upload new files" at bounding box center [645, 513] width 228 height 50
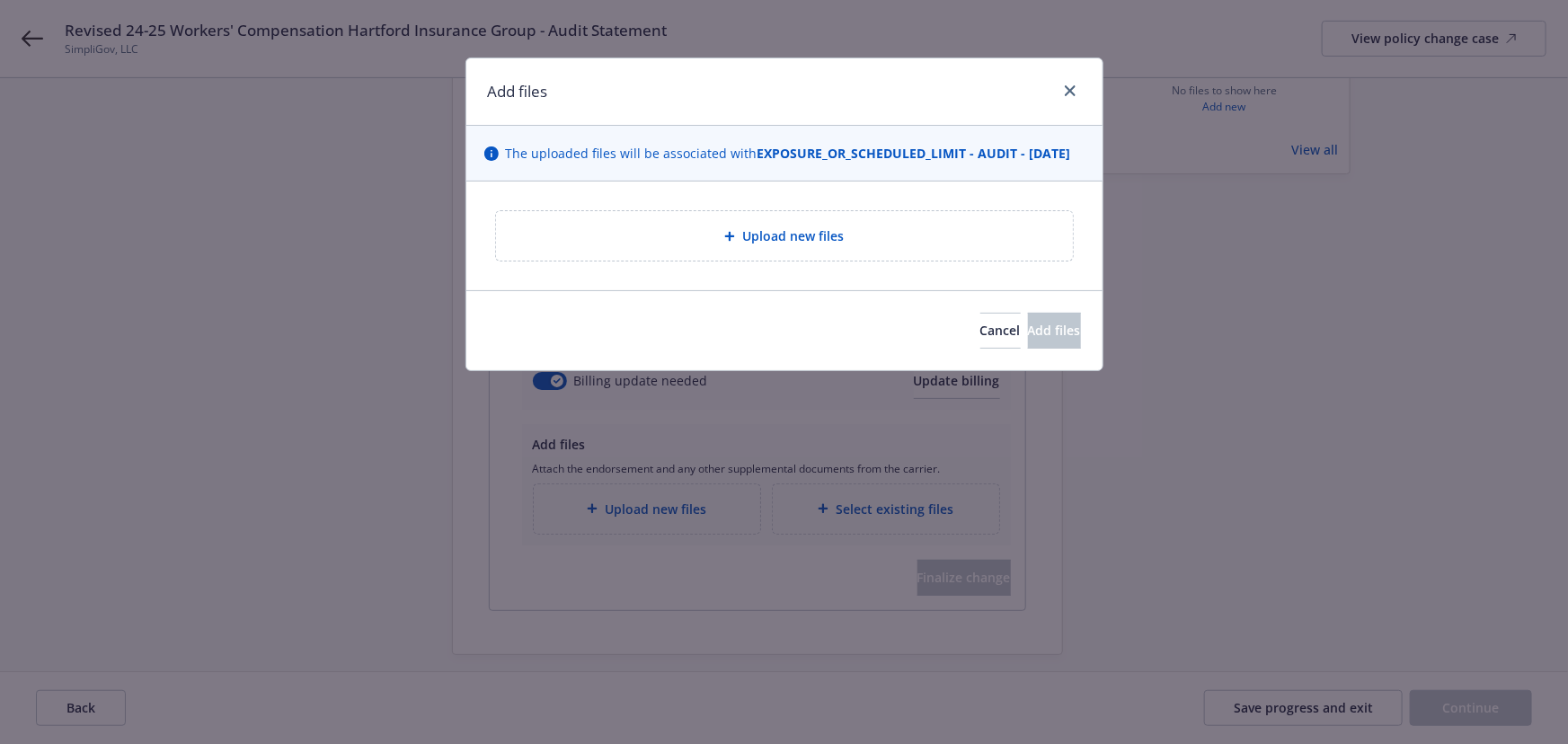
click at [738, 241] on div "Upload new files" at bounding box center [784, 235] width 576 height 49
type textarea "x"
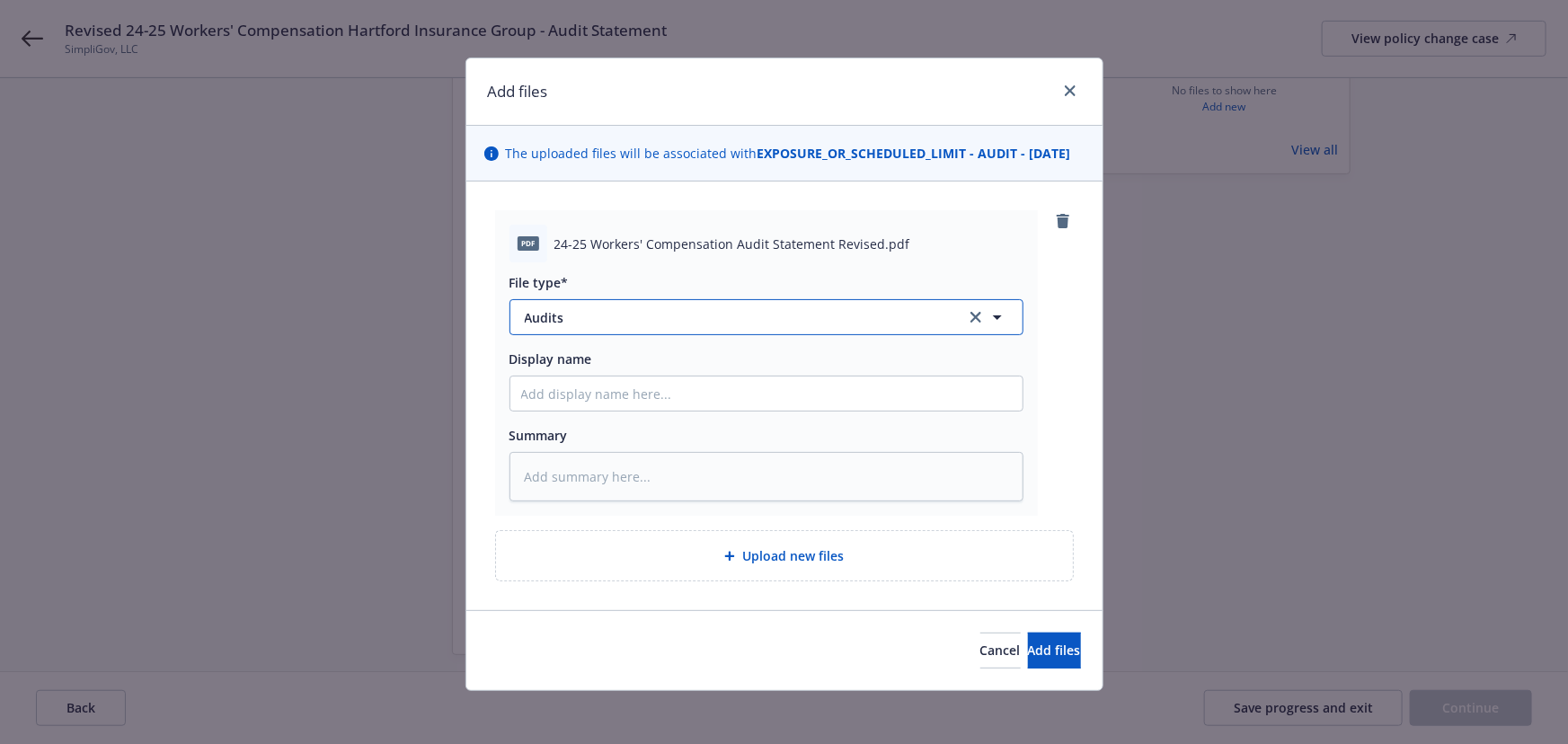
click at [669, 327] on span "Audits" at bounding box center [732, 318] width 416 height 19
type input "a"
drag, startPoint x: 620, startPoint y: 333, endPoint x: 340, endPoint y: 318, distance: 280.4
click at [324, 328] on div "Add files The uploaded files will be associated with EXPOSURE_OR_SCHEDULED_LIMI…" at bounding box center [784, 372] width 1568 height 744
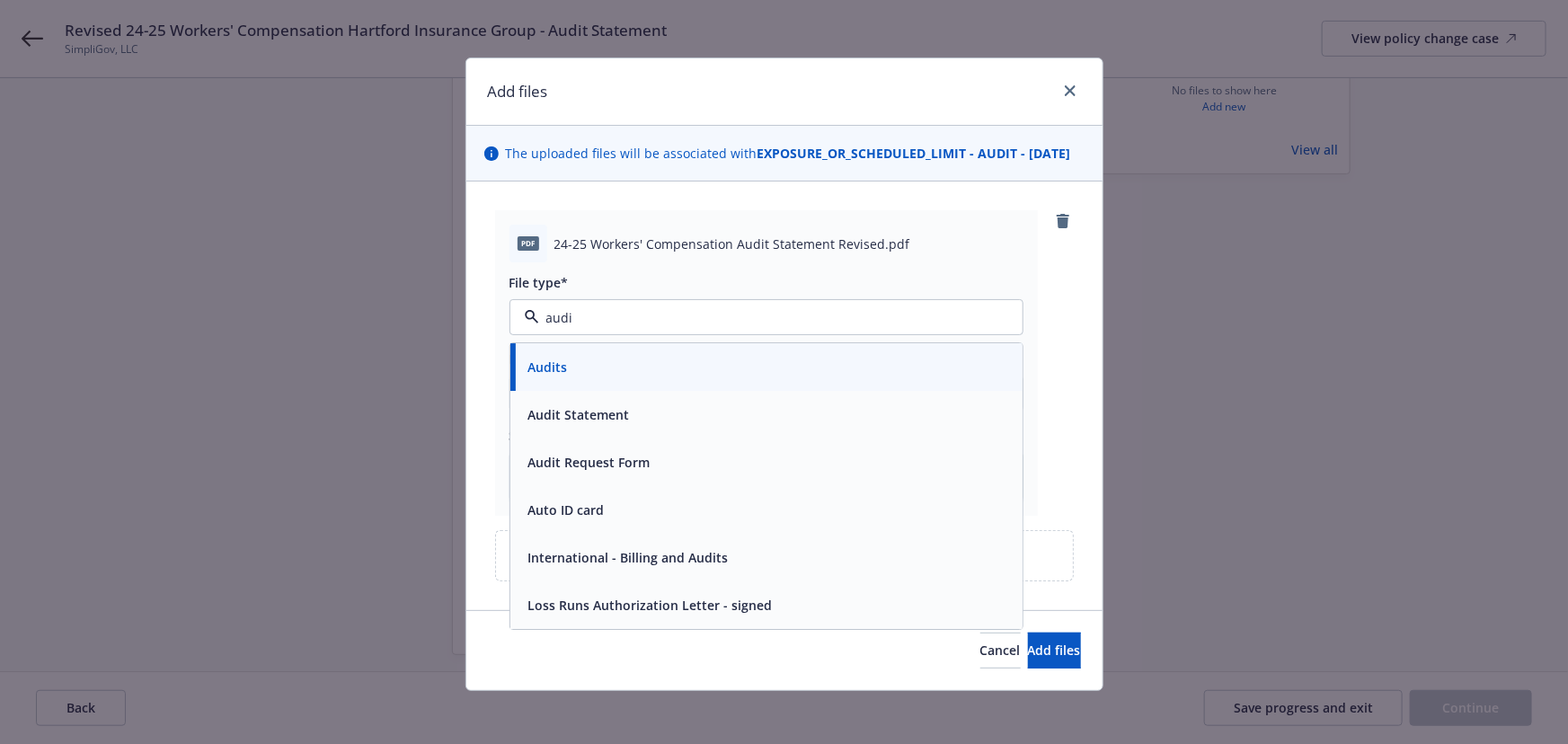
type input "audit"
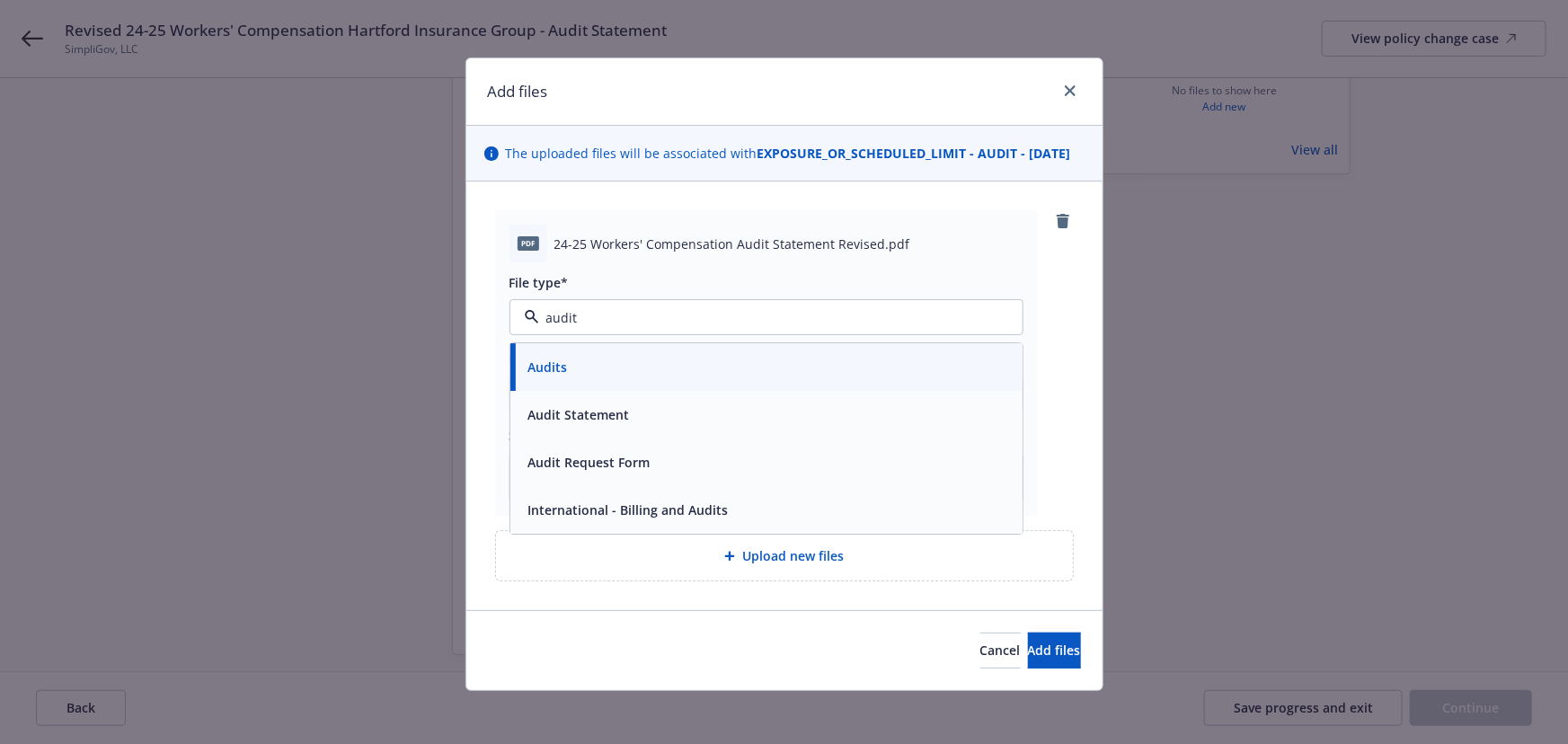
click at [556, 425] on span "Audit Statement" at bounding box center [579, 415] width 102 height 19
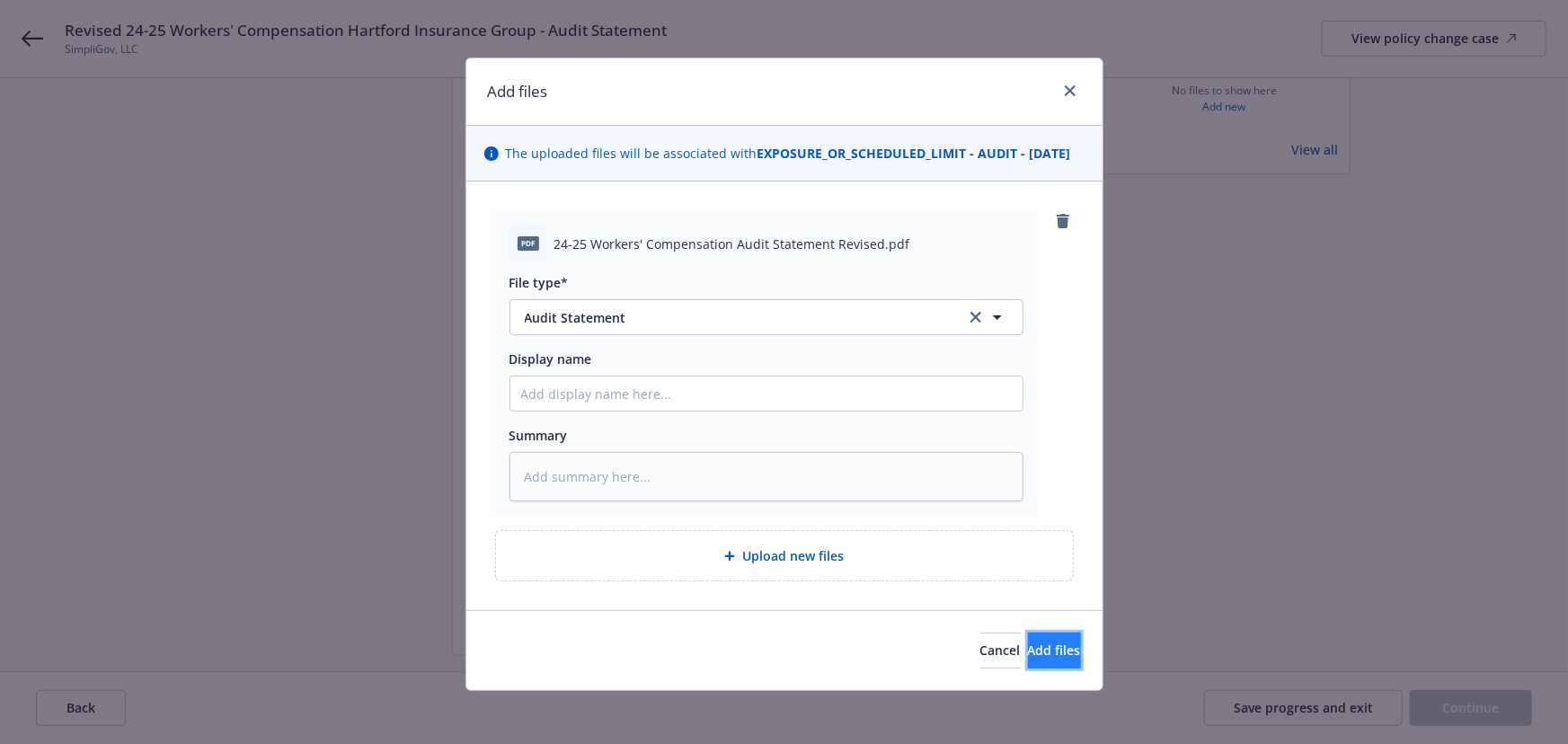
click at [1028, 659] on span "Add files" at bounding box center [1054, 649] width 53 height 17
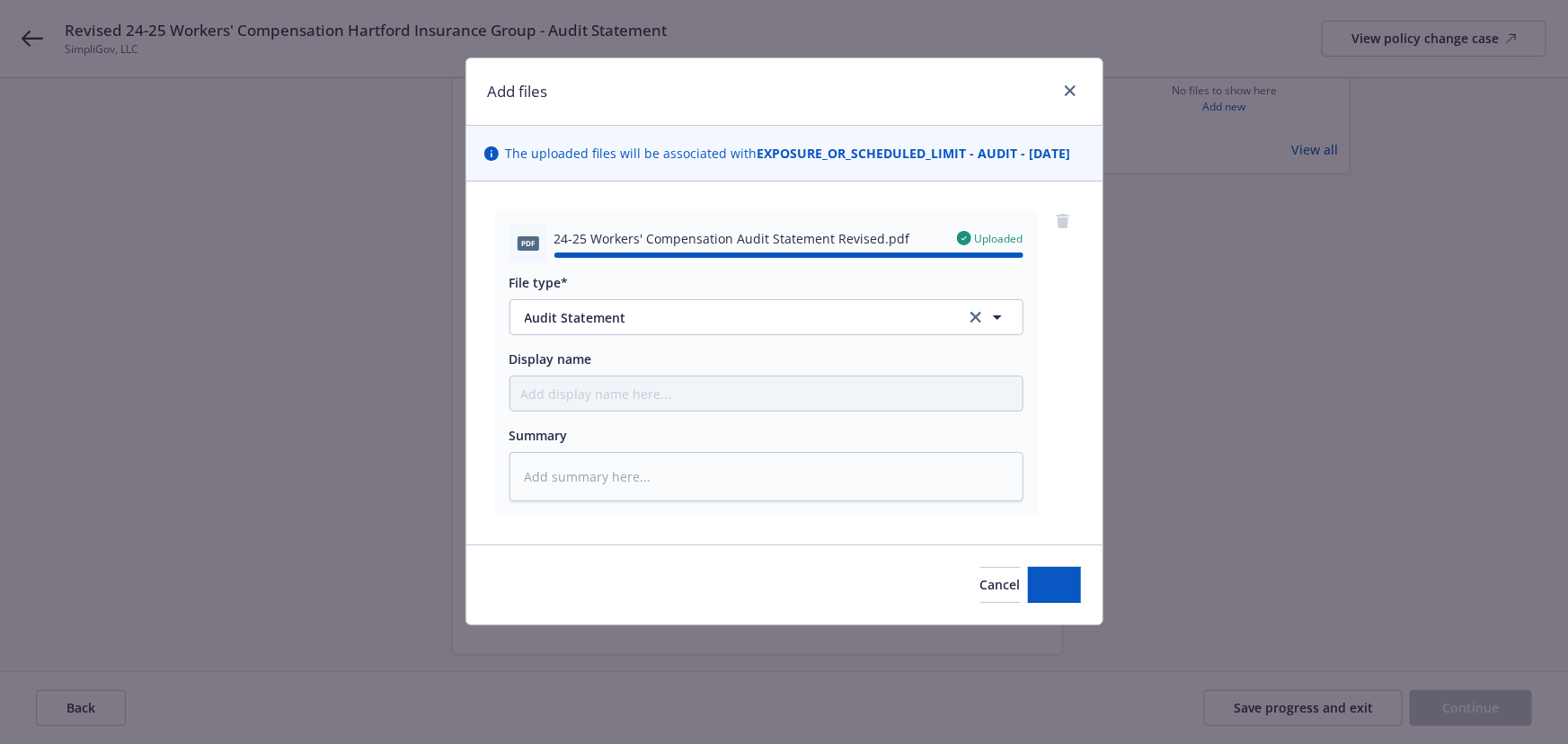
type textarea "x"
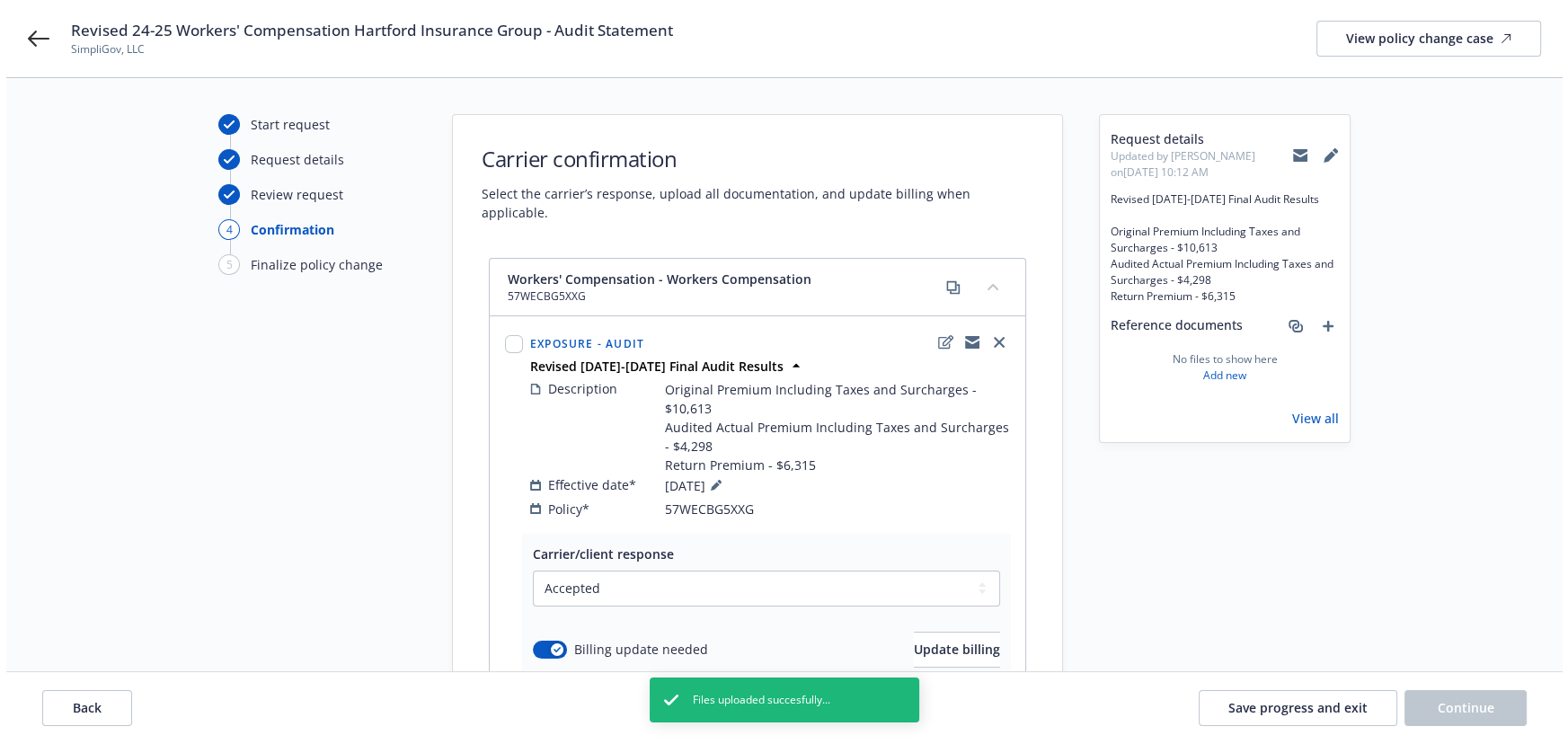
scroll to position [314, 0]
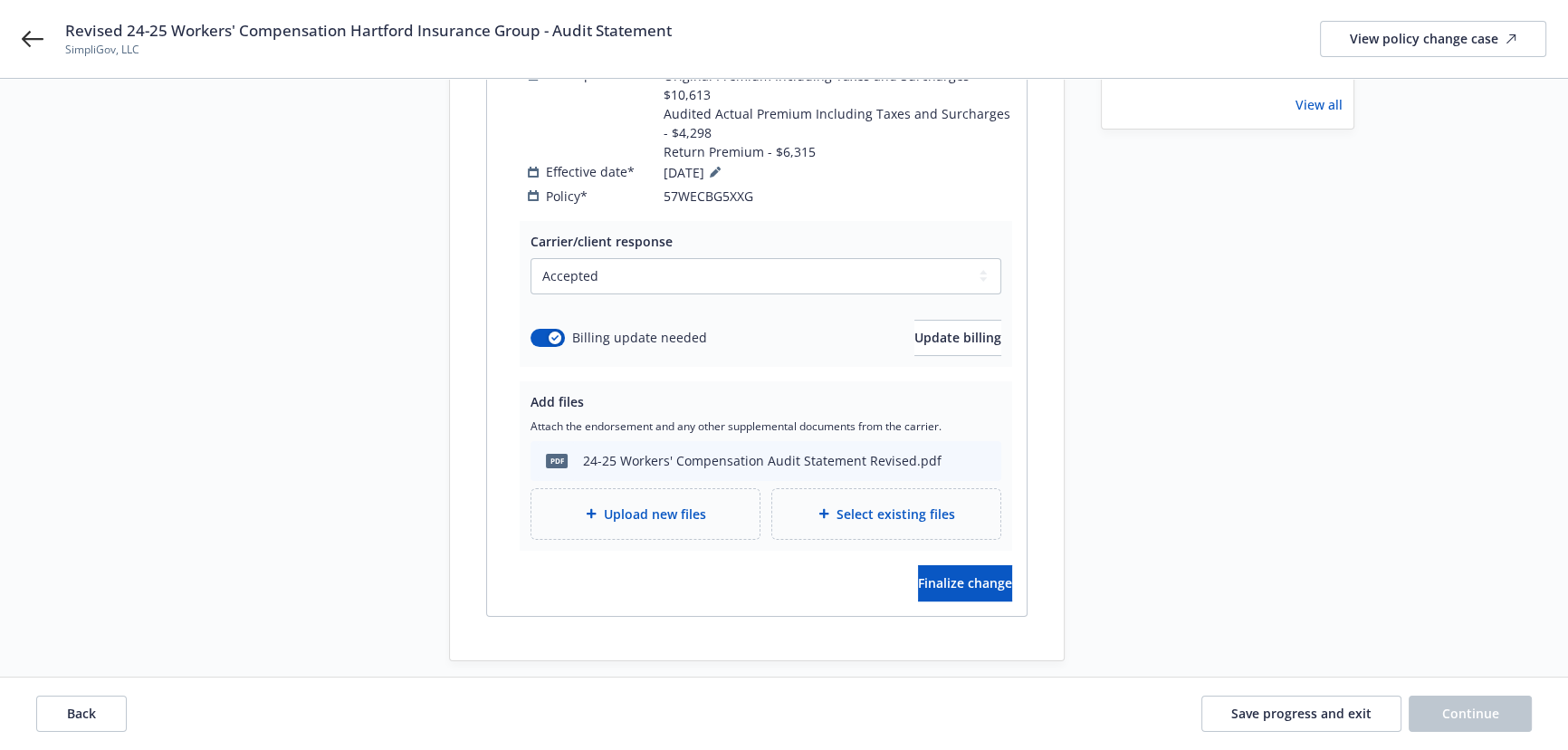
click at [937, 583] on div "Carrier/client response Select a carrier response Accepted Accepted with revisi…" at bounding box center [757, 418] width 540 height 395
click at [942, 575] on button "Finalize change" at bounding box center [965, 583] width 94 height 36
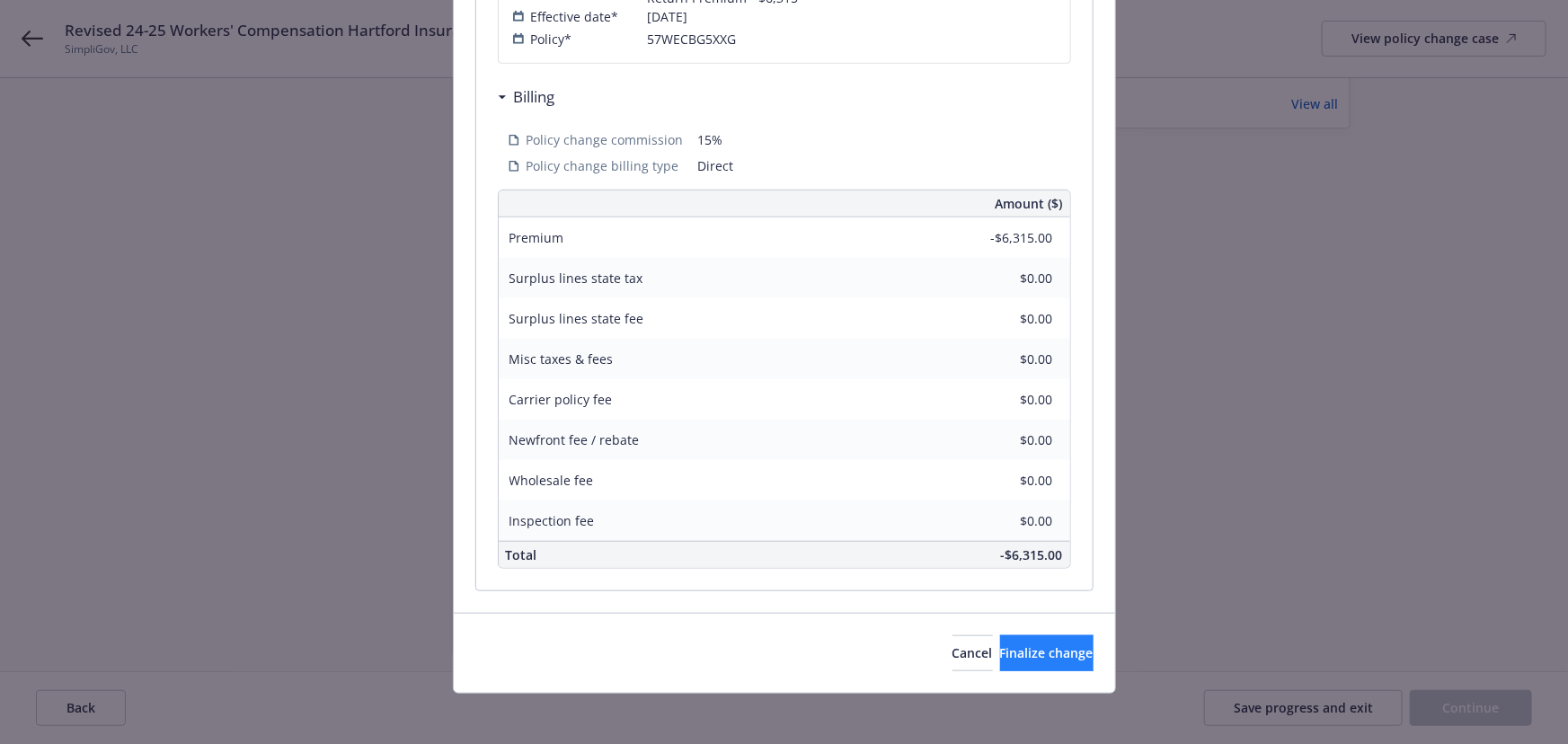
scroll to position [508, 0]
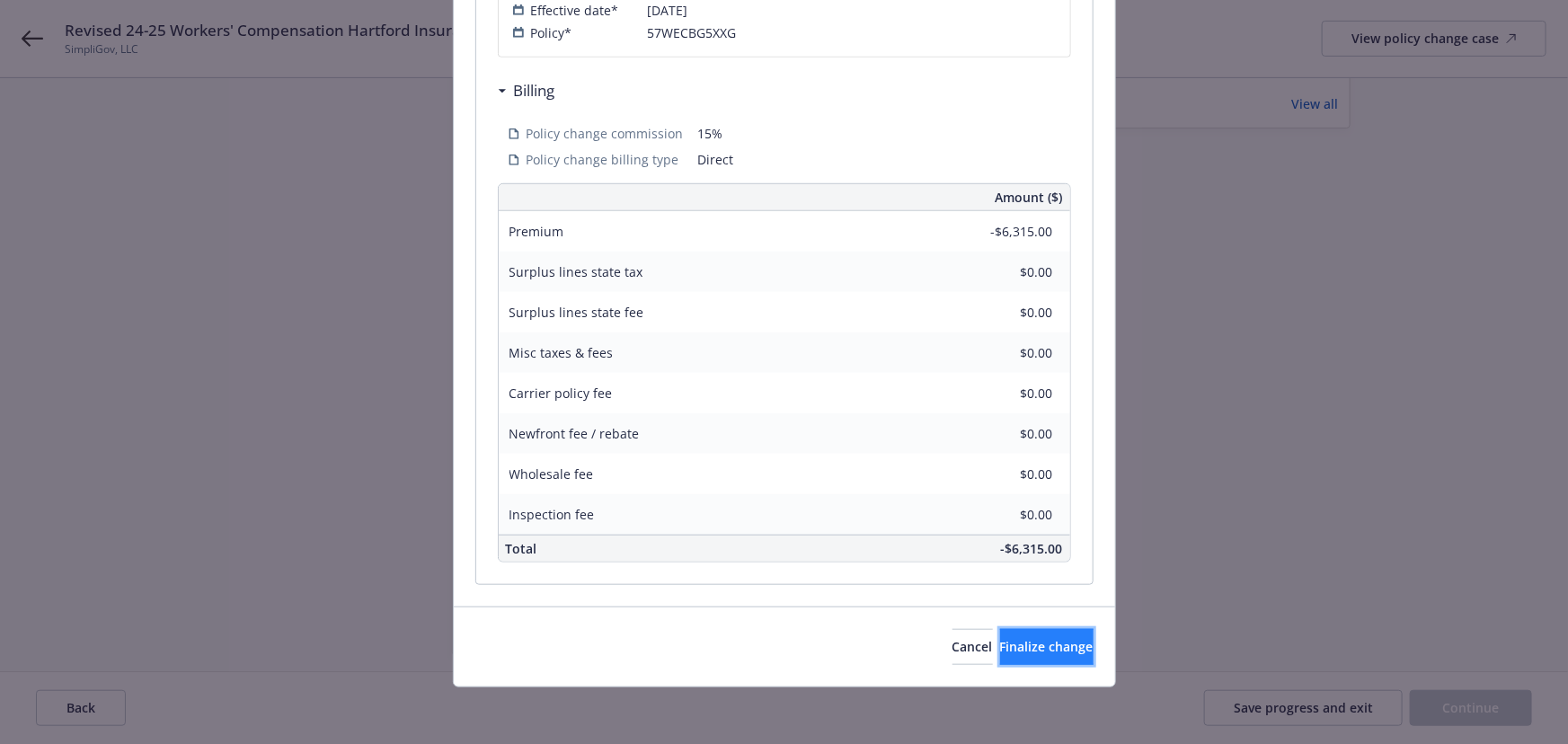
click at [1000, 647] on span "Finalize change" at bounding box center [1046, 646] width 94 height 17
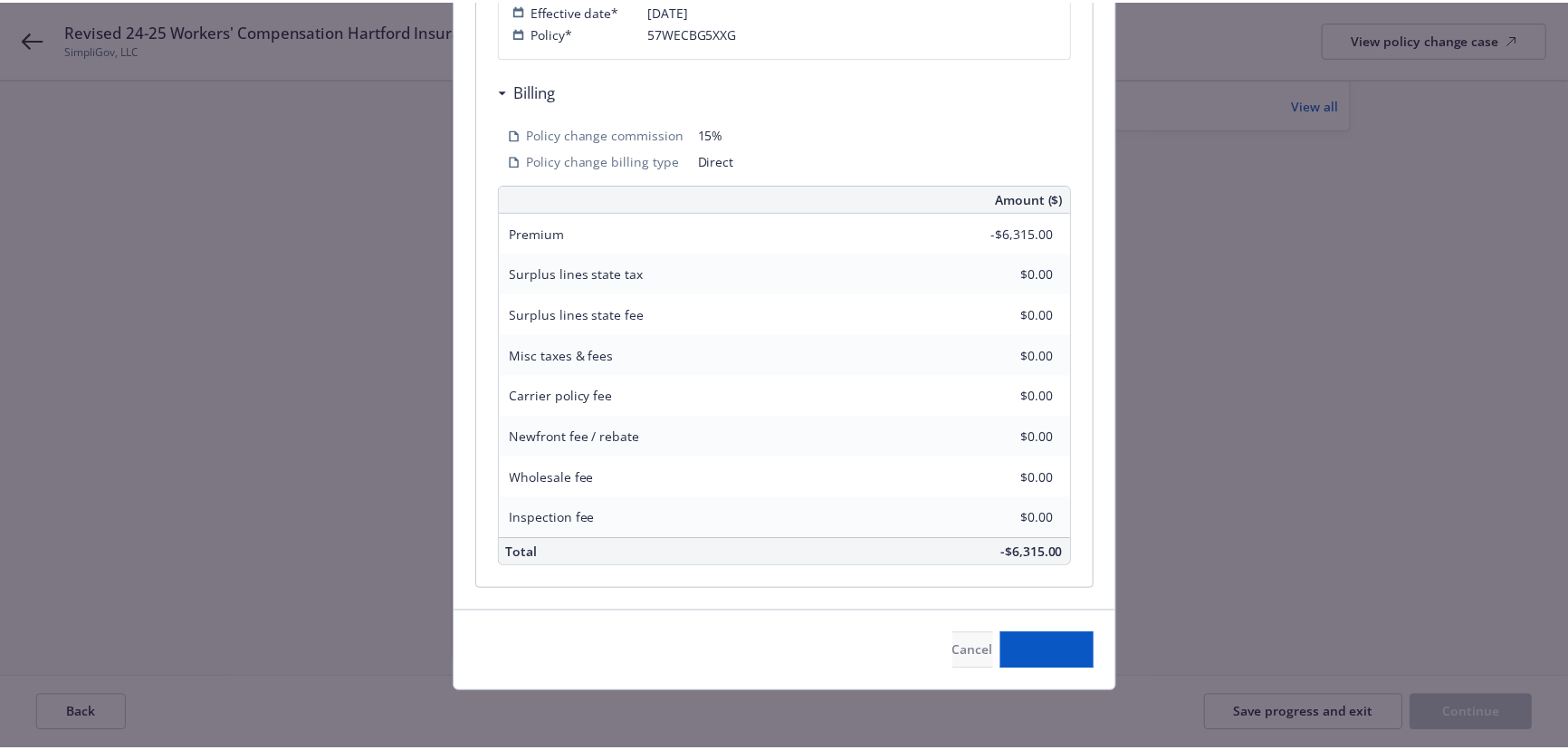
scroll to position [298, 0]
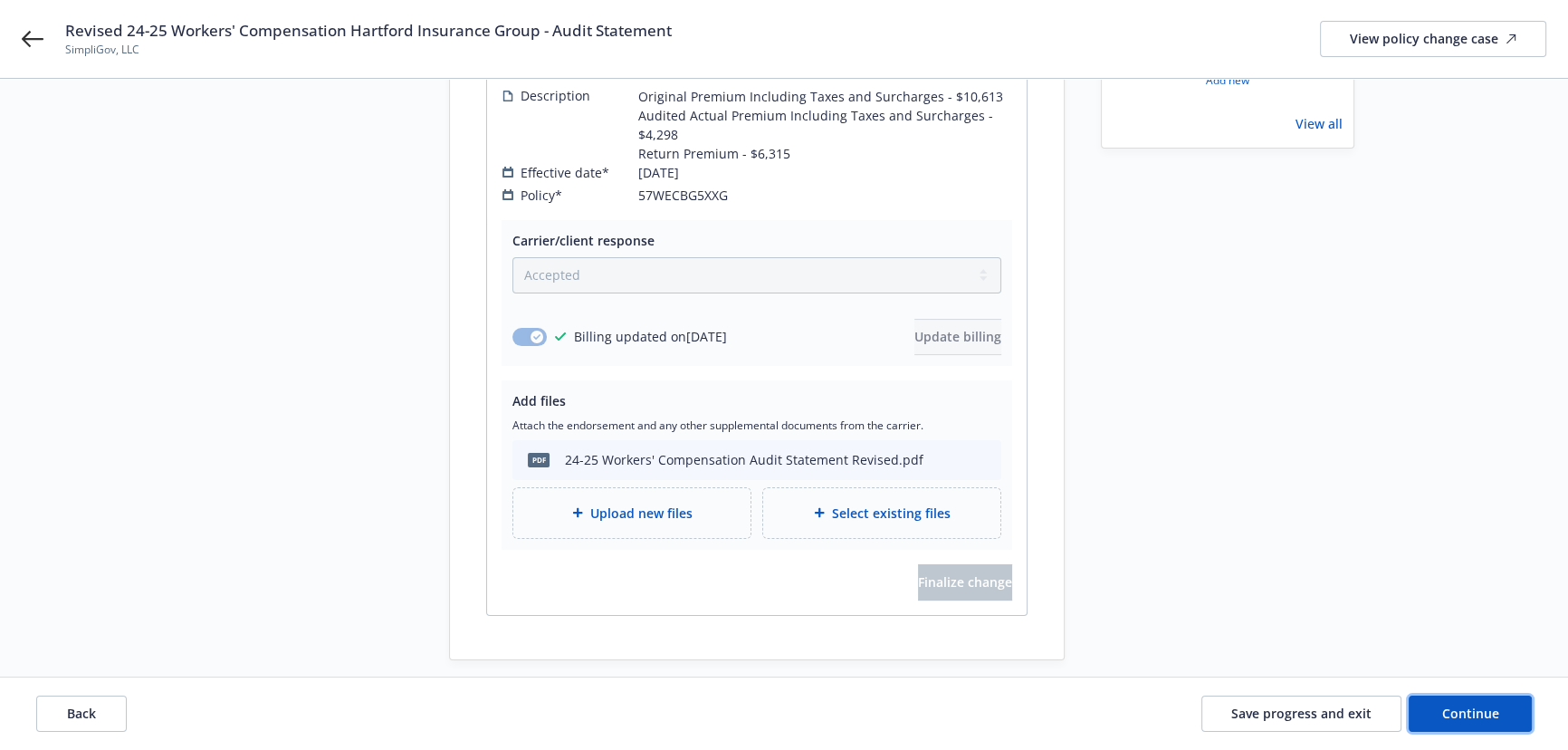
drag, startPoint x: 1460, startPoint y: 723, endPoint x: 1450, endPoint y: 387, distance: 336.1
click at [1460, 723] on button "Continue" at bounding box center [1471, 714] width 123 height 36
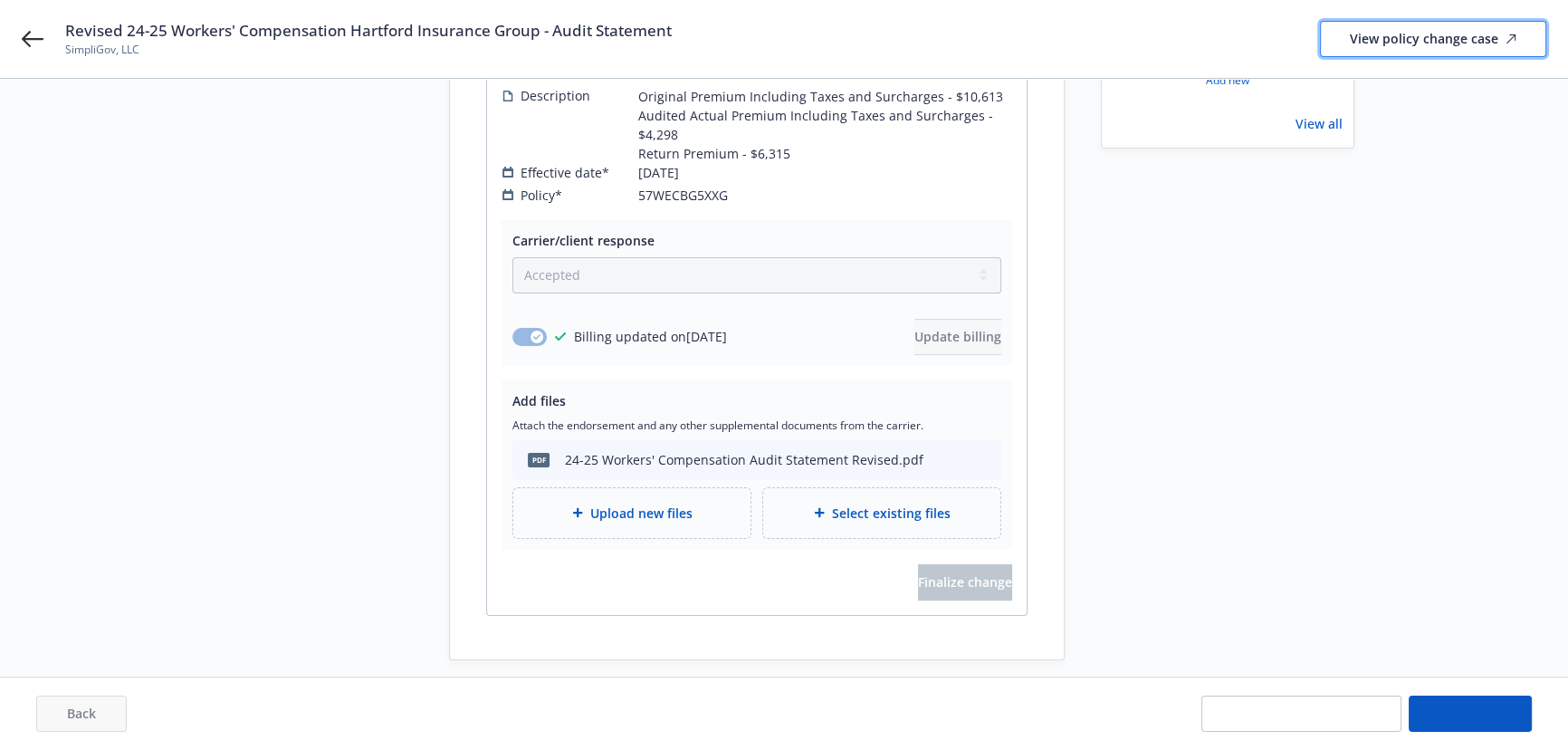
click at [1408, 43] on div "View policy change case" at bounding box center [1434, 38] width 166 height 35
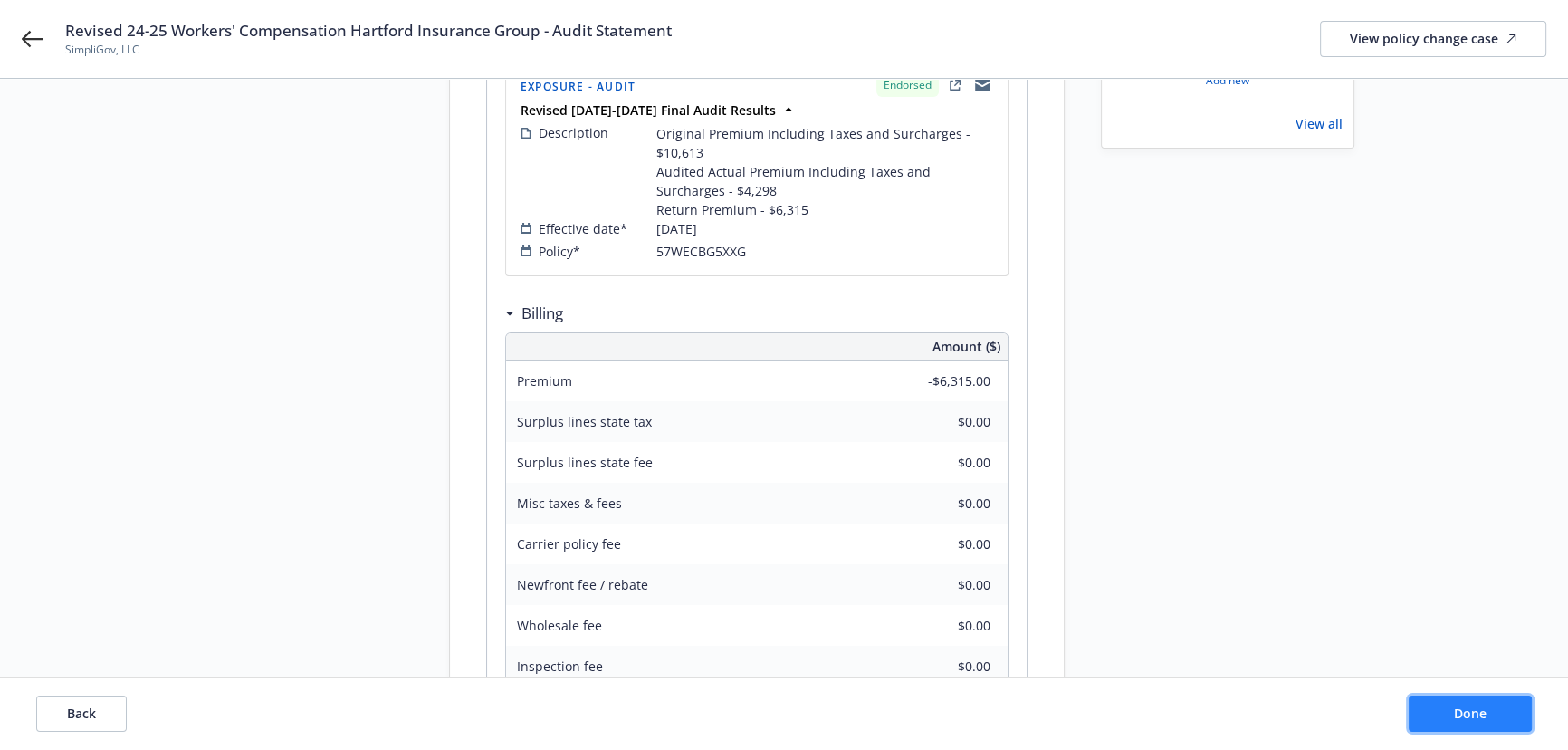
click at [1451, 721] on button "Done" at bounding box center [1471, 714] width 123 height 36
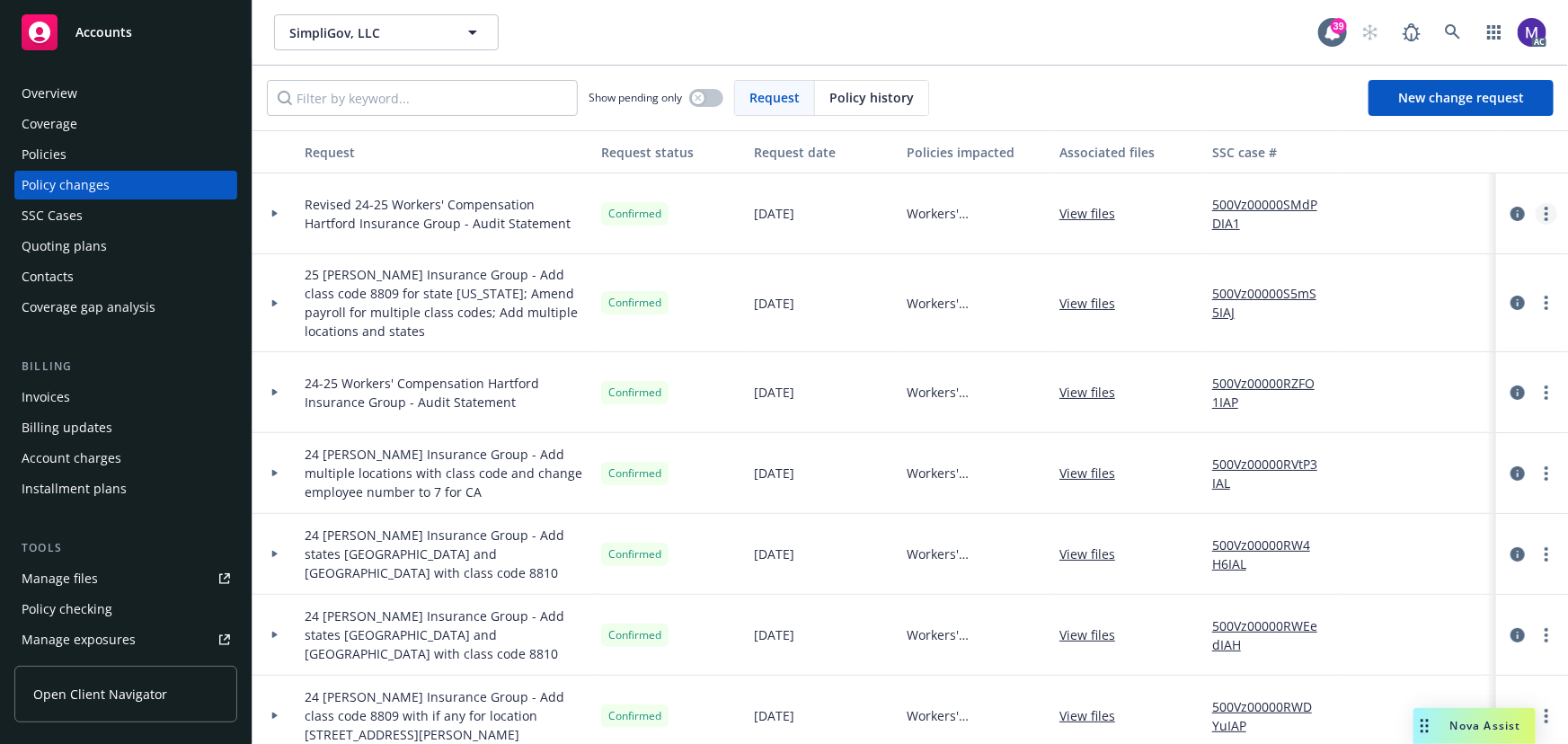
click at [1538, 217] on link "more" at bounding box center [1546, 213] width 21 height 21
click at [1323, 245] on link "Copy logging email" at bounding box center [1390, 249] width 309 height 36
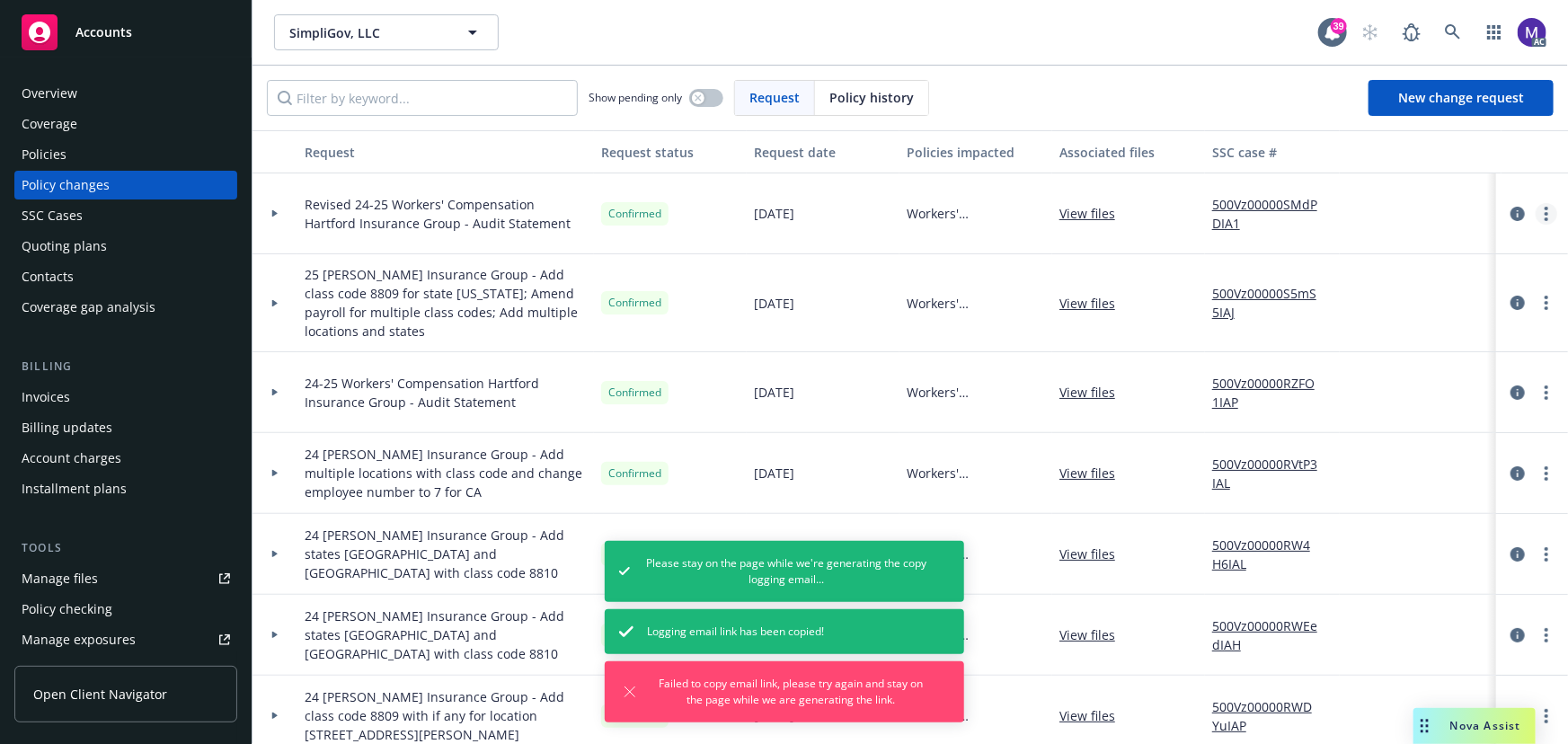
click at [1545, 212] on circle "more" at bounding box center [1547, 214] width 4 height 4
click at [1294, 251] on link "Copy logging email" at bounding box center [1390, 249] width 309 height 36
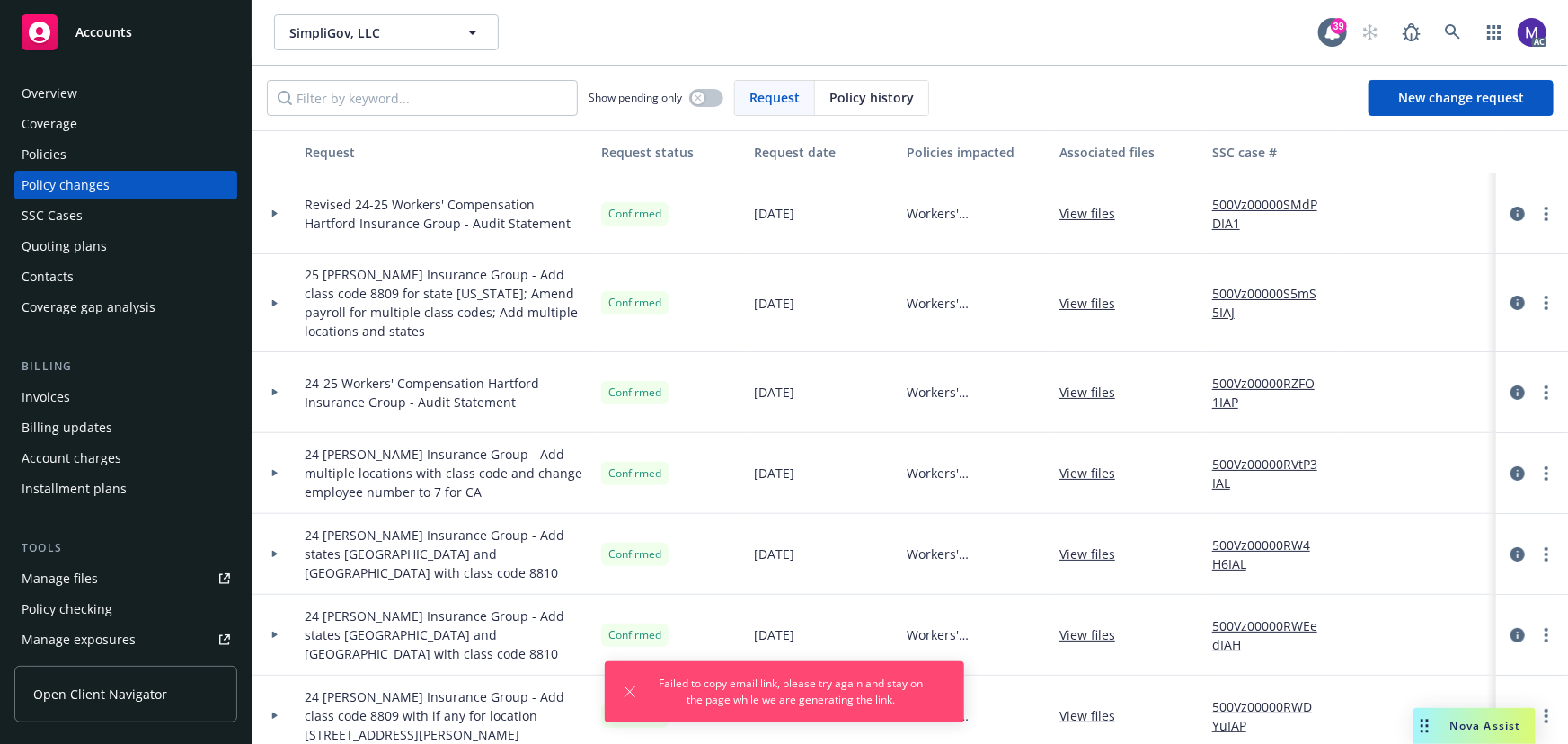
click at [285, 215] on div at bounding box center [274, 213] width 31 height 6
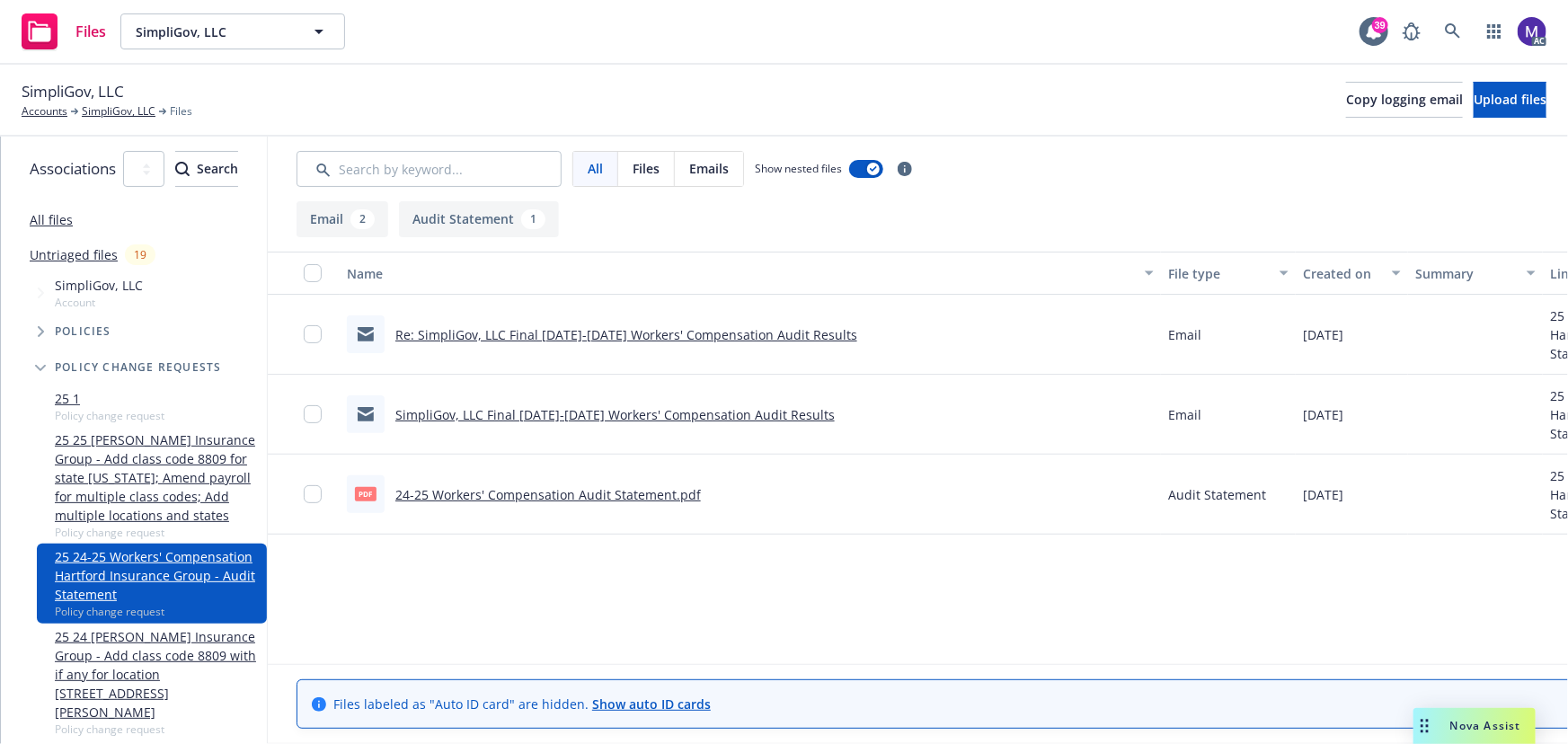
click at [677, 490] on link "24-25 Workers' Compensation Audit Statement.pdf" at bounding box center [549, 495] width 306 height 17
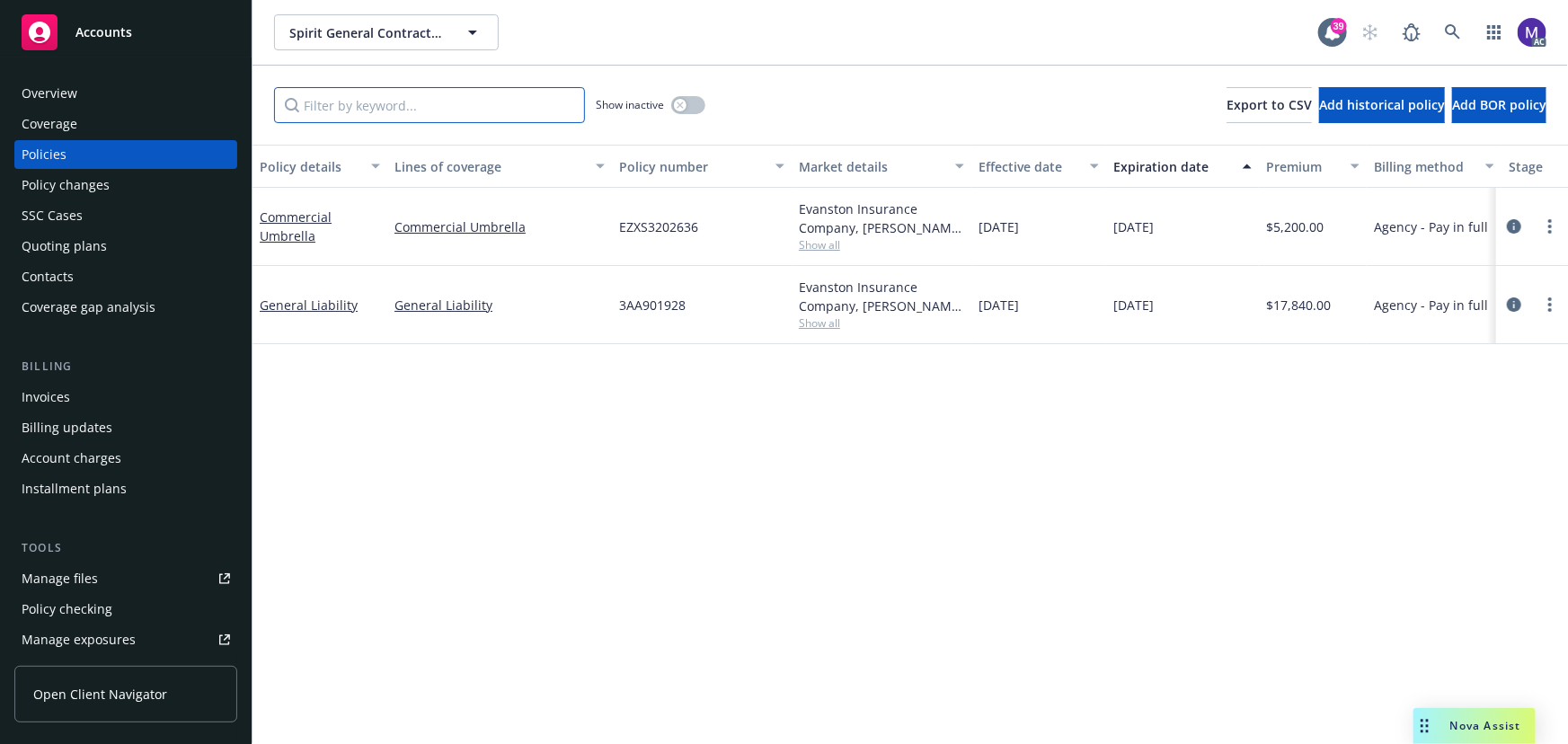
click at [348, 107] on input "Filter by keyword..." at bounding box center [429, 105] width 310 height 36
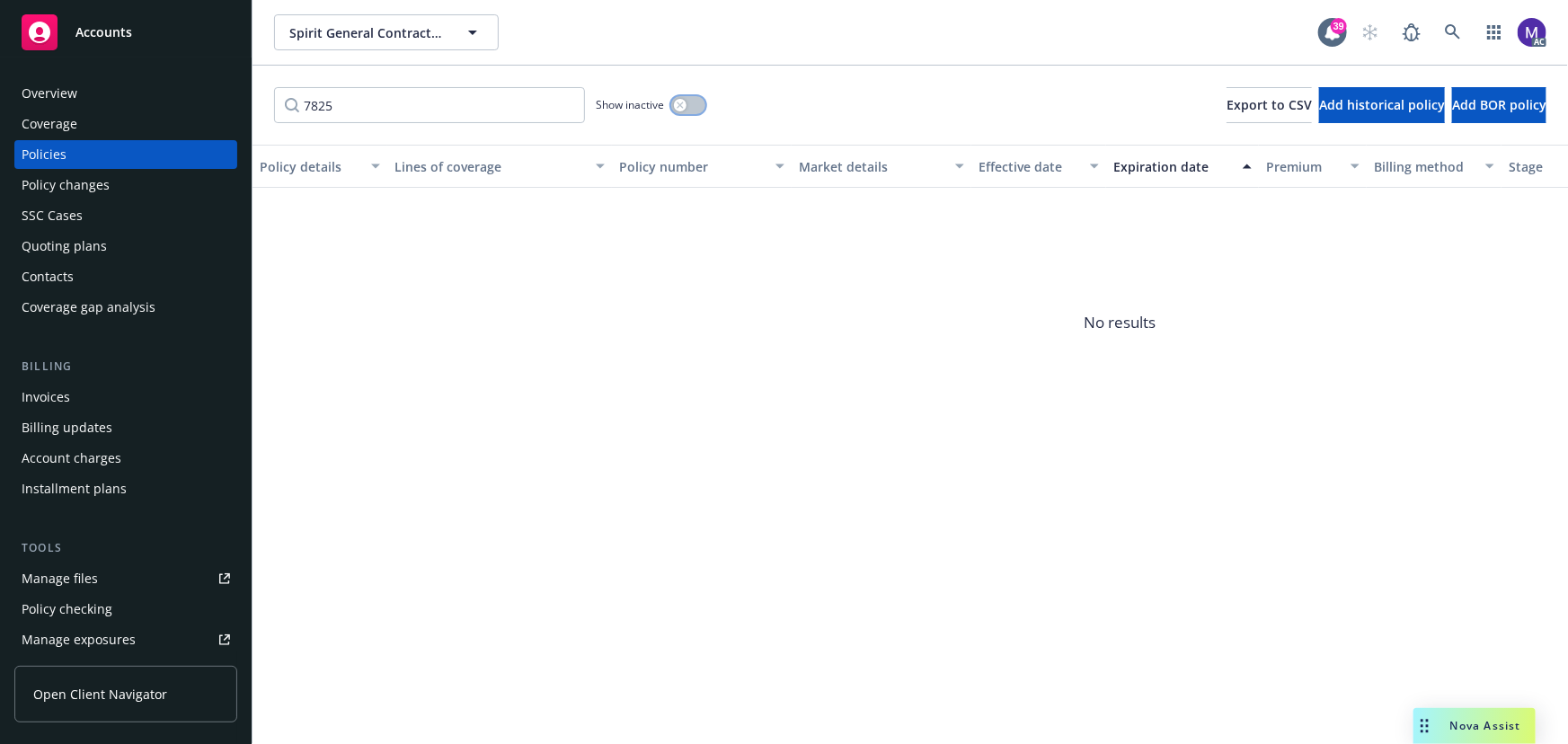
click at [679, 99] on div "button" at bounding box center [680, 106] width 13 height 13
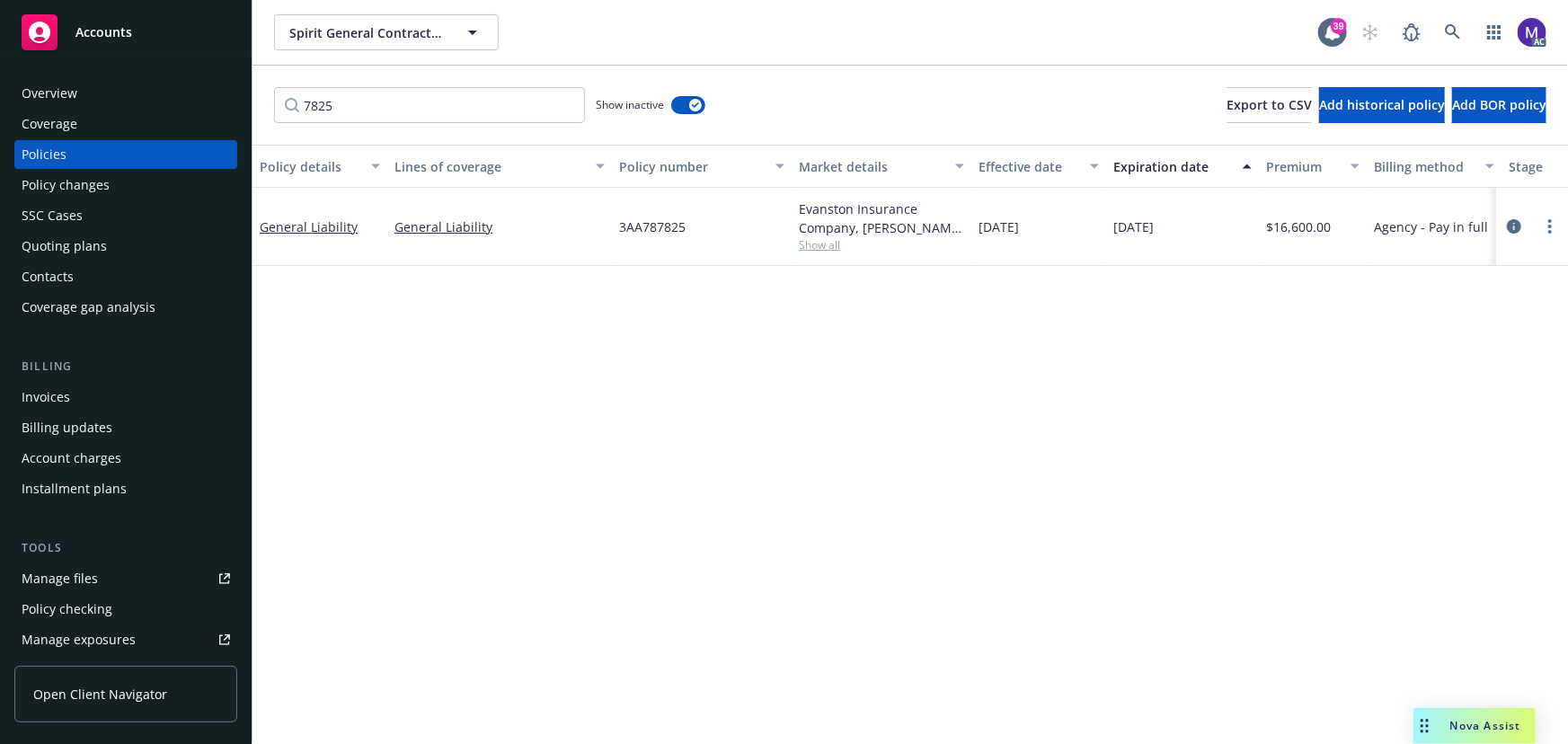
click at [824, 256] on div "Evanston Insurance Company, [PERSON_NAME] Insurance, RT Specialty Insurance Ser…" at bounding box center [881, 227] width 180 height 78
click at [824, 251] on span "Show all" at bounding box center [881, 245] width 165 height 15
click at [689, 350] on span "[PERSON_NAME] Insurance" at bounding box center [783, 348] width 331 height 19
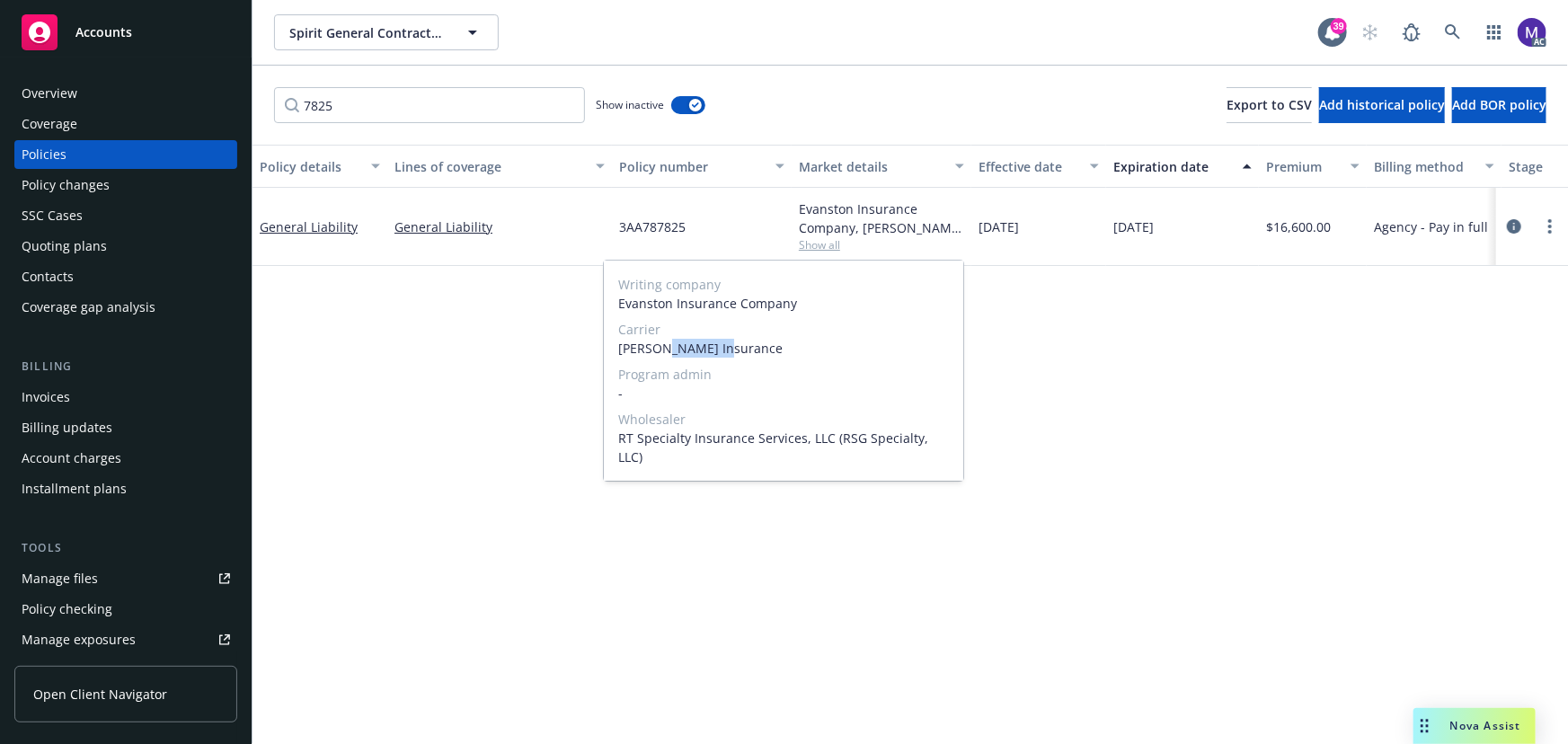
click at [689, 350] on span "[PERSON_NAME] Insurance" at bounding box center [783, 348] width 331 height 19
copy span "[PERSON_NAME] Insurance"
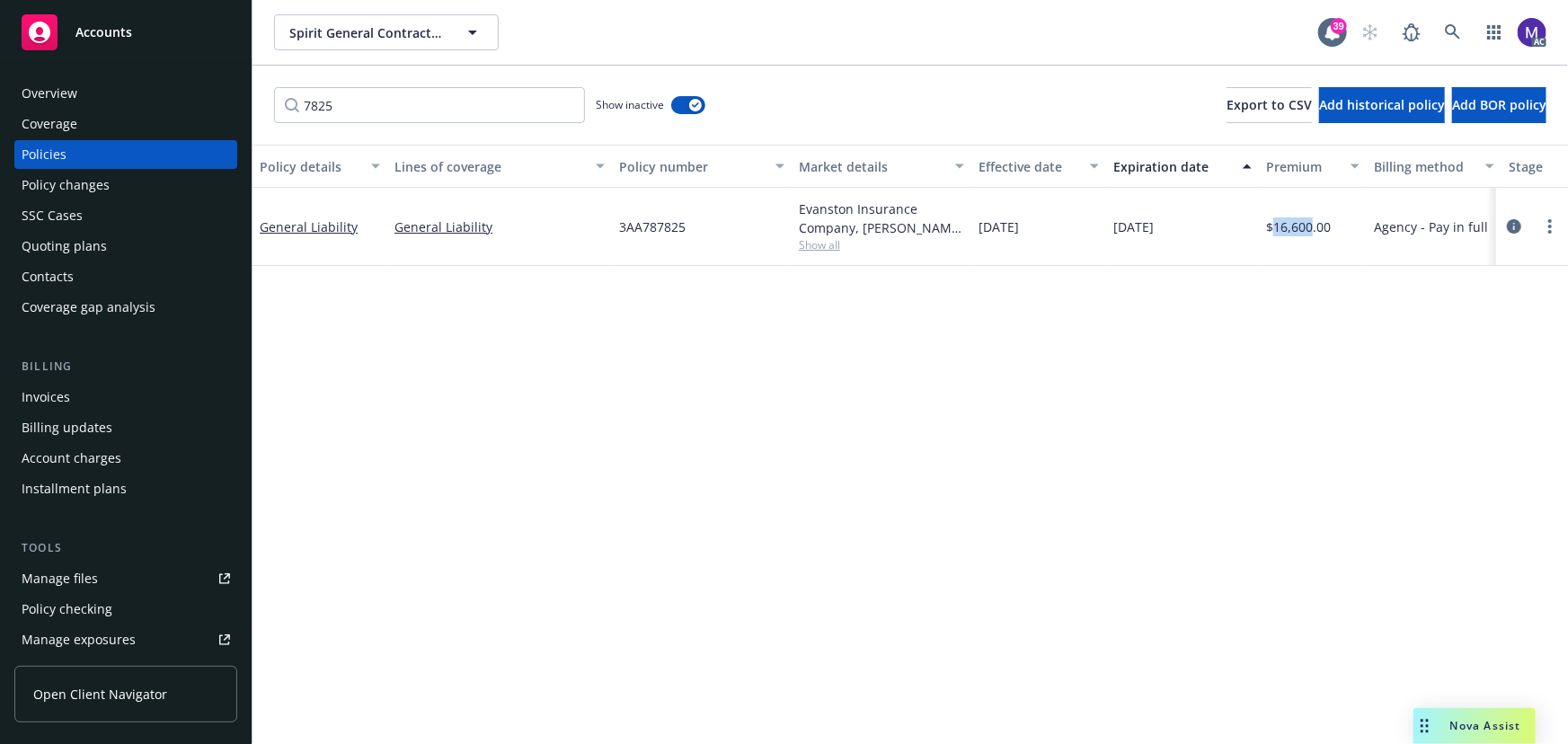
drag, startPoint x: 1276, startPoint y: 228, endPoint x: 1312, endPoint y: 221, distance: 36.7
click at [1312, 221] on span "$16,600.00" at bounding box center [1298, 227] width 65 height 19
copy span "16,600"
click at [1515, 225] on icon "circleInformation" at bounding box center [1514, 227] width 15 height 15
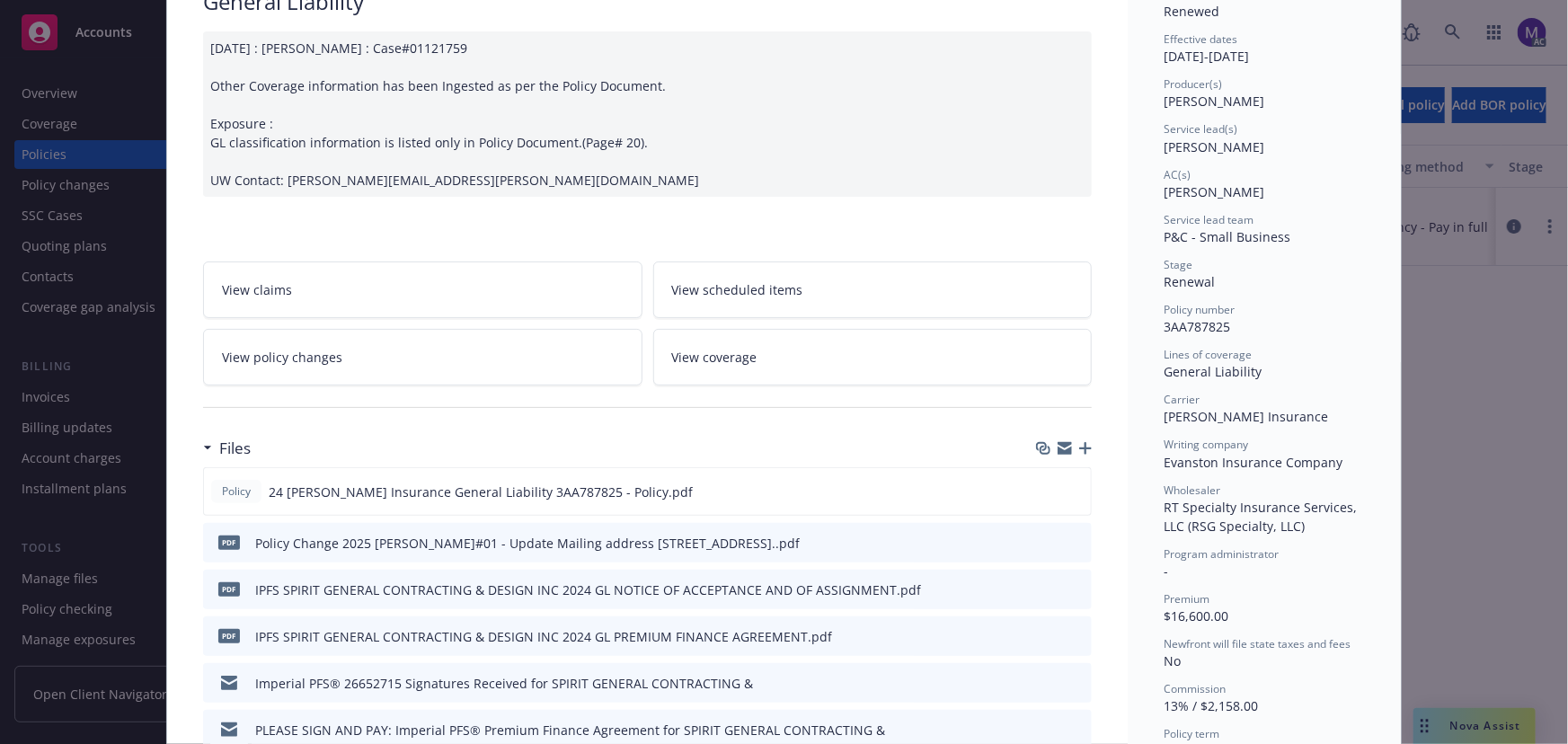
scroll to position [162, 0]
click at [61, 548] on div "Policy General Liability [DATE] : [PERSON_NAME] : Case#01121759 Other Coverage …" at bounding box center [784, 372] width 1568 height 744
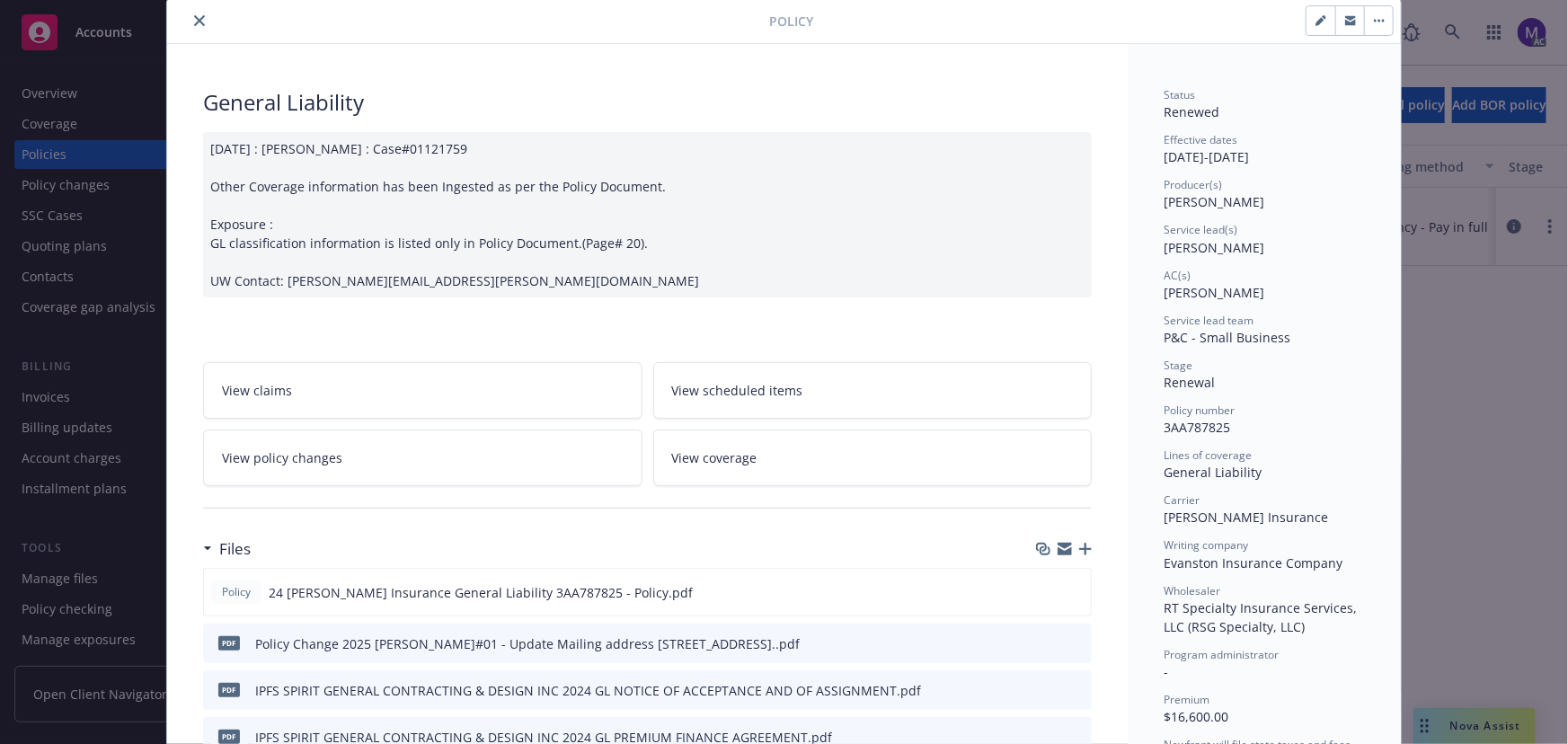
scroll to position [0, 0]
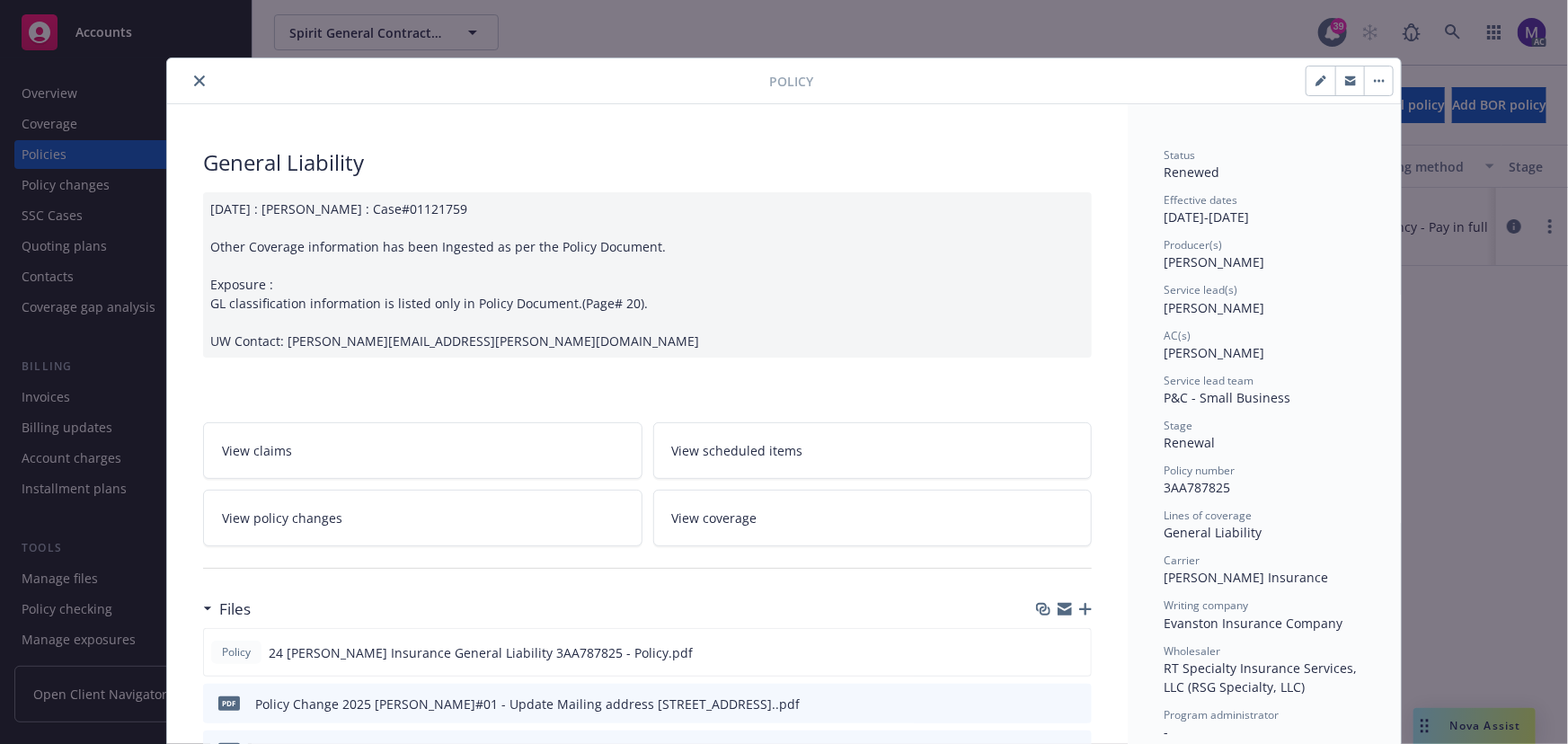
click at [196, 67] on div "Policy" at bounding box center [783, 81] width 1233 height 45
click at [196, 71] on button "close" at bounding box center [199, 81] width 21 height 21
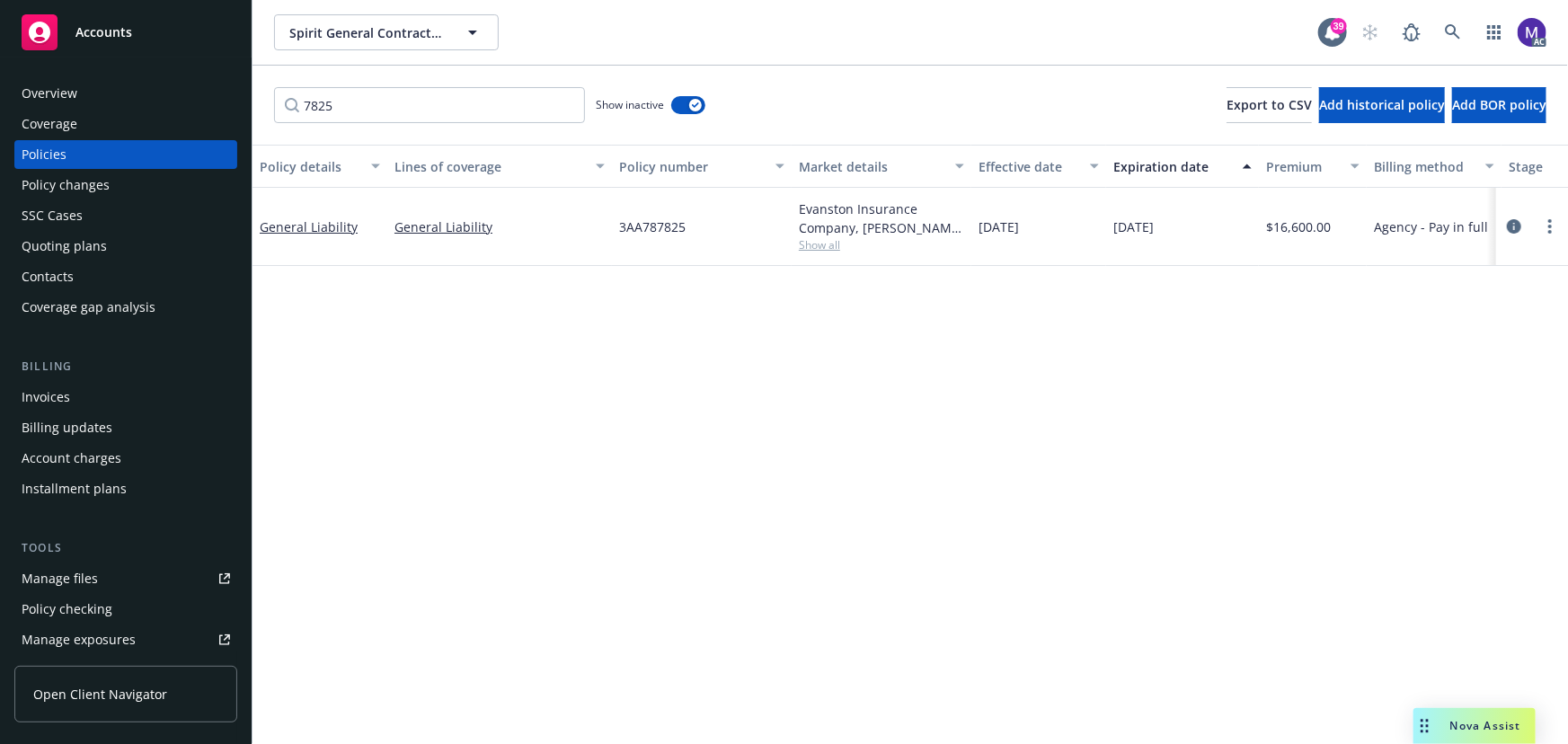
scroll to position [0, 418]
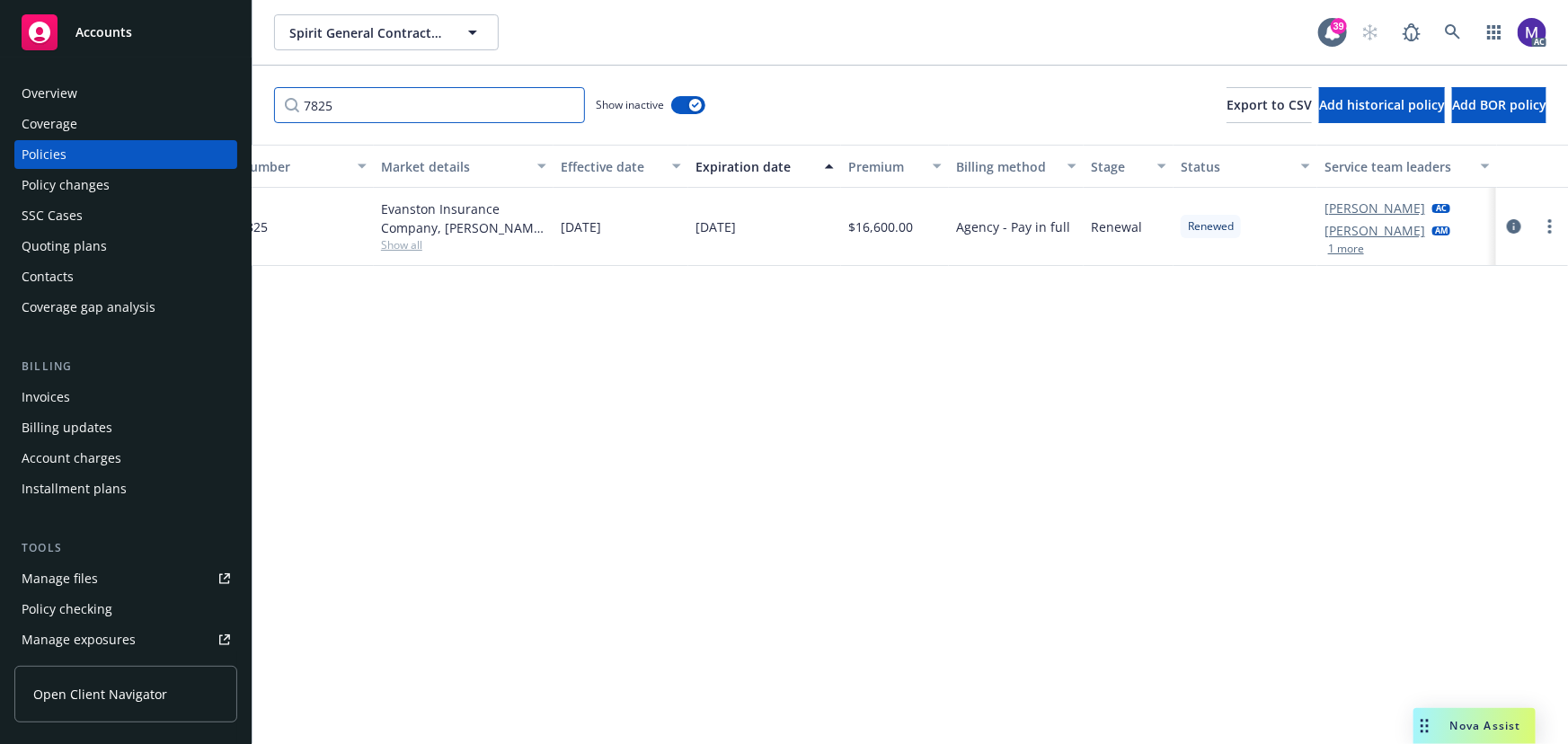
drag, startPoint x: 361, startPoint y: 101, endPoint x: 3, endPoint y: 12, distance: 368.9
click at [0, 74] on div "Accounts Overview Coverage Policies Policy changes SSC Cases Quoting plans Cont…" at bounding box center [784, 372] width 1568 height 744
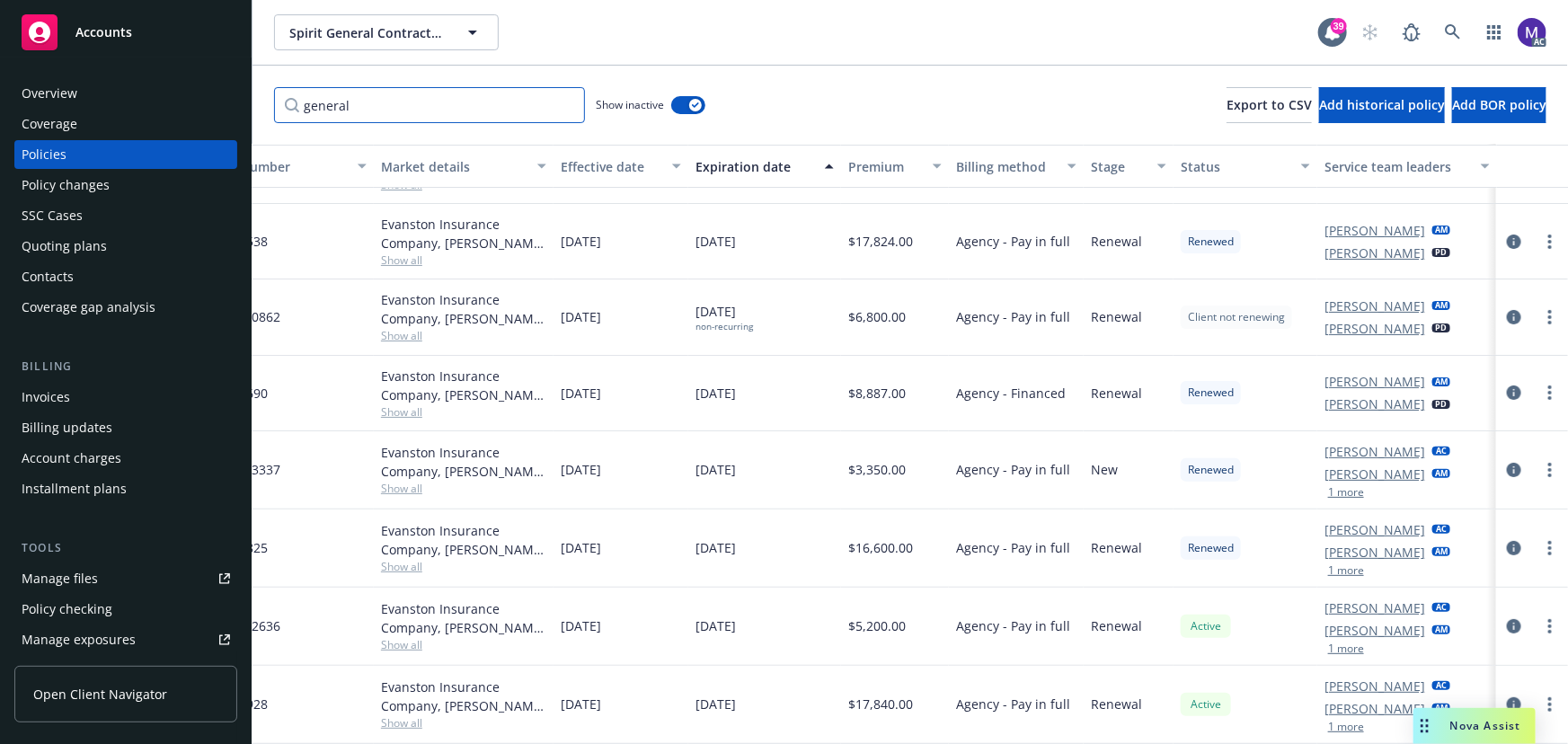
scroll to position [142, 418]
type input "general"
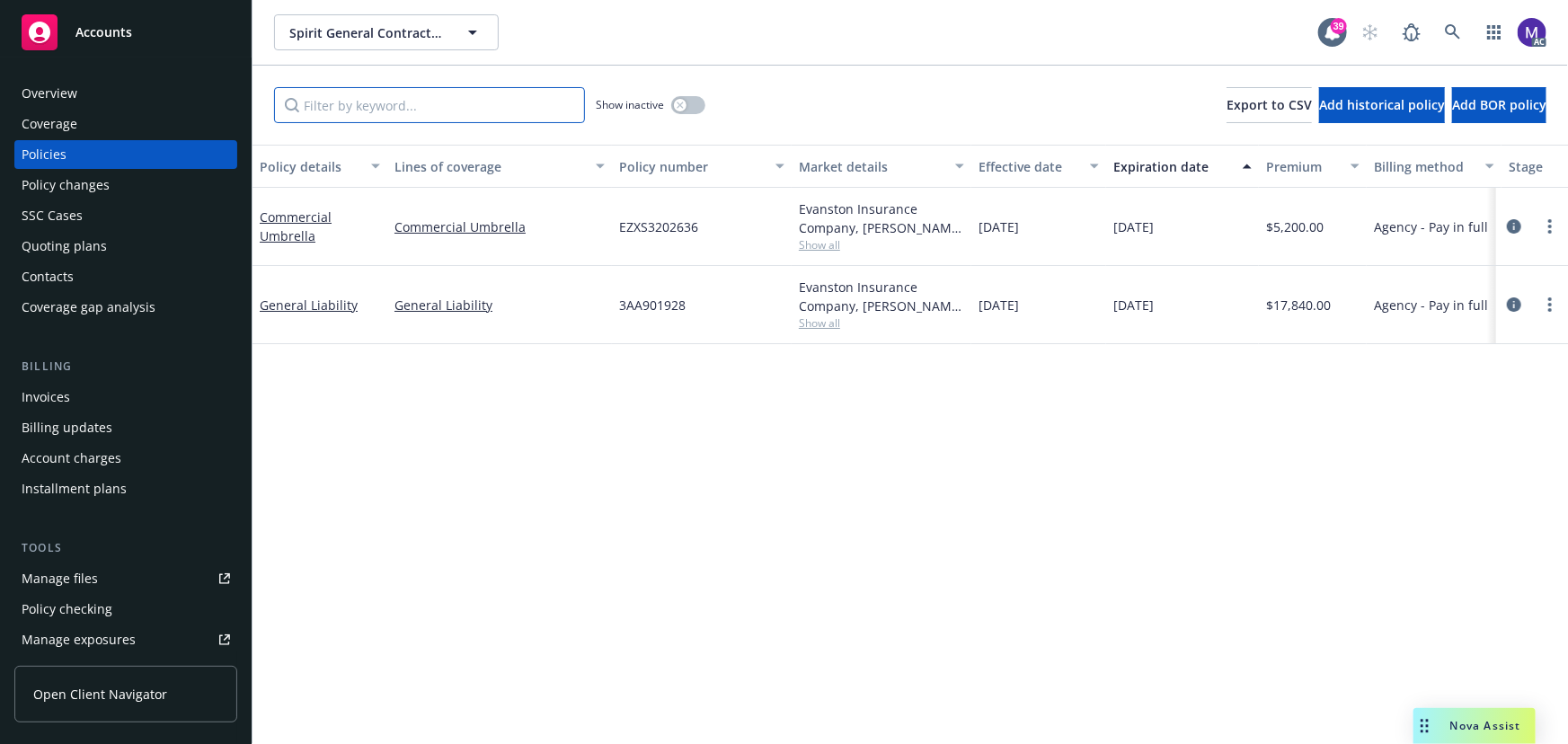
click at [352, 107] on input "Filter by keyword..." at bounding box center [429, 105] width 310 height 36
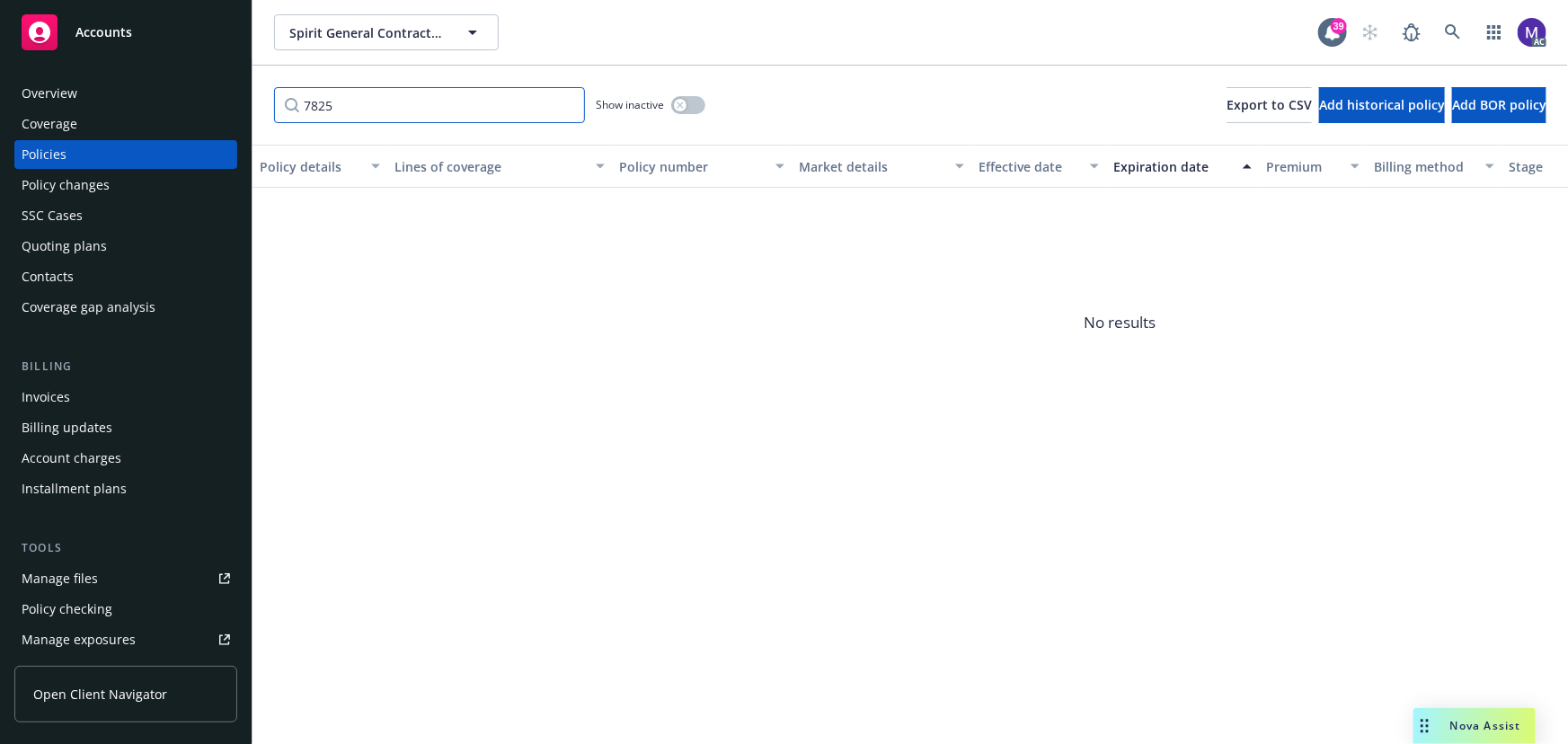
type input "7825"
click at [683, 96] on button "button" at bounding box center [688, 105] width 34 height 18
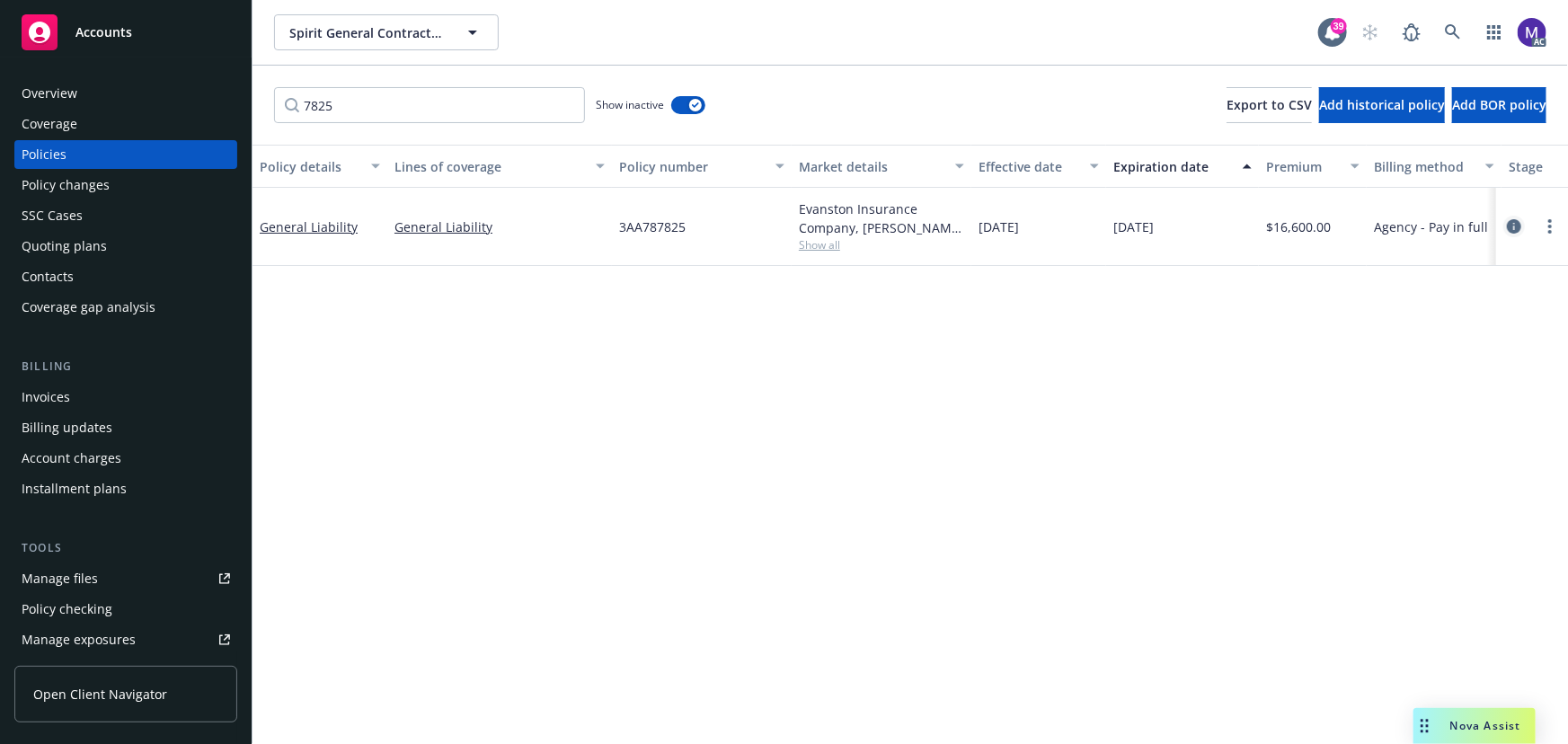
click at [1515, 228] on icon "circleInformation" at bounding box center [1514, 227] width 15 height 15
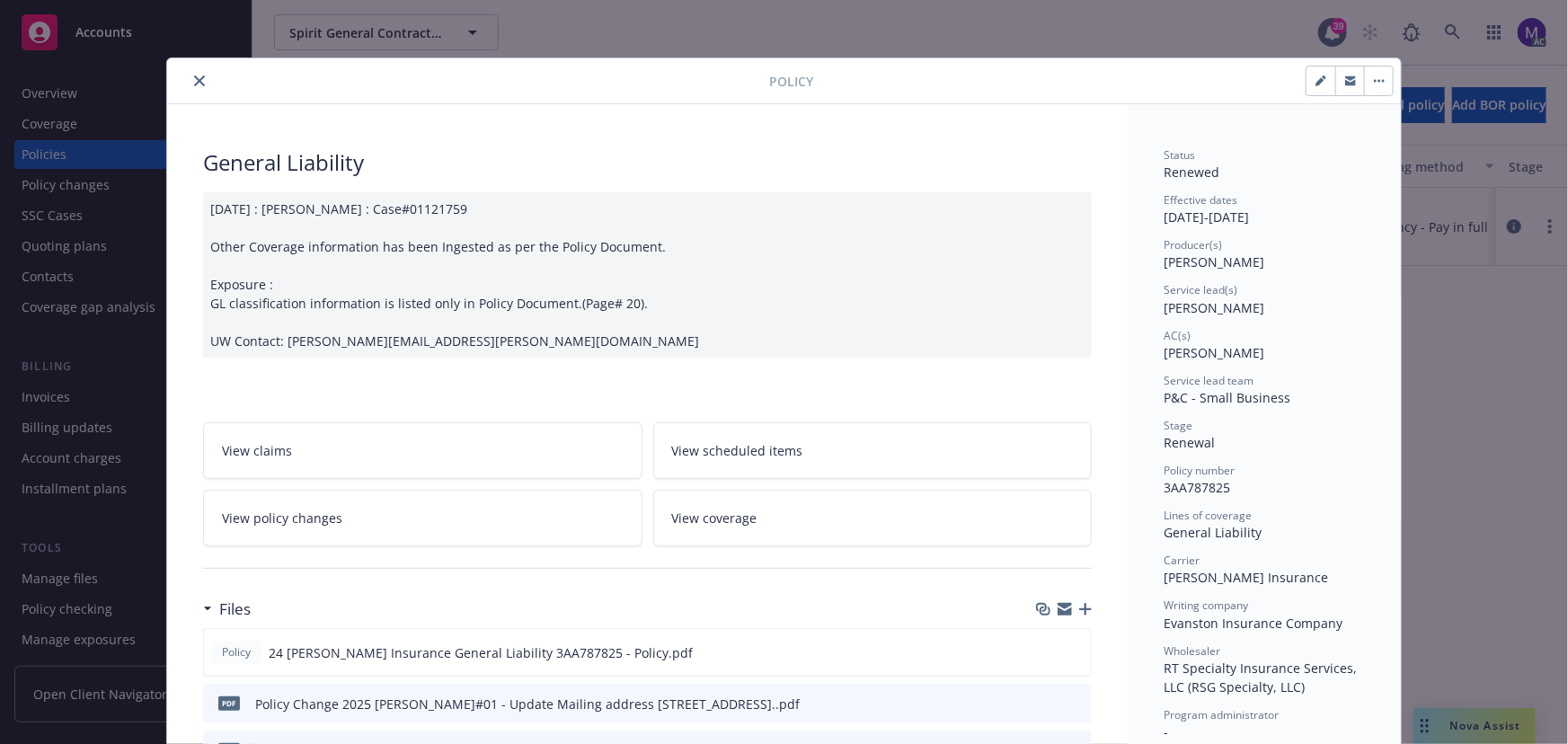
click at [379, 523] on link "View policy changes" at bounding box center [423, 517] width 439 height 57
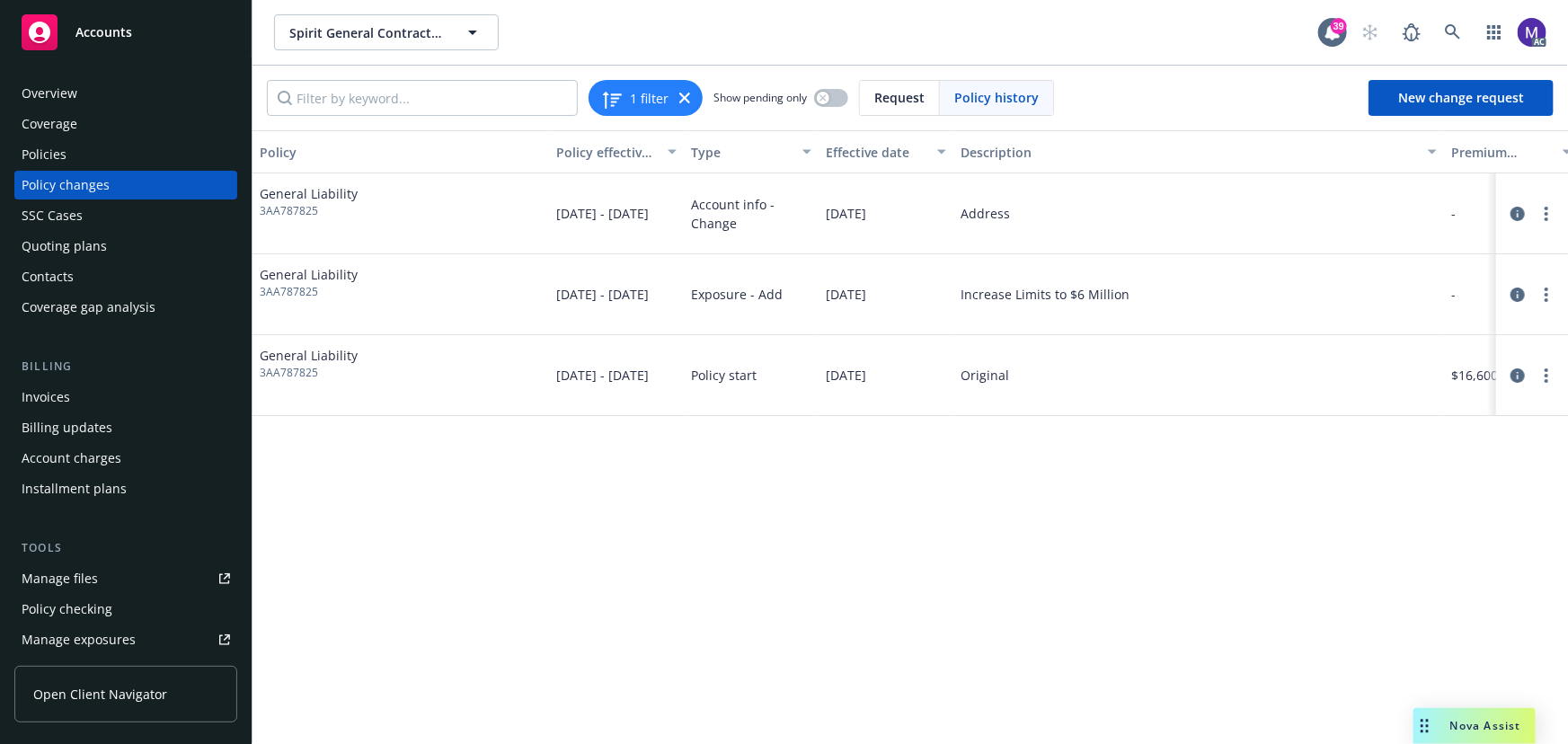
click at [1069, 728] on div "Policy Policy effective dates Type Effective date Description Premium change An…" at bounding box center [909, 437] width 1315 height 613
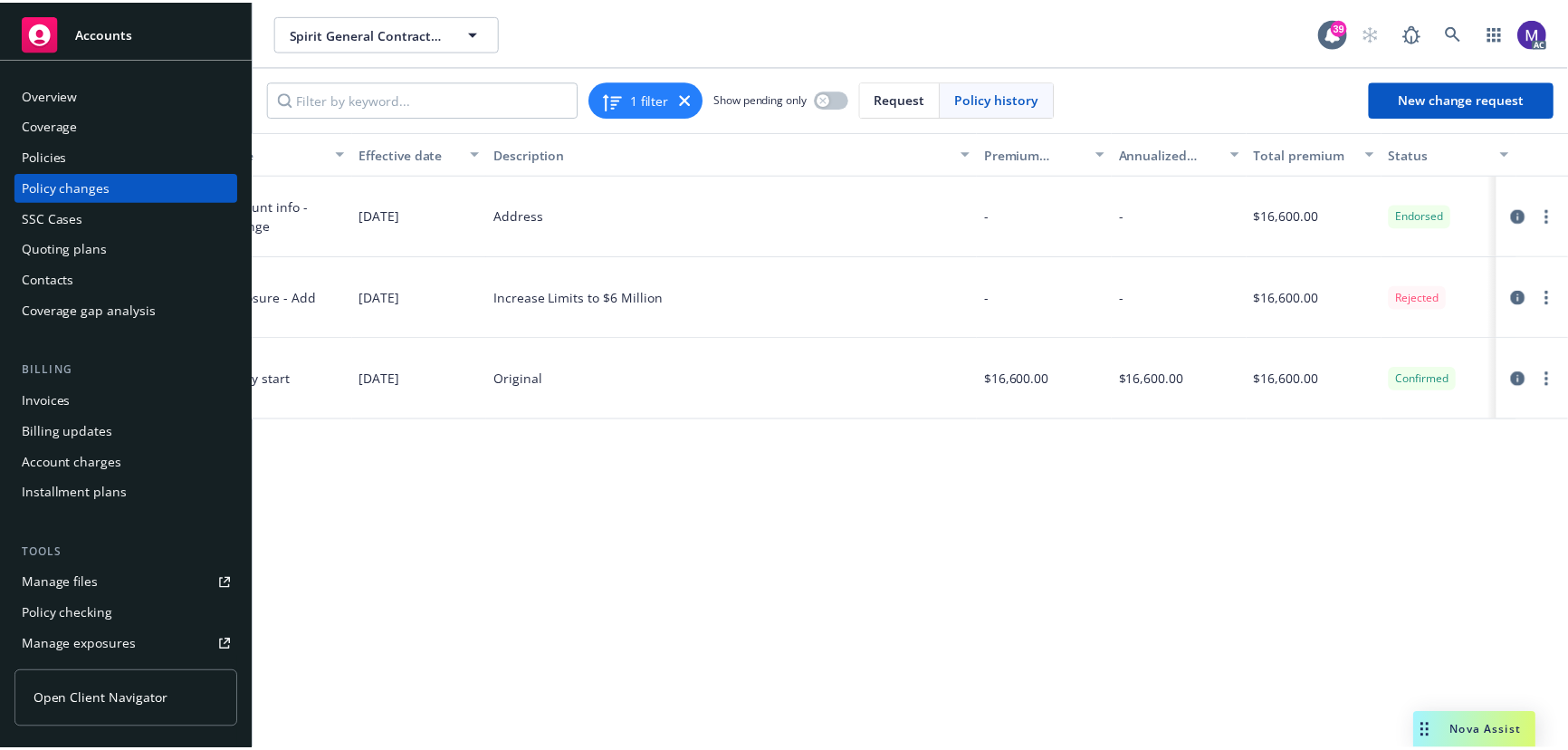
scroll to position [0, 490]
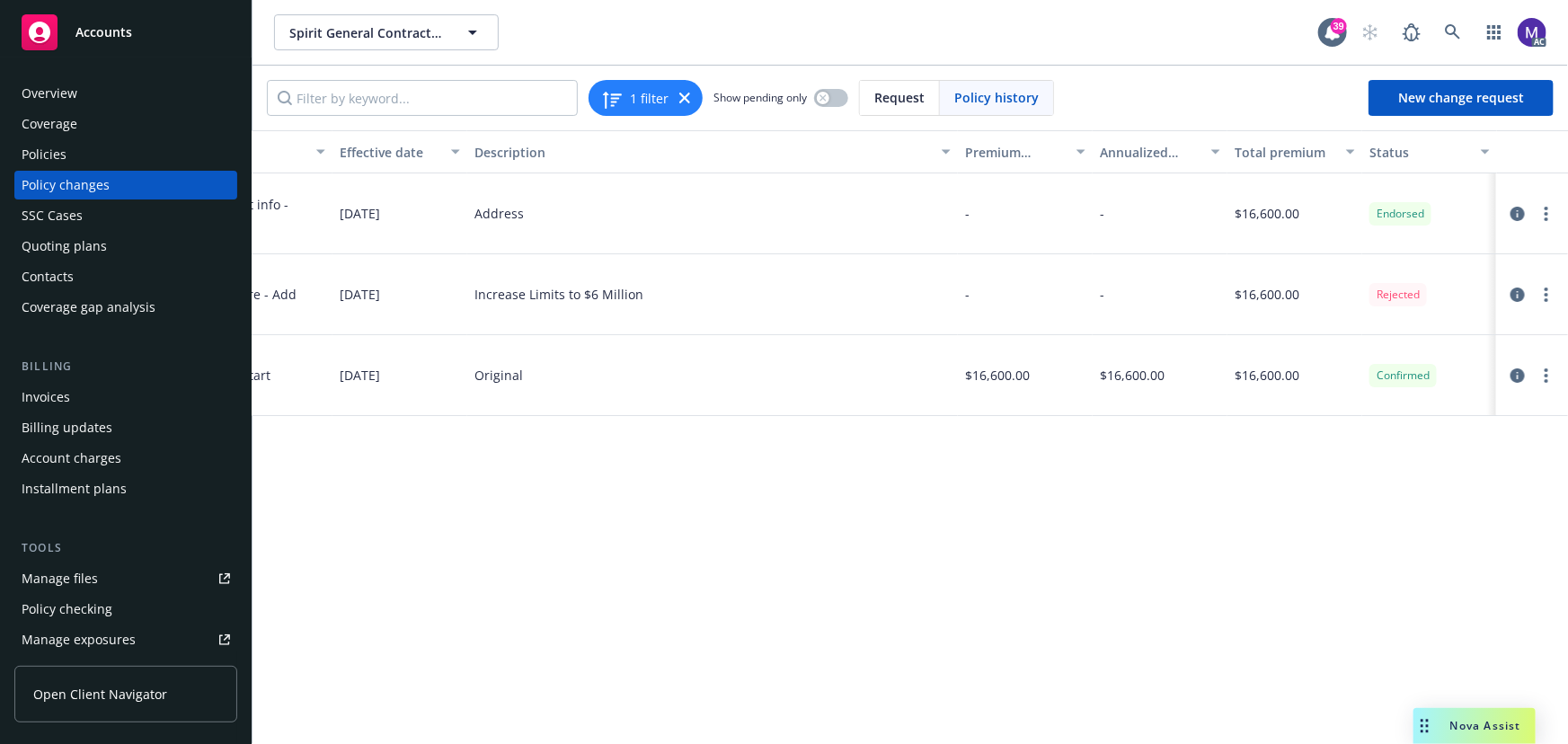
click at [89, 183] on div "Policy changes" at bounding box center [65, 184] width 88 height 29
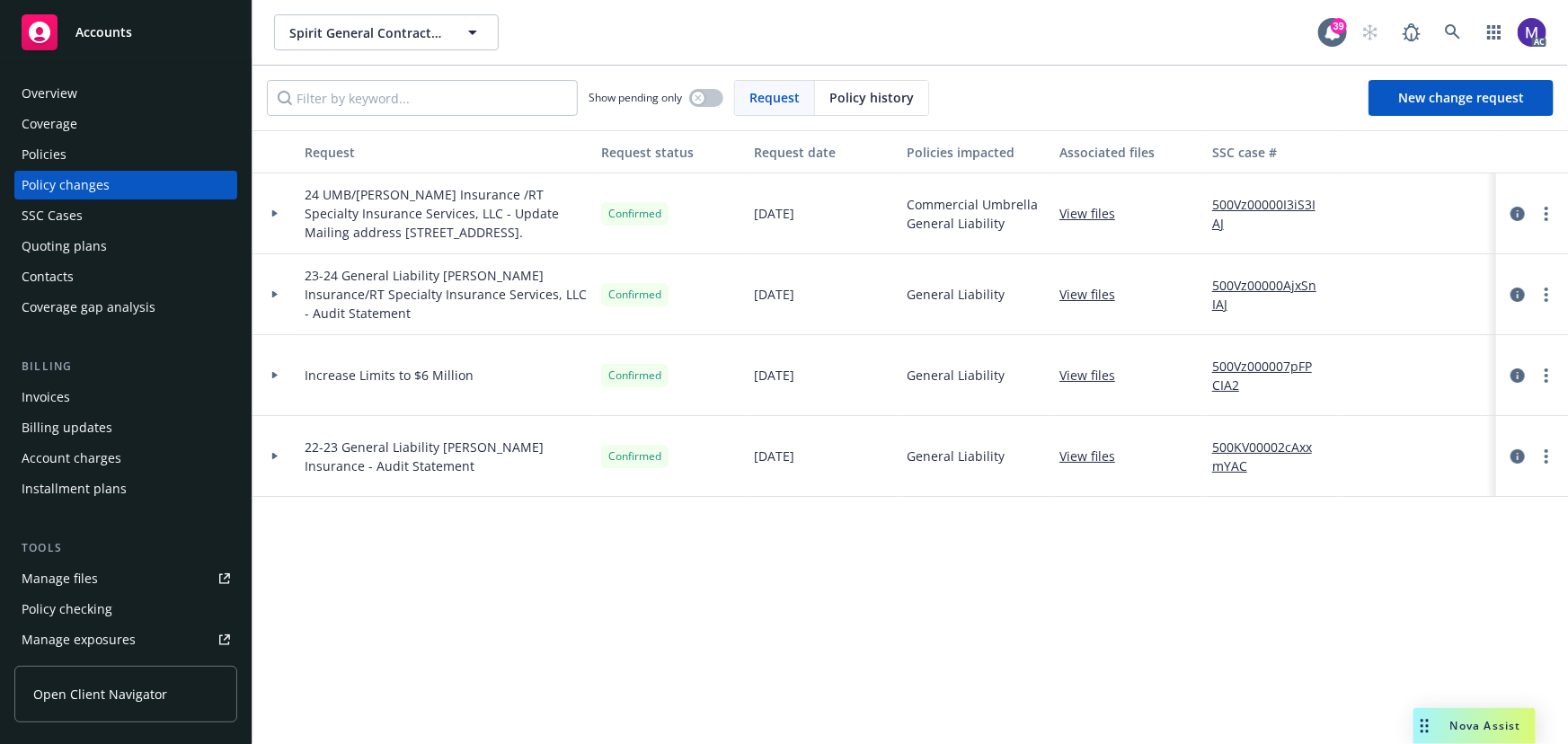
click at [285, 322] on div at bounding box center [274, 294] width 44 height 81
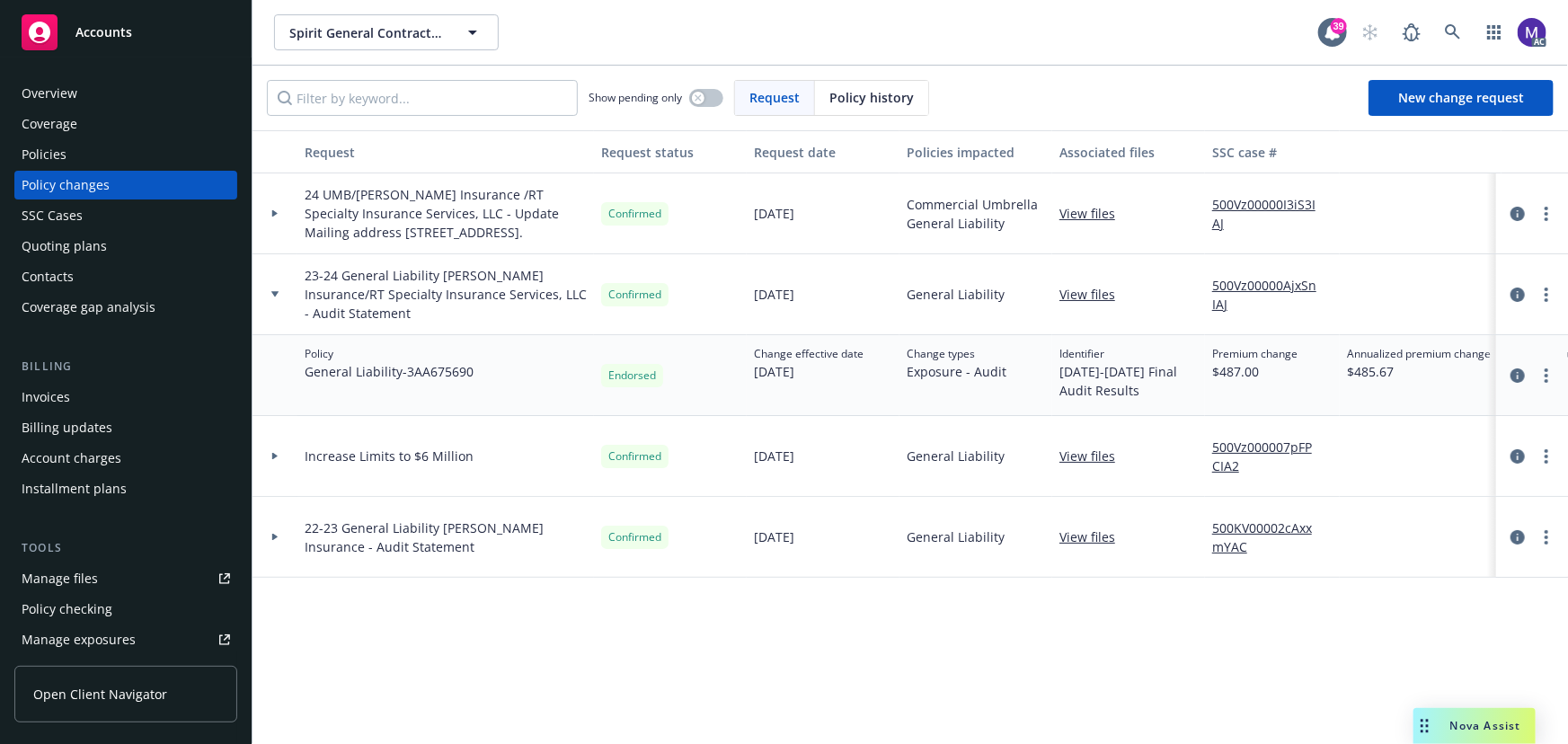
click at [292, 550] on div at bounding box center [274, 536] width 44 height 81
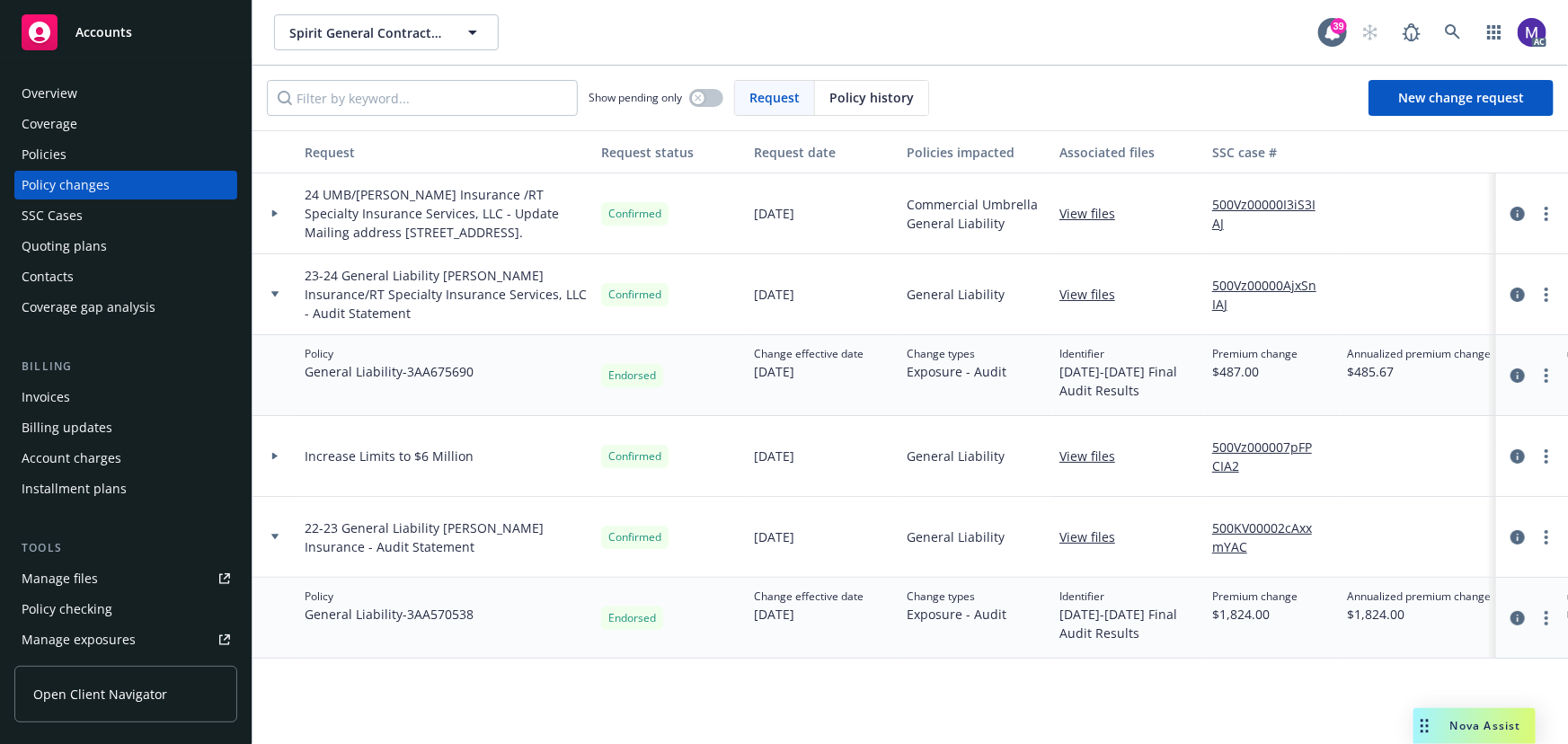
click at [292, 550] on div at bounding box center [274, 536] width 44 height 81
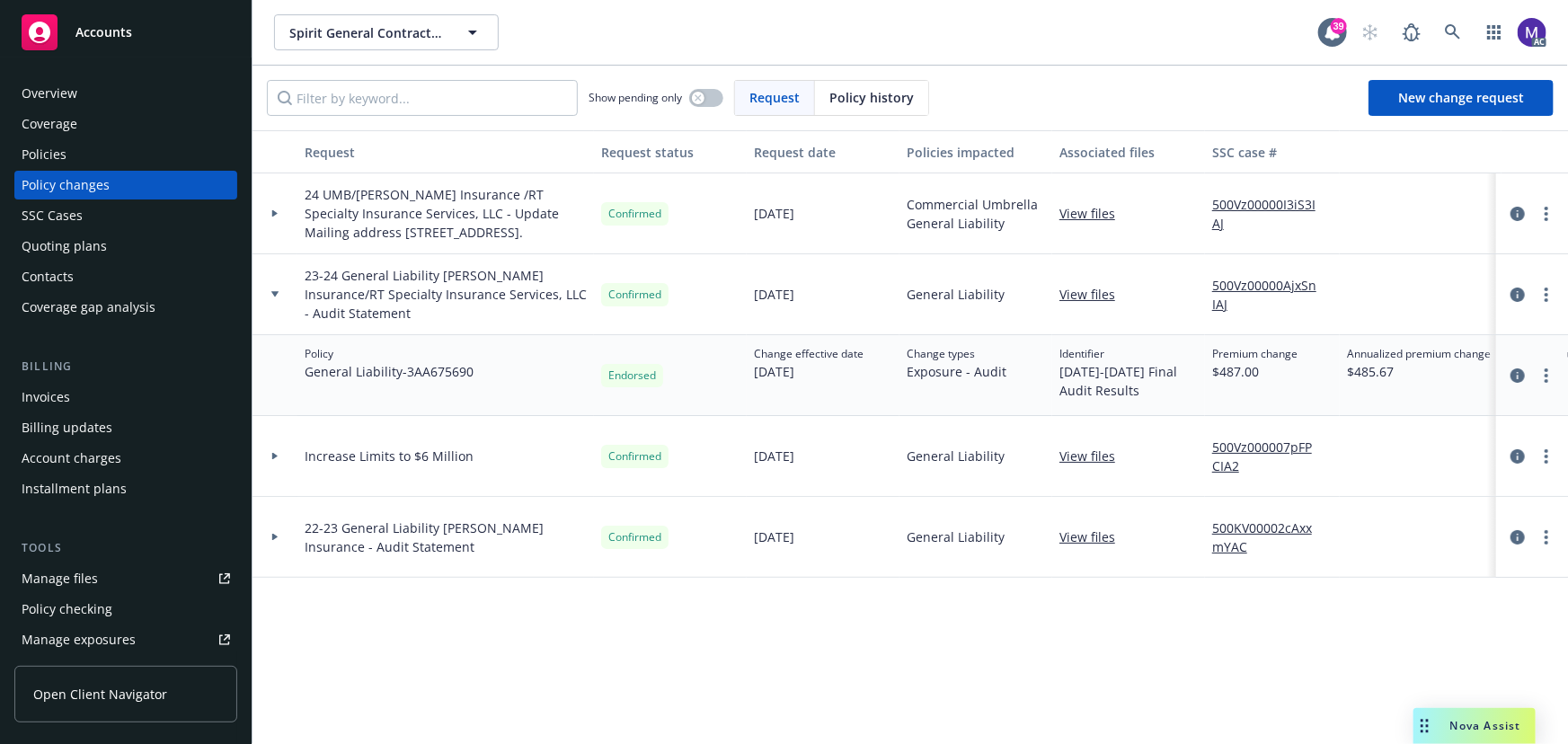
click at [281, 243] on div at bounding box center [274, 213] width 44 height 81
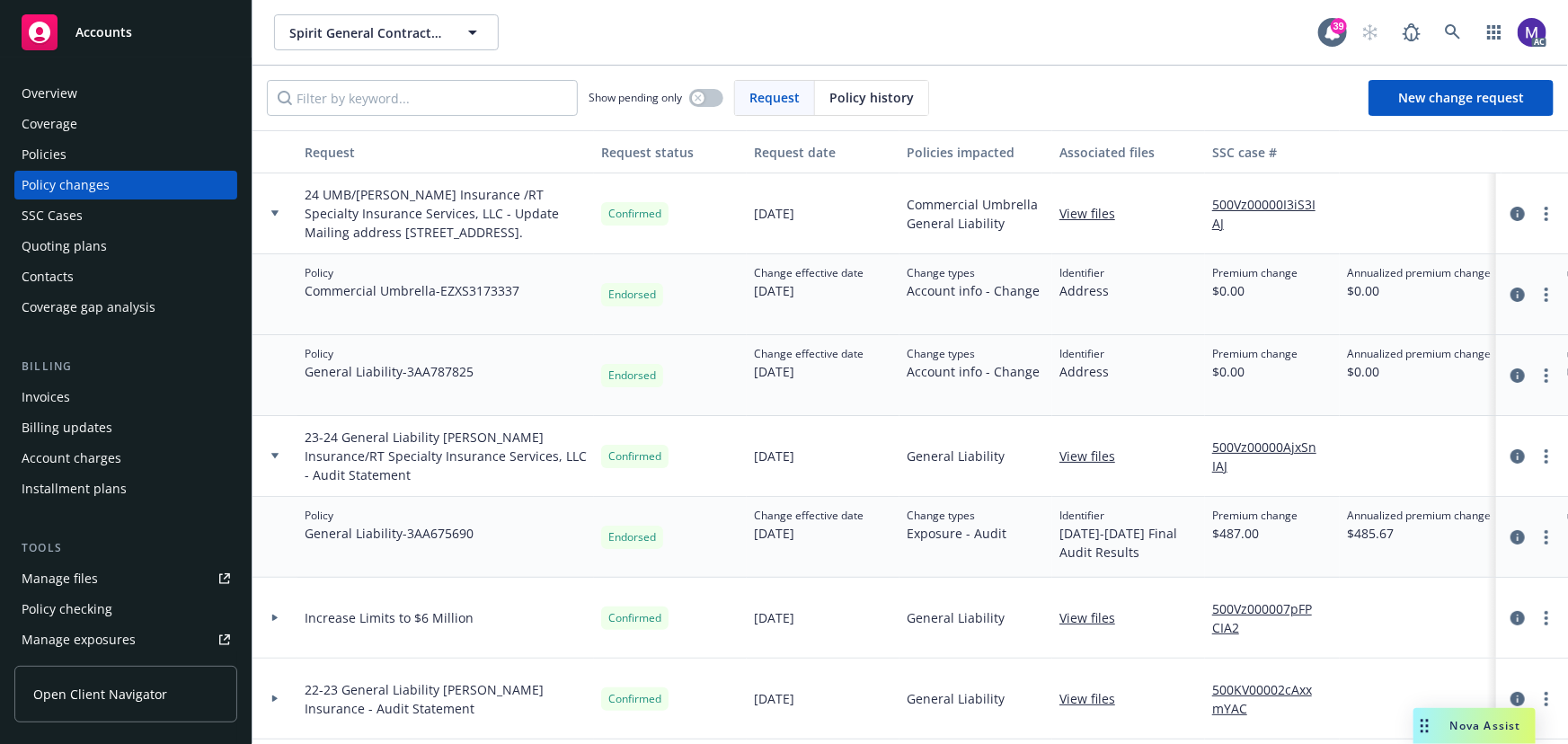
click at [281, 243] on div at bounding box center [274, 213] width 44 height 81
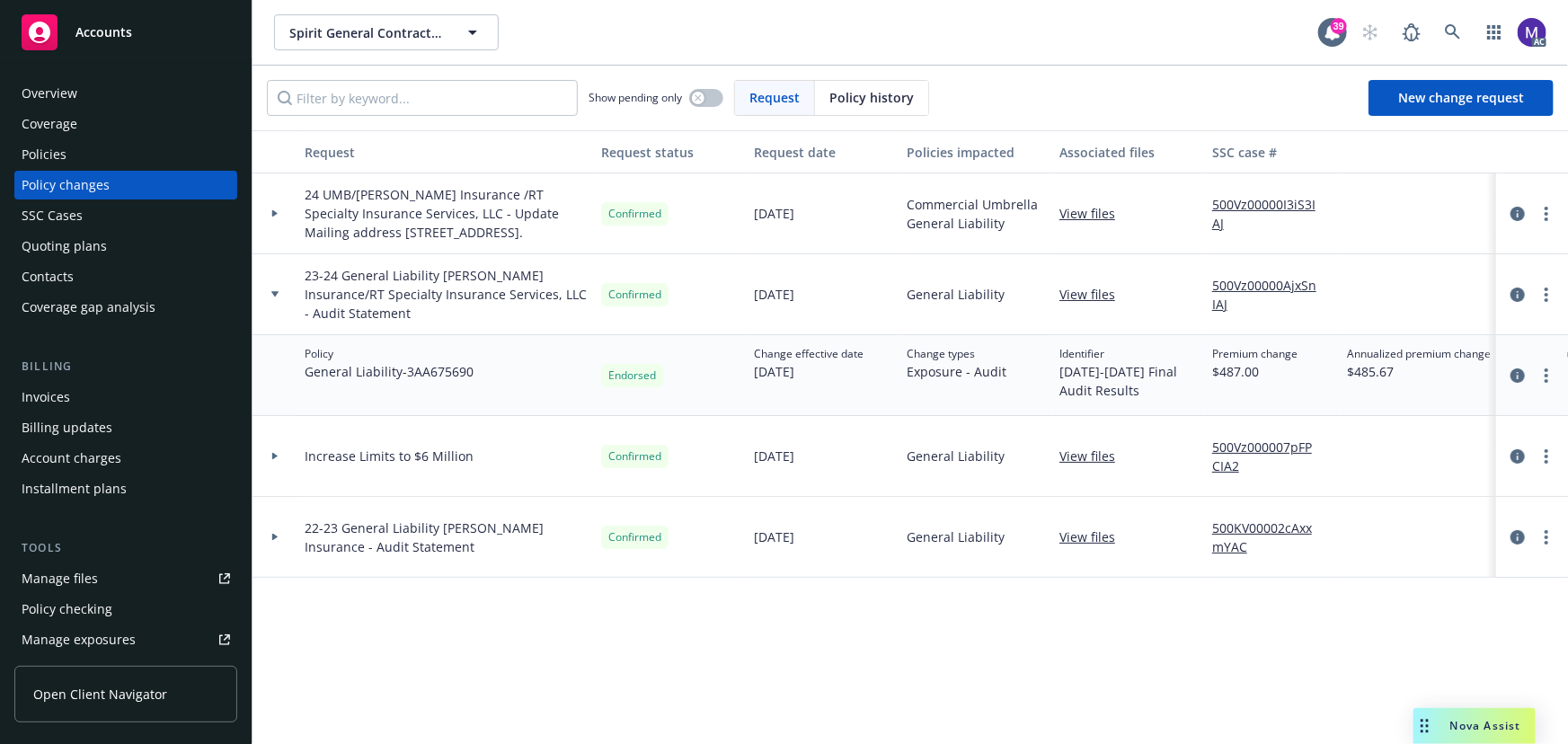
click at [1240, 306] on link "500Vz00000AjxSnIAJ" at bounding box center [1272, 295] width 120 height 38
drag, startPoint x: 1390, startPoint y: 112, endPoint x: 1200, endPoint y: 82, distance: 192.4
click at [1390, 112] on link "New change request" at bounding box center [1461, 97] width 185 height 36
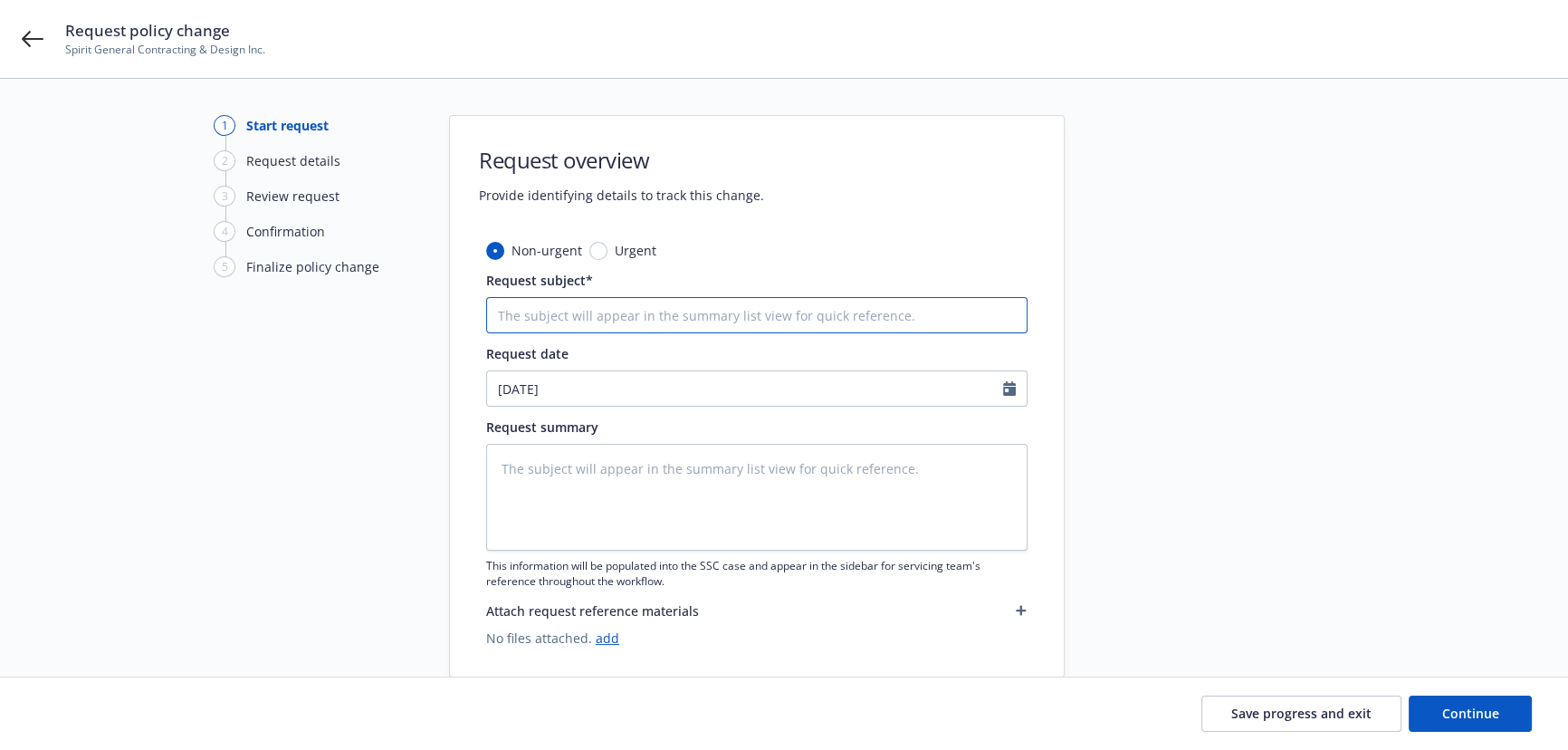
click at [553, 305] on input "Request subject*" at bounding box center [757, 315] width 542 height 36
type textarea "x"
type input "au"
type textarea "x"
type input "aud"
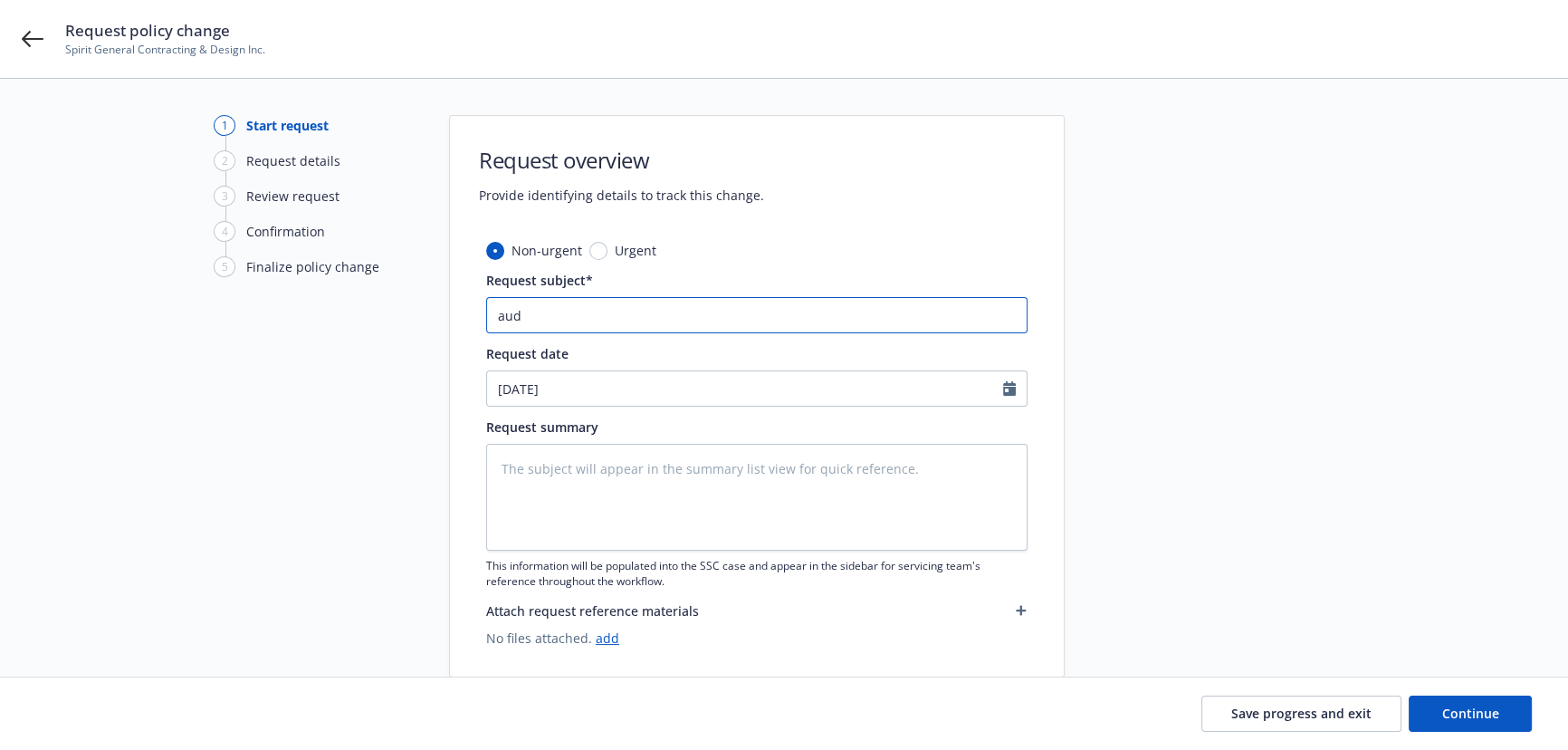
type textarea "x"
type input "audi"
type textarea "x"
type input "audit"
type textarea "x"
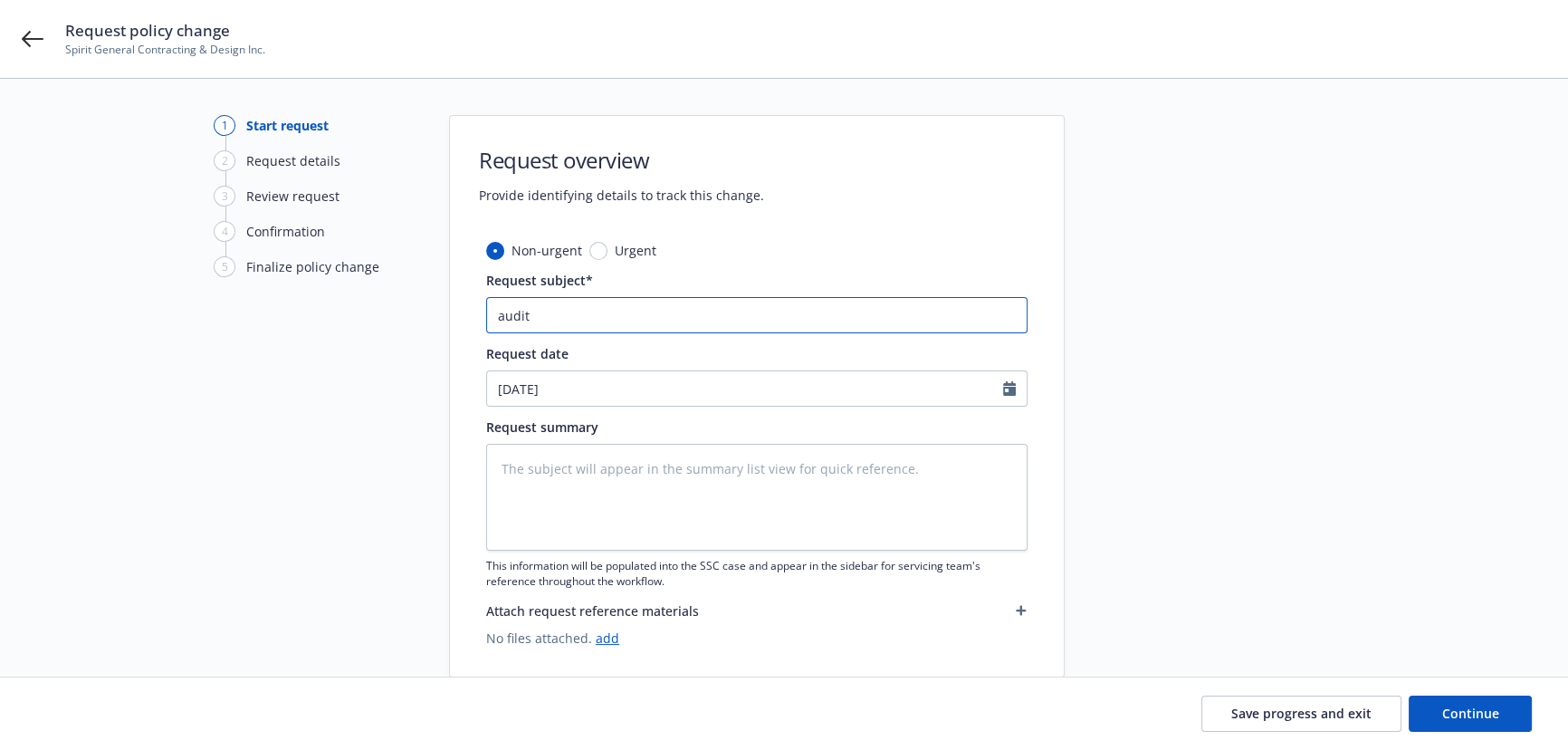
type input "audits"
type textarea "x"
type input "auditss"
type textarea "x"
type input "auditssc"
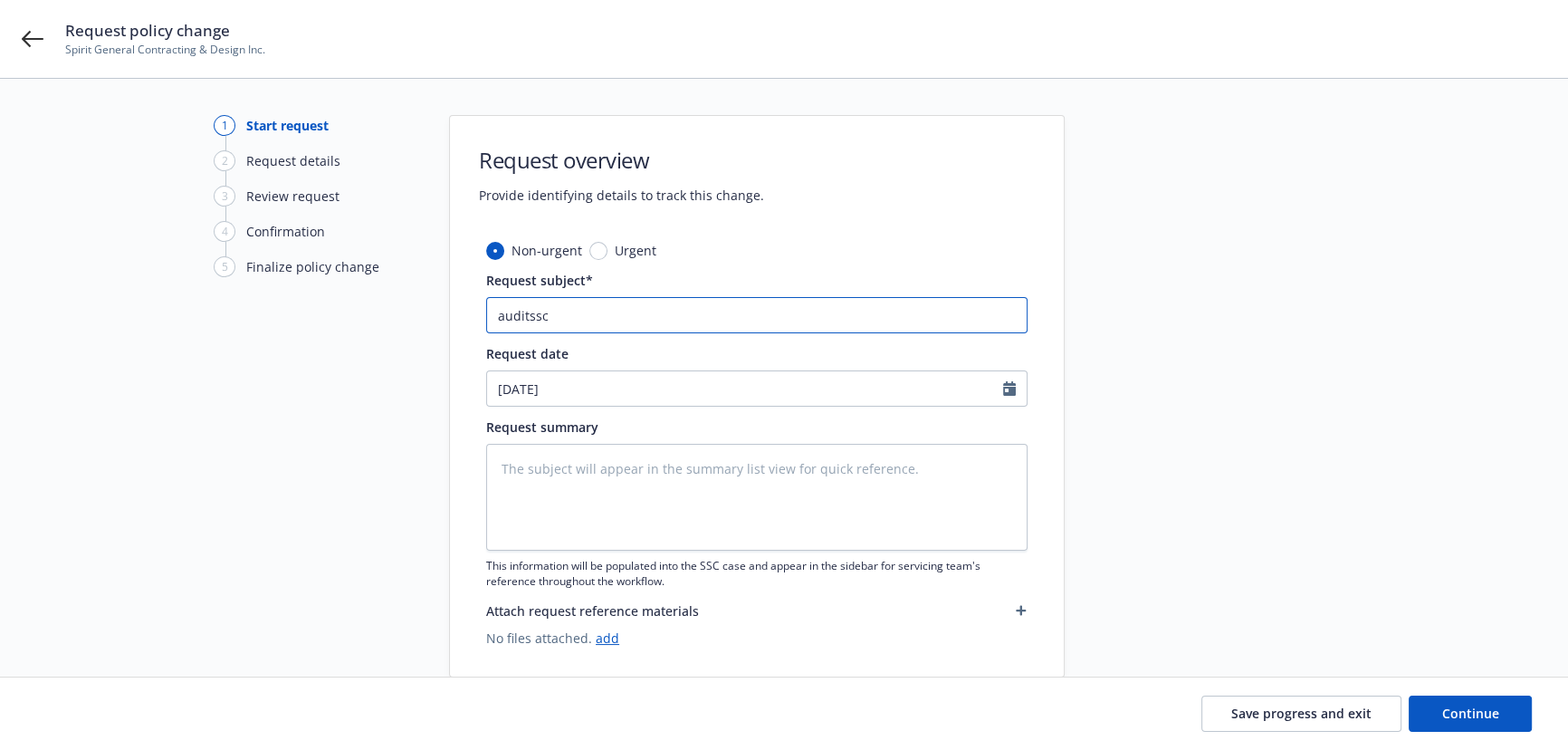
type textarea "x"
type input "auditsscc"
type textarea "x"
type input "auditsscca"
type textarea "x"
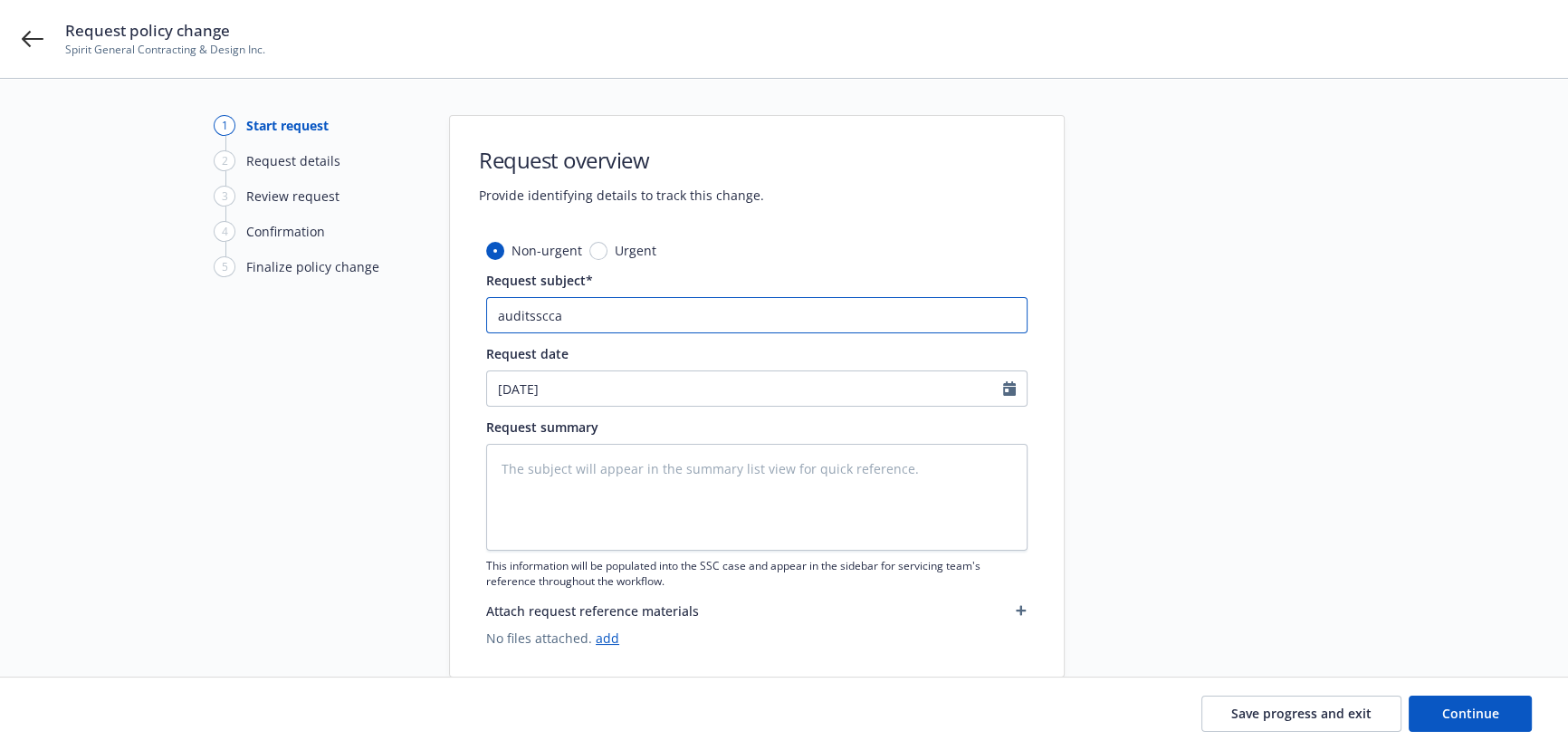
type input "auditssccas"
type textarea "x"
type input "auditssccase"
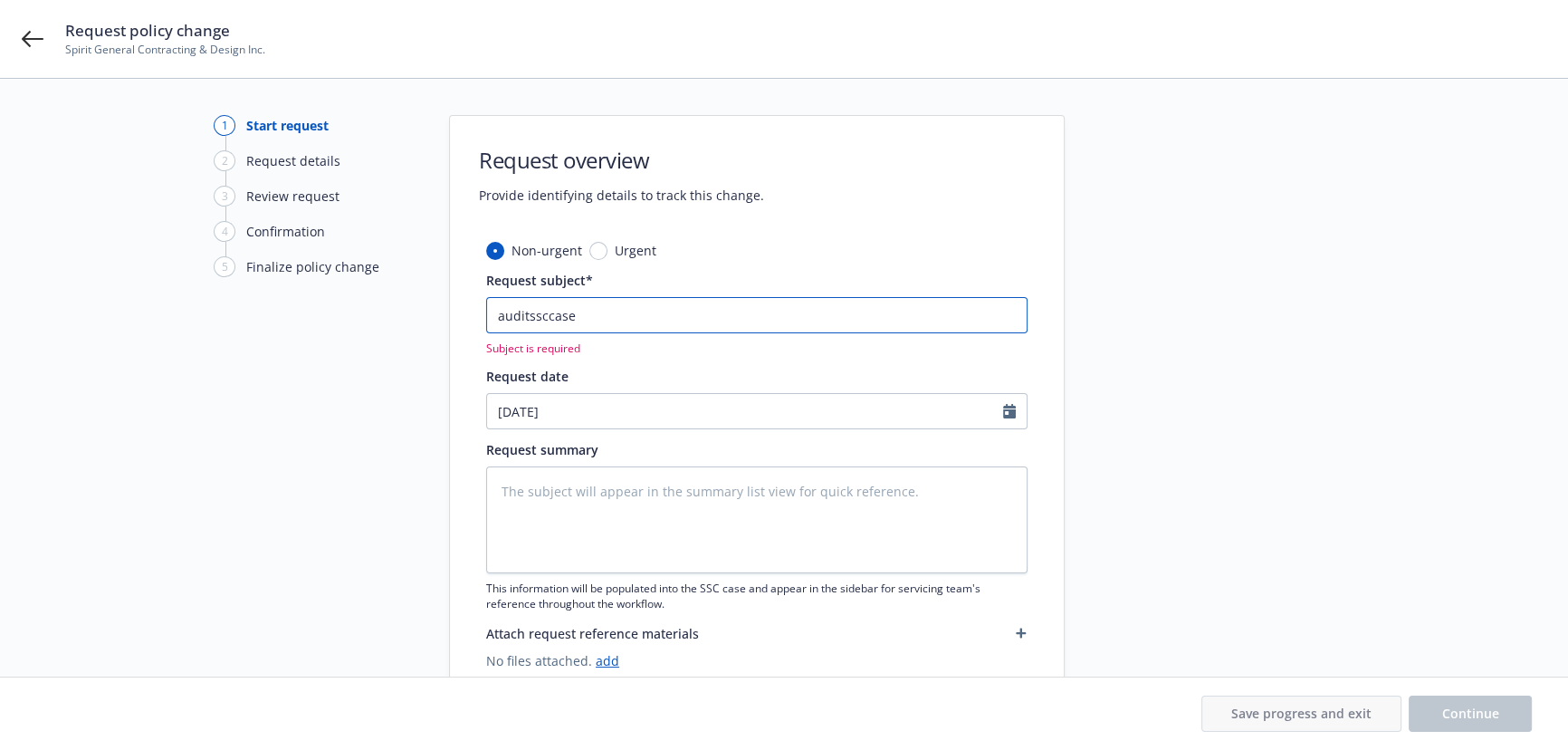
drag, startPoint x: 551, startPoint y: 309, endPoint x: 423, endPoint y: 337, distance: 131.0
click at [551, 309] on input "auditssccase" at bounding box center [757, 315] width 542 height 36
paste input "24-25 General Liability Markel Insurance - Audit Statement"
type textarea "x"
type input "24-25 General Liability Markel Insurance - Audit Statement"
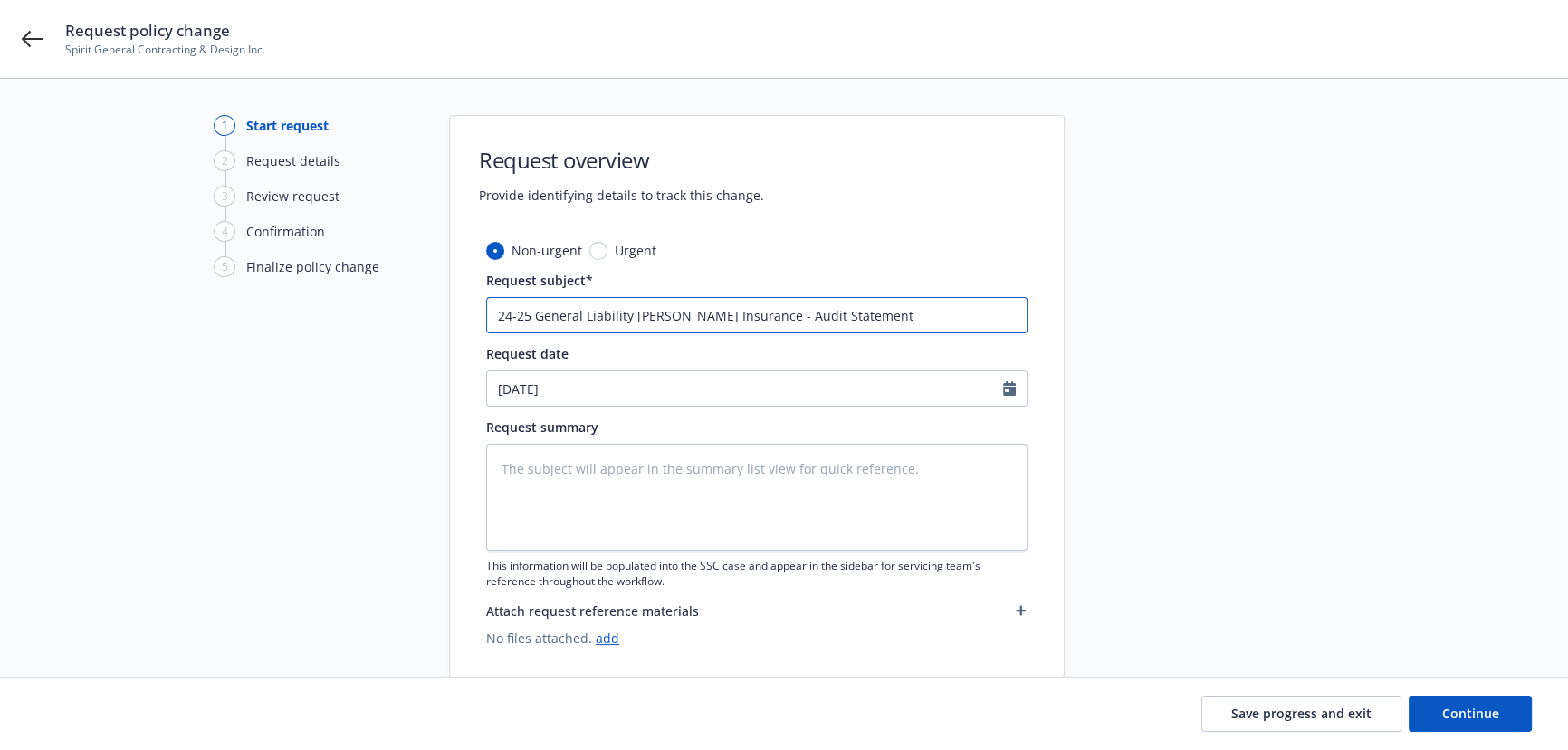
type textarea "x"
type input "24-25 General Liability Markel Insurance - Audit Statement"
click at [608, 492] on textarea at bounding box center [757, 497] width 542 height 106
type textarea "x"
type textarea "a"
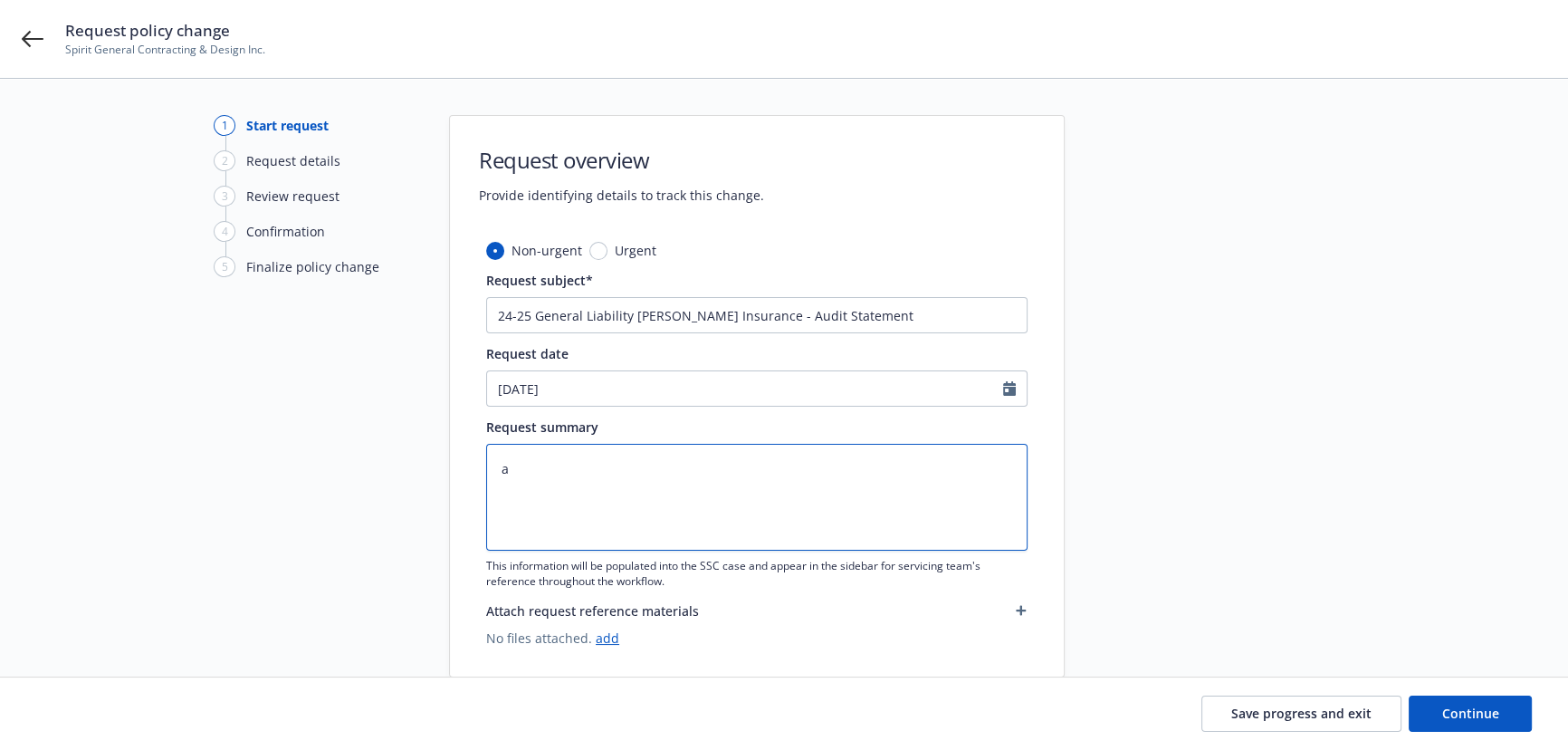
type textarea "x"
type textarea "aud"
type textarea "x"
type textarea "audd"
type textarea "x"
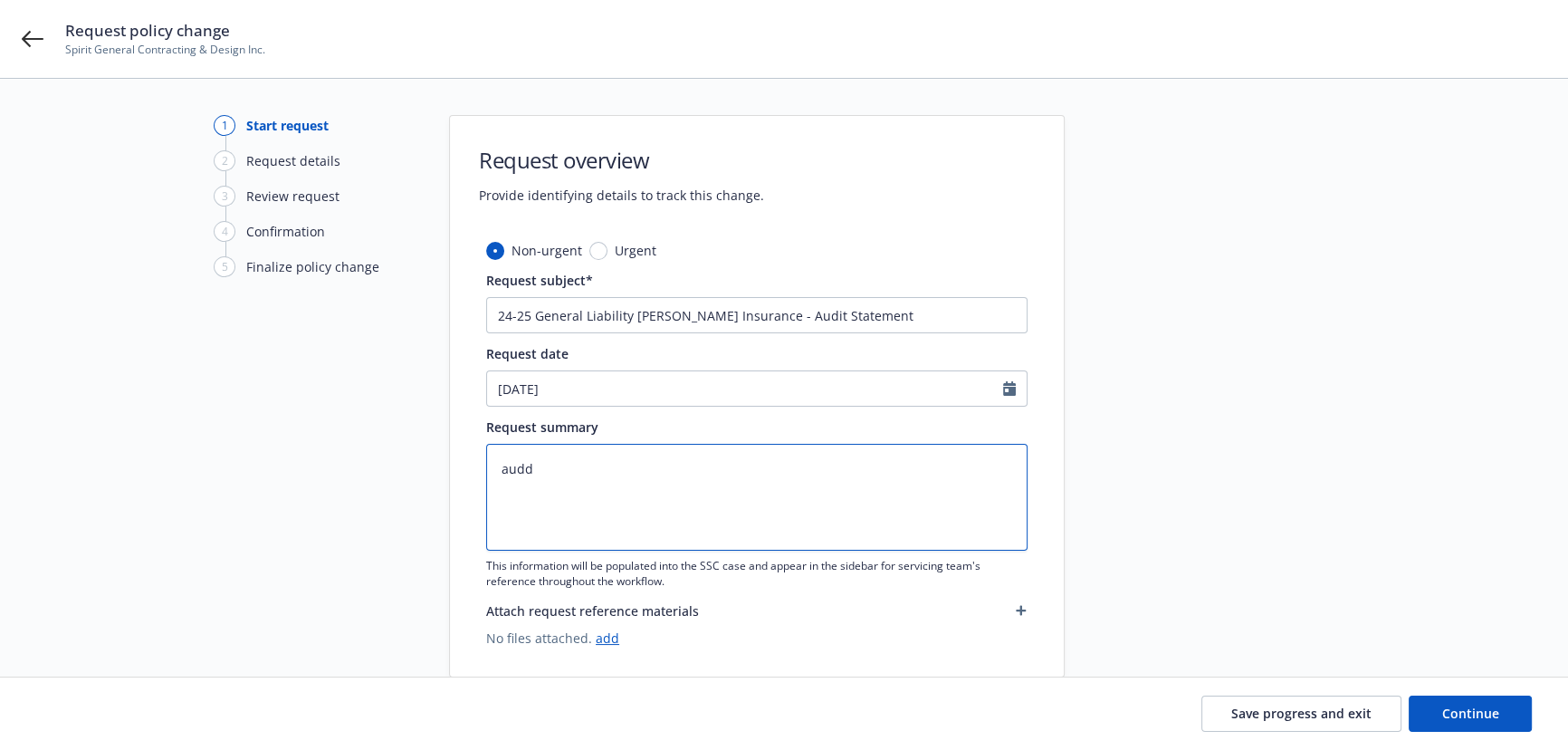
type textarea "auddi"
type textarea "x"
type textarea "audd"
type textarea "x"
type textarea "aud"
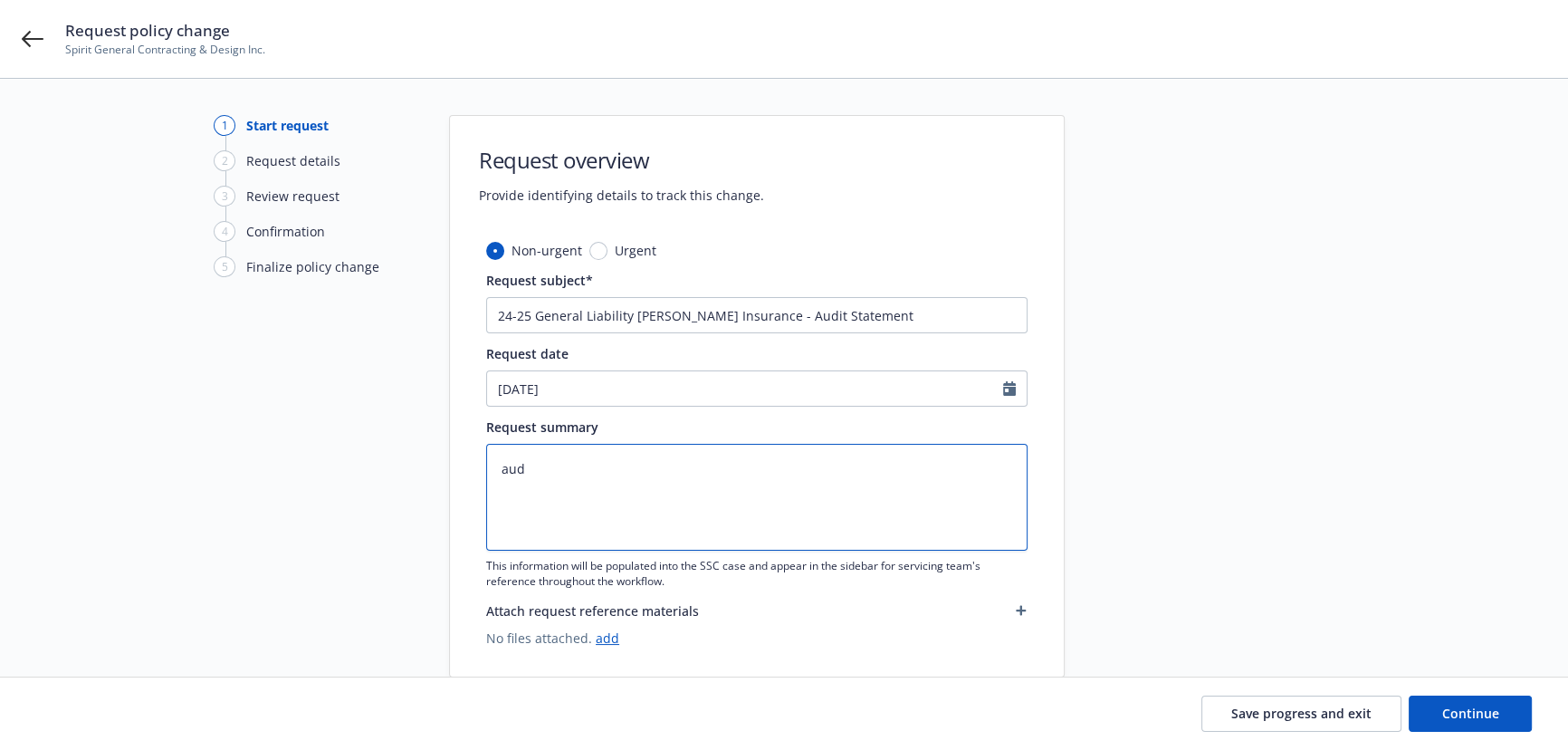
type textarea "x"
type textarea "au"
type textarea "x"
type textarea "a"
type textarea "x"
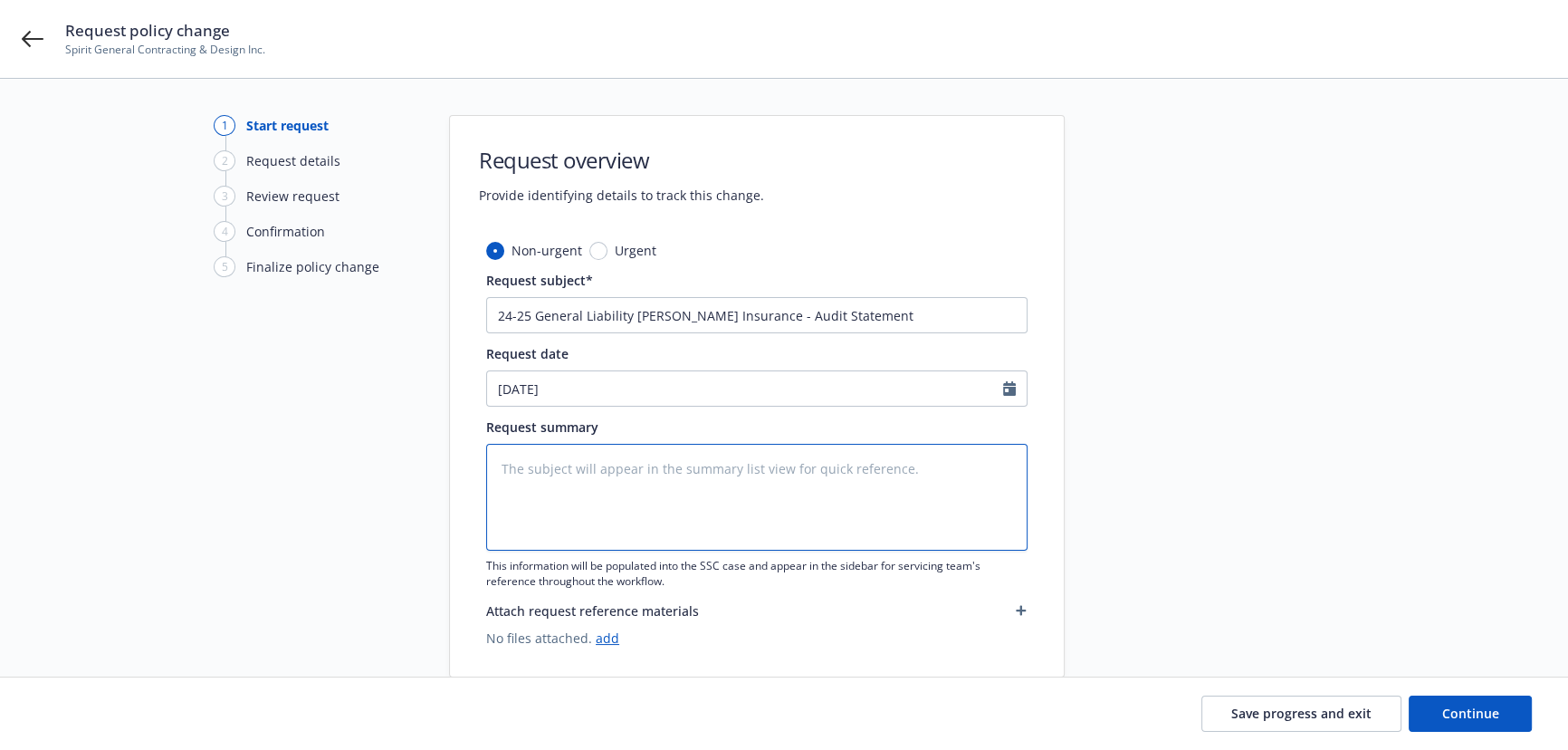
type textarea "x"
type textarea "a"
type textarea "x"
type textarea "au"
type textarea "x"
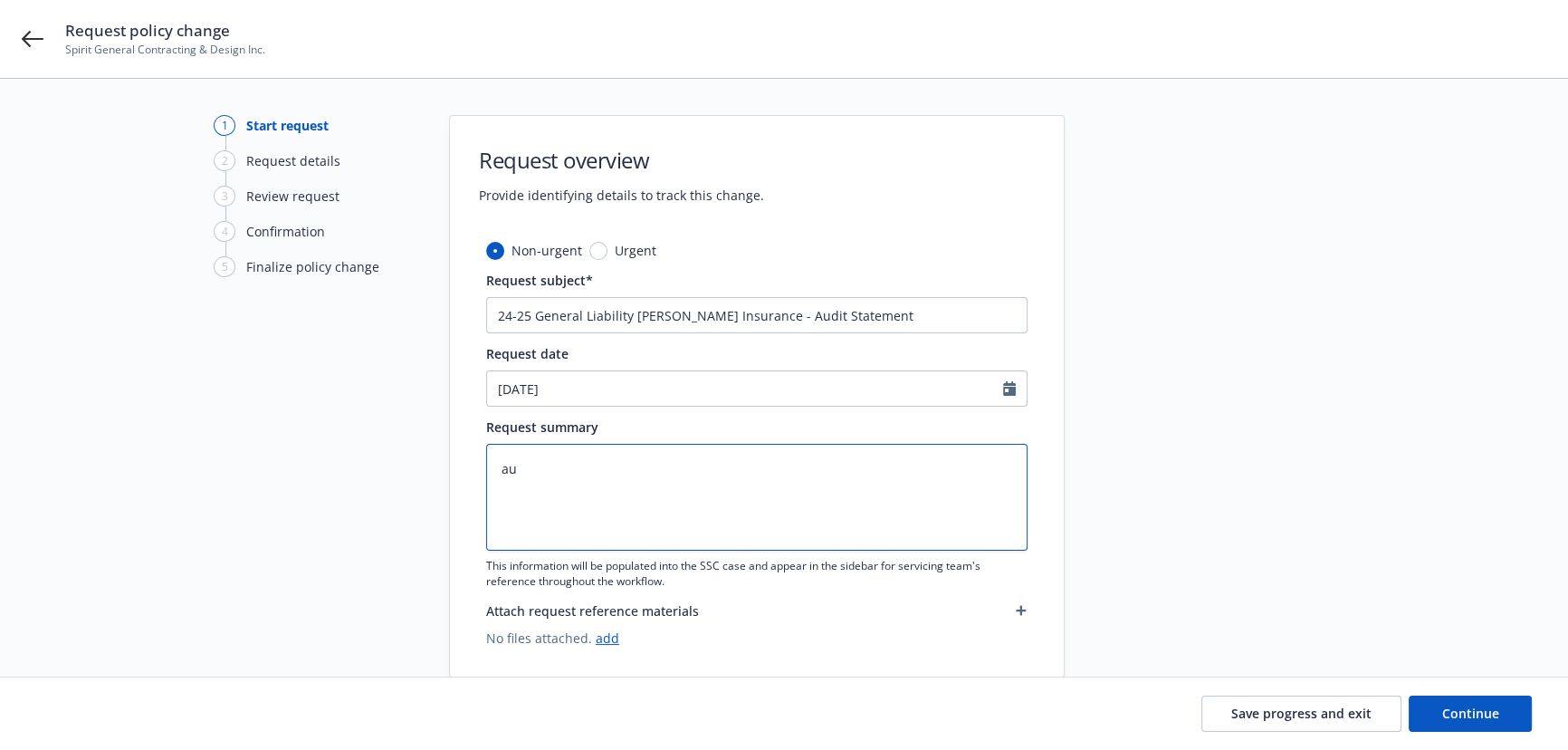
type textarea "aud"
type textarea "x"
type textarea "audi"
type textarea "x"
type textarea "audit"
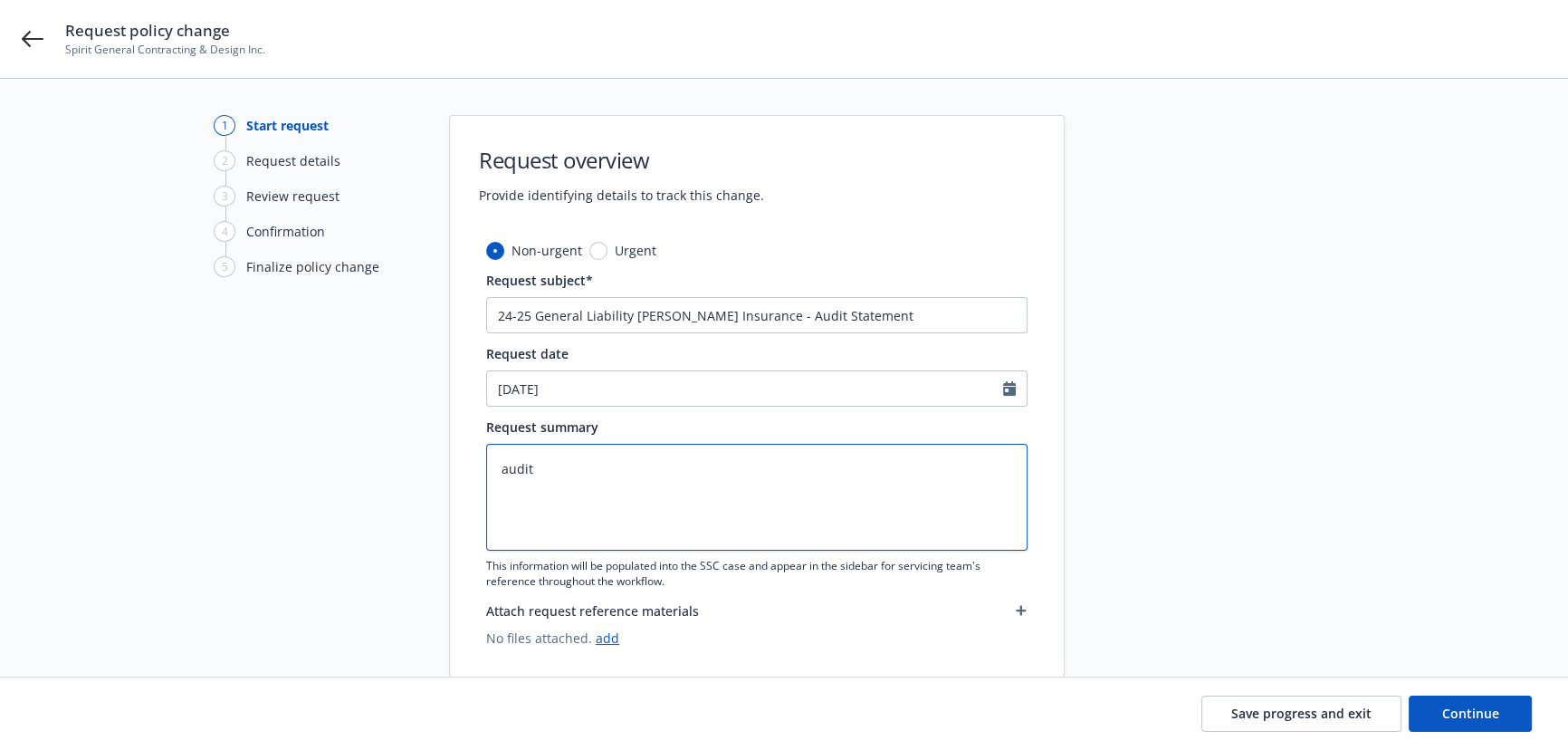
type textarea "x"
type textarea "auditc"
type textarea "x"
type textarea "auditch"
type textarea "x"
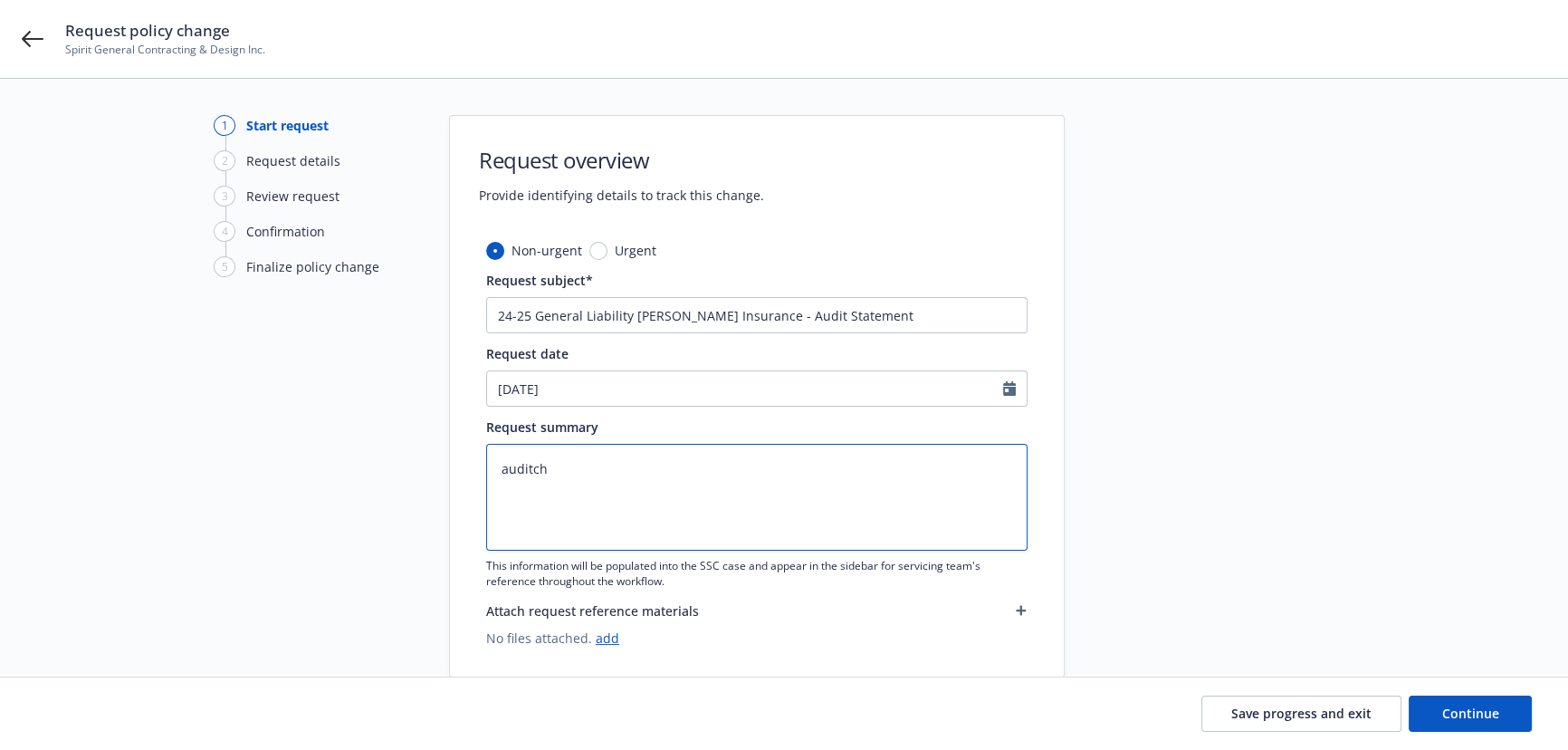
type textarea "auditcha"
type textarea "x"
type textarea "auditchan"
type textarea "x"
type textarea "auditchang"
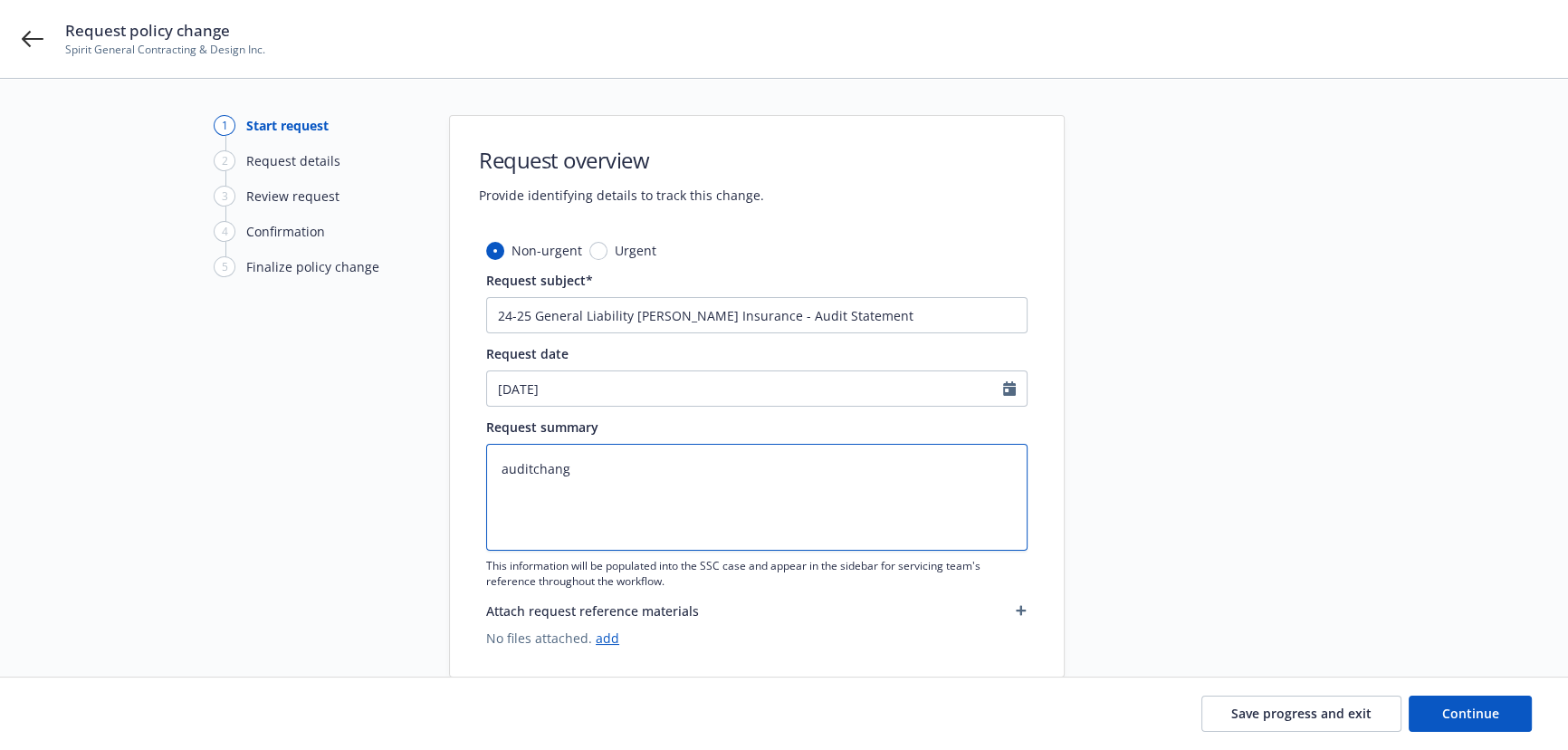
type textarea "x"
type textarea "auditchange"
paste textarea "2024-2025 Final Audit Results Original premium - $ Audited Actual Premium - $ A…"
type textarea "x"
type textarea "2024-2025 Final Audit Results Original premium - $ Audited Actual Premium - $ A…"
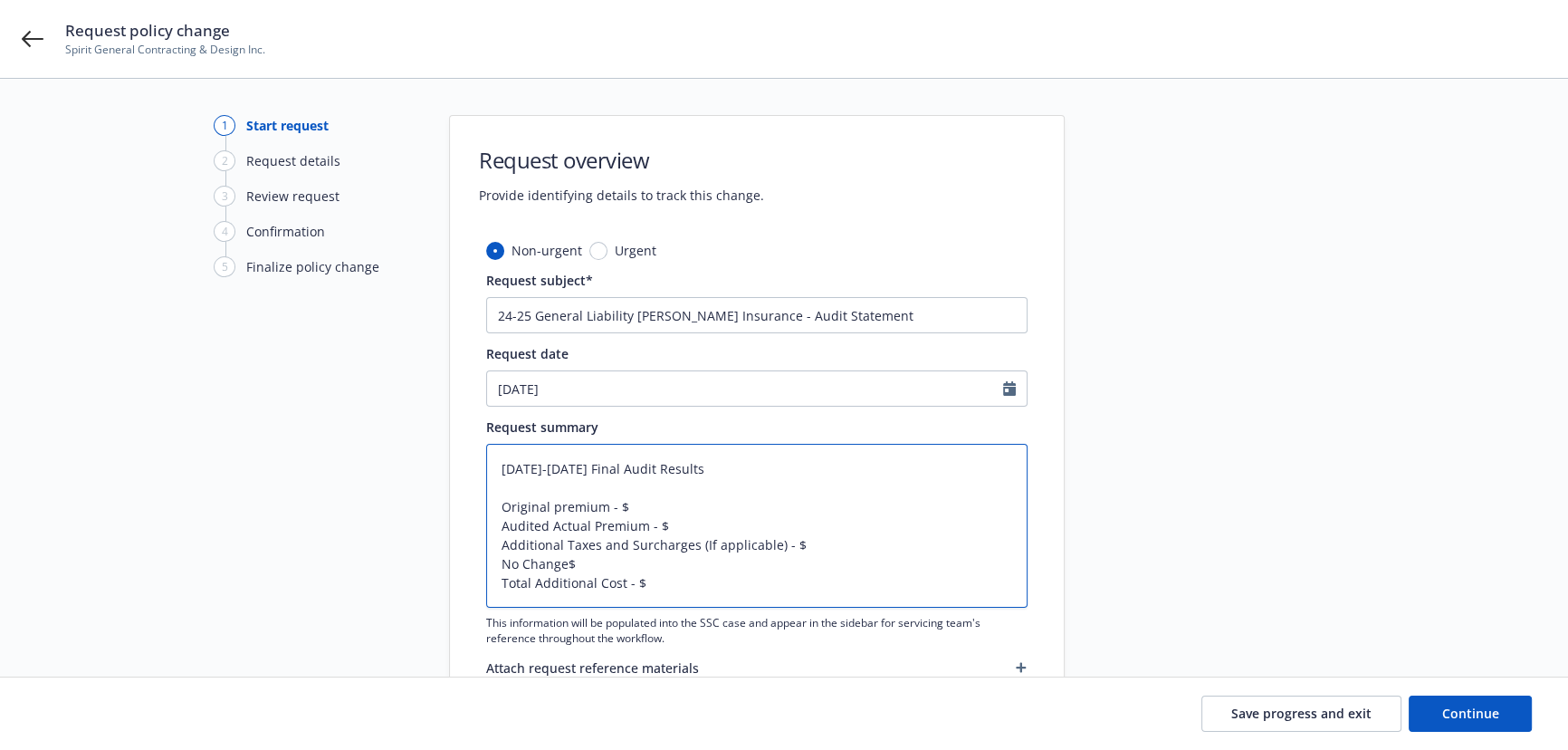
click at [564, 564] on textarea "2024-2025 Final Audit Results Original premium - $ Audited Actual Premium - $ A…" at bounding box center [757, 525] width 542 height 163
type textarea "x"
type textarea "2024-2025 Final Audit Results Original premium - $ Audited Actual Premium - $ A…"
type textarea "x"
type textarea "2024-2025 Final Audit Results Original premium - $ Audited Actual Premium - $ A…"
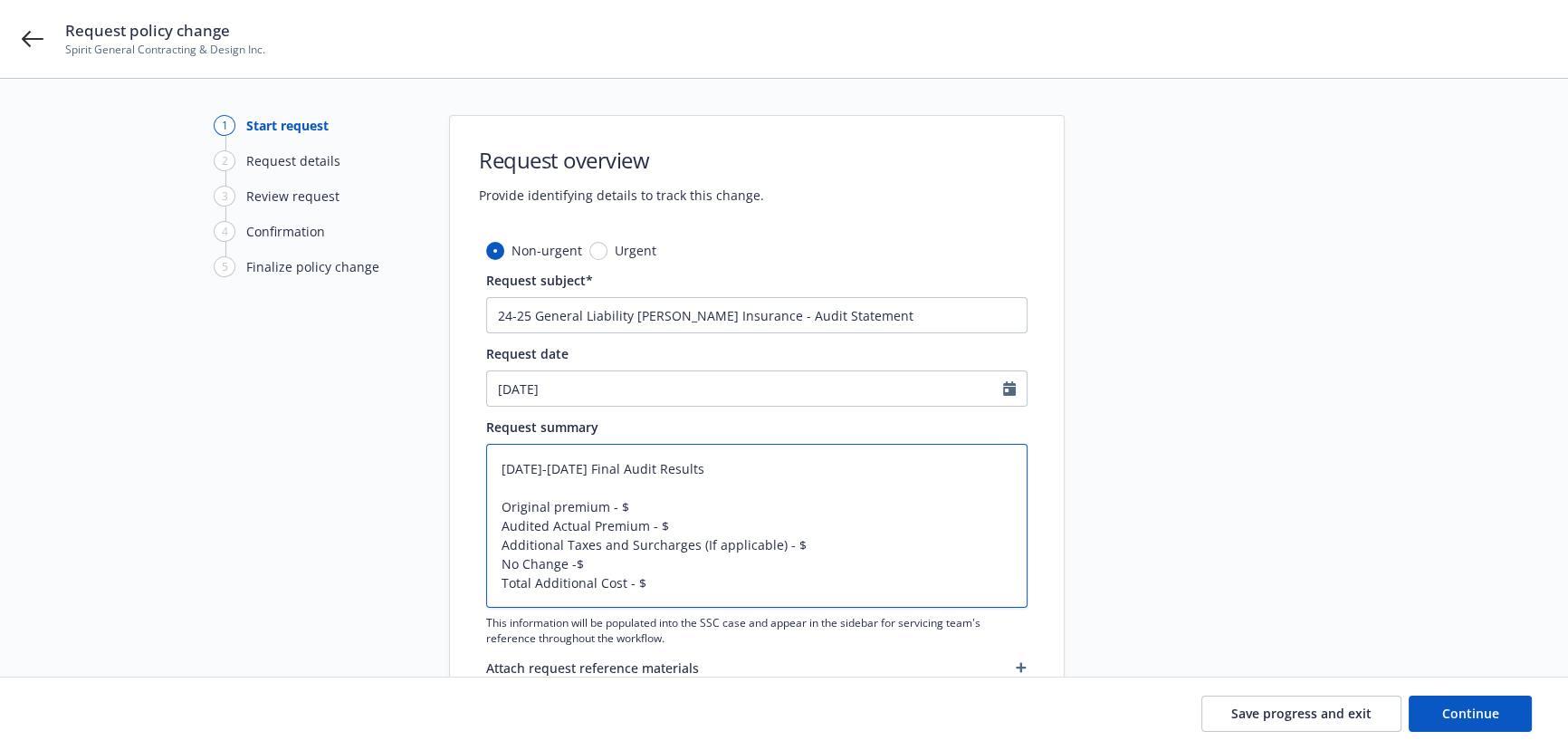
type textarea "x"
type textarea "2024-2025 Final Audit Results Original premium - $ Audited Actual Premium - $ A…"
type textarea "x"
type textarea "2024-2025 Final Audit Results Original premium - $ Audited Actual Premium - $ A…"
drag, startPoint x: 680, startPoint y: 546, endPoint x: 504, endPoint y: 535, distance: 176.3
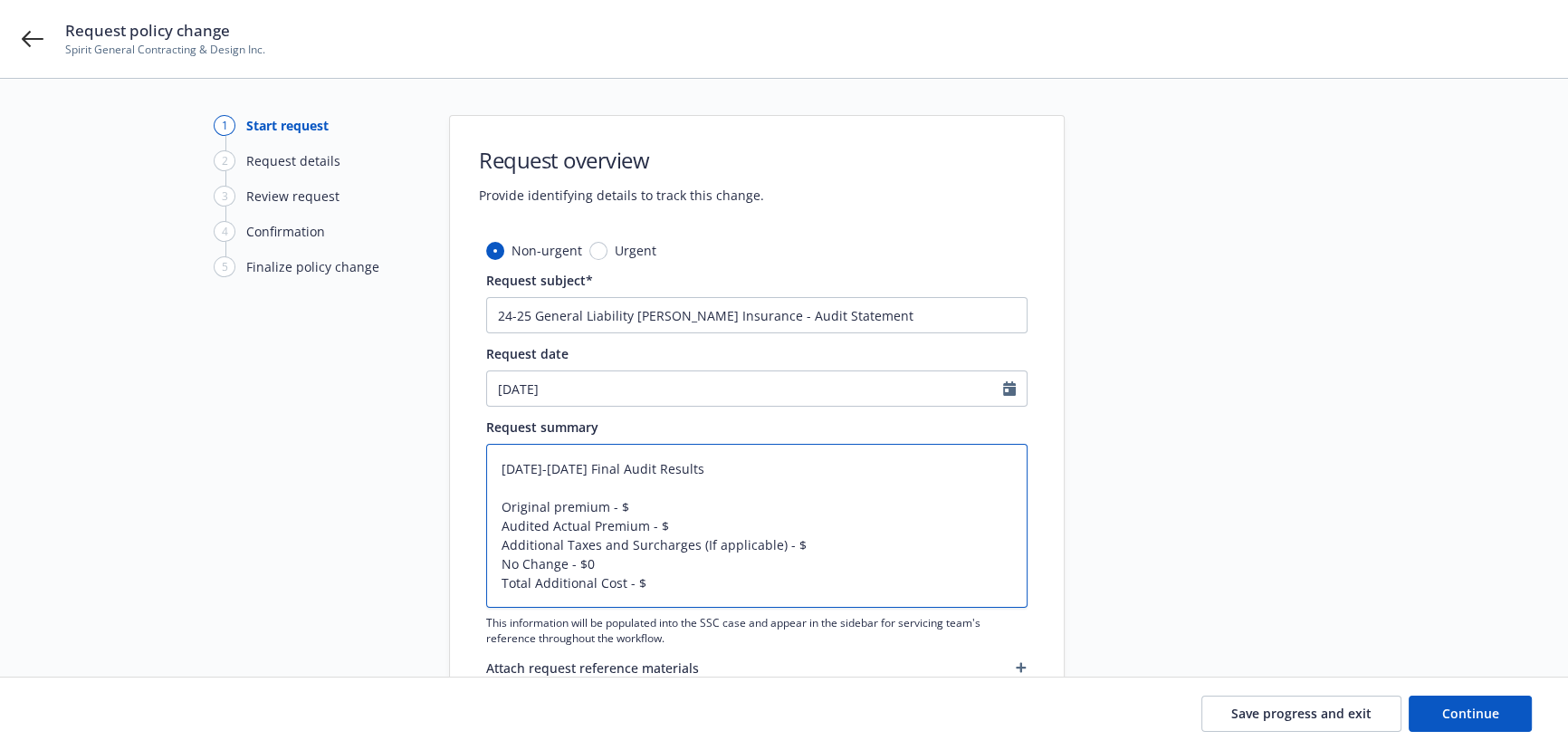
click at [504, 535] on textarea "2024-2025 Final Audit Results Original premium - $ Audited Actual Premium - $ A…" at bounding box center [757, 525] width 542 height 163
type textarea "x"
type textarea "2024-2025 Final Audit Results Original premium - $ Audited Actual Premium - $ N…"
drag, startPoint x: 672, startPoint y: 585, endPoint x: 458, endPoint y: 585, distance: 214.0
click at [458, 585] on div "Non-urgent Urgent Request subject* 24-25 General Liability Markel Insurance - A…" at bounding box center [756, 487] width 614 height 492
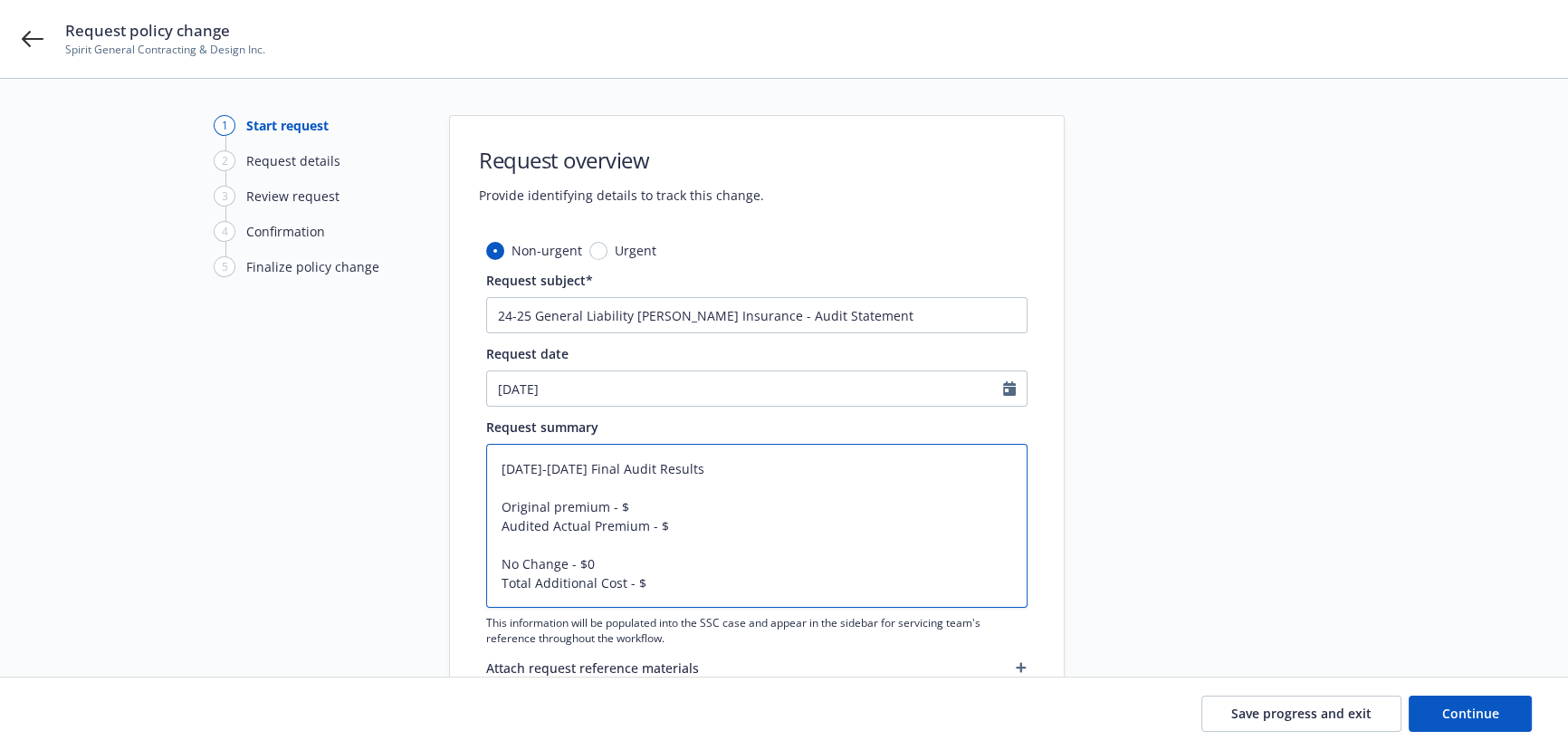
type textarea "x"
type textarea "2024-2025 Final Audit Results Original premium - $ Audited Actual Premium - $ N…"
click at [510, 545] on textarea "2024-2025 Final Audit Results Original premium - $ Audited Actual Premium - $ N…" at bounding box center [757, 525] width 542 height 163
type textarea "x"
type textarea "2024-2025 Final Audit Results Original premium - $ Audited Actual Premium - $ N…"
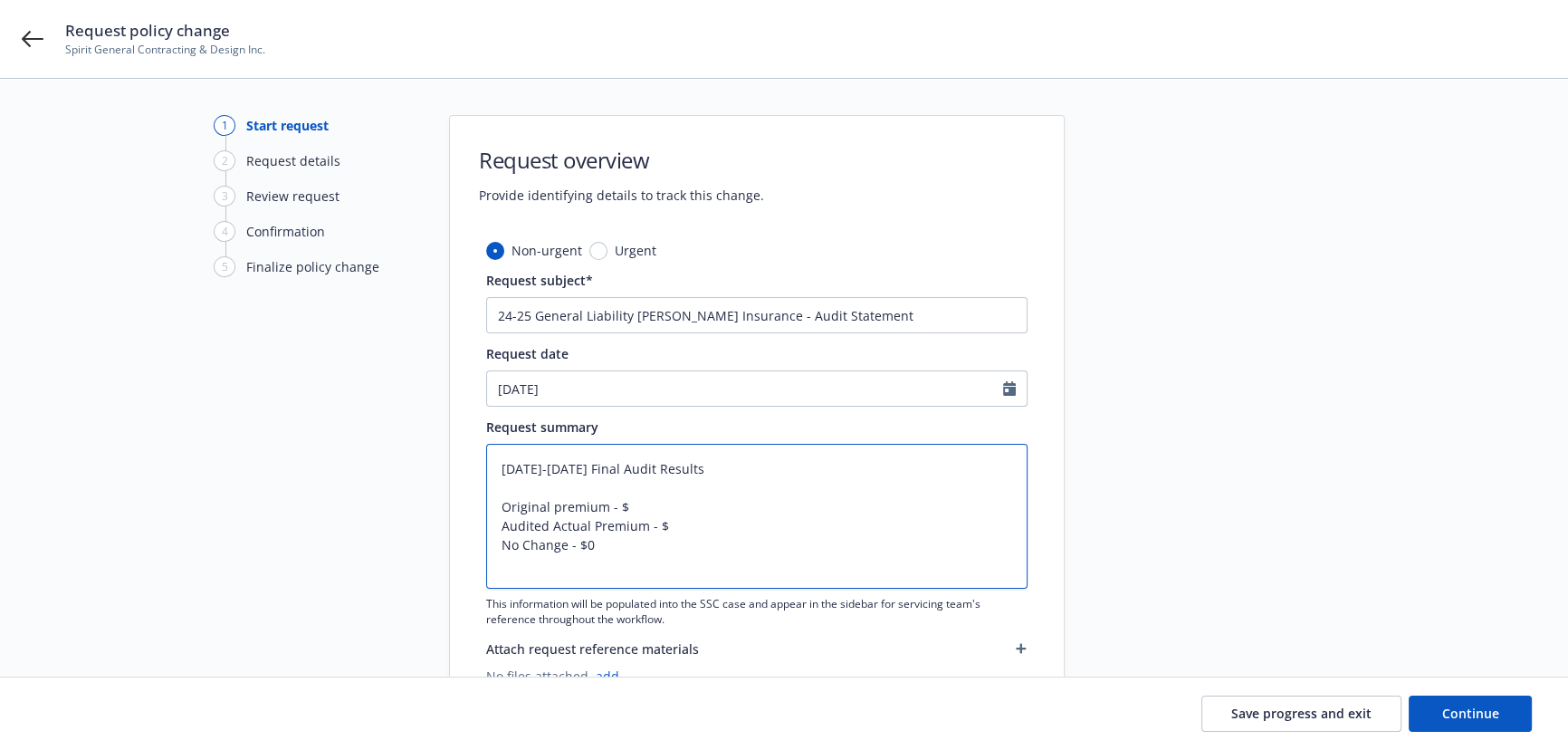
click at [557, 510] on textarea "2024-2025 Final Audit Results Original premium - $ Audited Actual Premium - $ N…" at bounding box center [757, 516] width 542 height 145
type textarea "x"
type textarea "2024-2025 Final Audit Results Original Premium - $ Audited Actual Premium - $ N…"
type textarea "x"
click at [699, 490] on textarea "2024-2025 Final Audit Results Original Premium - $ Audited Actual Premium - $ N…" at bounding box center [757, 516] width 542 height 145
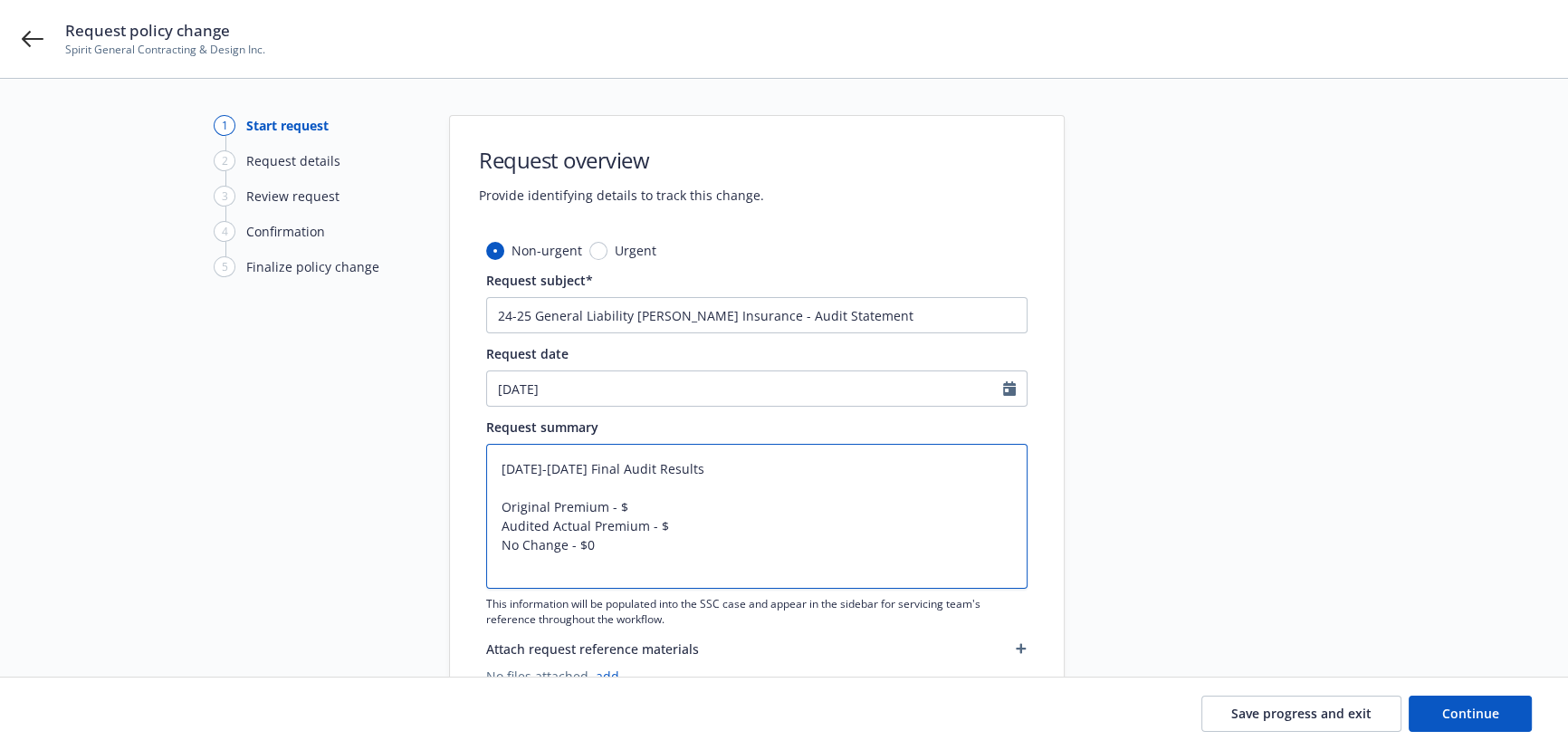
click at [678, 504] on textarea "2024-2025 Final Audit Results Original Premium - $ Audited Actual Premium - $ N…" at bounding box center [757, 516] width 542 height 145
type textarea "2024-2025 Final Audit Results Original Premium - $ Audited Actual Premium - $ N…"
type textarea "x"
paste textarea "16,600"
type textarea "2024-2025 Final Audit Results Original Premium - $16,600 Audited Actual Premium…"
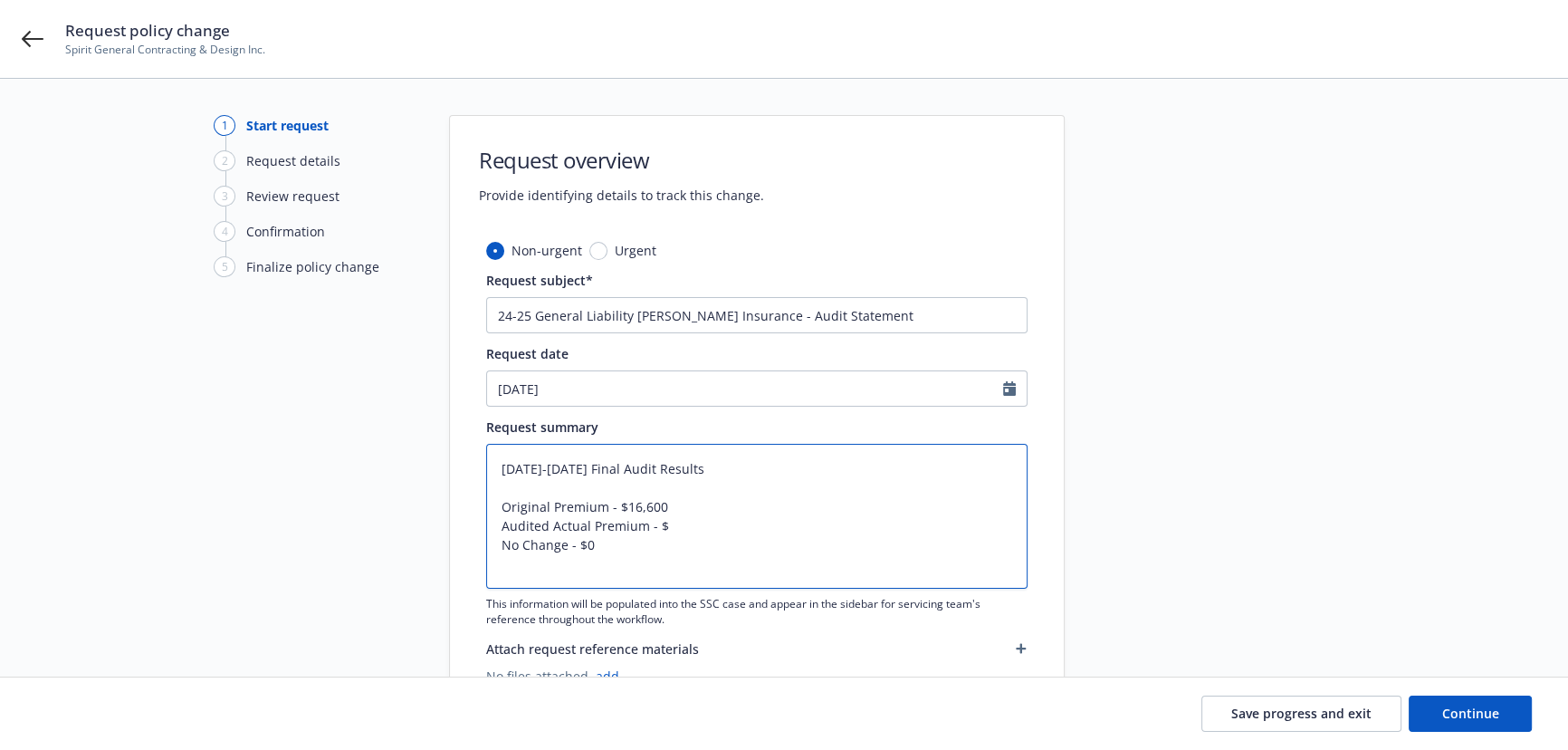
type textarea "x"
click at [693, 530] on textarea "2024-2025 Final Audit Results Original Premium - $16,600 Audited Actual Premium…" at bounding box center [757, 516] width 542 height 145
paste textarea "16,600"
type textarea "2024-2025 Final Audit Results Original Premium - $16,600 Audited Actual Premium…"
type textarea "x"
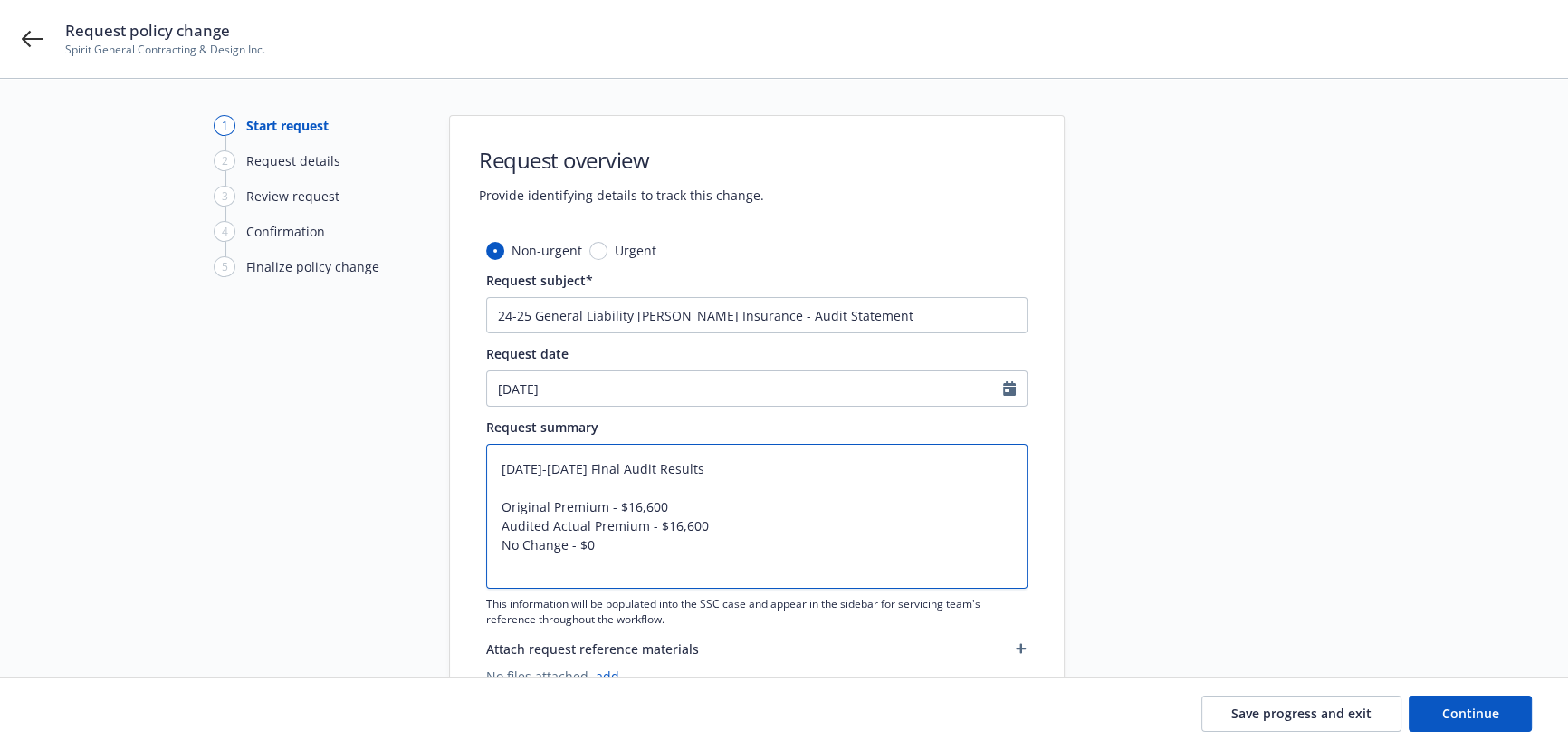
click at [620, 548] on textarea "2024-2025 Final Audit Results Original Premium - $16,600 Audited Actual Premium…" at bounding box center [757, 516] width 542 height 145
type textarea "2024-2025 Final Audit Results Original Premium - $16,600 Audited Actual Premium…"
click at [1437, 708] on button "Continue" at bounding box center [1471, 714] width 123 height 36
click at [536, 573] on textarea "2024-2025 Final Audit Results Original Premium - $16,600 Audited Actual Premium…" at bounding box center [757, 516] width 542 height 145
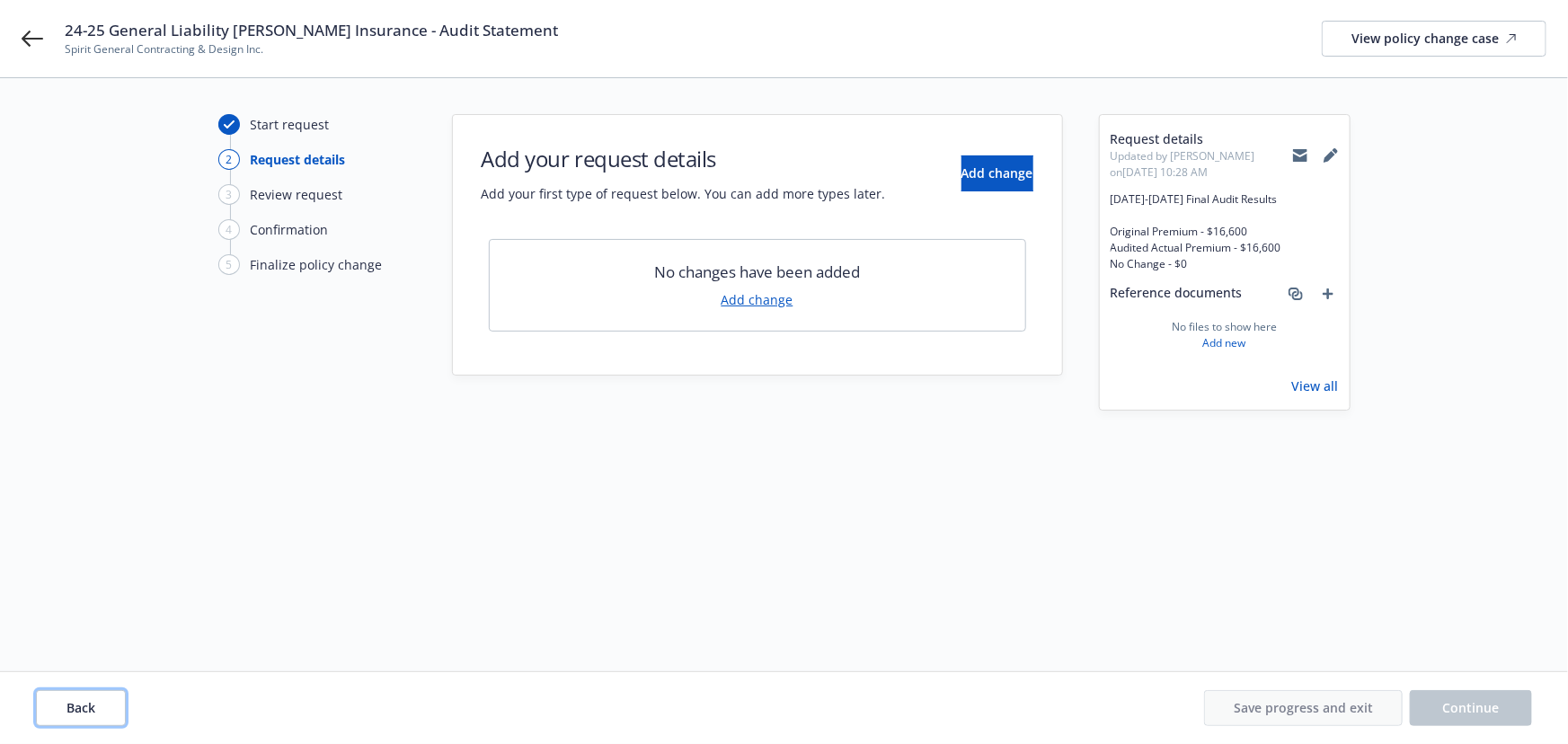
click at [100, 719] on button "Back" at bounding box center [81, 708] width 90 height 36
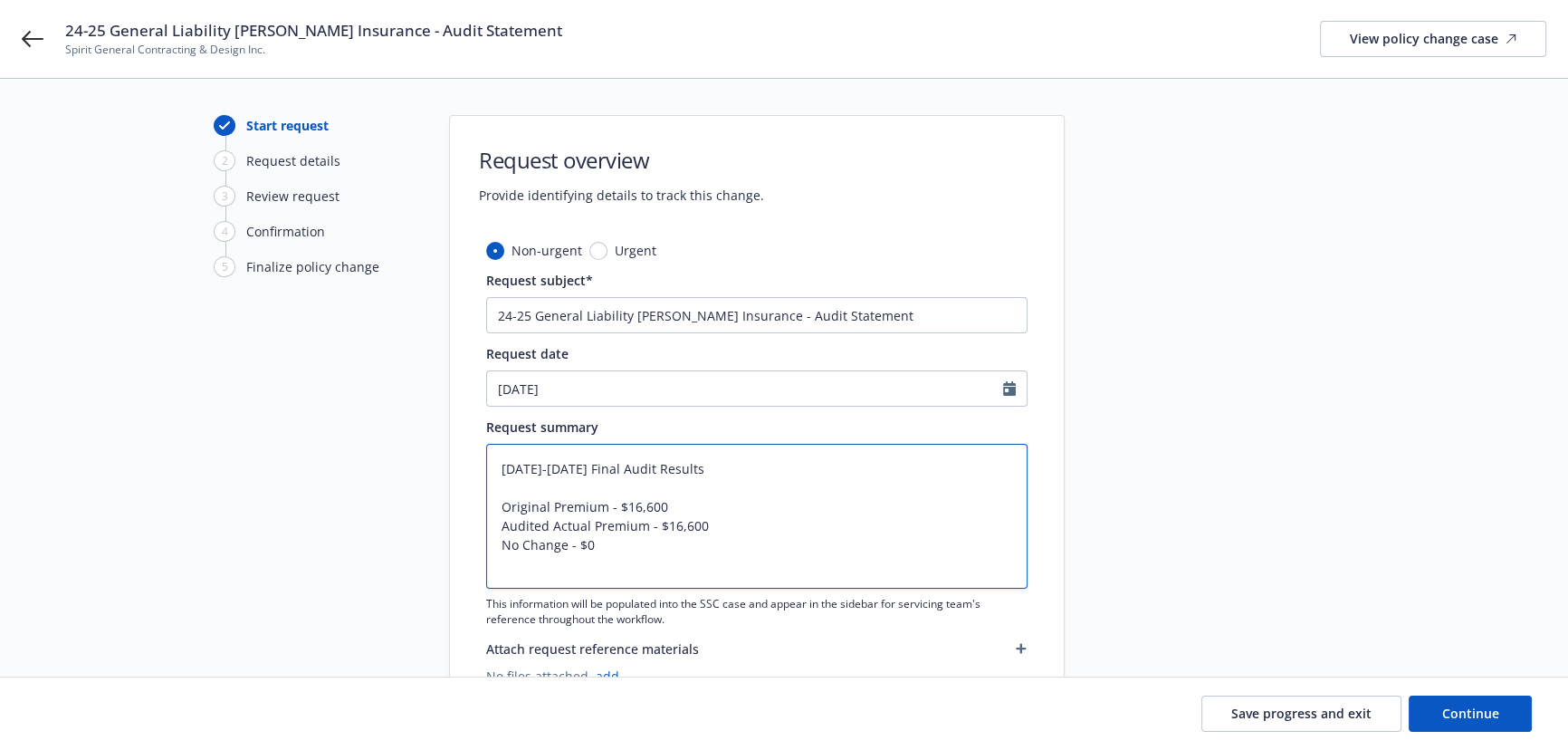
click at [518, 568] on textarea "2024-2025 Final Audit Results Original Premium - $16,600 Audited Actual Premium…" at bounding box center [757, 516] width 542 height 145
type textarea "x"
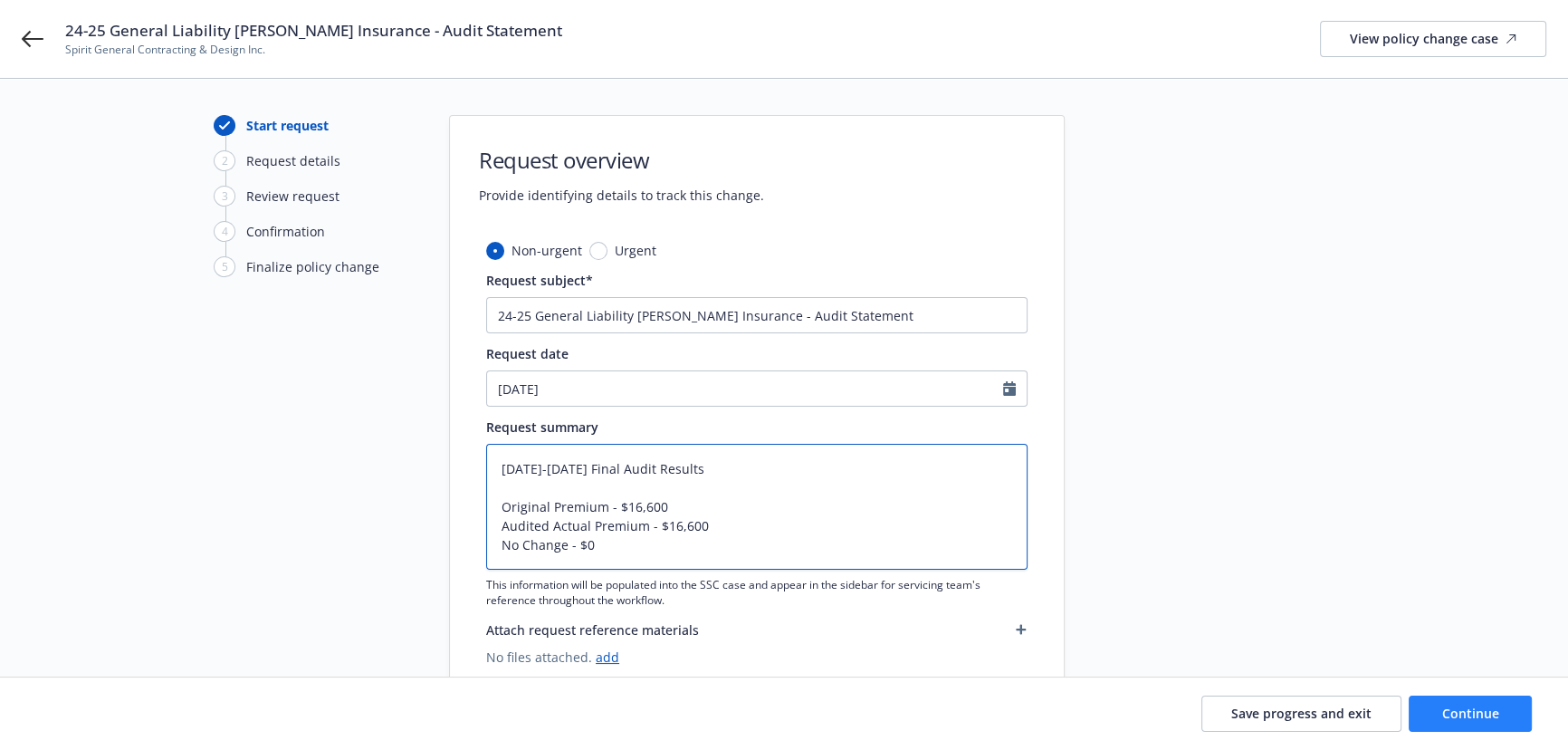
type textarea "2024-2025 Final Audit Results Original Premium - $16,600 Audited Actual Premium…"
click at [1488, 704] on span "Continue" at bounding box center [1470, 713] width 57 height 17
type textarea "x"
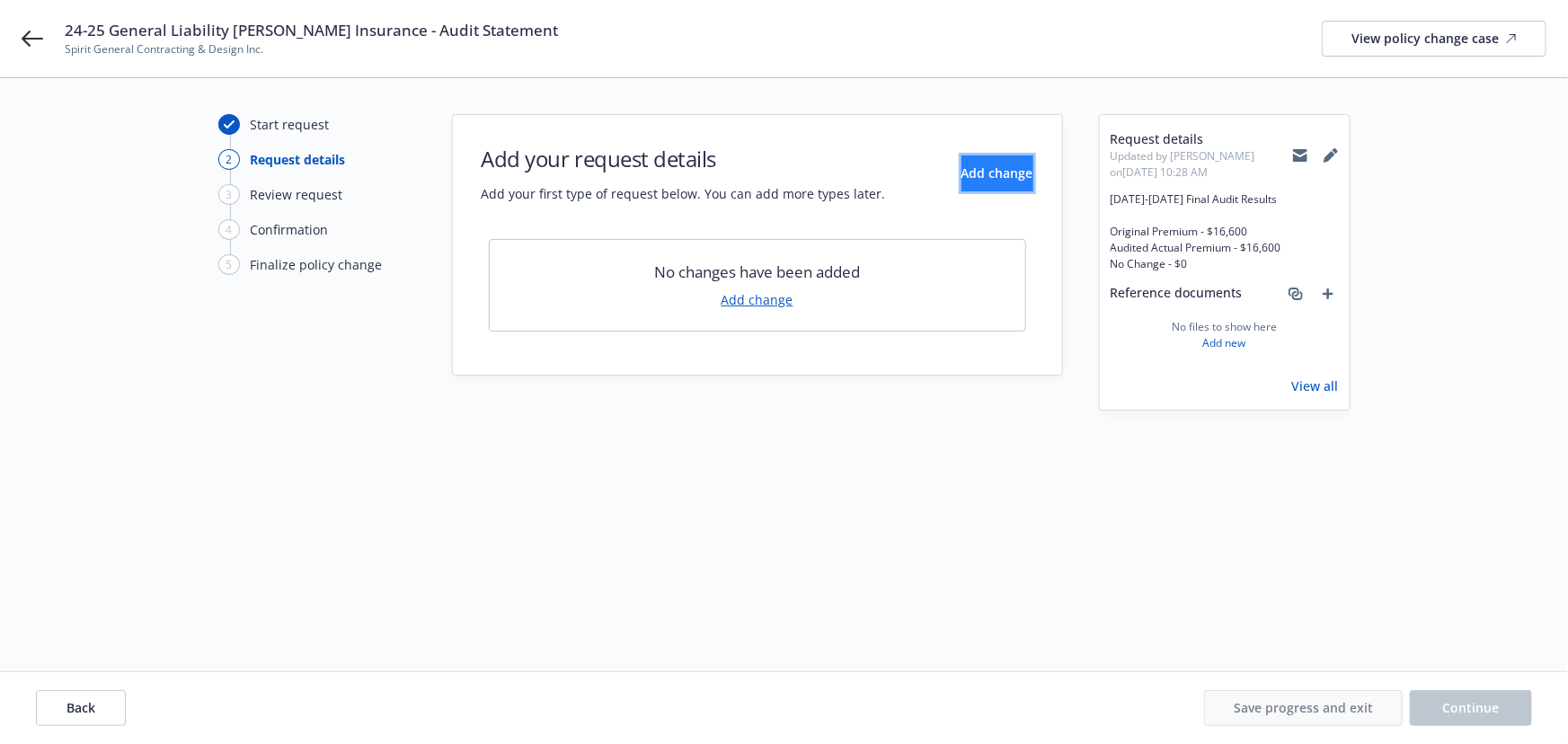
click at [961, 180] on span "Add change" at bounding box center [997, 172] width 72 height 17
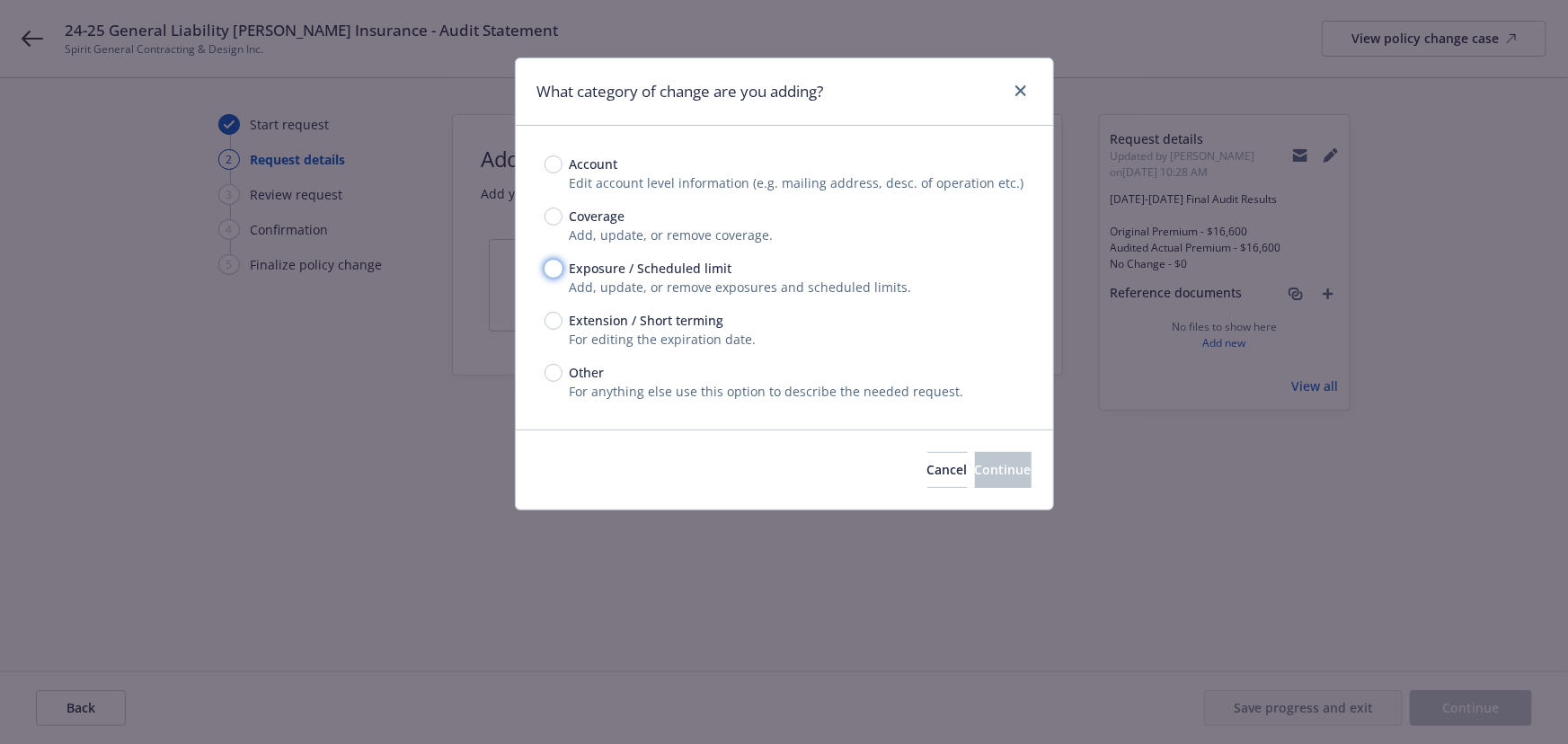
click at [554, 274] on input "Exposure / Scheduled limit" at bounding box center [553, 268] width 18 height 18
radio input "true"
click at [975, 458] on button "Continue" at bounding box center [1003, 470] width 57 height 36
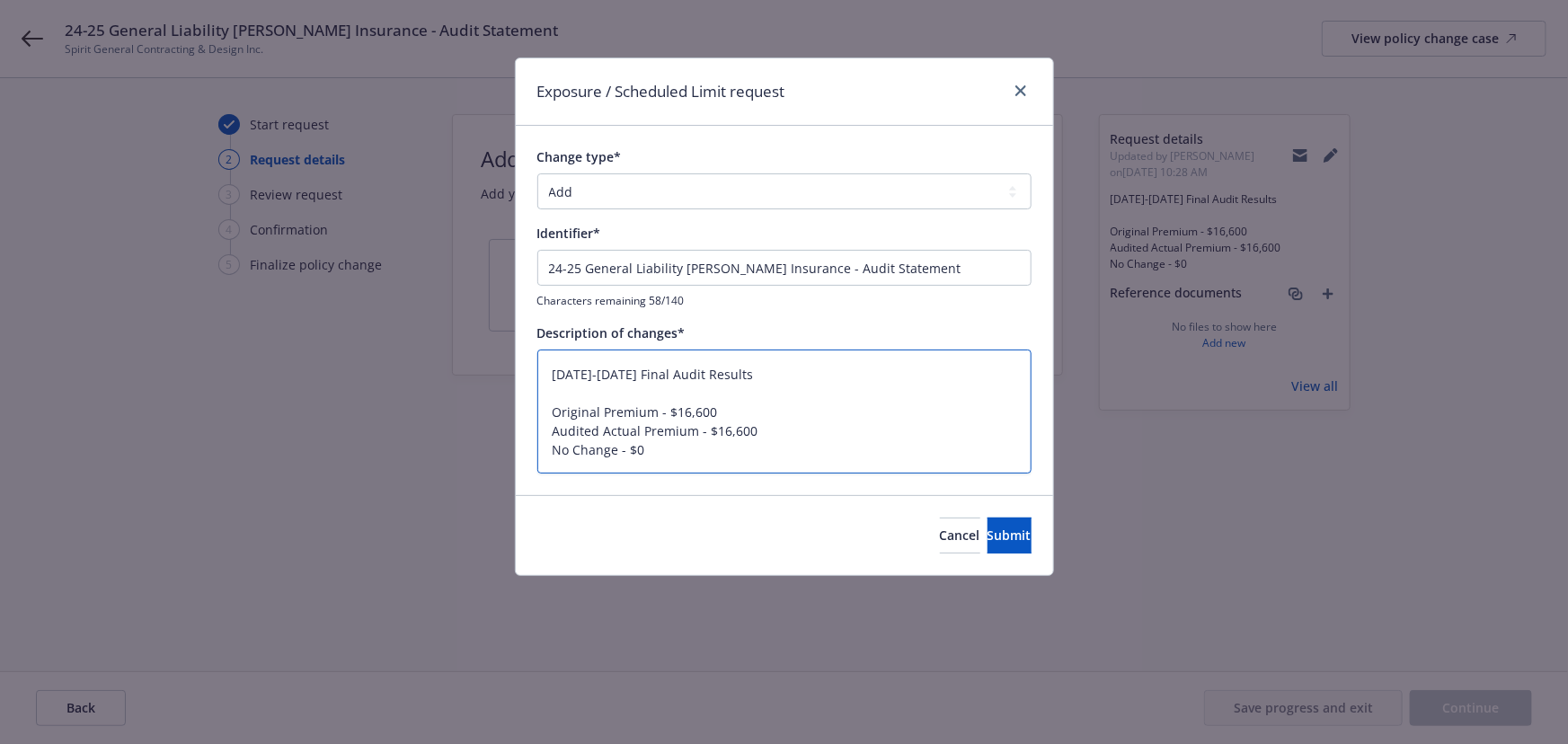
drag, startPoint x: 527, startPoint y: 354, endPoint x: 47, endPoint y: 341, distance: 480.2
click at [46, 342] on div "Exposure / Scheduled Limit request Change type* Add Audit Change Remove Identif…" at bounding box center [784, 372] width 1568 height 744
type textarea "x"
type textarea "Original Premium - $16,600 Audited Actual Premium - $16,600 No Change - $0"
click at [653, 261] on input "24-25 General Liability Markel Insurance - Audit Statement" at bounding box center [784, 268] width 494 height 36
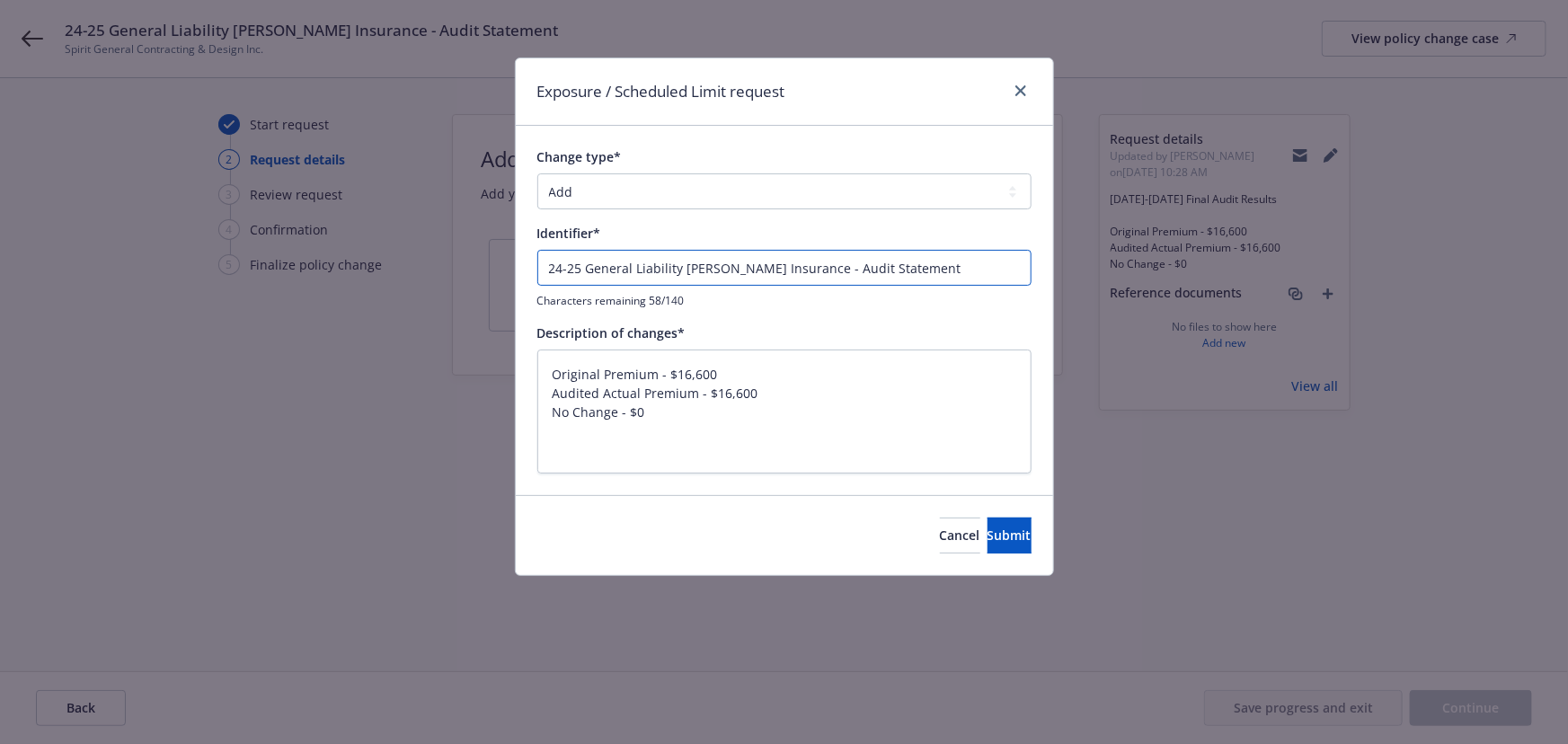
paste input "024-2025 Final Audit Results"
type input "2024-2025 Final Audit Results"
type textarea "x"
type input "2024-2025 Final Audit Results"
click at [613, 194] on select "Add Audit Change Remove" at bounding box center [784, 191] width 494 height 36
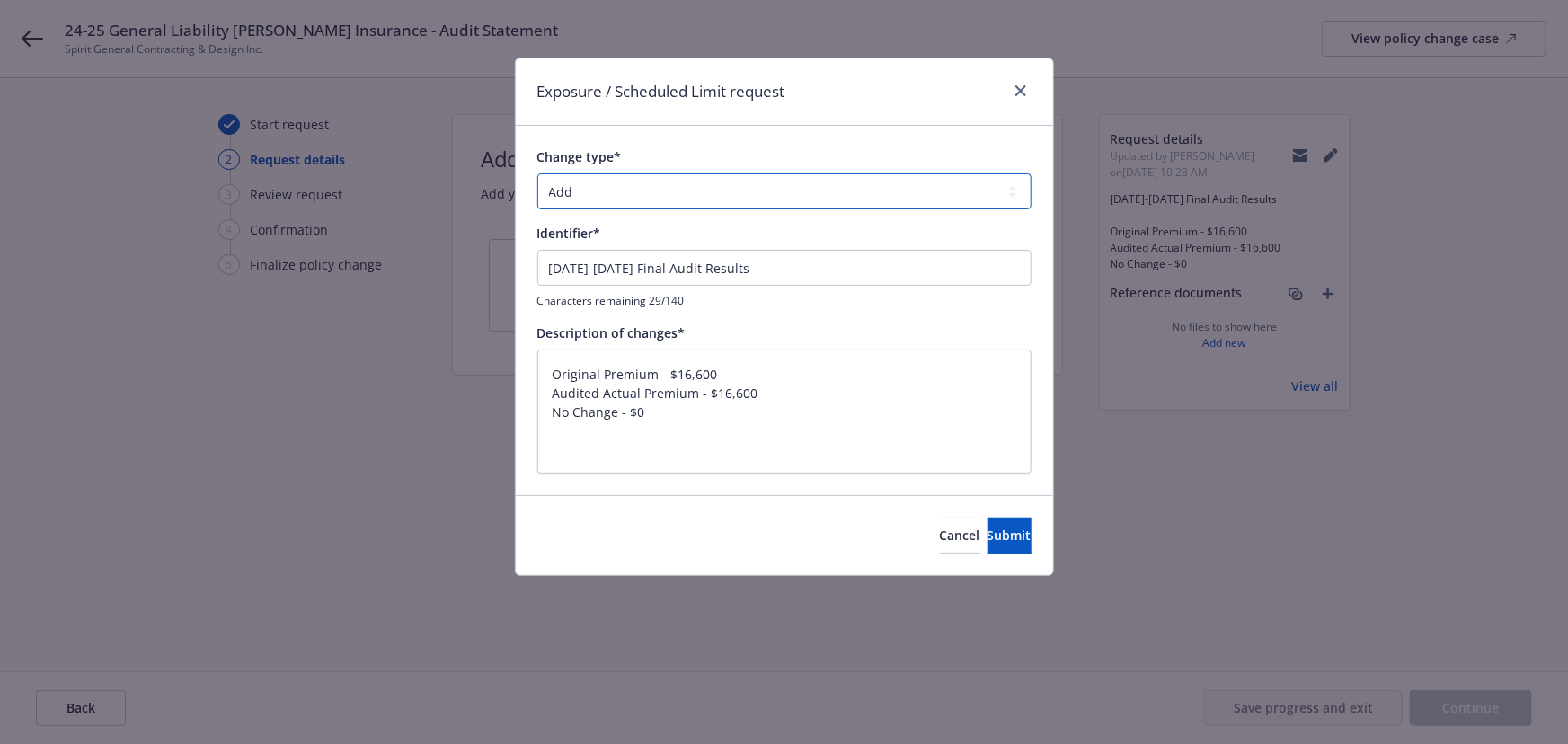
select select "AUDIT"
click at [537, 173] on select "Add Audit Change Remove" at bounding box center [784, 191] width 494 height 36
drag, startPoint x: 553, startPoint y: 407, endPoint x: 532, endPoint y: 271, distance: 137.6
click at [532, 272] on div "Change type* Add Audit Change Remove Identifier* 2024-2025 Final Audit Results …" at bounding box center [785, 310] width 537 height 369
type textarea "x"
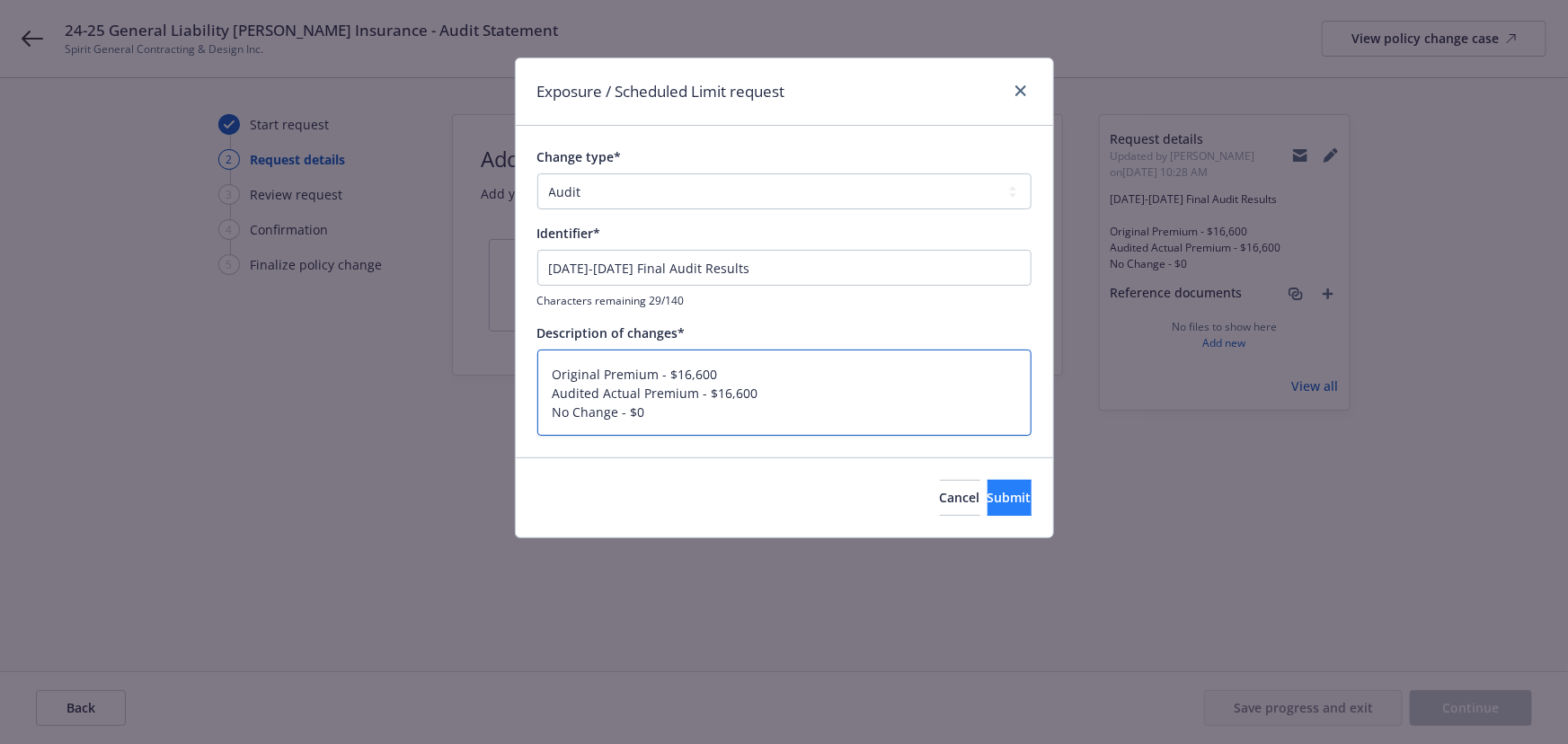
type textarea "Original Premium - $16,600 Audited Actual Premium - $16,600 No Change - $0"
drag, startPoint x: 965, startPoint y: 500, endPoint x: 943, endPoint y: 500, distance: 22.0
click at [988, 500] on span "Submit" at bounding box center [1010, 497] width 44 height 17
type textarea "x"
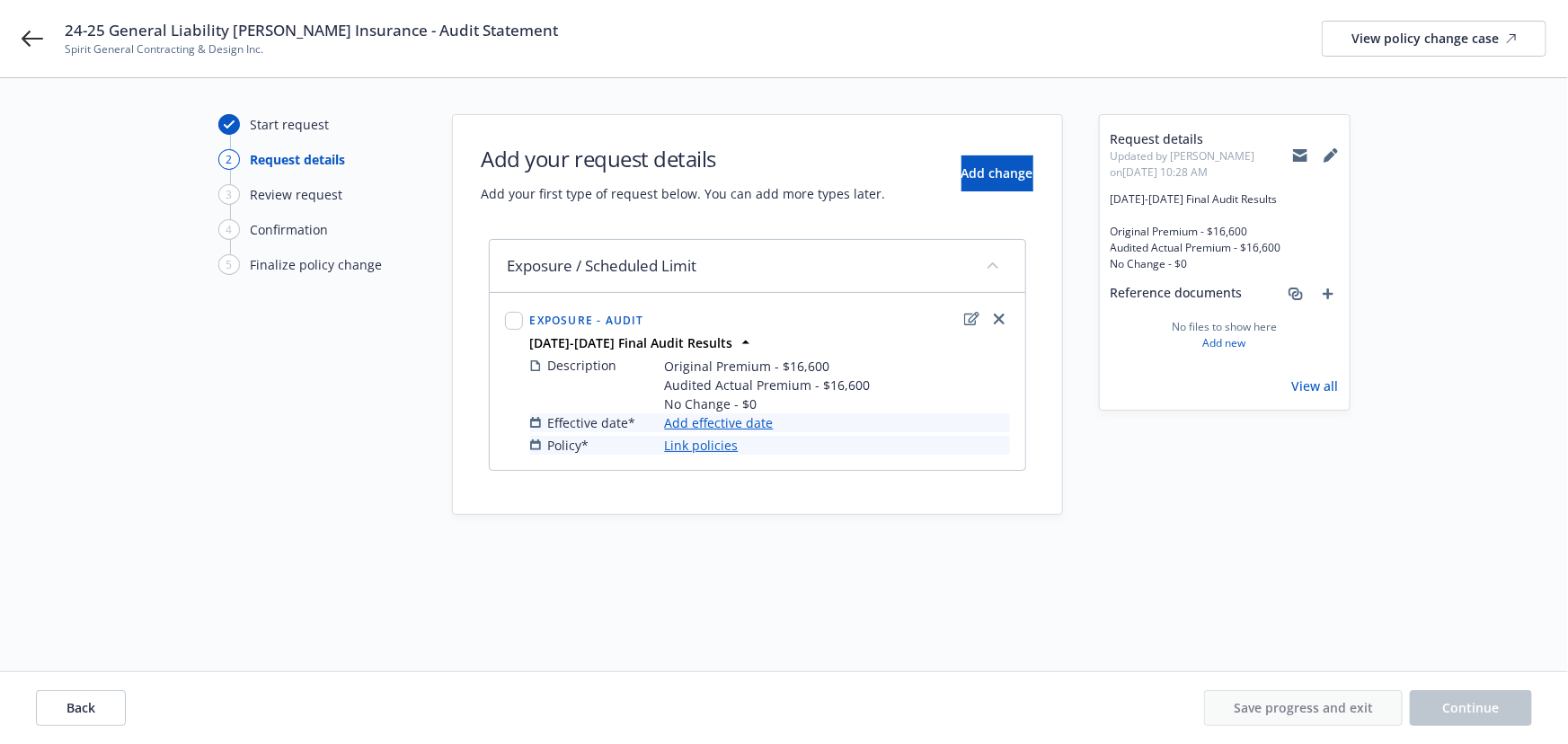
click at [729, 427] on link "Add effective date" at bounding box center [718, 422] width 108 height 19
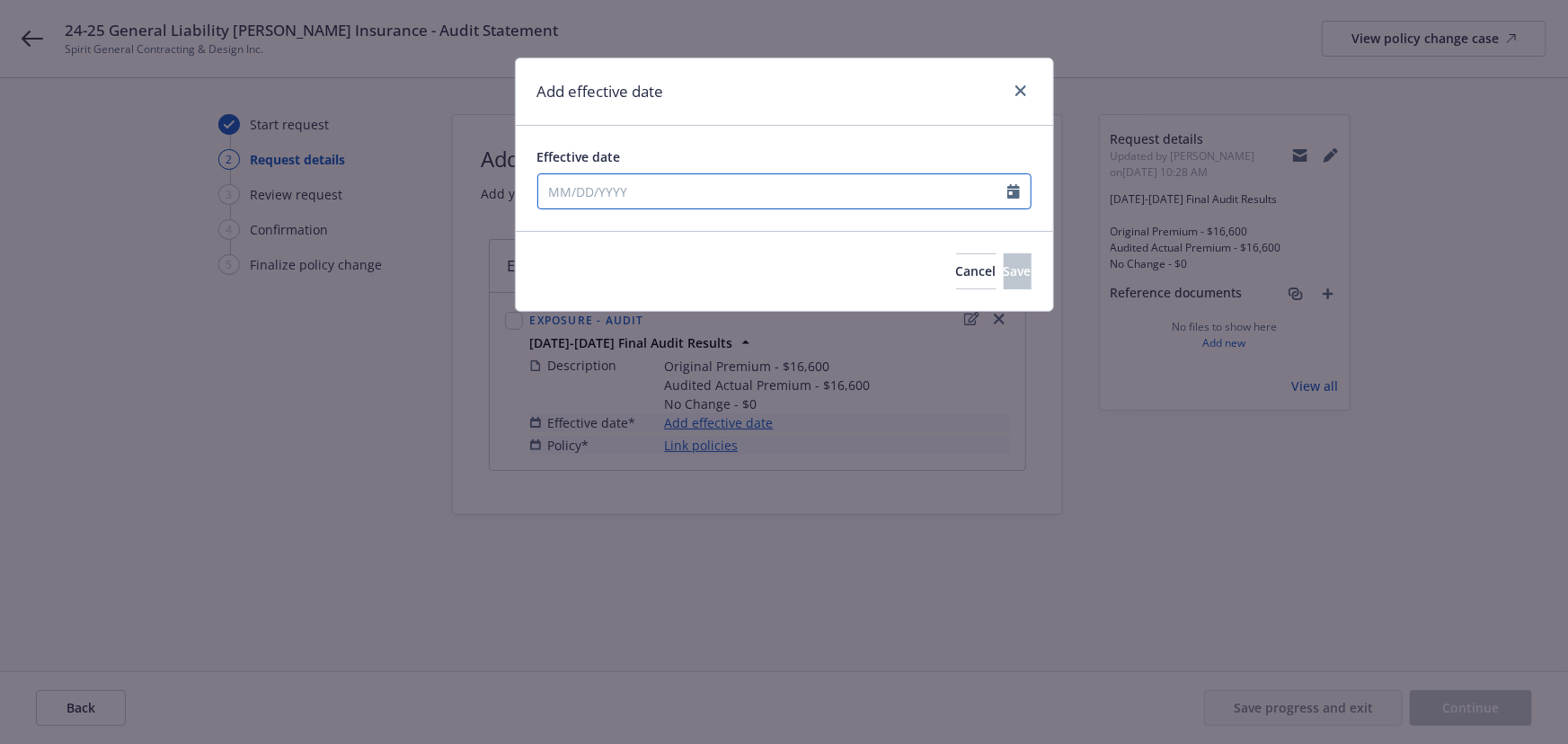
select select "9"
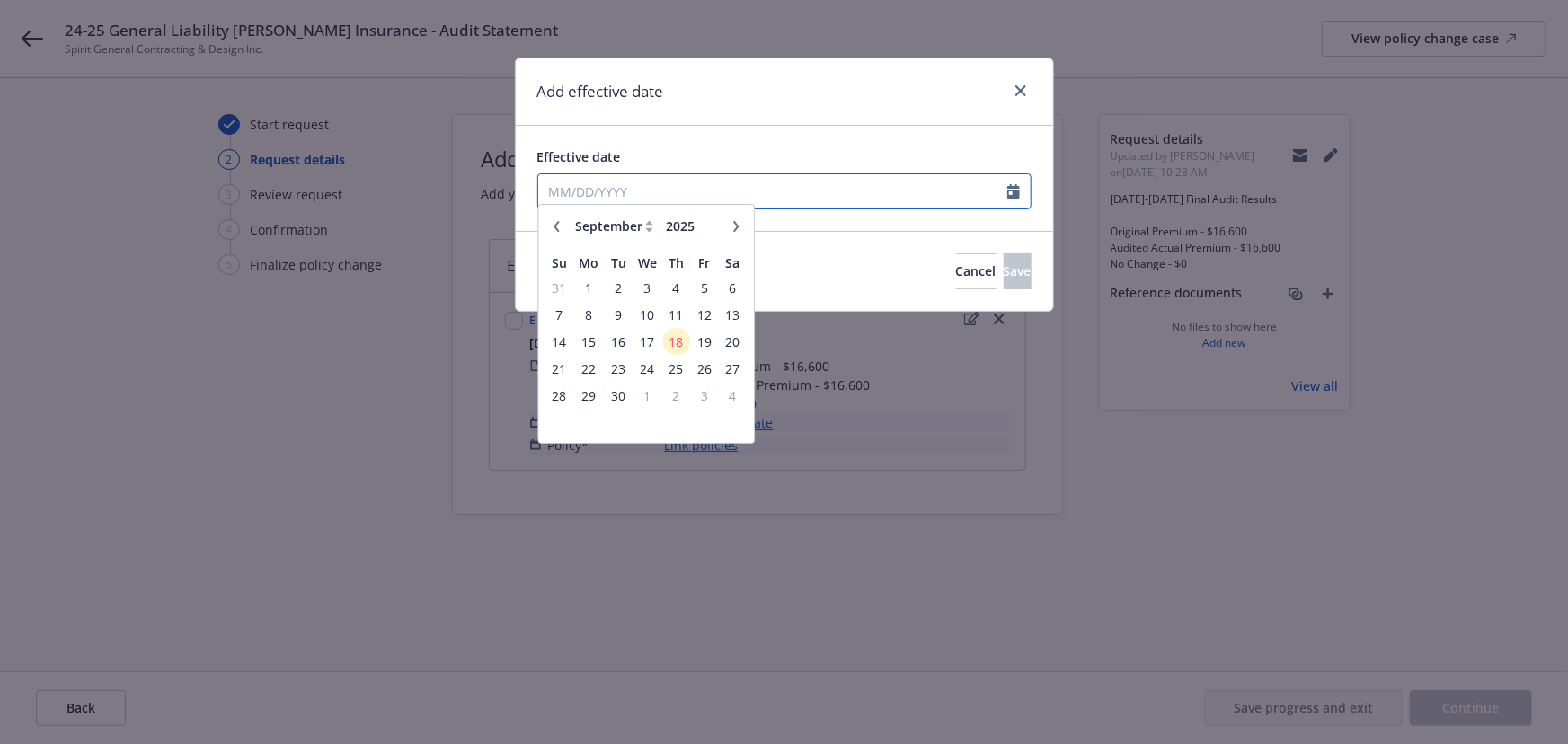
click at [633, 196] on input "Effective date" at bounding box center [773, 191] width 469 height 34
click at [599, 184] on input "Effective date" at bounding box center [773, 191] width 469 height 34
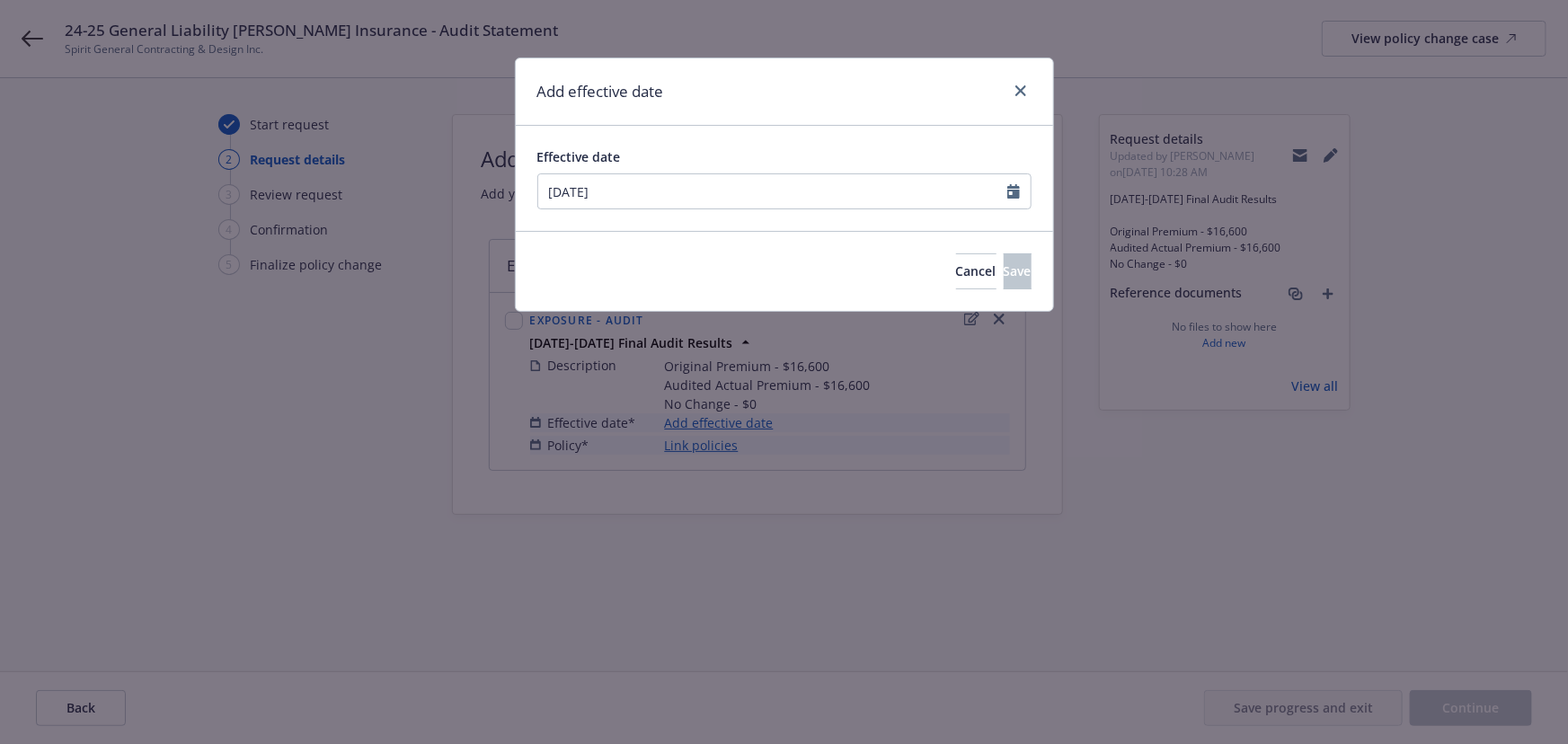
type input "[DATE]"
click at [808, 132] on div "Effective date 05/28/2024 January February March April May June July August Sep…" at bounding box center [785, 178] width 537 height 105
click at [1004, 283] on button "Save" at bounding box center [1018, 271] width 28 height 36
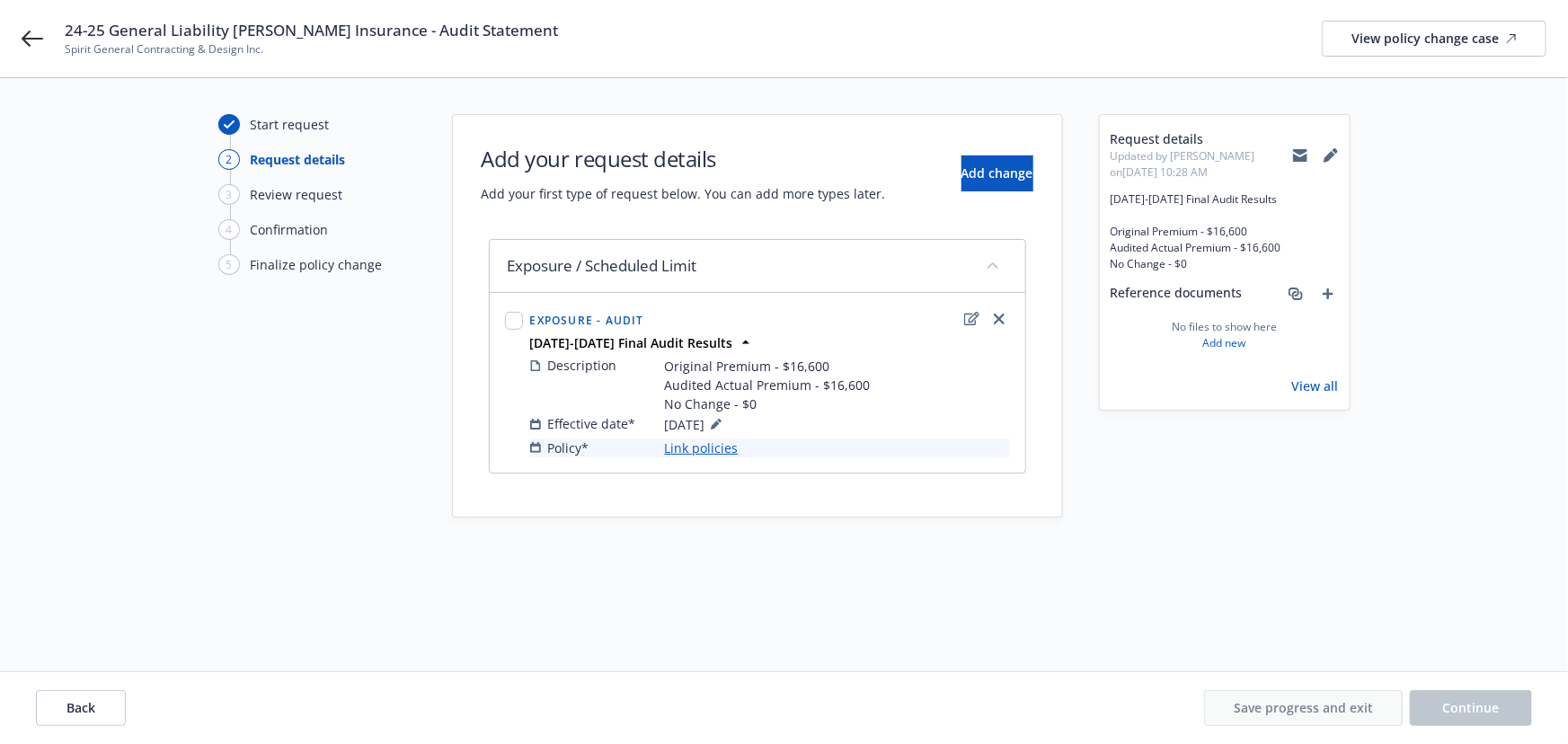
click at [697, 446] on link "Link policies" at bounding box center [702, 448] width 74 height 19
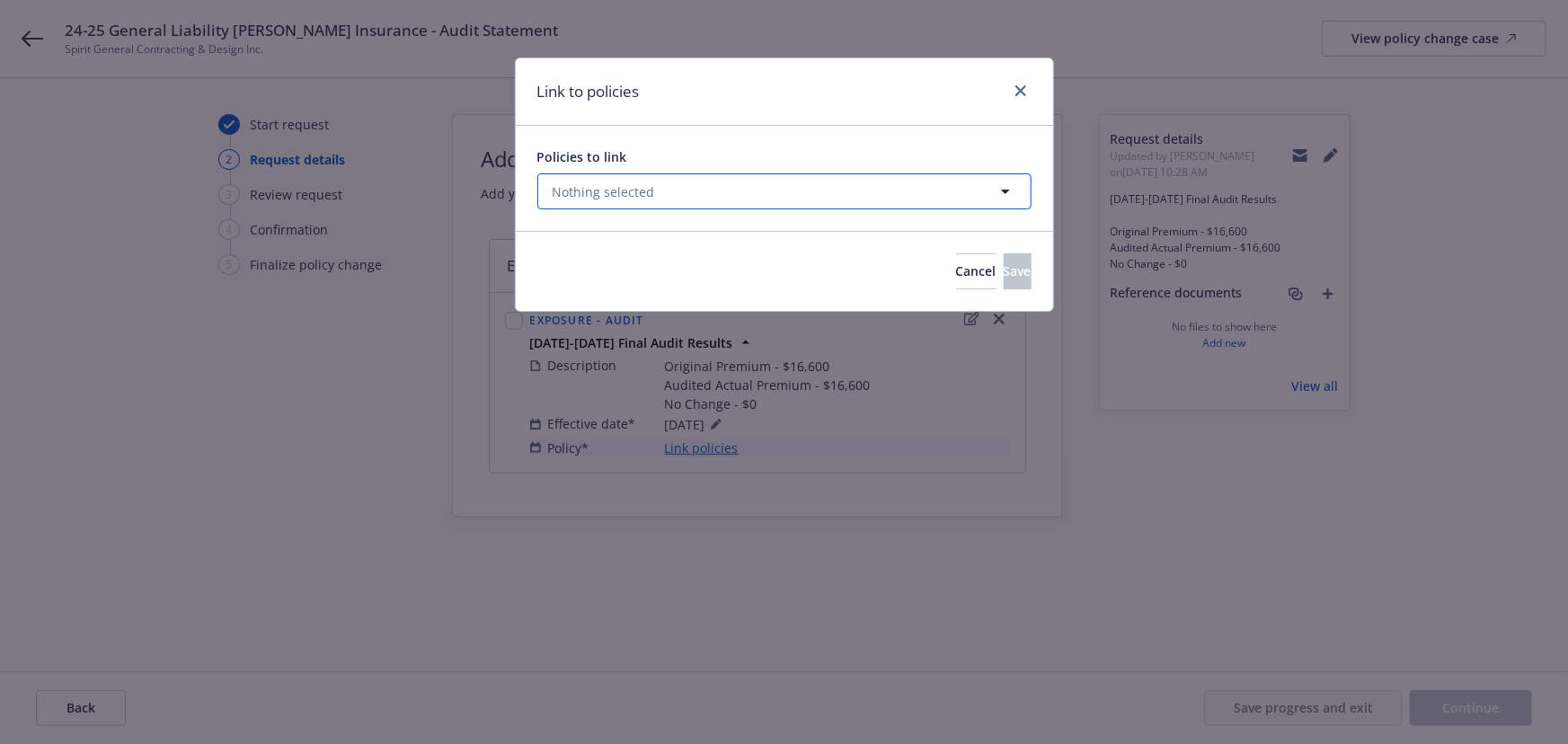
click at [589, 187] on span "Nothing selected" at bounding box center [603, 192] width 103 height 19
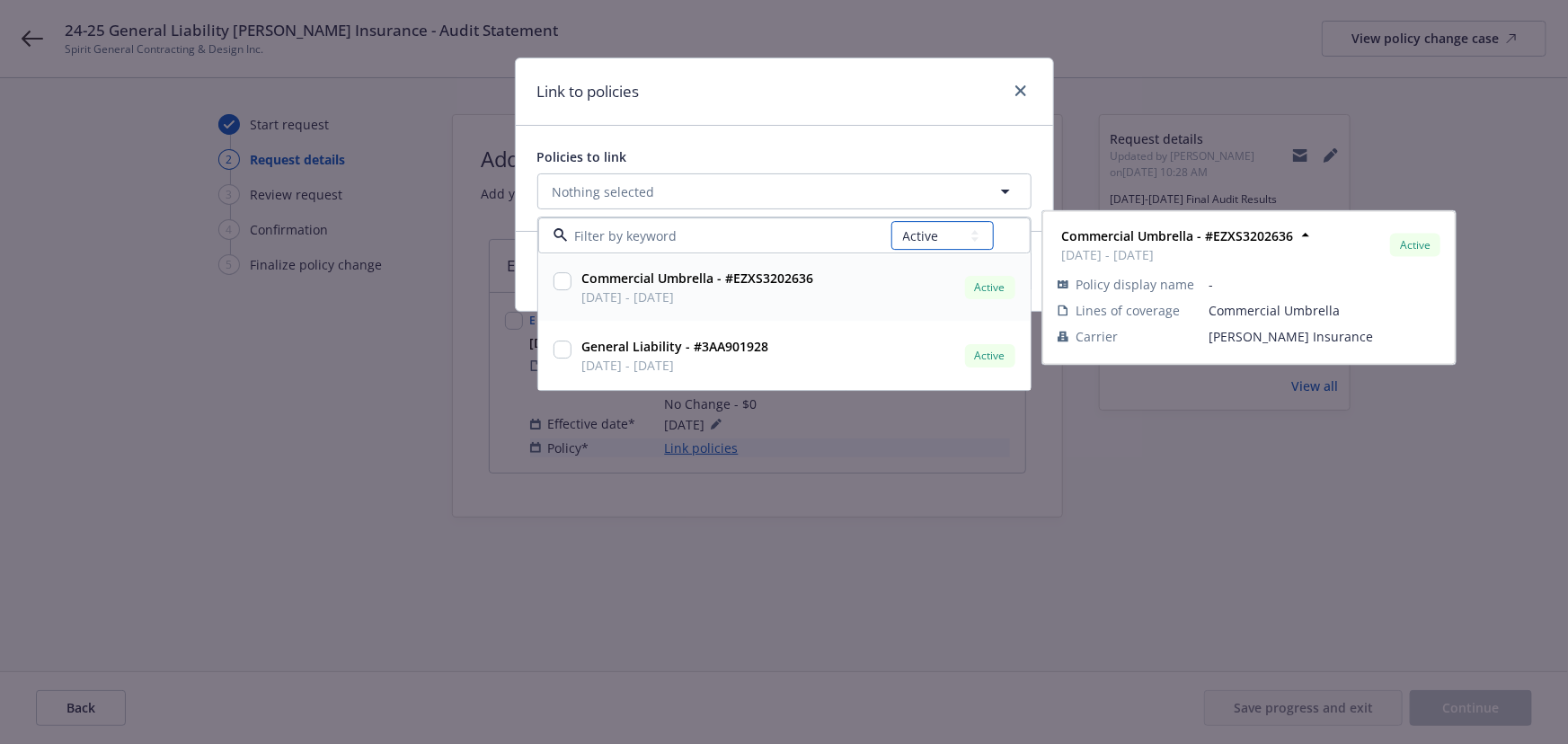
click at [920, 233] on select "All Active Upcoming Expired Cancelled" at bounding box center [942, 235] width 103 height 29
select select "EXPIRED"
click at [891, 221] on select "All Active Upcoming Expired Cancelled" at bounding box center [942, 235] width 103 height 29
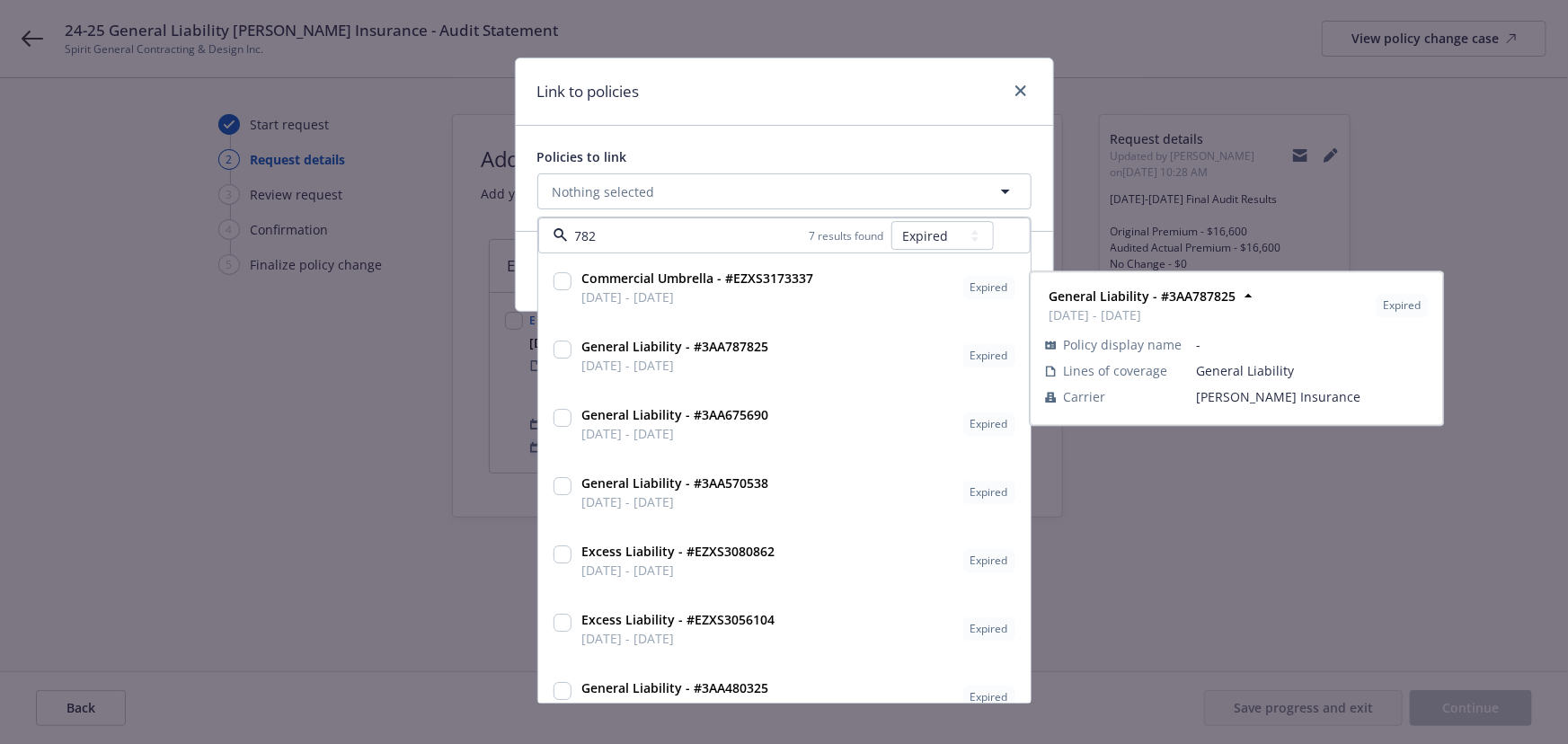
type input "7825"
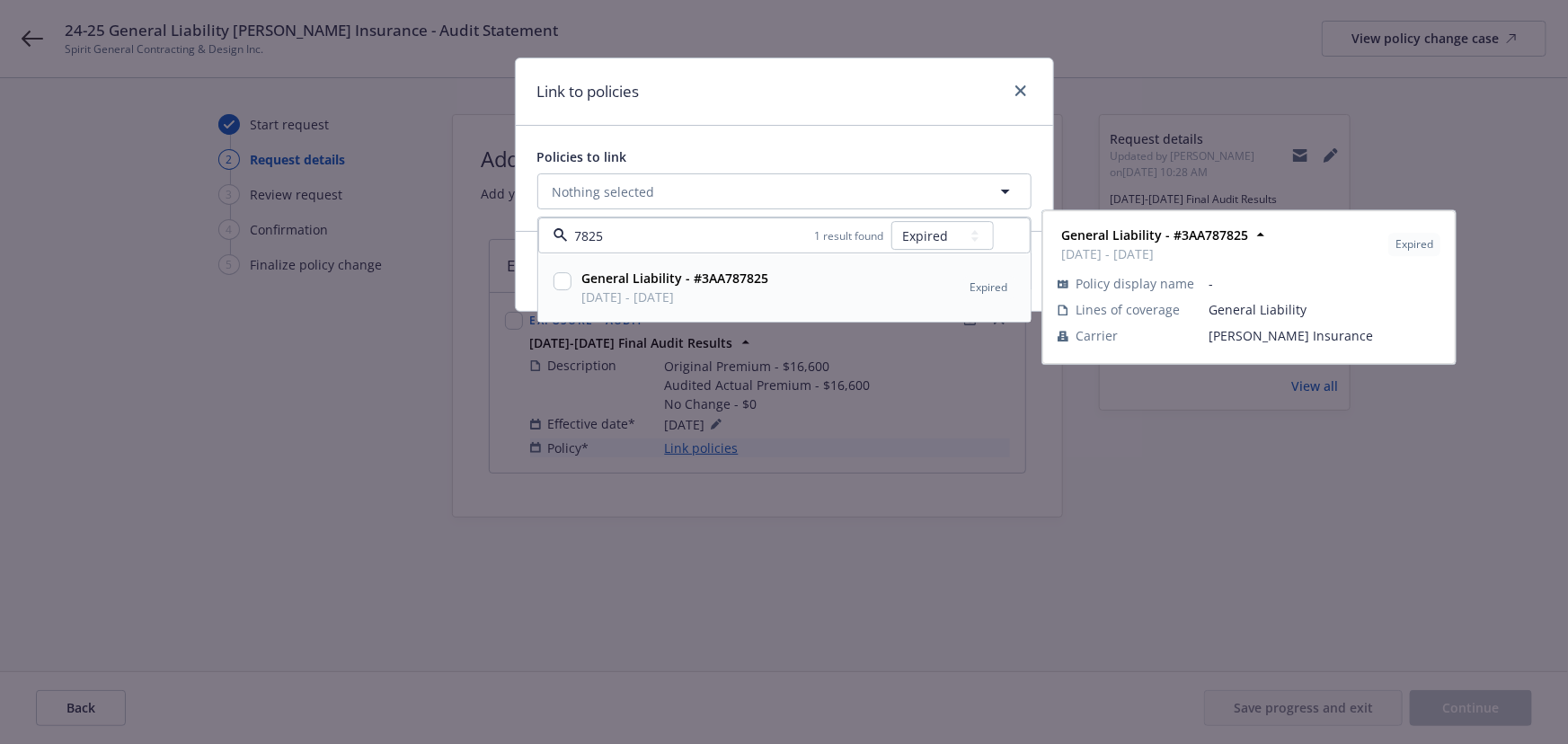
click at [737, 296] on span "05/28/2024 - 05/28/2025" at bounding box center [676, 297] width 187 height 19
checkbox input "true"
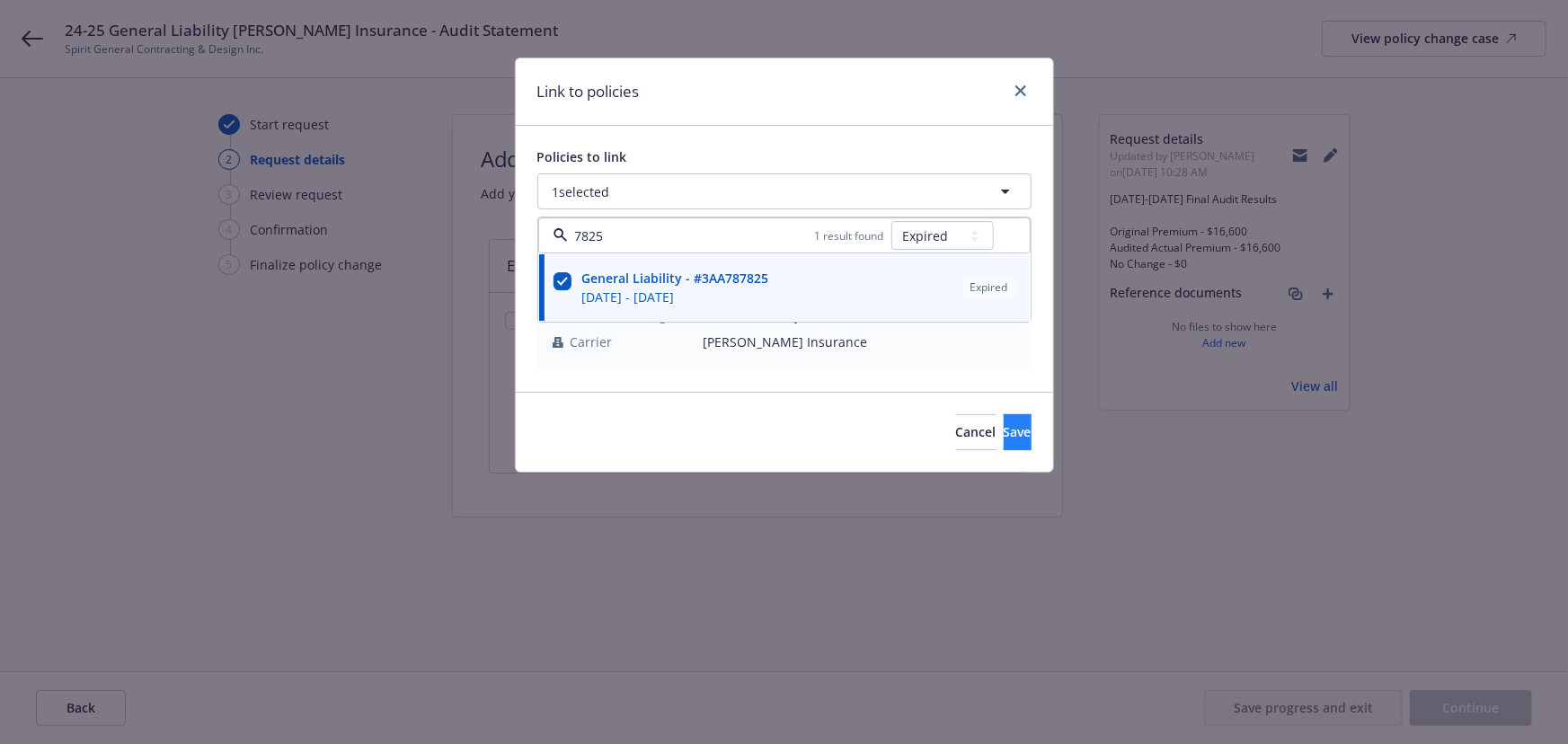
type input "7825"
click at [1004, 424] on span "Save" at bounding box center [1018, 432] width 28 height 17
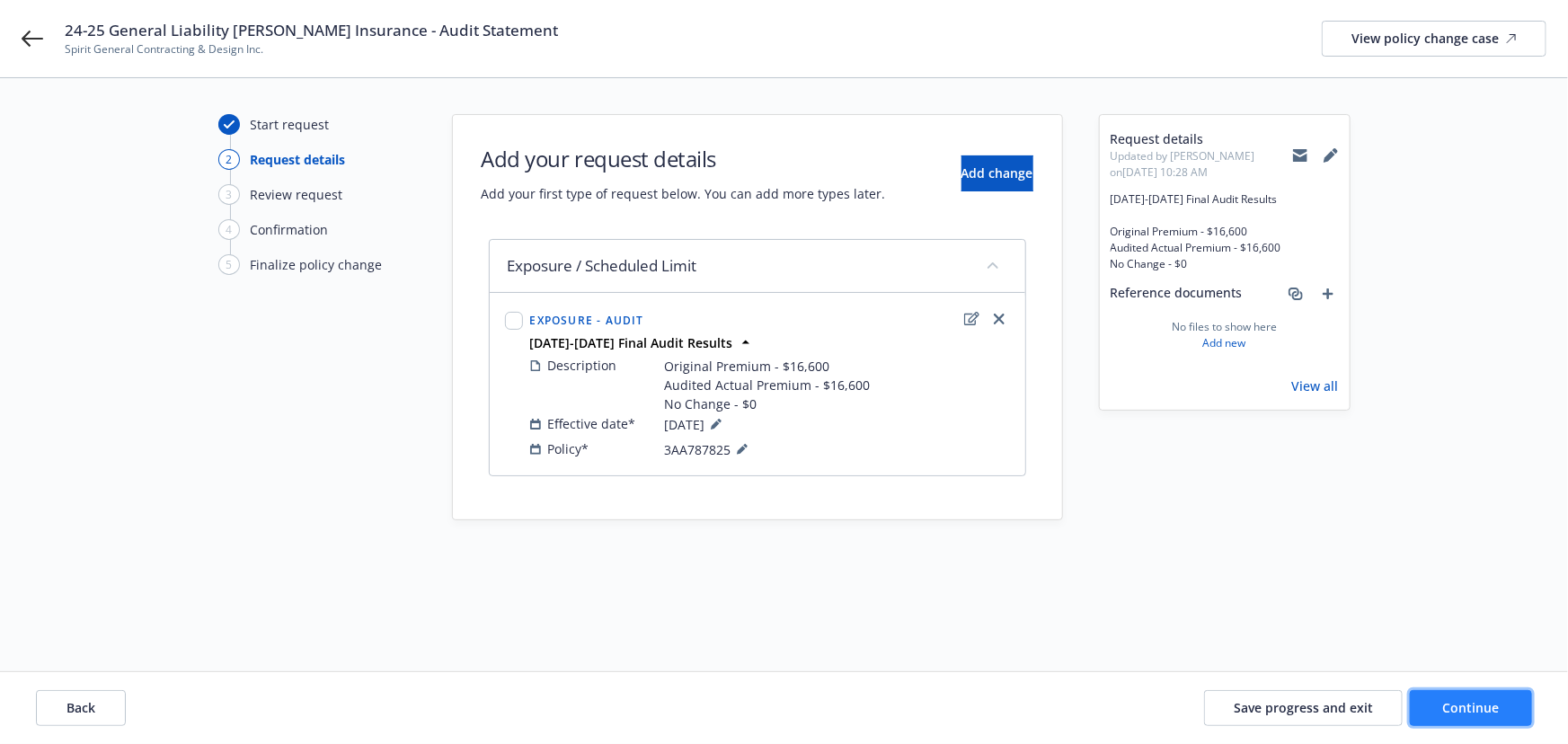
click at [1461, 710] on span "Continue" at bounding box center [1471, 707] width 57 height 17
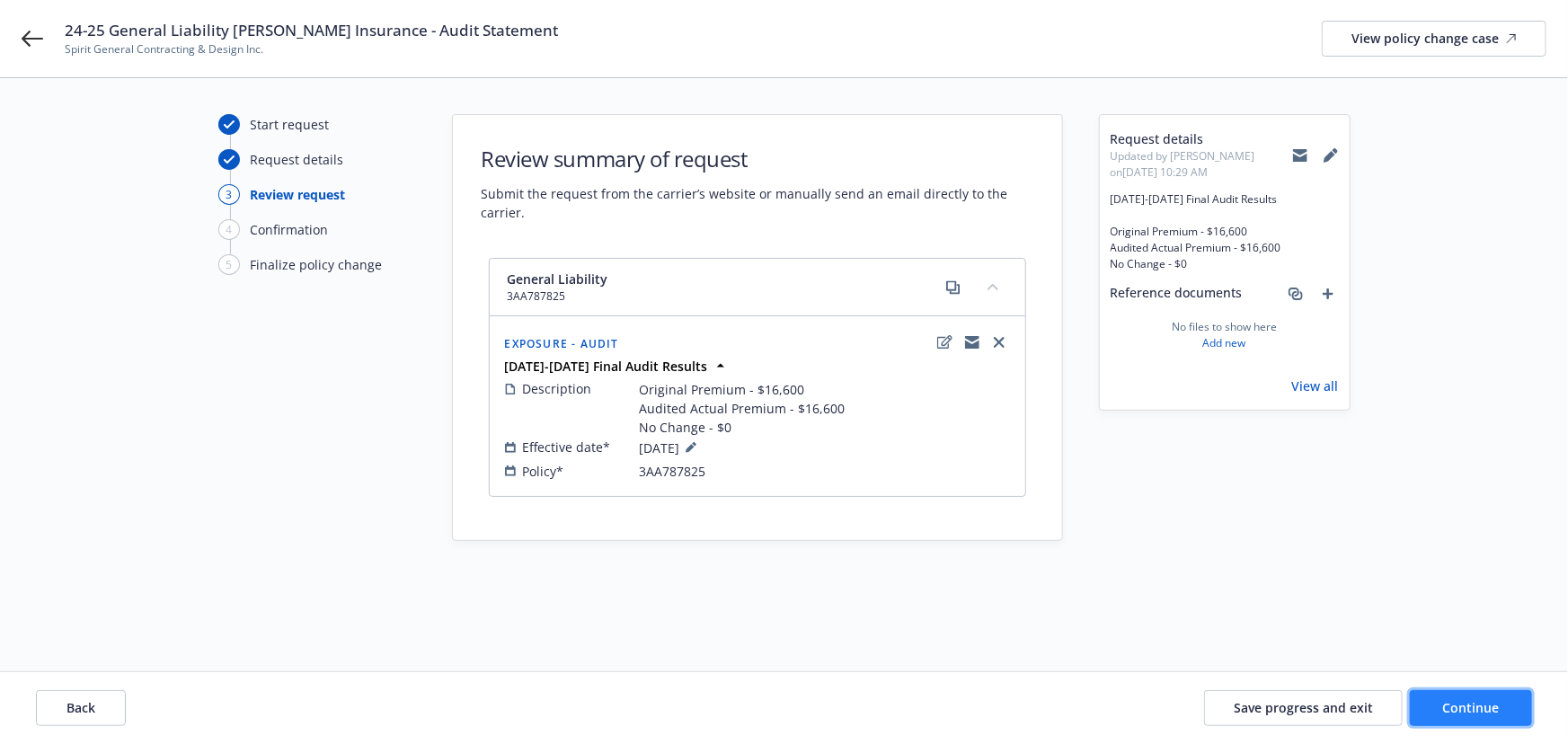
click at [1465, 702] on span "Continue" at bounding box center [1471, 707] width 57 height 17
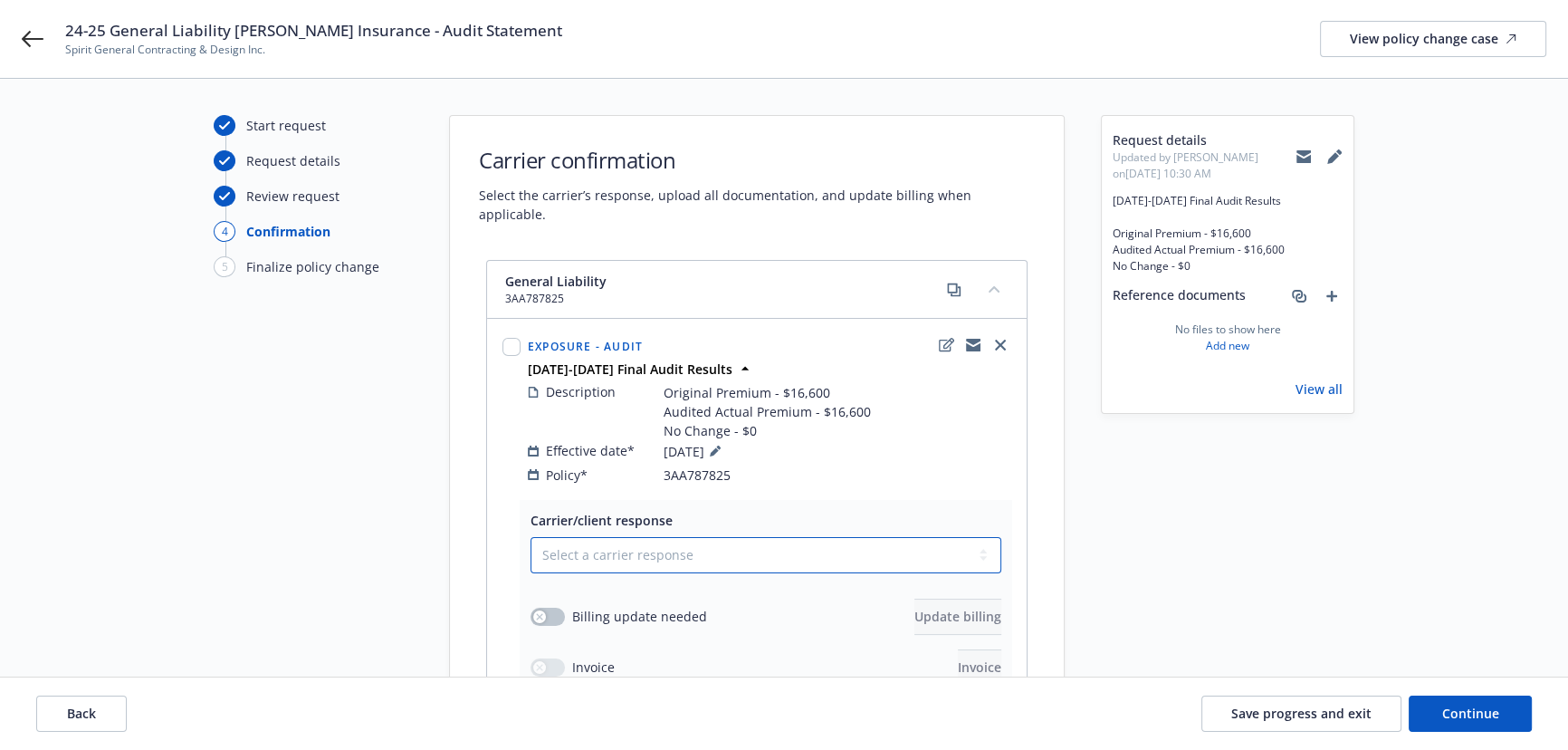
click at [635, 539] on select "Select a carrier response Accepted Accepted with revision No endorsement needed…" at bounding box center [766, 555] width 471 height 36
click at [621, 547] on select "Select a carrier response Accepted Accepted with revision No endorsement needed…" at bounding box center [766, 555] width 471 height 36
select select "ACCEPTED"
click at [530, 537] on select "Select a carrier response Accepted Accepted with revision No endorsement needed…" at bounding box center [766, 555] width 471 height 36
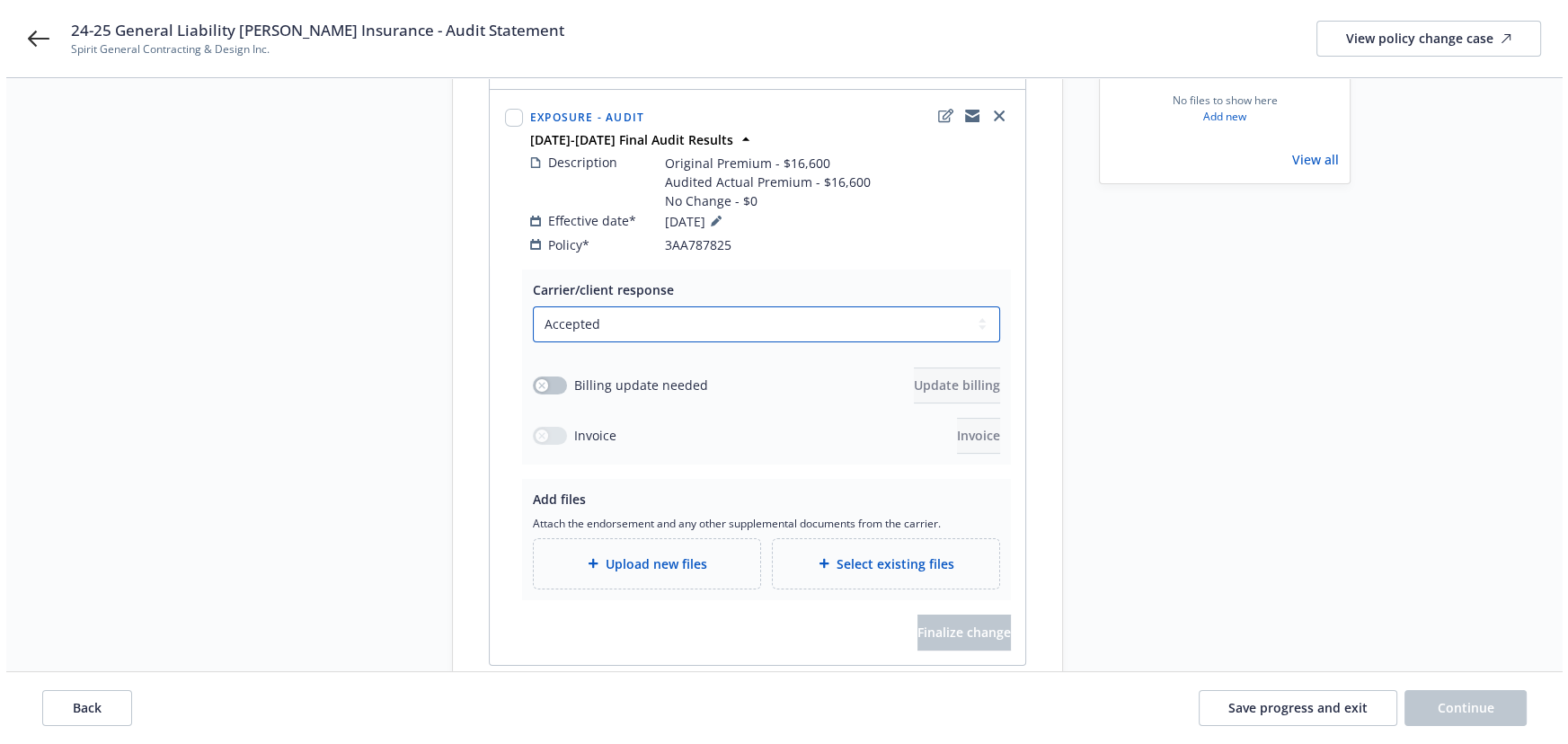
scroll to position [245, 0]
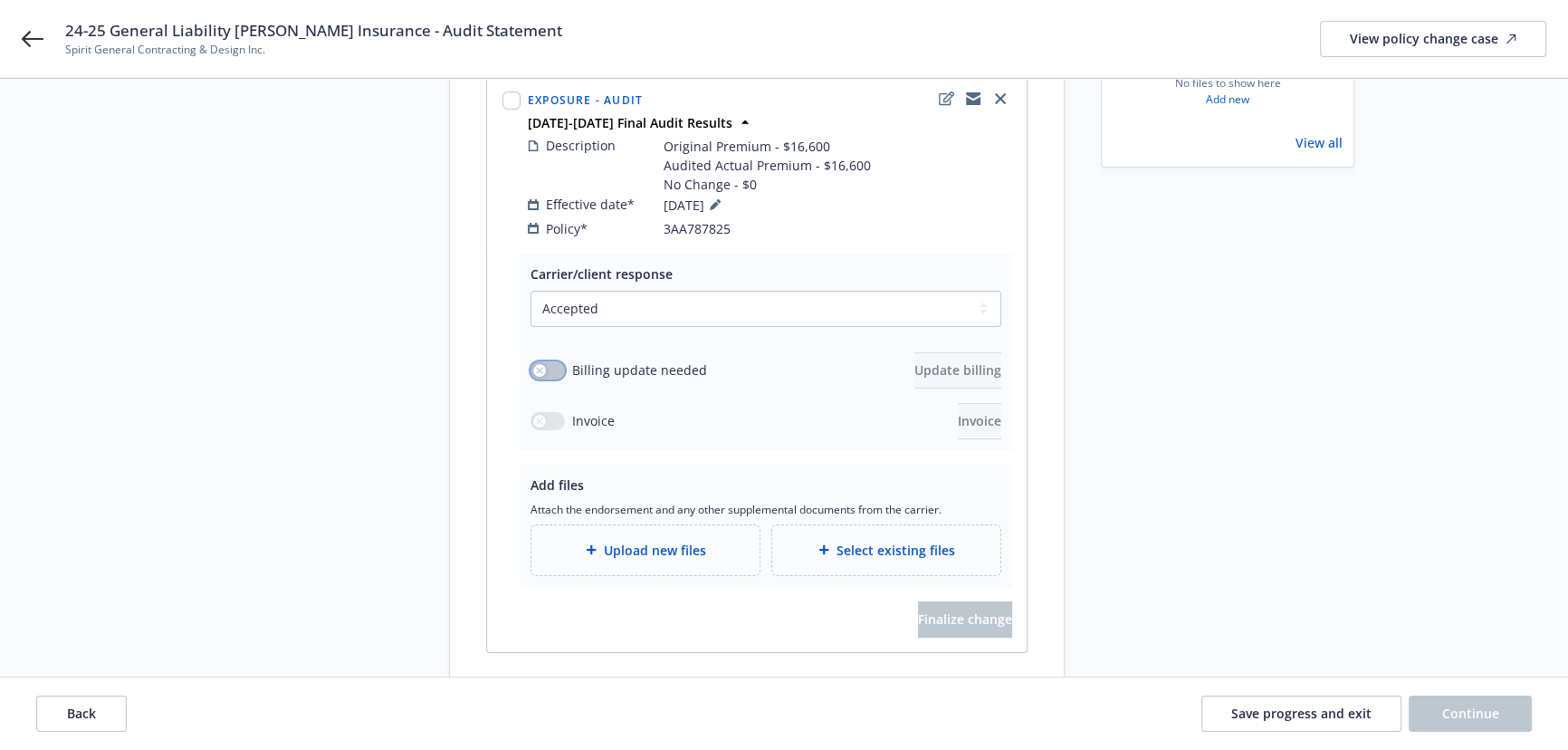
click at [553, 361] on button "button" at bounding box center [547, 370] width 35 height 18
click at [553, 368] on icon "button" at bounding box center [555, 371] width 7 height 6
click at [688, 547] on div "Upload new files" at bounding box center [645, 549] width 228 height 50
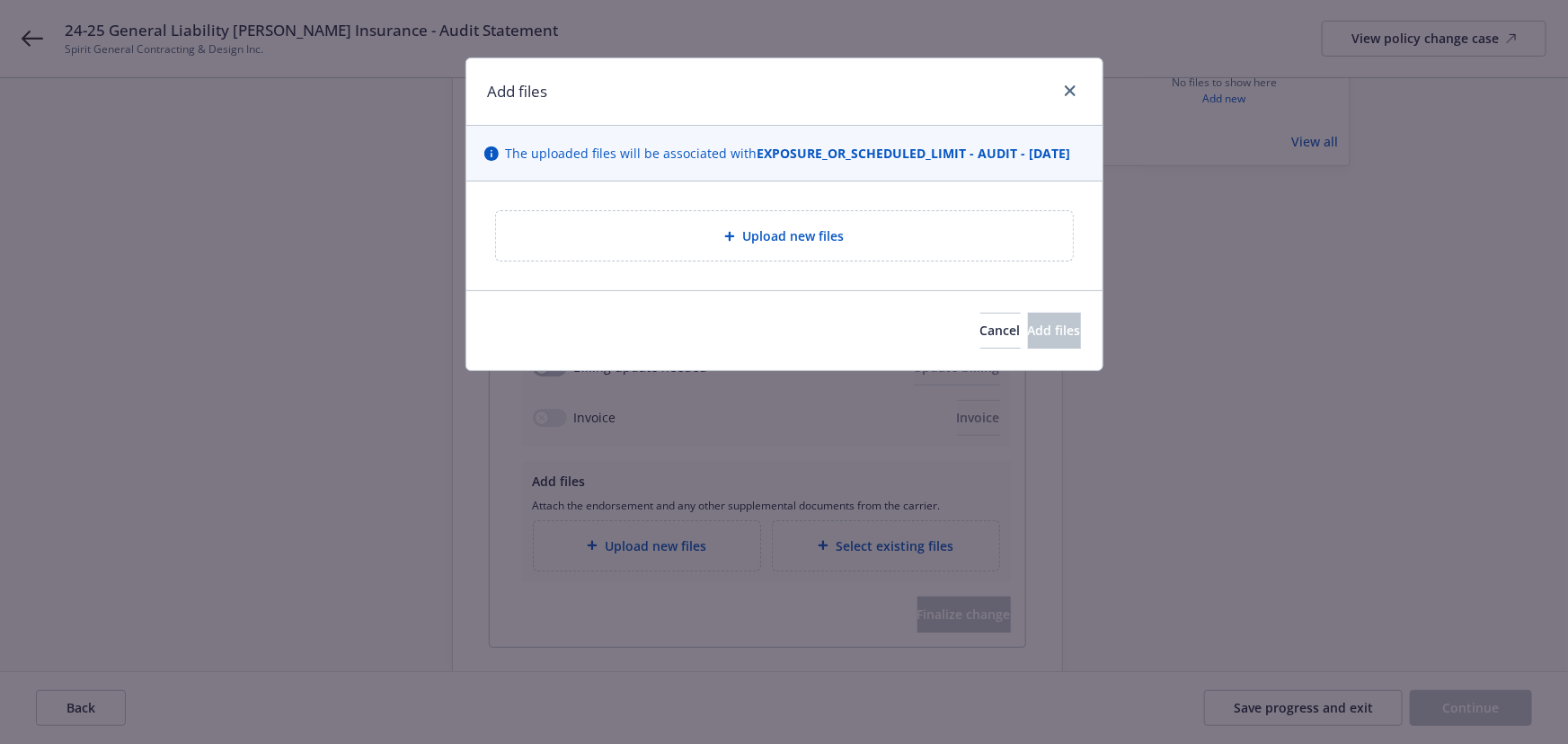
click at [797, 260] on div "Upload new files" at bounding box center [784, 235] width 576 height 49
type textarea "x"
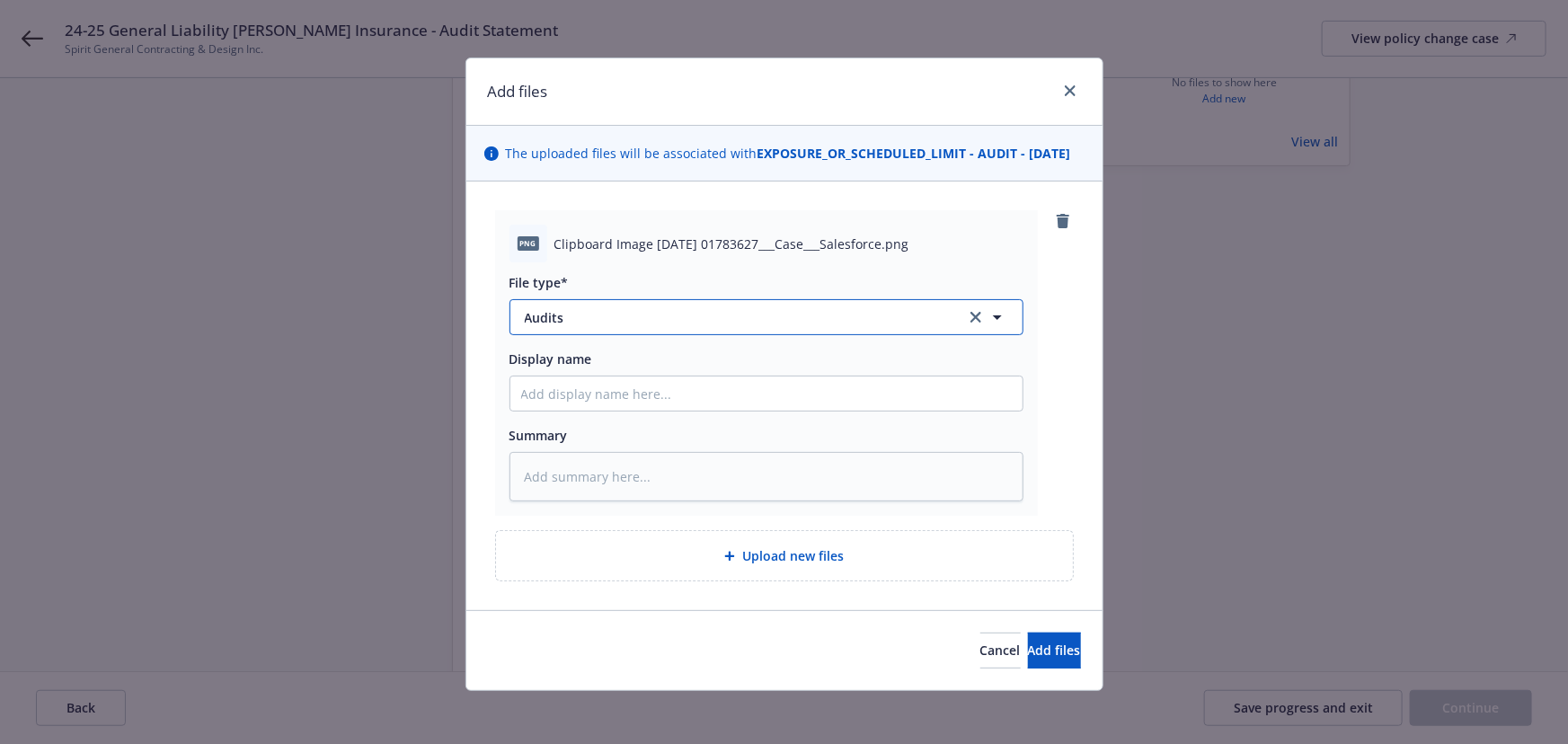
click at [601, 327] on span "Audits" at bounding box center [732, 318] width 416 height 19
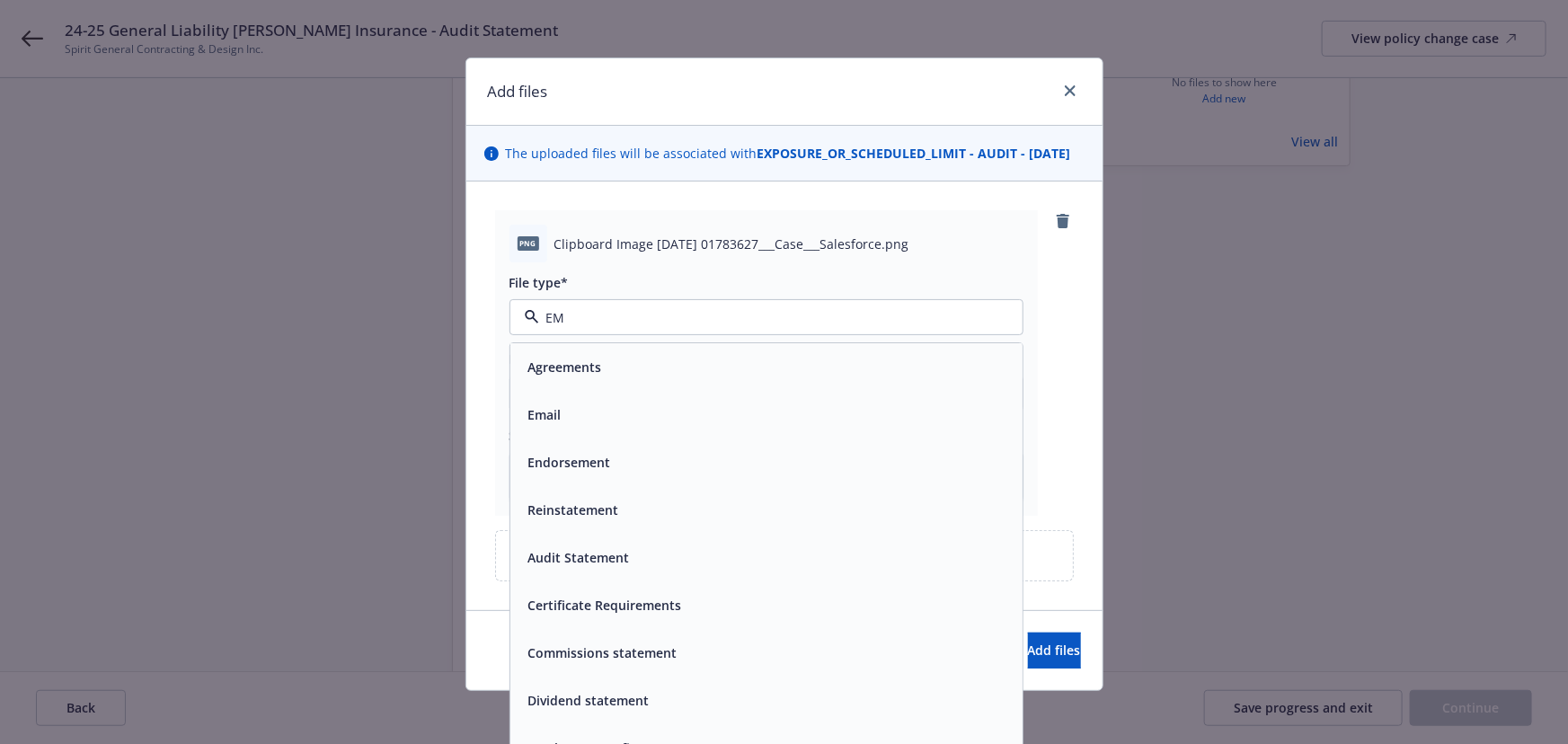
type input "E"
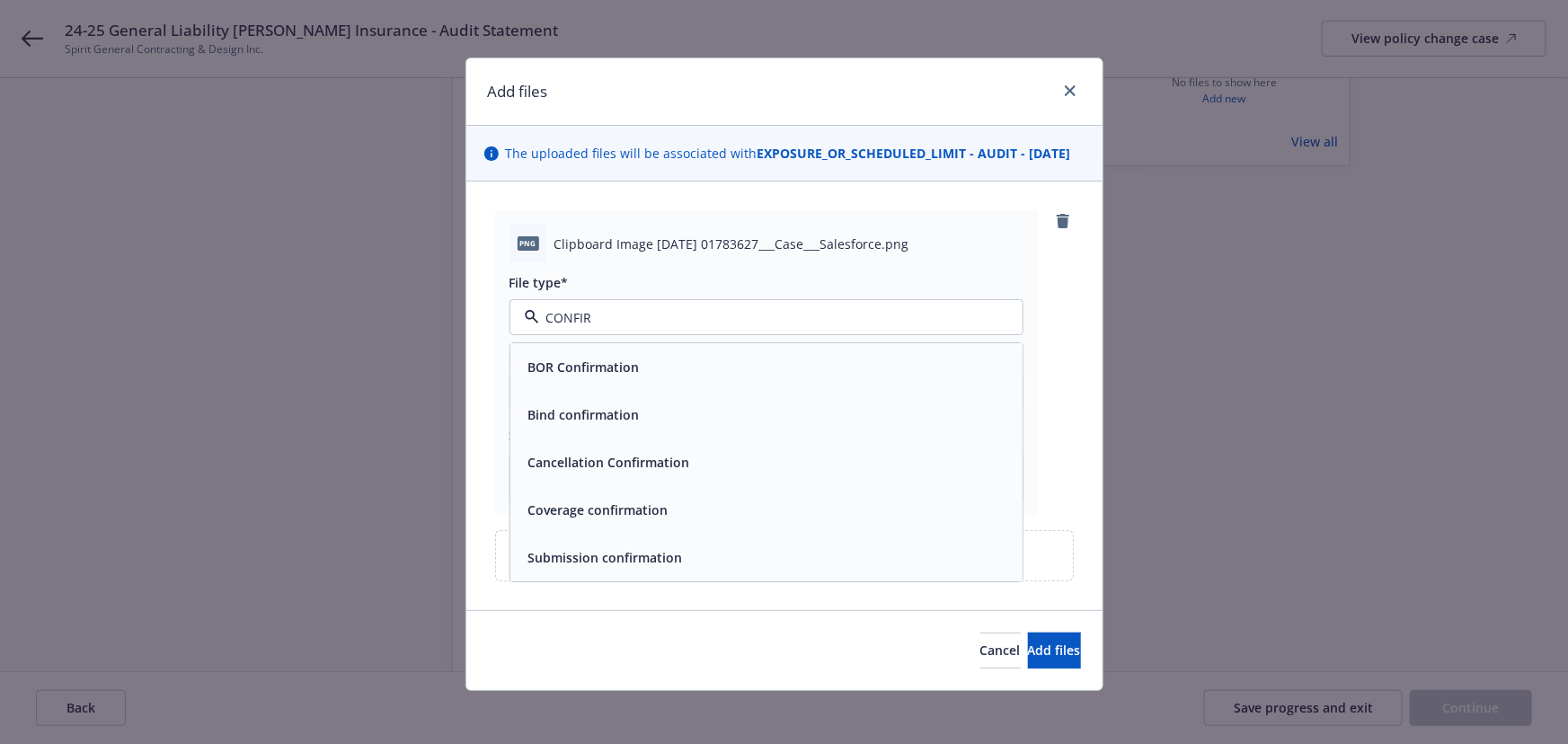
type input "CONFIRM"
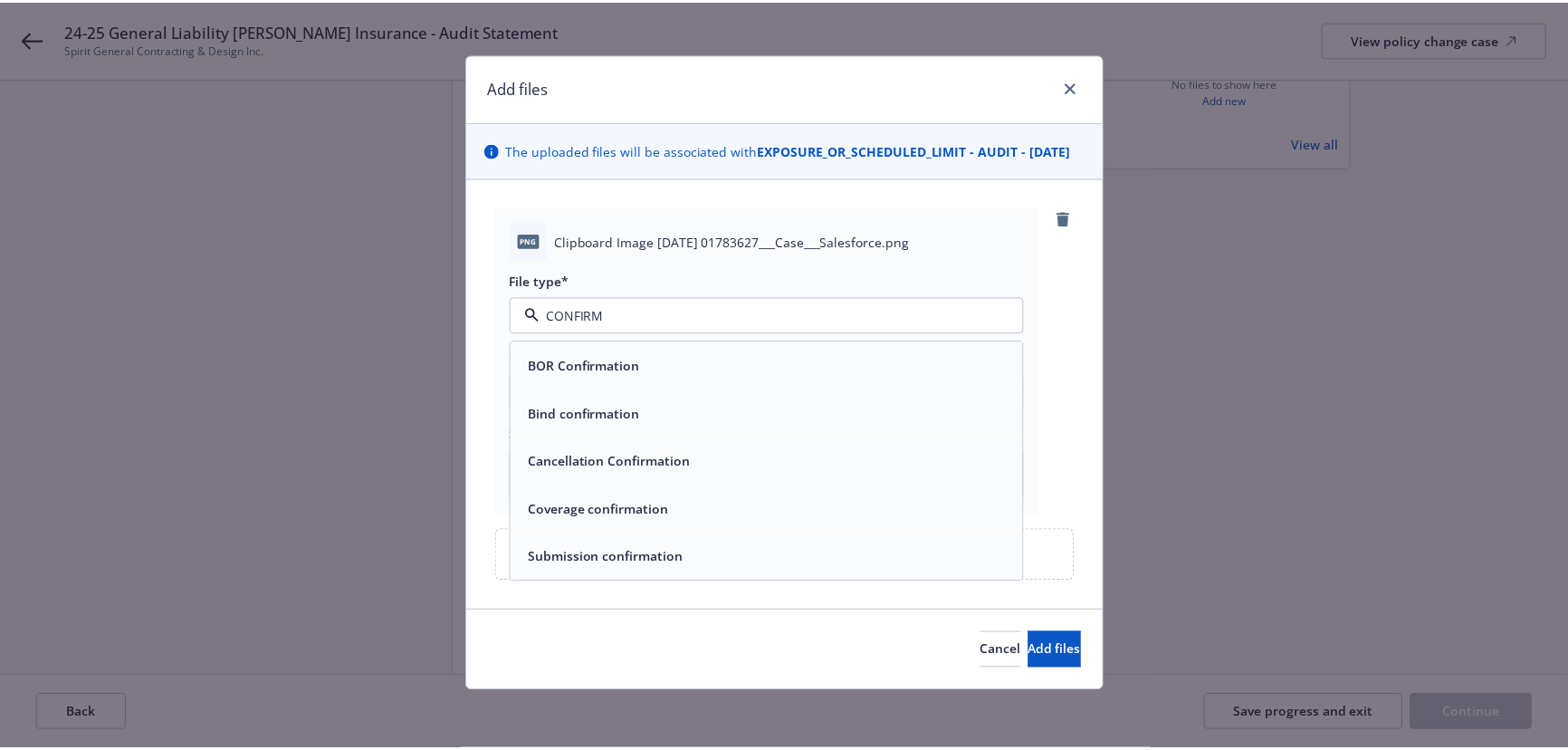
scroll to position [22, 0]
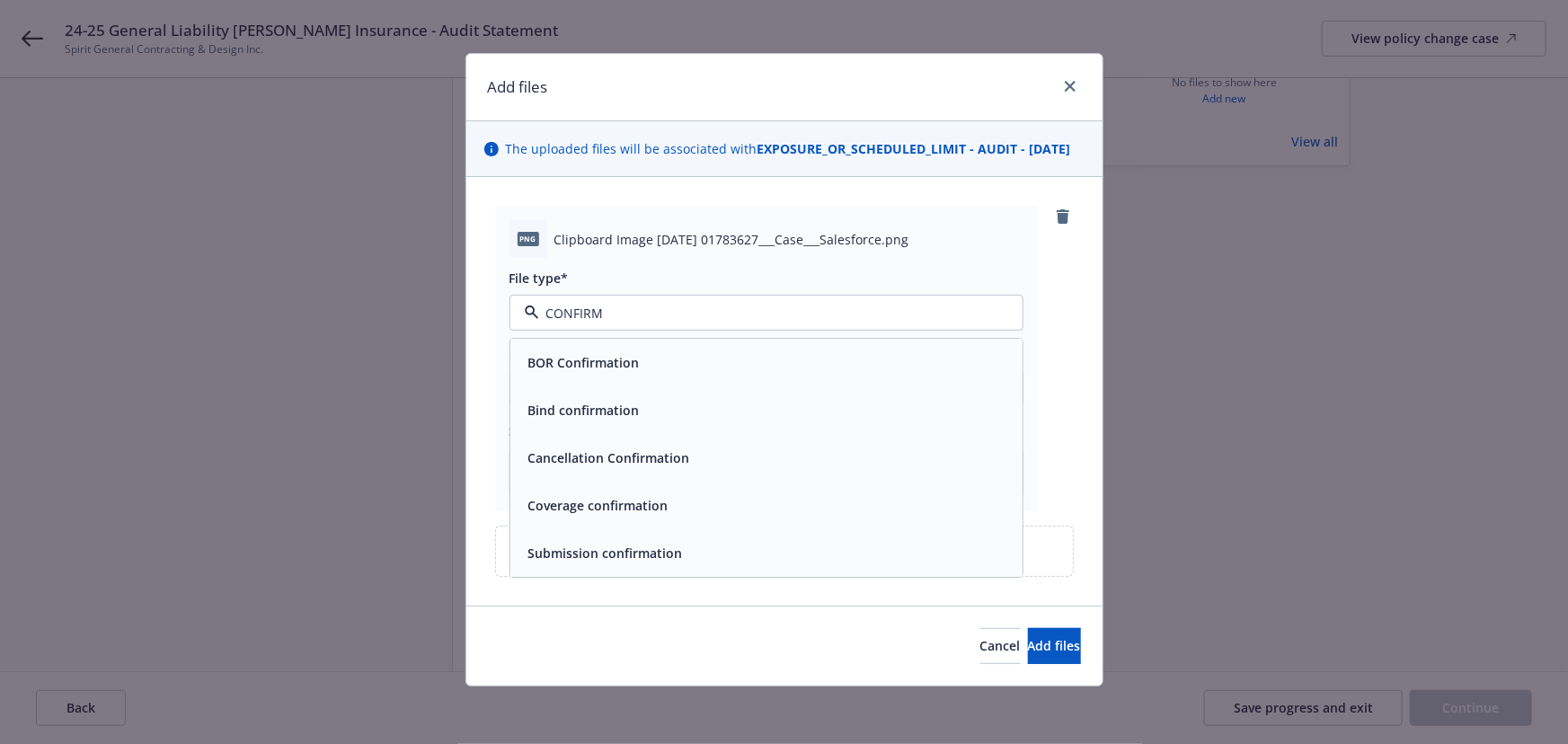
drag, startPoint x: 504, startPoint y: 312, endPoint x: 490, endPoint y: 311, distance: 14.0
click at [495, 311] on div "png Clipboard Image 2025-09-18 01783627___Case___Salesforce.png File type* CONF…" at bounding box center [766, 359] width 543 height 306
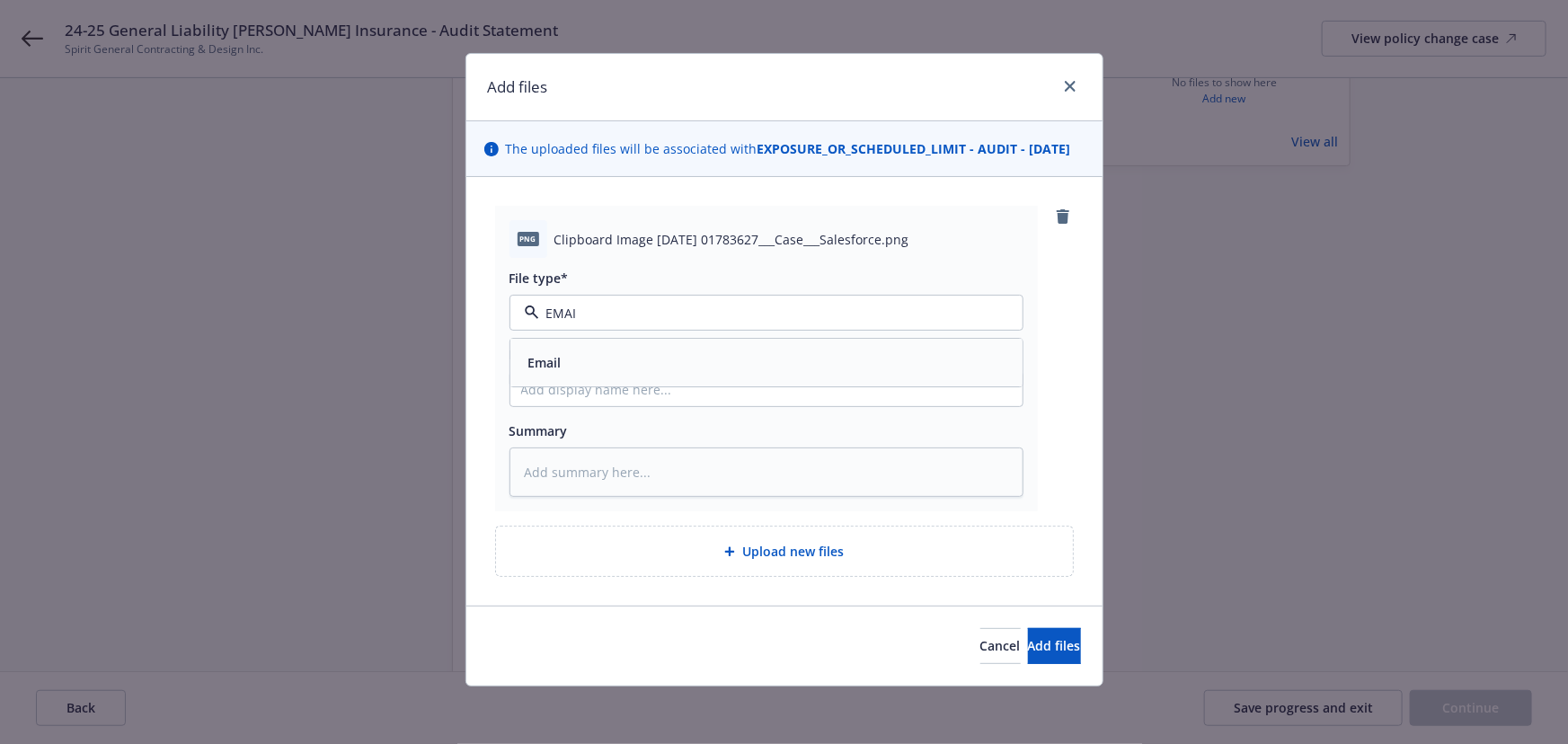
type input "EMAIL"
click at [557, 353] on div "Email" at bounding box center [543, 363] width 44 height 26
type textarea "x"
click at [980, 653] on span "Cancel" at bounding box center [1001, 645] width 41 height 17
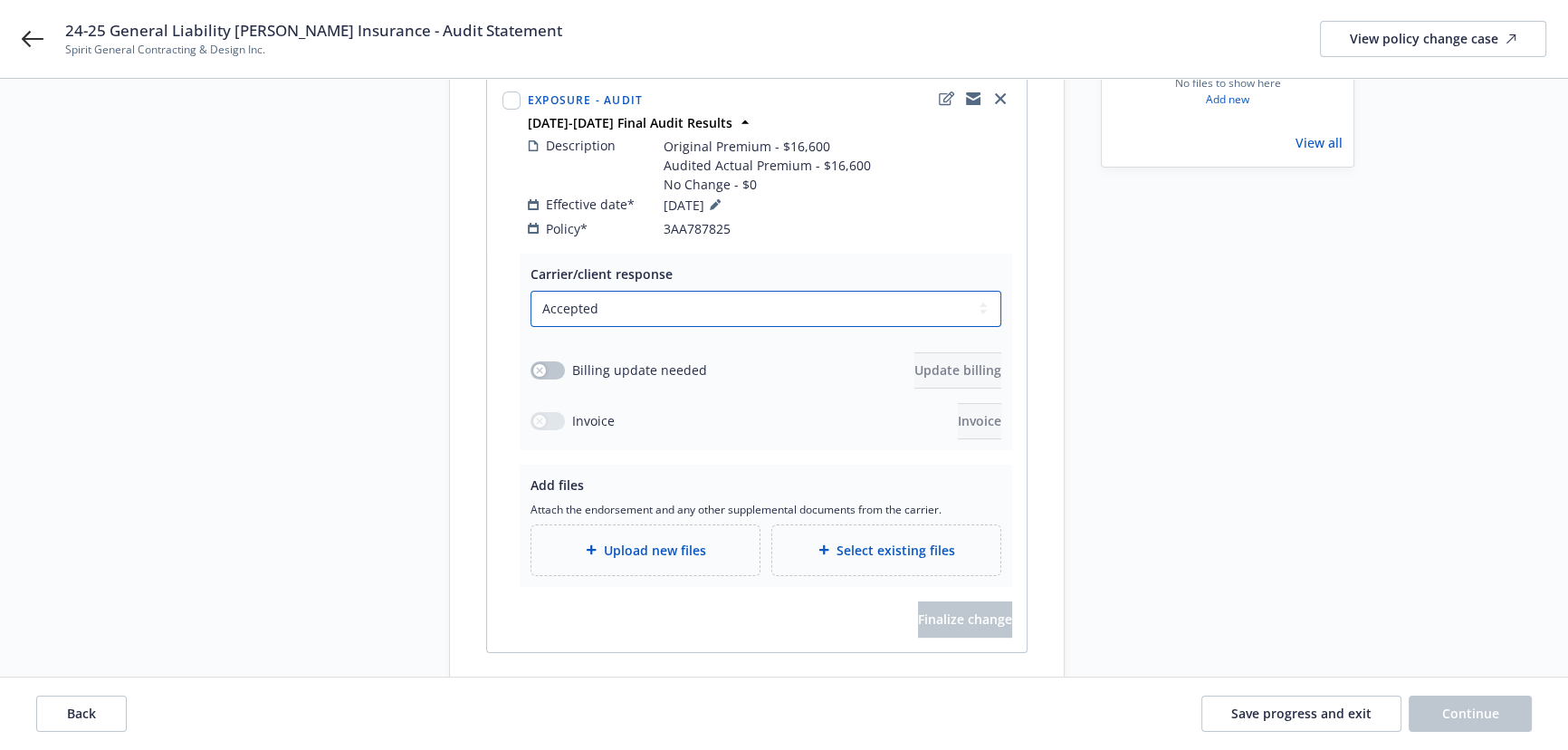
click at [677, 290] on select "Select a carrier response Accepted Accepted with revision No endorsement needed…" at bounding box center [766, 308] width 471 height 36
select select "NO_ENDORSEMENT_NEEDED"
click at [530, 327] on select "Select a carrier response Accepted Accepted with revision No endorsement needed…" at bounding box center [766, 308] width 471 height 36
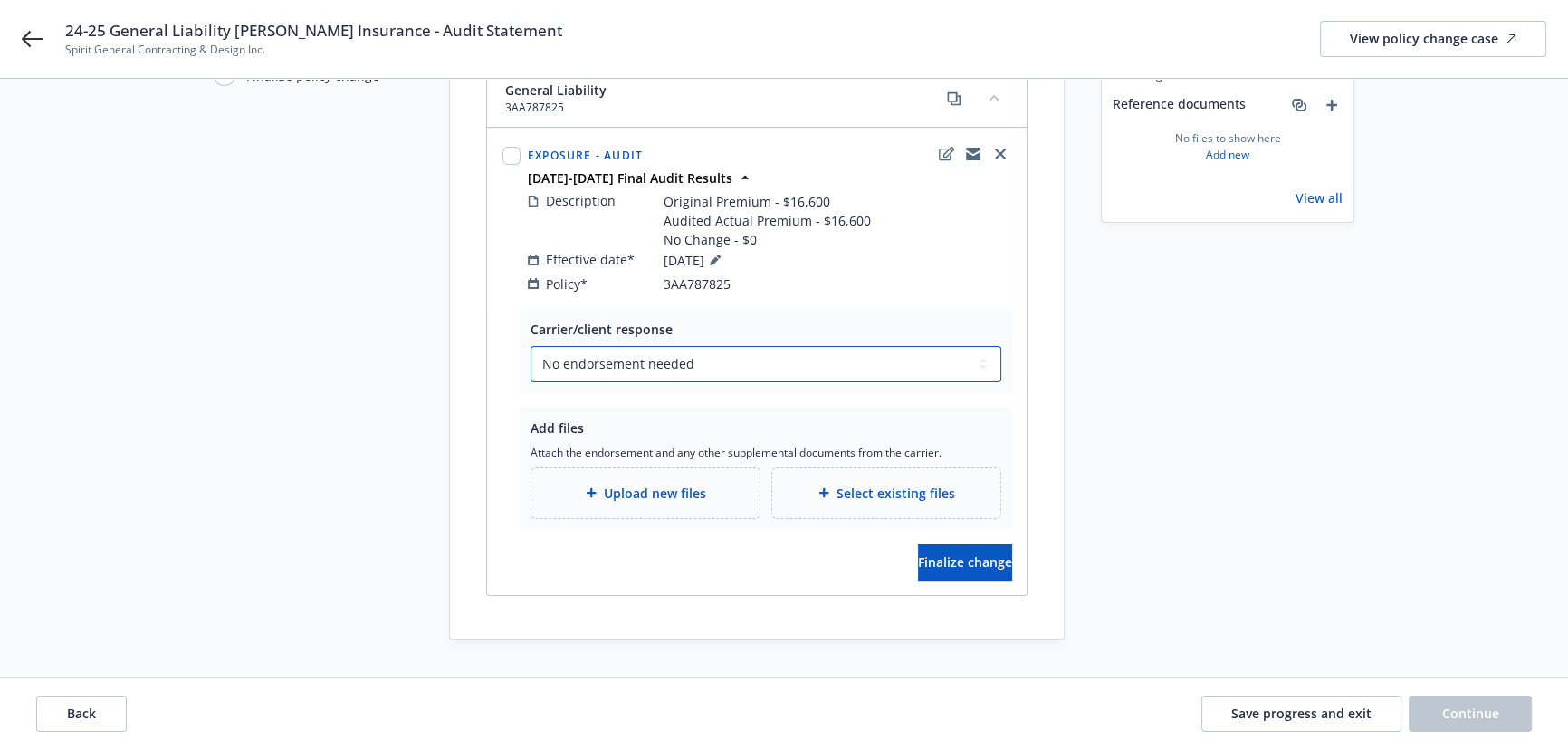
scroll to position [171, 0]
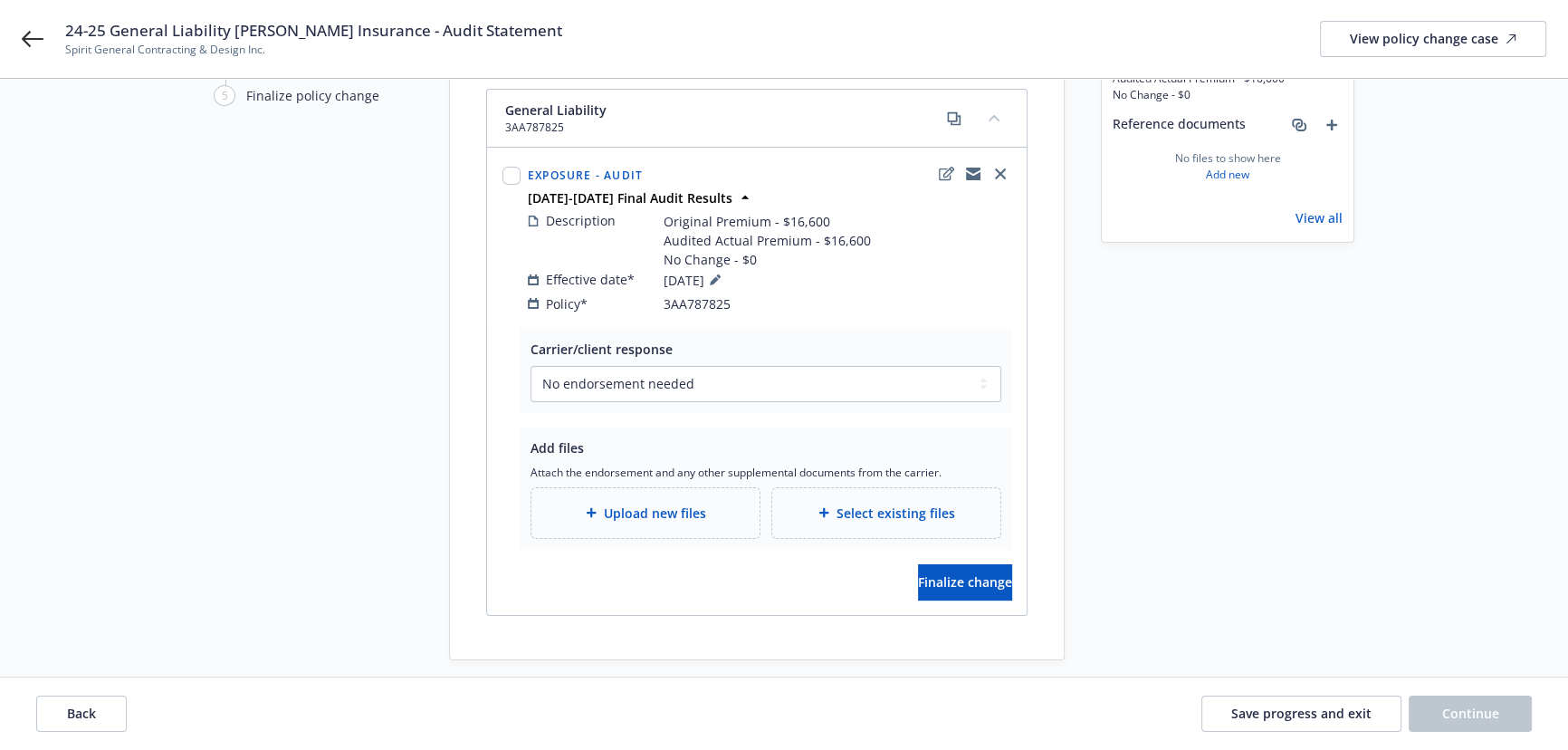
click at [679, 503] on span "Upload new files" at bounding box center [656, 513] width 103 height 19
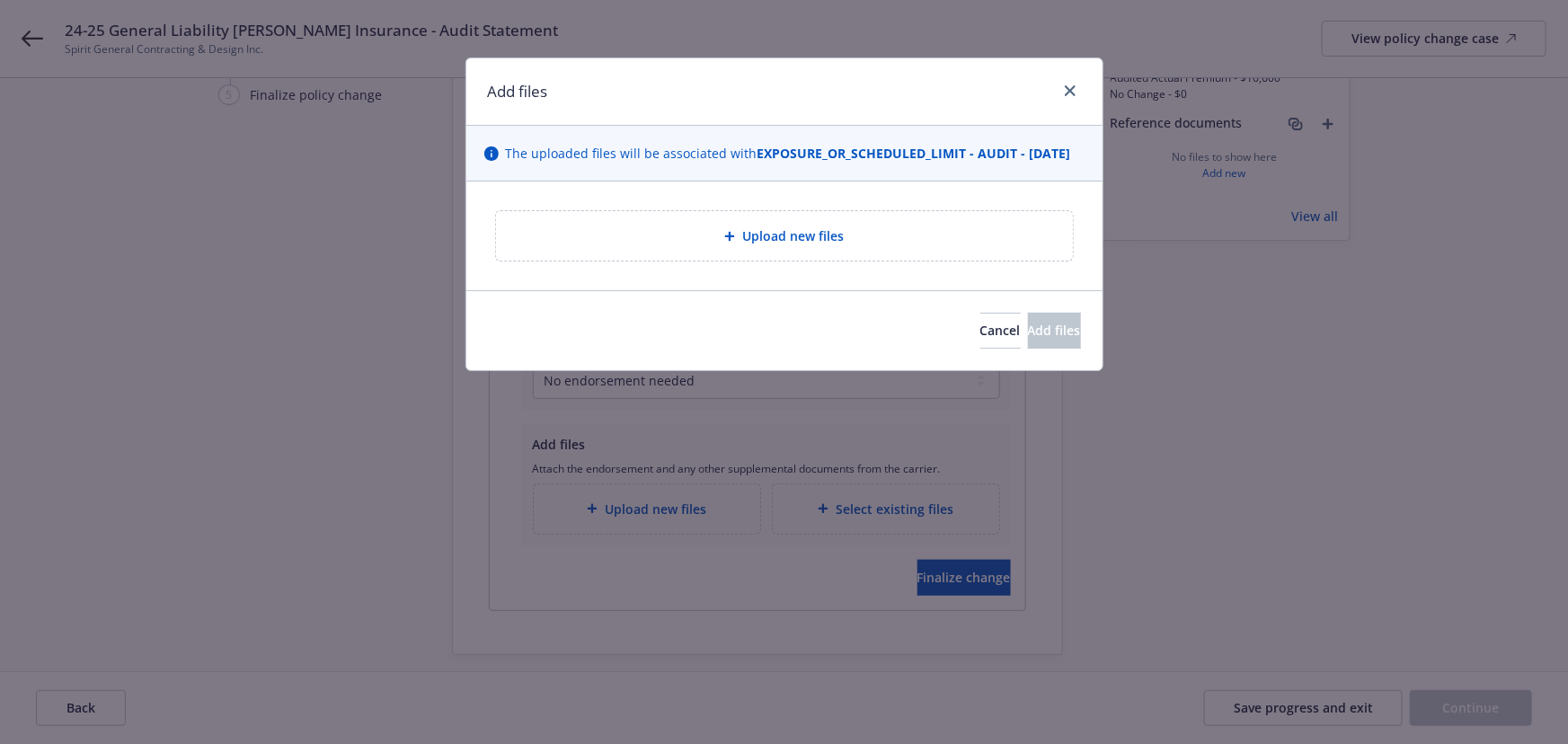
click at [764, 246] on span "Upload new files" at bounding box center [793, 235] width 102 height 19
click at [980, 348] on button "Cancel" at bounding box center [1001, 330] width 41 height 36
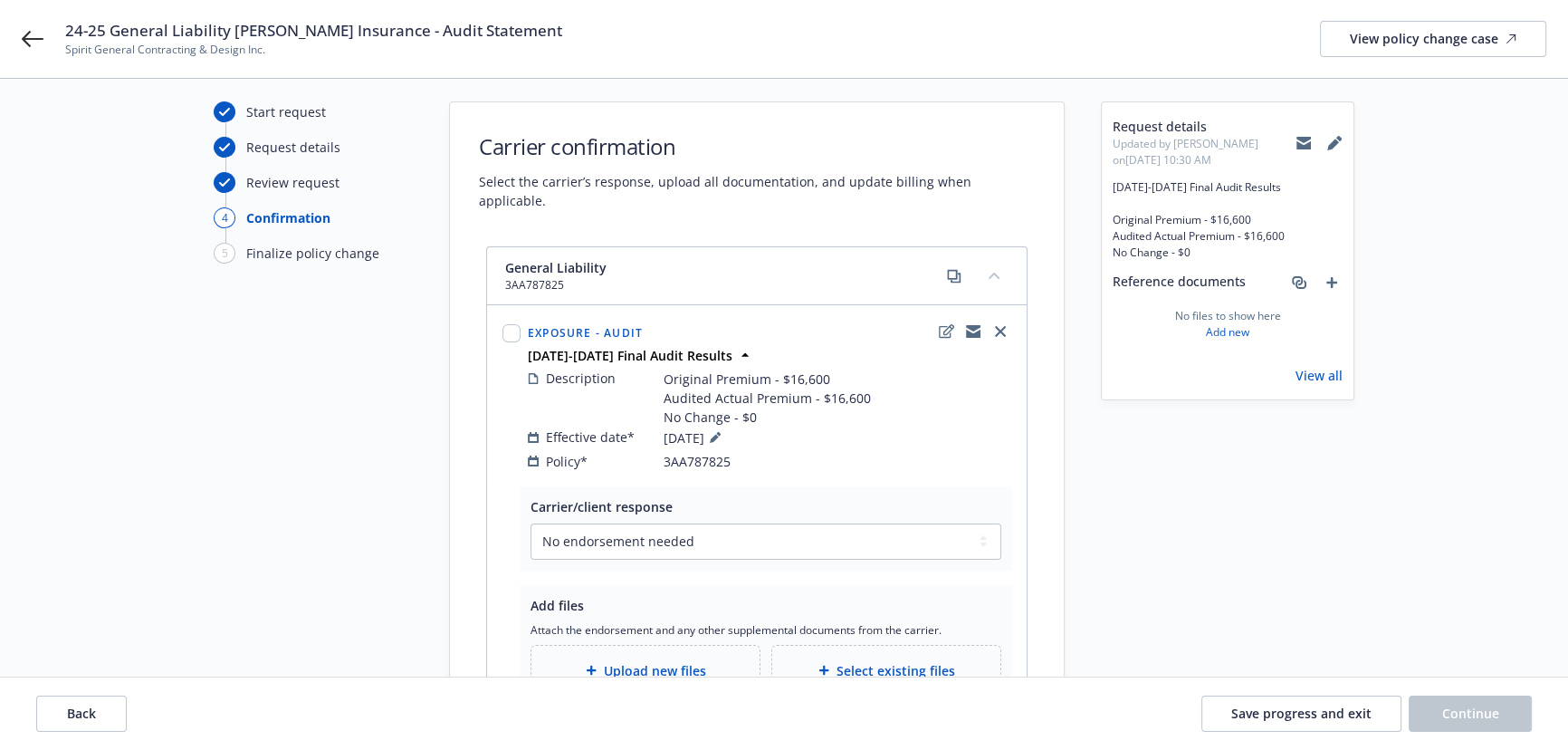
scroll to position [0, 0]
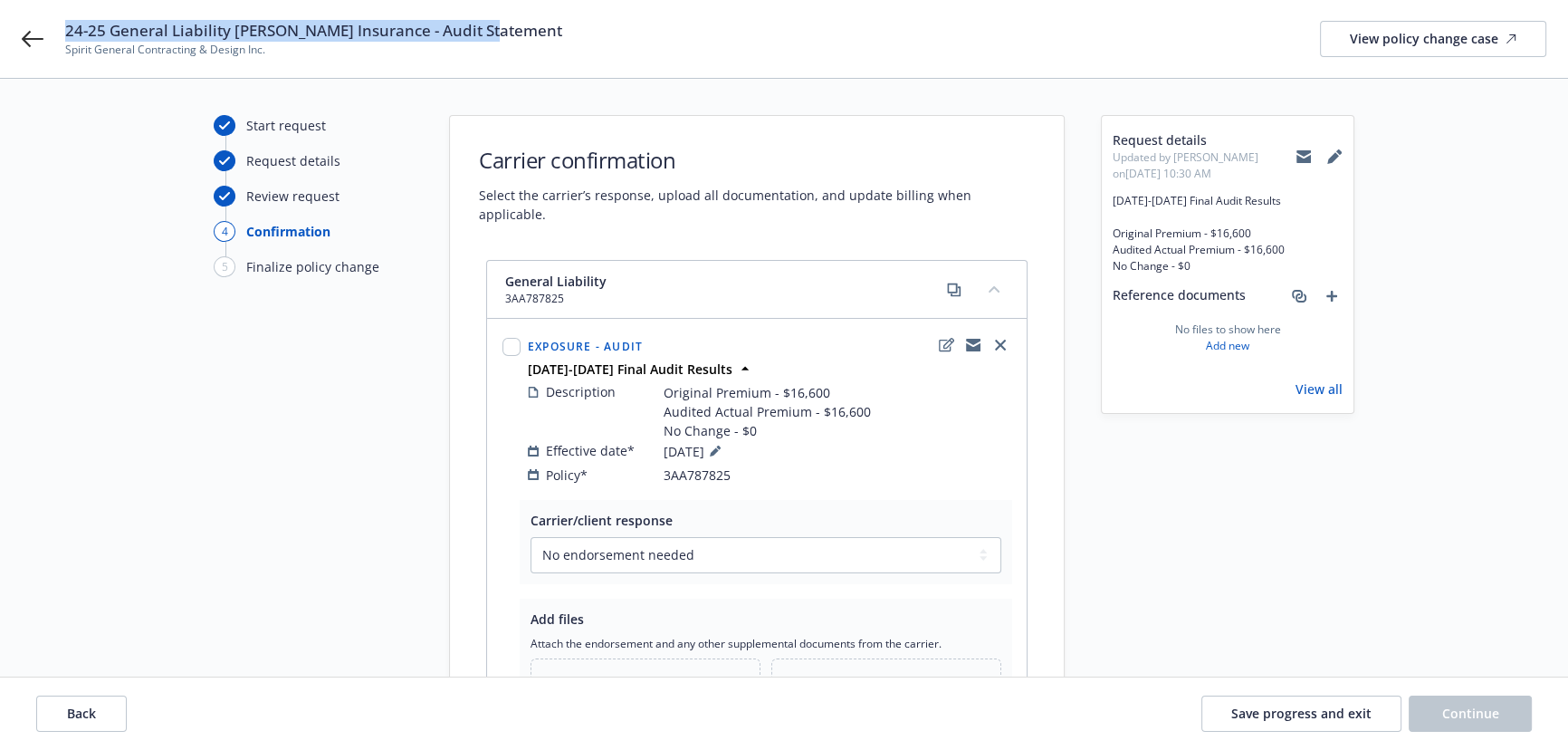
drag, startPoint x: 388, startPoint y: 34, endPoint x: 68, endPoint y: 35, distance: 320.0
click at [68, 35] on div "24-25 General Liability Markel Insurance - Audit Statement Spirit General Contr…" at bounding box center [806, 38] width 1481 height 38
copy span "24-25 General Liability Markel Insurance - Audit Statement"
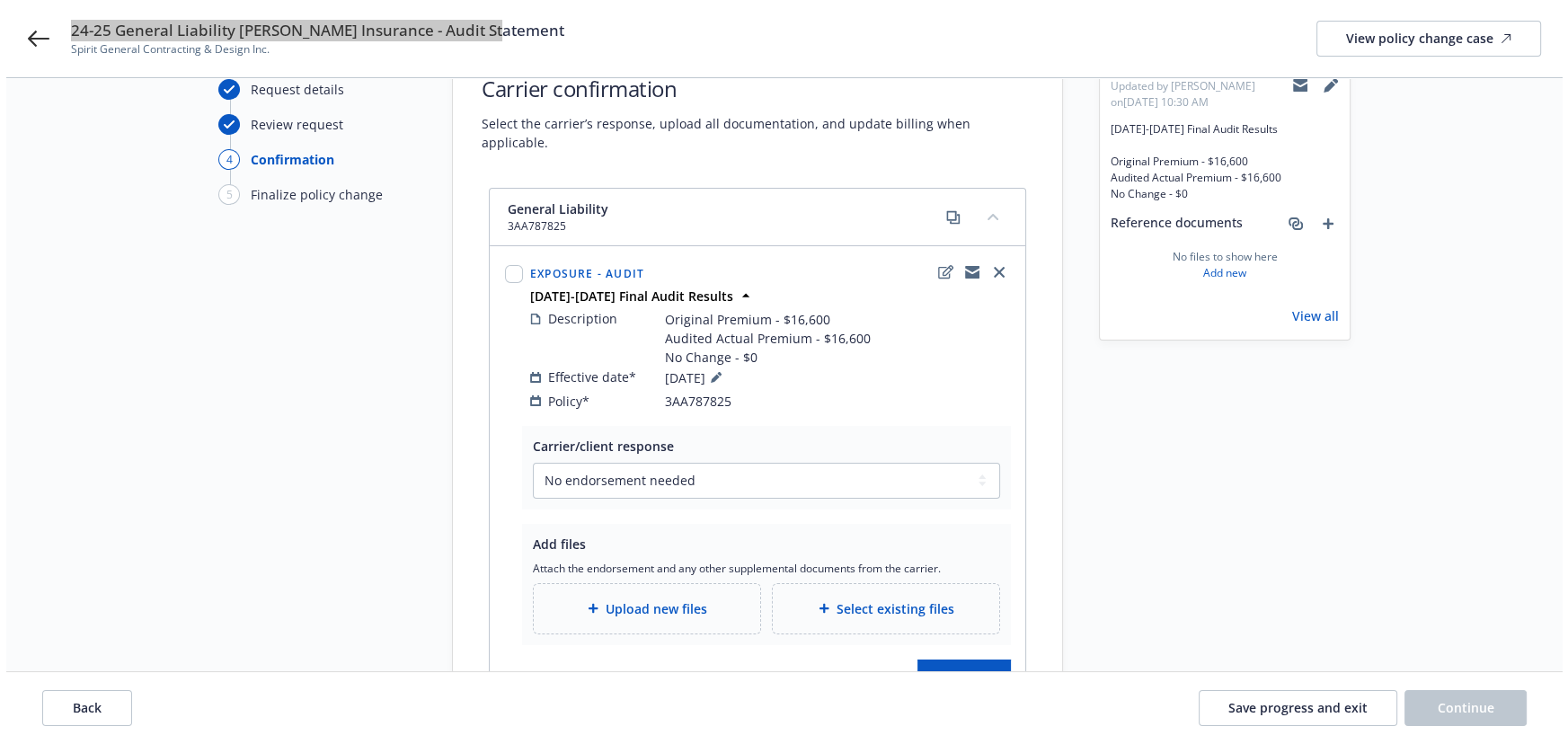
scroll to position [162, 0]
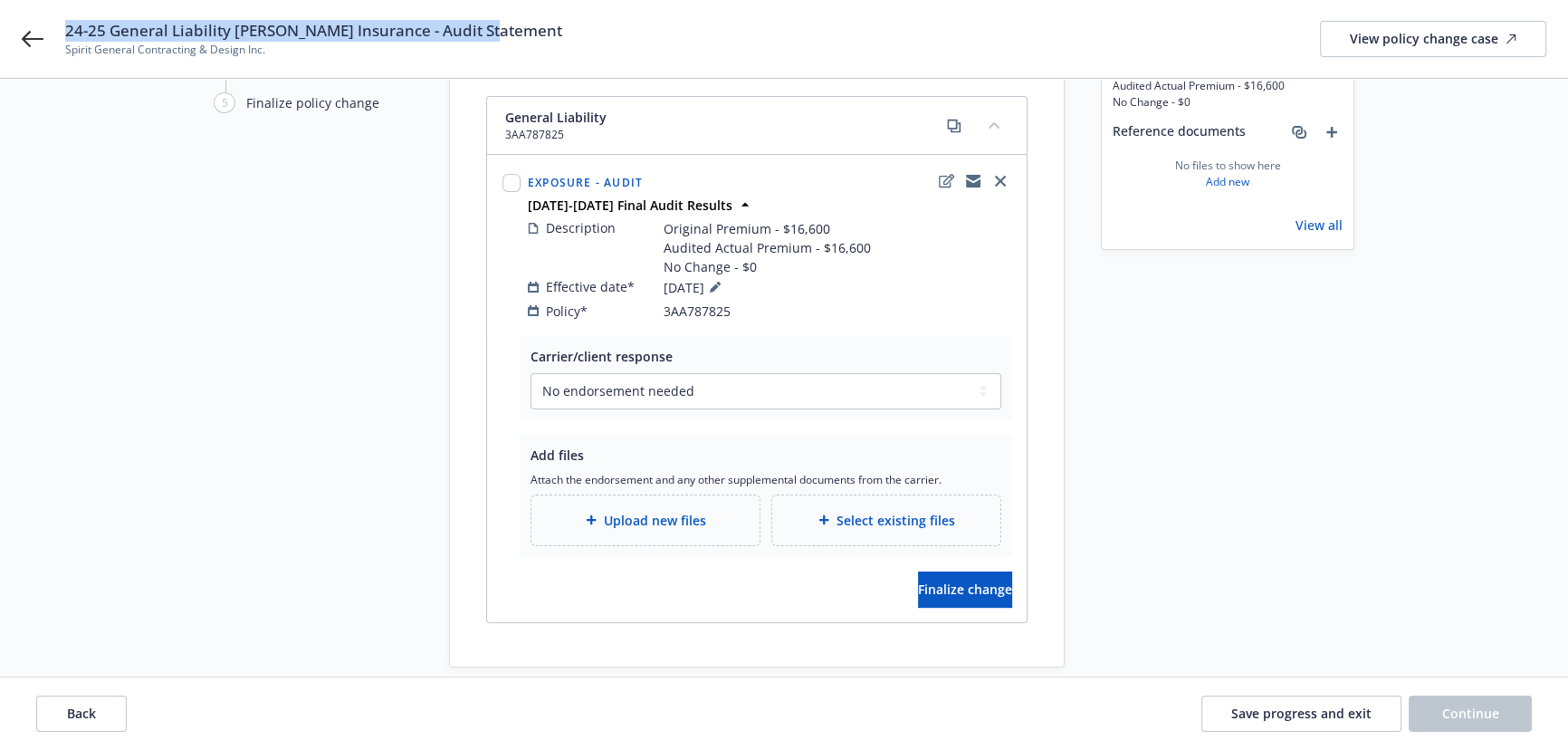
click at [657, 511] on span "Upload new files" at bounding box center [656, 520] width 103 height 19
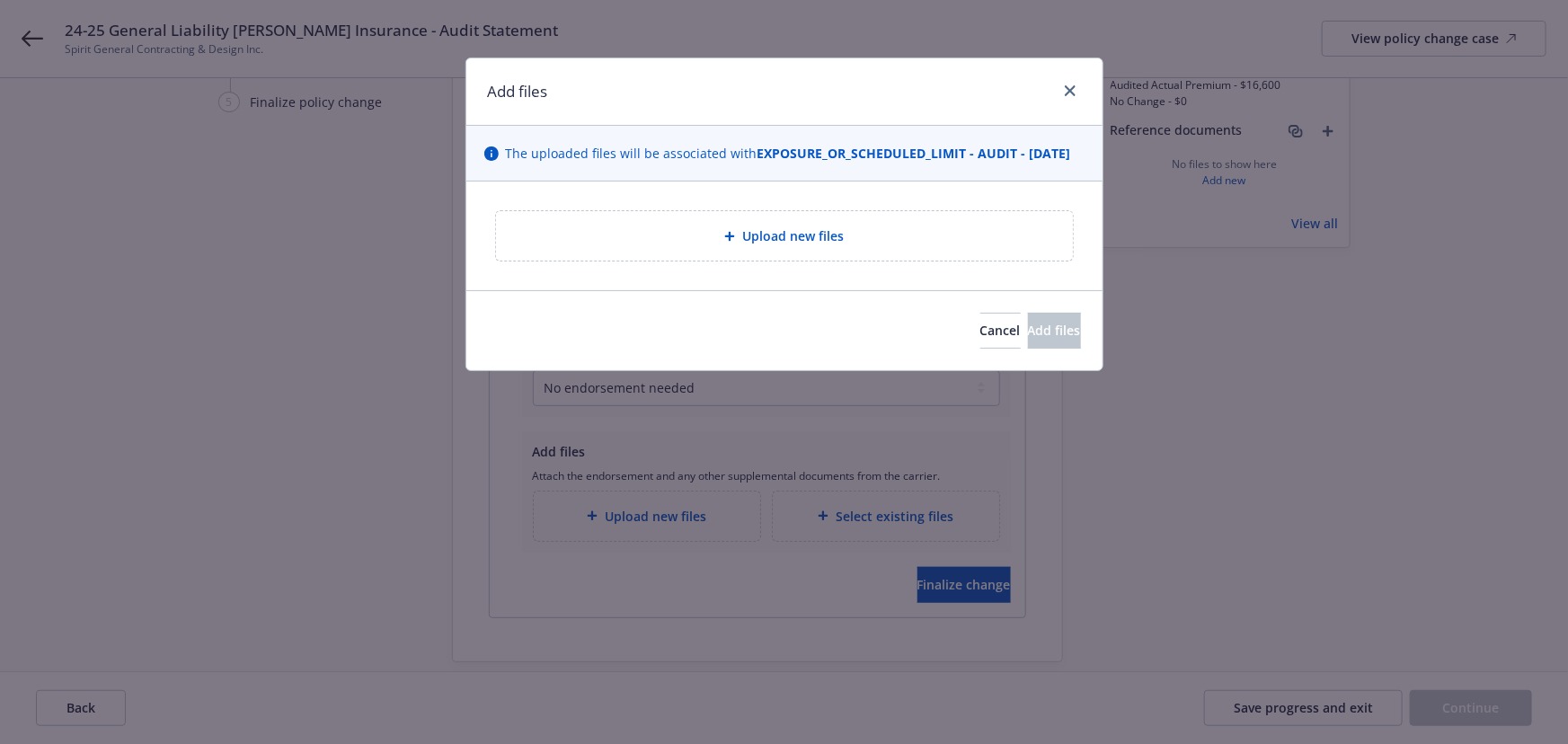
click at [865, 261] on div "Upload new files" at bounding box center [784, 235] width 578 height 51
type textarea "x"
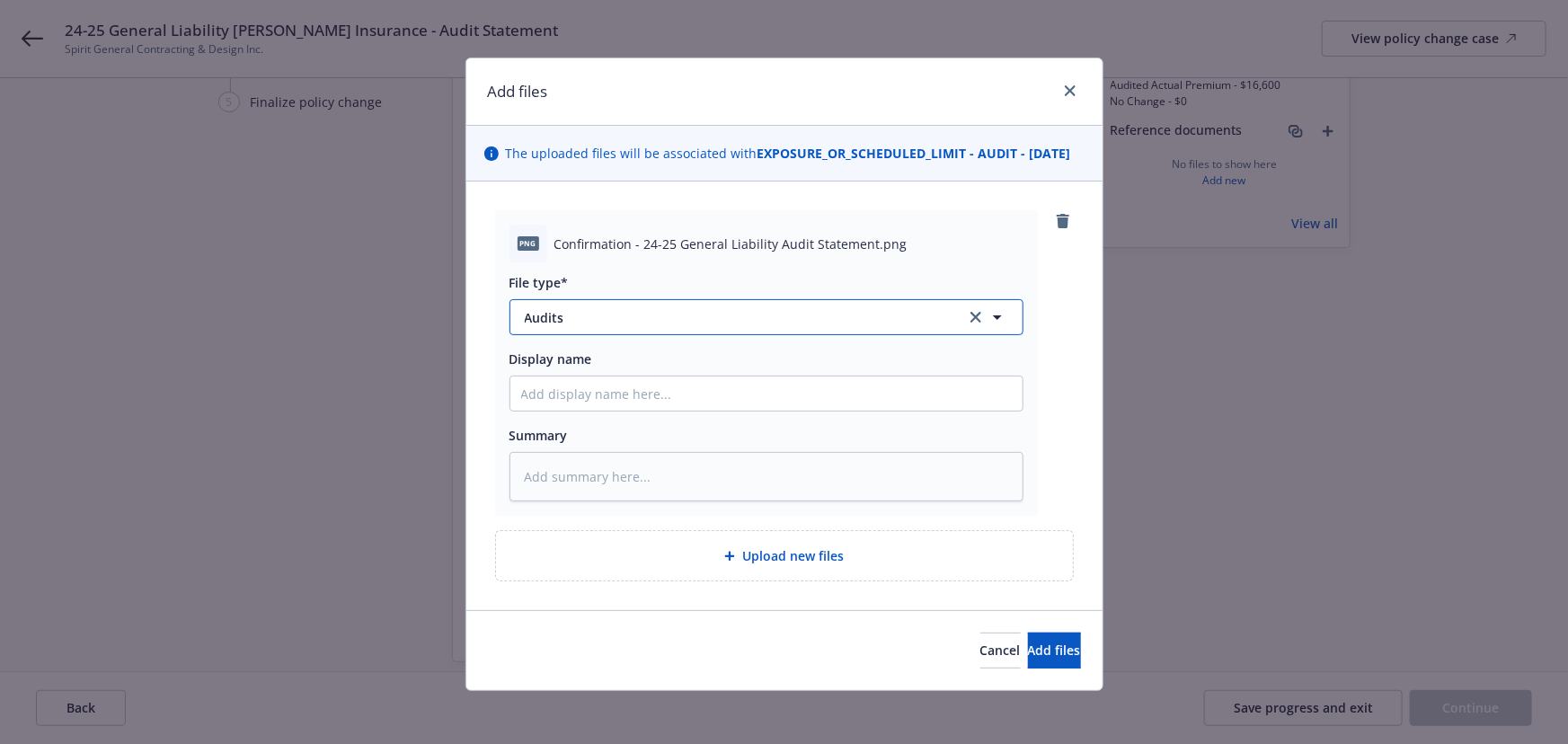
click at [611, 327] on span "Audits" at bounding box center [732, 318] width 416 height 19
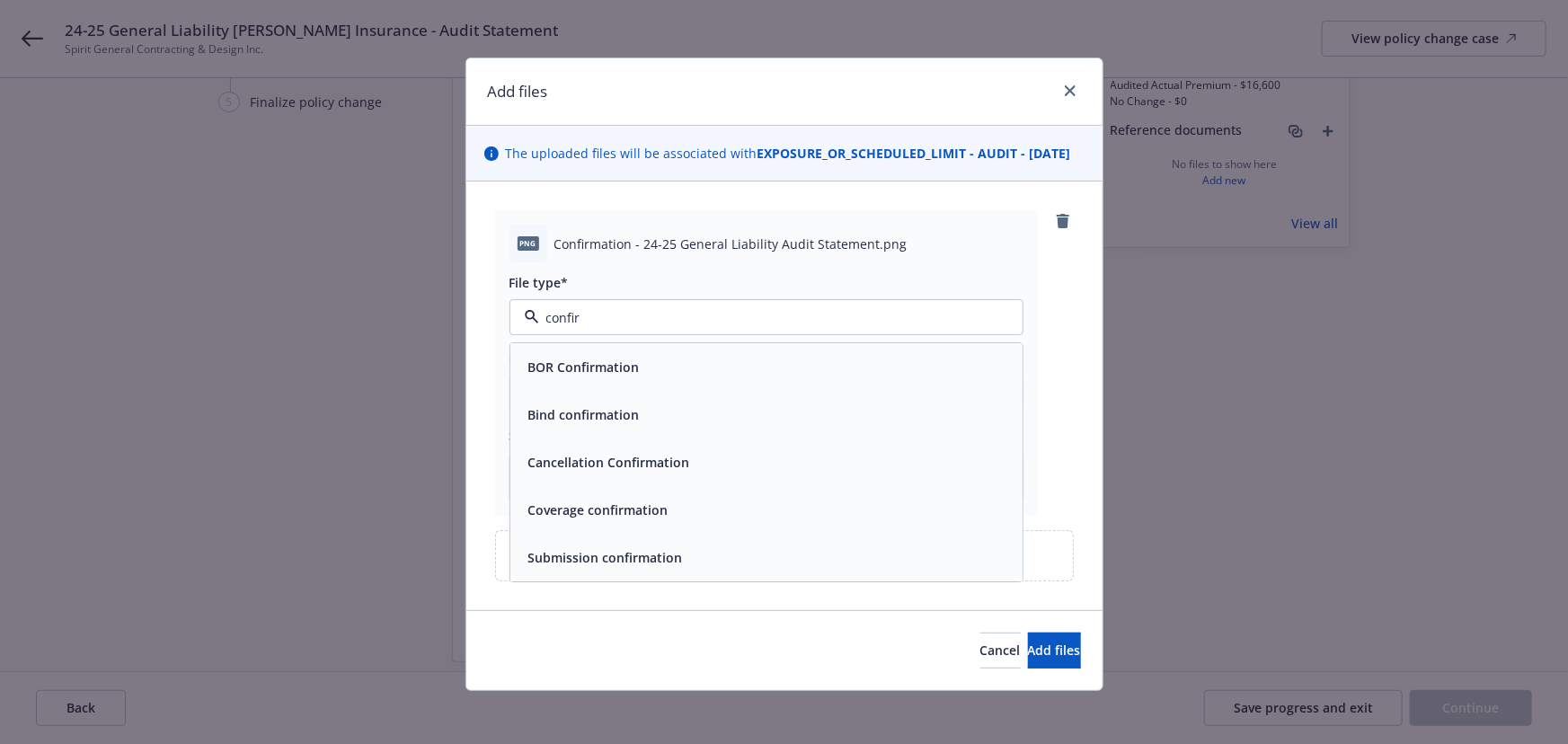
scroll to position [22, 0]
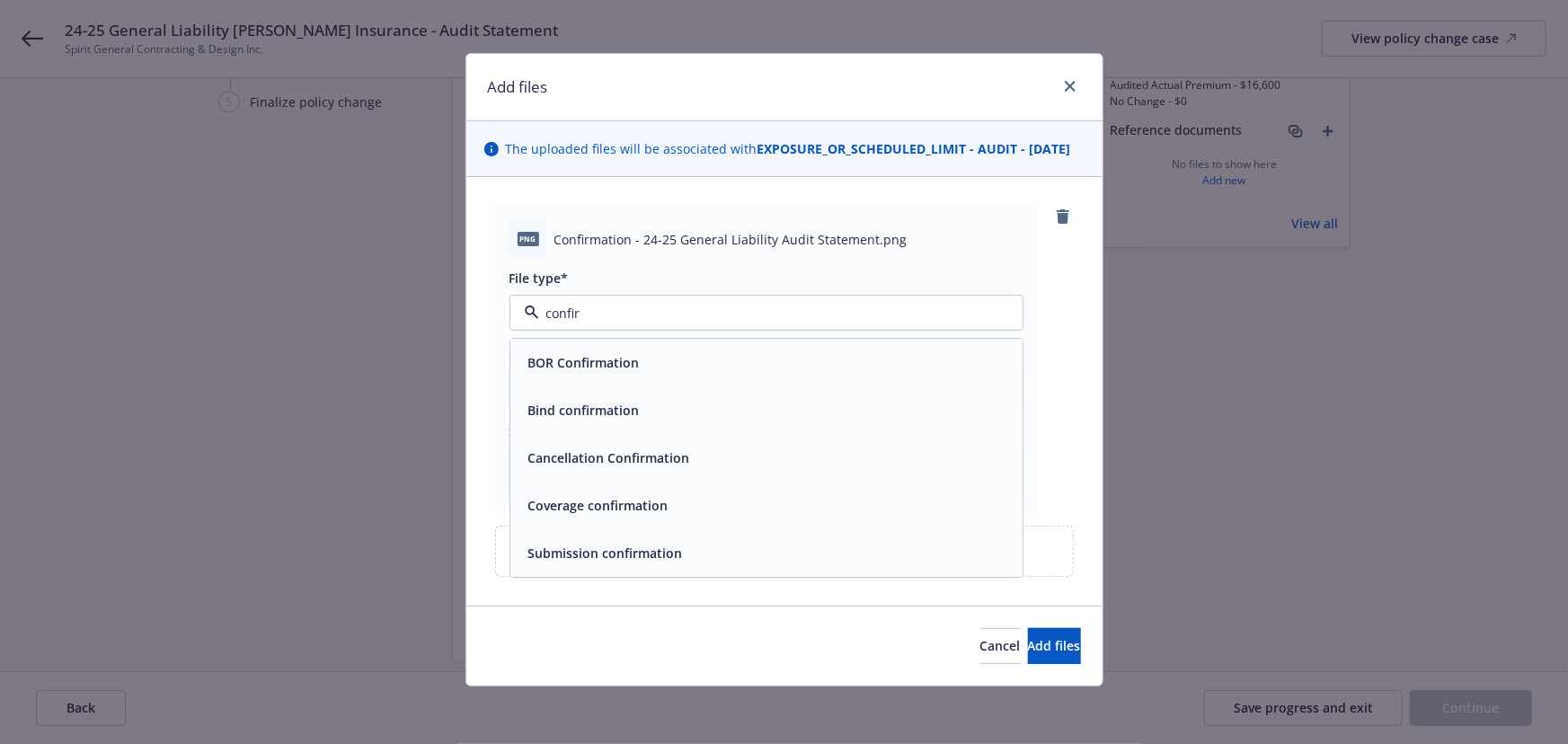
drag, startPoint x: 599, startPoint y: 314, endPoint x: 489, endPoint y: 314, distance: 110.0
click at [495, 314] on div "png Confirmation - 24-25 General Liability Audit Statement.png File type* confi…" at bounding box center [766, 359] width 543 height 306
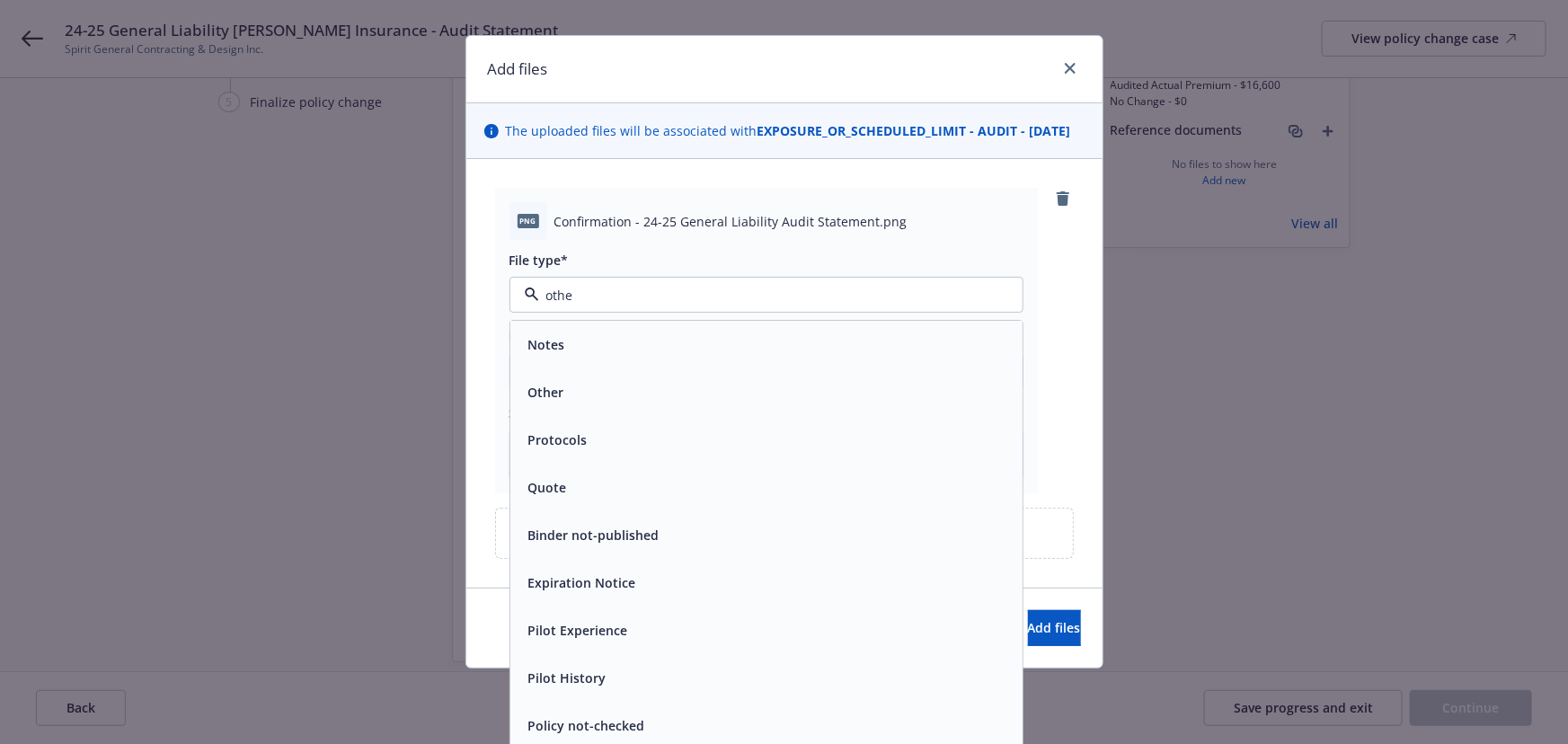
type input "other"
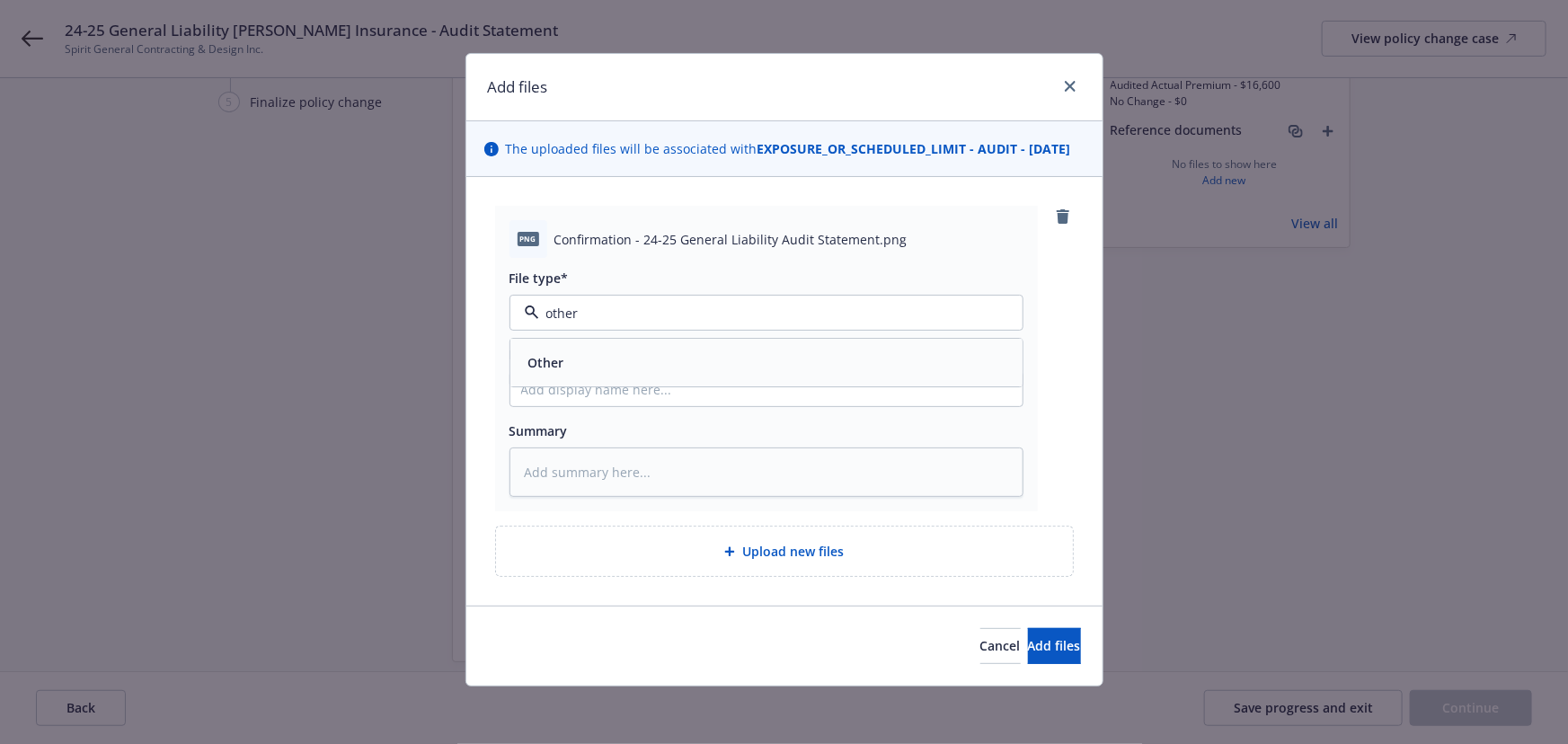
click at [560, 360] on div "Other" at bounding box center [544, 363] width 46 height 26
click at [1043, 641] on span "Add files" at bounding box center [1054, 645] width 53 height 17
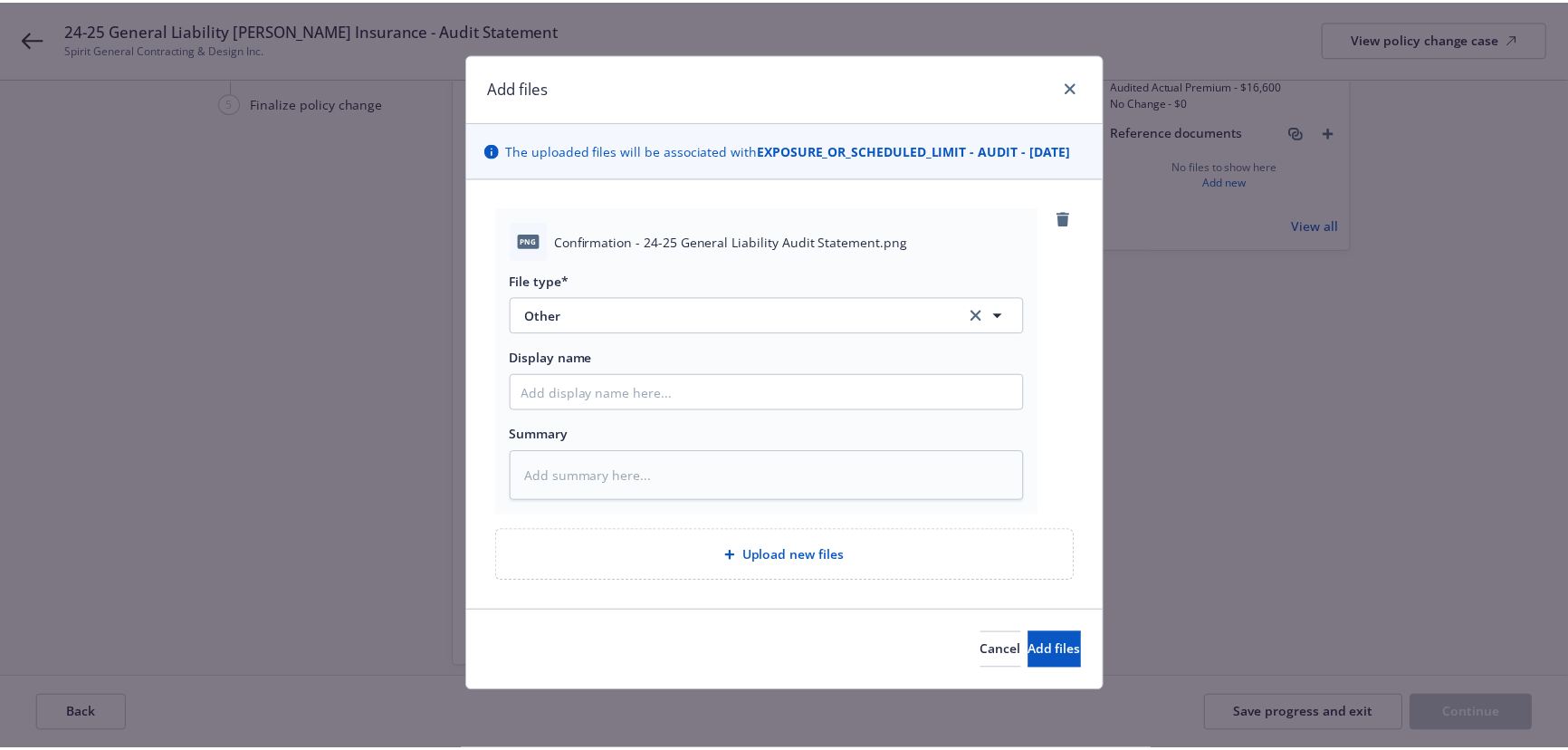
scroll to position [0, 0]
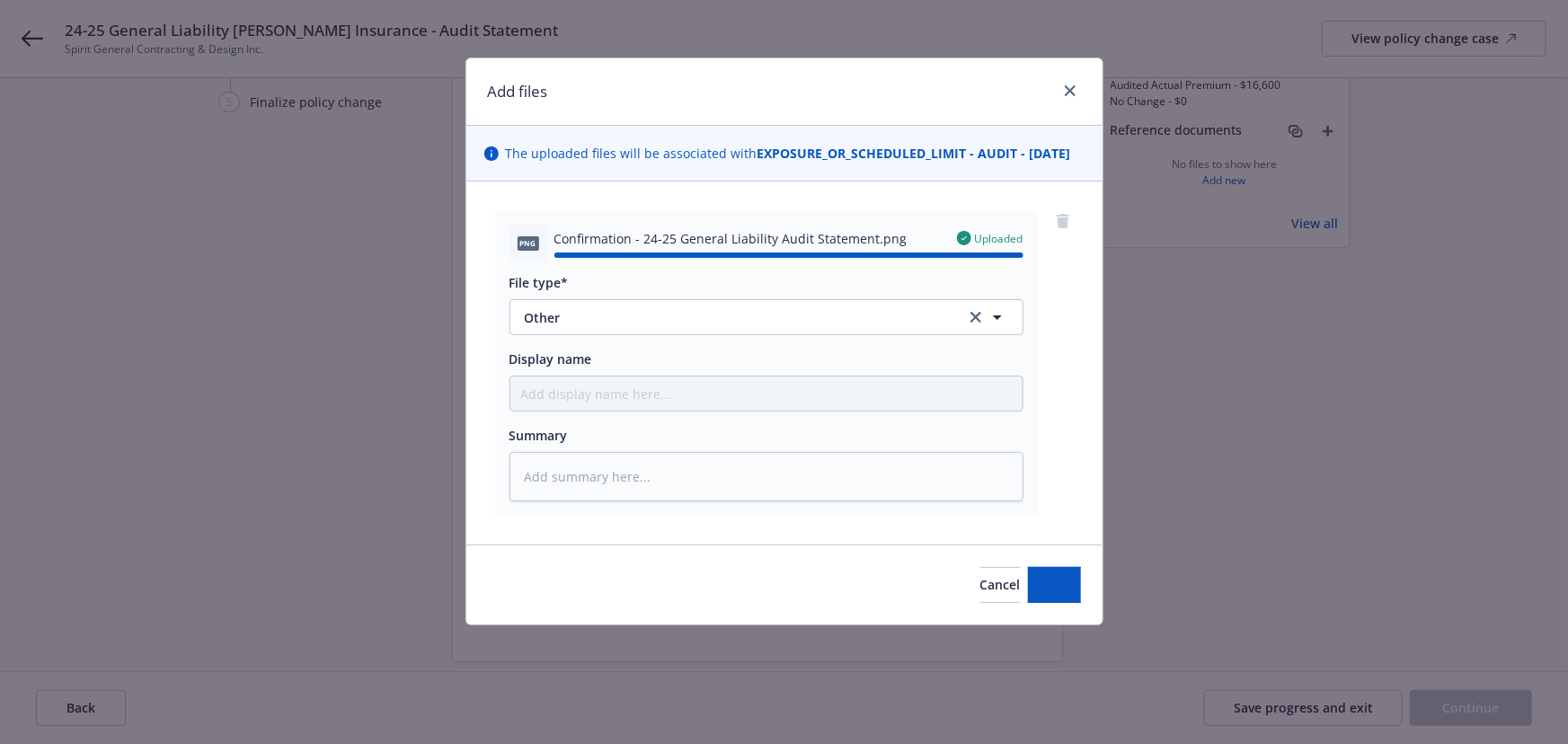
type textarea "x"
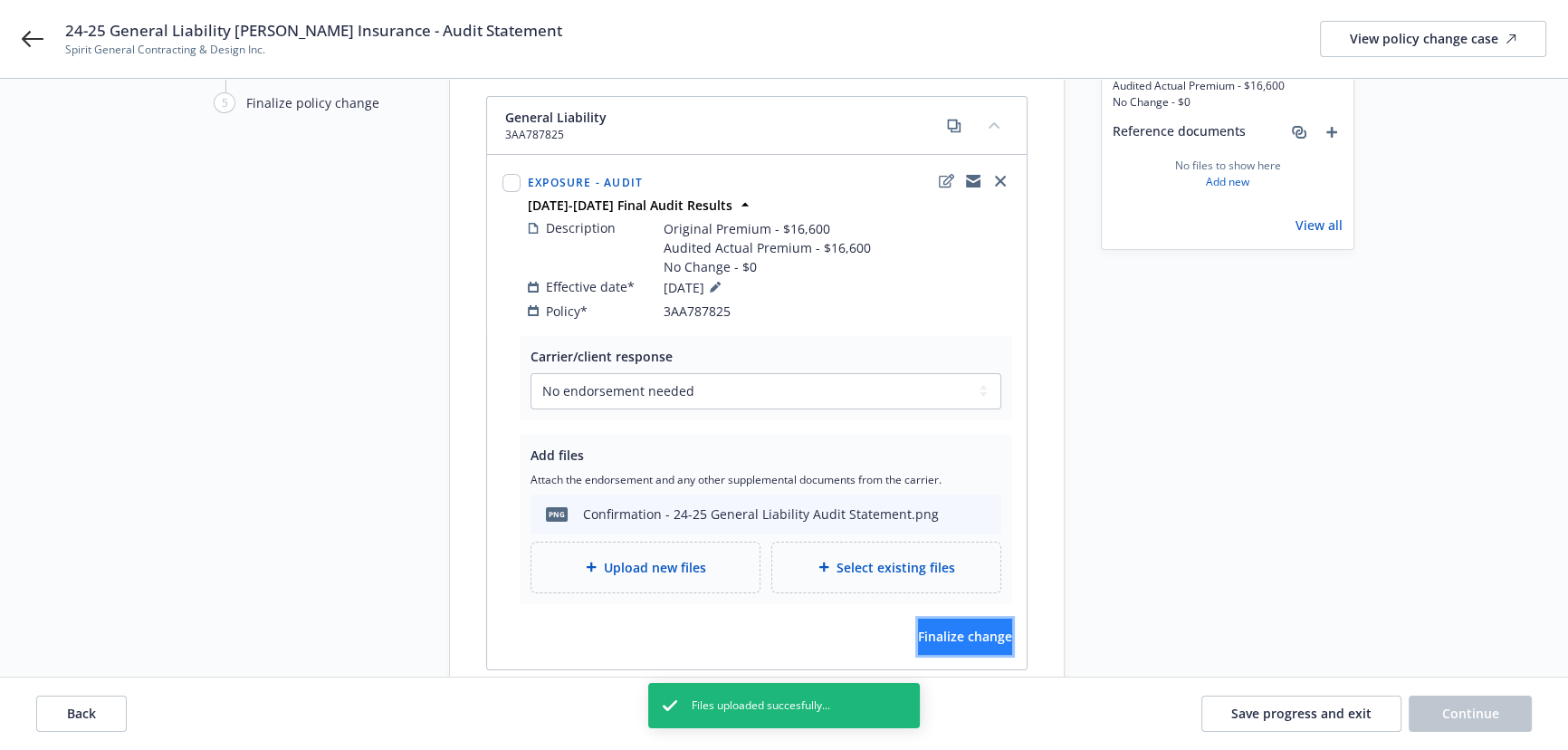
click at [968, 628] on span "Finalize change" at bounding box center [965, 636] width 94 height 17
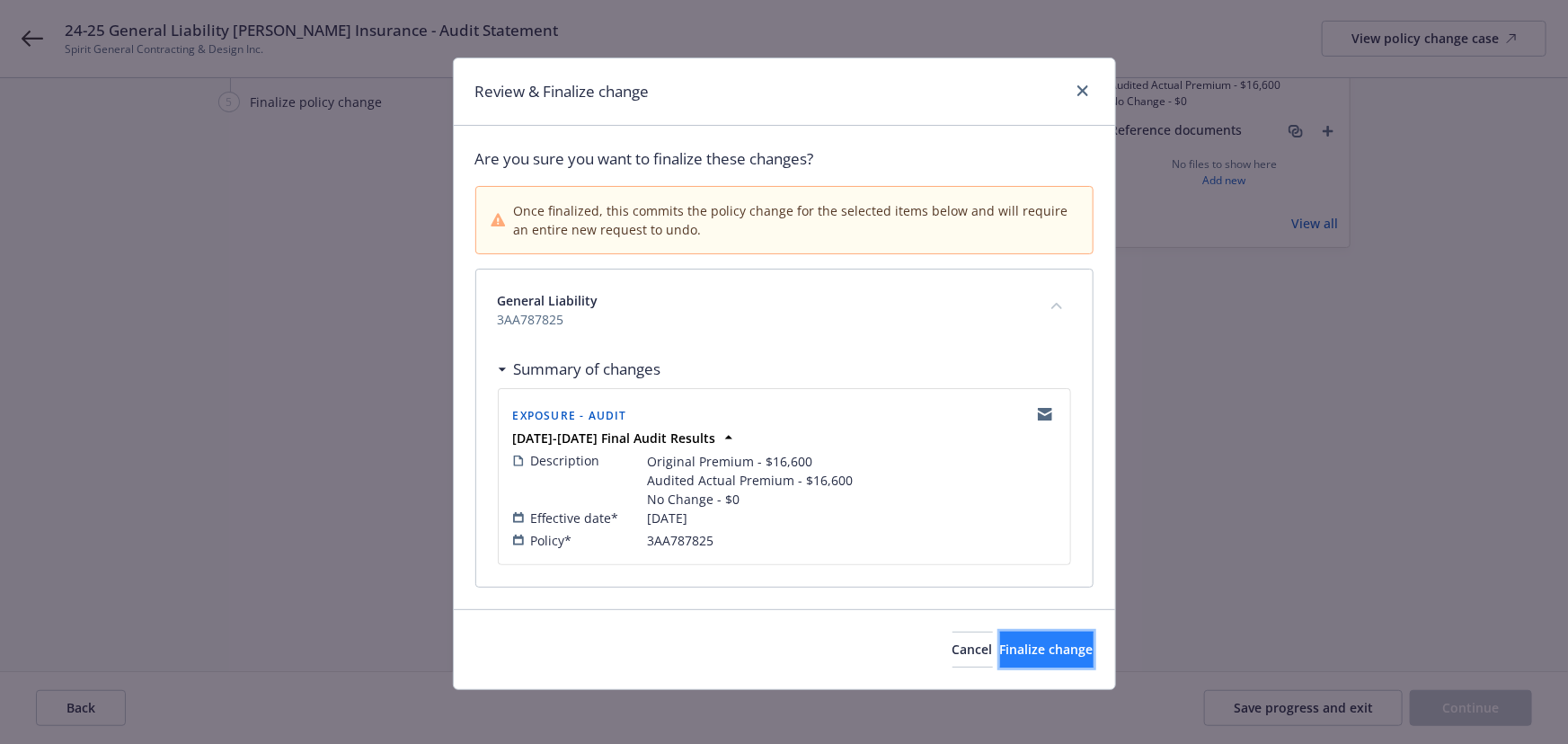
click at [1027, 651] on span "Finalize change" at bounding box center [1046, 649] width 94 height 17
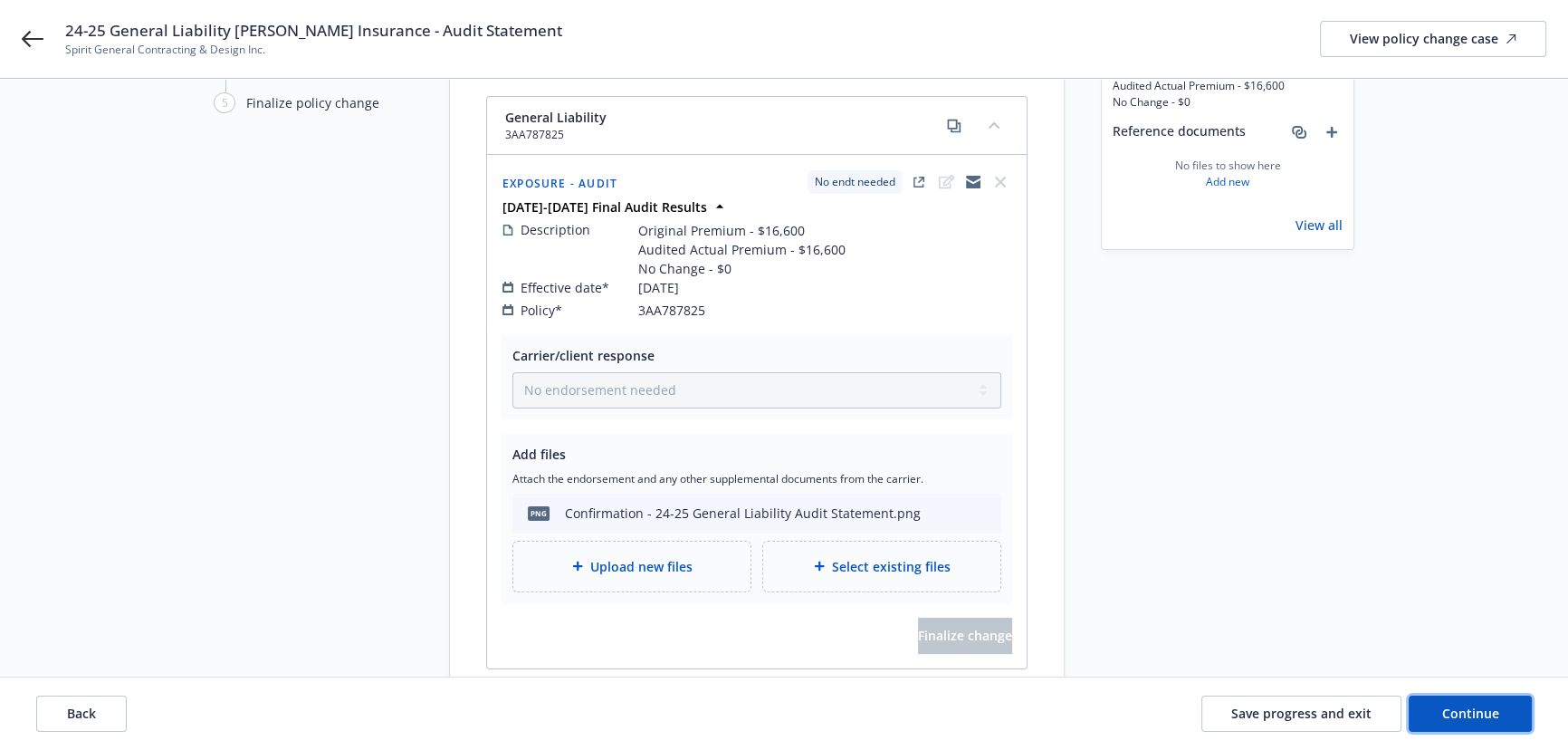
click at [1495, 721] on span "Continue" at bounding box center [1470, 713] width 57 height 17
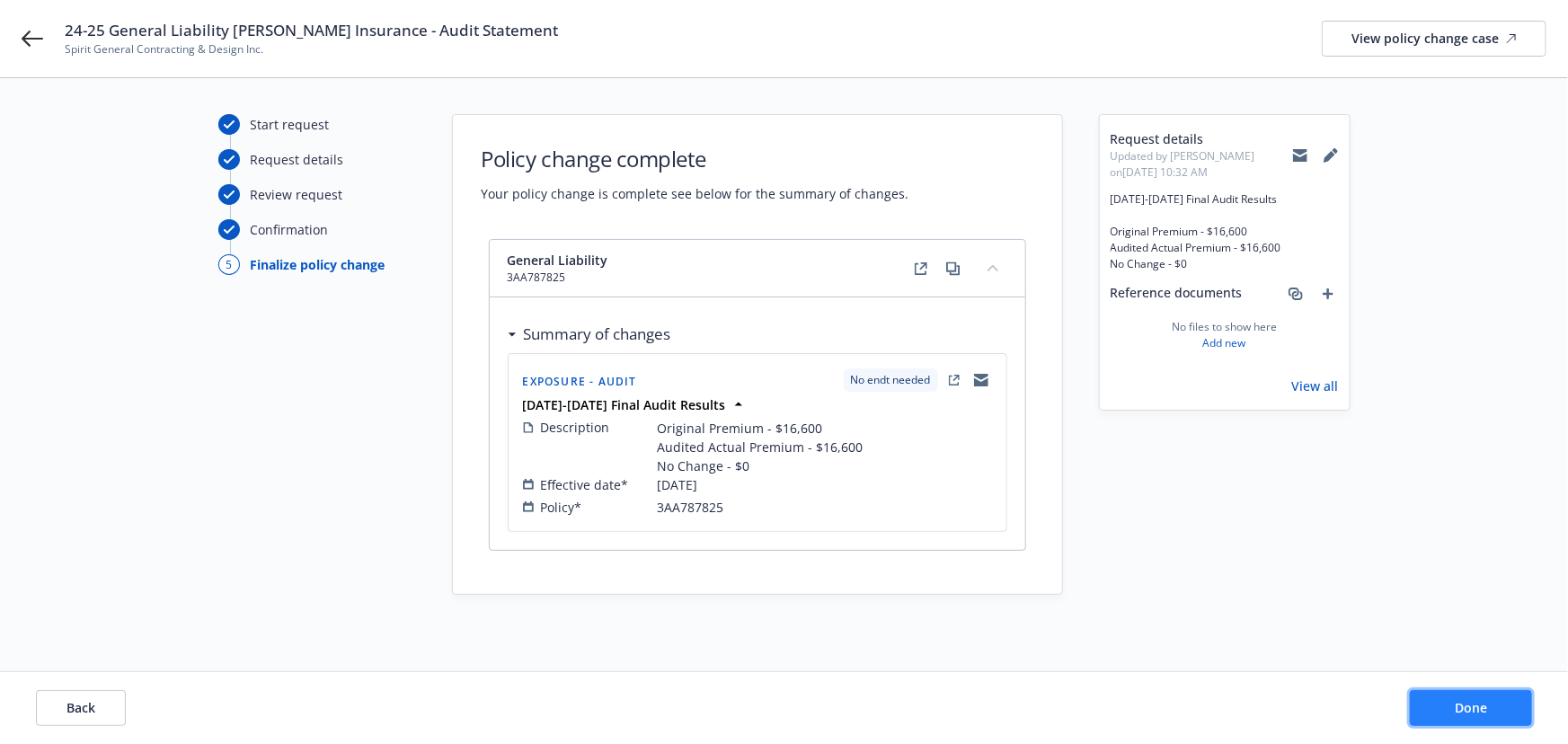
drag, startPoint x: 1472, startPoint y: 712, endPoint x: 1483, endPoint y: 497, distance: 215.3
click at [1473, 708] on span "Done" at bounding box center [1471, 707] width 32 height 17
click at [1403, 22] on div "View policy change case" at bounding box center [1434, 38] width 165 height 34
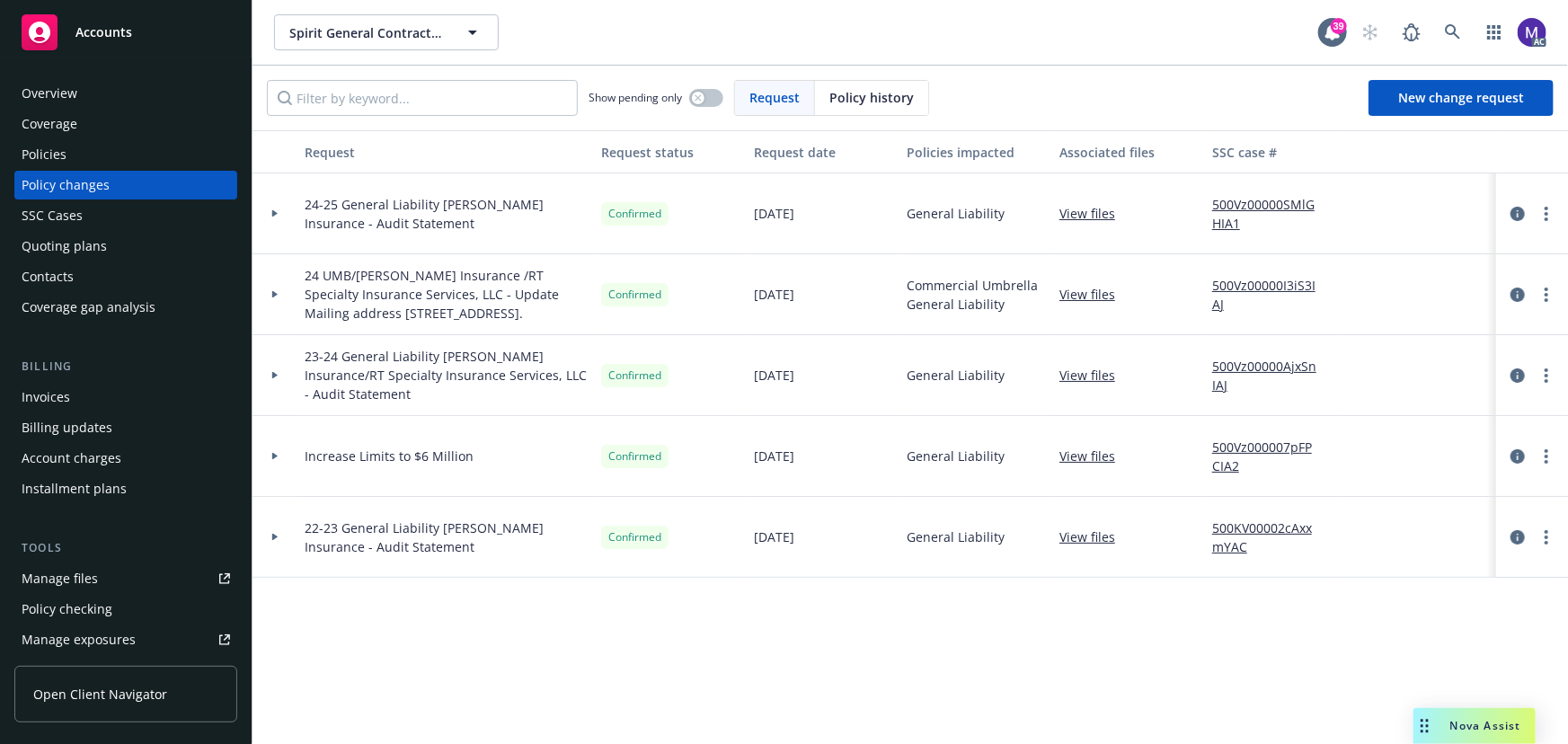
click at [273, 225] on div at bounding box center [274, 213] width 44 height 81
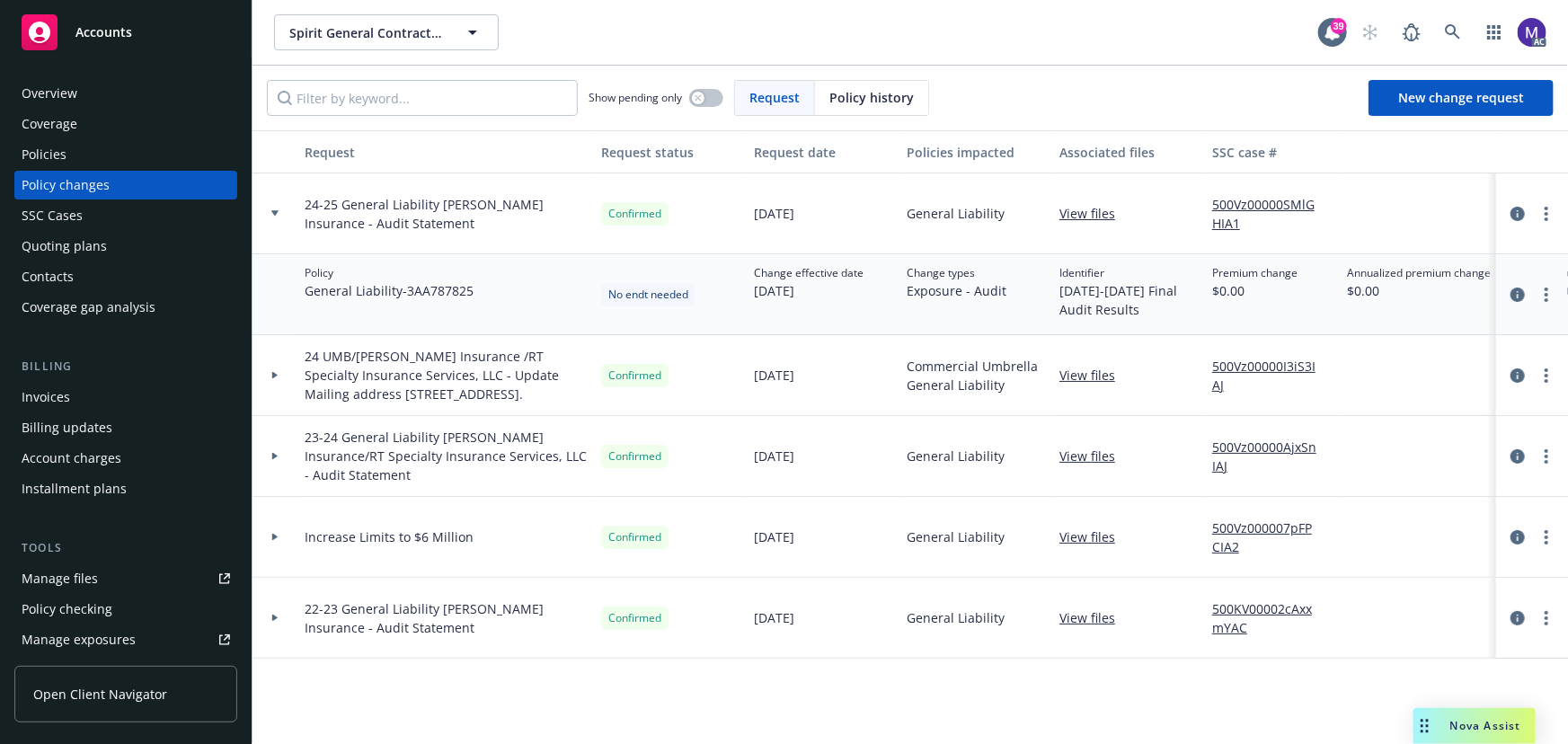
click at [270, 223] on div at bounding box center [274, 213] width 44 height 81
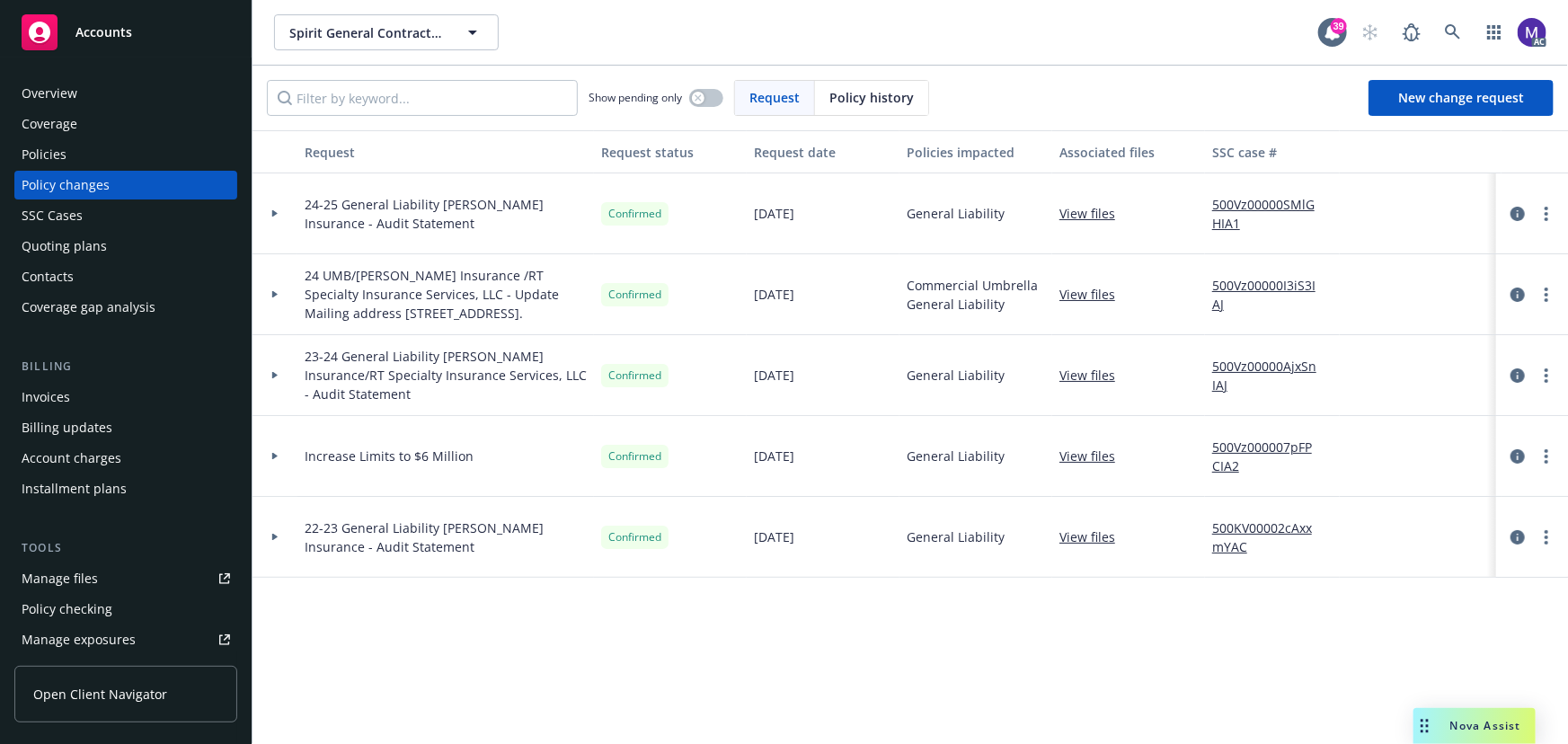
click at [267, 233] on div at bounding box center [274, 213] width 44 height 81
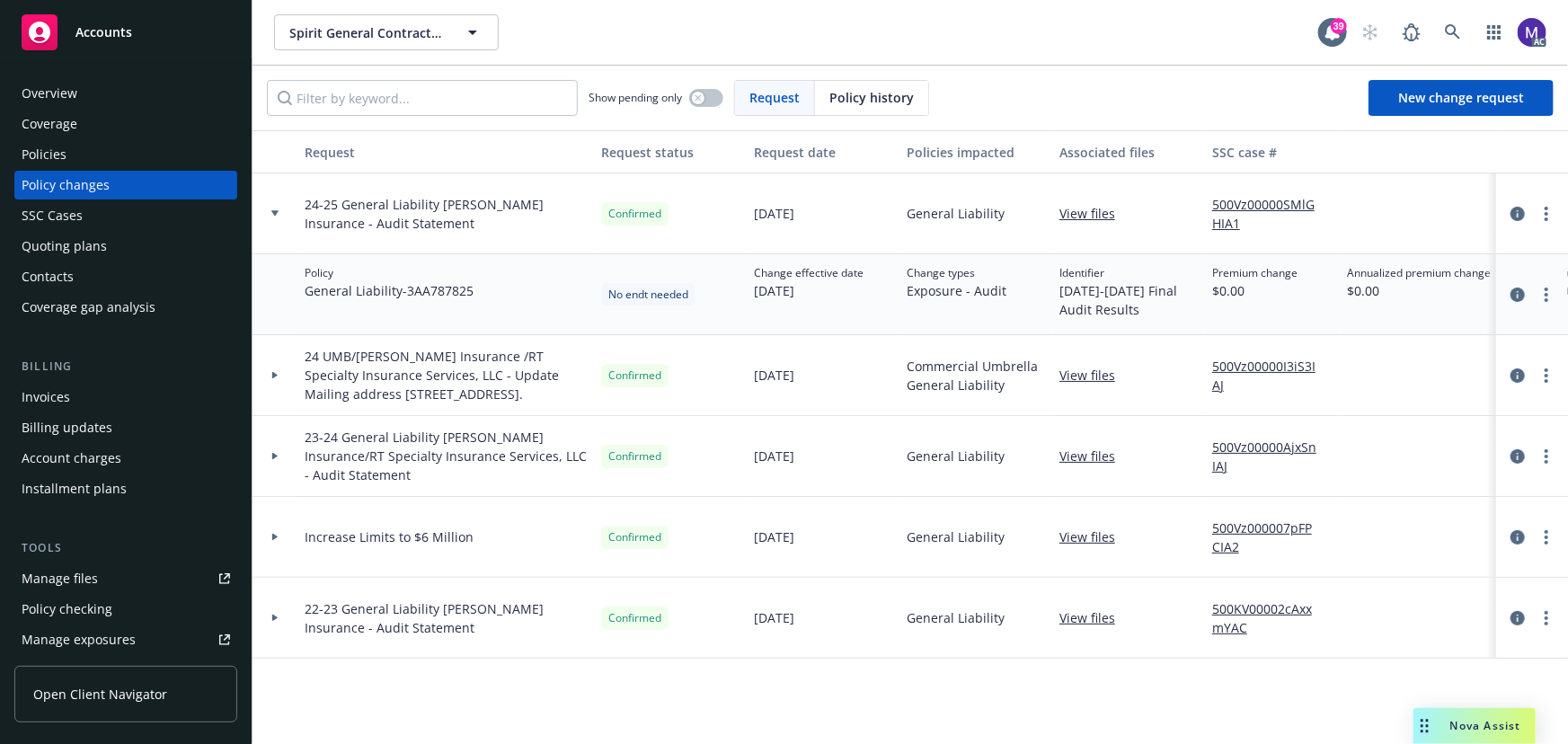
click at [131, 162] on div "Policies" at bounding box center [125, 154] width 209 height 29
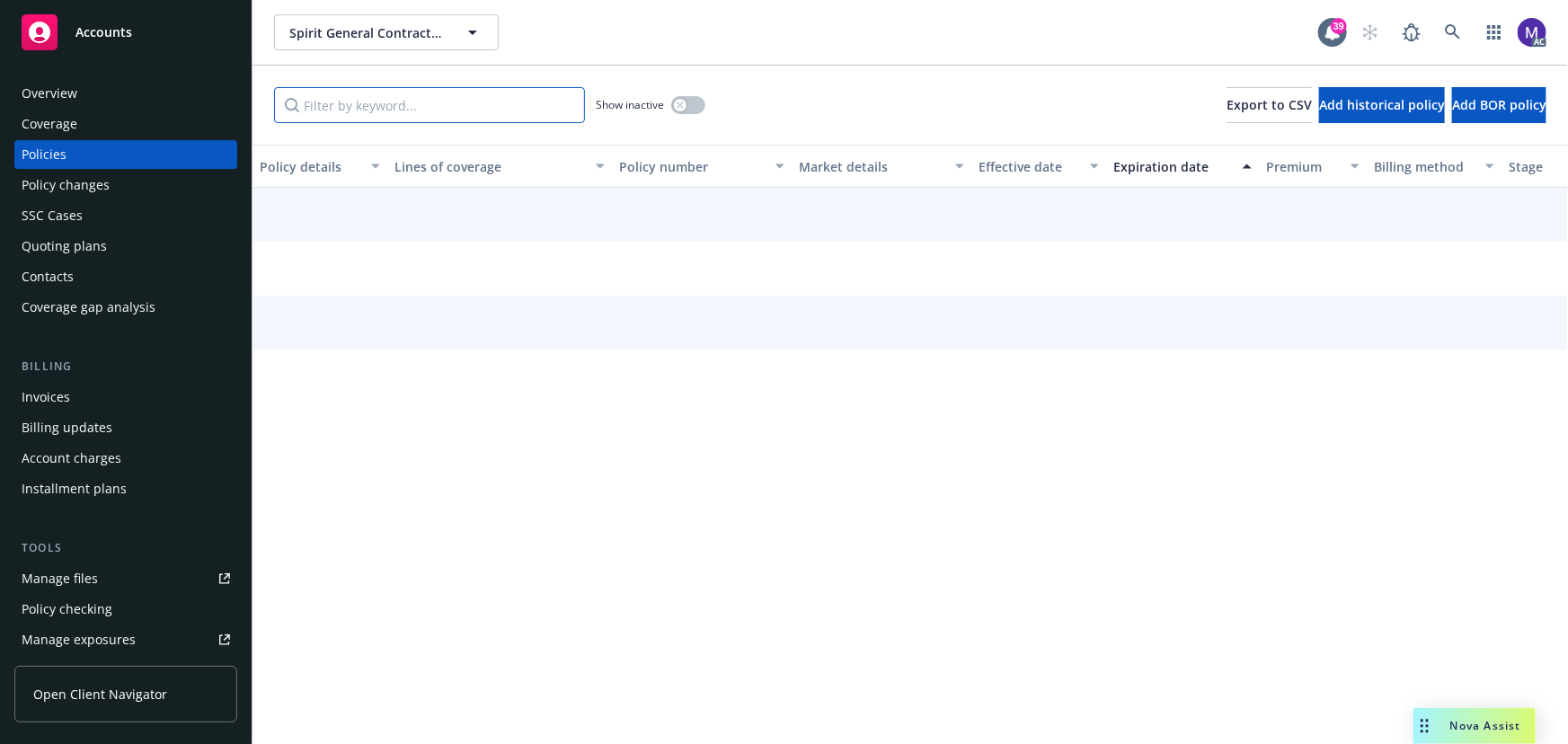
click at [354, 107] on input "Filter by keyword..." at bounding box center [429, 105] width 310 height 36
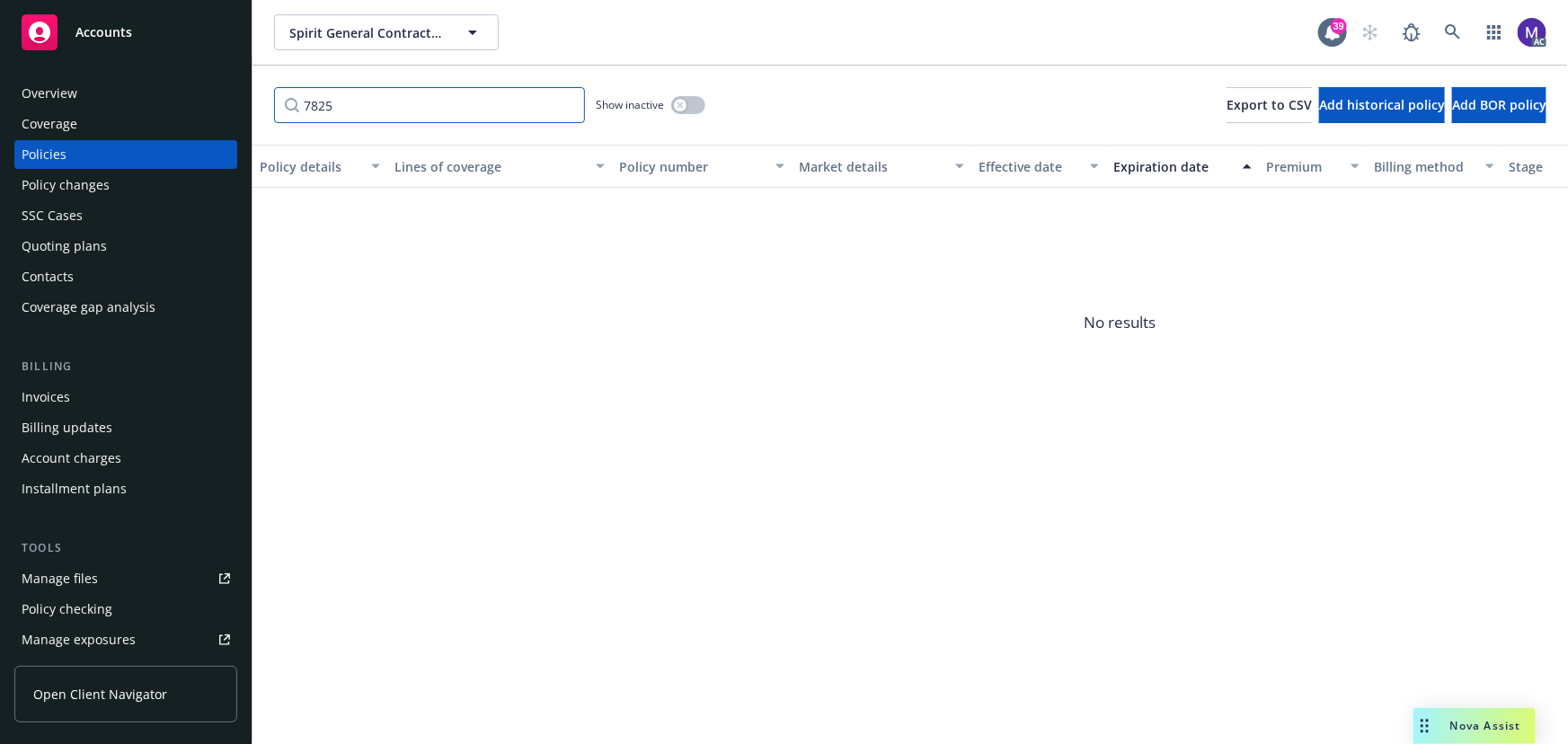
type input "7825"
click at [674, 107] on div "button" at bounding box center [680, 106] width 13 height 13
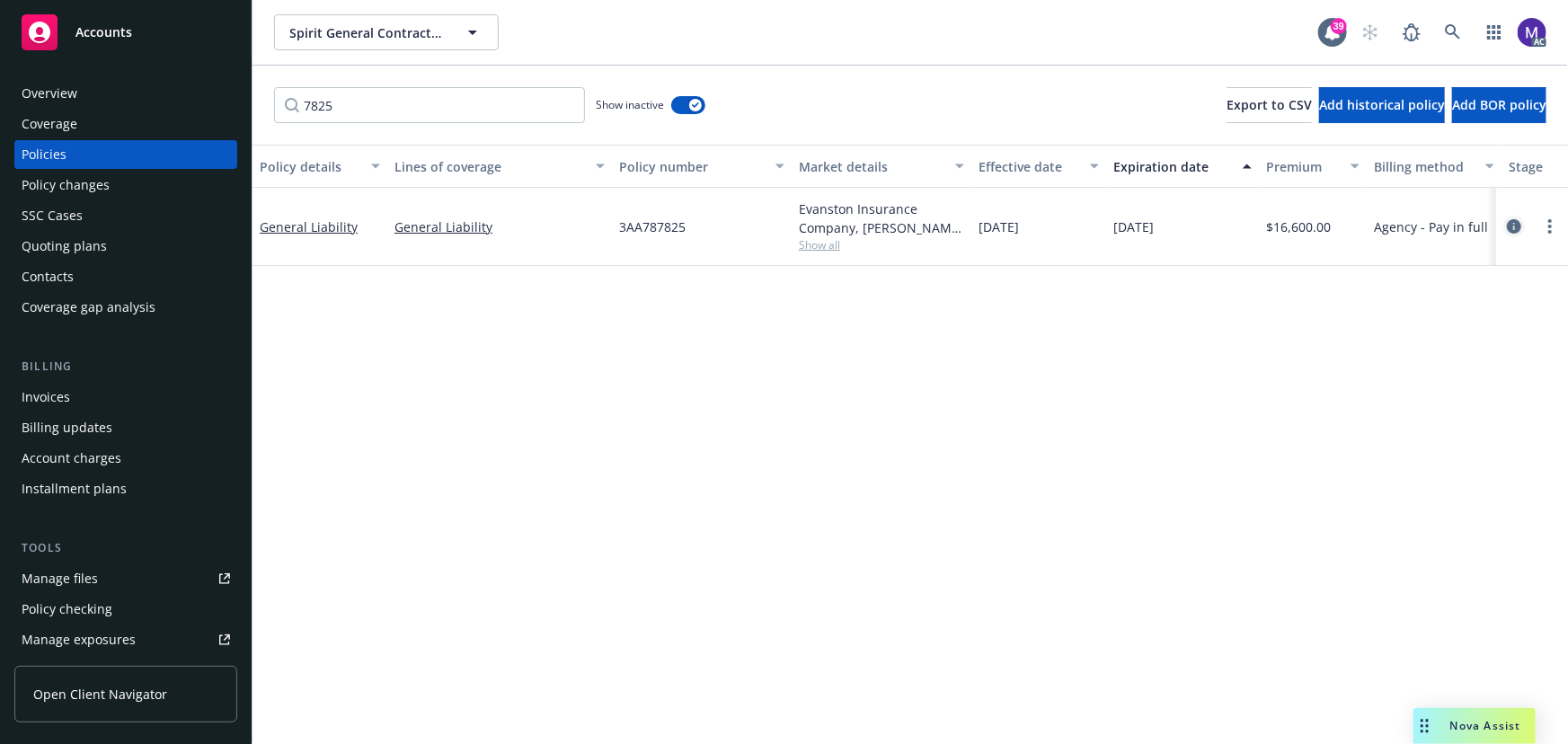
click at [1511, 228] on icon "circleInformation" at bounding box center [1514, 227] width 15 height 15
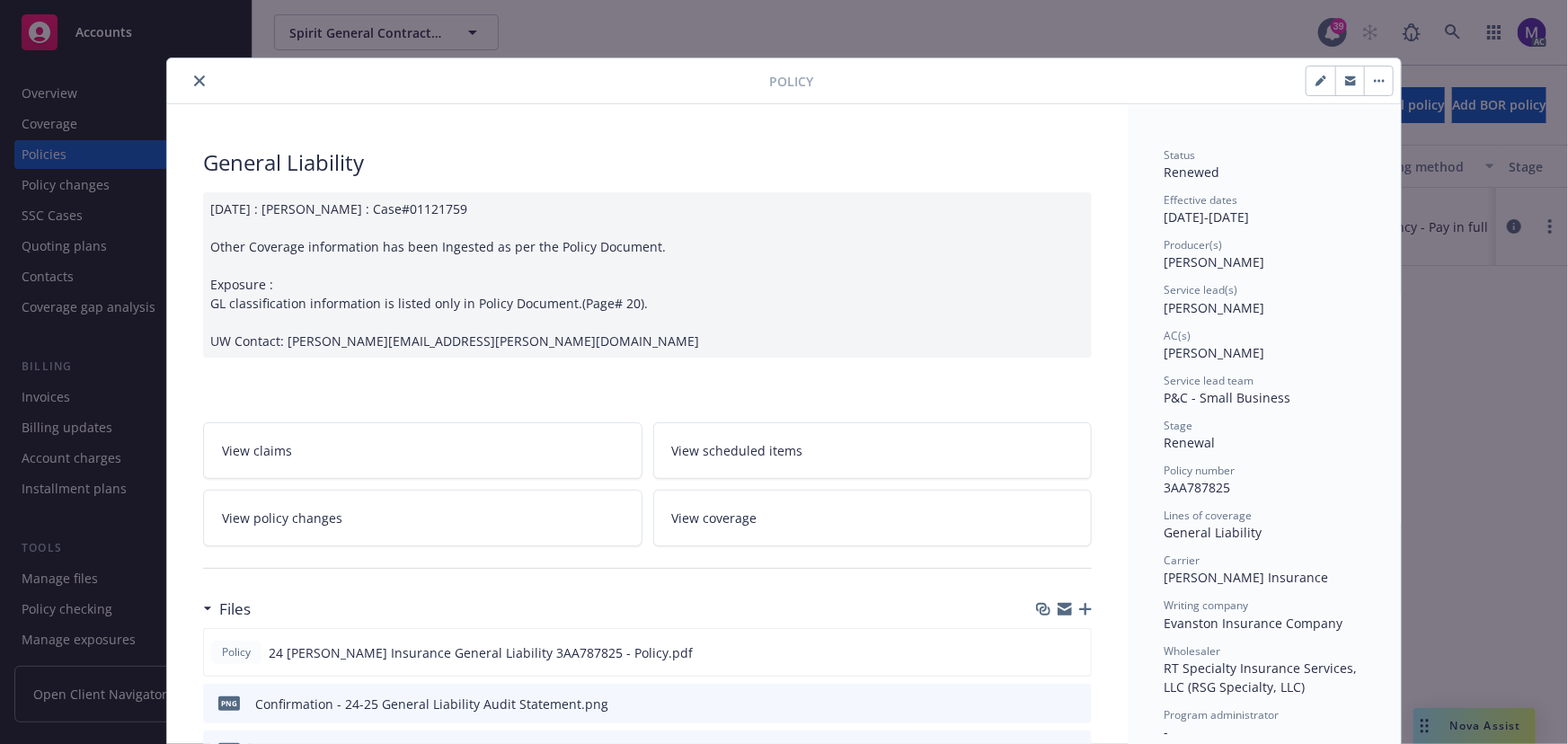
scroll to position [54, 0]
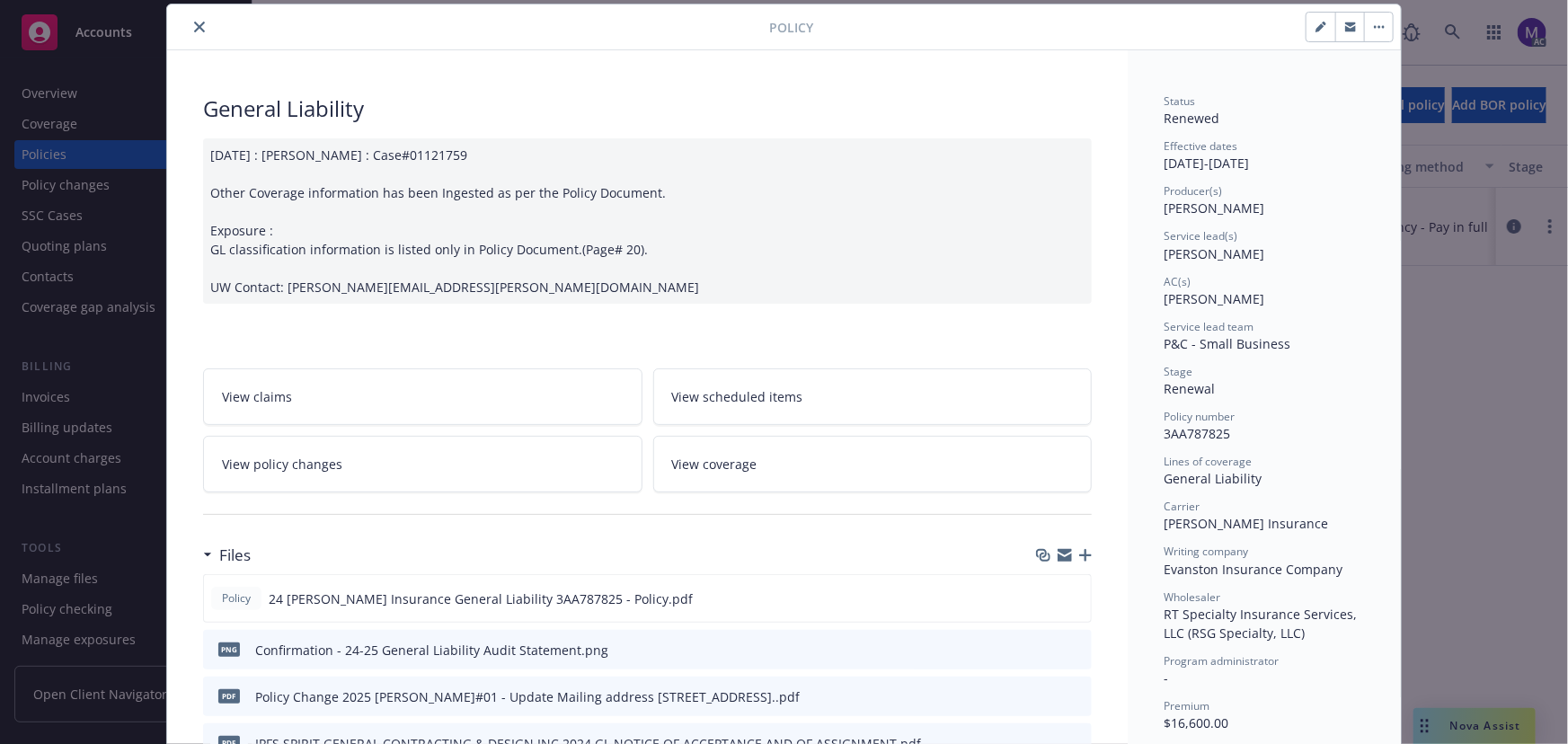
click at [500, 294] on div "06/06/2024 : Naveen : Case#01121759 Other Coverage information has been Ingeste…" at bounding box center [647, 221] width 889 height 165
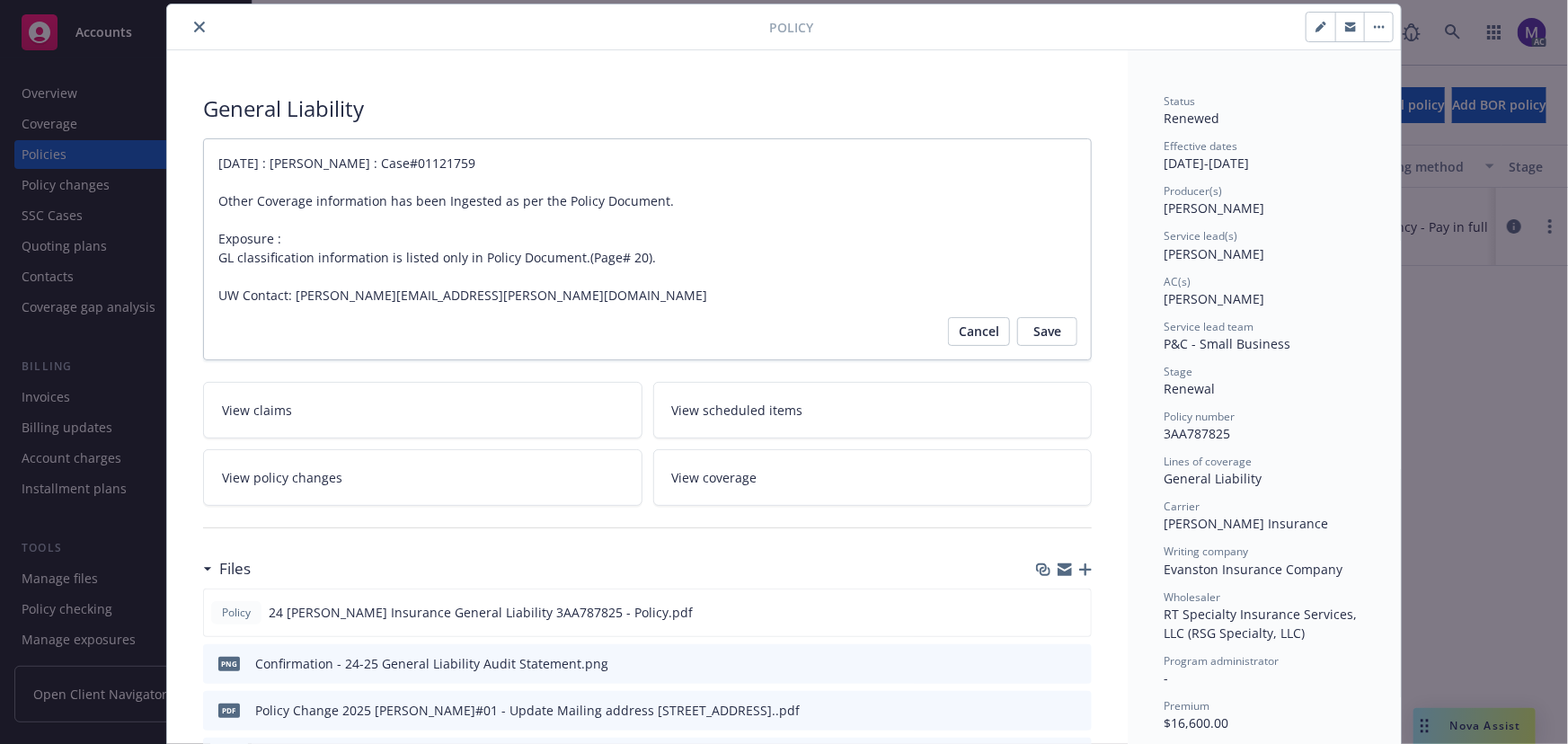
click at [507, 291] on textarea "06/06/2024 : Naveen : Case#01121759 Other Coverage information has been Ingeste…" at bounding box center [647, 249] width 889 height 222
type textarea "x"
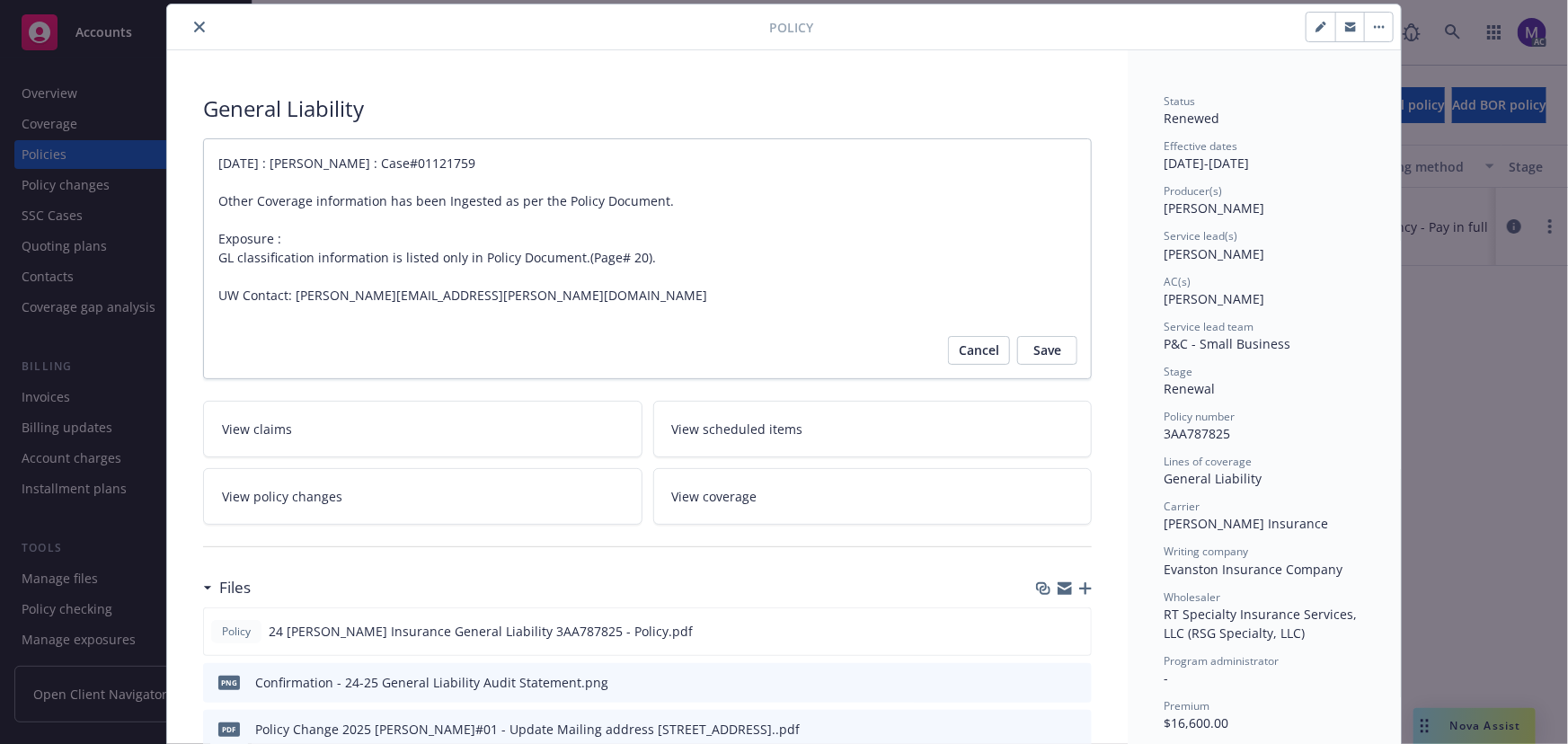
type textarea "06/06/2024 : Naveen : Case#01121759 Other Coverage information has been Ingeste…"
type textarea "x"
type textarea "06/06/2024 : Naveen : Case#01121759 Other Coverage information has been Ingeste…"
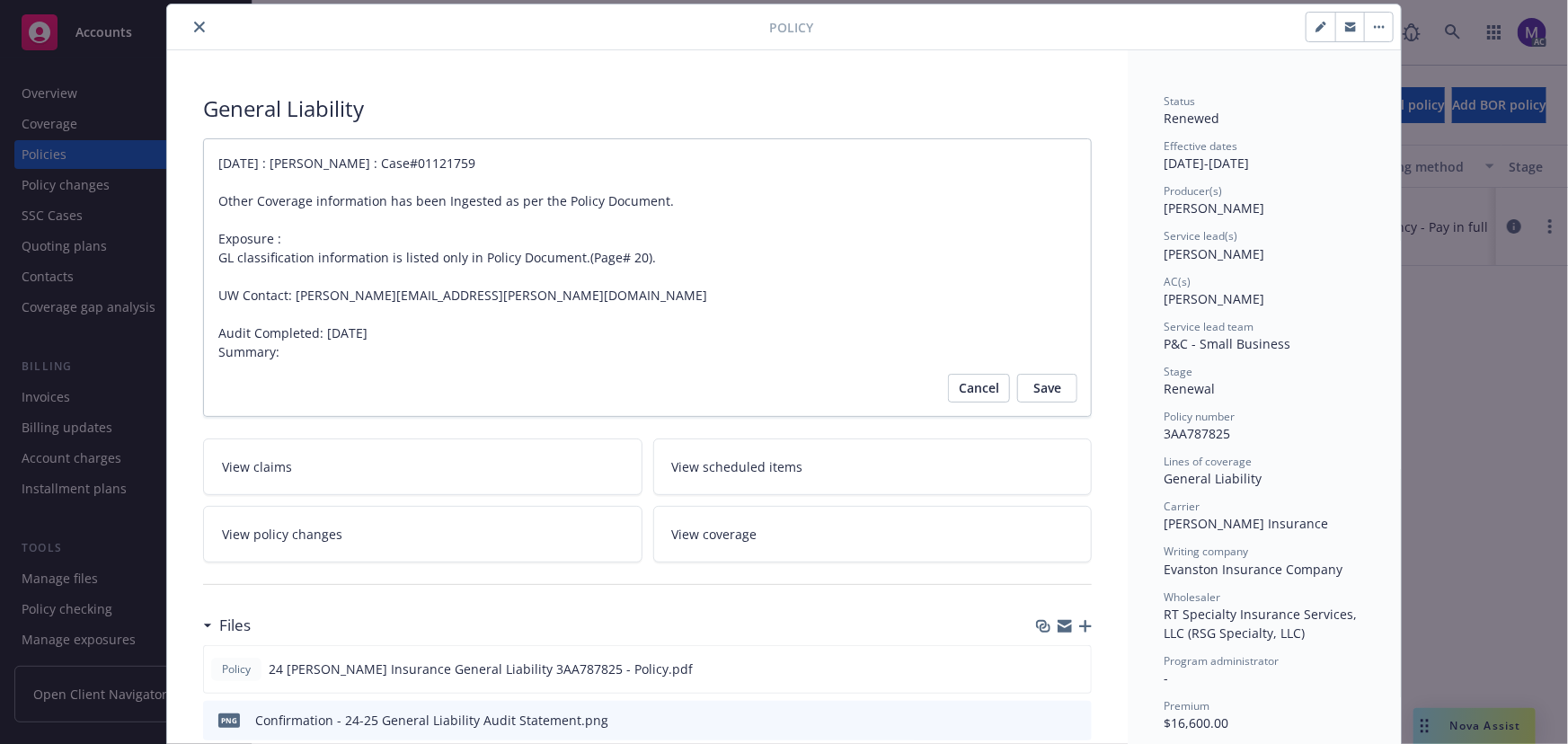
click at [349, 333] on textarea "06/06/2024 : Naveen : Case#01121759 Other Coverage information has been Ingeste…" at bounding box center [647, 278] width 889 height 280
type textarea "x"
type textarea "06/06/2024 : Naveen : Case#01121759 Other Coverage information has been Ingeste…"
click at [421, 327] on textarea "06/06/2024 : Naveen : Case#01121759 Other Coverage information has been Ingeste…" at bounding box center [647, 278] width 889 height 280
type textarea "x"
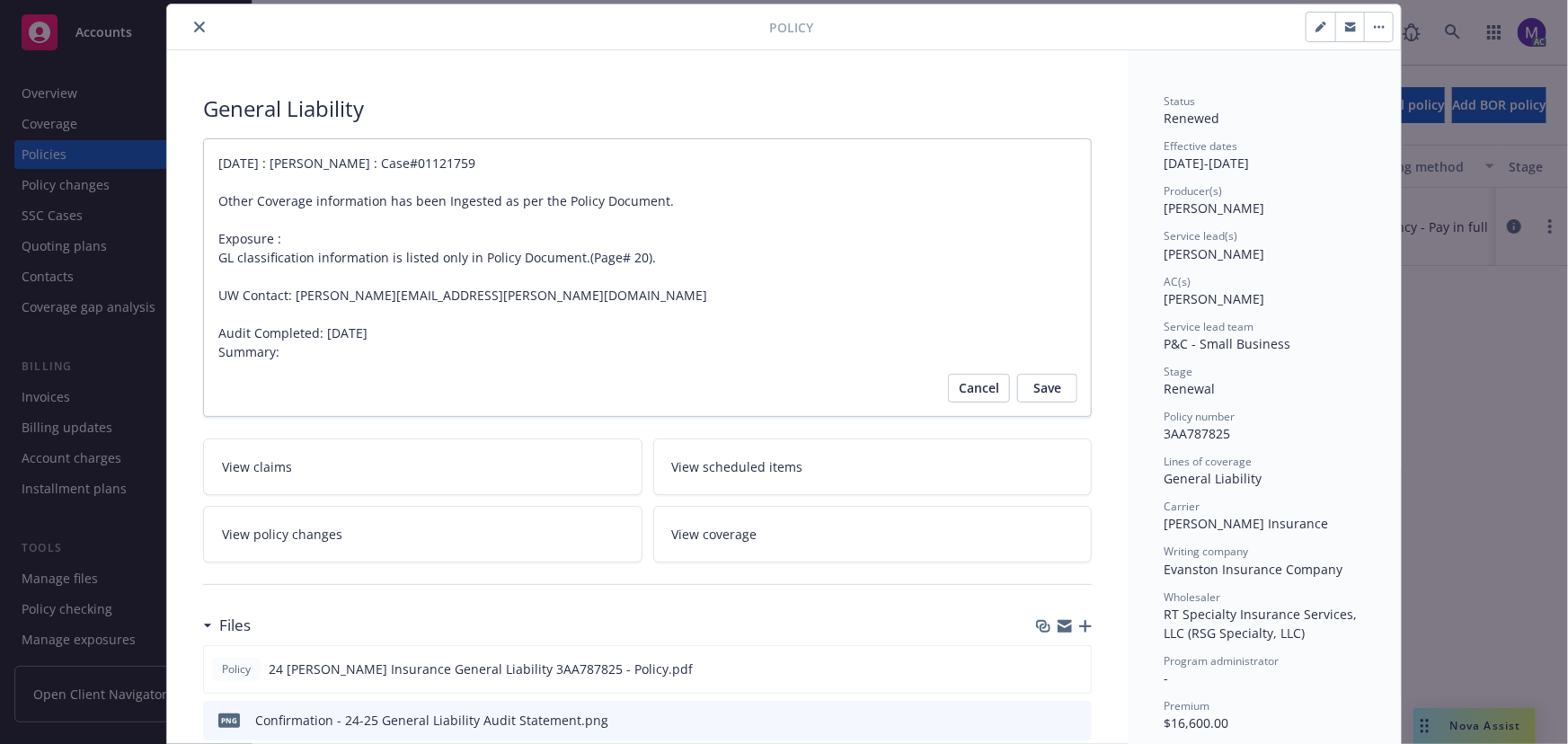
type textarea "06/06/2024 : Naveen : Case#01121759 Other Coverage information has been Ingeste…"
type textarea "x"
type textarea "06/06/2024 : Naveen : Case#01121759 Other Coverage information has been Ingeste…"
click at [233, 392] on textarea "06/06/2024 : Naveen : Case#01121759 Other Coverage information has been Ingeste…" at bounding box center [647, 278] width 889 height 280
click at [289, 357] on textarea "06/06/2024 : Naveen : Case#01121759 Other Coverage information has been Ingeste…" at bounding box center [647, 278] width 889 height 280
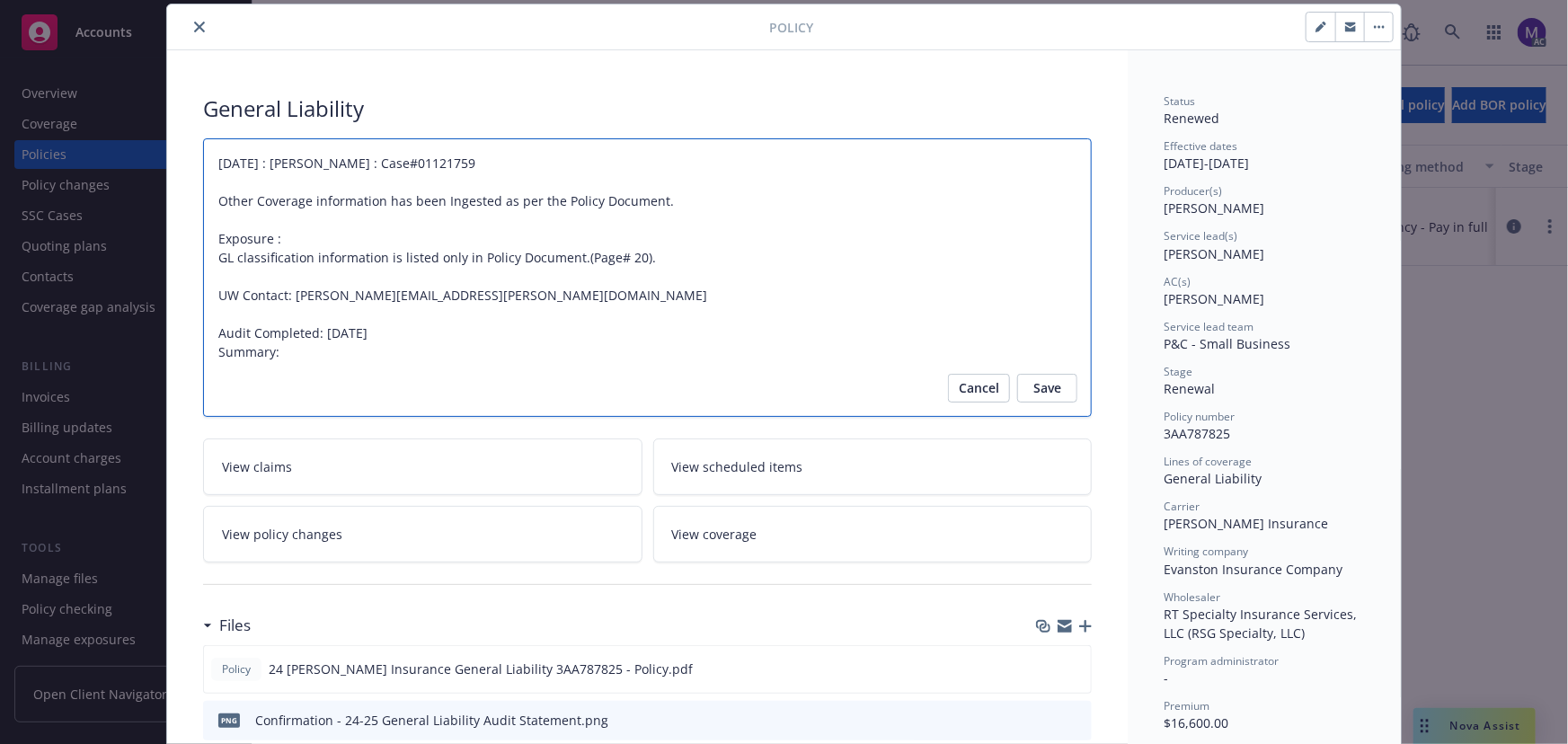
type textarea "x"
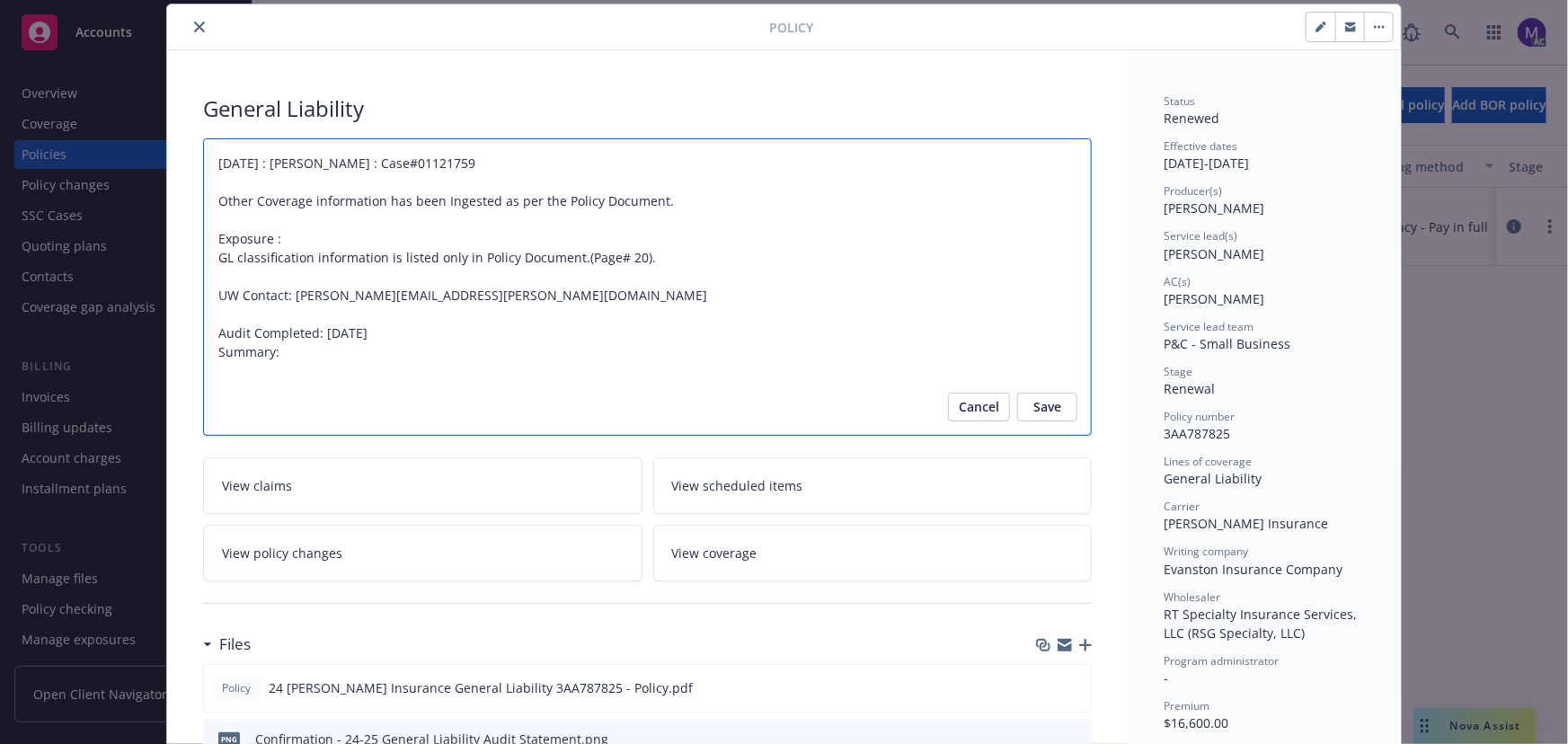
paste textarea "Original Premium - $16,600 Audited Actual Premium - $16,600 No Change - $0"
type textarea "06/06/2024 : Naveen : Case#01121759 Other Coverage information has been Ingeste…"
type textarea "x"
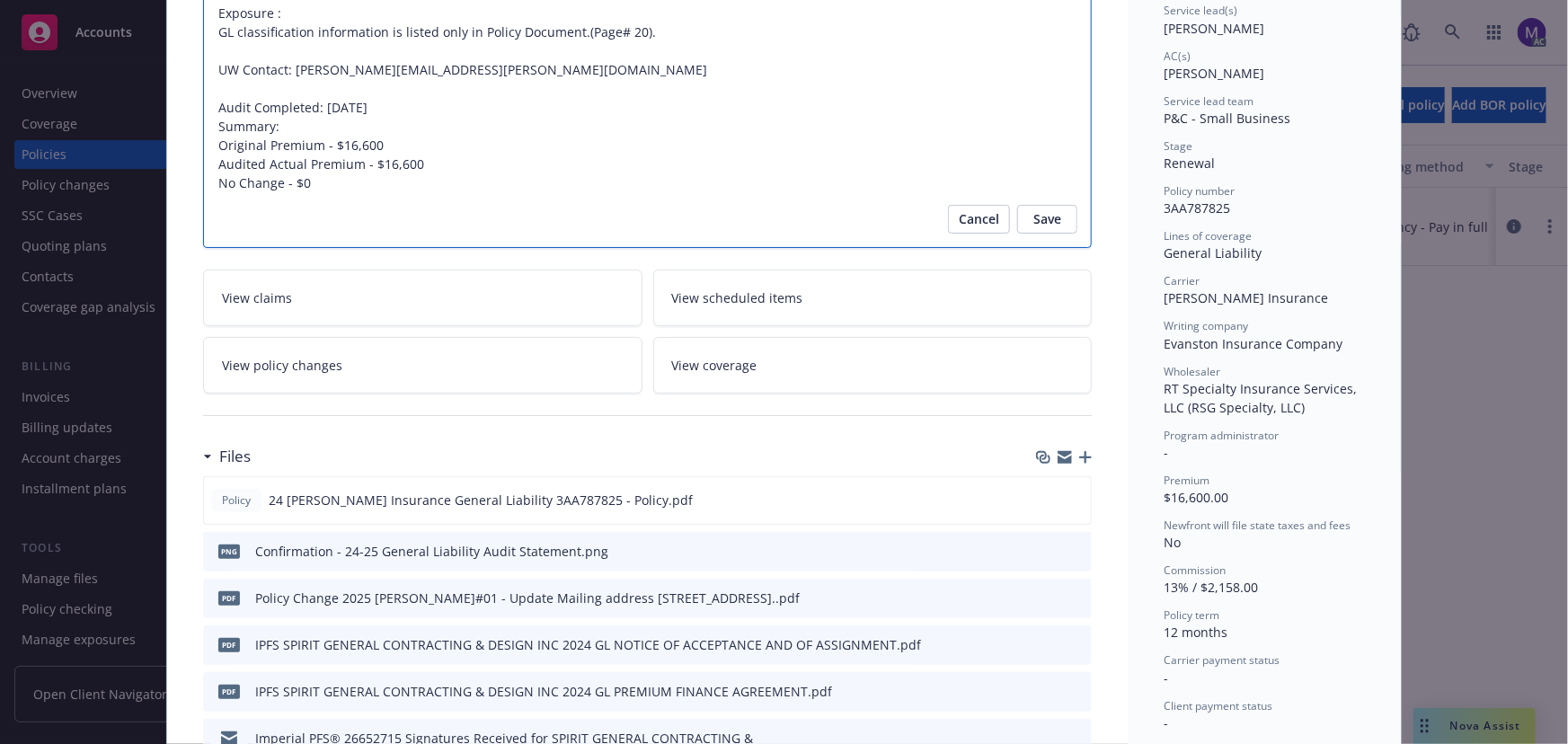
scroll to position [298, 0]
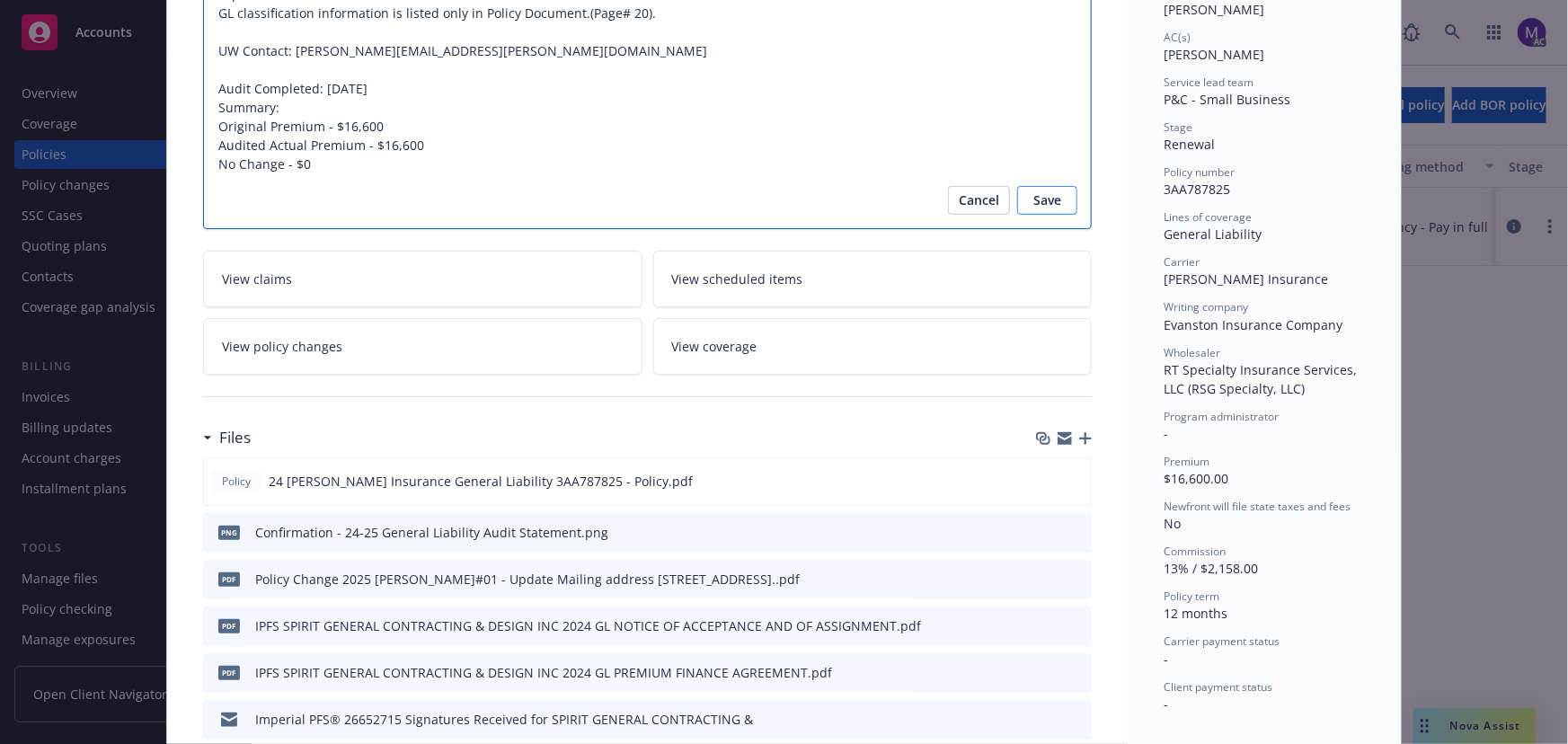
type textarea "06/06/2024 : Naveen : Case#01121759 Other Coverage information has been Ingeste…"
click at [1047, 197] on span "Save" at bounding box center [1047, 200] width 28 height 29
type textarea "x"
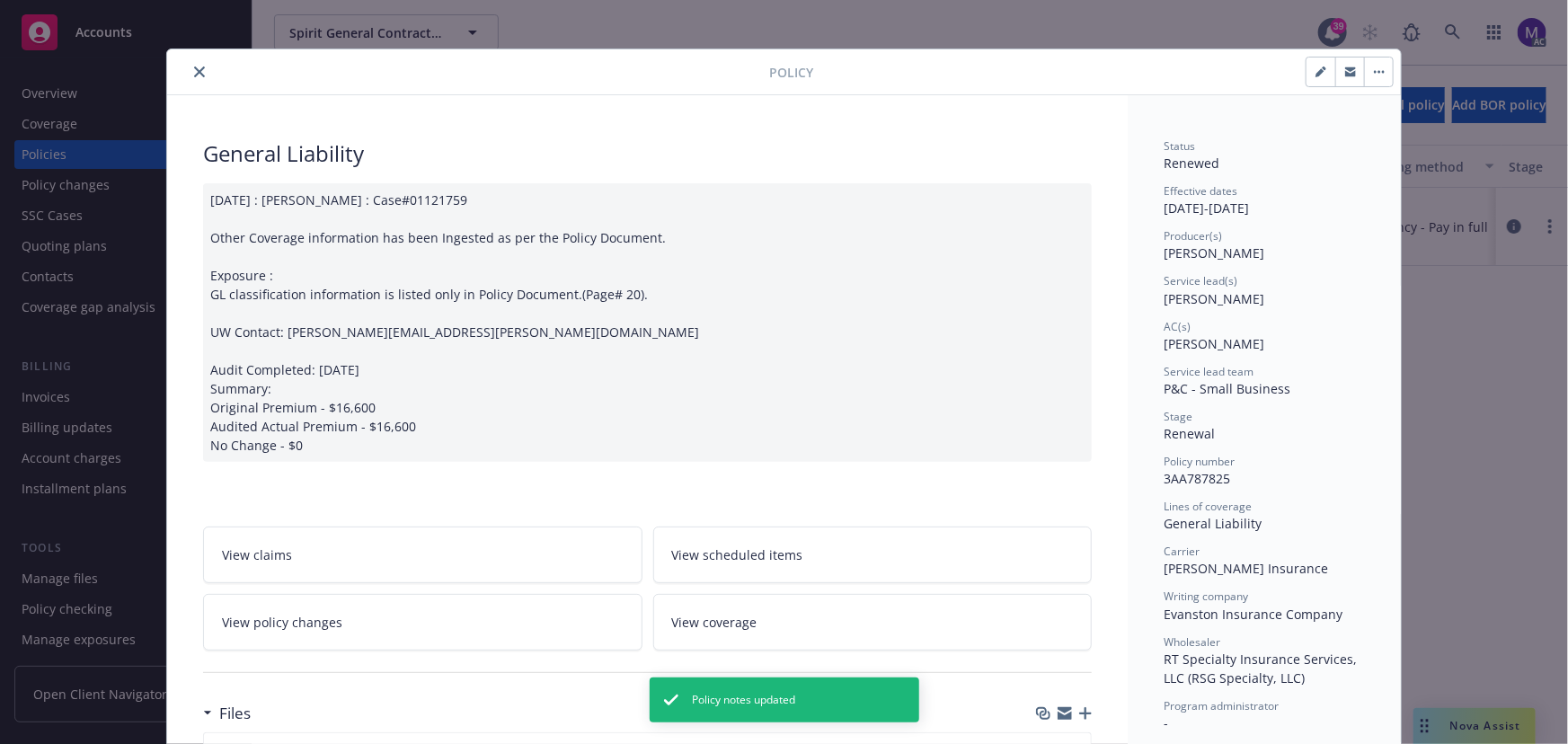
scroll to position [0, 0]
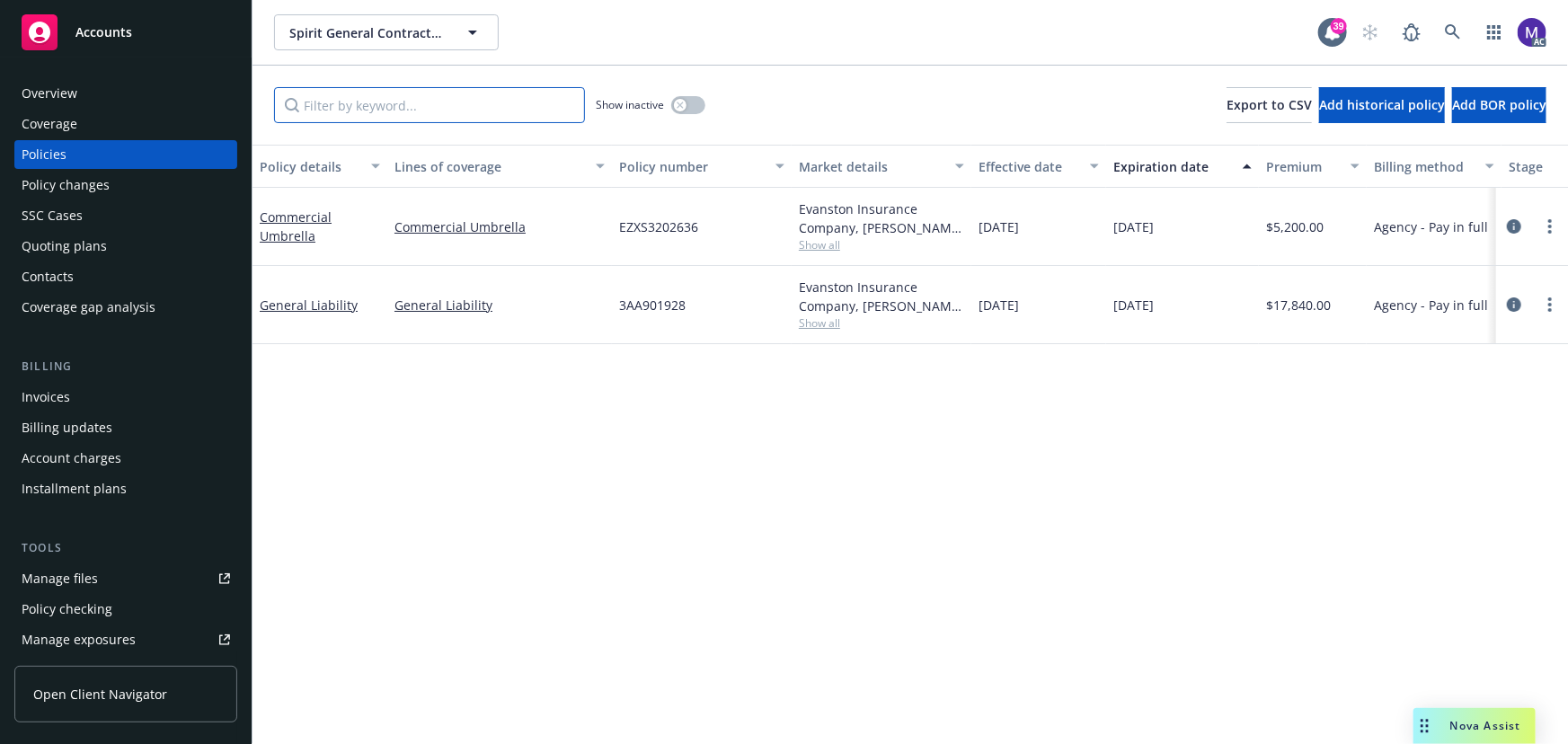
click at [367, 109] on input "Filter by keyword..." at bounding box center [429, 105] width 310 height 36
type input "general"
click at [692, 99] on button "button" at bounding box center [688, 105] width 34 height 18
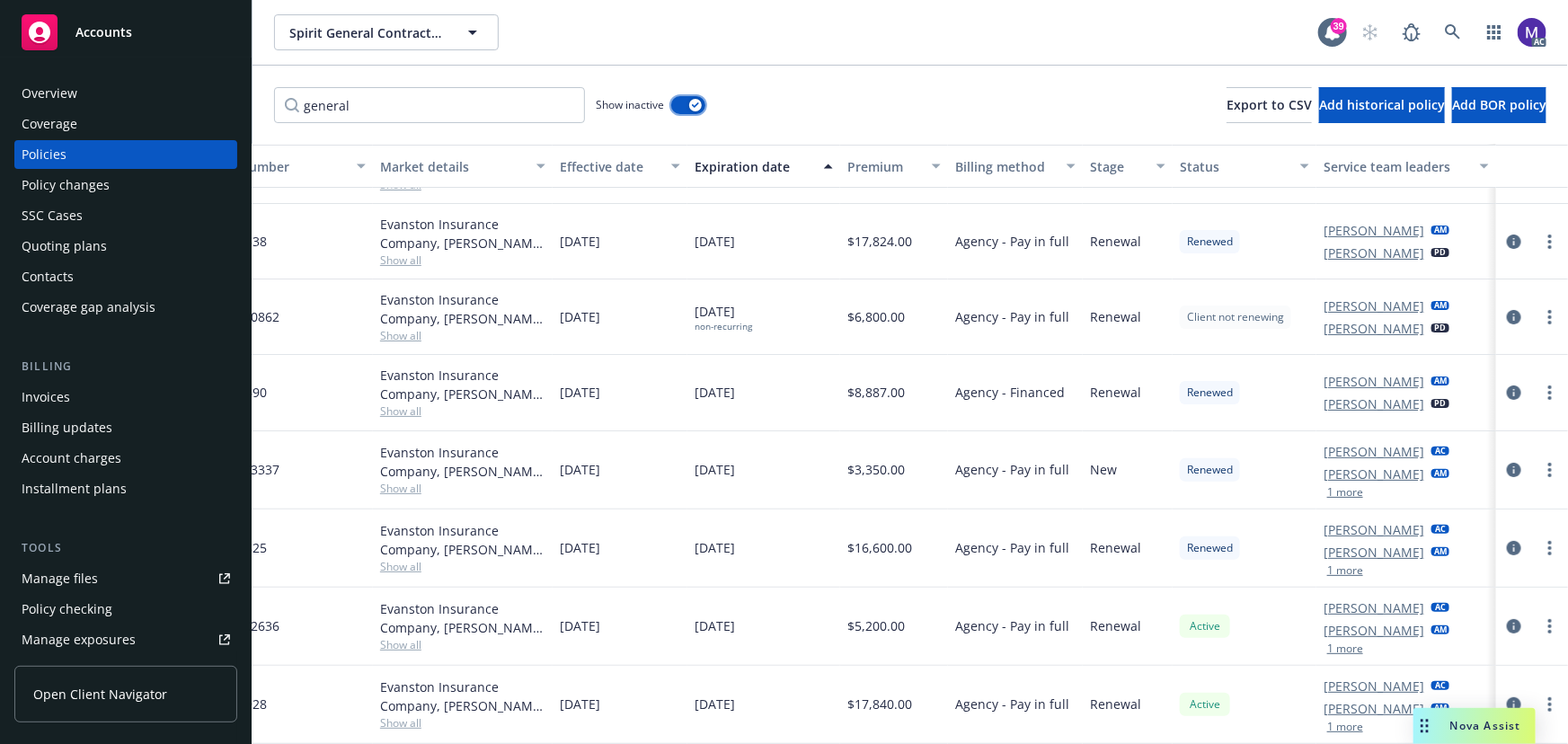
scroll to position [142, 430]
